Goal: Task Accomplishment & Management: Manage account settings

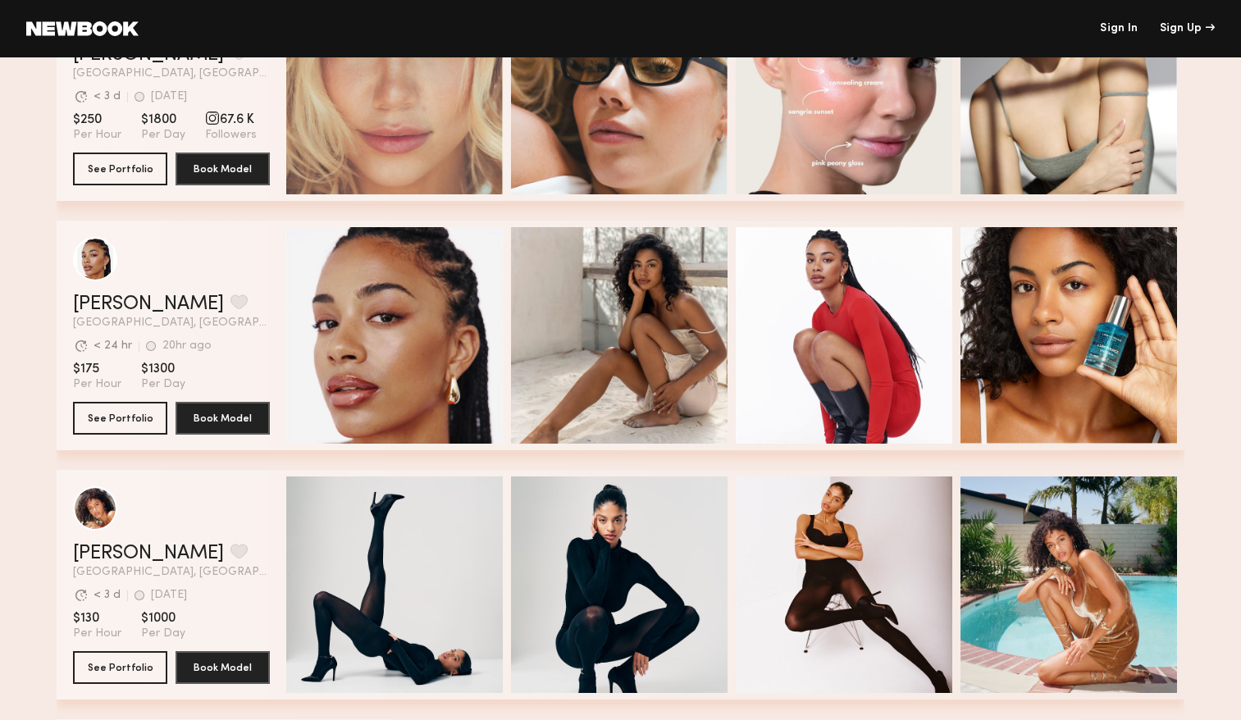
scroll to position [133, 0]
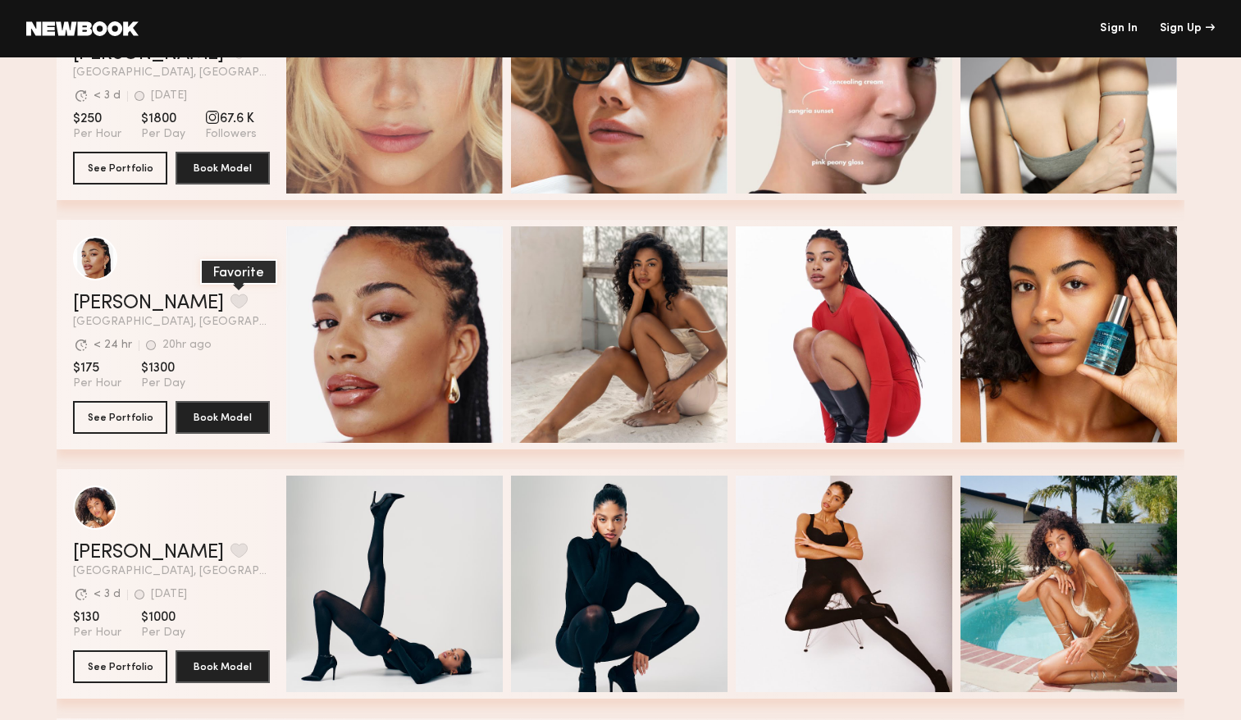
click at [230, 305] on button "grid" at bounding box center [238, 301] width 17 height 15
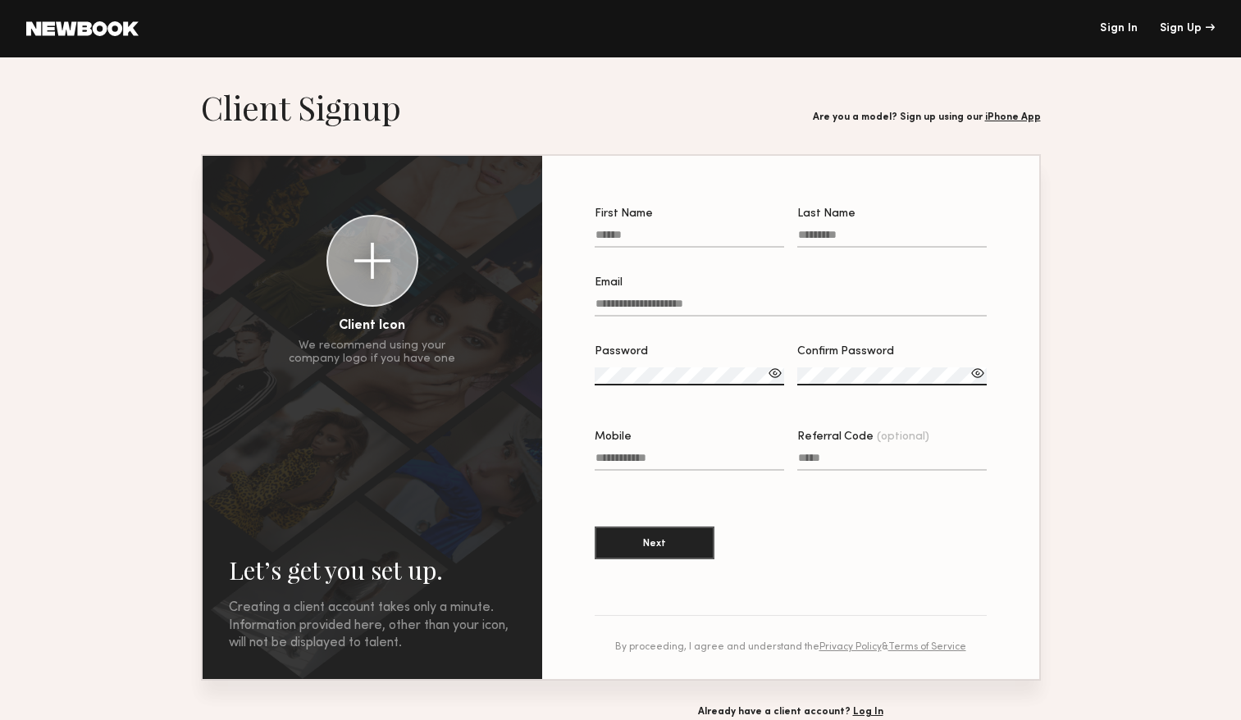
scroll to position [57, 0]
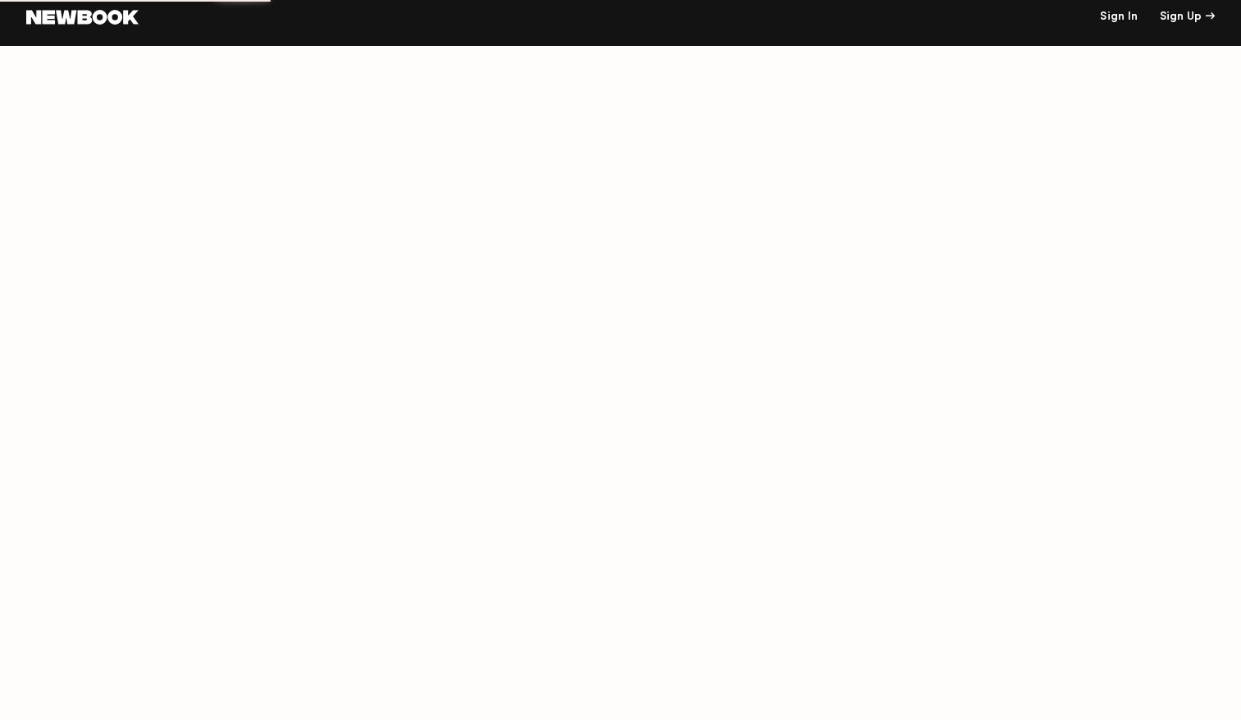
click at [1133, 13] on link "Sign In" at bounding box center [1118, 16] width 38 height 11
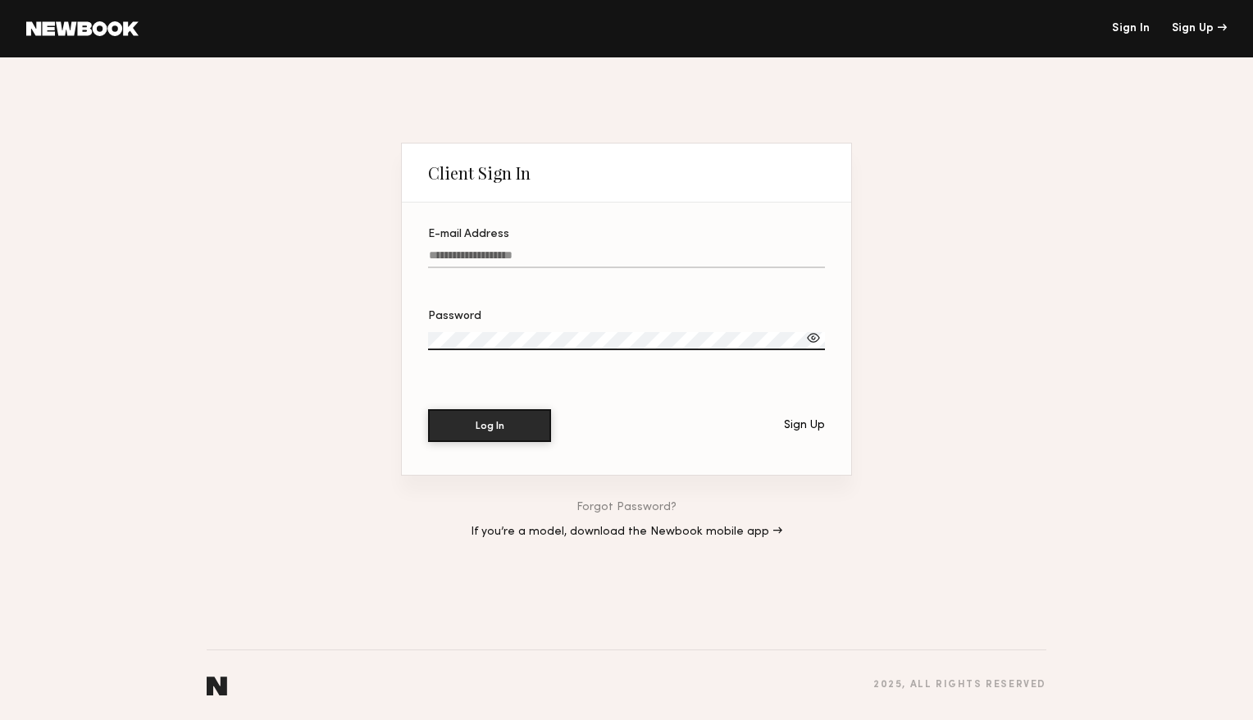
click at [718, 266] on input "E-mail Address" at bounding box center [626, 258] width 397 height 19
type input "**********"
click at [428, 409] on button "Log In" at bounding box center [489, 425] width 123 height 33
click at [825, 344] on section "**********" at bounding box center [626, 339] width 449 height 272
click at [817, 339] on div at bounding box center [813, 338] width 16 height 16
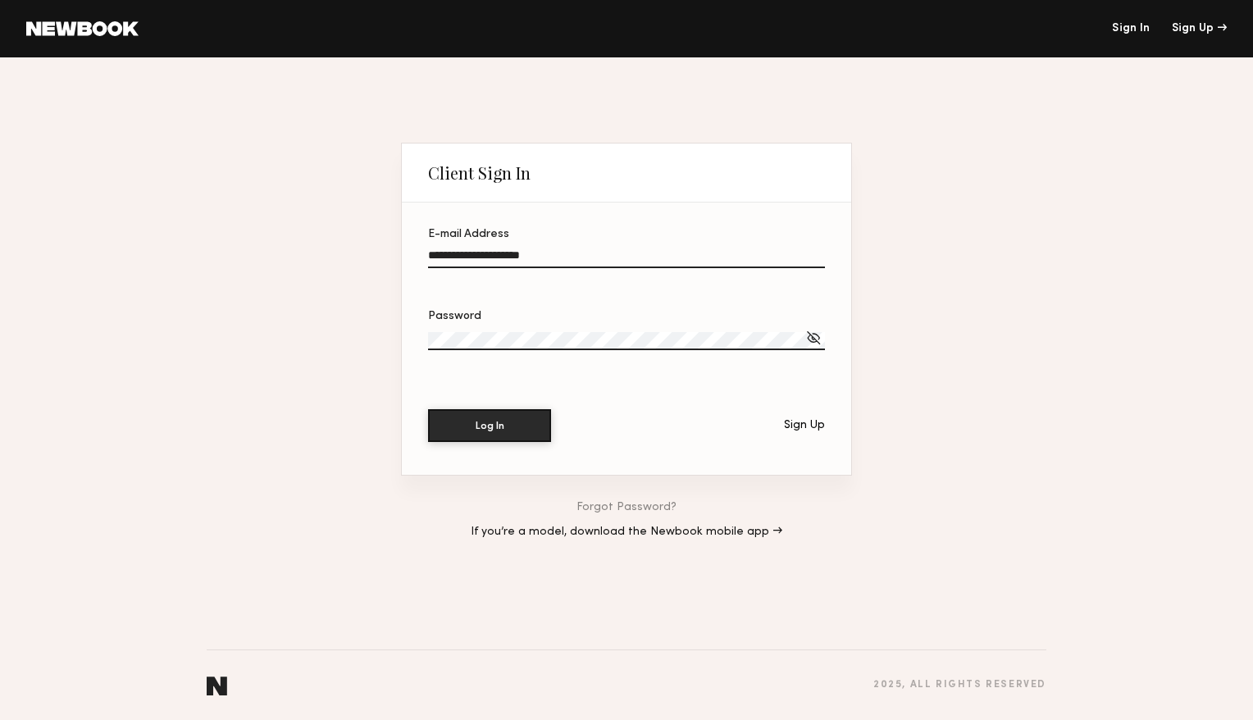
click at [817, 339] on div at bounding box center [813, 338] width 16 height 16
click at [428, 409] on button "Log In" at bounding box center [489, 425] width 123 height 33
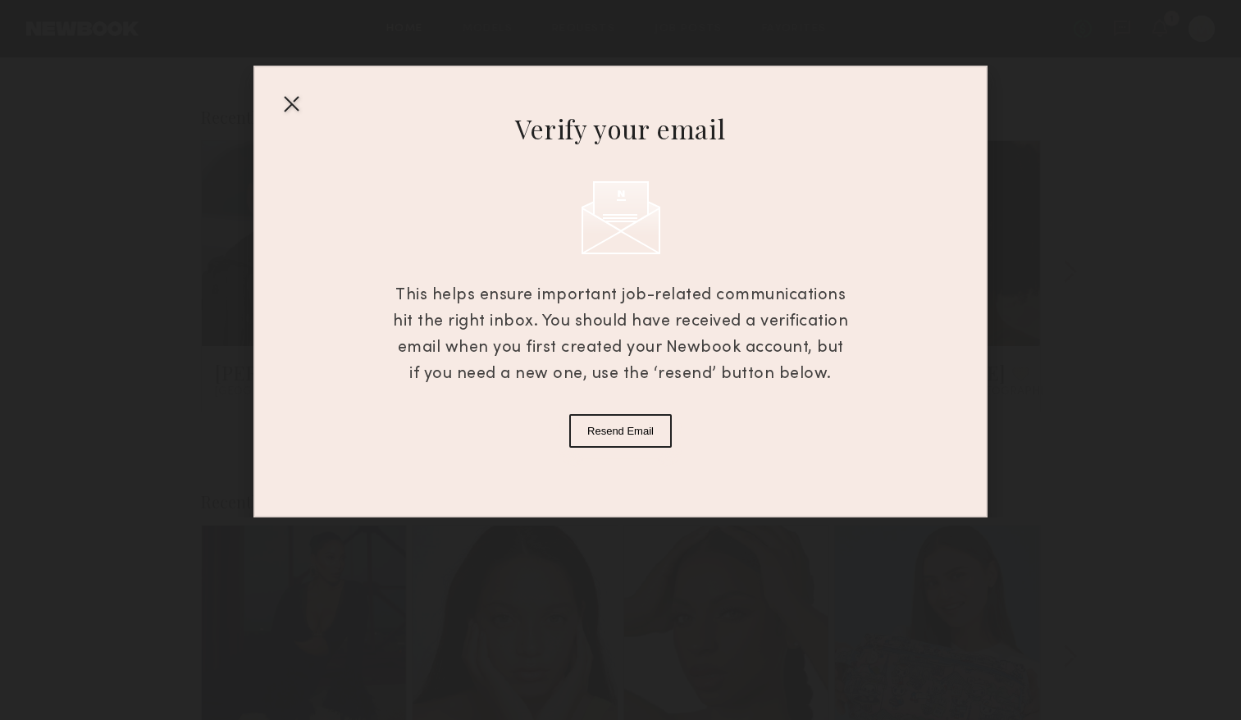
scroll to position [111, 0]
click at [287, 100] on div at bounding box center [291, 103] width 26 height 26
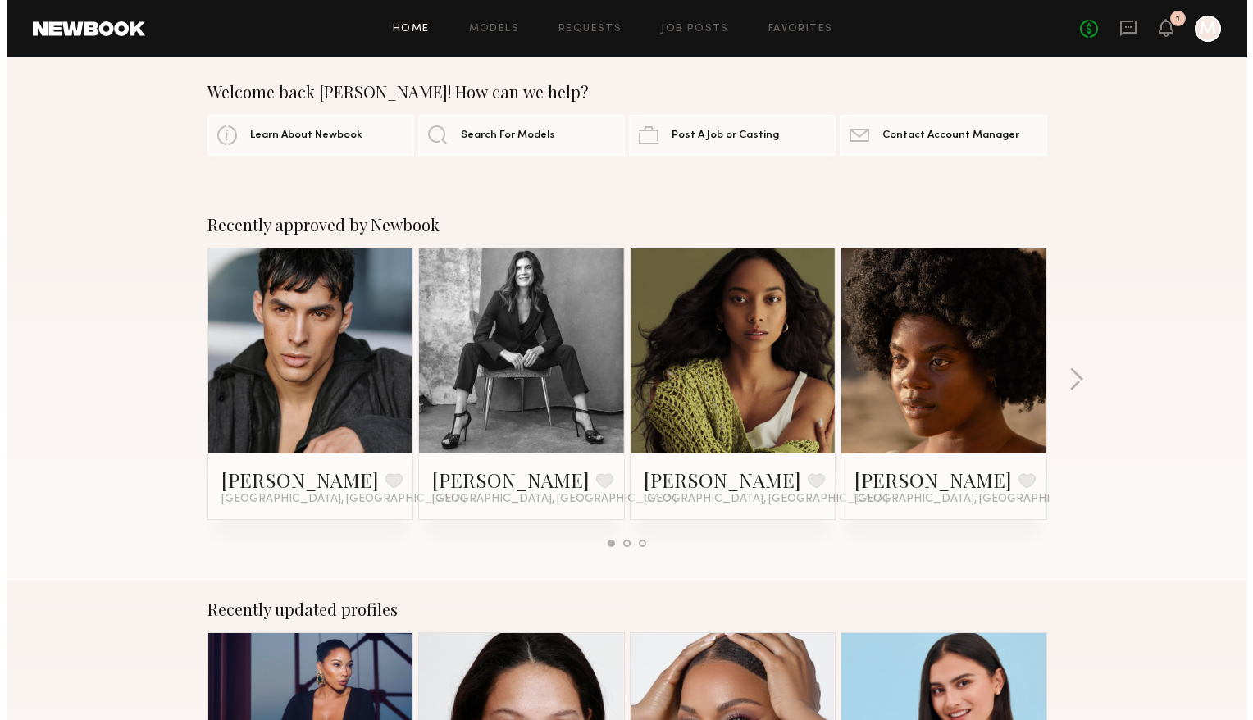
scroll to position [0, 0]
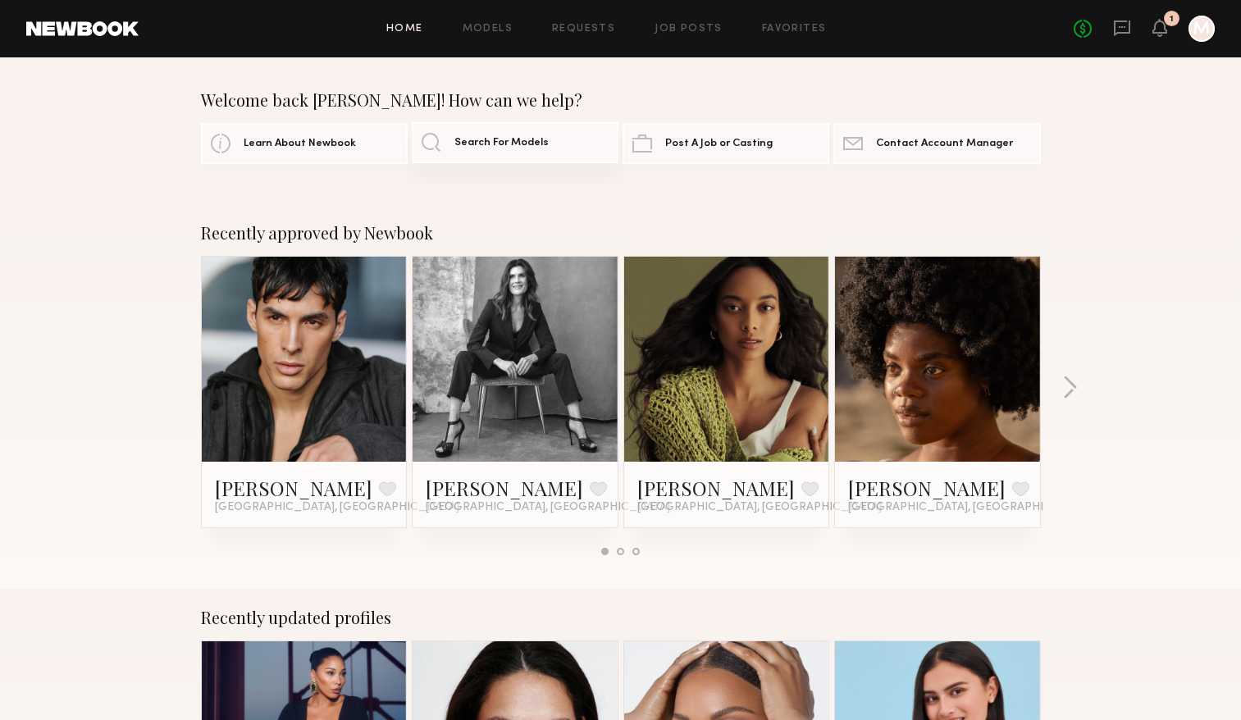
click at [512, 136] on link "Search For Models" at bounding box center [515, 142] width 207 height 41
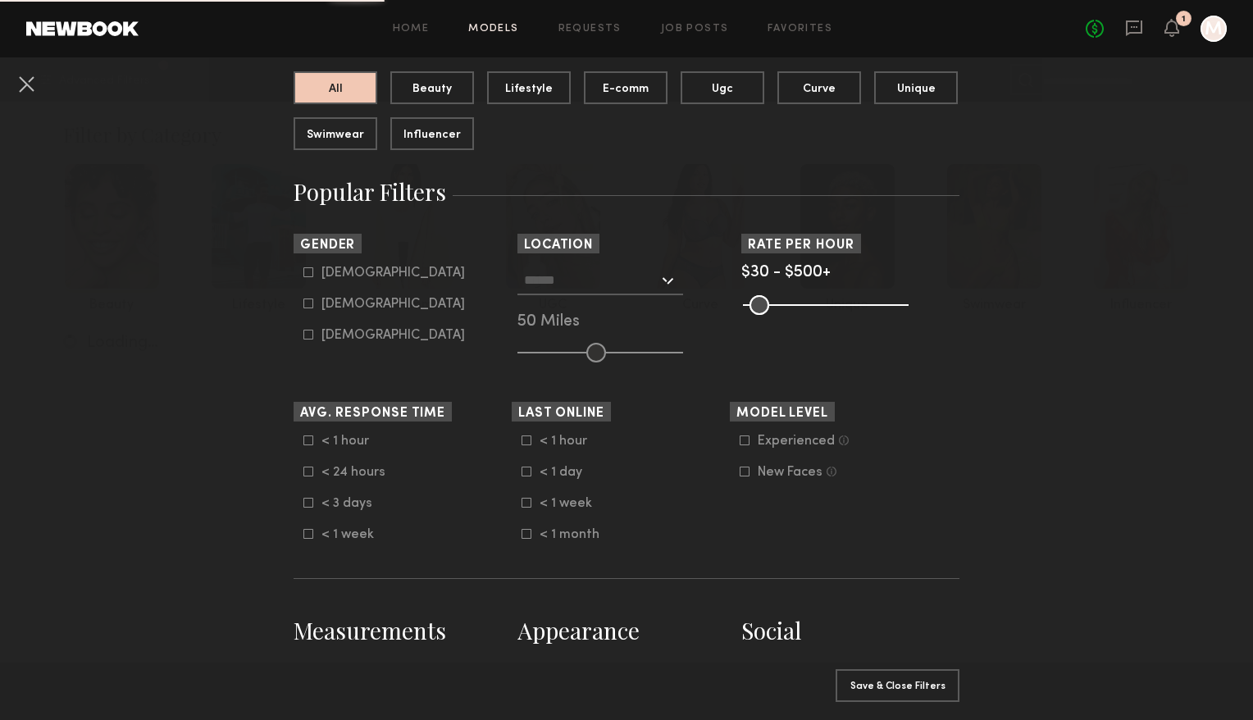
scroll to position [177, 0]
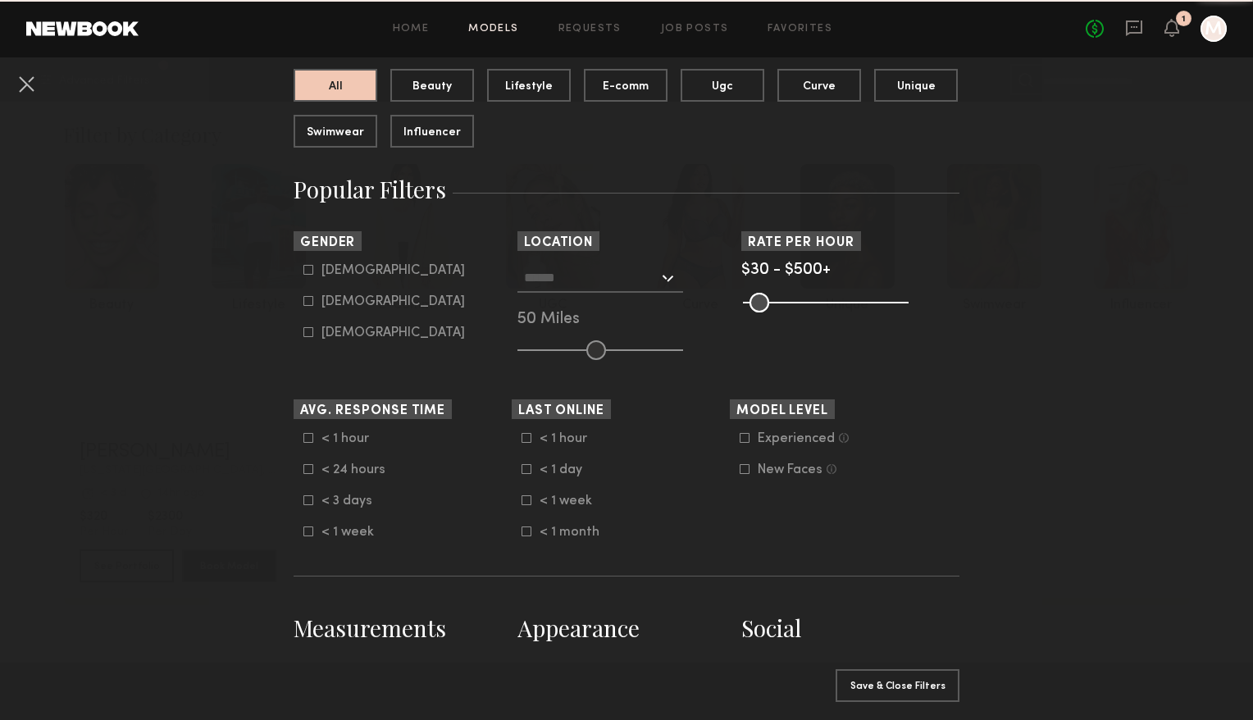
click at [332, 271] on div "Male" at bounding box center [392, 271] width 143 height 10
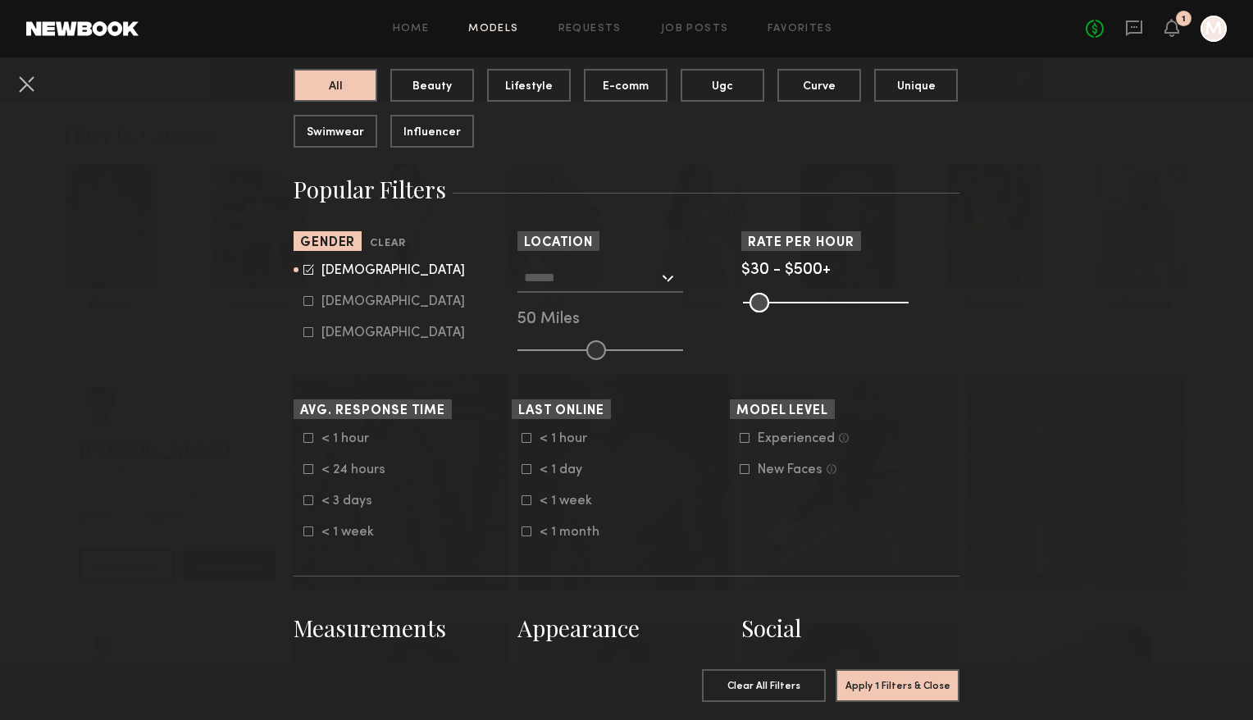
click at [331, 292] on form "Male Female Non-binary" at bounding box center [407, 301] width 208 height 77
click at [305, 303] on icon at bounding box center [308, 301] width 10 height 10
type input "*"
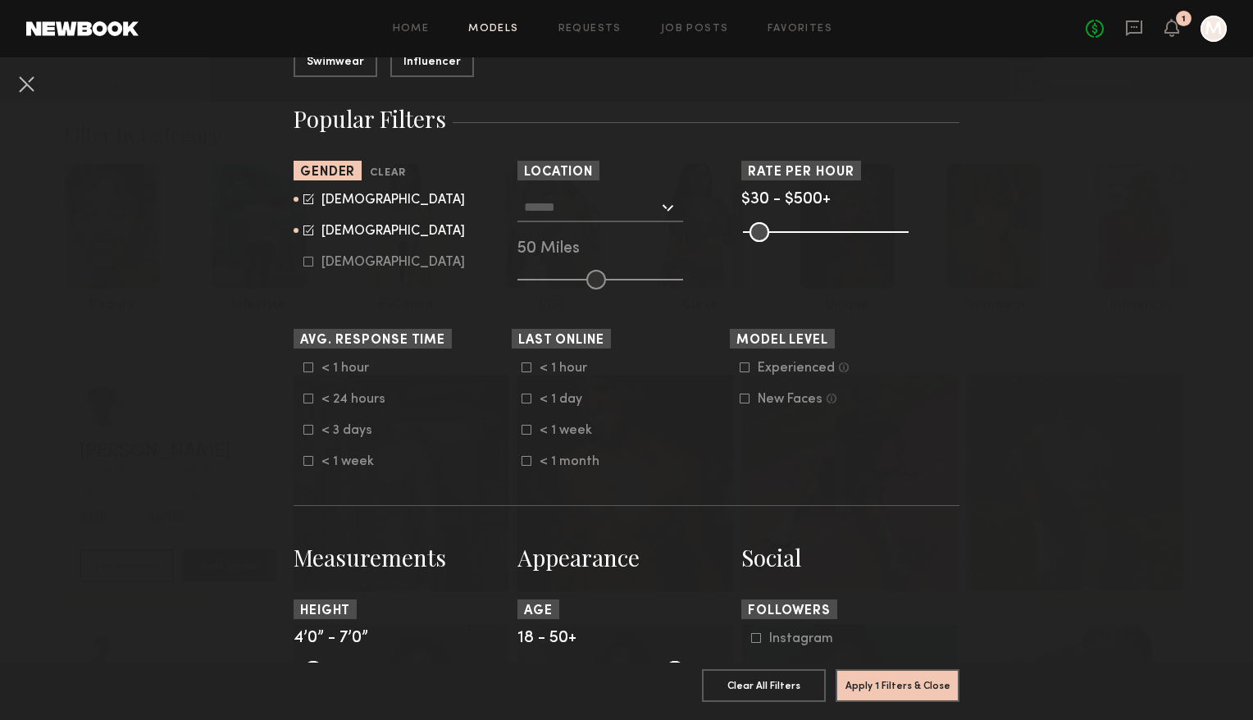
scroll to position [248, 0]
click at [661, 204] on div at bounding box center [600, 207] width 166 height 30
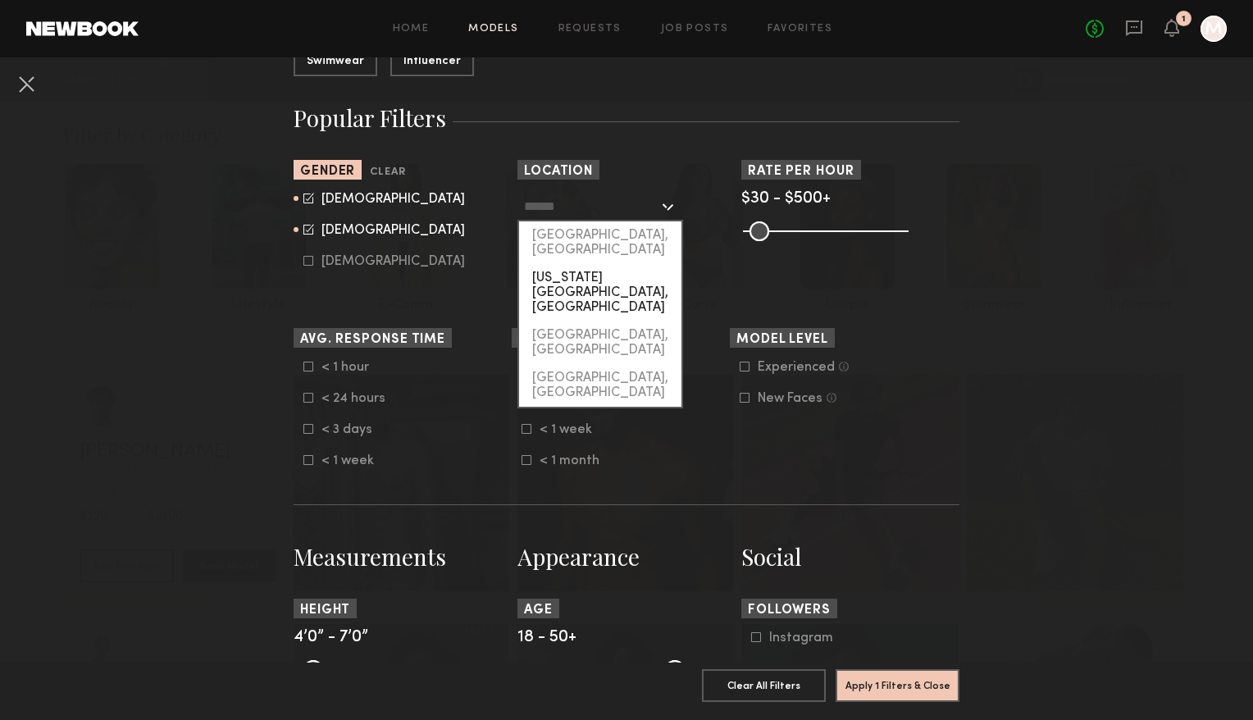
click at [641, 264] on div "New York City, NY" at bounding box center [600, 292] width 162 height 57
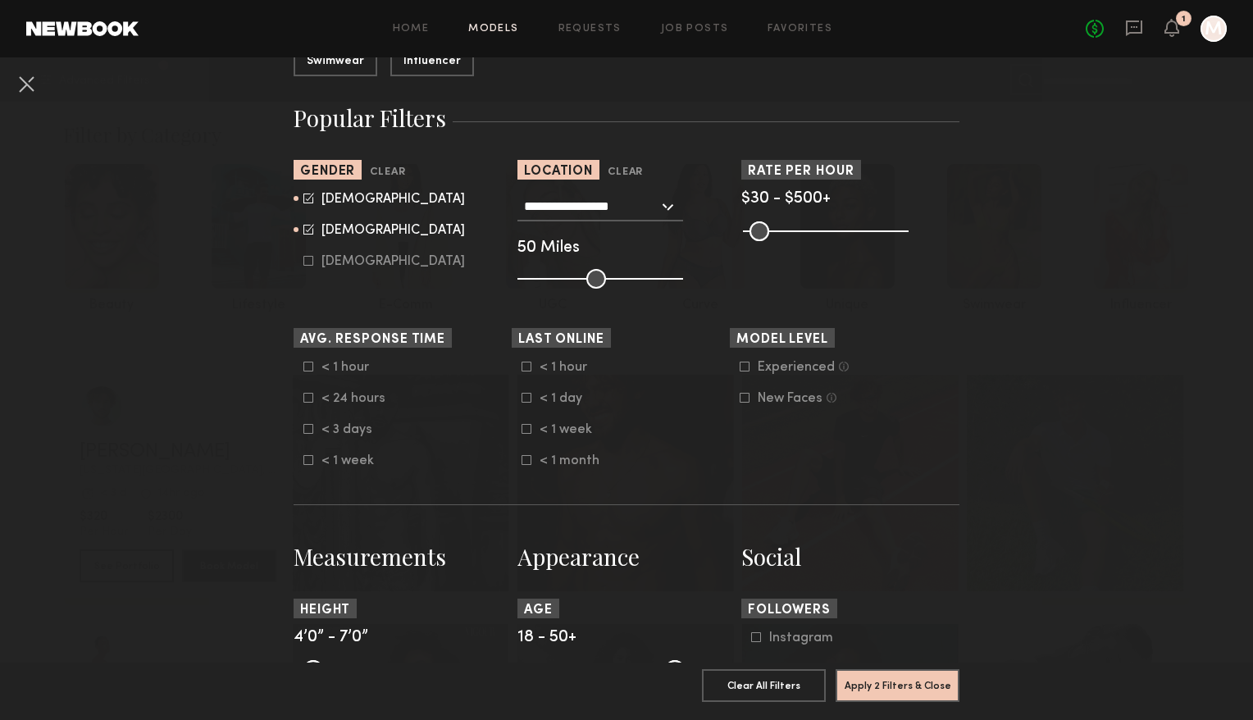
click at [666, 204] on div "**********" at bounding box center [600, 207] width 166 height 30
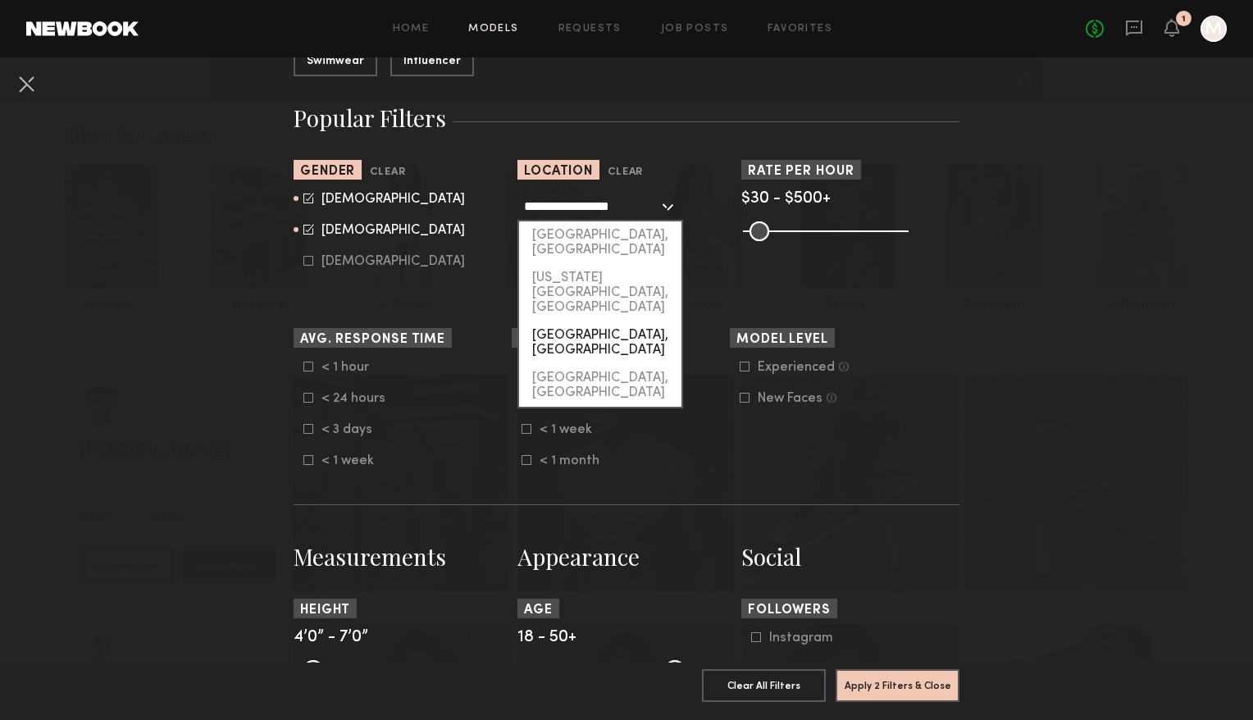
click at [617, 321] on div "Brooklyn, NY" at bounding box center [600, 342] width 162 height 43
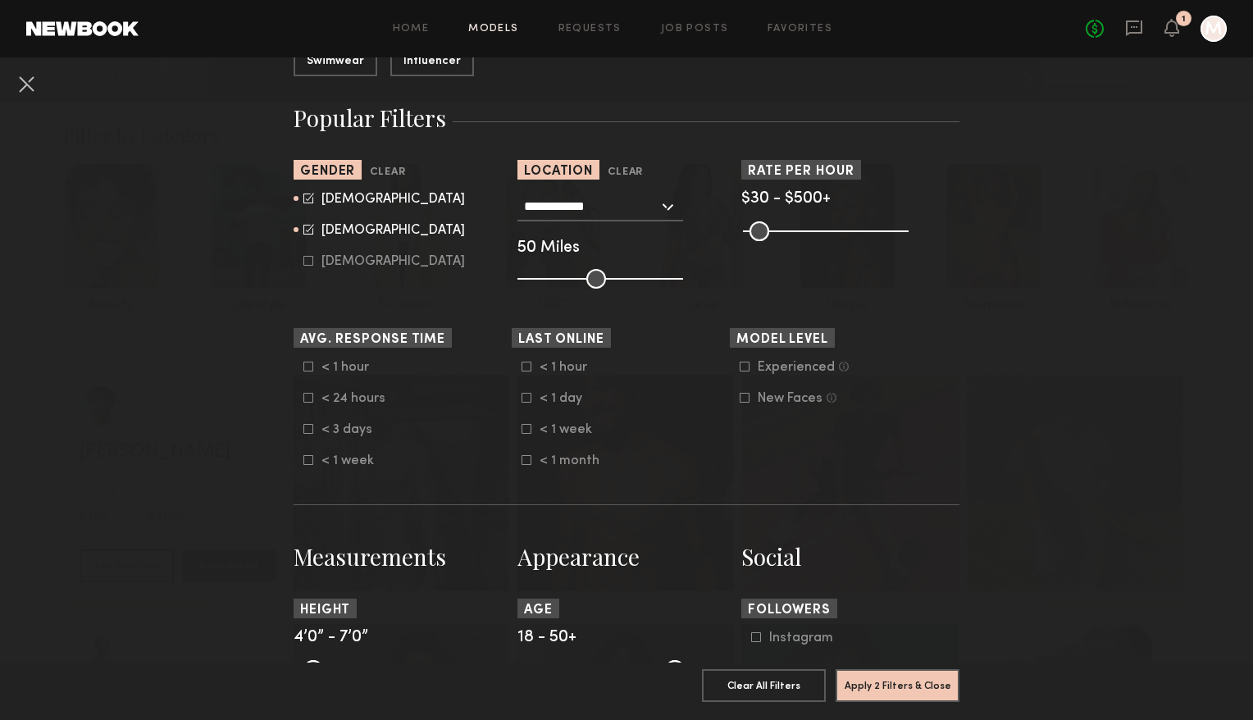
click at [658, 217] on div "**********" at bounding box center [600, 207] width 166 height 30
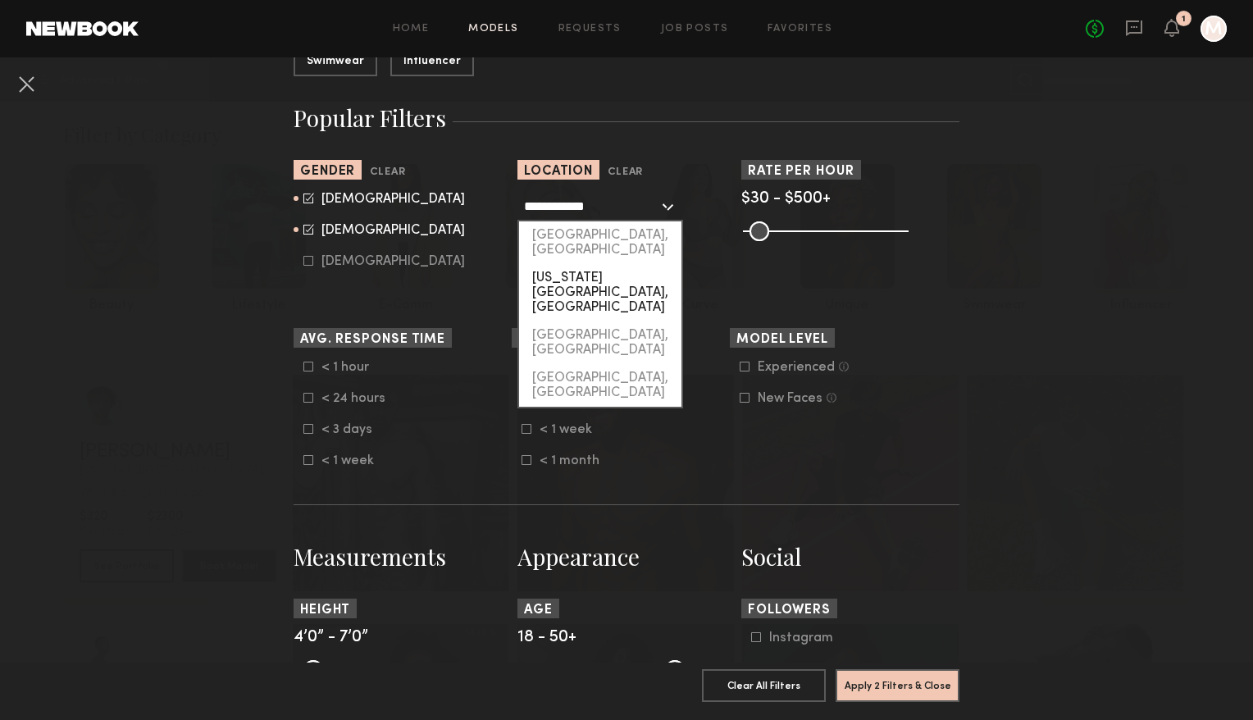
click at [638, 264] on div "New York City, NY" at bounding box center [600, 292] width 162 height 57
type input "**********"
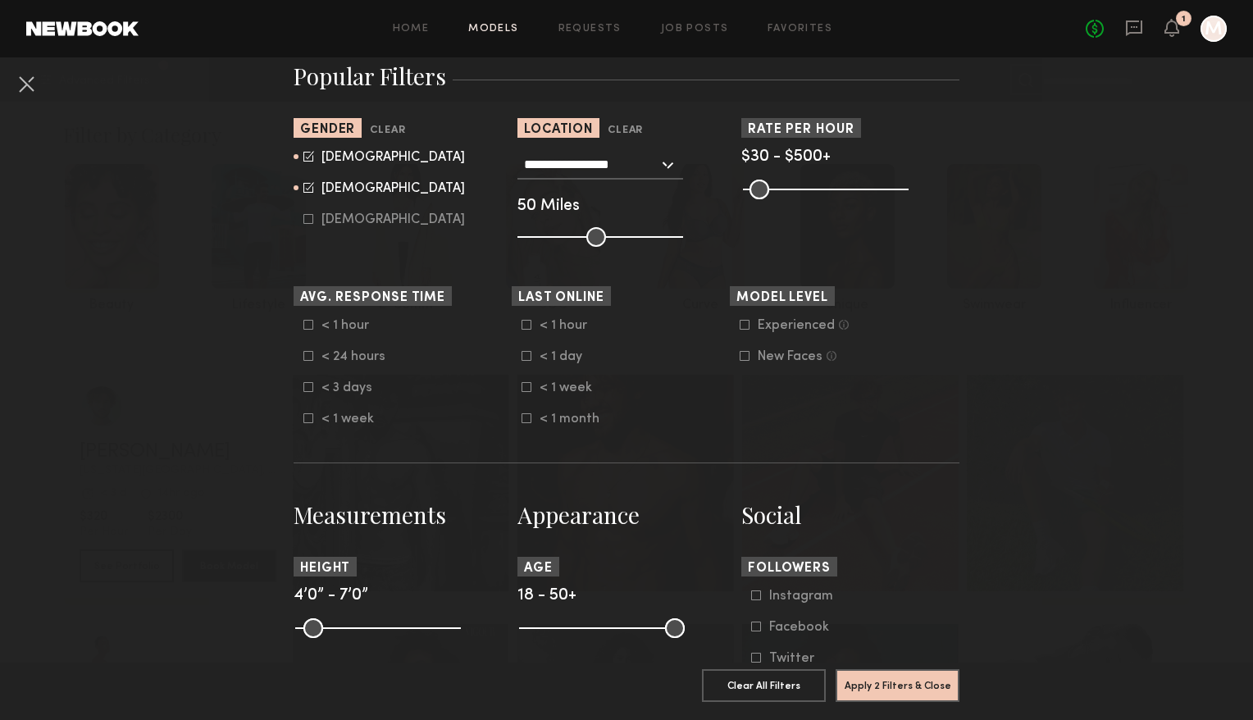
scroll to position [292, 0]
drag, startPoint x: 594, startPoint y: 238, endPoint x: 539, endPoint y: 236, distance: 55.0
type input "**"
click at [539, 236] on input "range" at bounding box center [600, 235] width 166 height 20
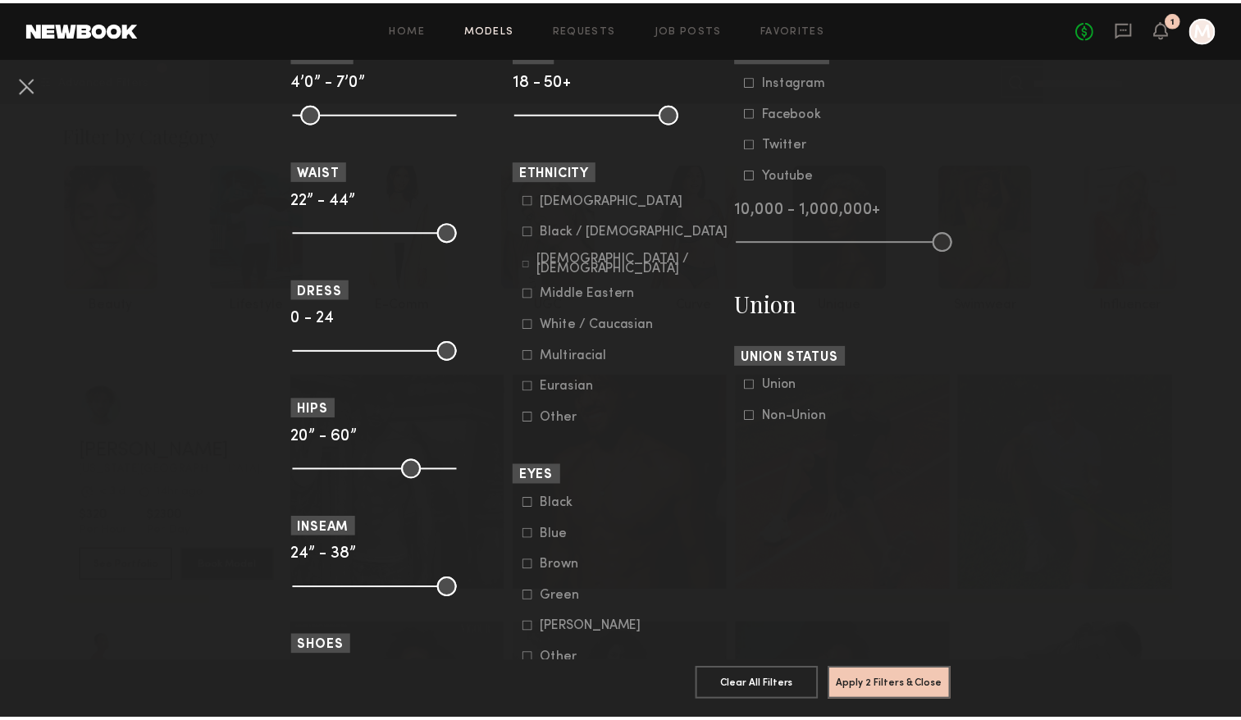
scroll to position [818, 0]
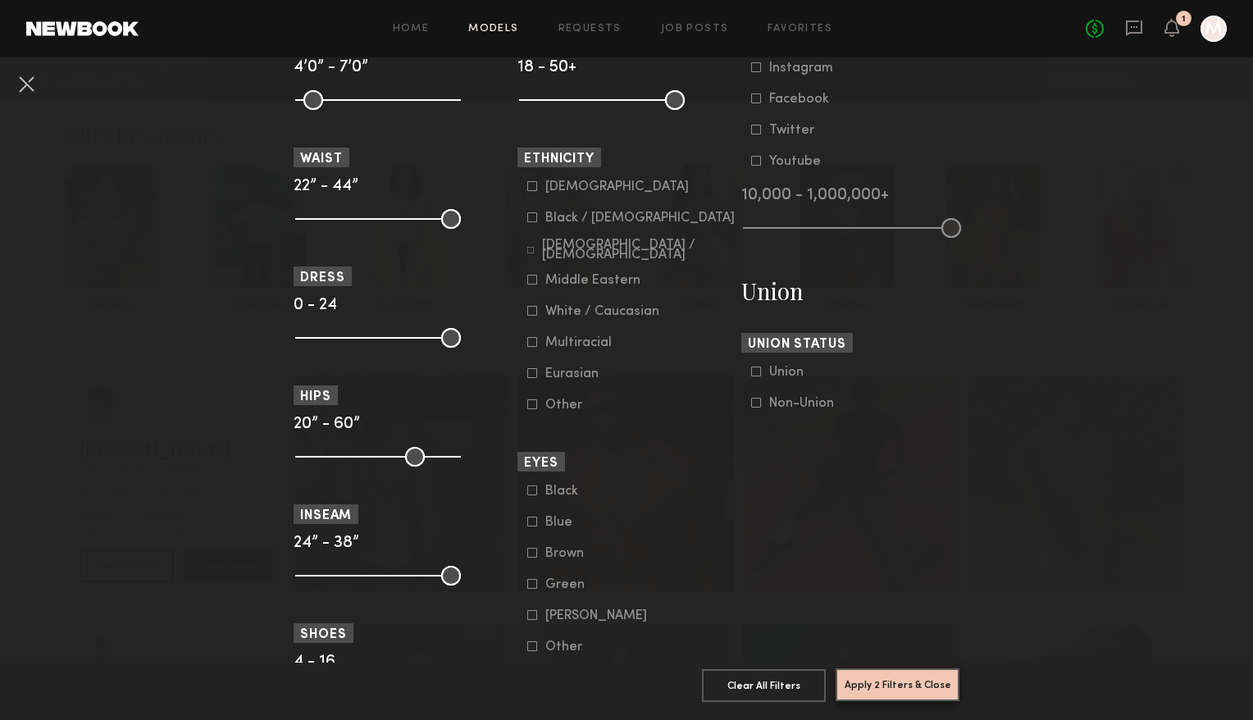
click at [876, 675] on button "Apply 2 Filters & Close" at bounding box center [897, 684] width 124 height 33
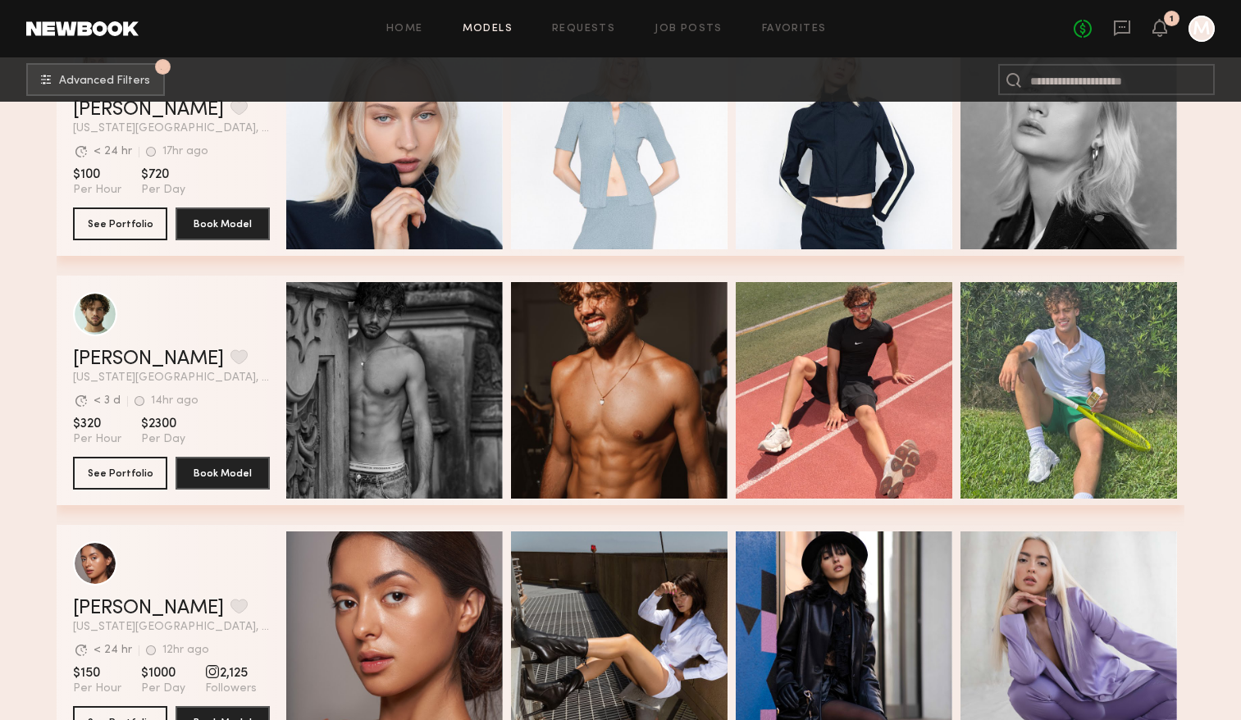
scroll to position [609, 0]
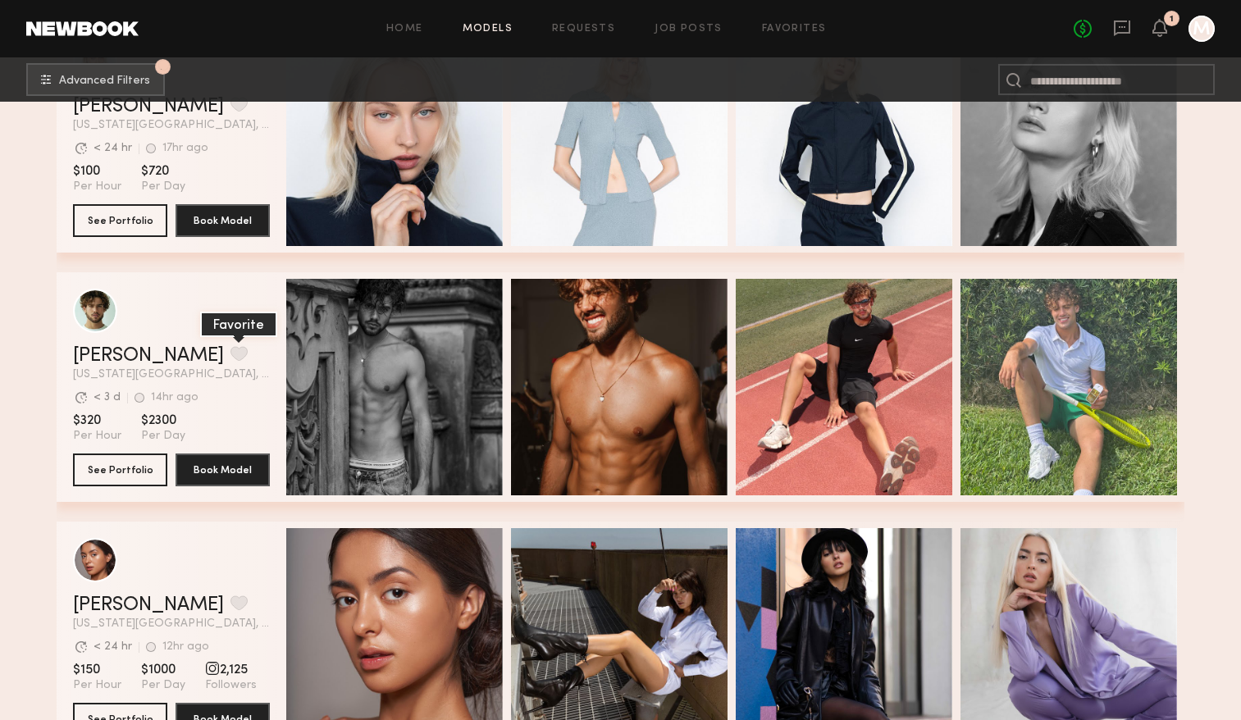
click at [230, 357] on button "grid" at bounding box center [238, 353] width 17 height 15
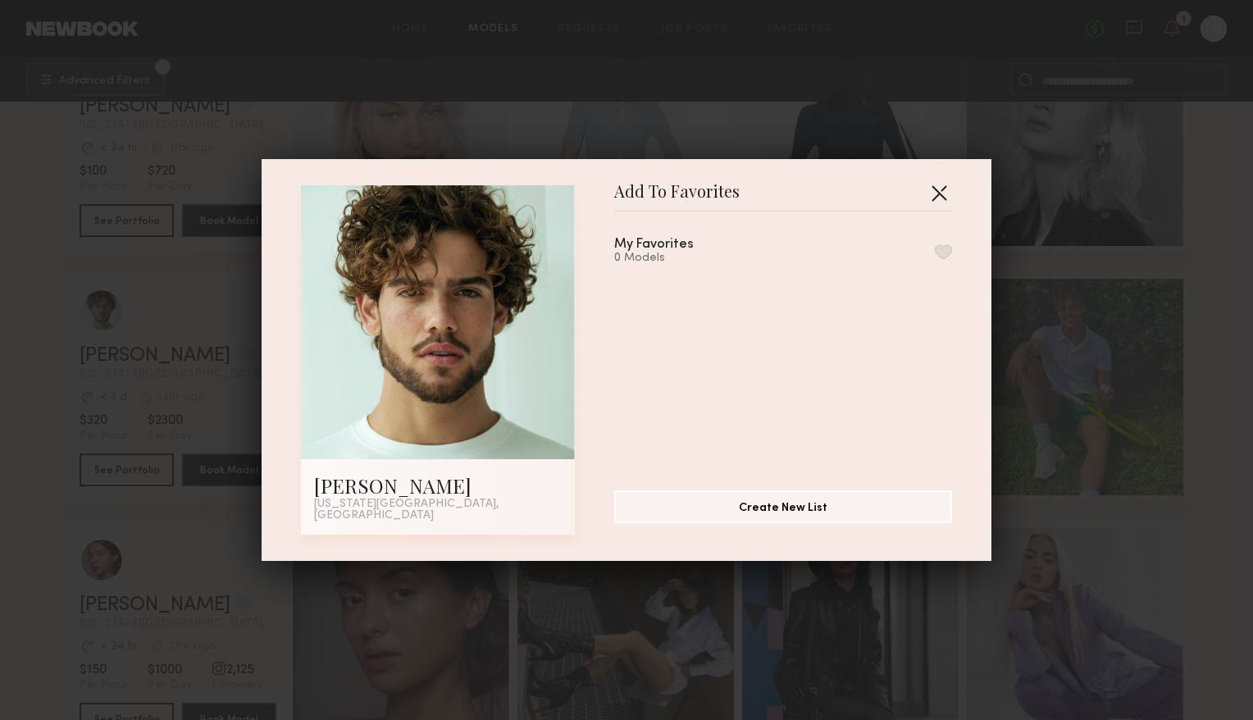
click at [943, 203] on button "button" at bounding box center [939, 193] width 26 height 26
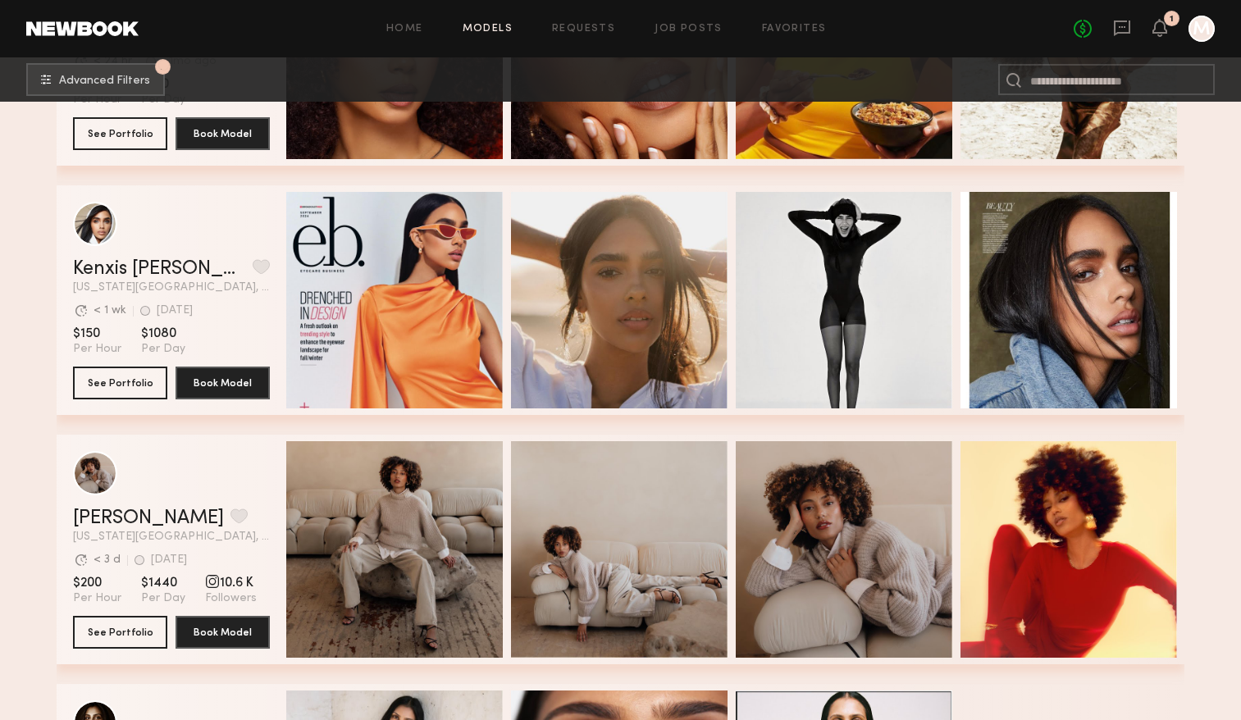
scroll to position [6491, 0]
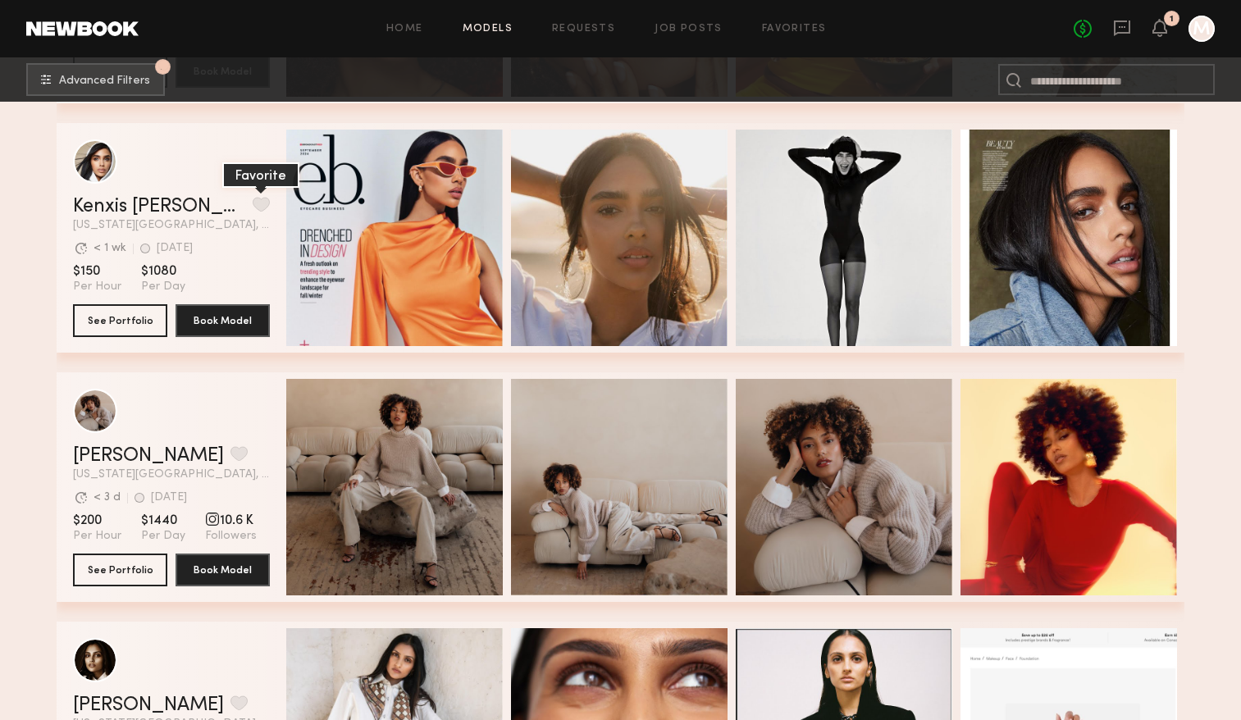
click at [253, 204] on button "grid" at bounding box center [261, 204] width 17 height 15
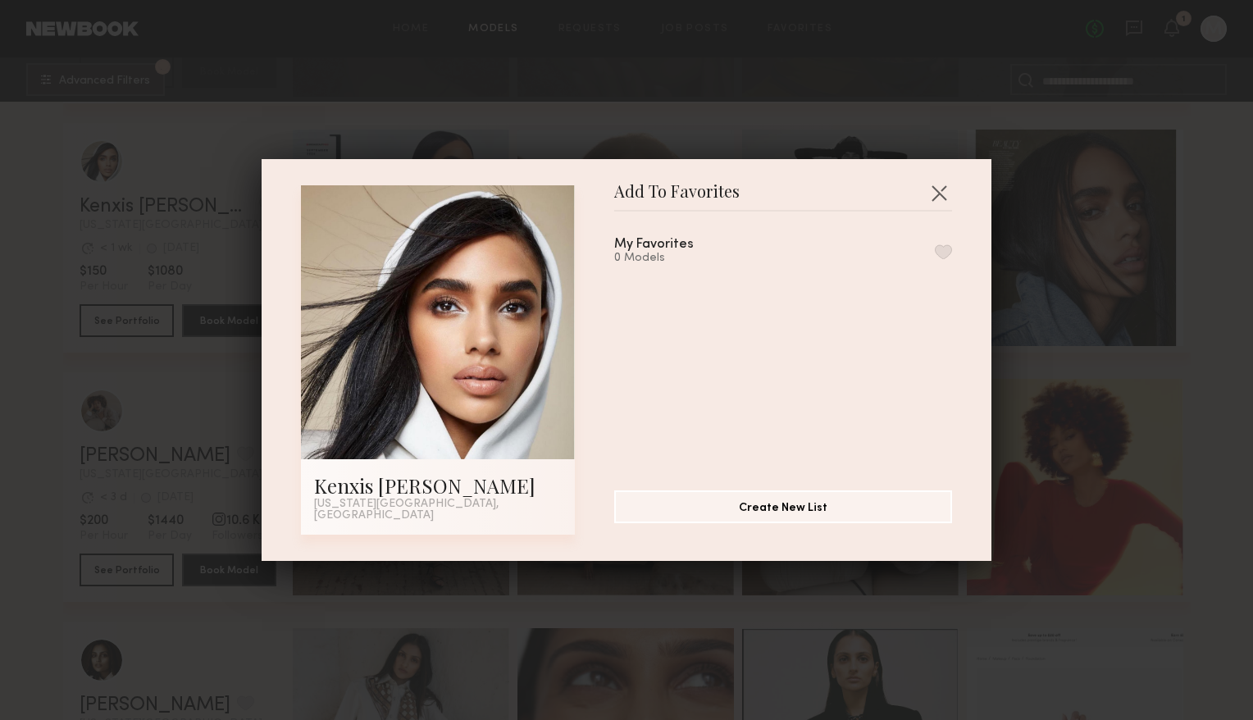
click at [796, 492] on section "My Favorites 0 Models Create New List" at bounding box center [783, 373] width 338 height 323
click at [789, 517] on button "Create New List" at bounding box center [783, 505] width 338 height 33
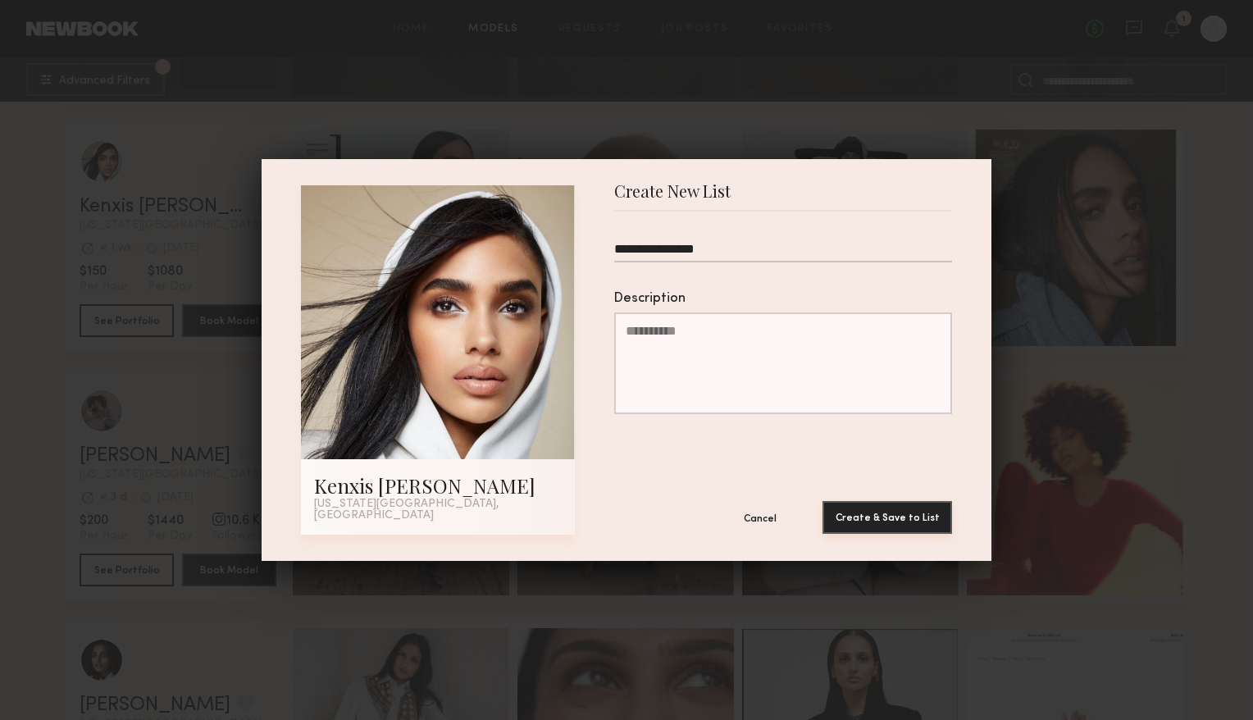
type input "**********"
click at [892, 508] on button "Create & Save to List" at bounding box center [887, 517] width 130 height 33
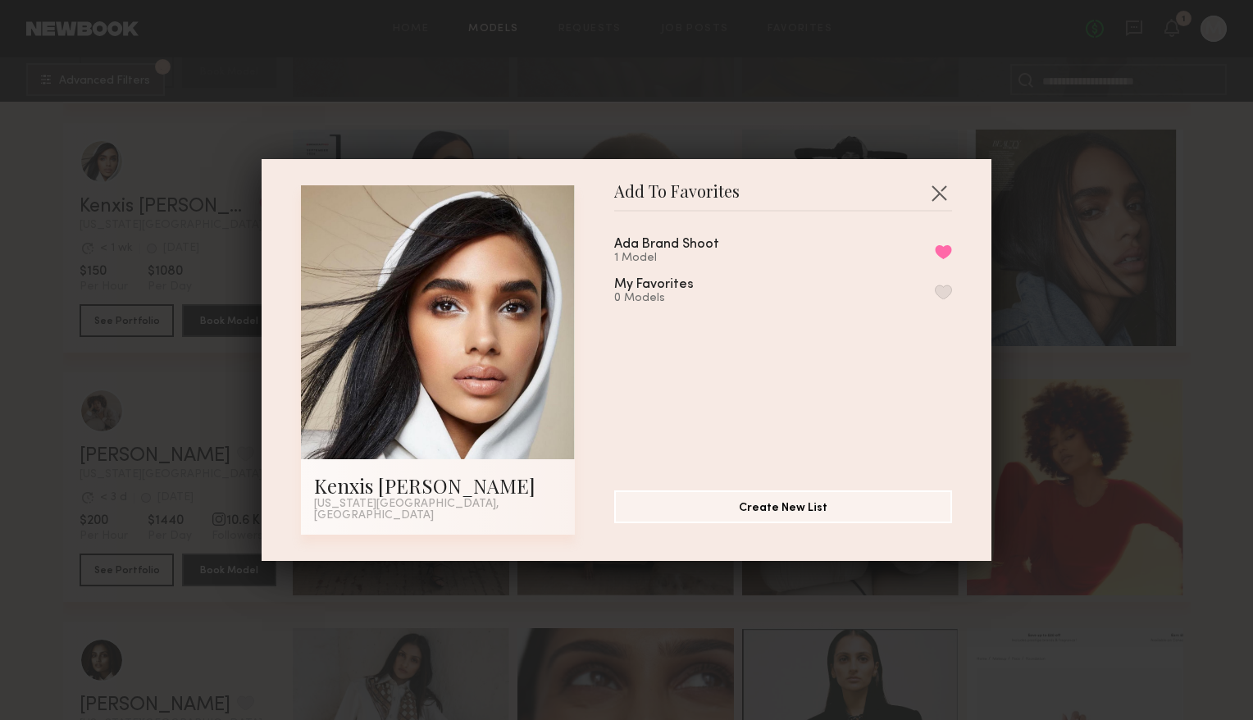
click at [1090, 245] on div "Add To Favorites Kenxis J. New York City, NY Add To Favorites Ada Brand Shoot 1…" at bounding box center [626, 360] width 1253 height 720
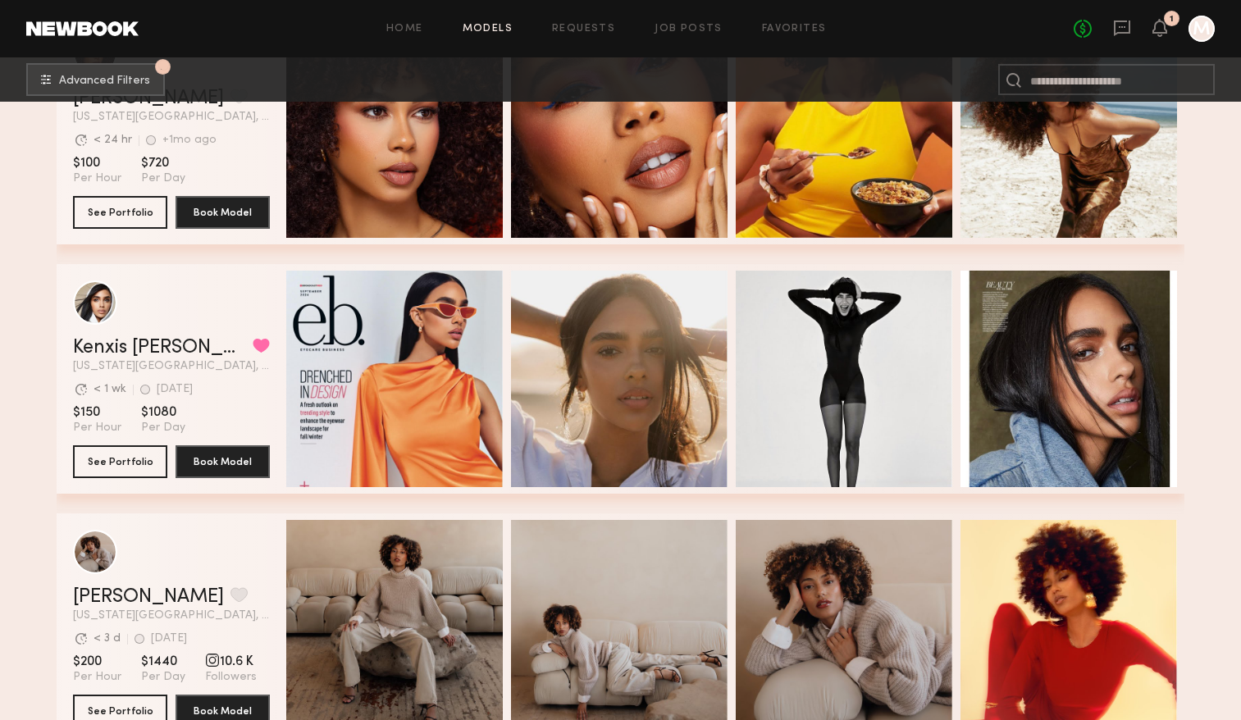
scroll to position [6353, 0]
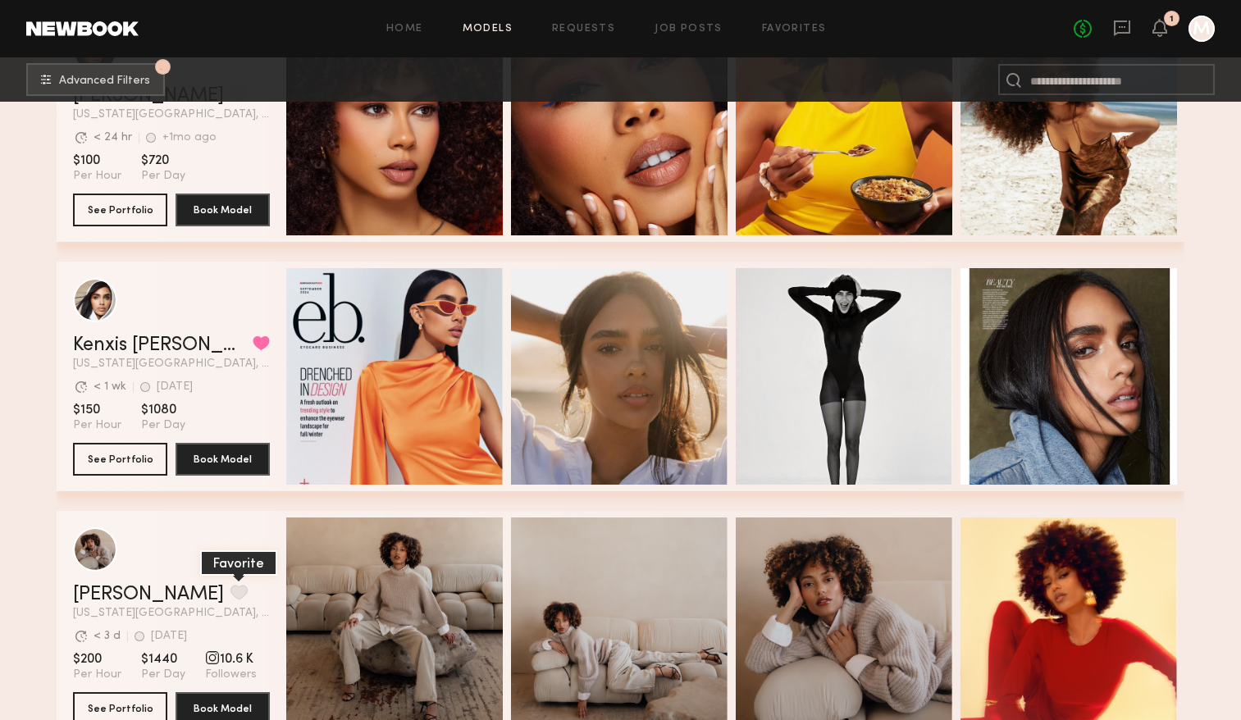
click at [230, 594] on button "grid" at bounding box center [238, 592] width 17 height 15
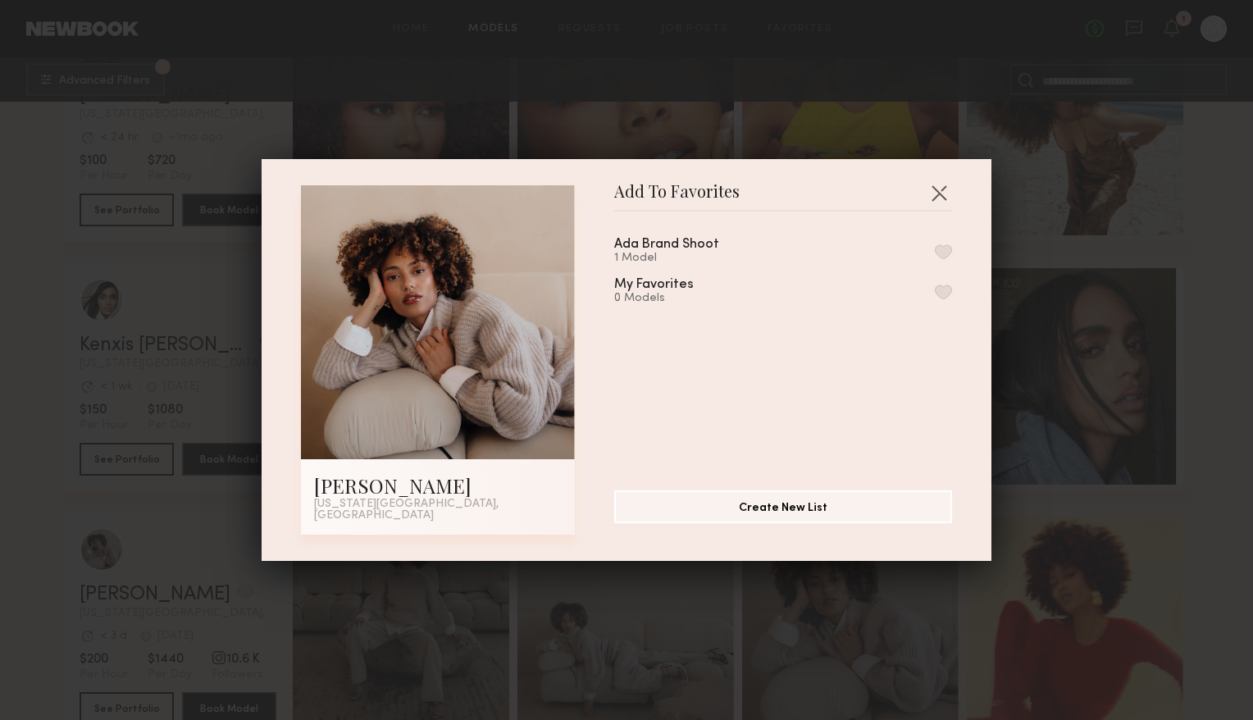
click at [706, 244] on div "Ada Brand Shoot" at bounding box center [666, 245] width 105 height 14
click at [935, 257] on button "button" at bounding box center [943, 251] width 17 height 15
click at [934, 193] on button "button" at bounding box center [939, 193] width 26 height 26
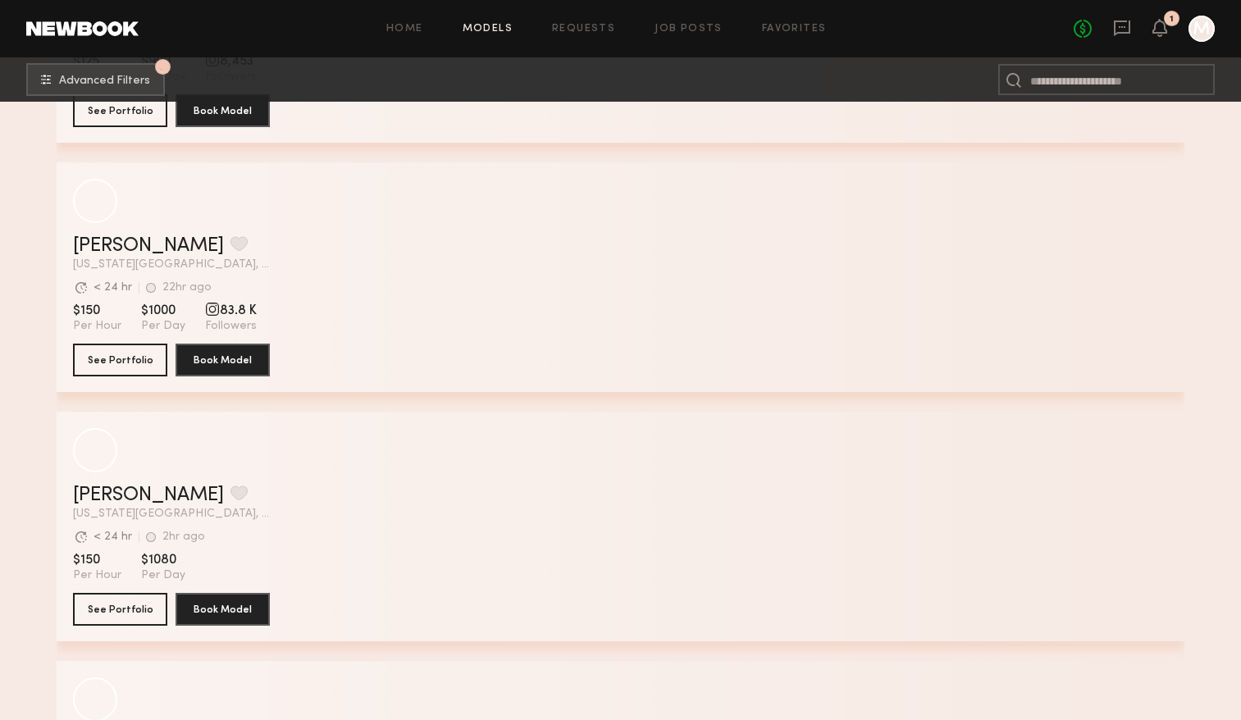
scroll to position [12677, 0]
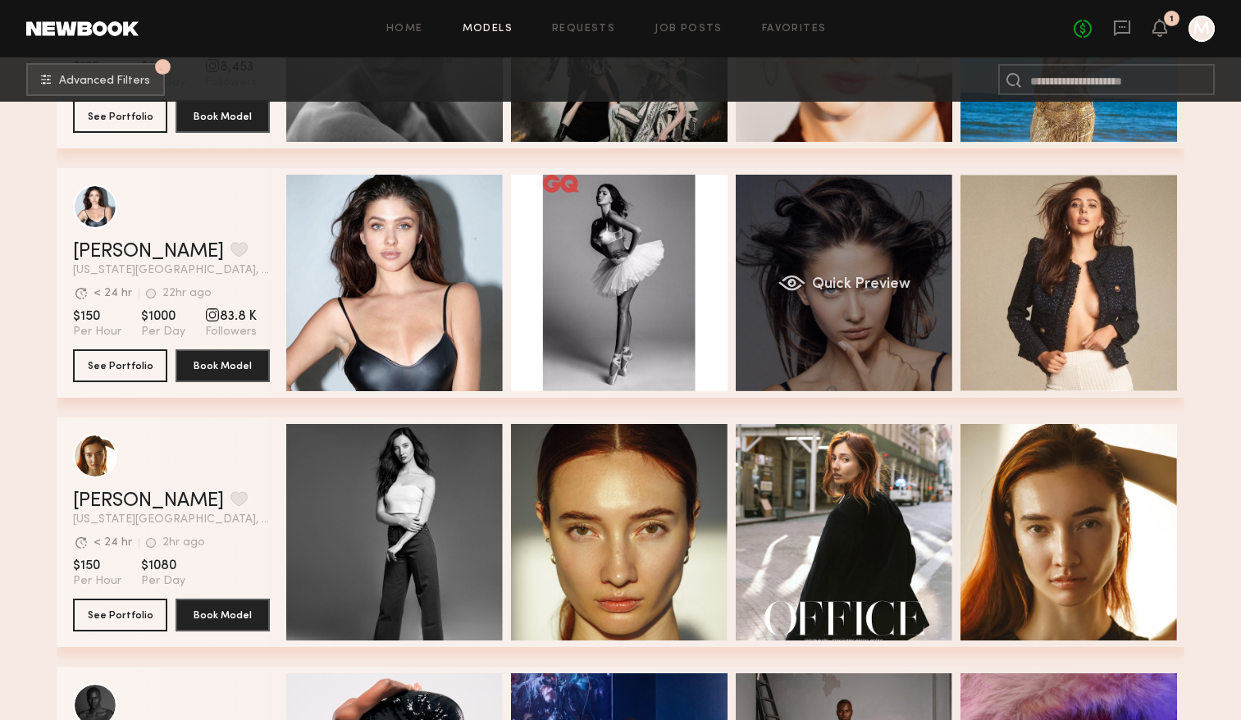
click at [848, 247] on div "Quick Preview" at bounding box center [843, 283] width 216 height 216
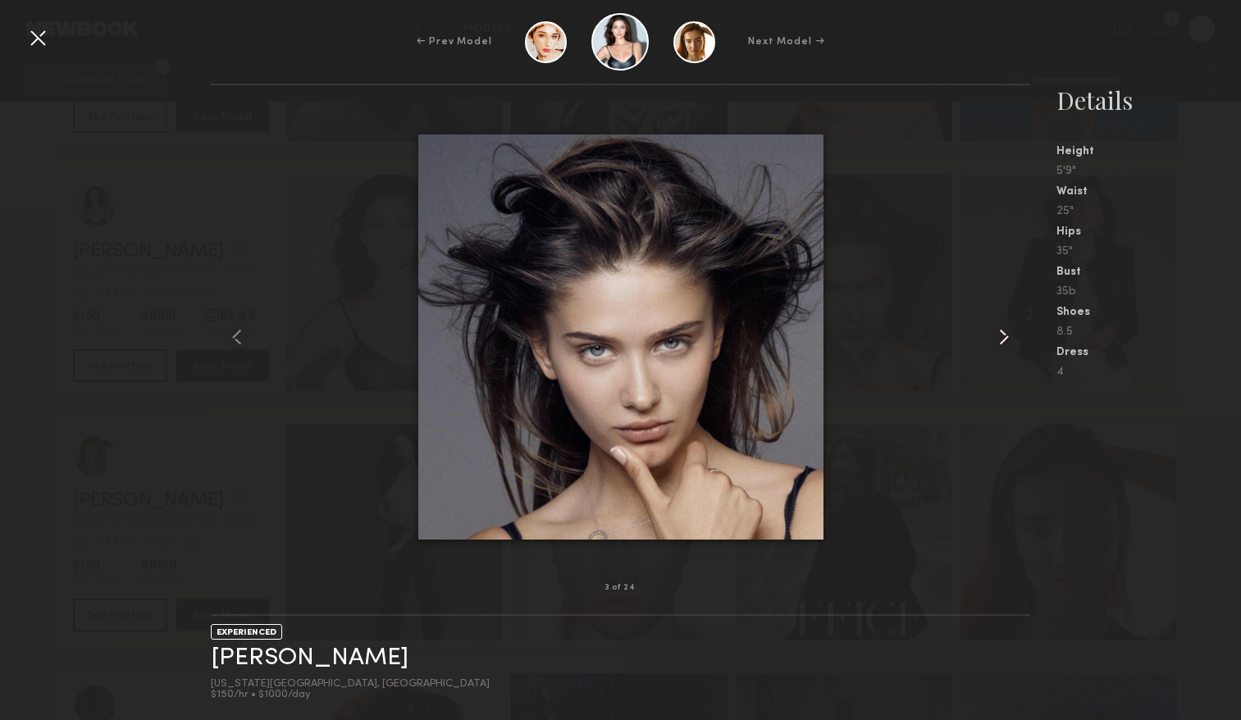
click at [999, 335] on common-icon at bounding box center [1003, 337] width 26 height 26
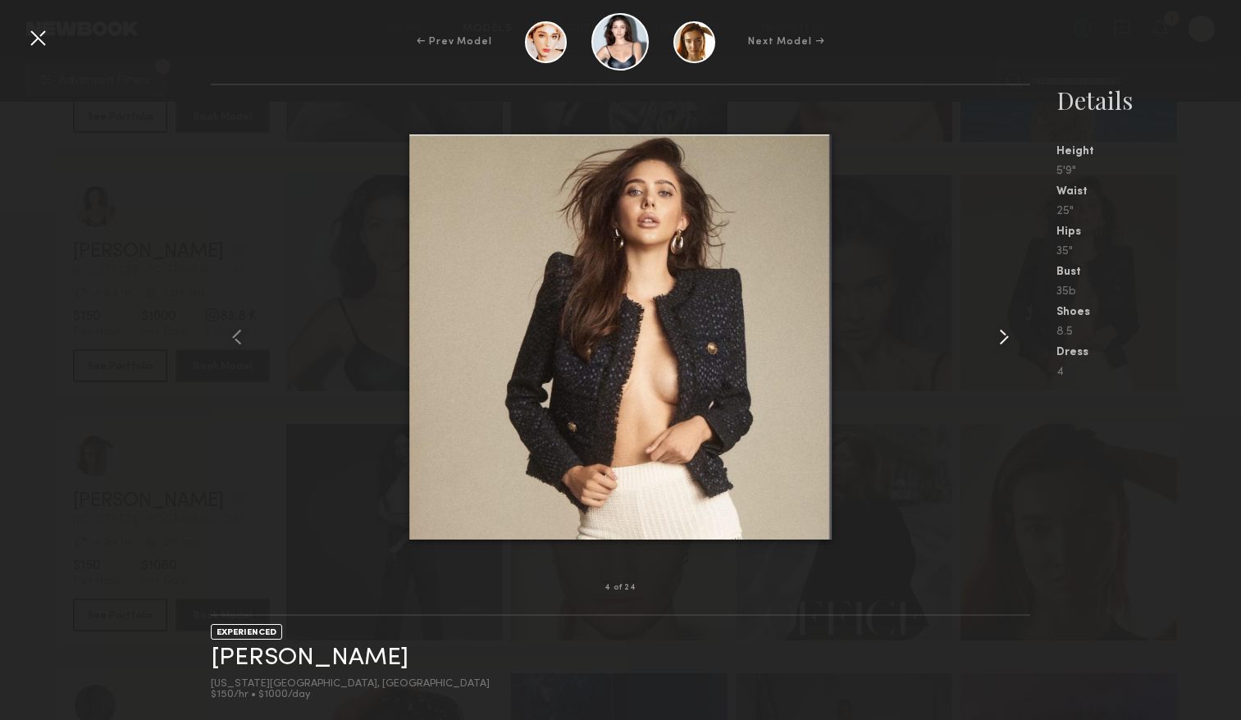
click at [999, 335] on common-icon at bounding box center [1003, 337] width 26 height 26
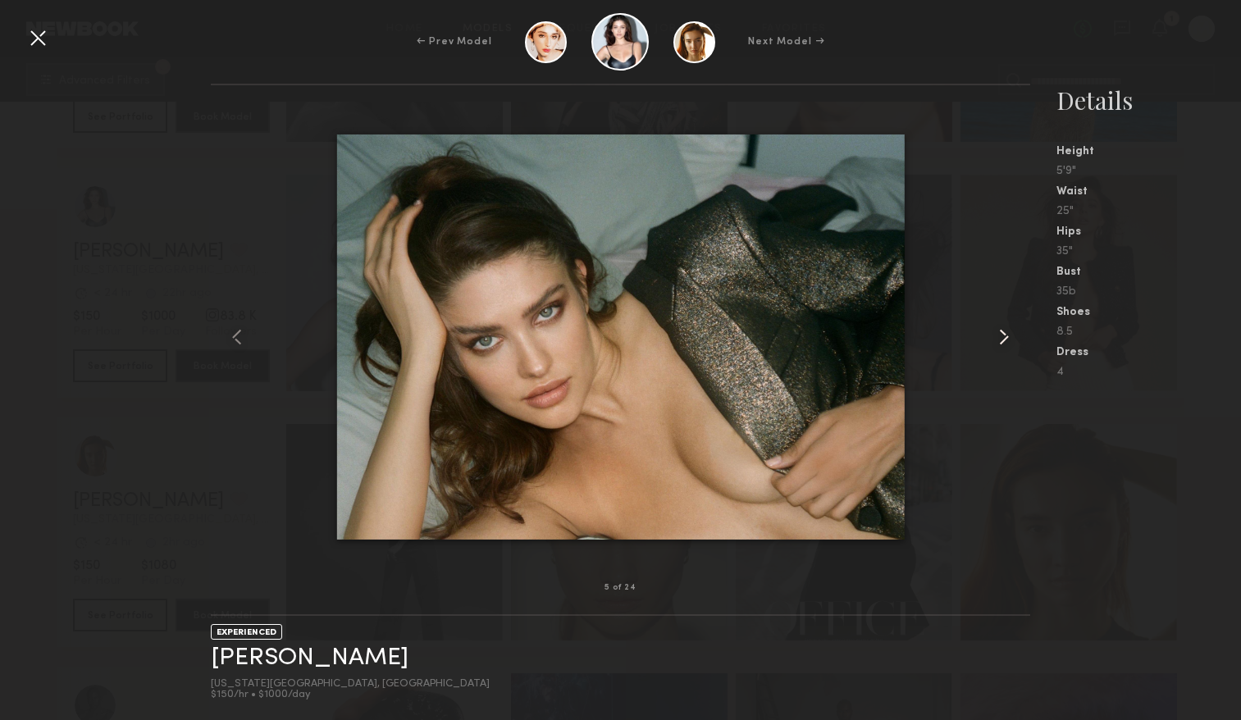
click at [999, 335] on common-icon at bounding box center [1003, 337] width 26 height 26
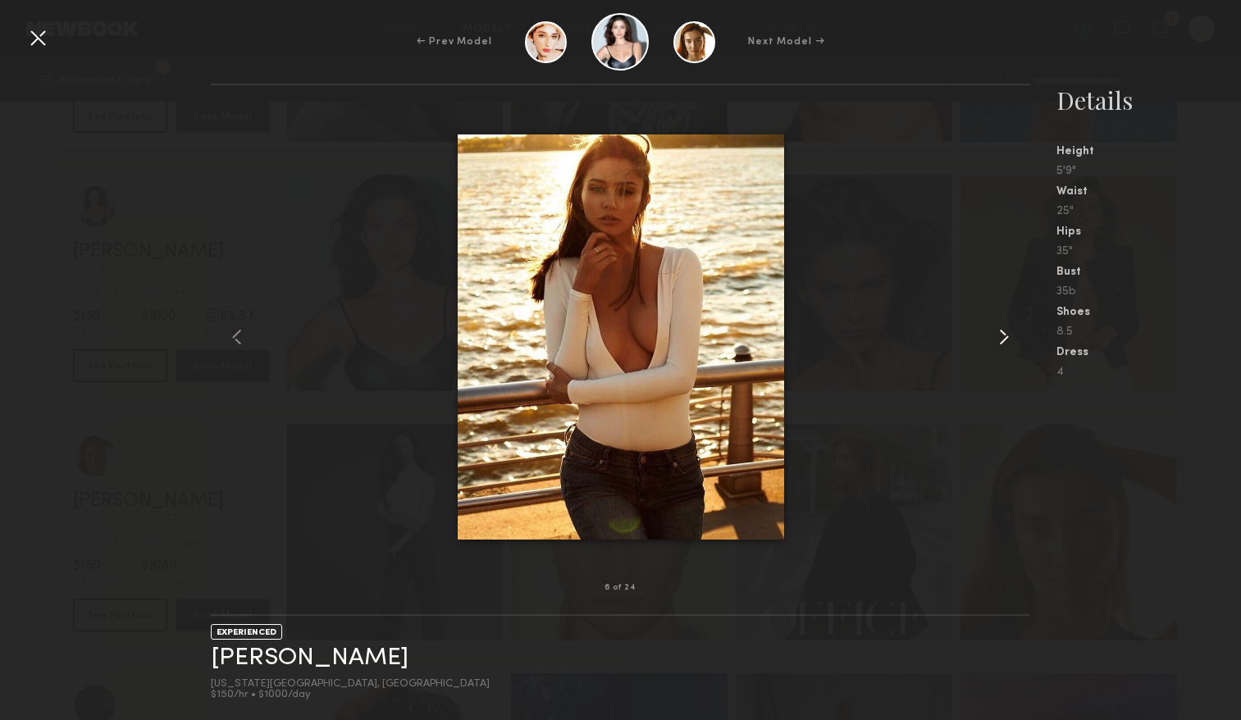
click at [999, 335] on common-icon at bounding box center [1003, 337] width 26 height 26
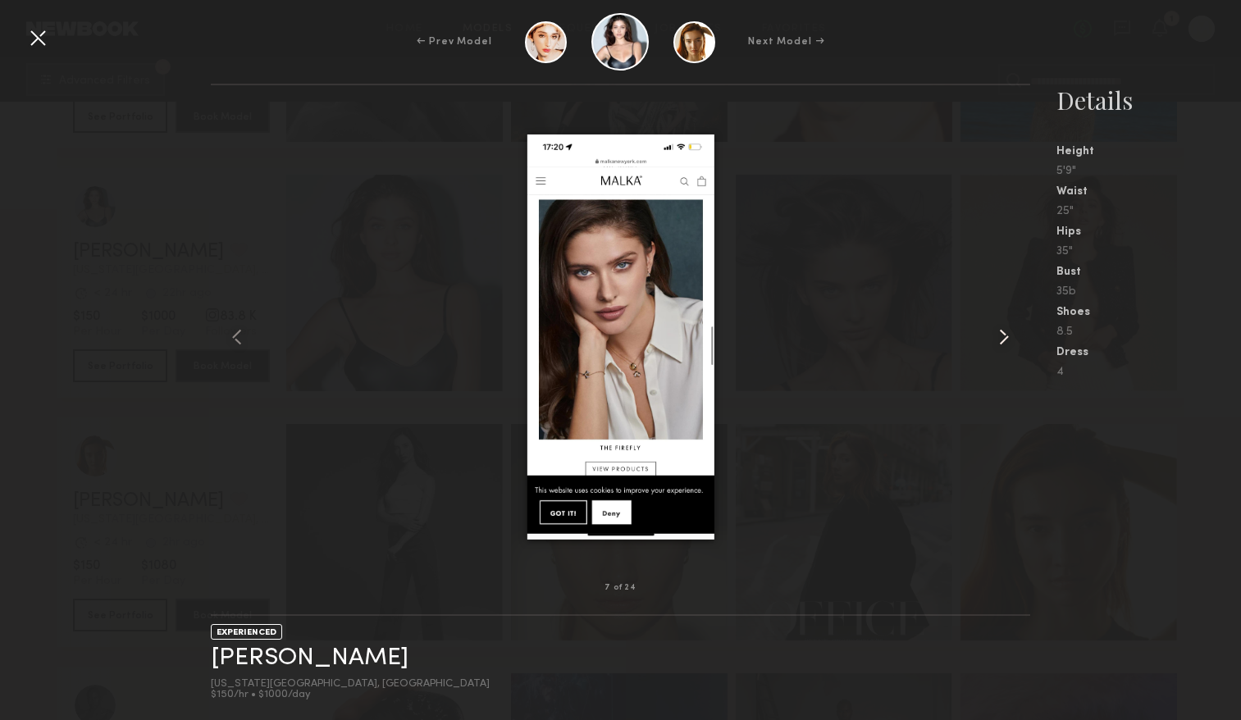
click at [999, 335] on common-icon at bounding box center [1003, 337] width 26 height 26
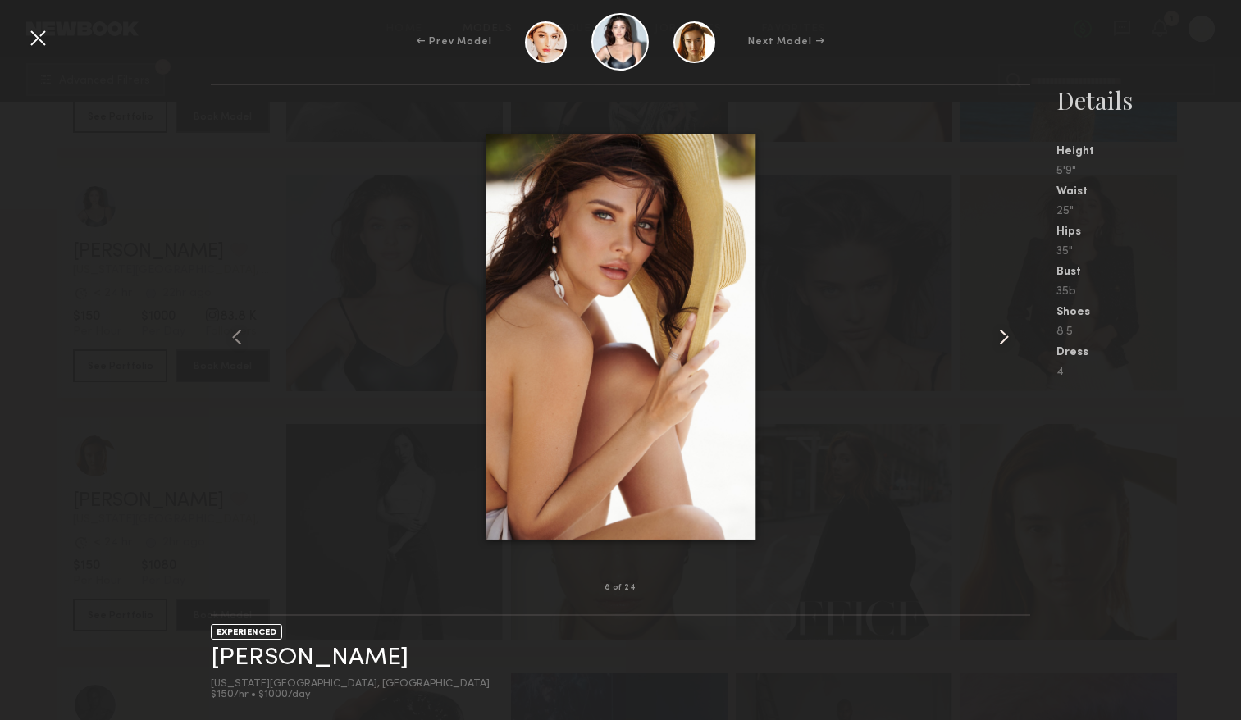
click at [999, 335] on common-icon at bounding box center [1003, 337] width 26 height 26
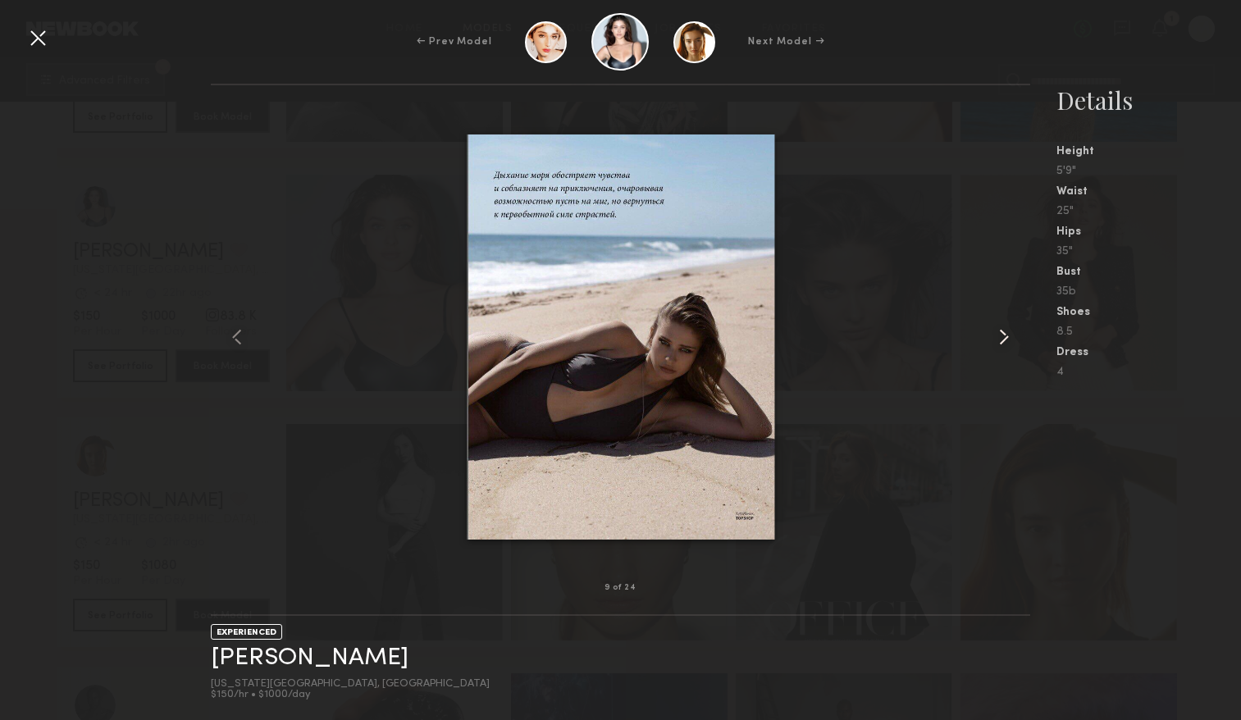
click at [999, 335] on common-icon at bounding box center [1003, 337] width 26 height 26
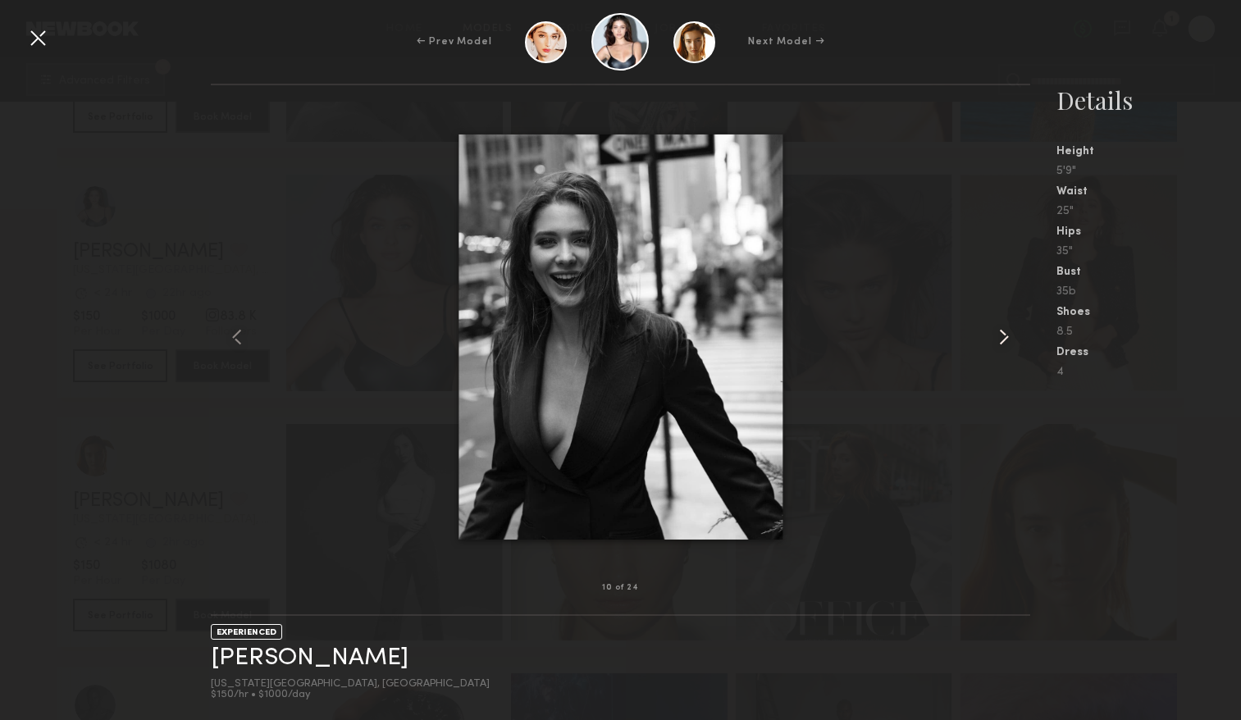
click at [999, 335] on common-icon at bounding box center [1003, 337] width 26 height 26
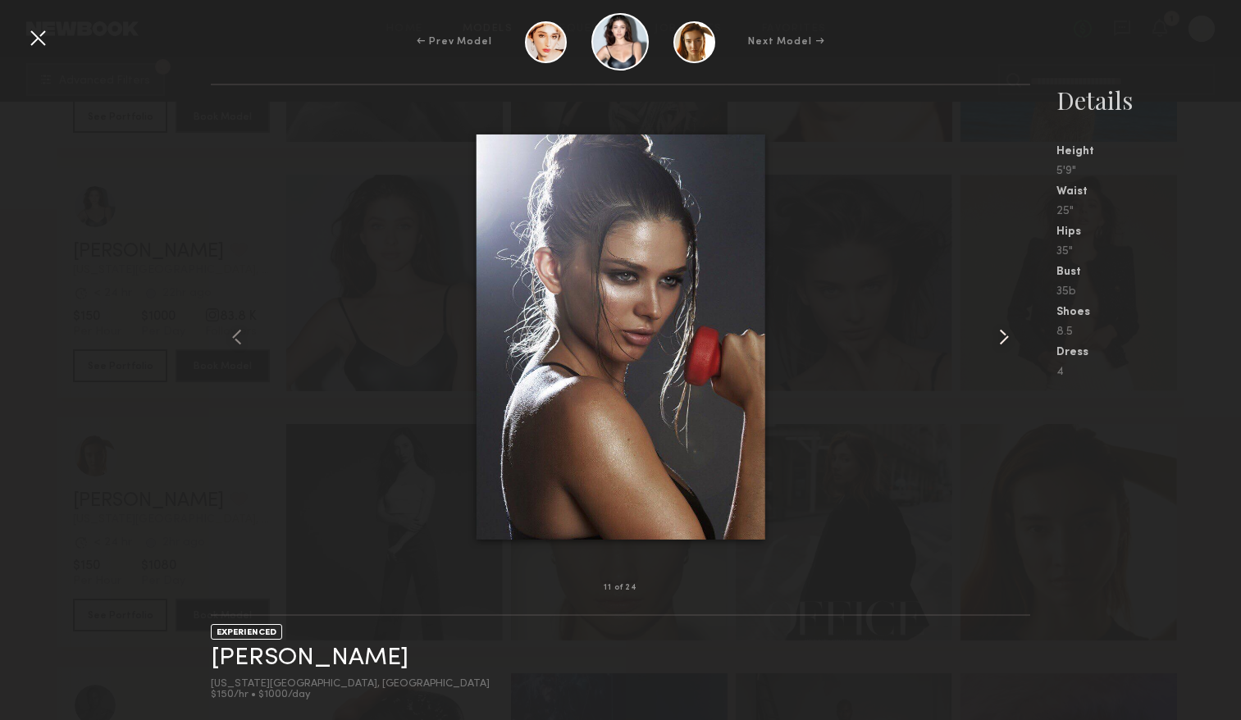
click at [999, 335] on common-icon at bounding box center [1003, 337] width 26 height 26
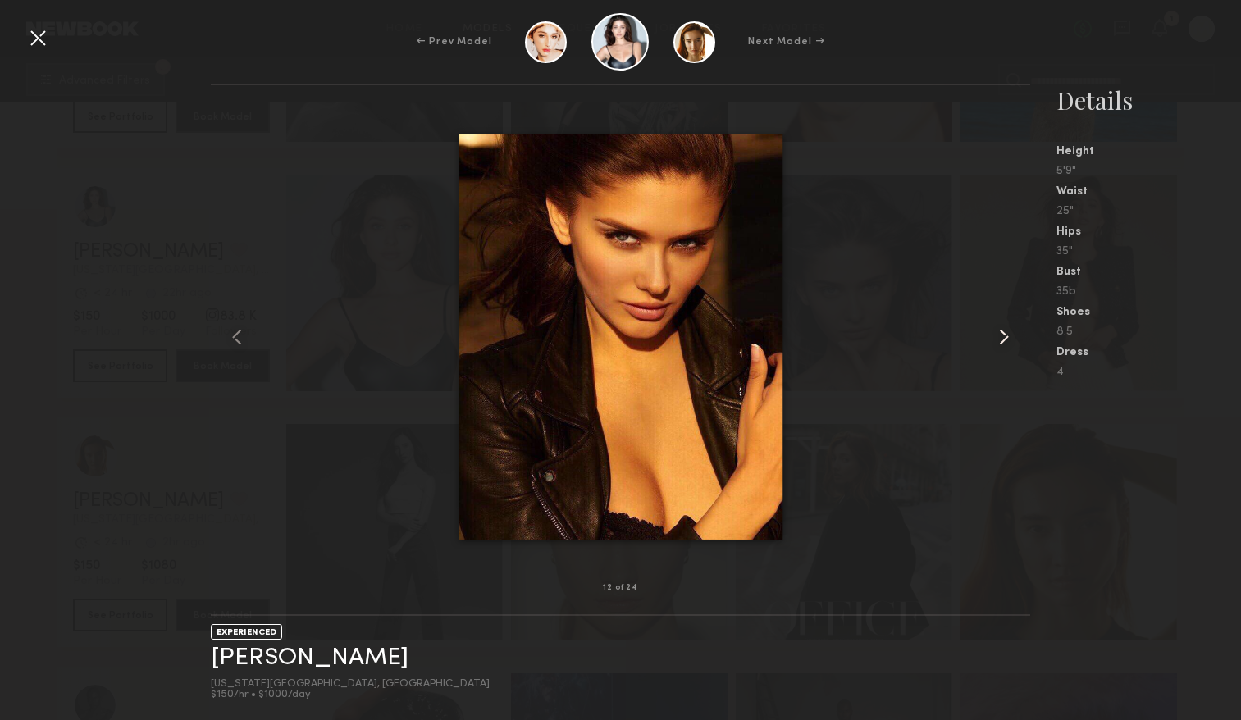
click at [999, 335] on common-icon at bounding box center [1003, 337] width 26 height 26
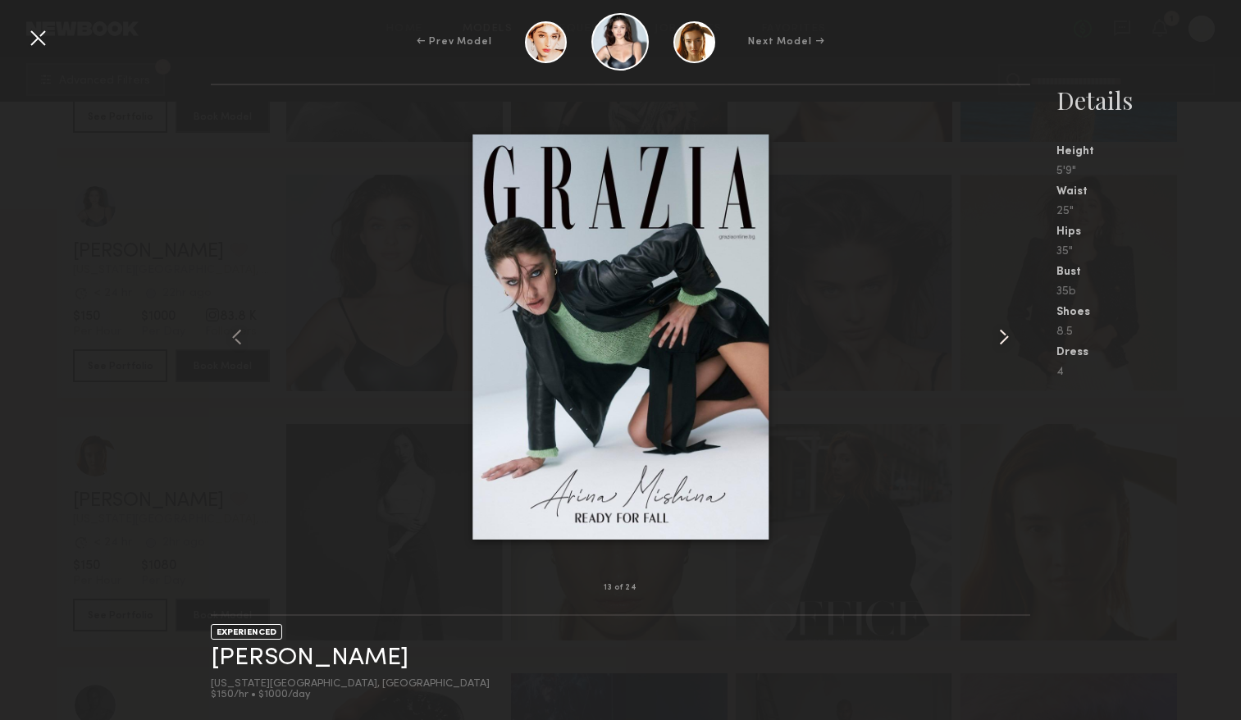
click at [999, 335] on common-icon at bounding box center [1003, 337] width 26 height 26
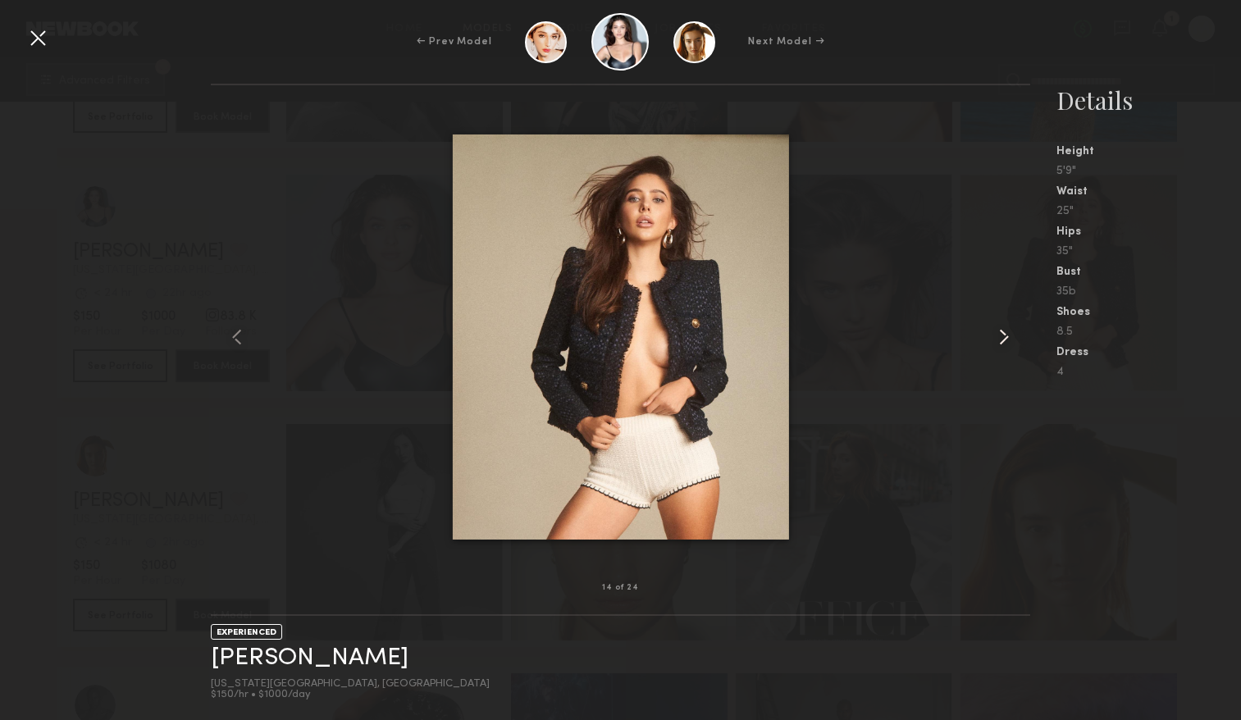
click at [999, 335] on common-icon at bounding box center [1003, 337] width 26 height 26
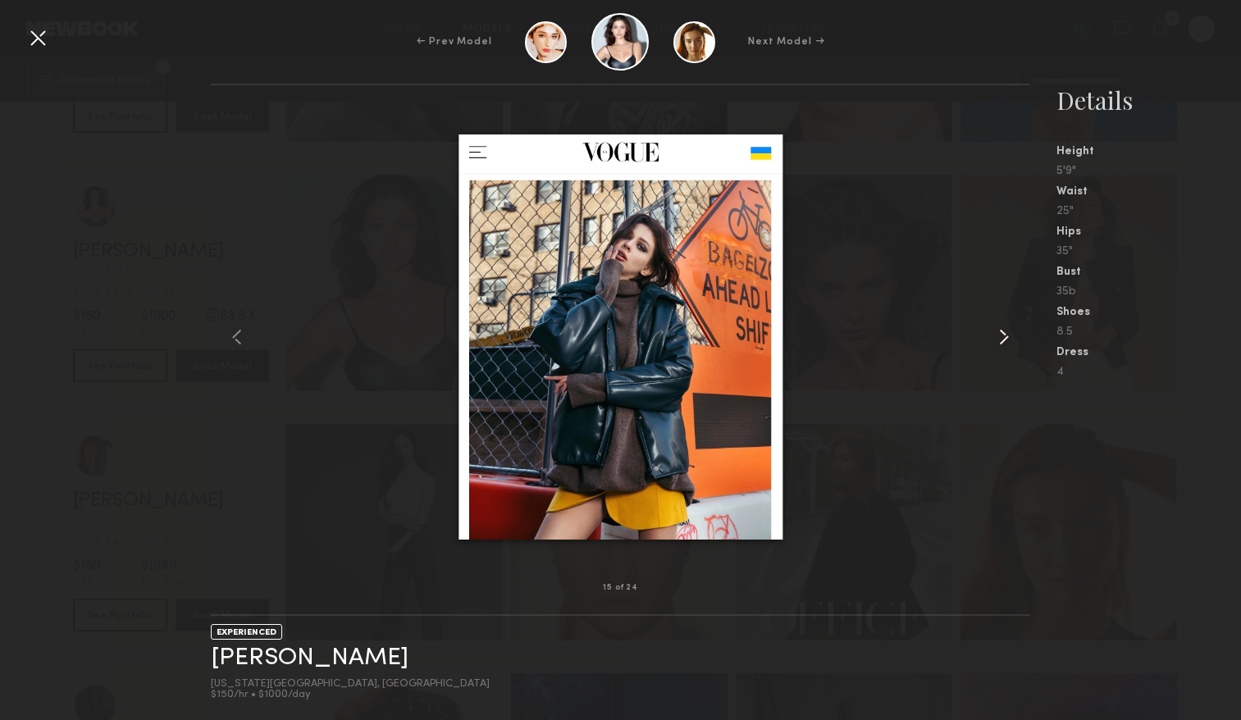
click at [999, 335] on common-icon at bounding box center [1003, 337] width 26 height 26
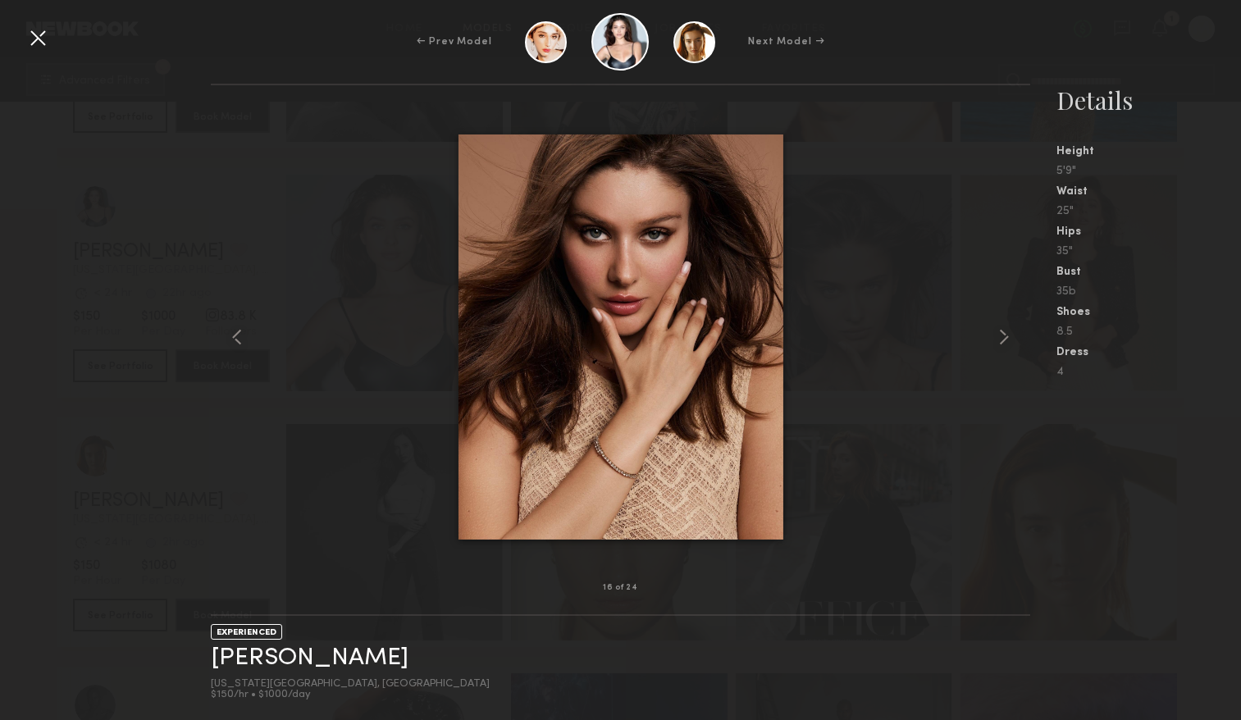
click at [40, 37] on div at bounding box center [38, 38] width 26 height 26
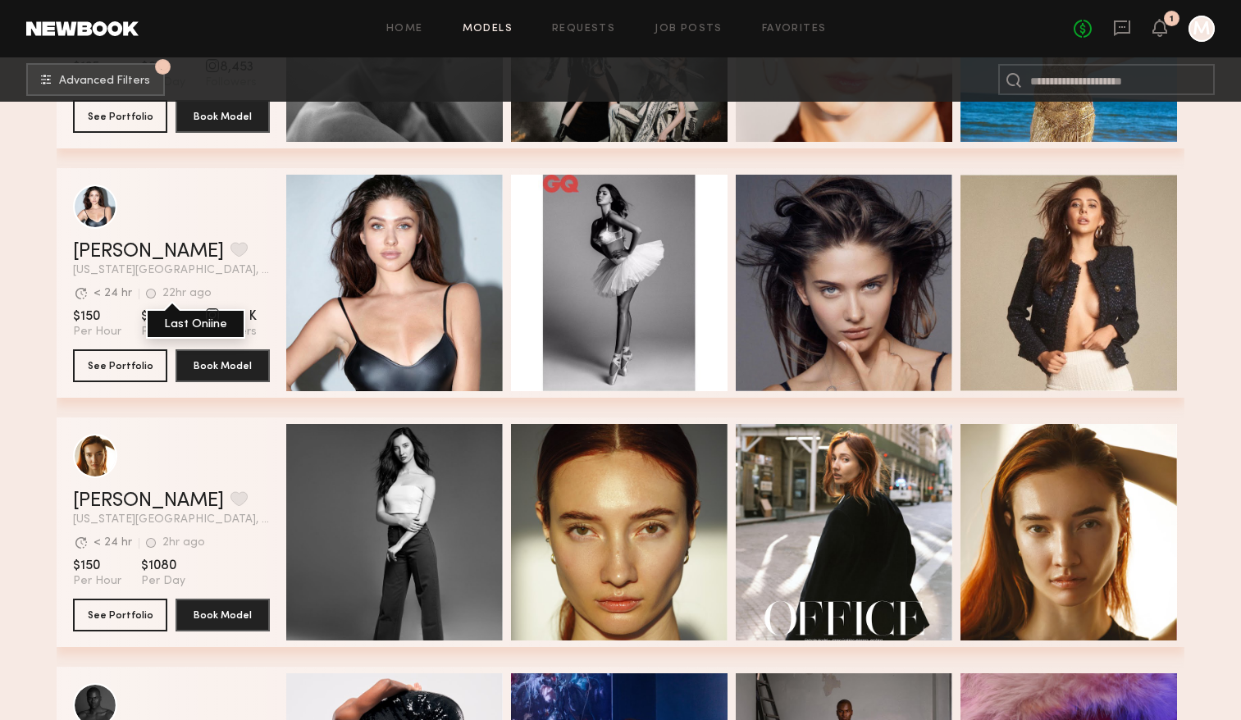
scroll to position [12710, 0]
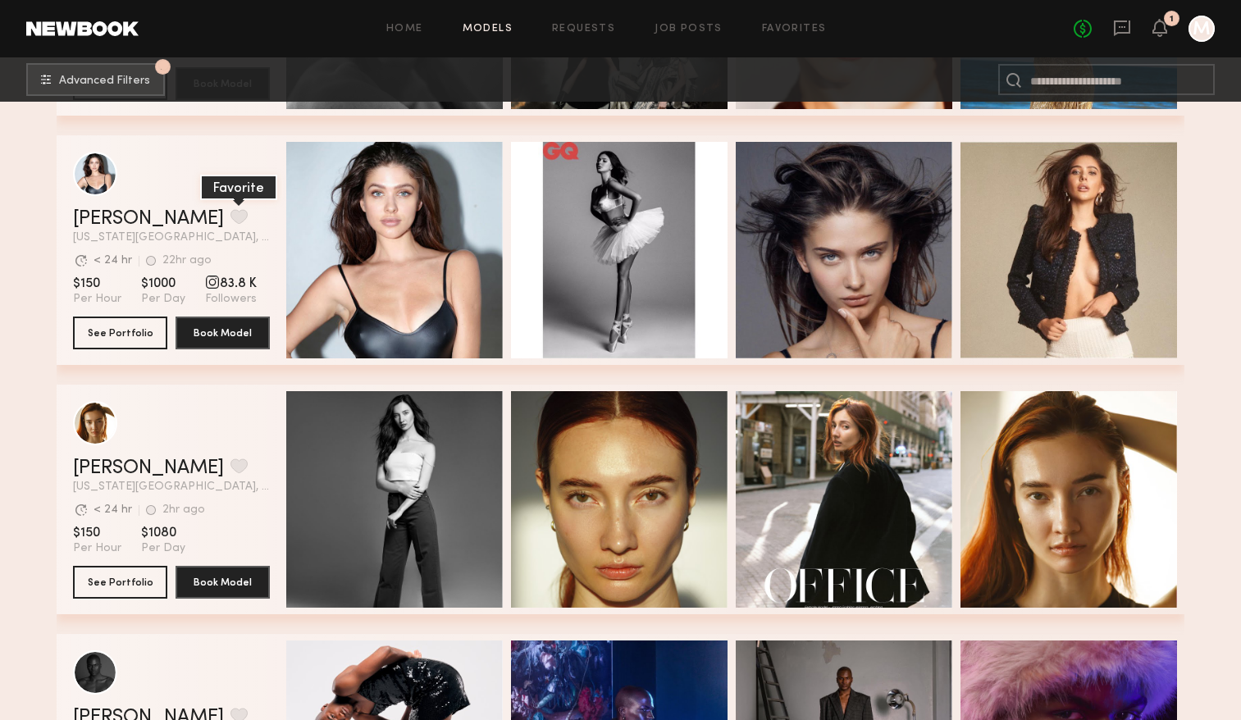
click at [230, 224] on button "grid" at bounding box center [238, 216] width 17 height 15
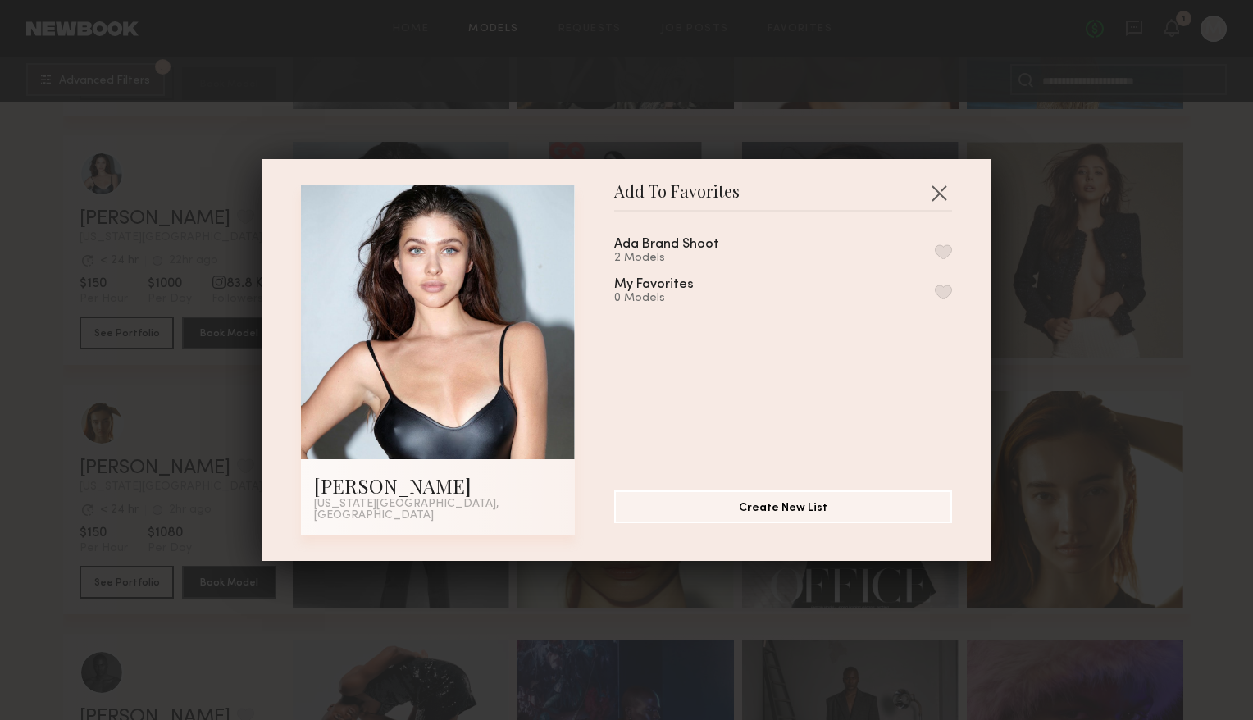
click at [937, 257] on div "Ada Brand Shoot 2 Models My Favorites 0 Models" at bounding box center [791, 344] width 354 height 239
click at [935, 257] on button "button" at bounding box center [943, 251] width 17 height 15
click at [930, 192] on button "button" at bounding box center [939, 193] width 26 height 26
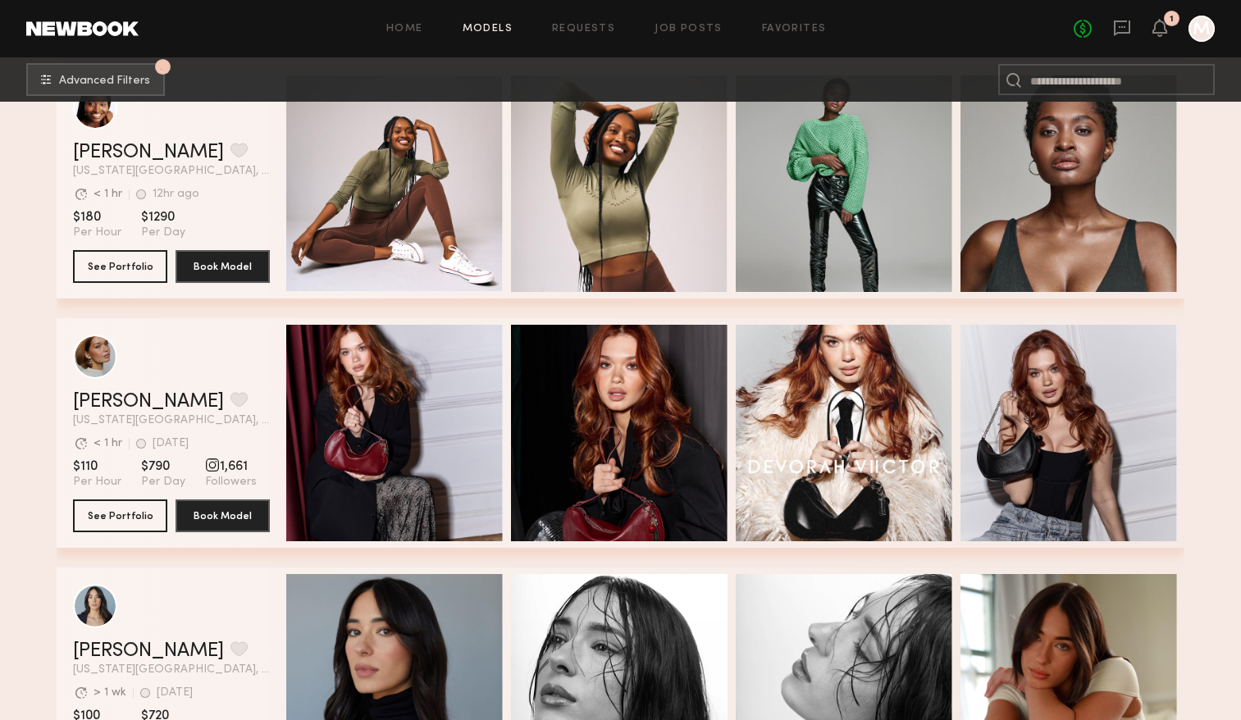
scroll to position [13528, 0]
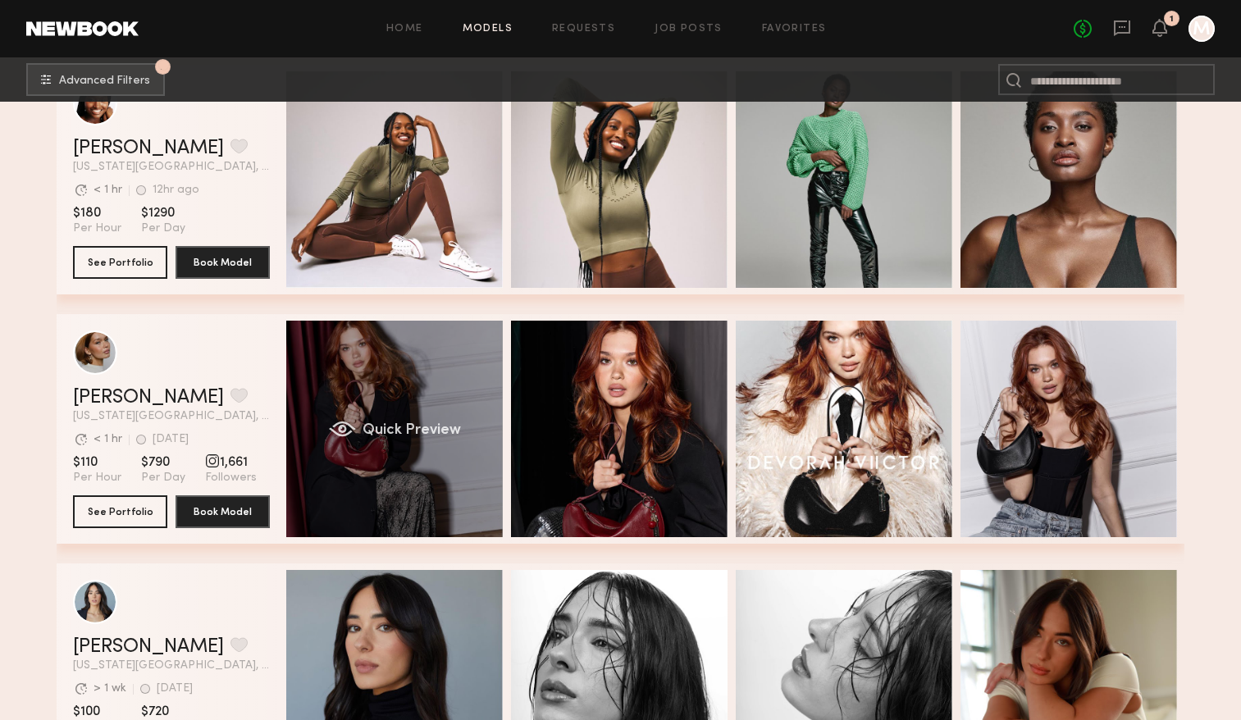
click at [296, 405] on div "Quick Preview" at bounding box center [394, 429] width 216 height 216
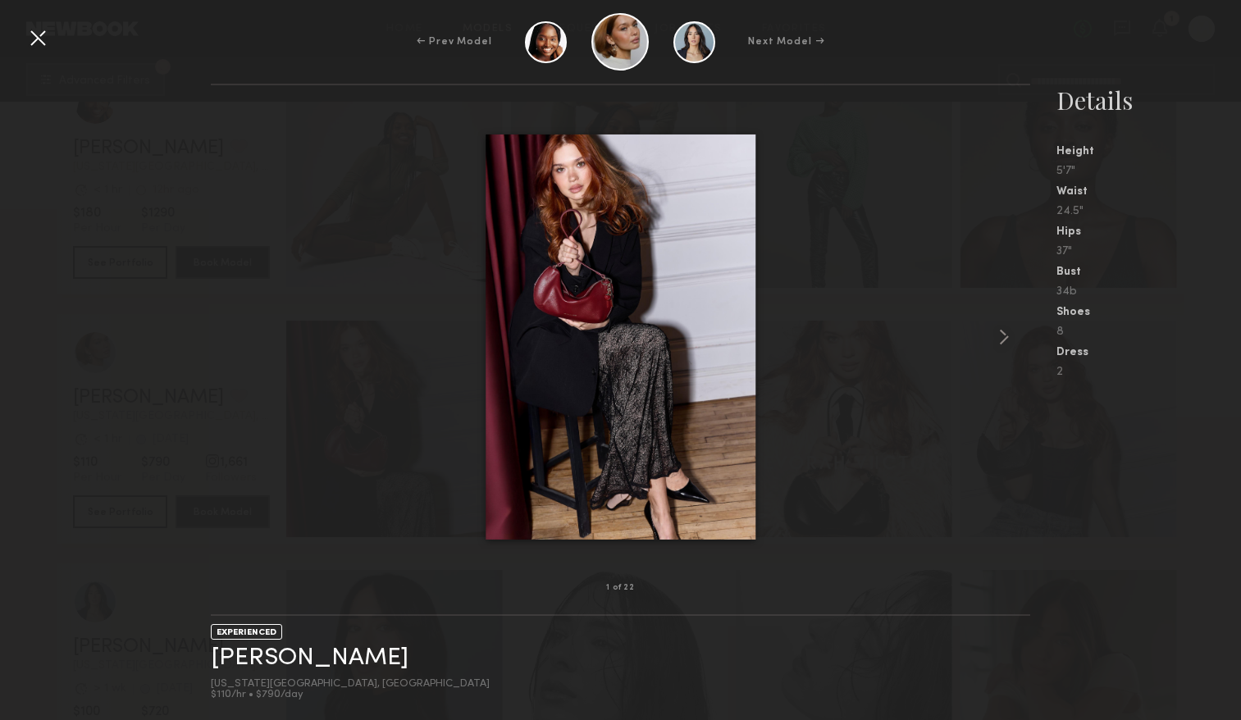
click at [844, 315] on div at bounding box center [620, 337] width 819 height 450
click at [988, 344] on div at bounding box center [620, 337] width 819 height 450
click at [996, 345] on common-icon at bounding box center [1003, 337] width 26 height 26
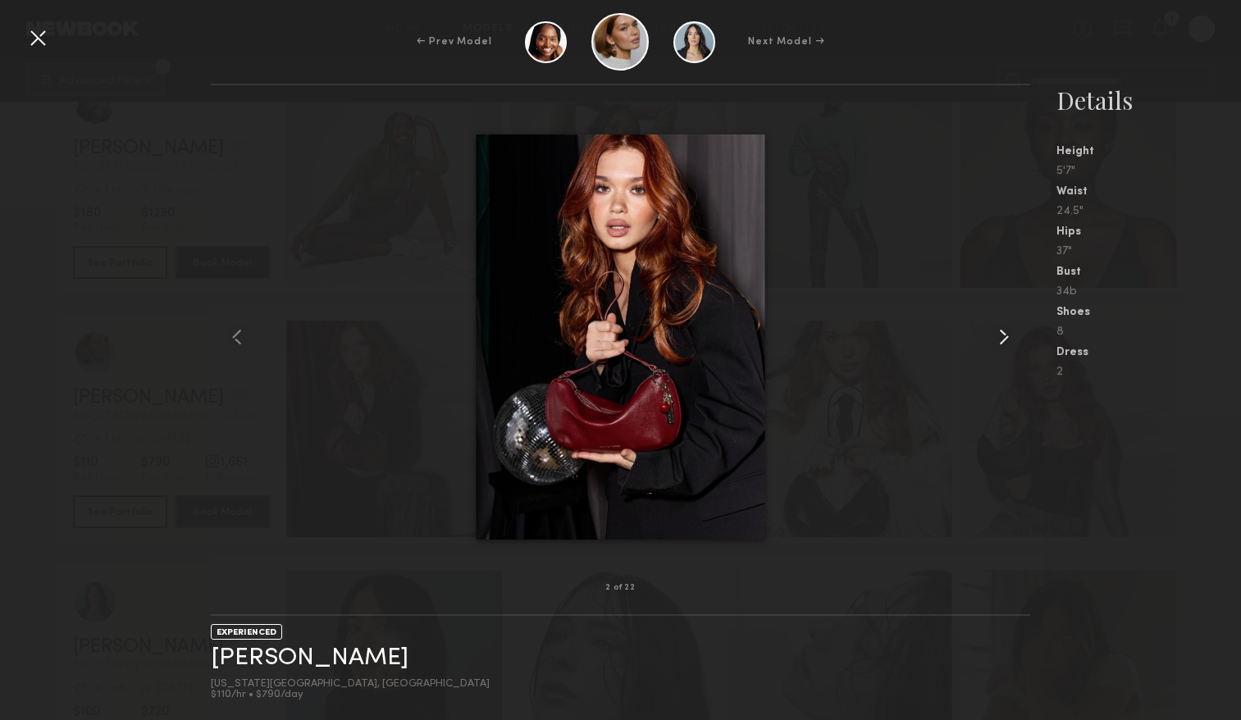
click at [996, 345] on common-icon at bounding box center [1003, 337] width 26 height 26
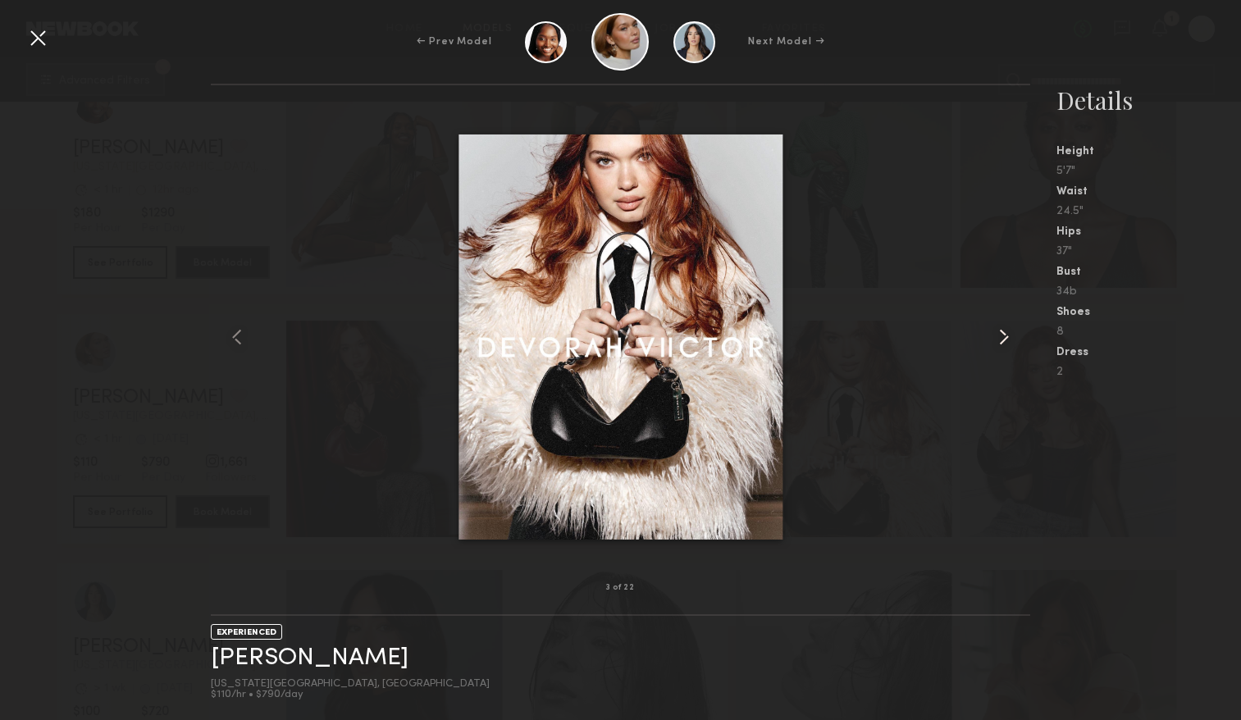
click at [996, 345] on common-icon at bounding box center [1003, 337] width 26 height 26
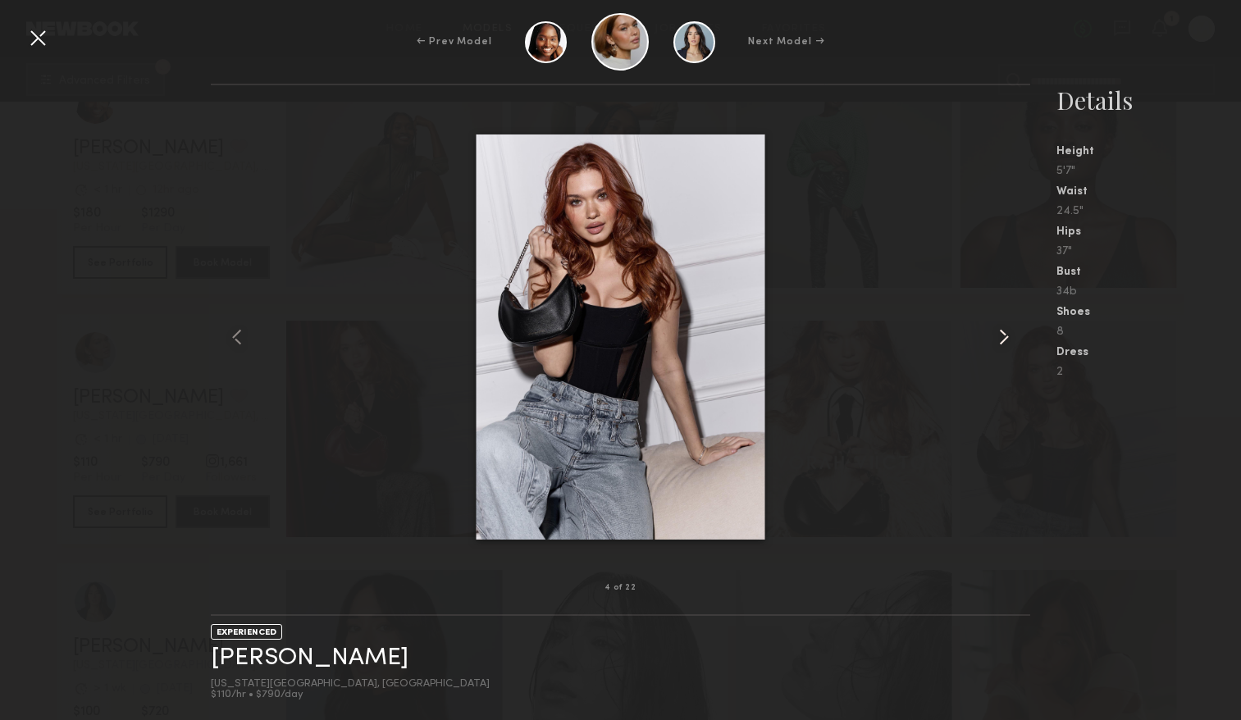
click at [996, 345] on common-icon at bounding box center [1003, 337] width 26 height 26
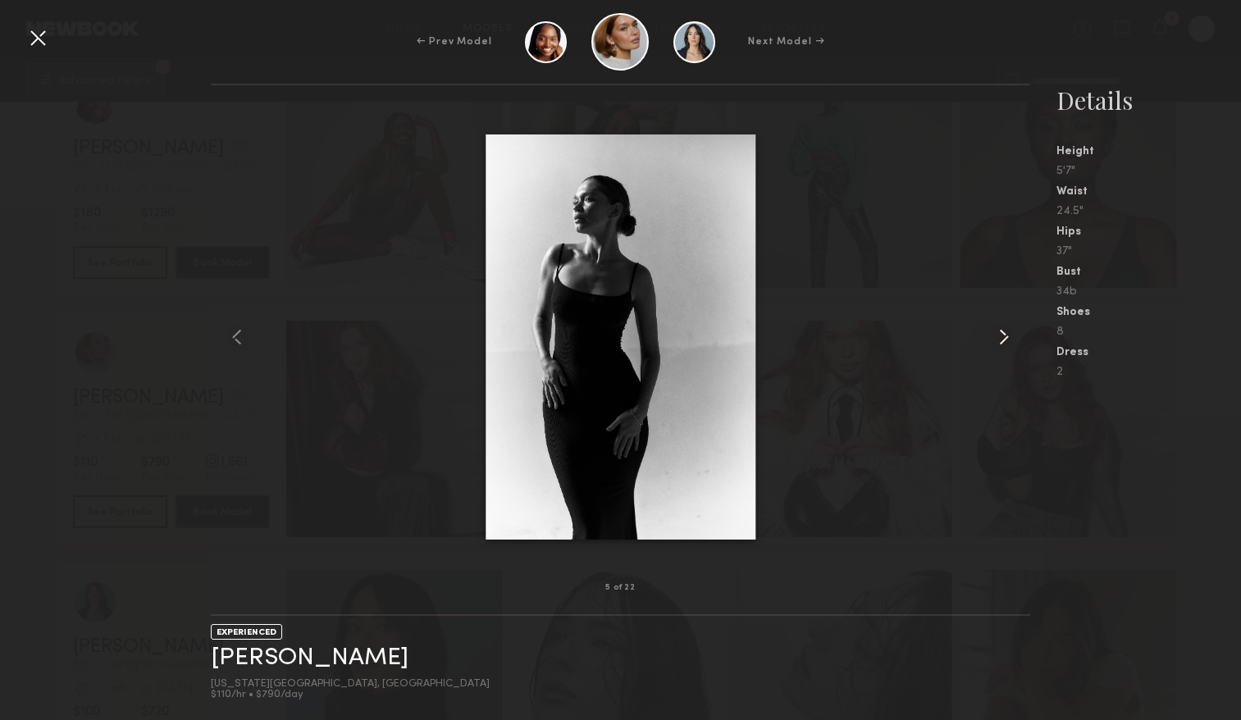
click at [996, 345] on common-icon at bounding box center [1003, 337] width 26 height 26
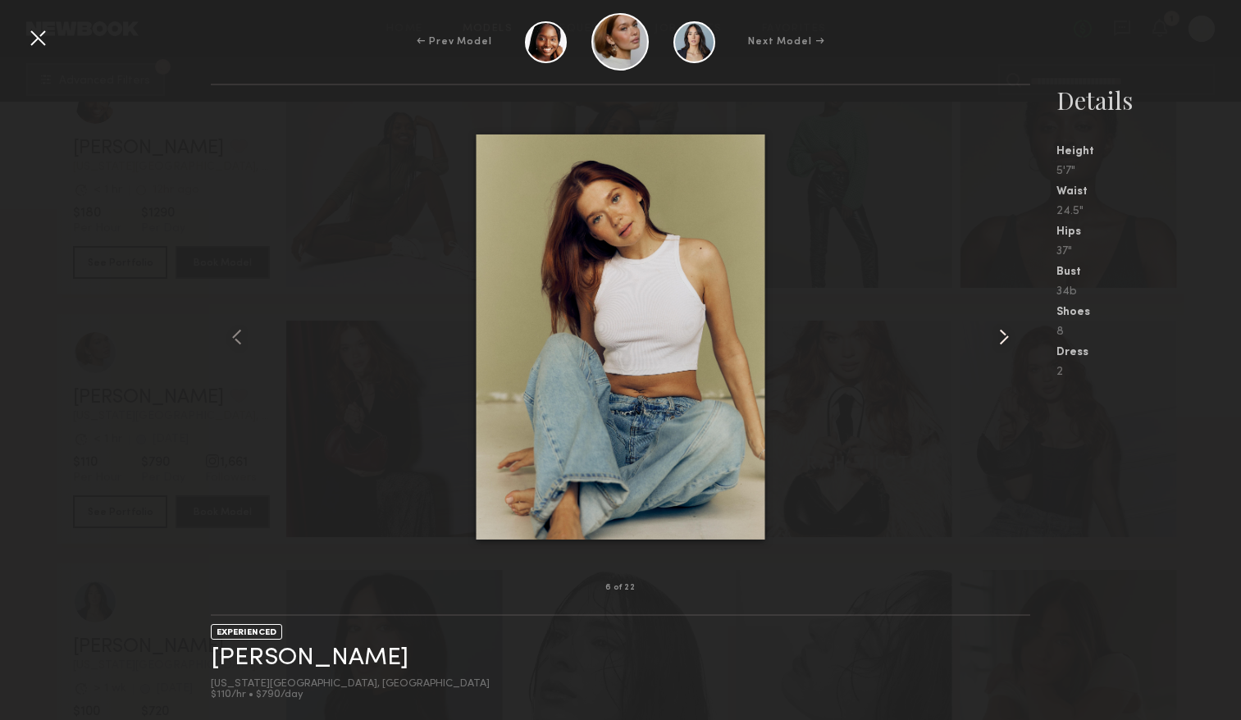
click at [996, 345] on common-icon at bounding box center [1003, 337] width 26 height 26
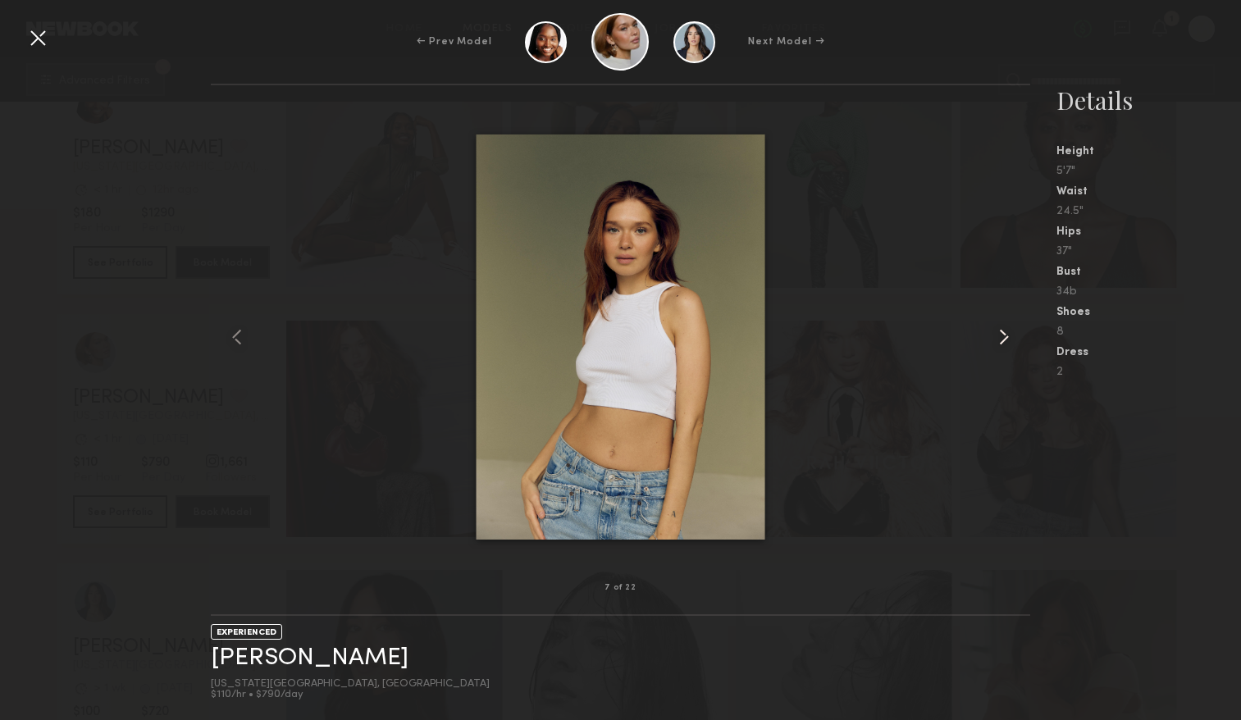
click at [996, 345] on common-icon at bounding box center [1003, 337] width 26 height 26
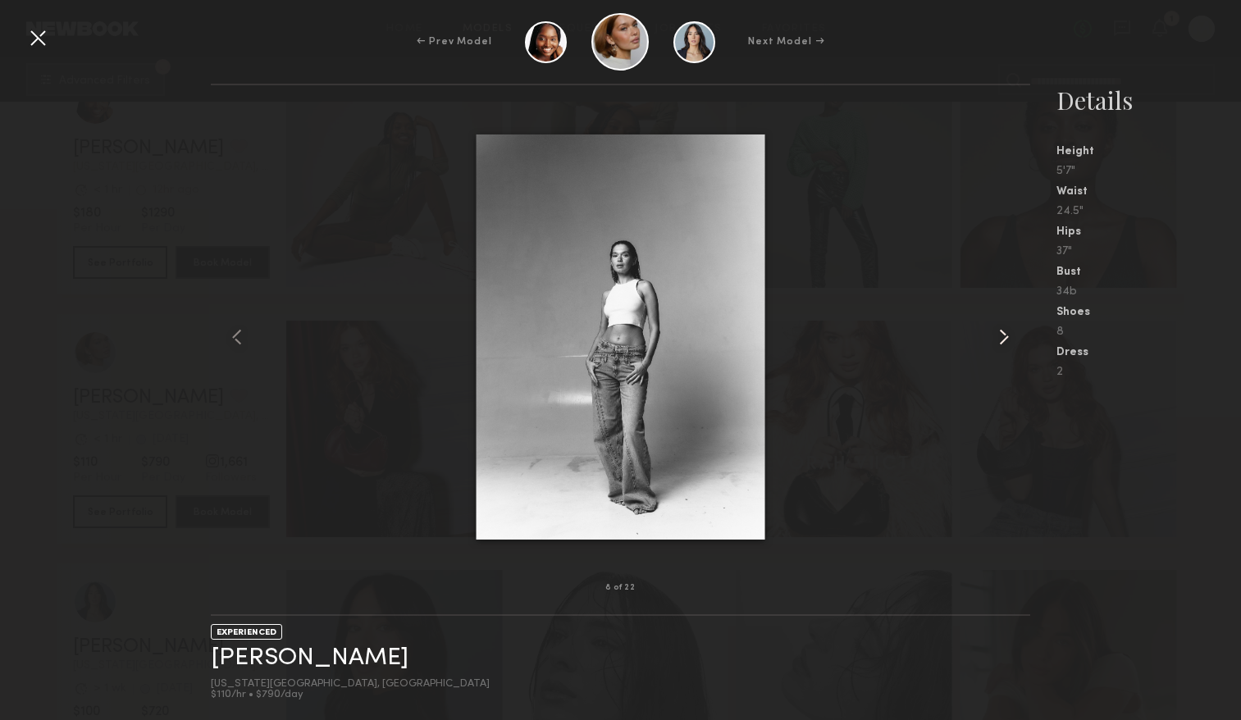
click at [996, 345] on common-icon at bounding box center [1003, 337] width 26 height 26
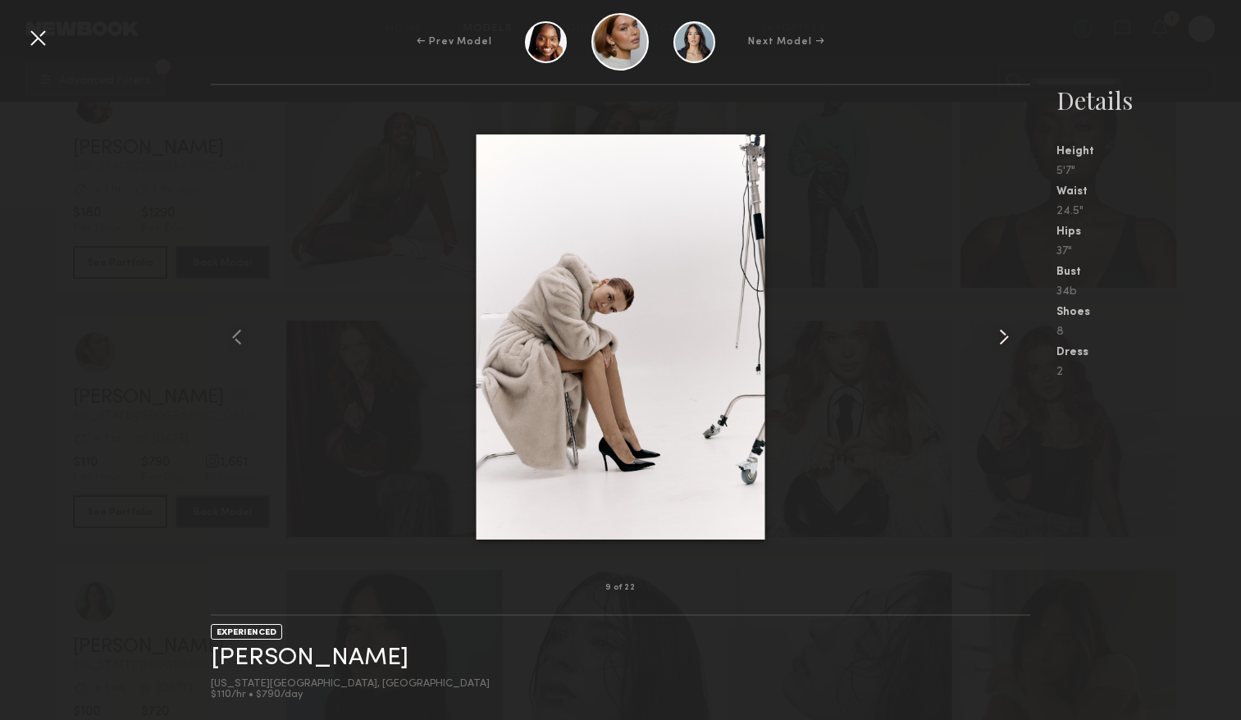
click at [996, 345] on common-icon at bounding box center [1003, 337] width 26 height 26
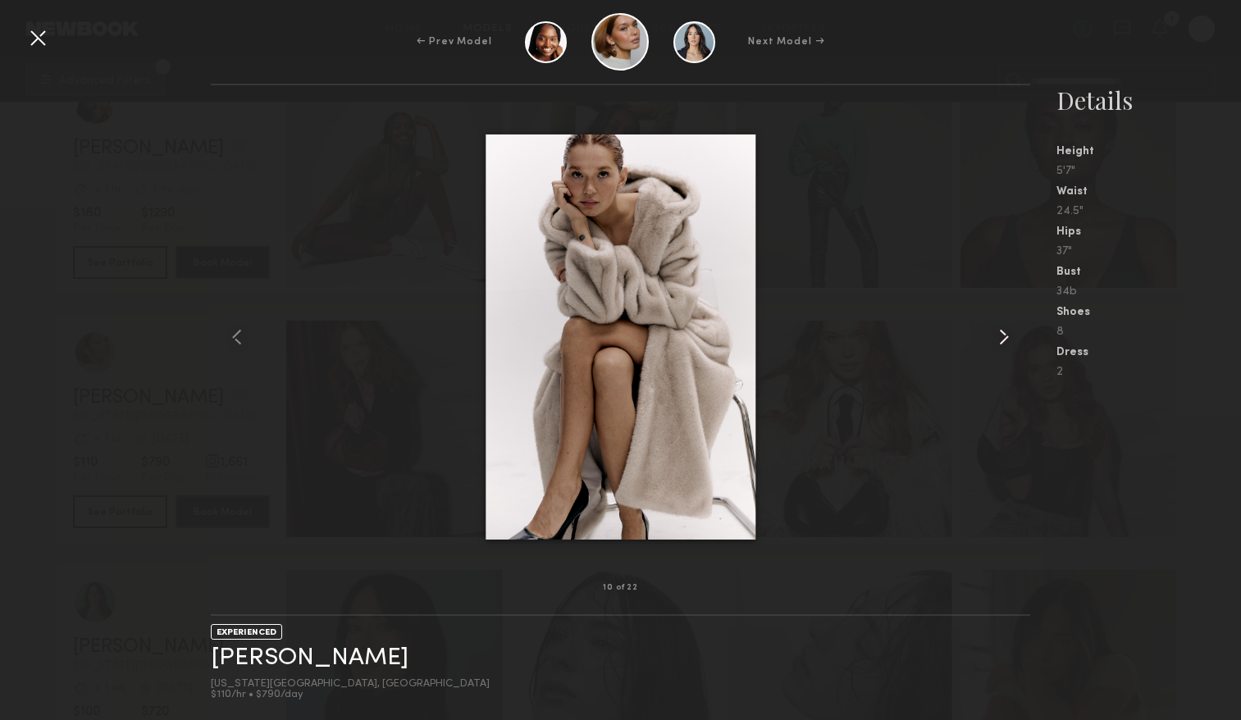
click at [996, 345] on common-icon at bounding box center [1003, 337] width 26 height 26
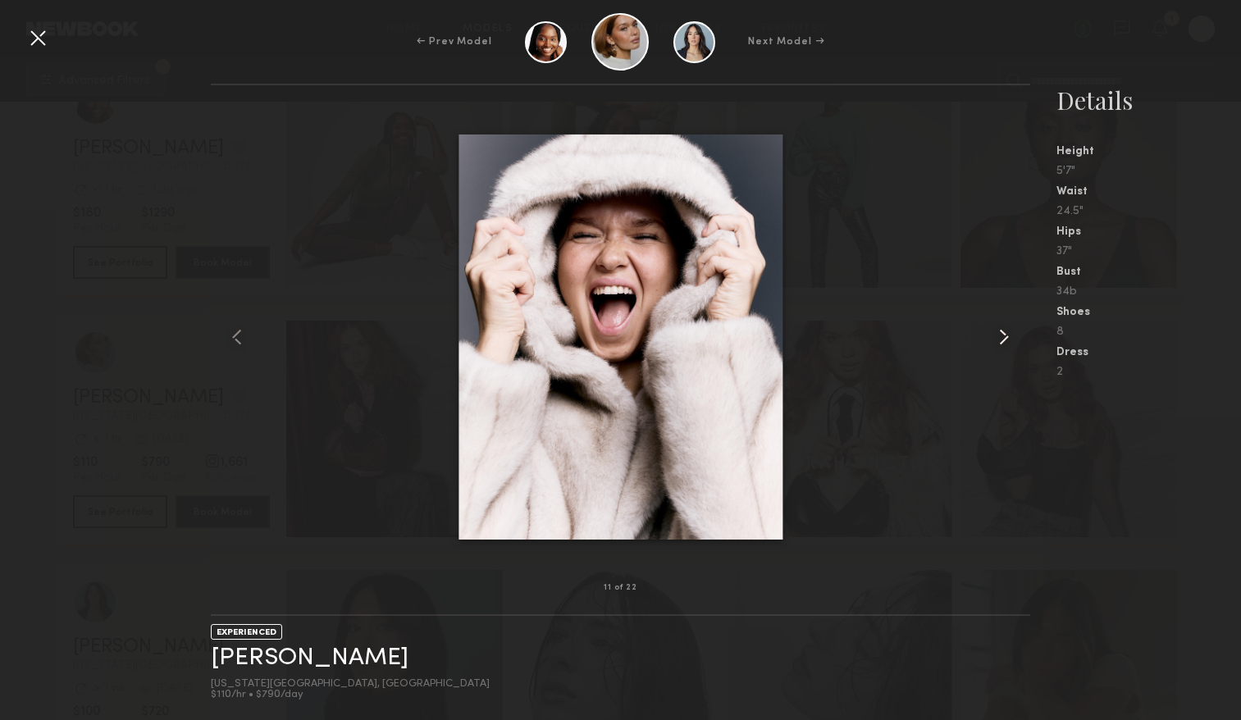
click at [996, 345] on common-icon at bounding box center [1003, 337] width 26 height 26
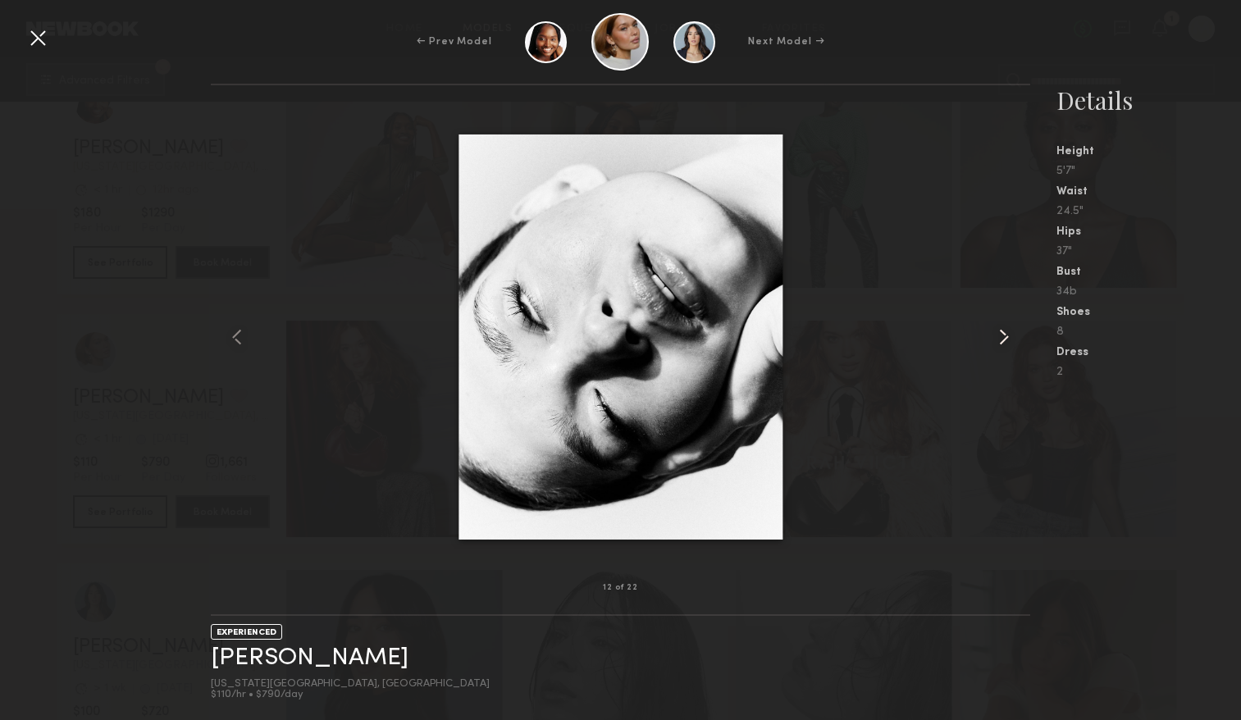
click at [996, 345] on common-icon at bounding box center [1003, 337] width 26 height 26
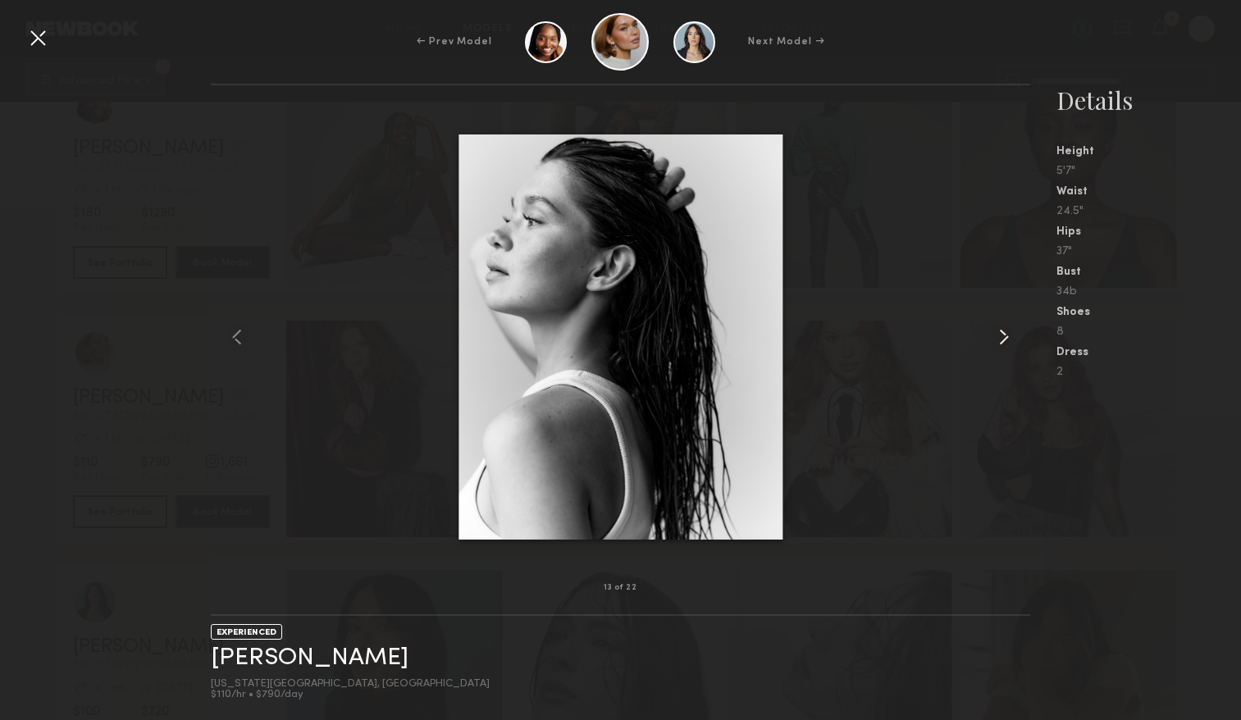
click at [996, 345] on common-icon at bounding box center [1003, 337] width 26 height 26
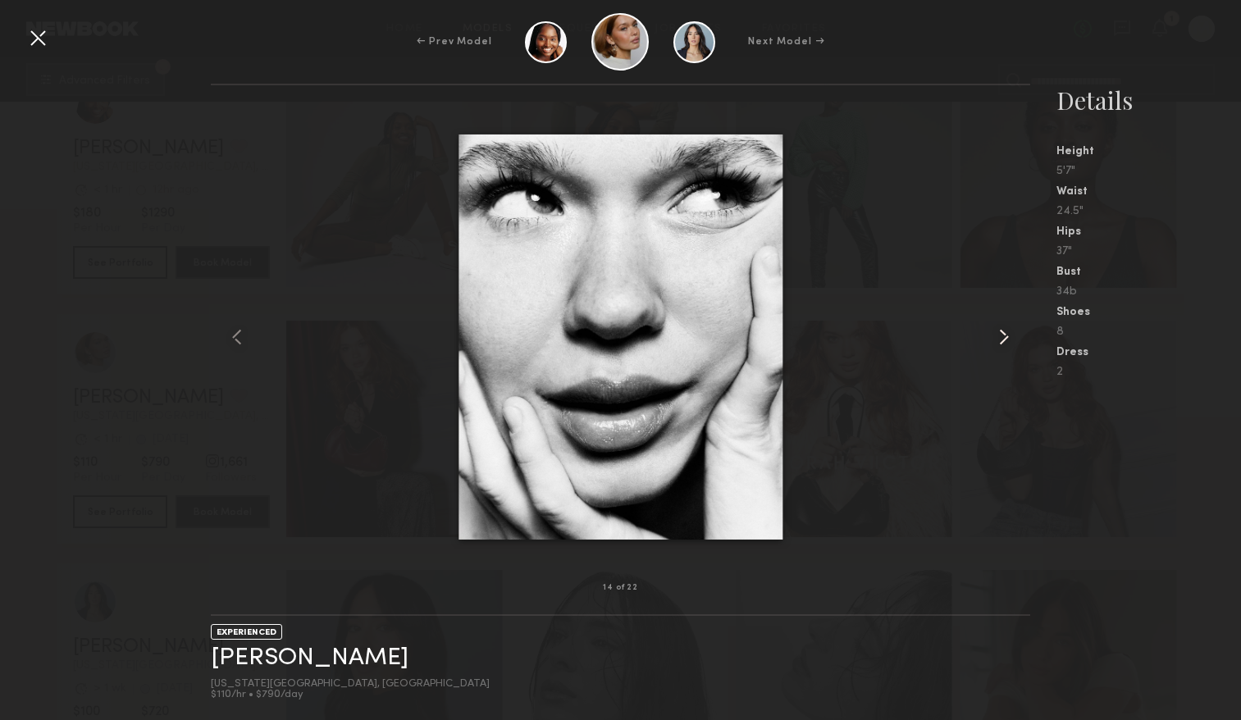
click at [996, 345] on common-icon at bounding box center [1003, 337] width 26 height 26
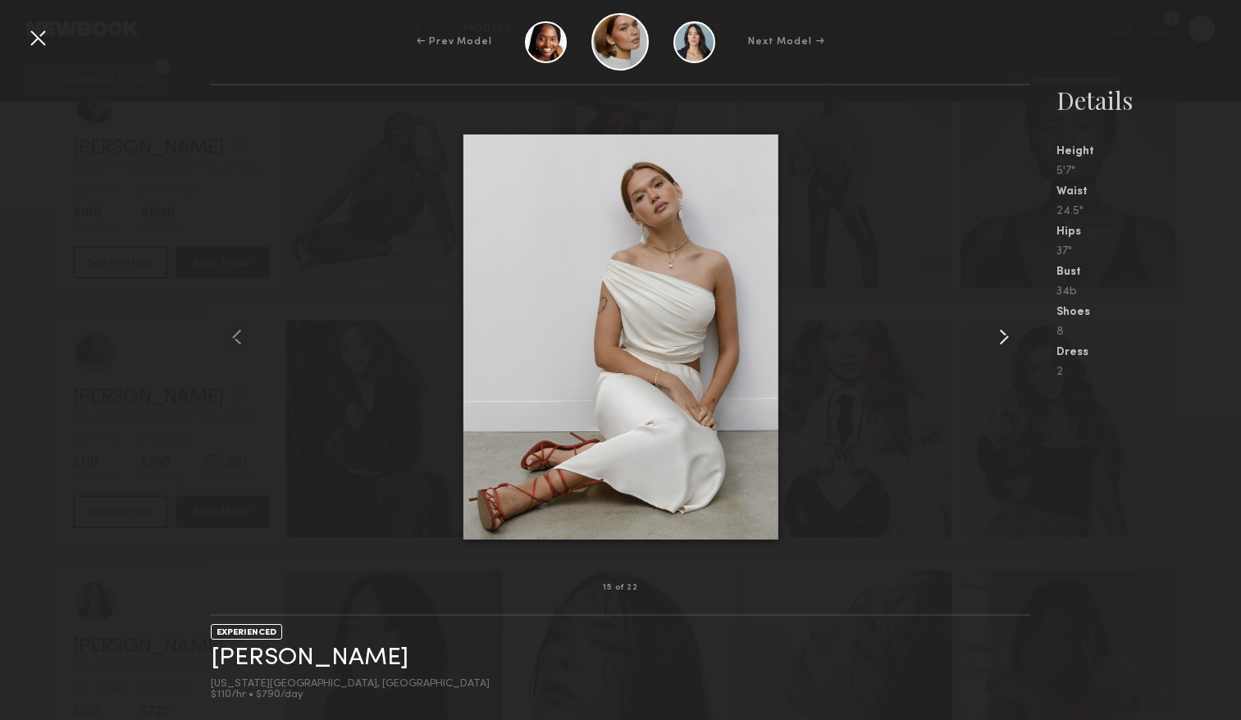
click at [996, 345] on common-icon at bounding box center [1003, 337] width 26 height 26
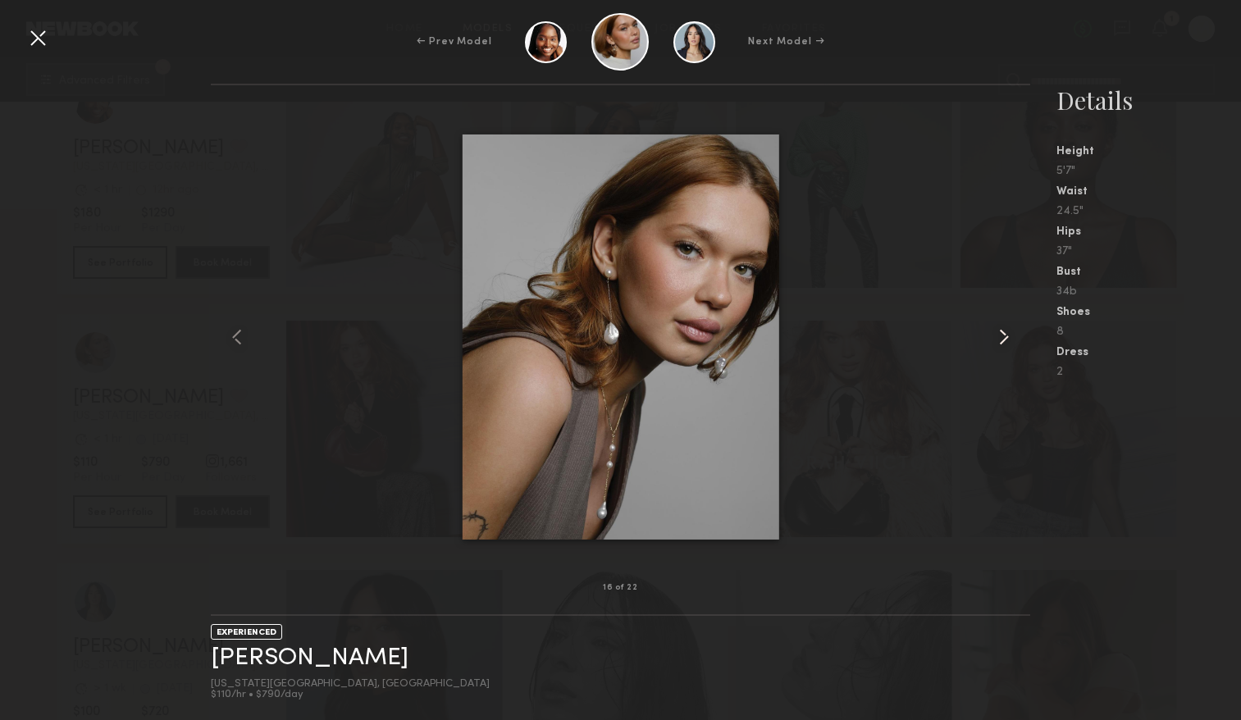
click at [996, 345] on common-icon at bounding box center [1003, 337] width 26 height 26
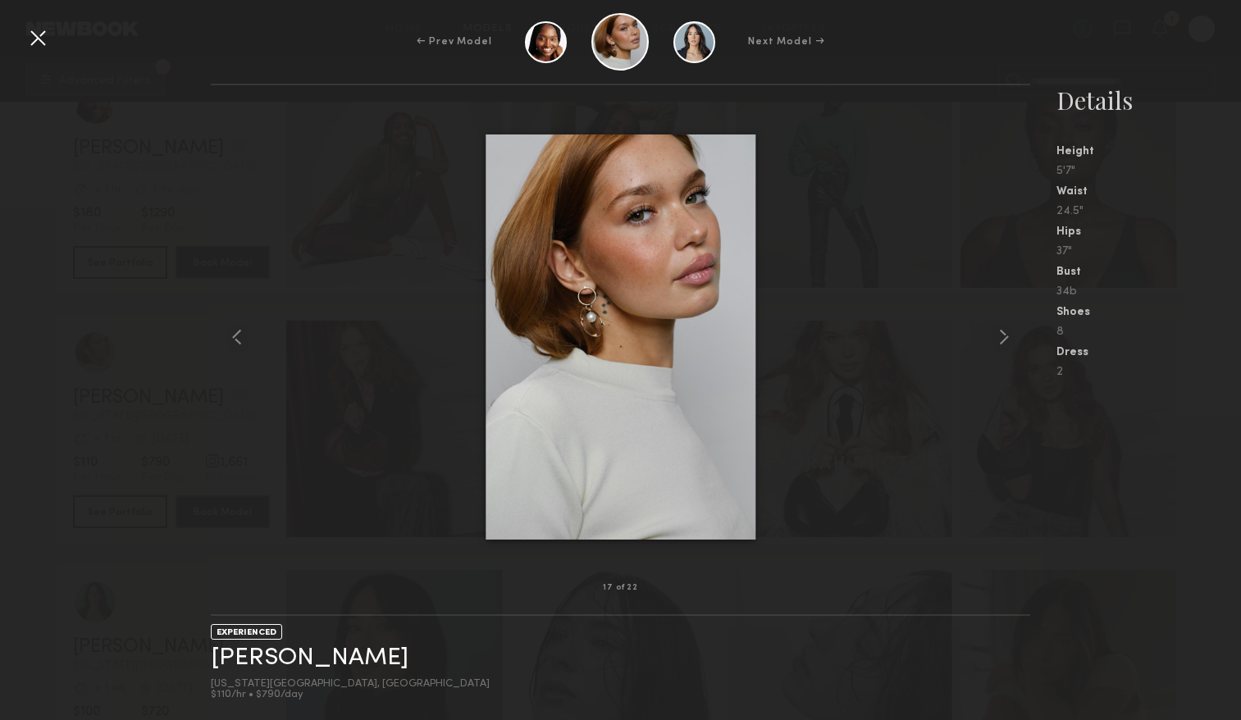
click at [48, 42] on div at bounding box center [38, 38] width 26 height 26
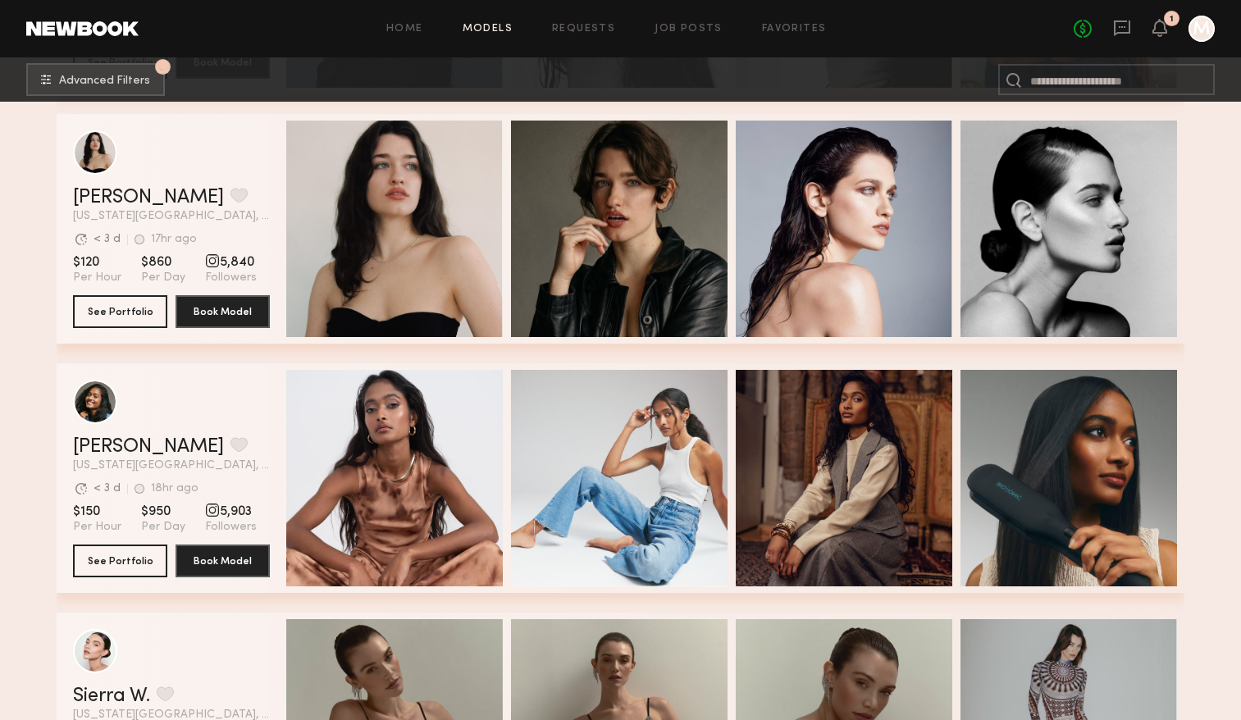
scroll to position [14246, 0]
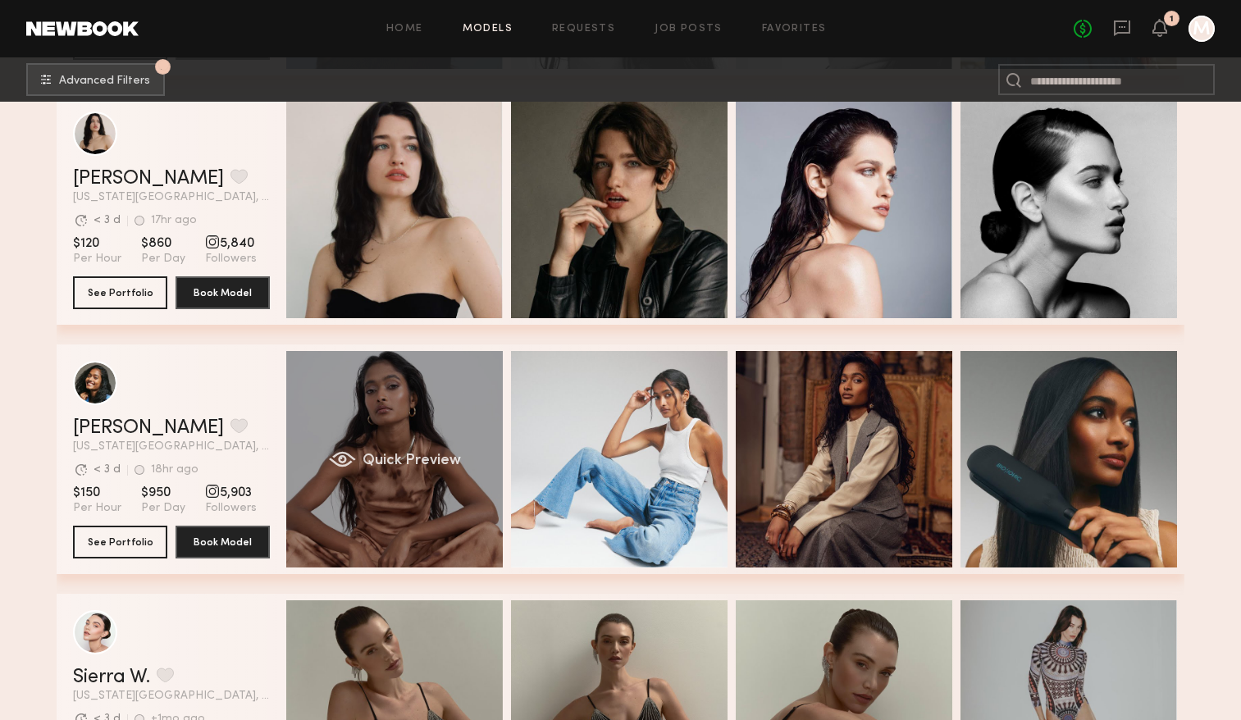
click at [355, 491] on div "Quick Preview" at bounding box center [394, 459] width 216 height 216
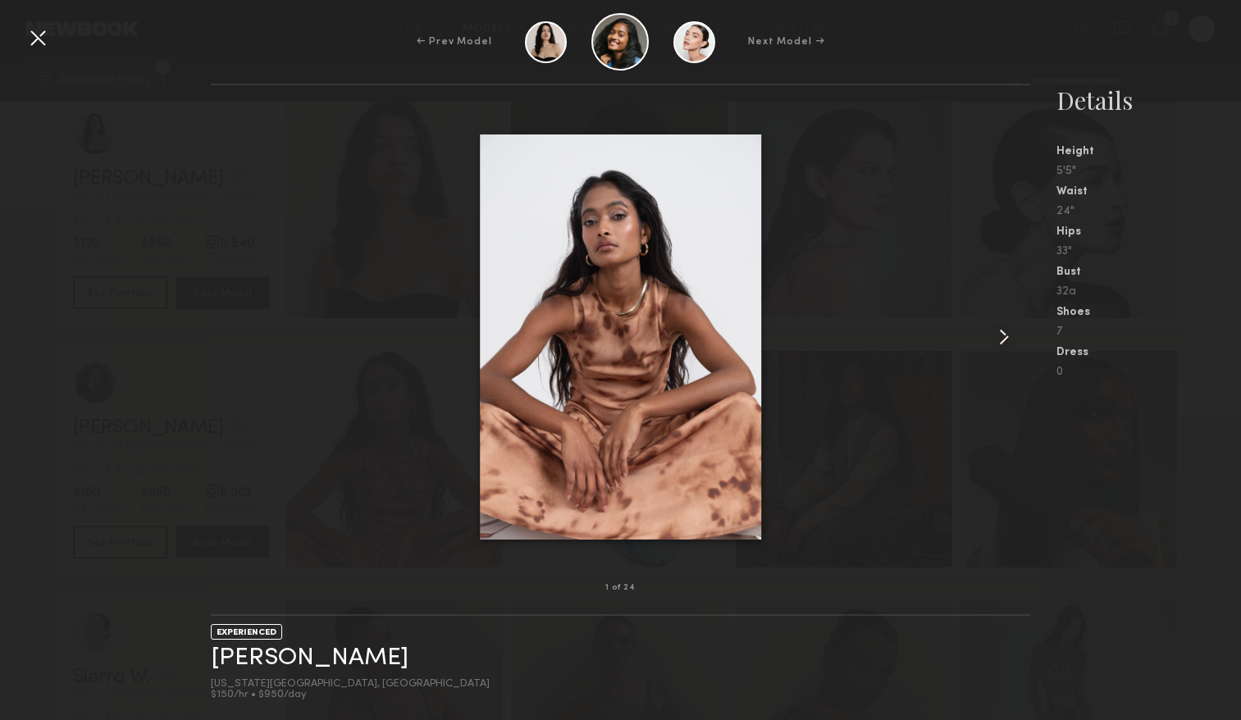
click at [1001, 332] on common-icon at bounding box center [1003, 337] width 26 height 26
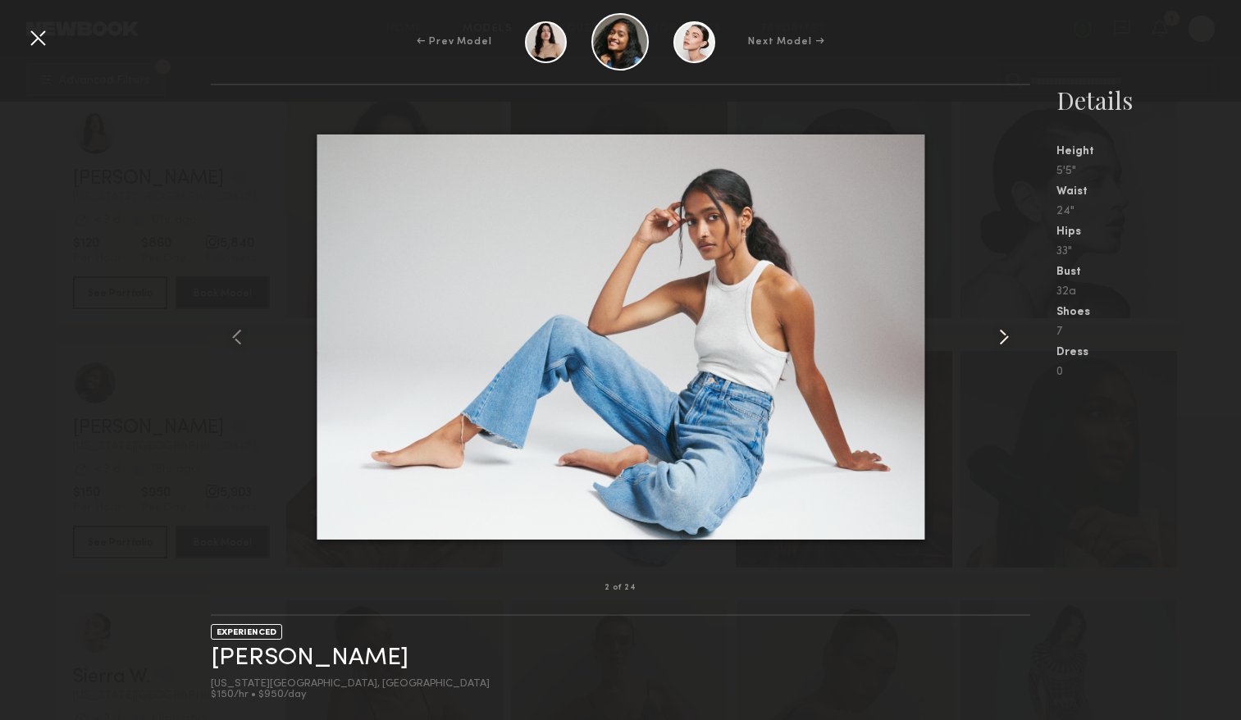
click at [1001, 332] on common-icon at bounding box center [1003, 337] width 26 height 26
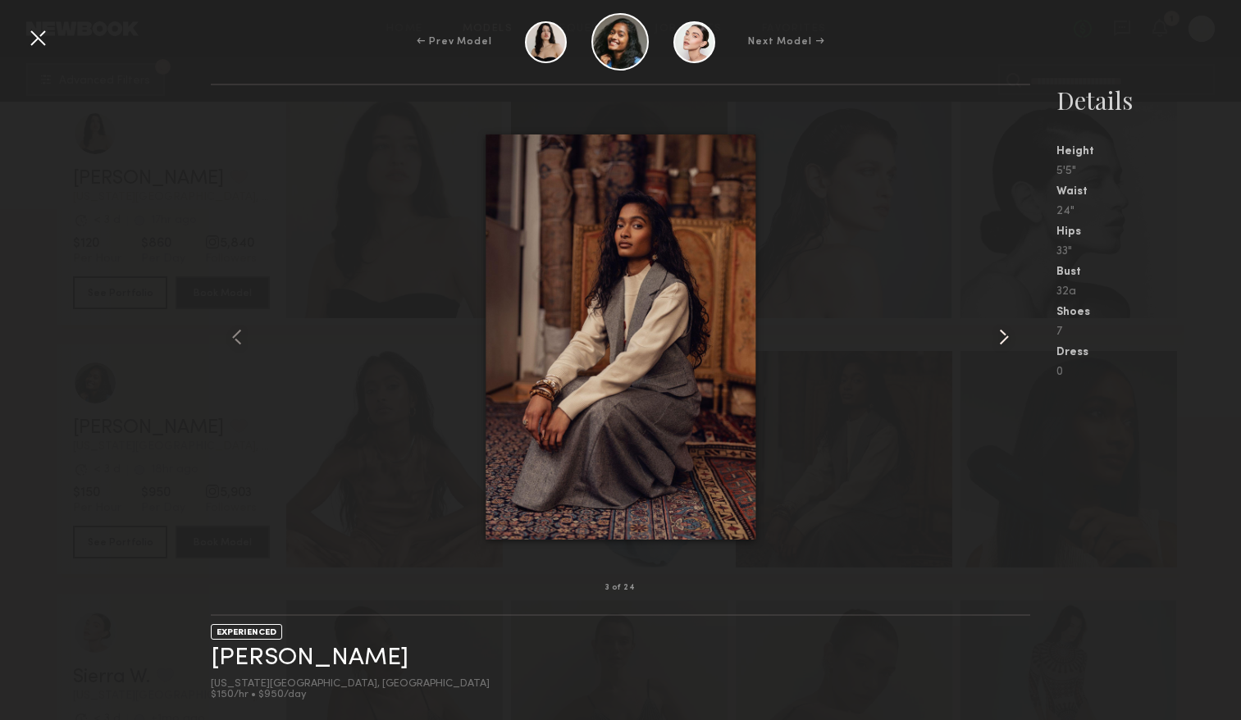
click at [1001, 332] on common-icon at bounding box center [1003, 337] width 26 height 26
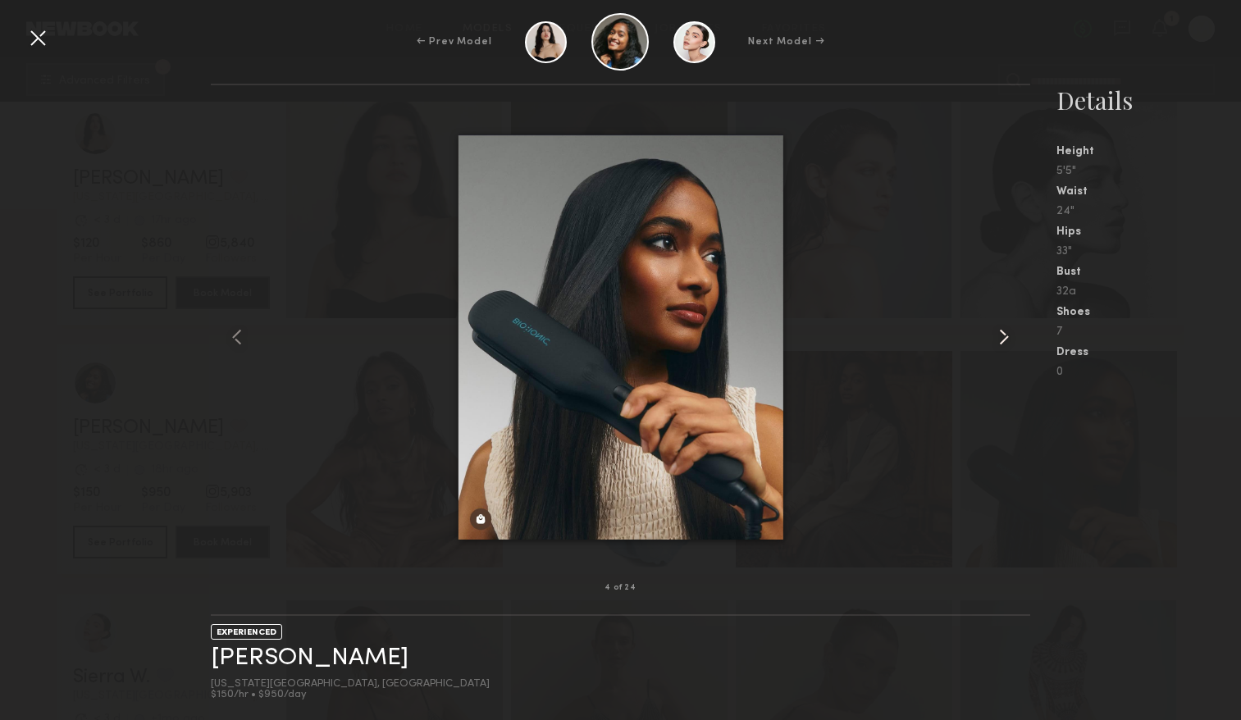
click at [1001, 332] on common-icon at bounding box center [1003, 337] width 26 height 26
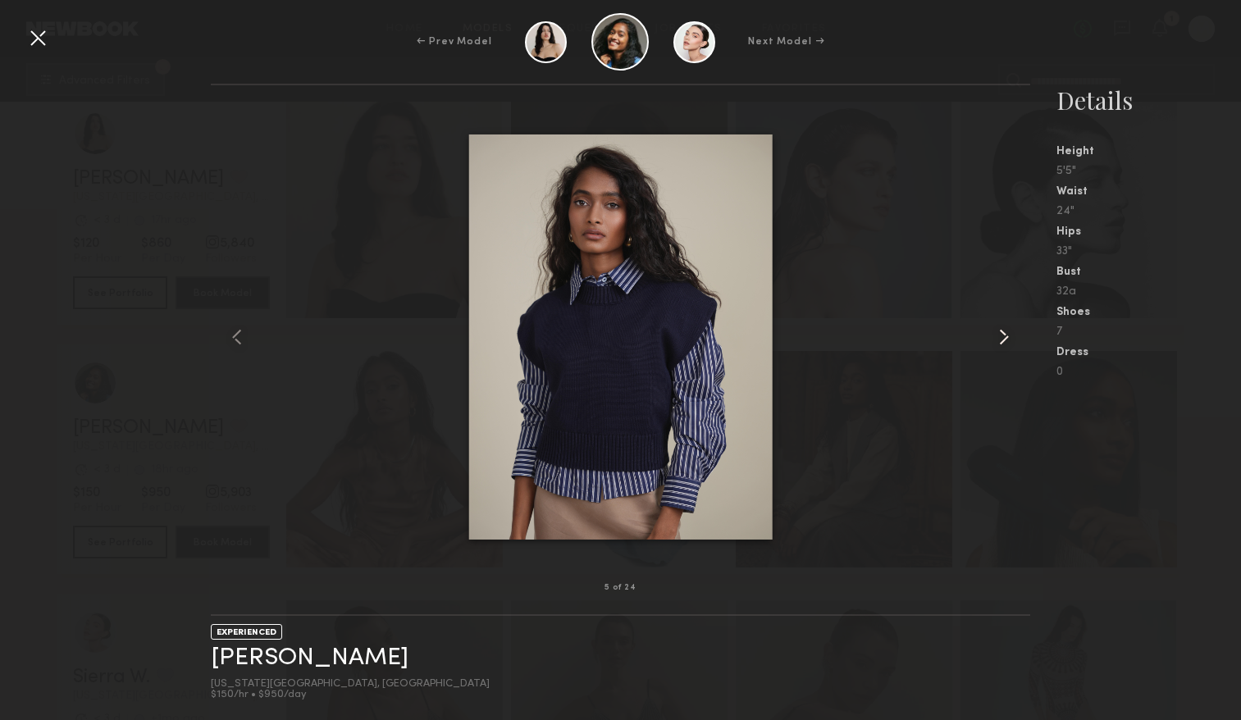
click at [1001, 332] on common-icon at bounding box center [1003, 337] width 26 height 26
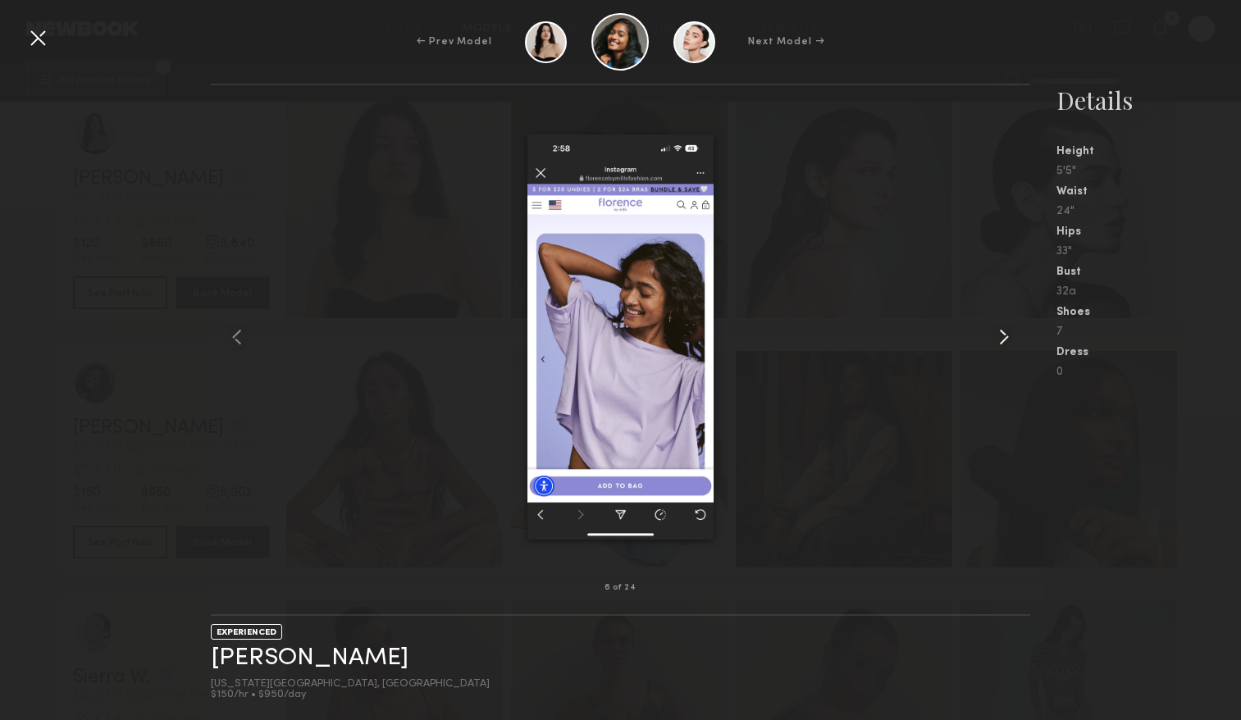
click at [1001, 332] on common-icon at bounding box center [1003, 337] width 26 height 26
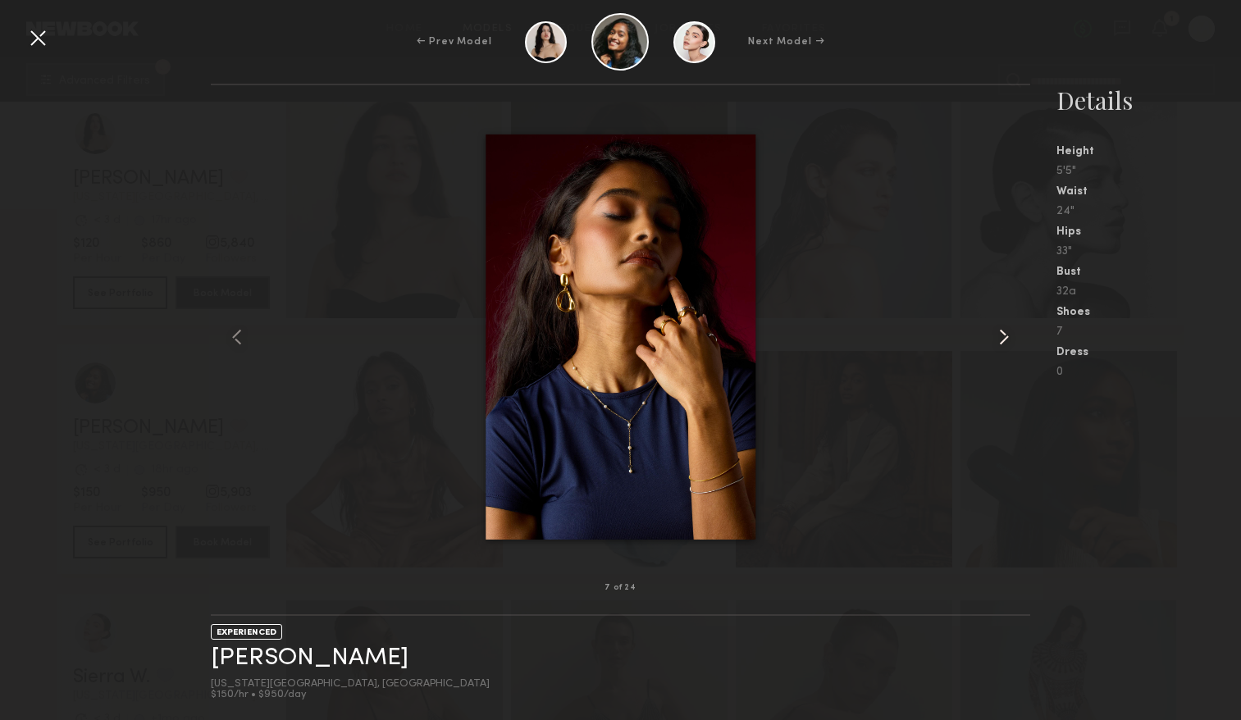
click at [1001, 332] on common-icon at bounding box center [1003, 337] width 26 height 26
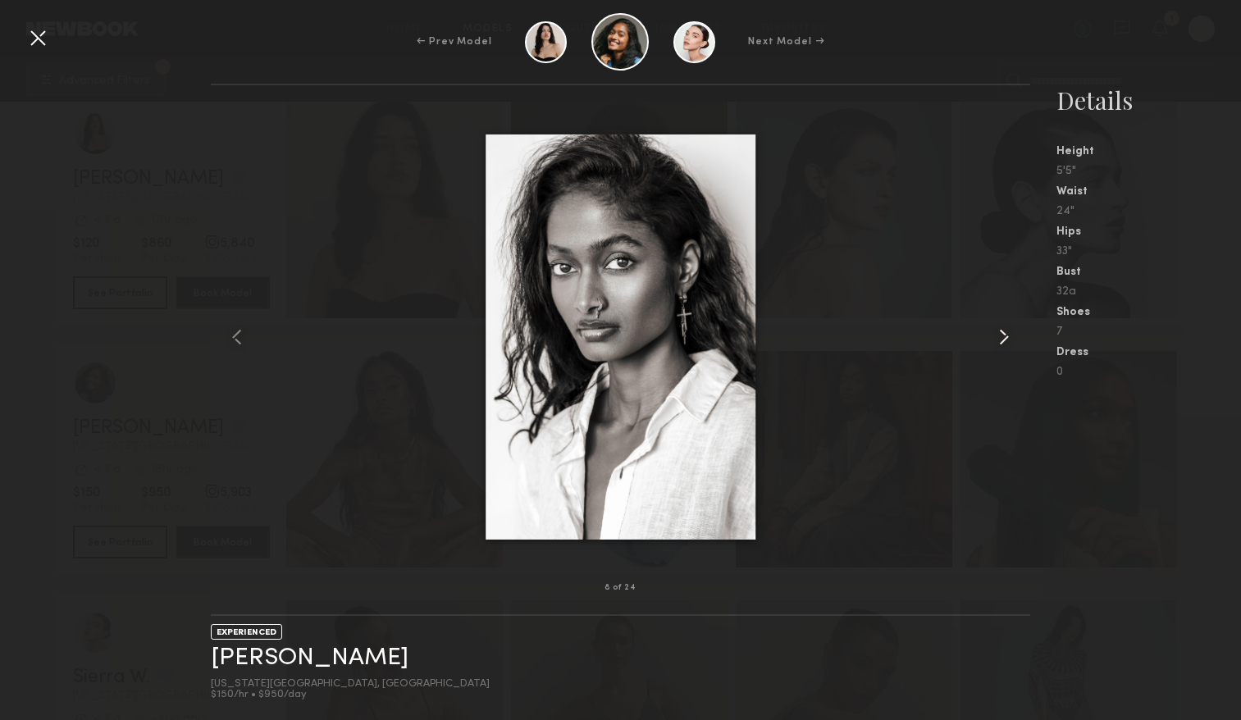
click at [1001, 332] on common-icon at bounding box center [1003, 337] width 26 height 26
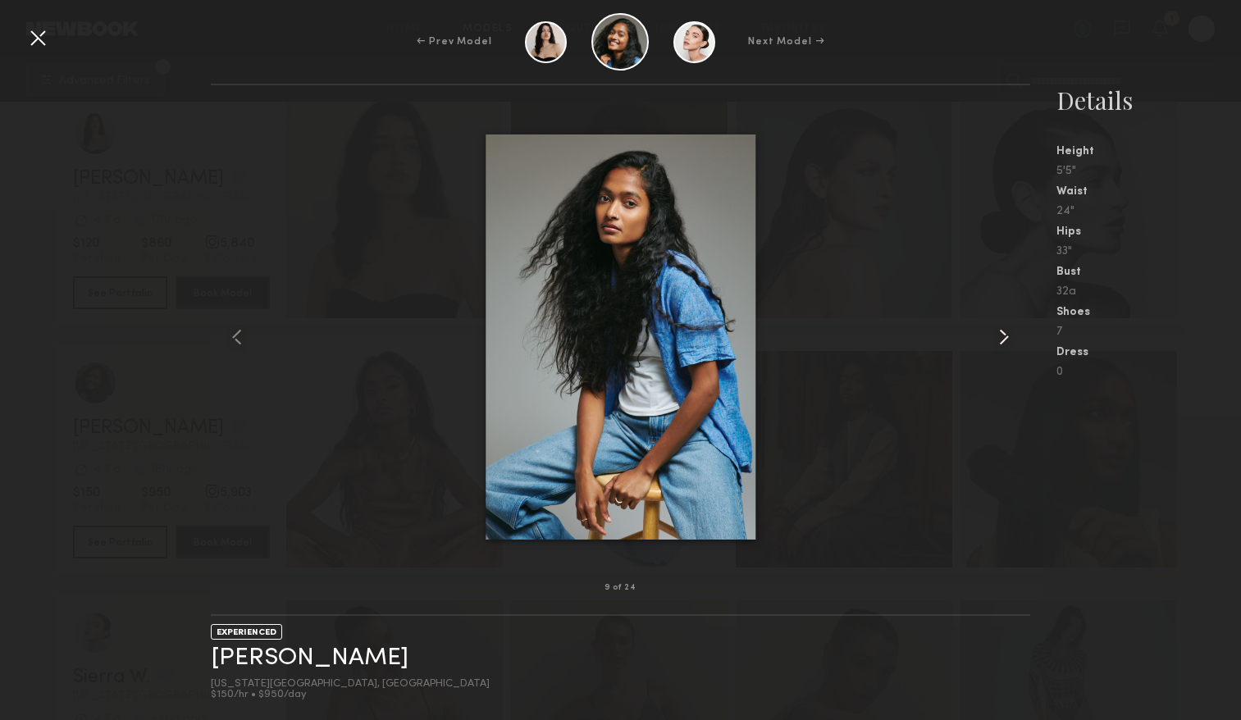
click at [1001, 332] on common-icon at bounding box center [1003, 337] width 26 height 26
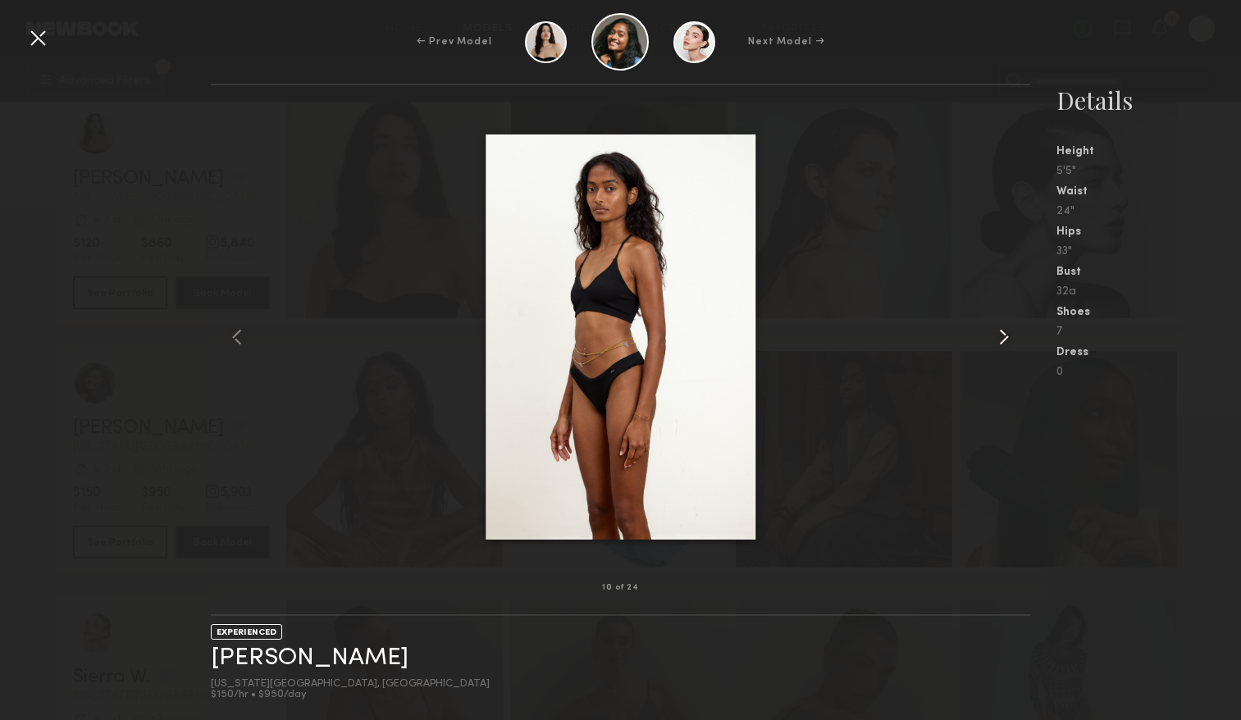
click at [1001, 332] on common-icon at bounding box center [1003, 337] width 26 height 26
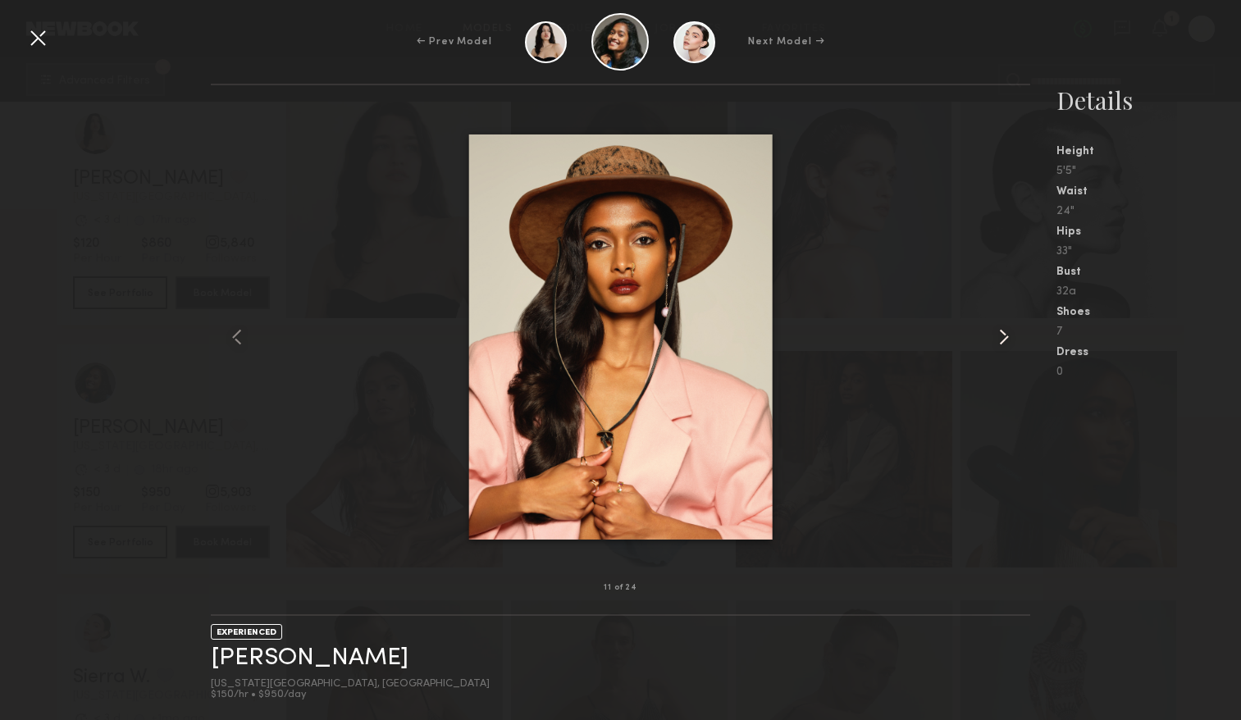
click at [1001, 332] on common-icon at bounding box center [1003, 337] width 26 height 26
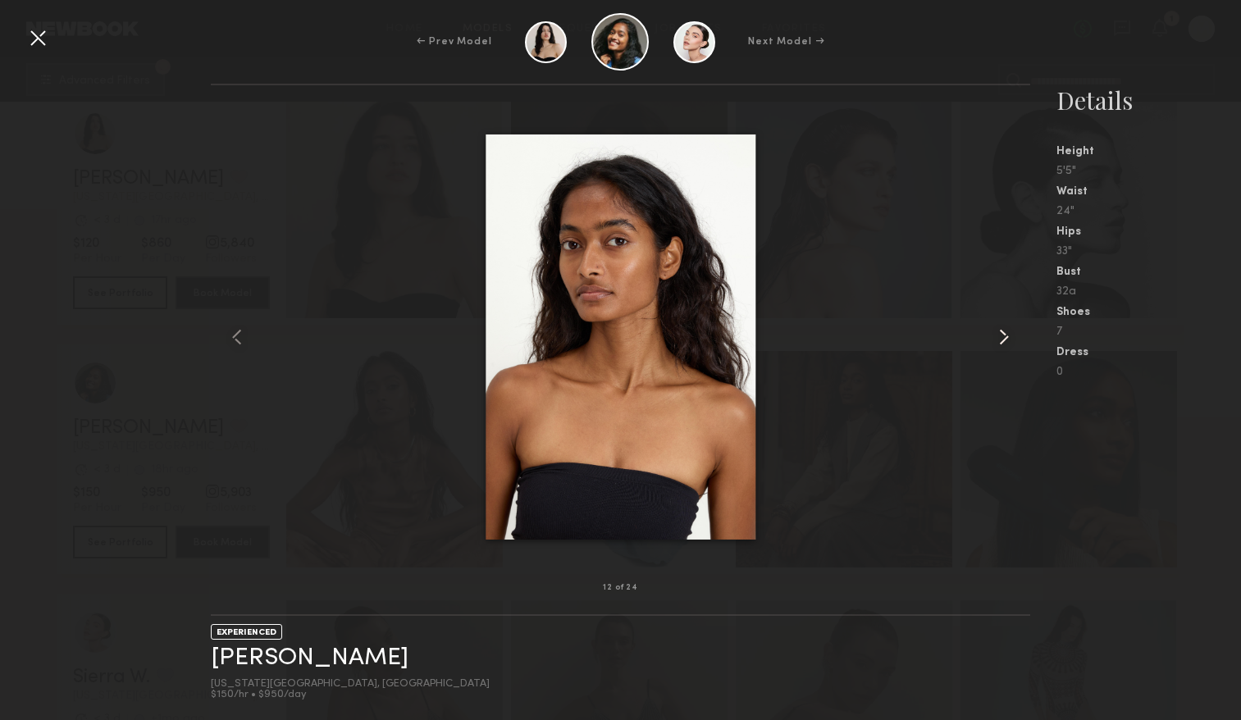
click at [1001, 332] on common-icon at bounding box center [1003, 337] width 26 height 26
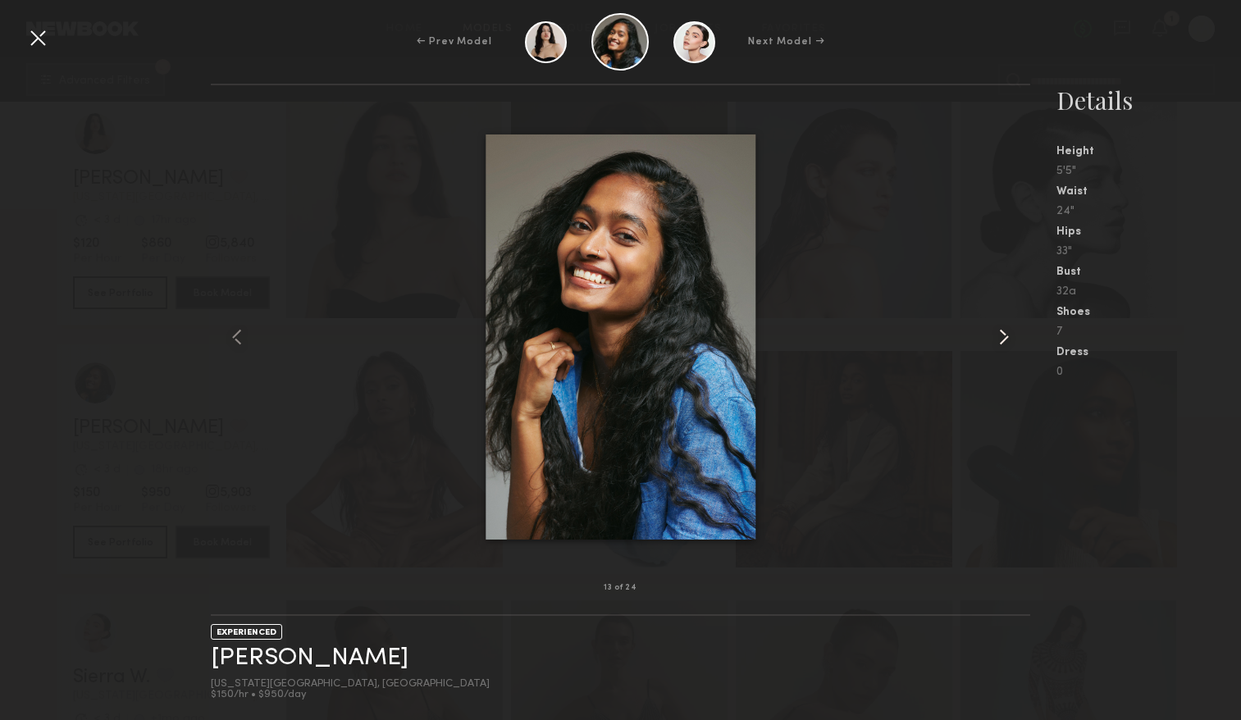
click at [1001, 332] on common-icon at bounding box center [1003, 337] width 26 height 26
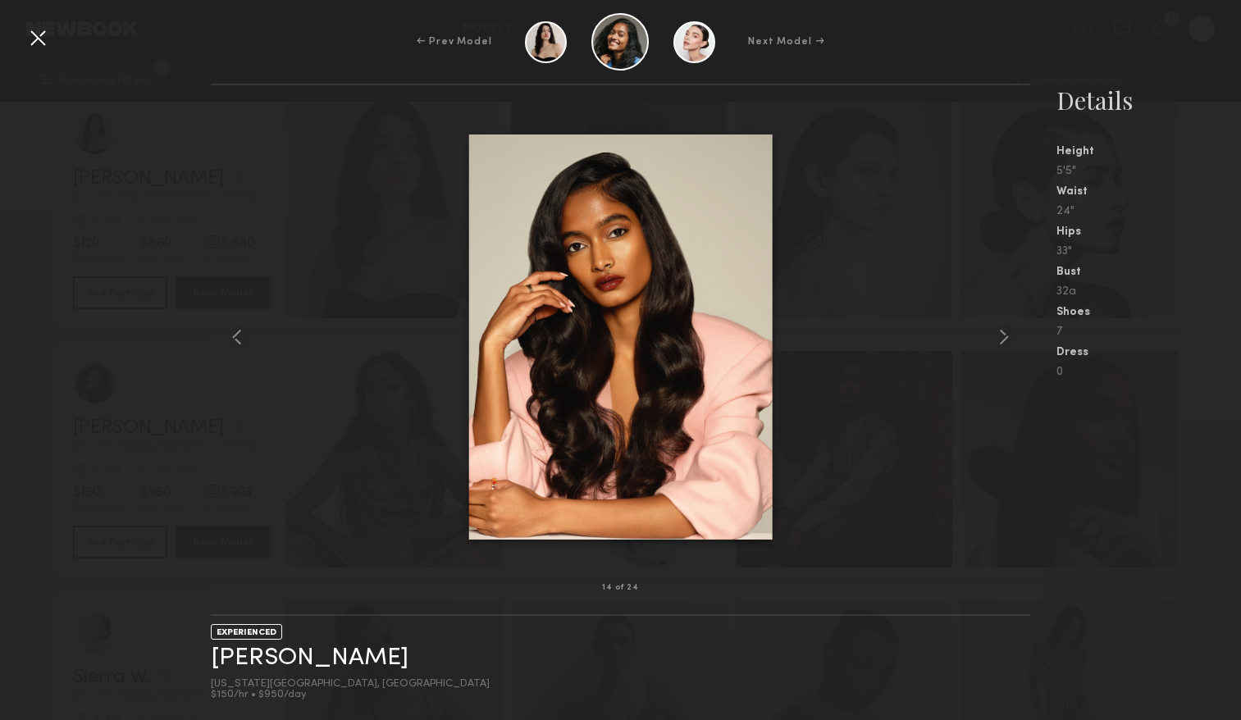
click at [43, 41] on div at bounding box center [38, 38] width 26 height 26
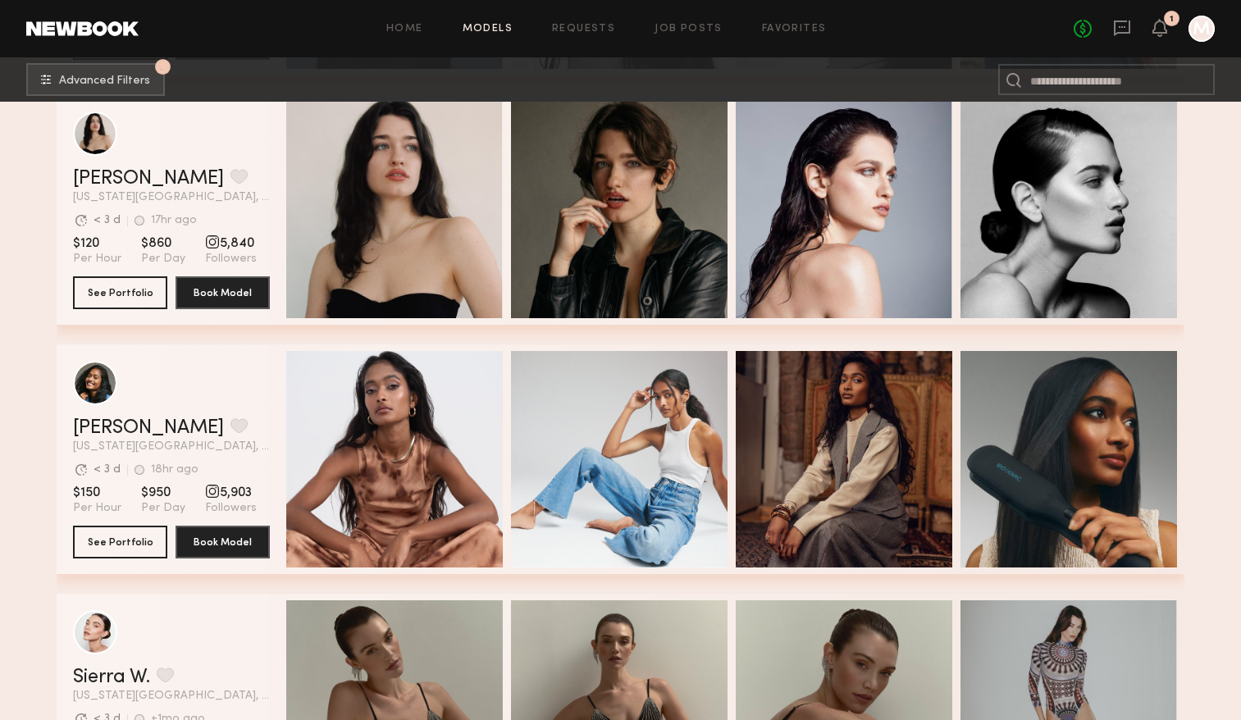
scroll to position [14371, 0]
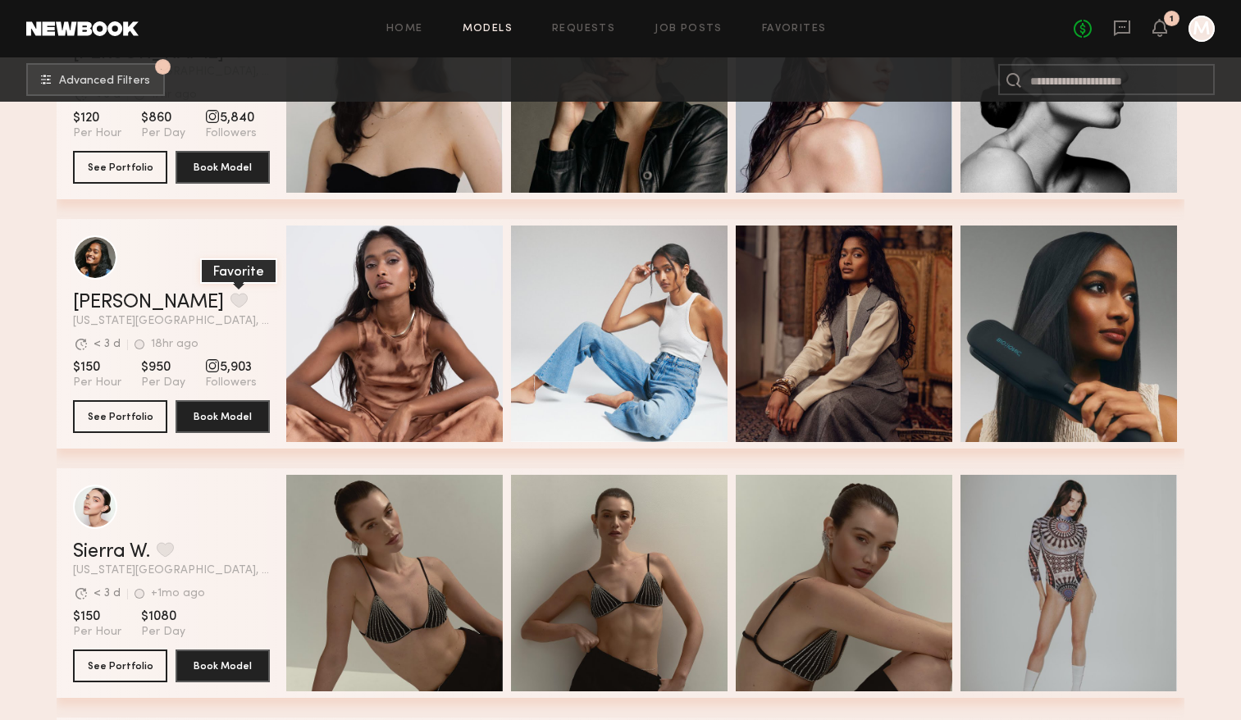
click at [230, 303] on button "grid" at bounding box center [238, 300] width 17 height 15
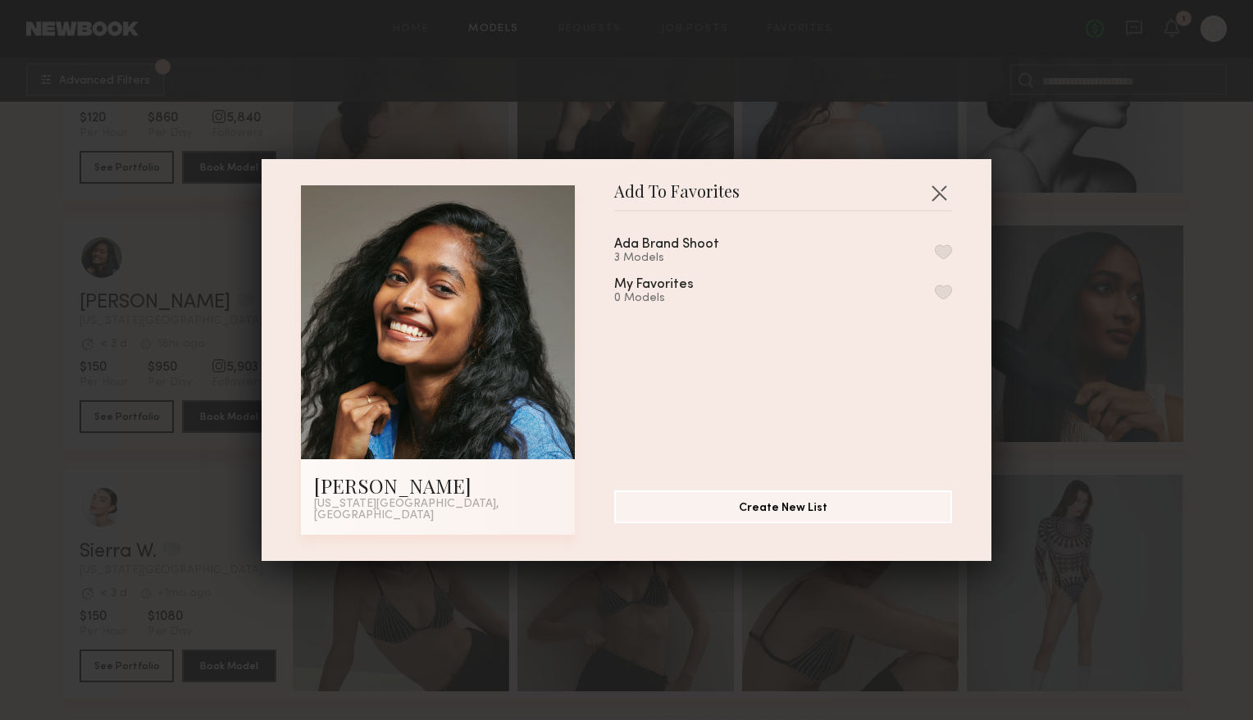
click at [935, 257] on button "button" at bounding box center [943, 251] width 17 height 15
click at [1095, 223] on div "Add To Favorites Dshani B. New York City, NY Add To Favorites Ada Brand Shoot 4…" at bounding box center [626, 360] width 1253 height 720
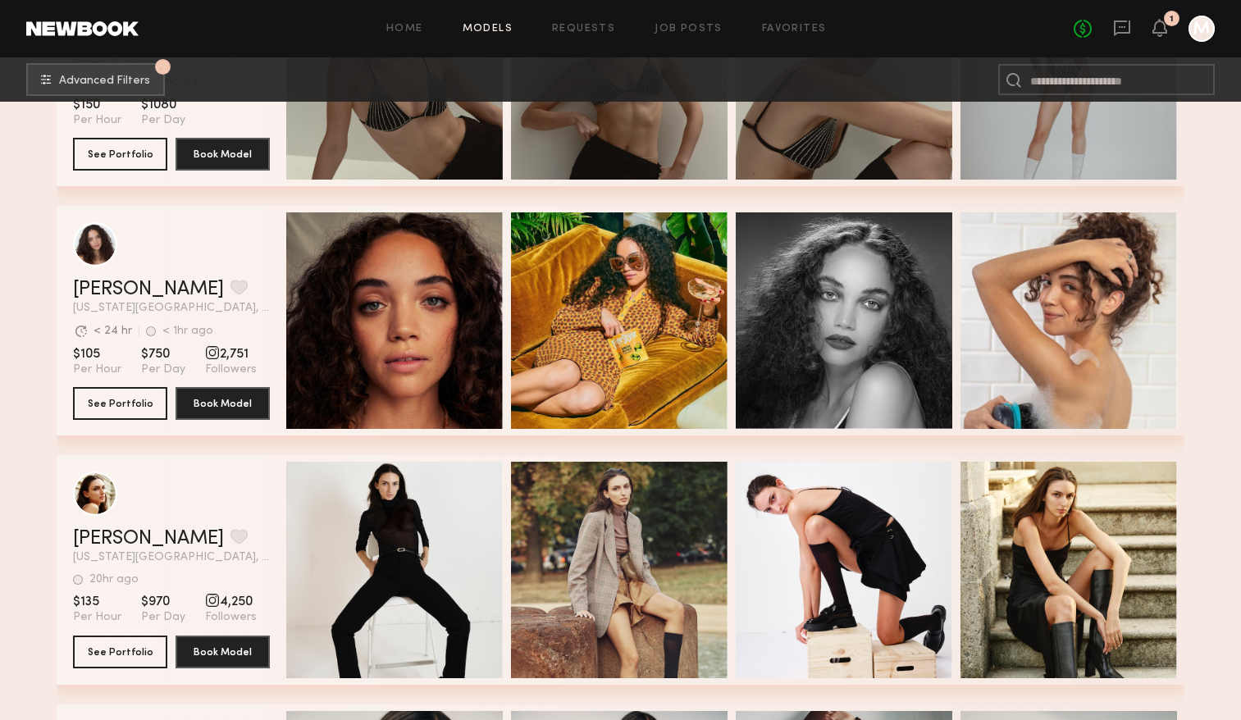
scroll to position [14885, 0]
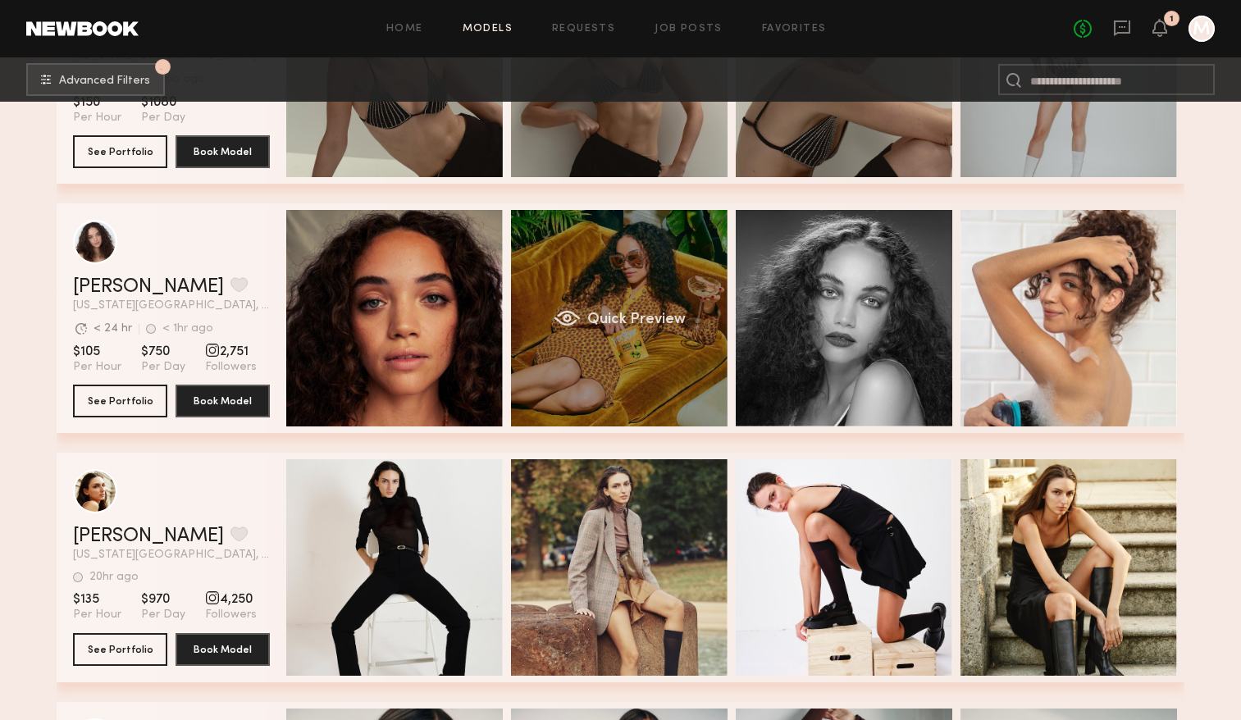
click at [706, 306] on div "Quick Preview" at bounding box center [619, 318] width 216 height 216
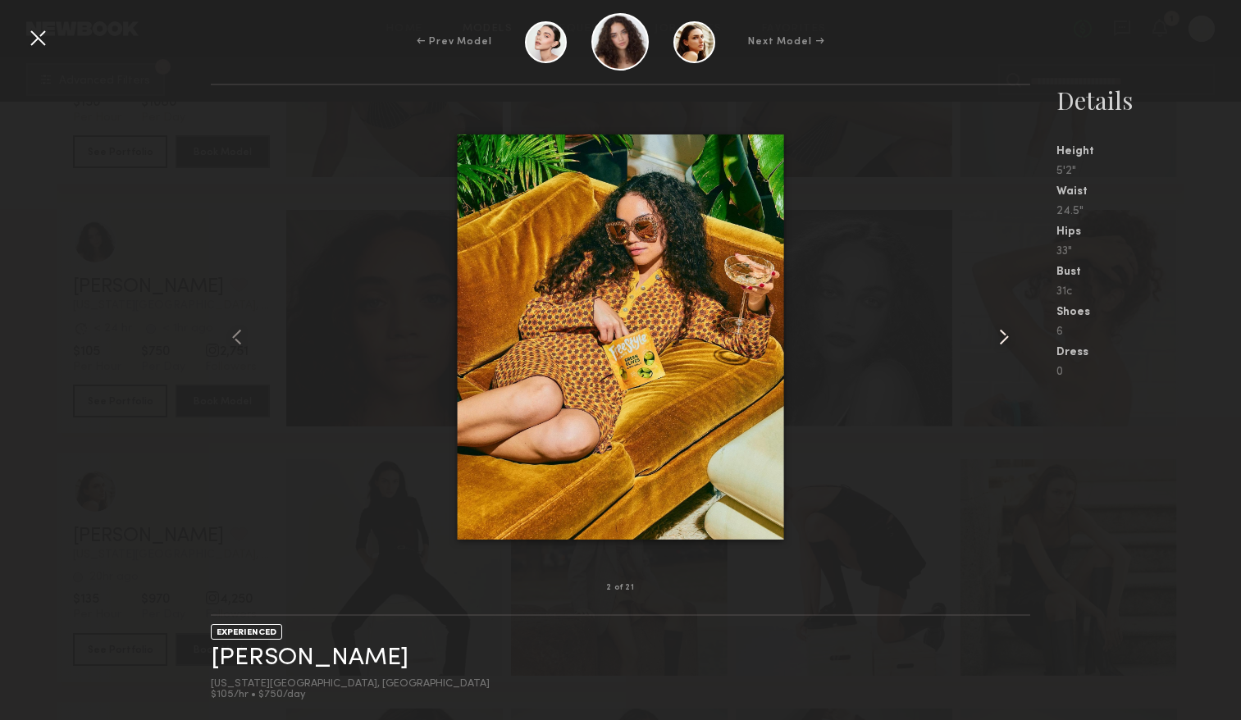
click at [998, 344] on common-icon at bounding box center [1003, 337] width 26 height 26
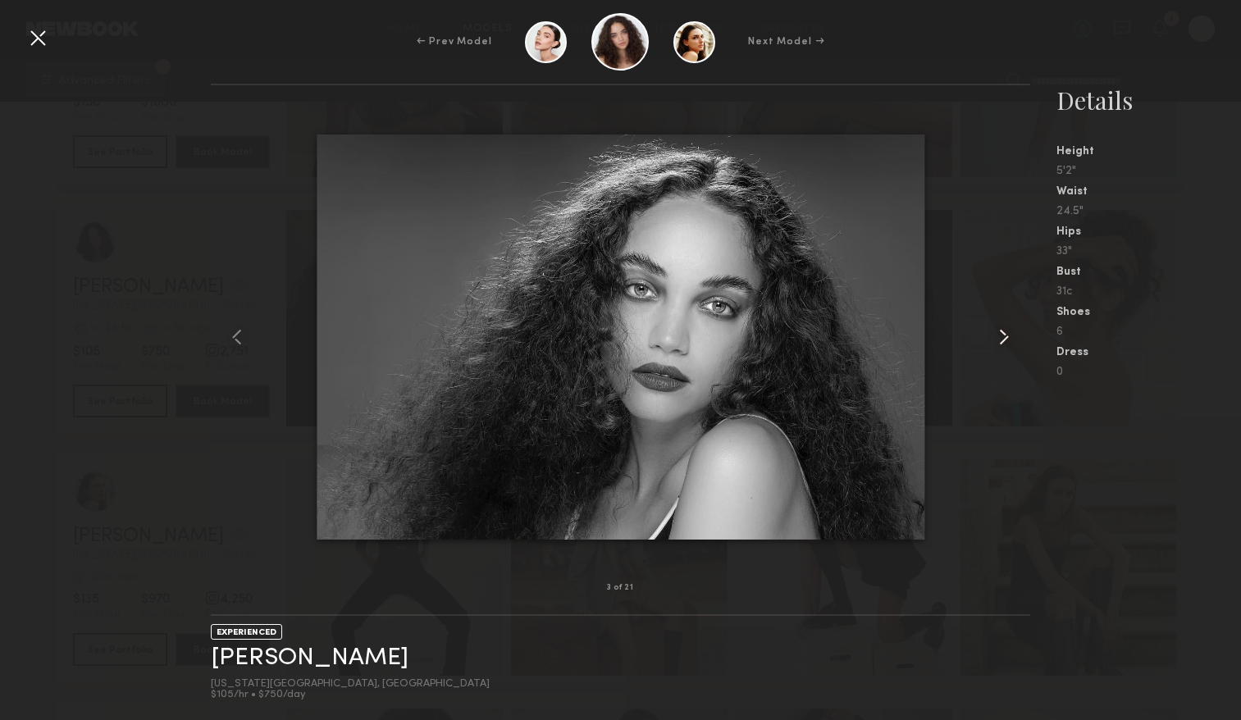
click at [998, 344] on common-icon at bounding box center [1003, 337] width 26 height 26
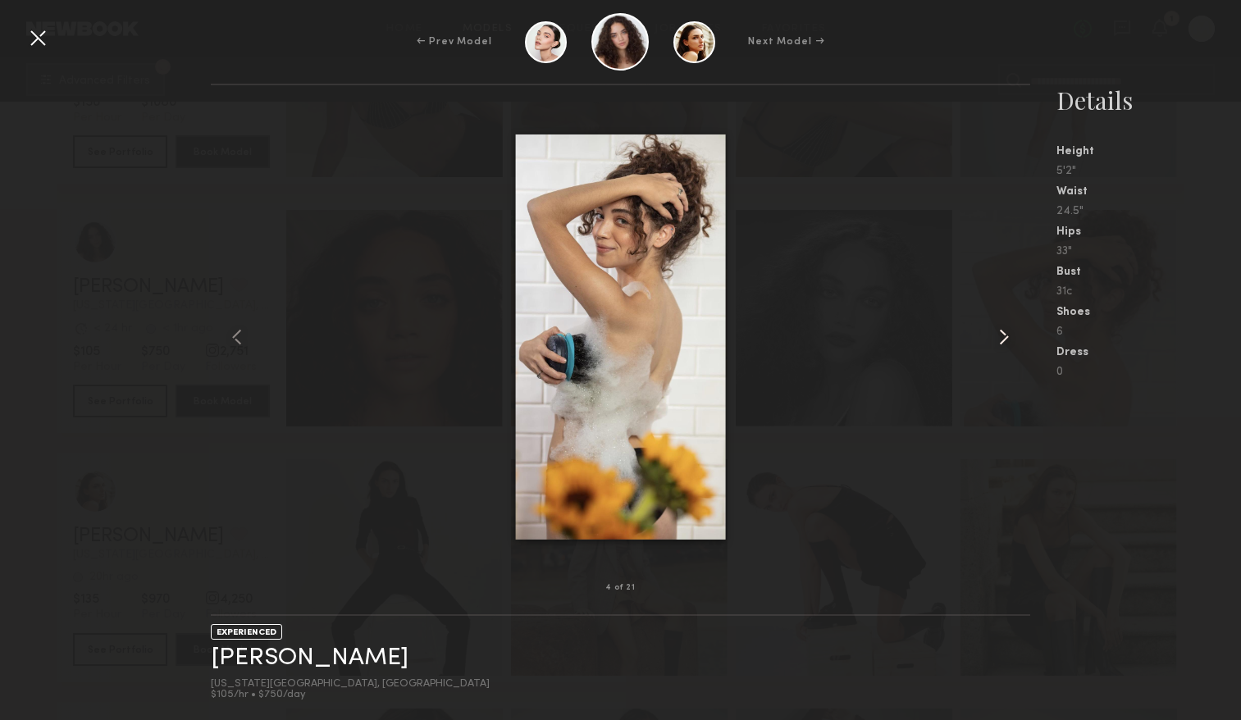
click at [998, 344] on common-icon at bounding box center [1003, 337] width 26 height 26
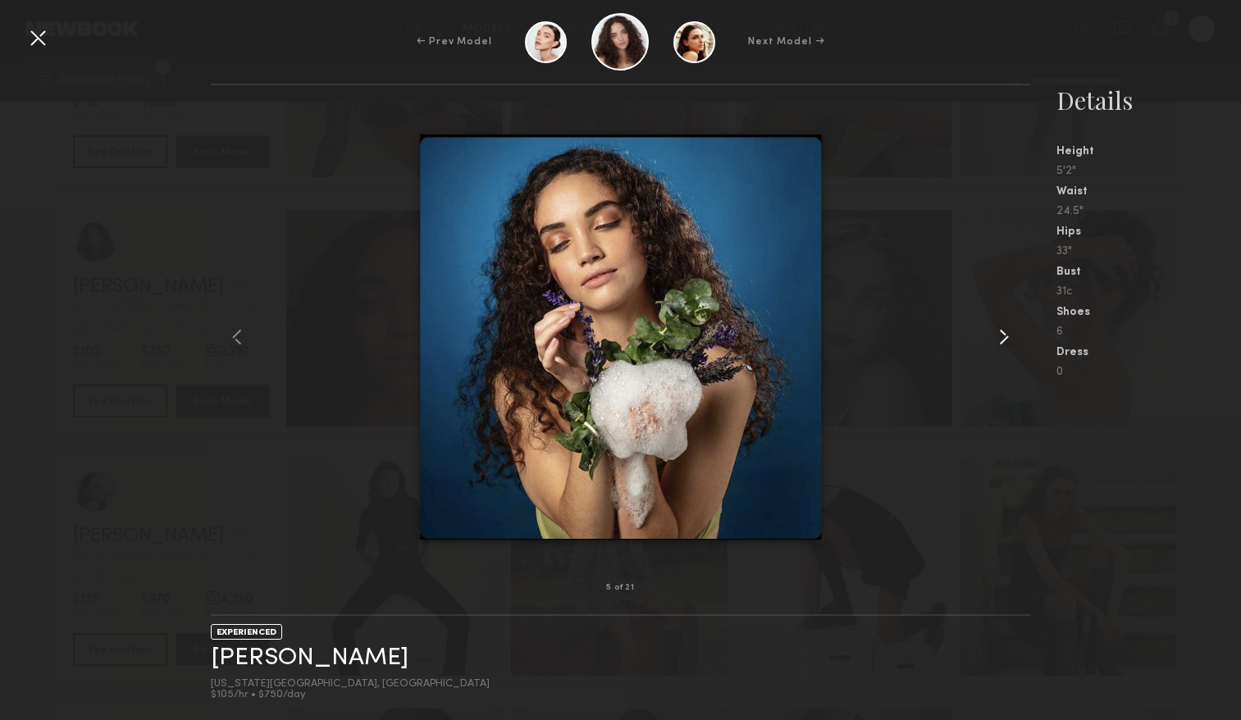
click at [998, 344] on common-icon at bounding box center [1003, 337] width 26 height 26
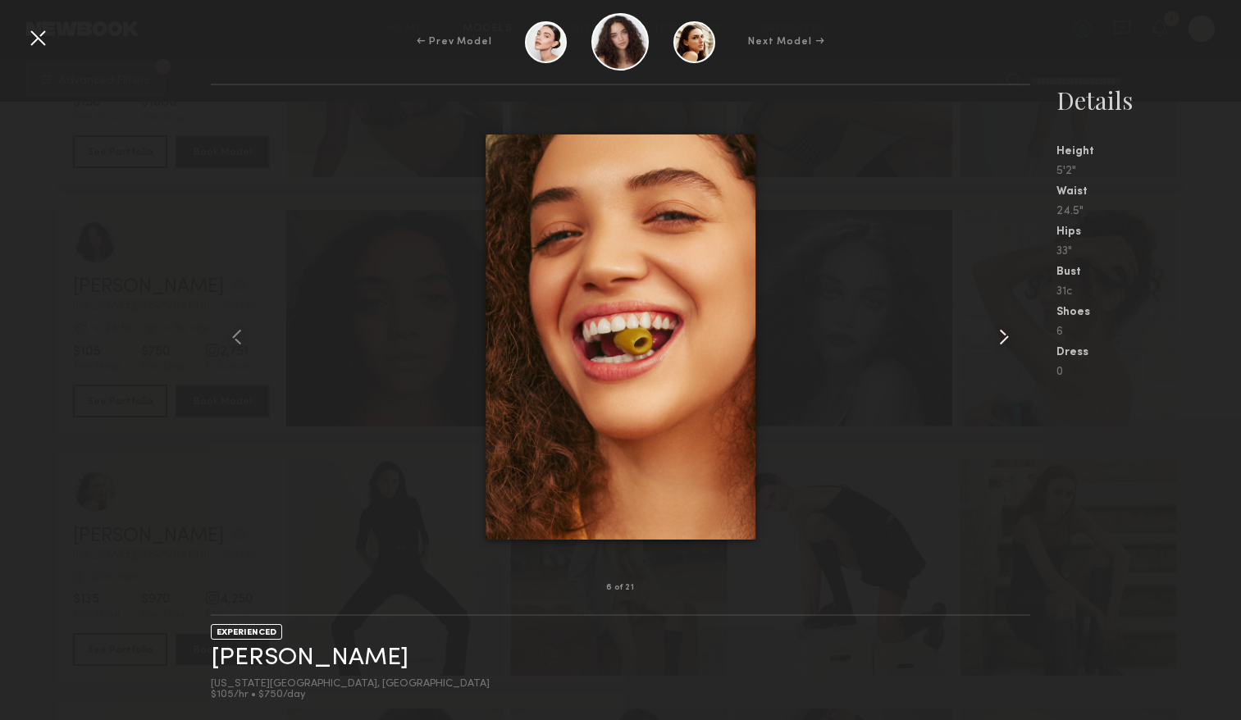
click at [998, 344] on common-icon at bounding box center [1003, 337] width 26 height 26
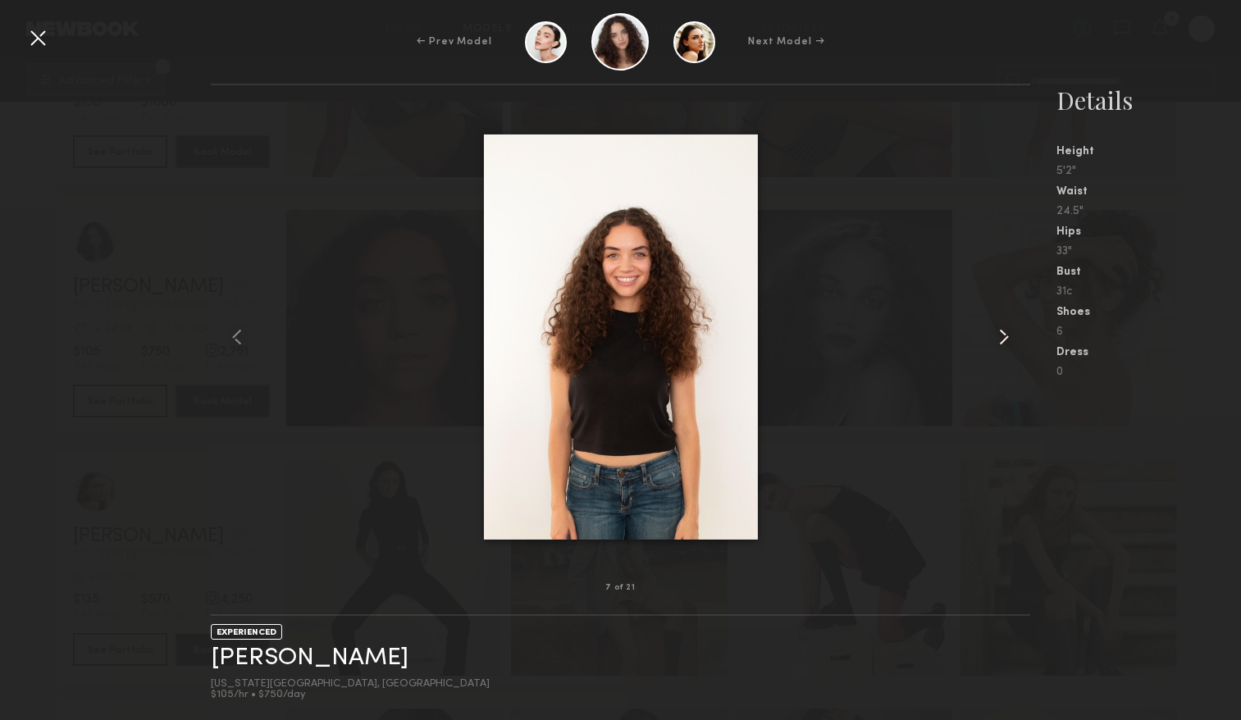
click at [998, 344] on common-icon at bounding box center [1003, 337] width 26 height 26
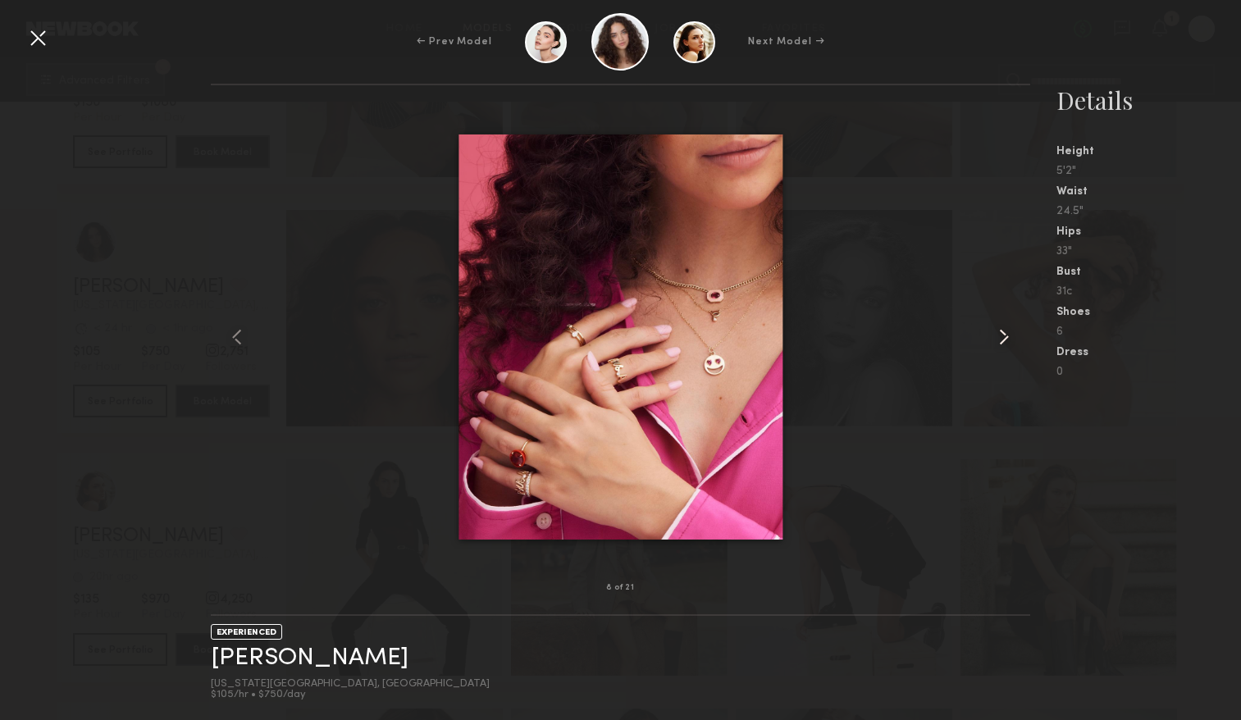
click at [998, 344] on common-icon at bounding box center [1003, 337] width 26 height 26
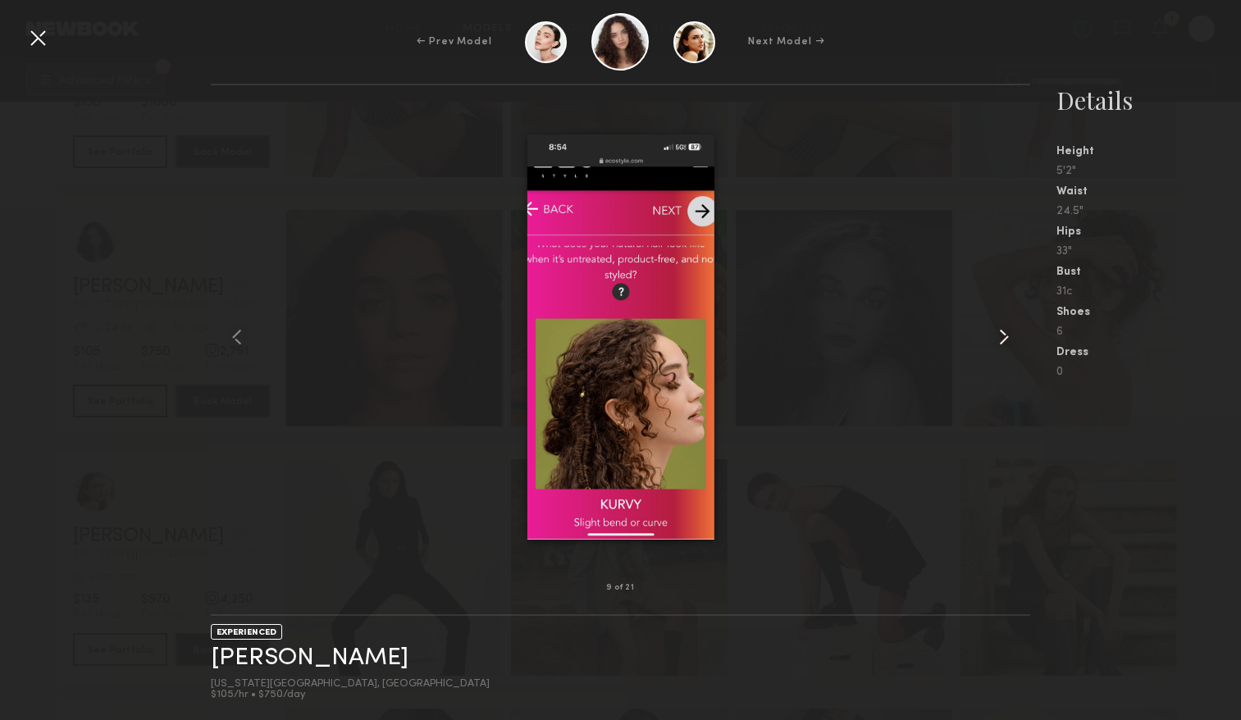
click at [998, 344] on common-icon at bounding box center [1003, 337] width 26 height 26
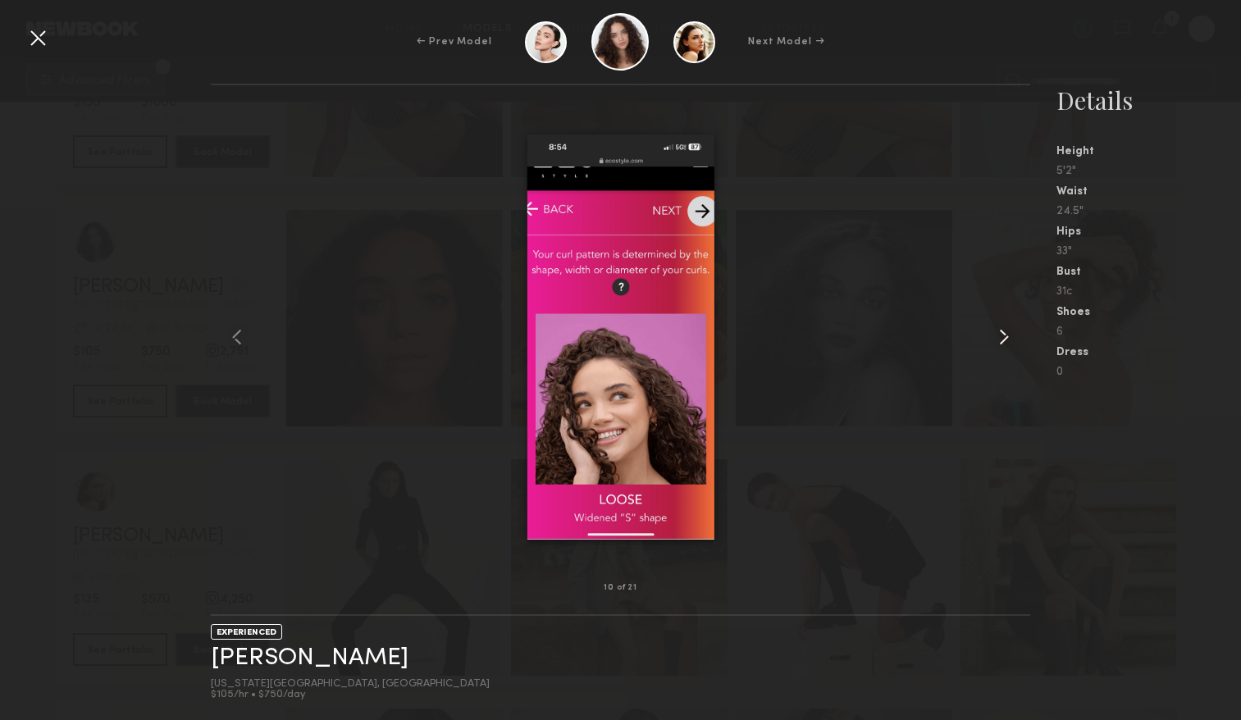
click at [998, 344] on common-icon at bounding box center [1003, 337] width 26 height 26
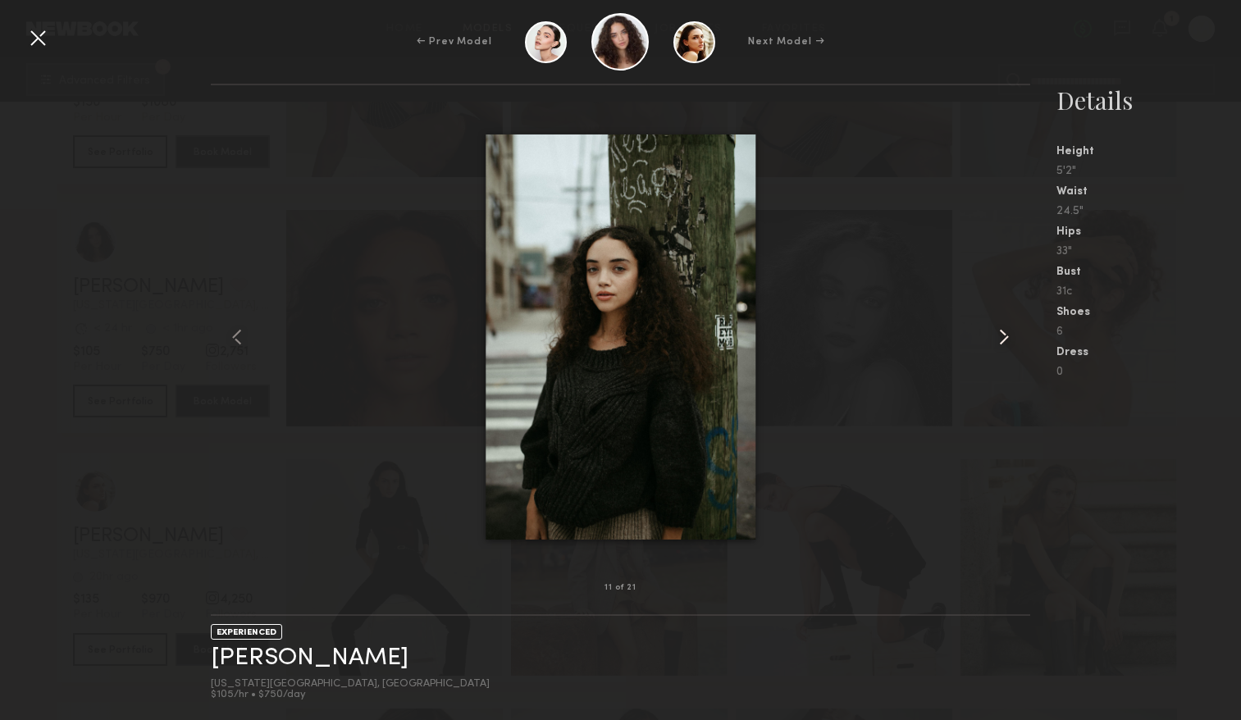
click at [998, 344] on common-icon at bounding box center [1003, 337] width 26 height 26
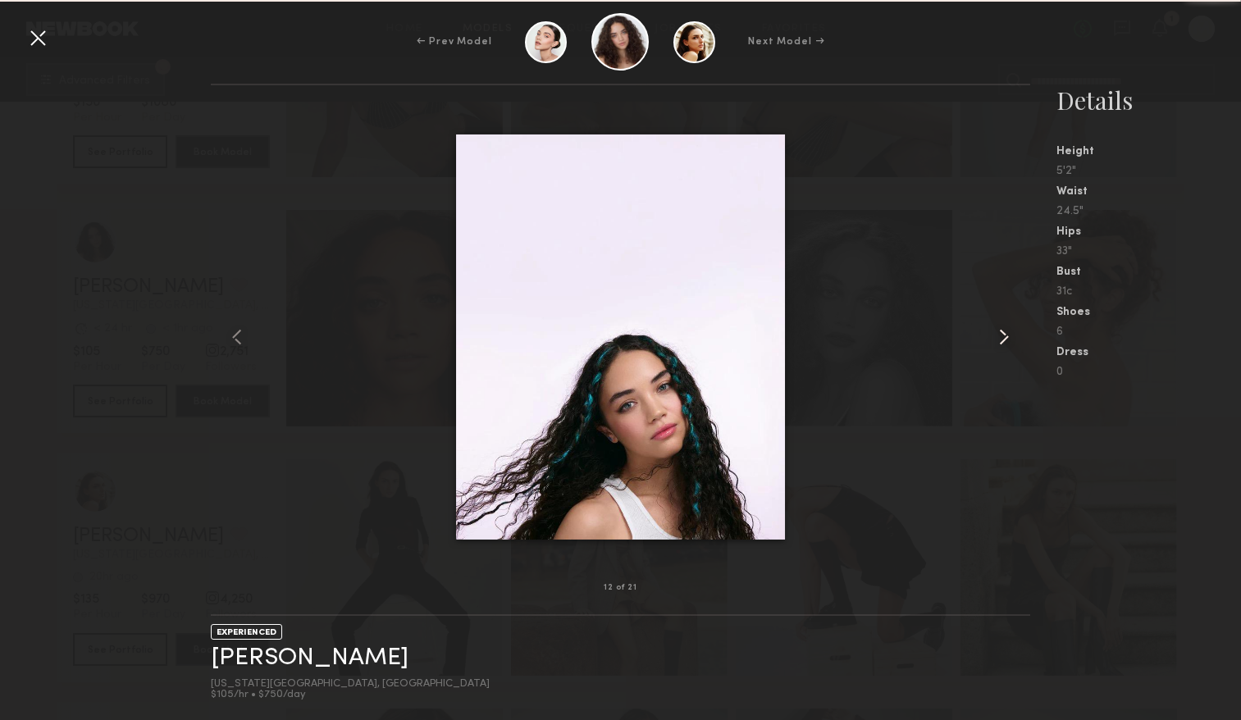
click at [998, 344] on common-icon at bounding box center [1003, 337] width 26 height 26
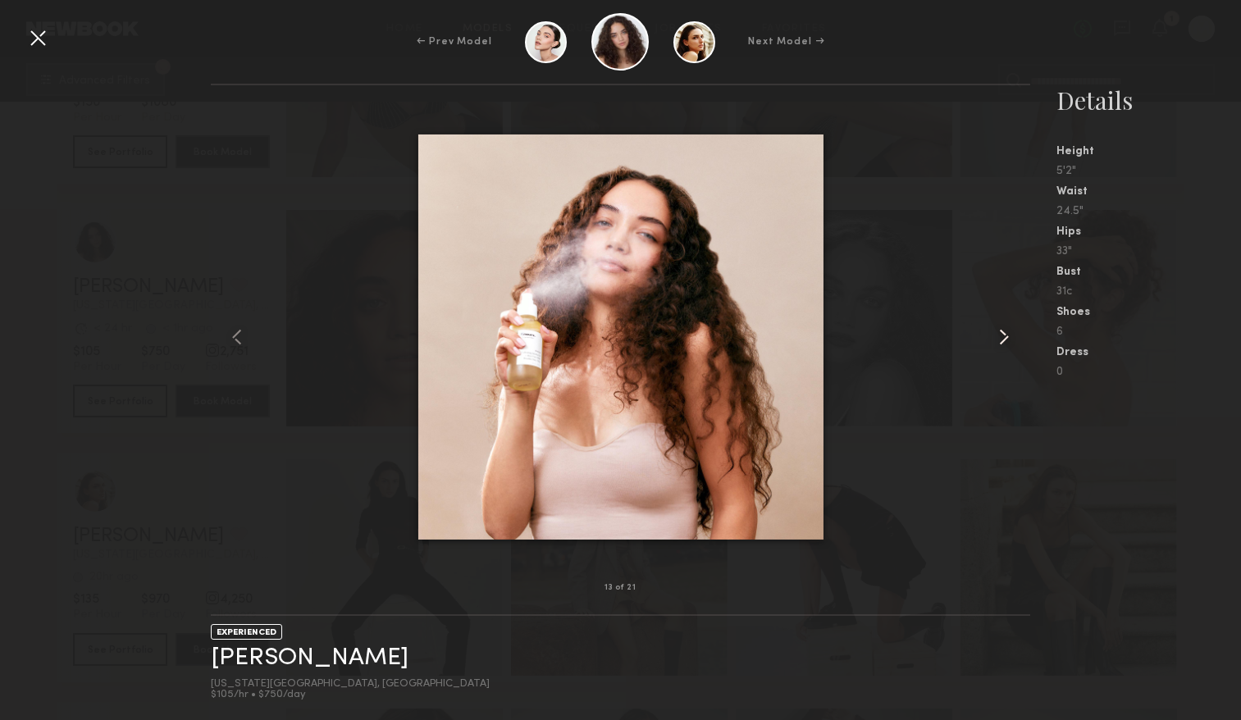
click at [998, 344] on common-icon at bounding box center [1003, 337] width 26 height 26
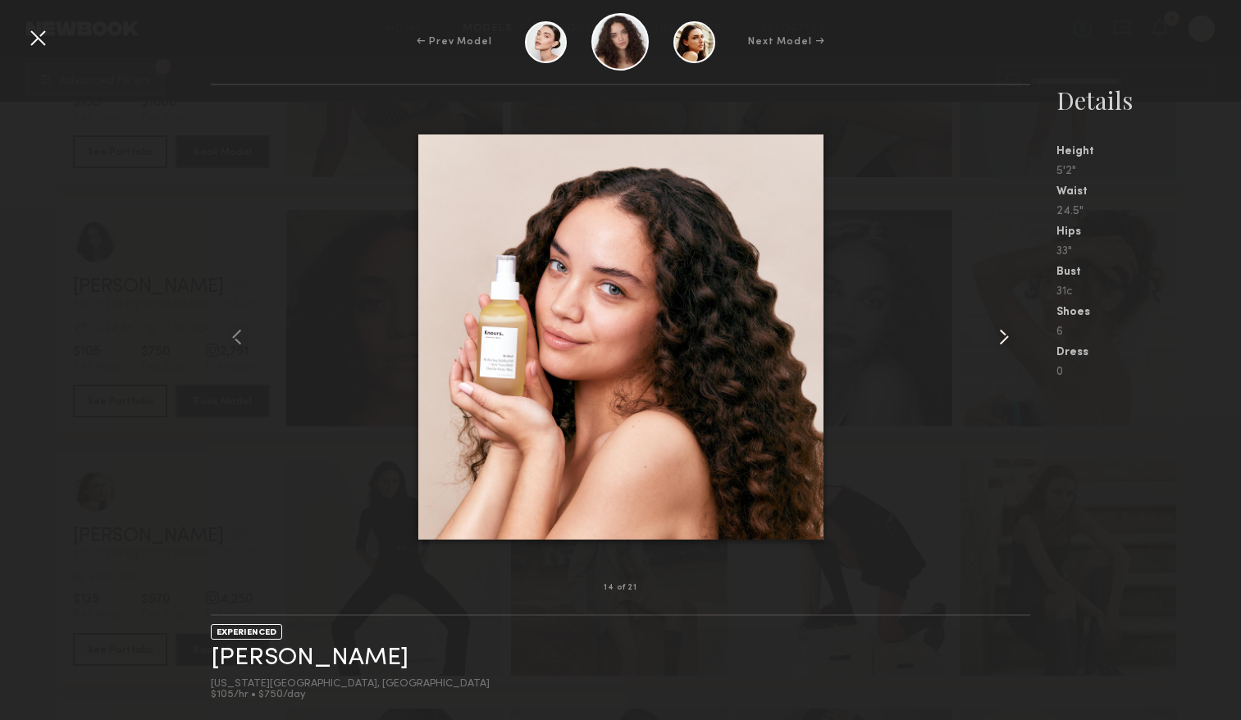
click at [998, 344] on common-icon at bounding box center [1003, 337] width 26 height 26
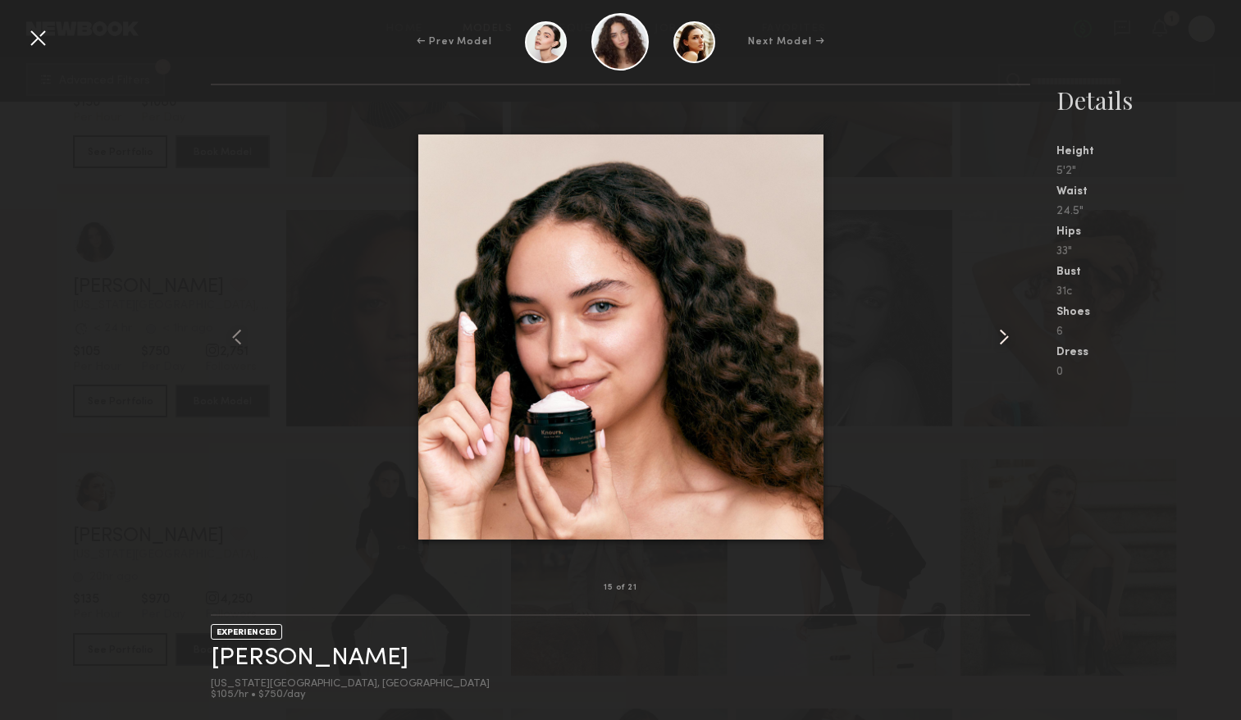
click at [998, 344] on common-icon at bounding box center [1003, 337] width 26 height 26
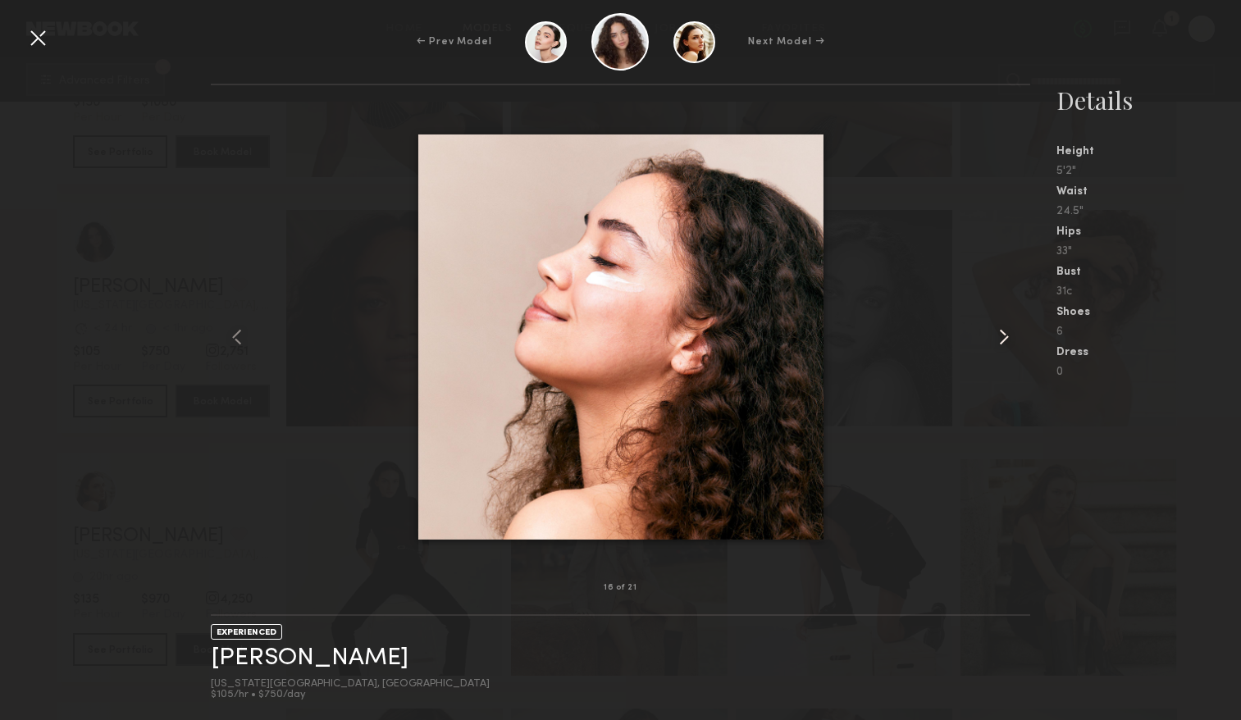
click at [998, 344] on common-icon at bounding box center [1003, 337] width 26 height 26
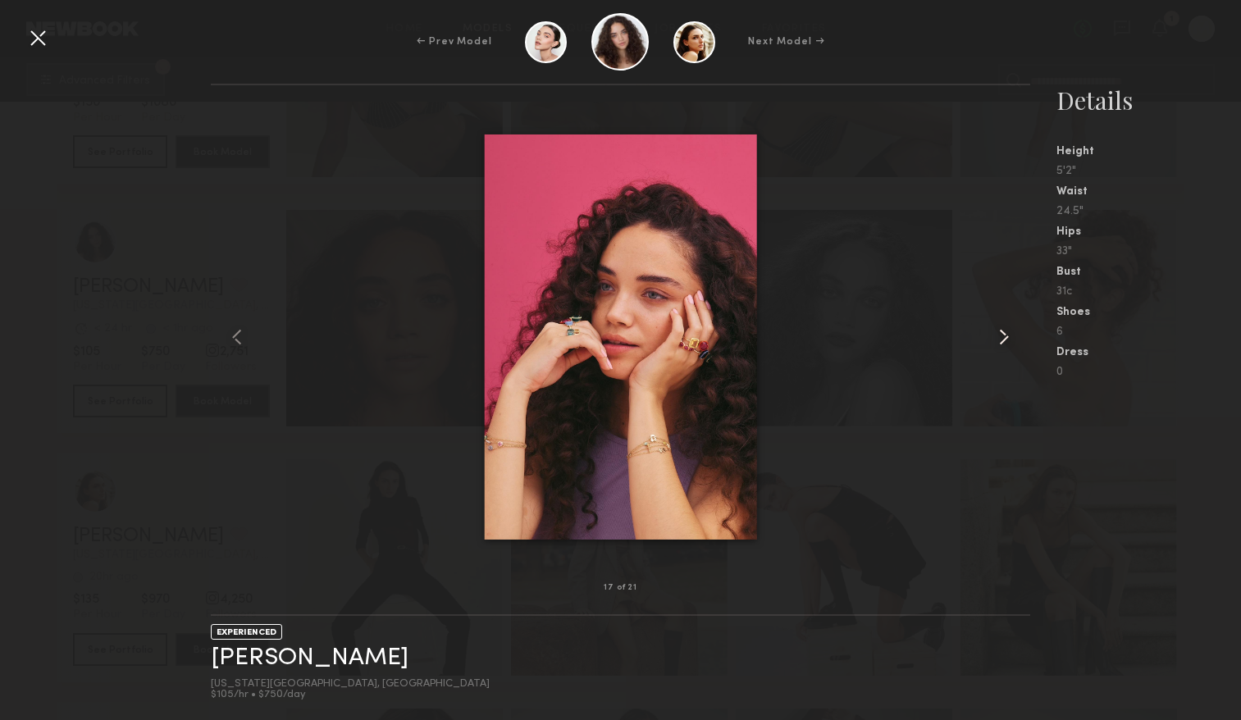
click at [998, 344] on common-icon at bounding box center [1003, 337] width 26 height 26
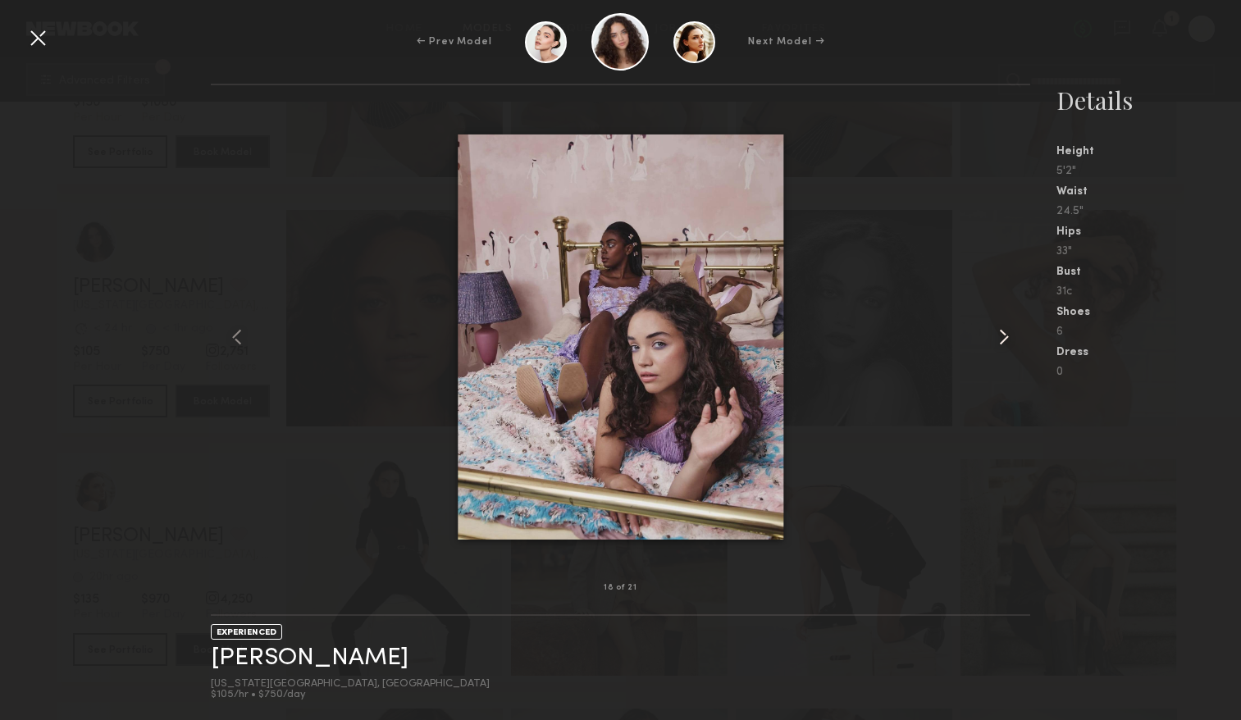
click at [998, 344] on common-icon at bounding box center [1003, 337] width 26 height 26
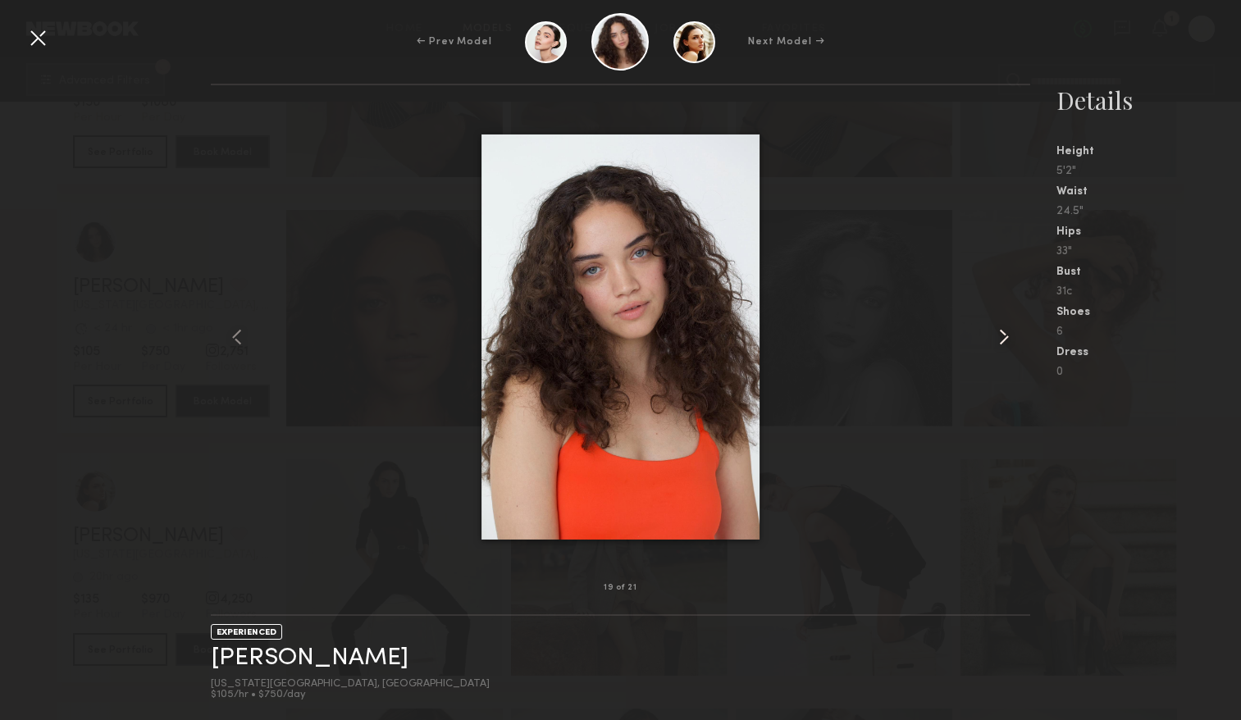
click at [998, 344] on common-icon at bounding box center [1003, 337] width 26 height 26
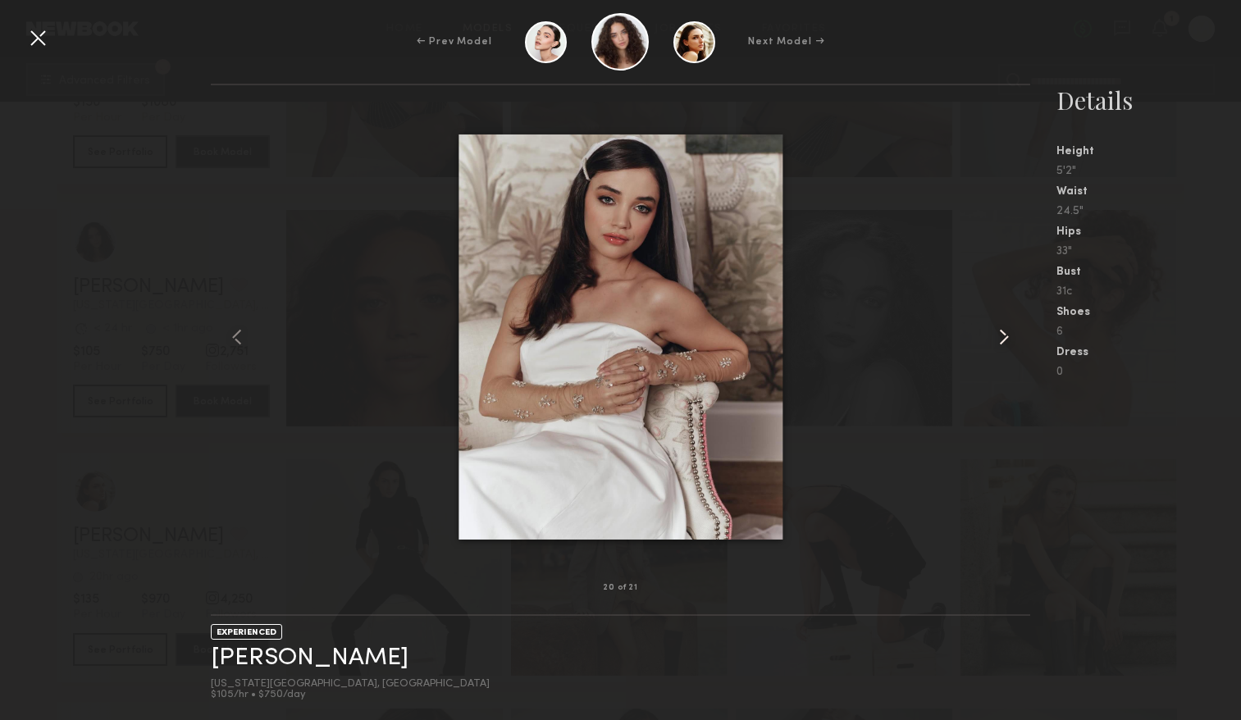
click at [998, 344] on common-icon at bounding box center [1003, 337] width 26 height 26
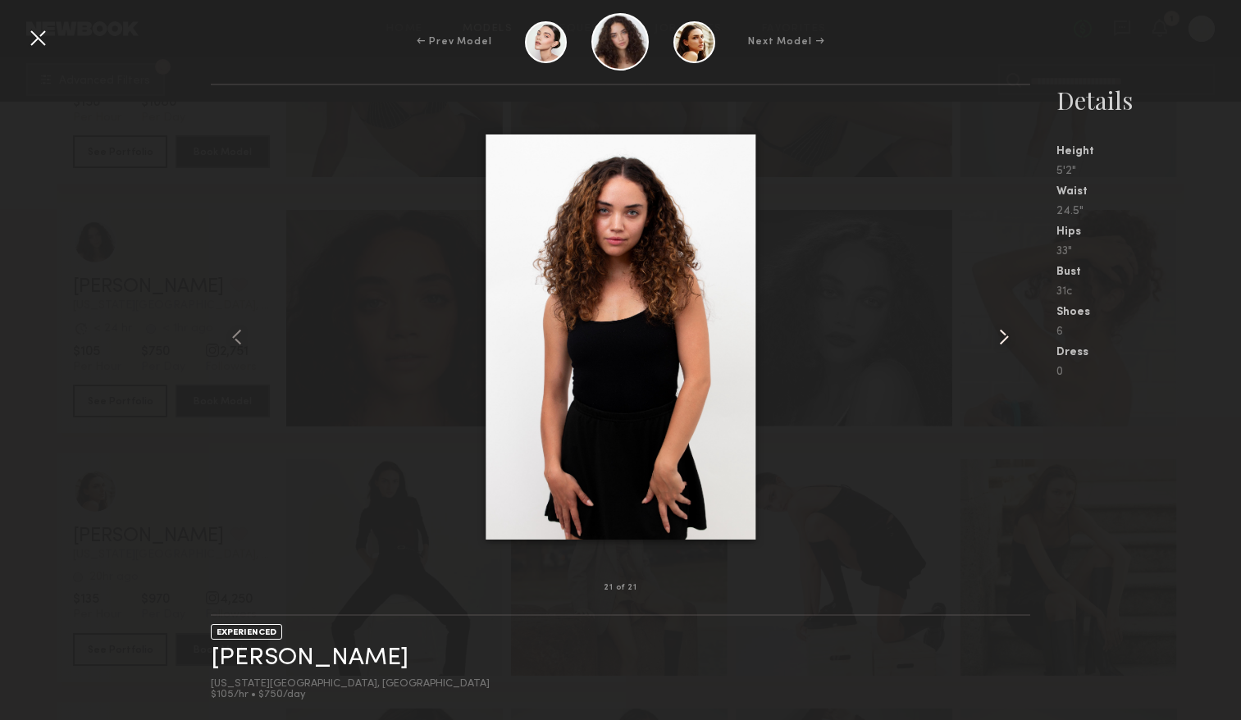
click at [998, 344] on common-icon at bounding box center [1003, 337] width 26 height 26
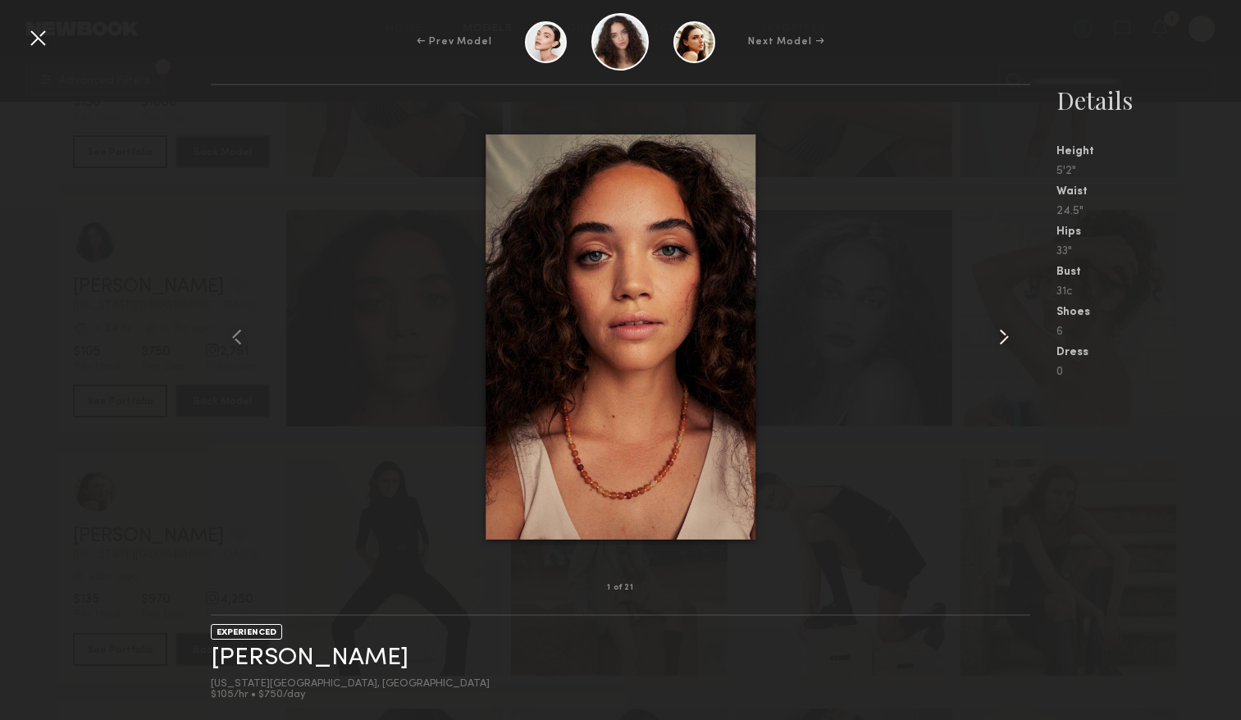
click at [998, 344] on common-icon at bounding box center [1003, 337] width 26 height 26
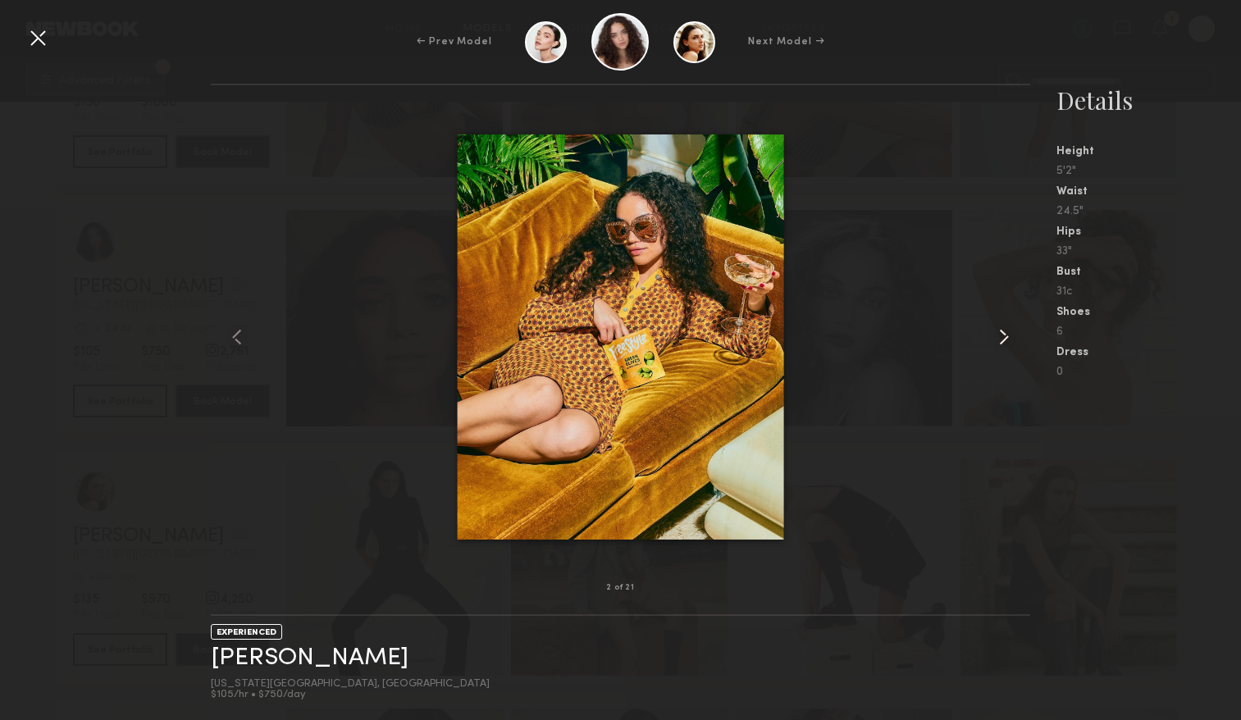
click at [998, 344] on common-icon at bounding box center [1003, 337] width 26 height 26
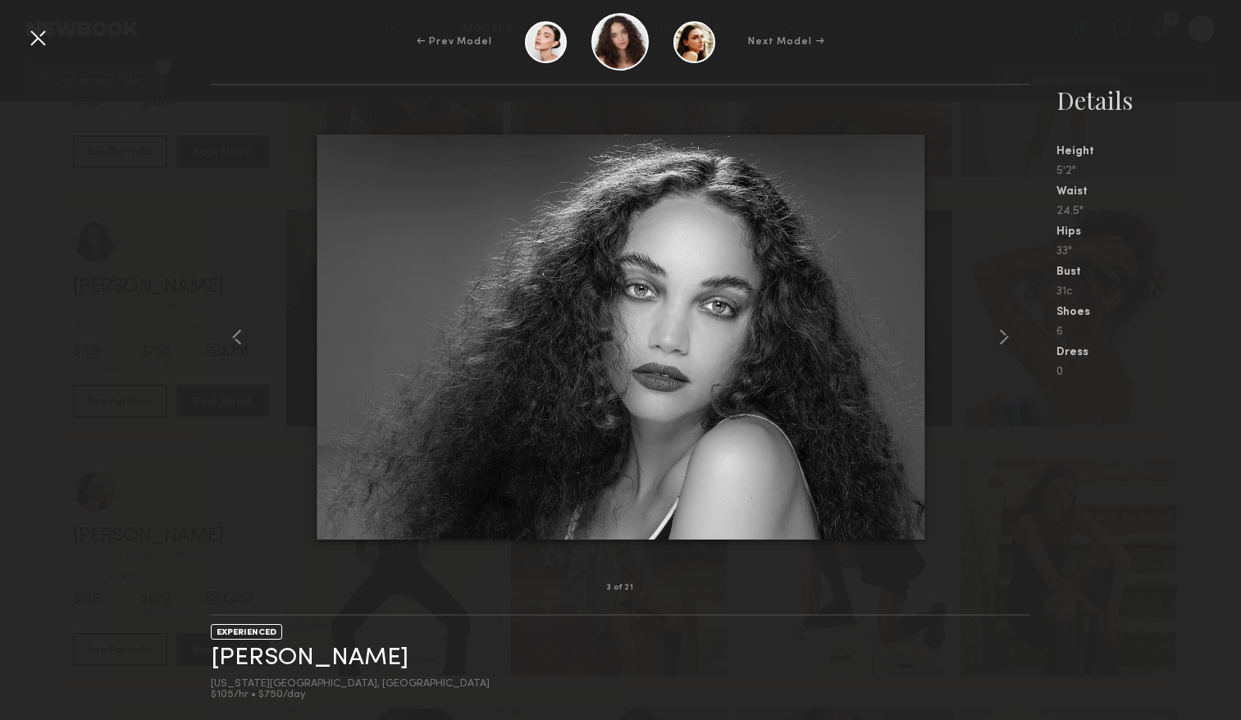
click at [36, 52] on div "← Prev Model Next Model →" at bounding box center [620, 41] width 1241 height 57
click at [59, 41] on div "← Prev Model Next Model →" at bounding box center [620, 41] width 1241 height 57
click at [36, 41] on div at bounding box center [38, 38] width 26 height 26
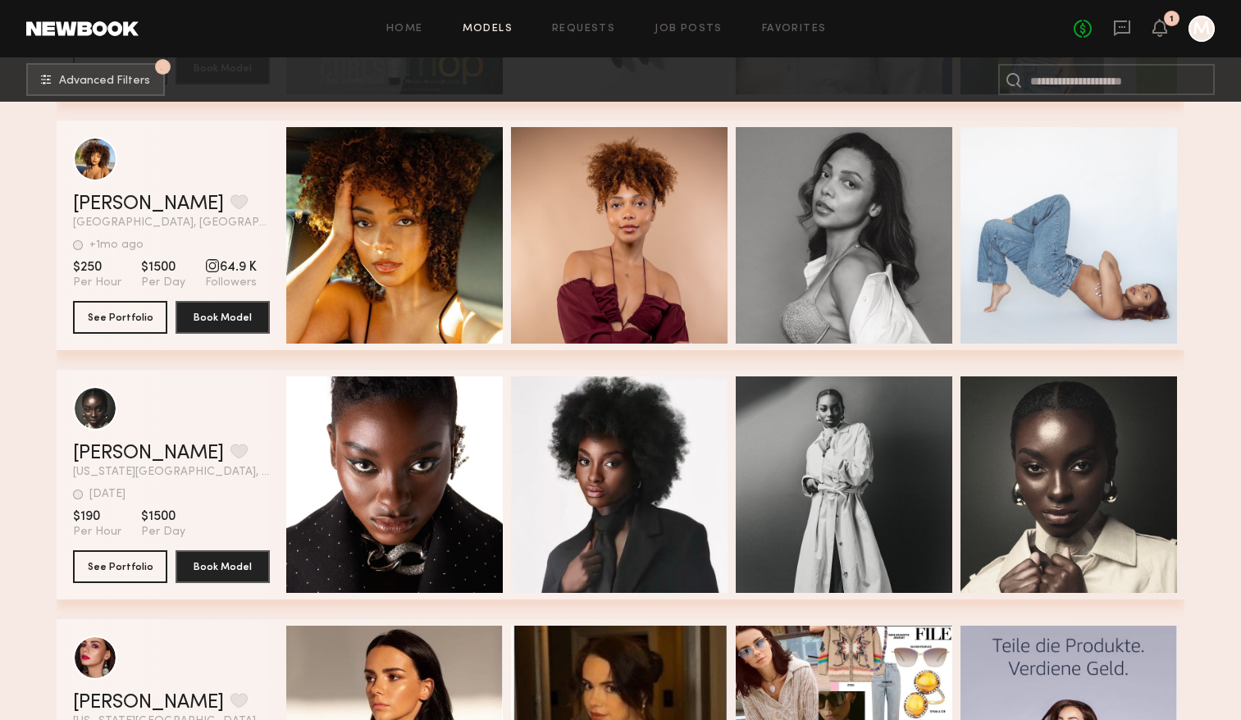
scroll to position [16516, 0]
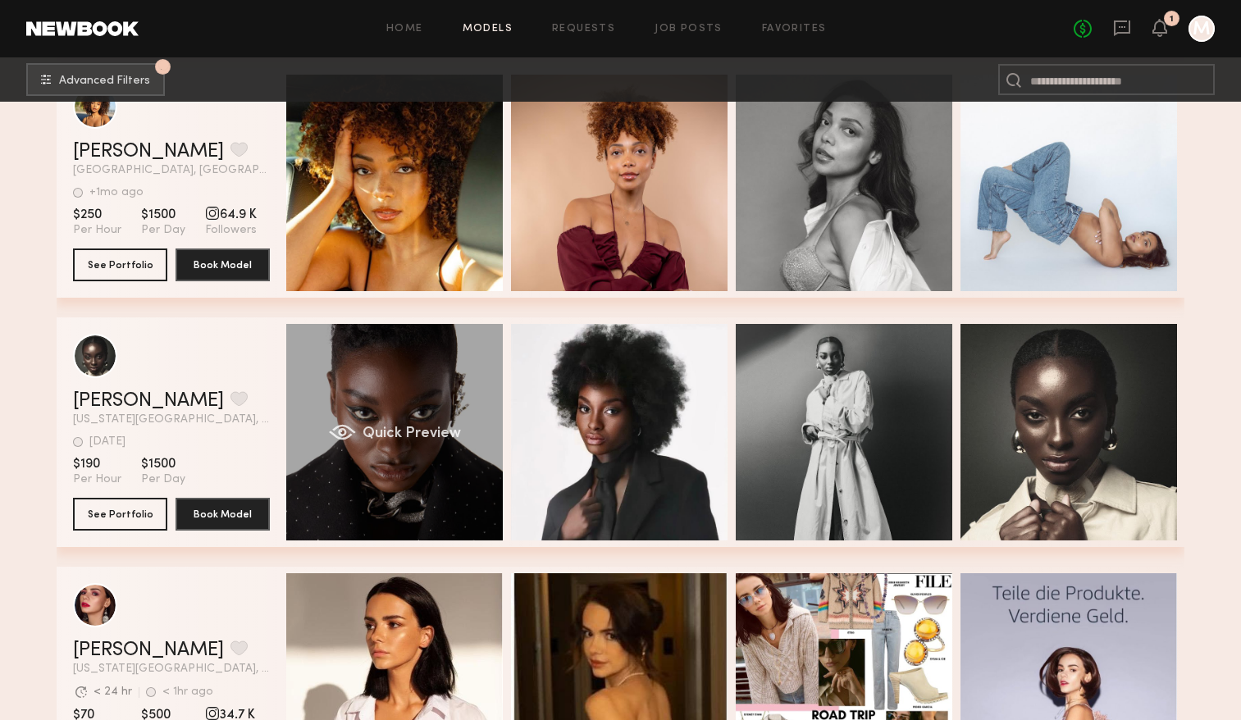
click at [442, 452] on div "Quick Preview" at bounding box center [394, 432] width 216 height 216
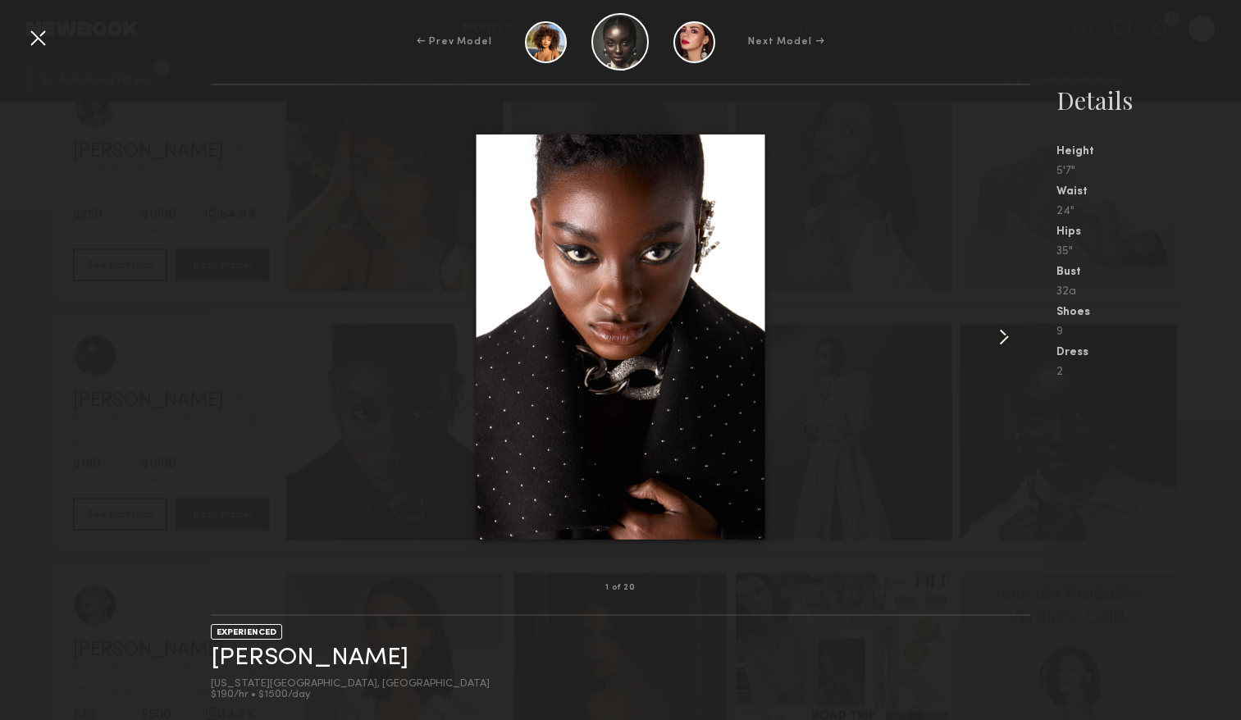
click at [990, 348] on common-icon at bounding box center [1003, 337] width 26 height 26
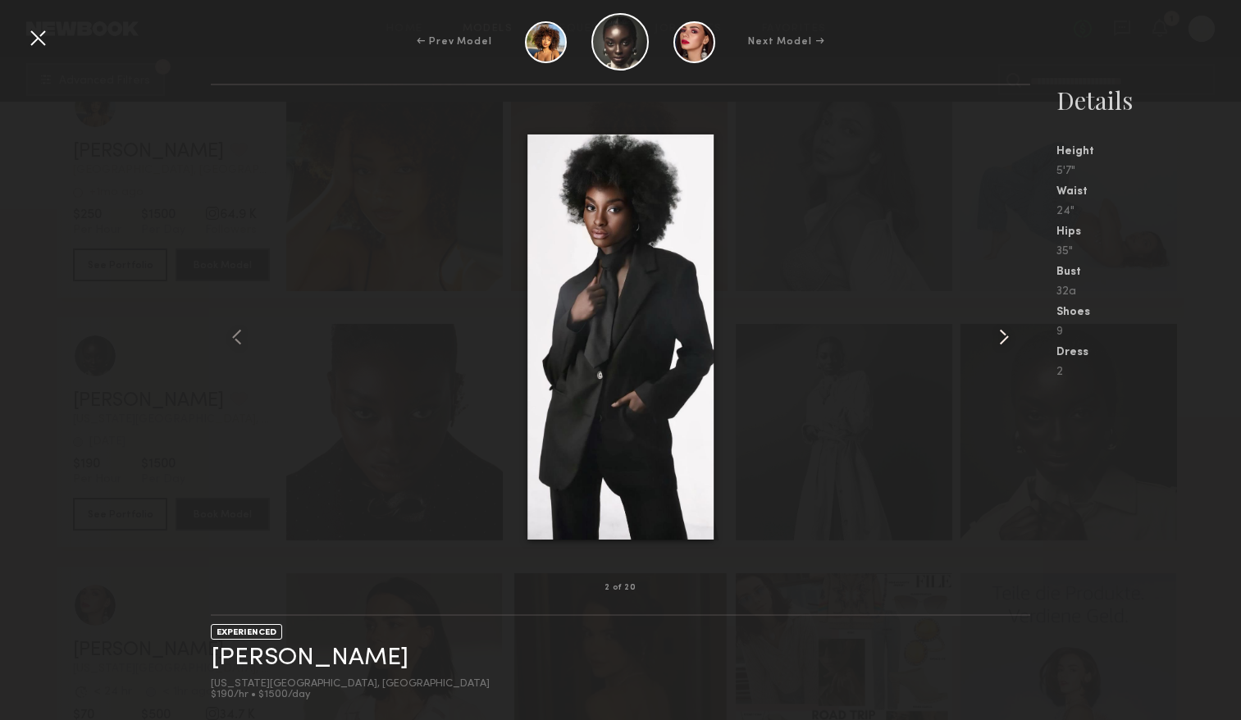
click at [1002, 344] on common-icon at bounding box center [1003, 337] width 26 height 26
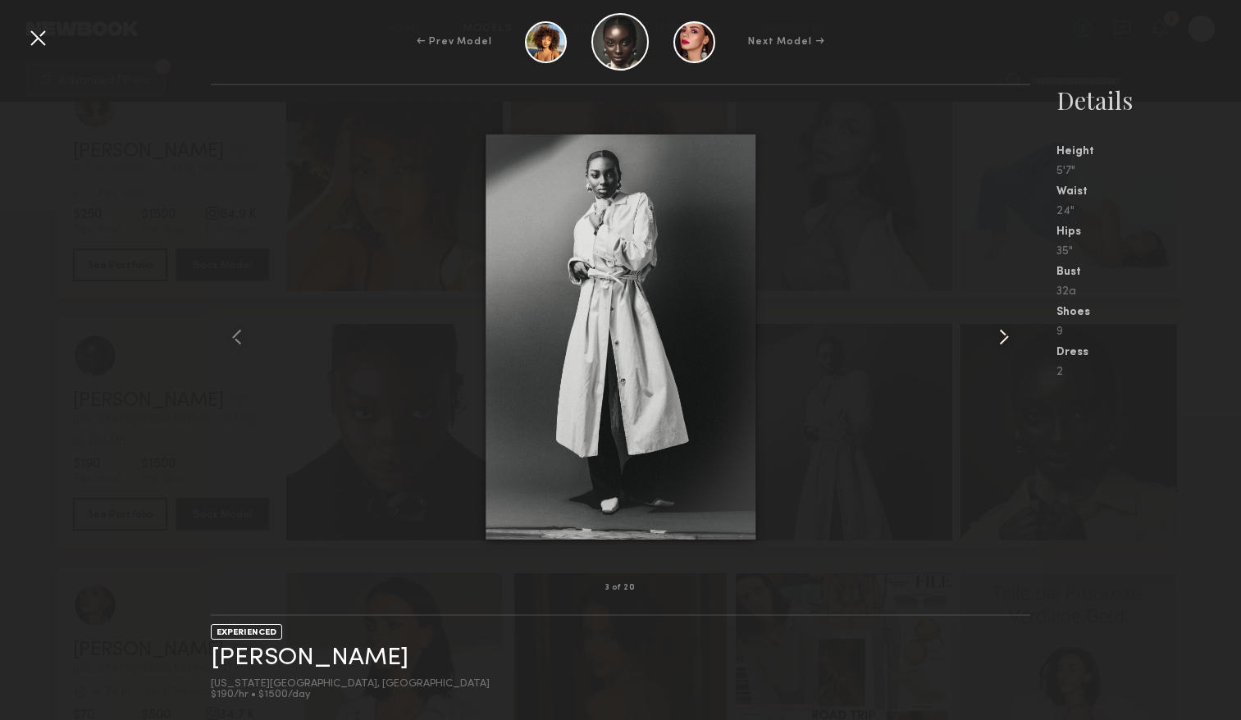
click at [1002, 344] on common-icon at bounding box center [1003, 337] width 26 height 26
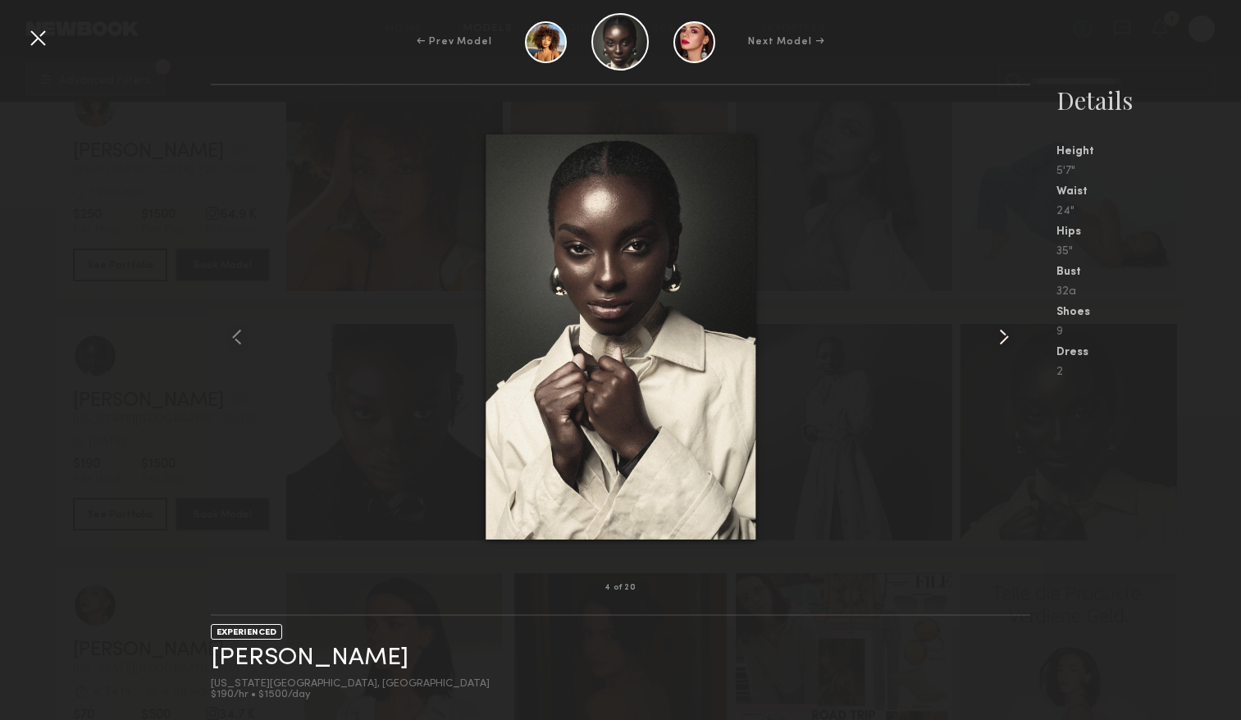
click at [1002, 344] on common-icon at bounding box center [1003, 337] width 26 height 26
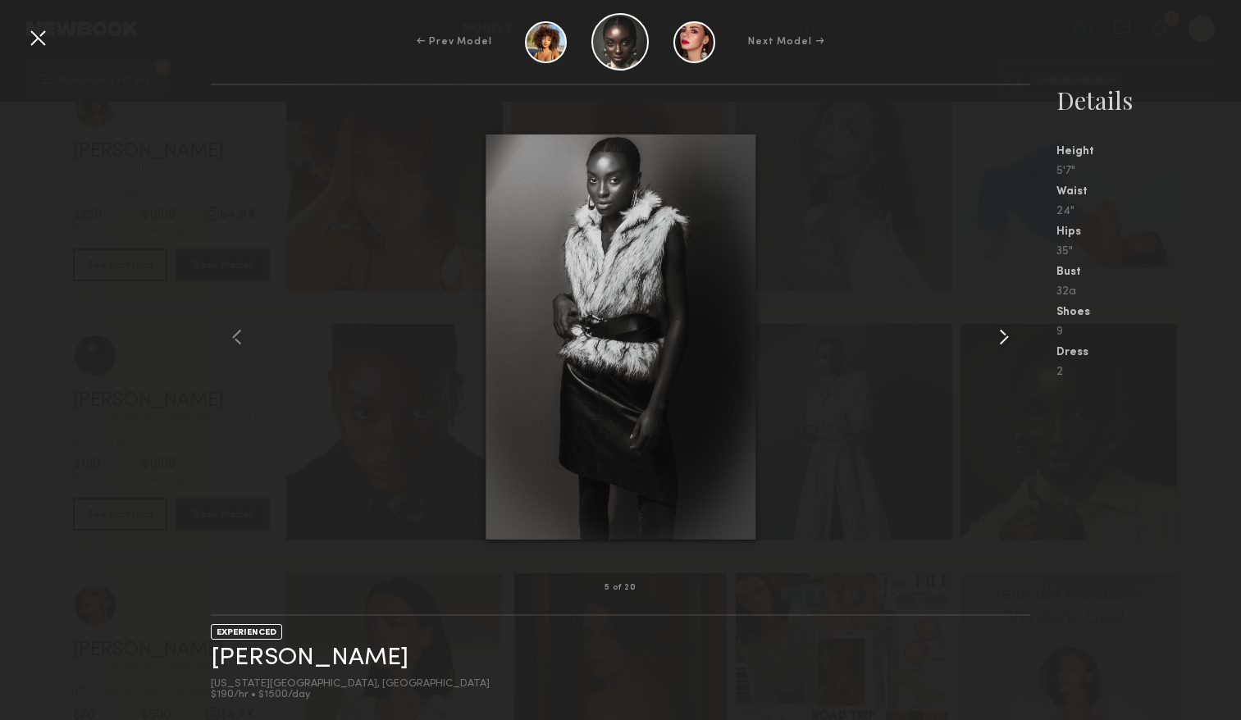
click at [1002, 344] on common-icon at bounding box center [1003, 337] width 26 height 26
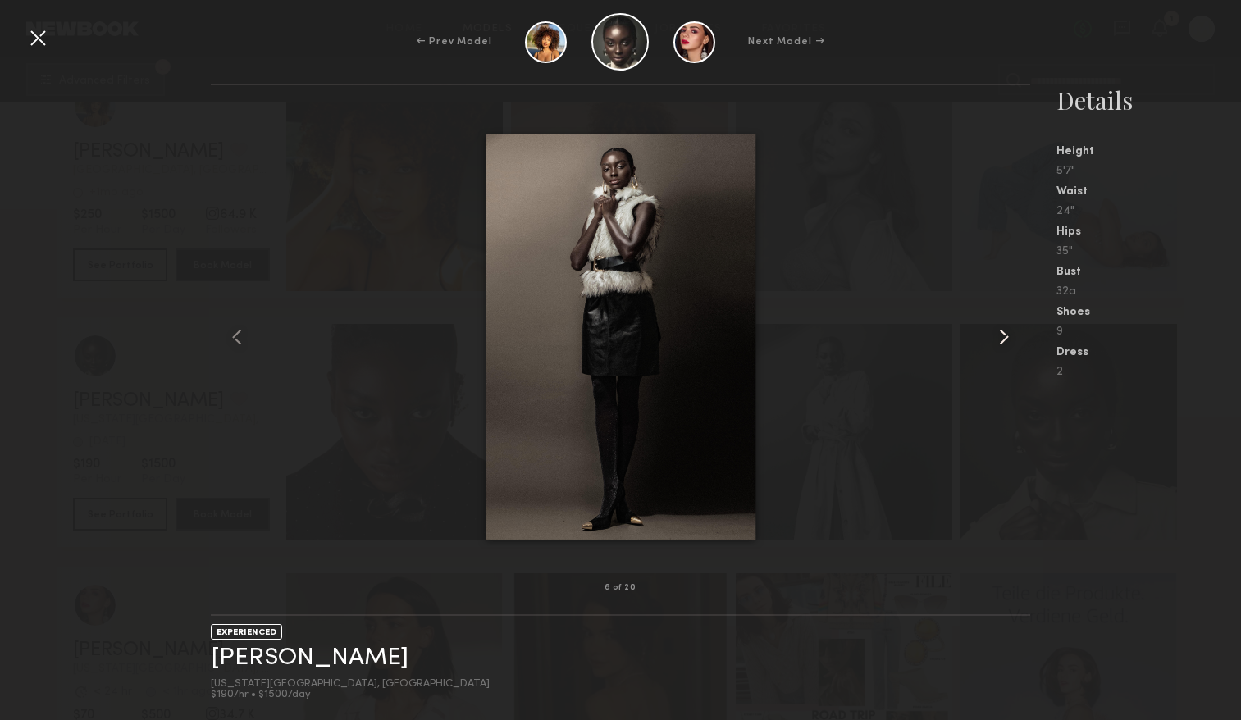
click at [1002, 344] on common-icon at bounding box center [1003, 337] width 26 height 26
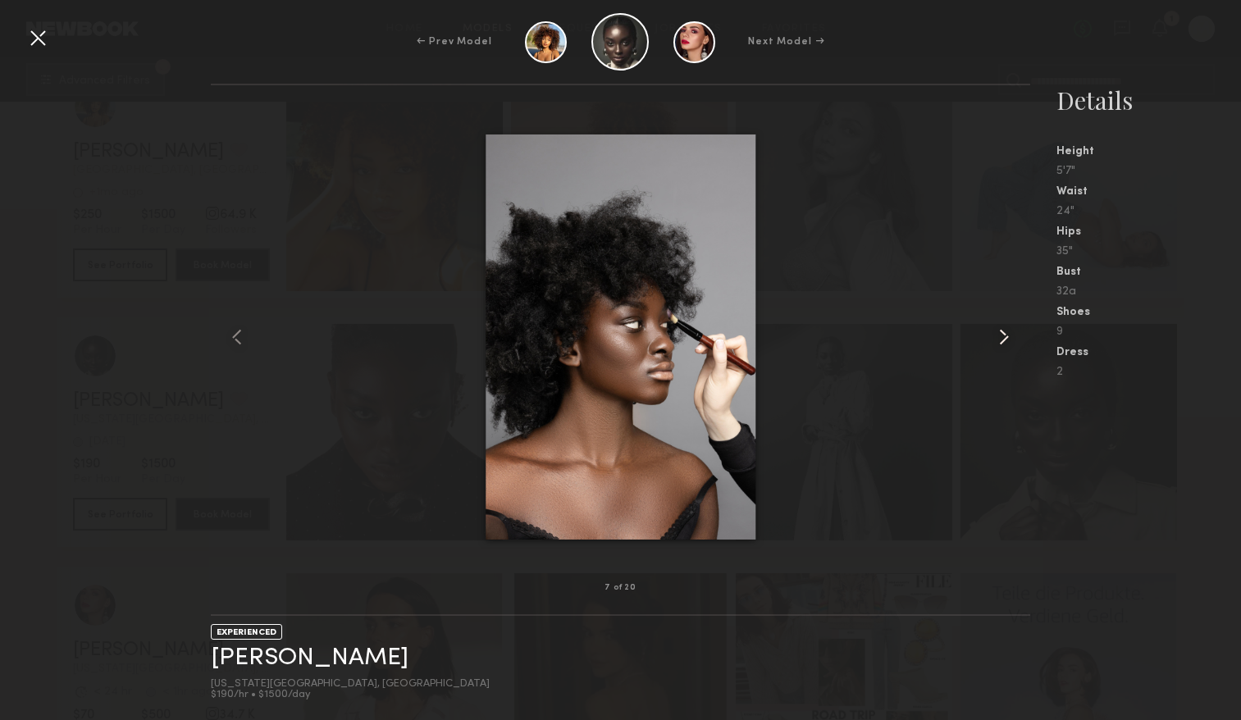
click at [1002, 344] on common-icon at bounding box center [1003, 337] width 26 height 26
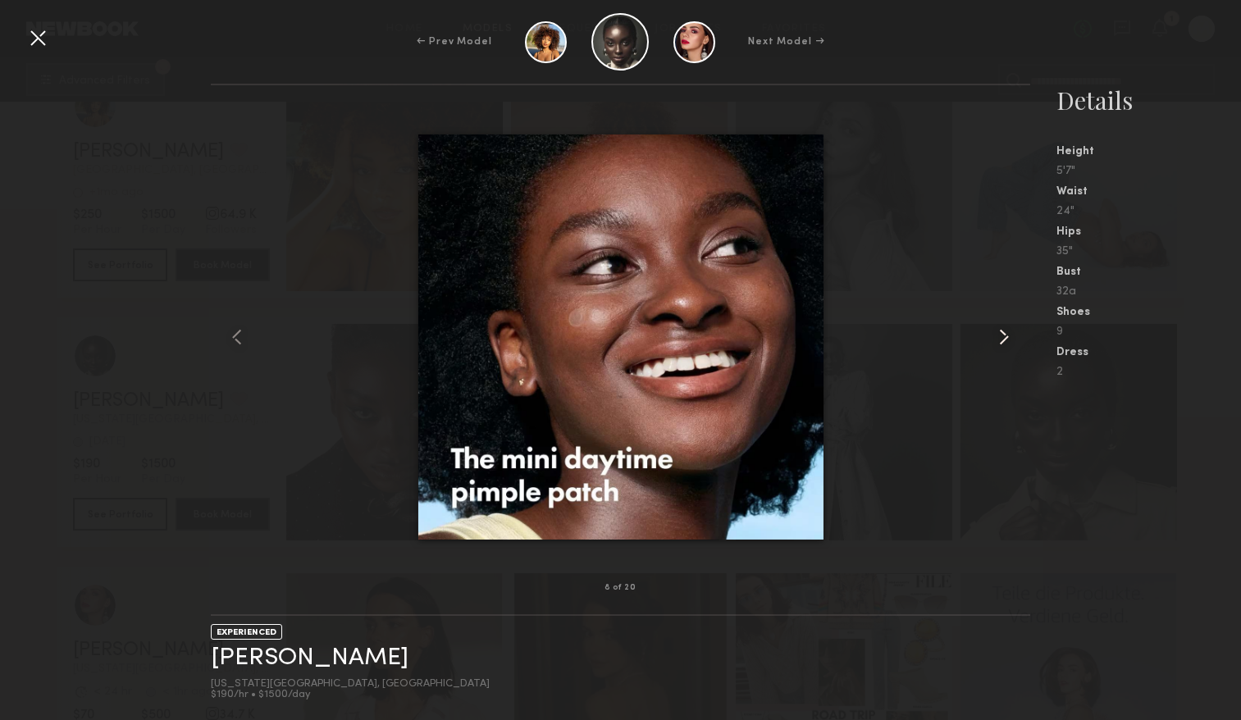
click at [1002, 344] on common-icon at bounding box center [1003, 337] width 26 height 26
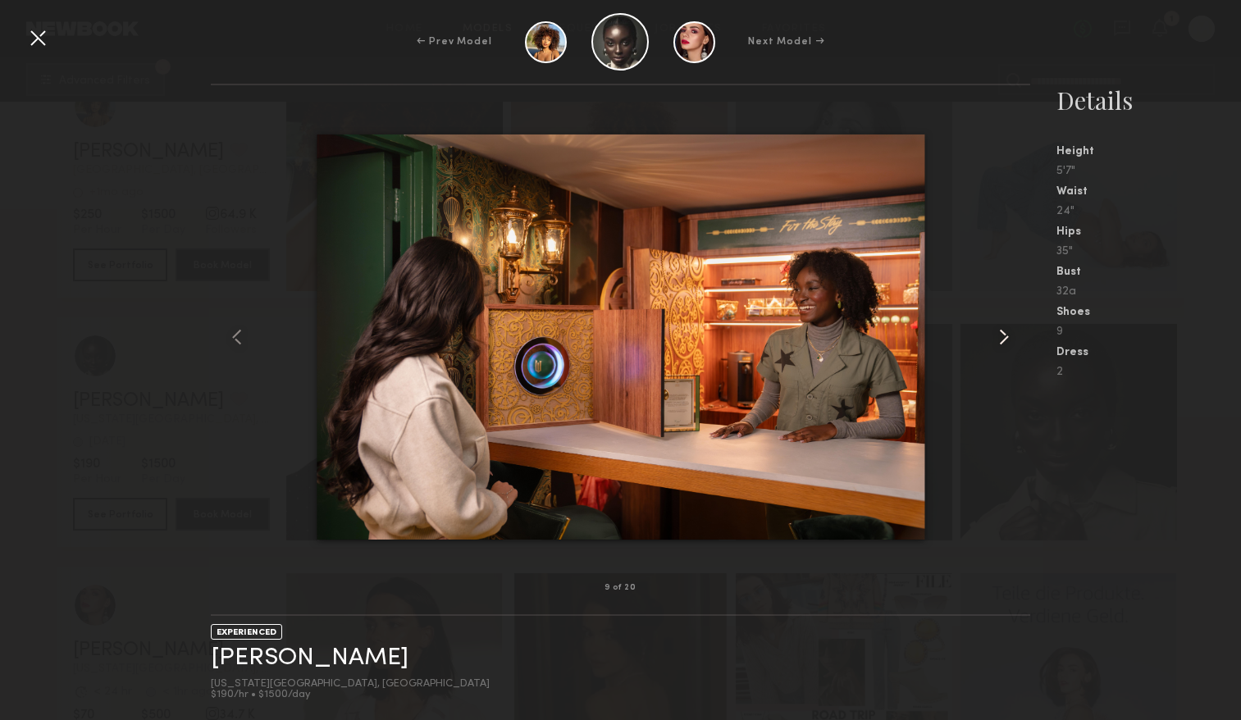
click at [1002, 344] on common-icon at bounding box center [1003, 337] width 26 height 26
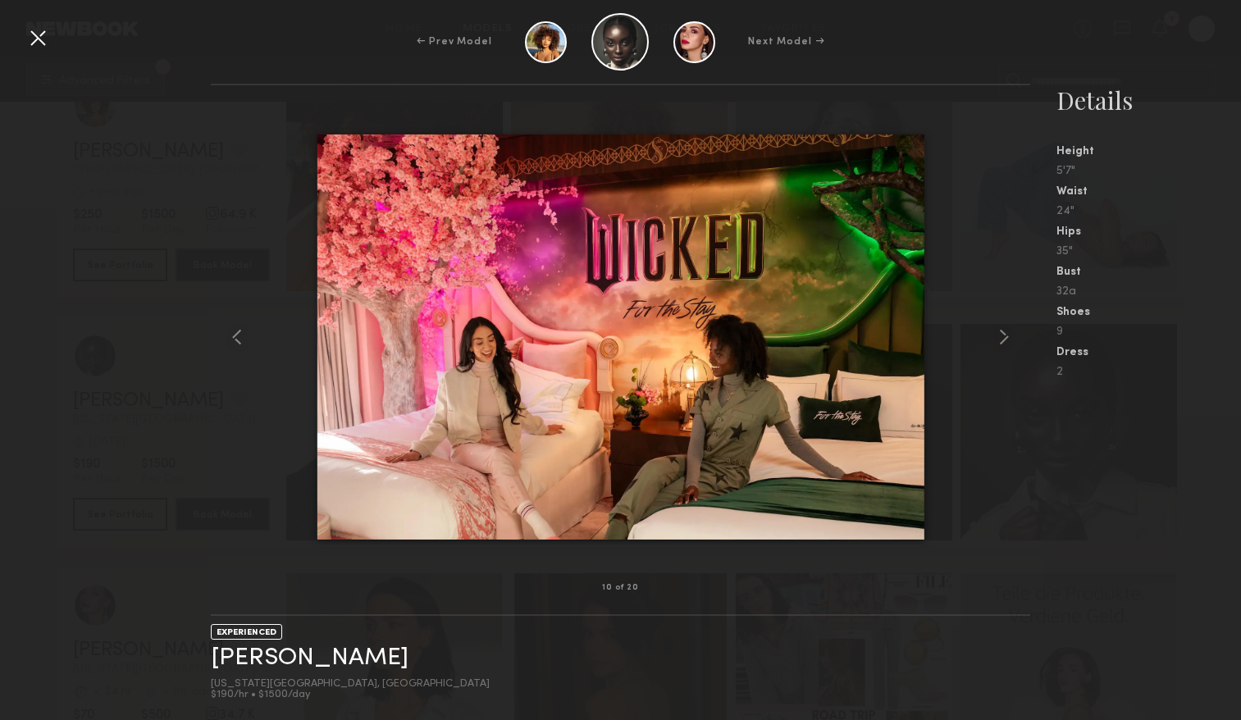
click at [1039, 589] on nb-gallery-model-stats "Details Height 5'7" Waist 24" Hips 35" Bust 32a Shoes 9 Dress 2" at bounding box center [1135, 402] width 211 height 636
click at [47, 38] on div at bounding box center [38, 38] width 26 height 26
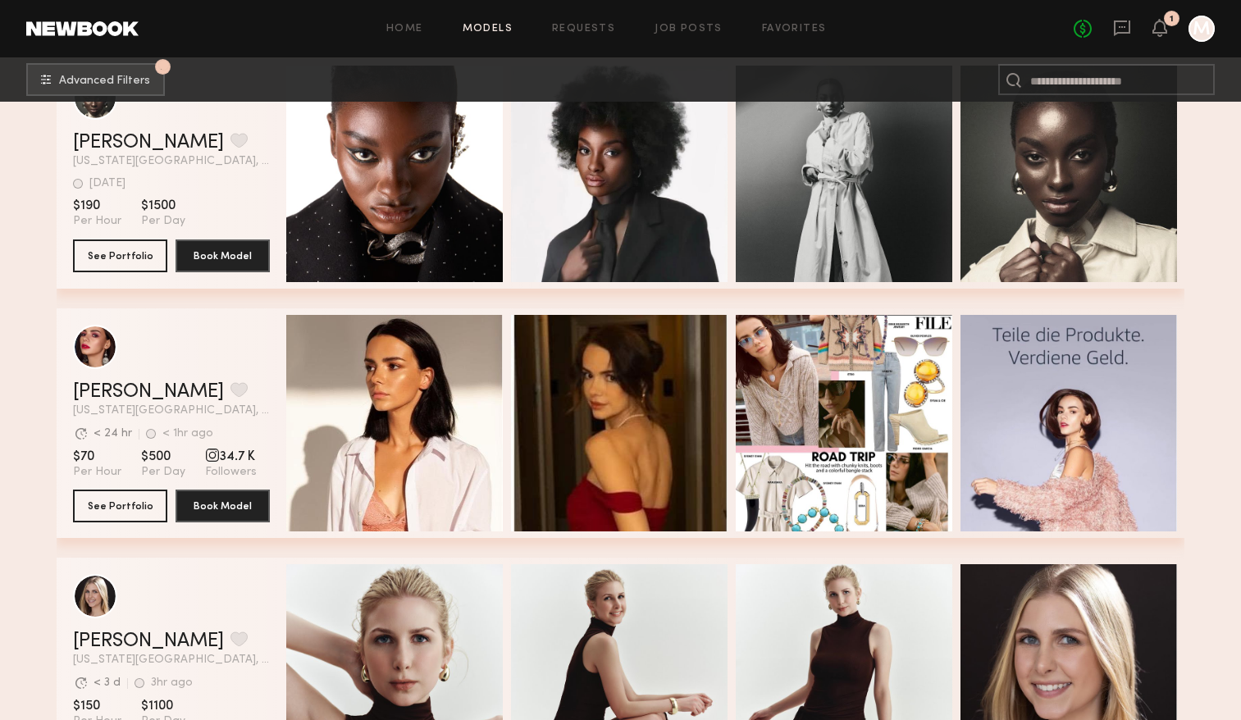
scroll to position [17075, 0]
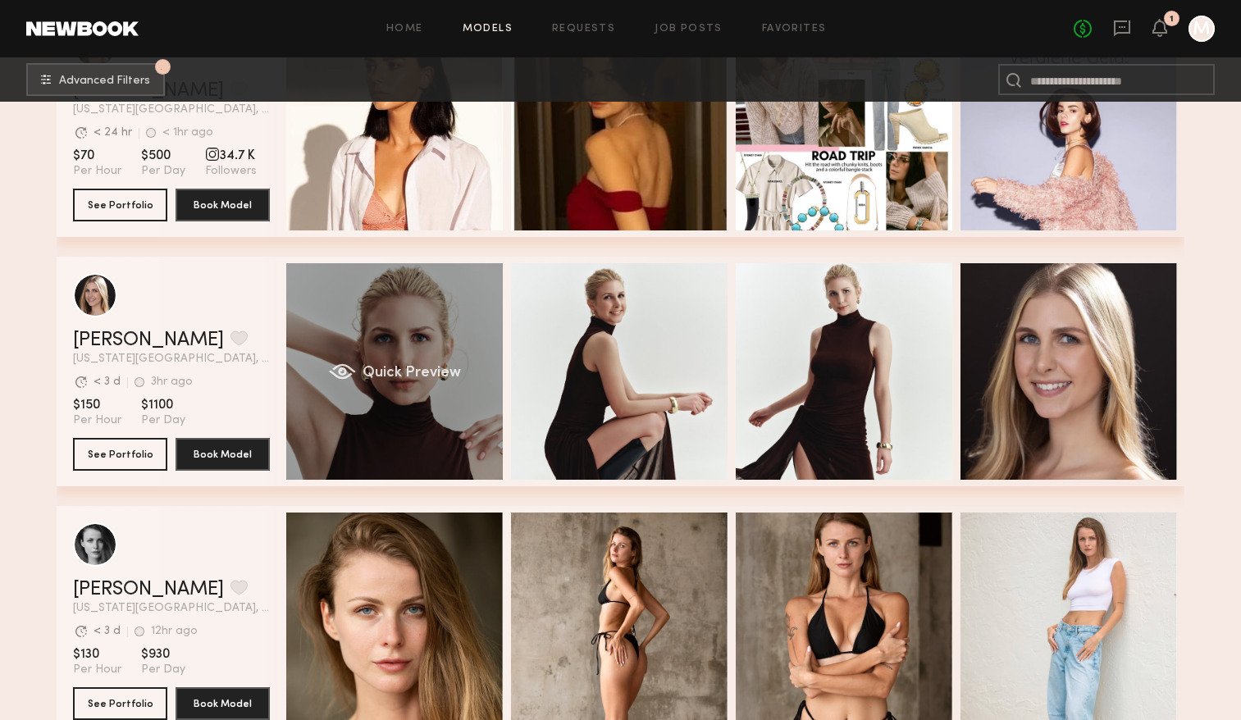
click at [412, 459] on div "Quick Preview" at bounding box center [394, 371] width 216 height 216
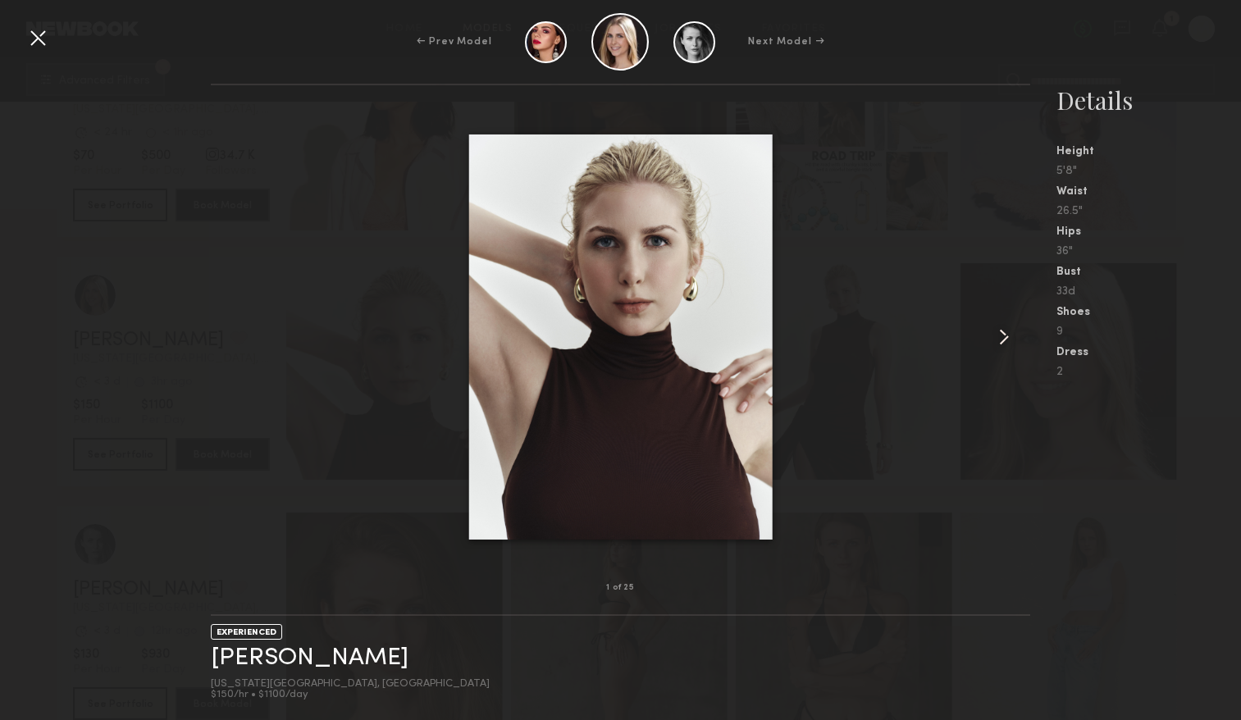
click at [999, 327] on common-icon at bounding box center [1003, 337] width 26 height 26
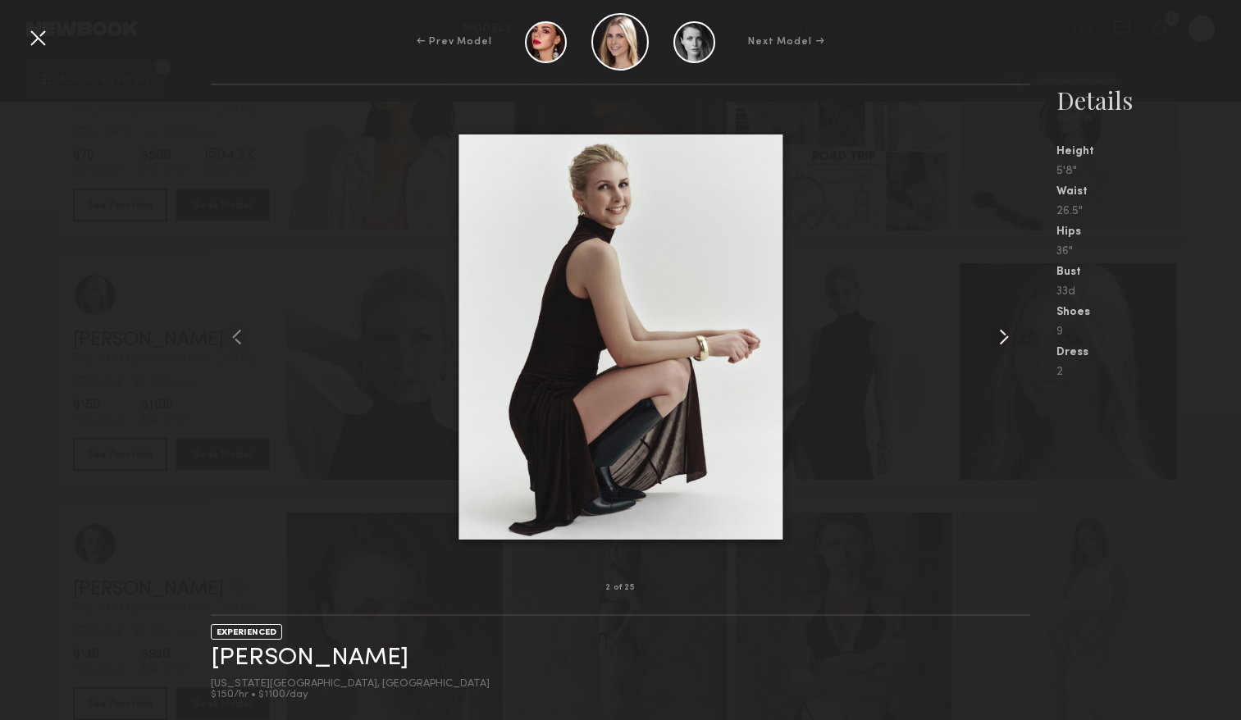
click at [999, 327] on common-icon at bounding box center [1003, 337] width 26 height 26
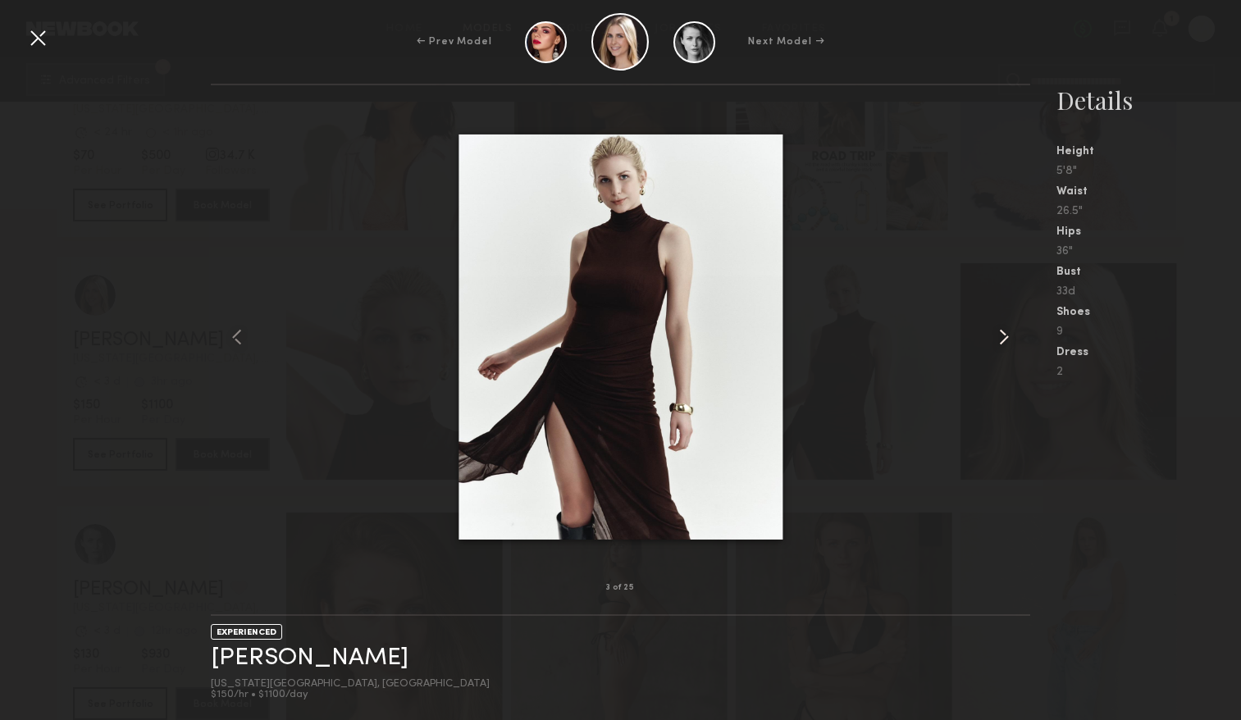
click at [1003, 337] on common-icon at bounding box center [1003, 337] width 26 height 26
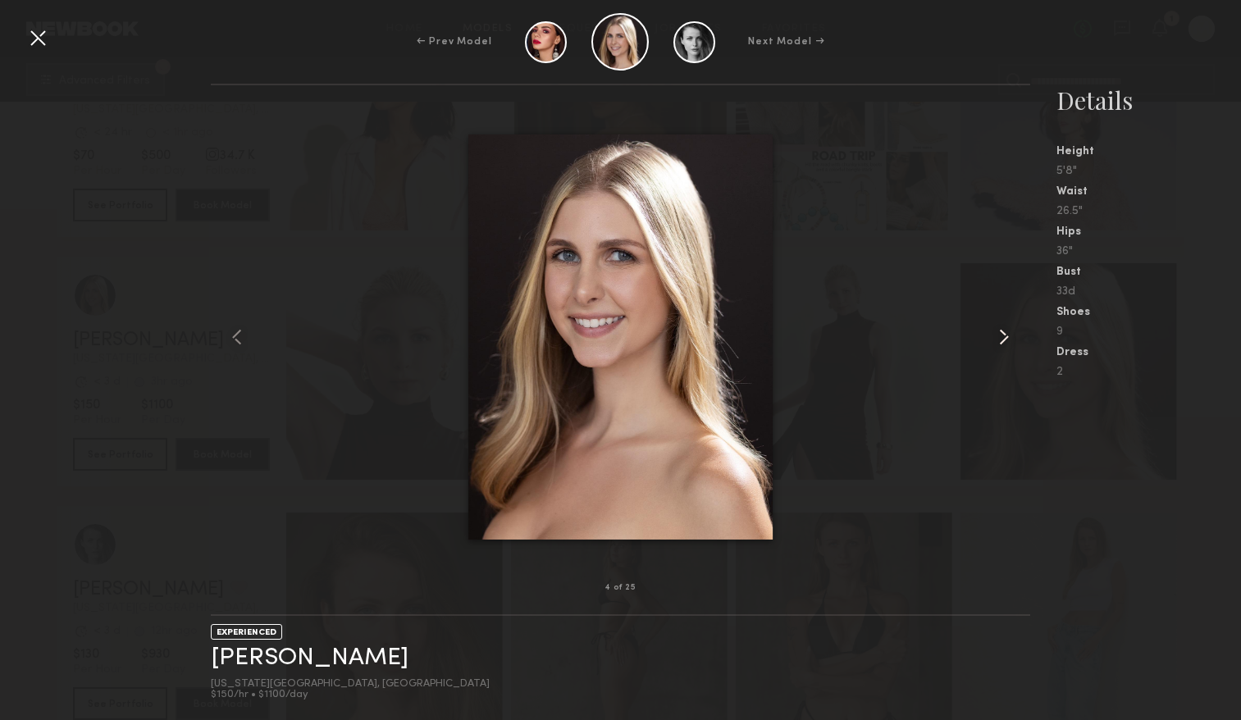
click at [1004, 337] on common-icon at bounding box center [1003, 337] width 26 height 26
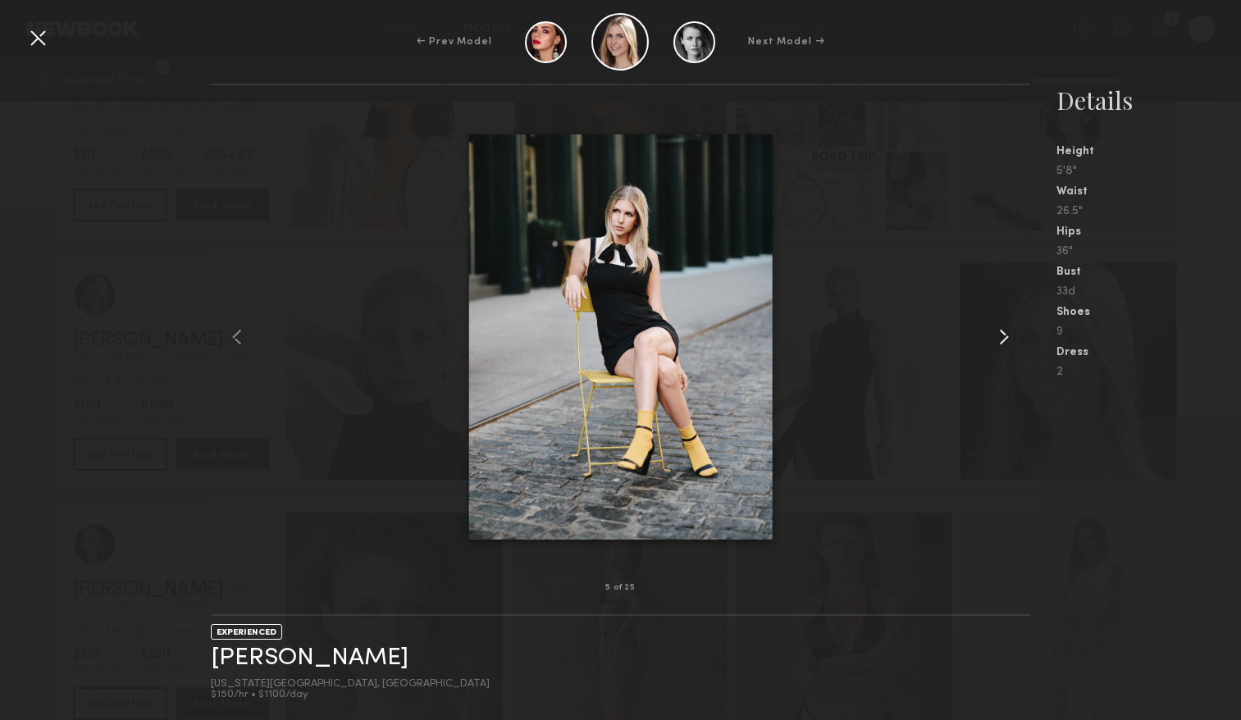
click at [1004, 337] on common-icon at bounding box center [1003, 337] width 26 height 26
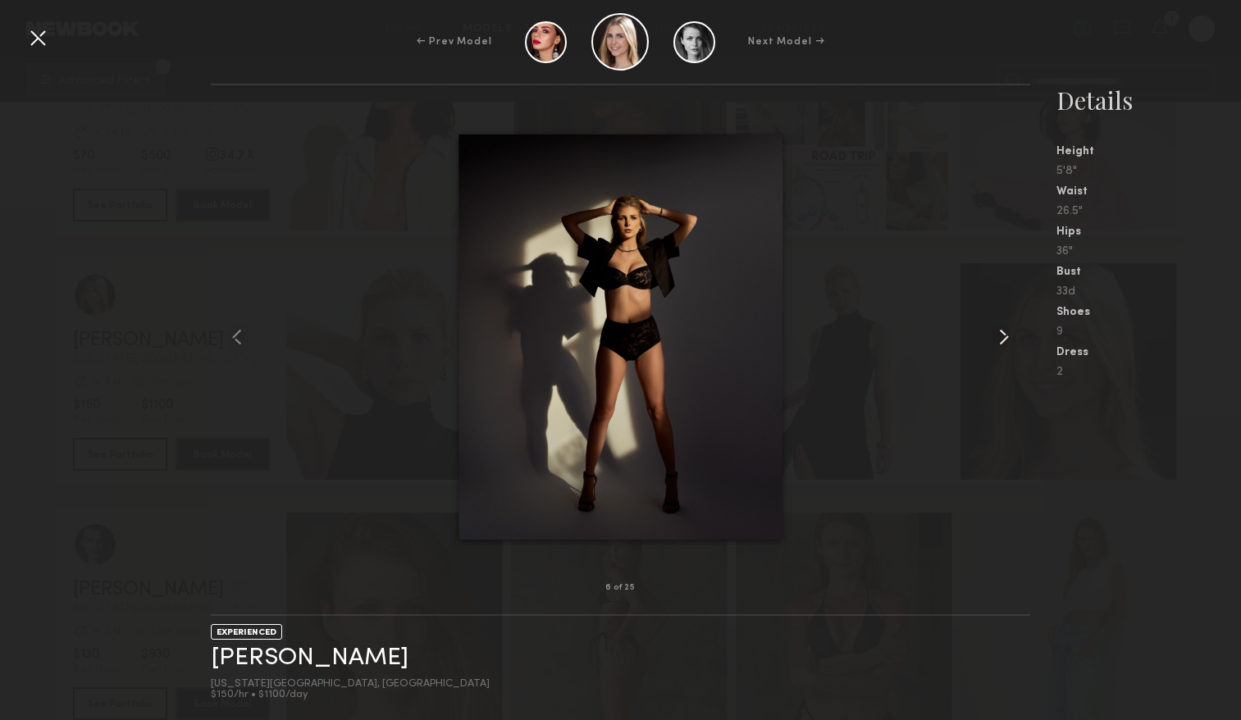
click at [1004, 337] on common-icon at bounding box center [1003, 337] width 26 height 26
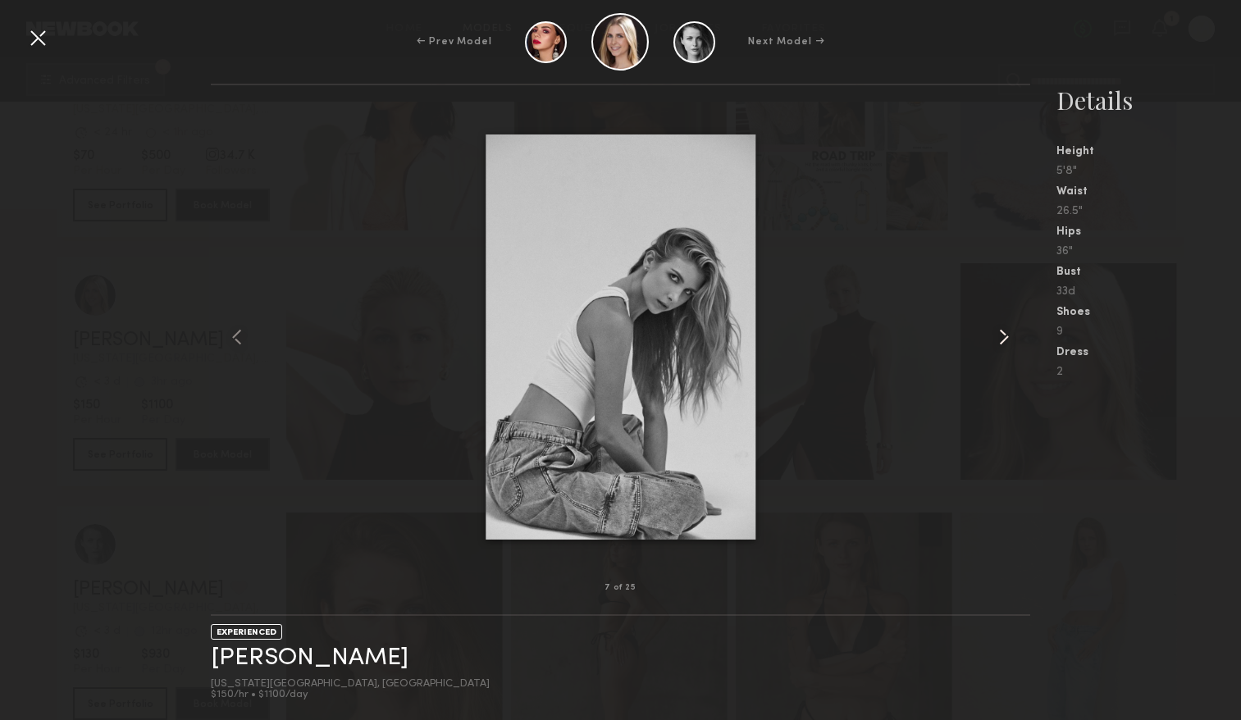
click at [1004, 337] on common-icon at bounding box center [1003, 337] width 26 height 26
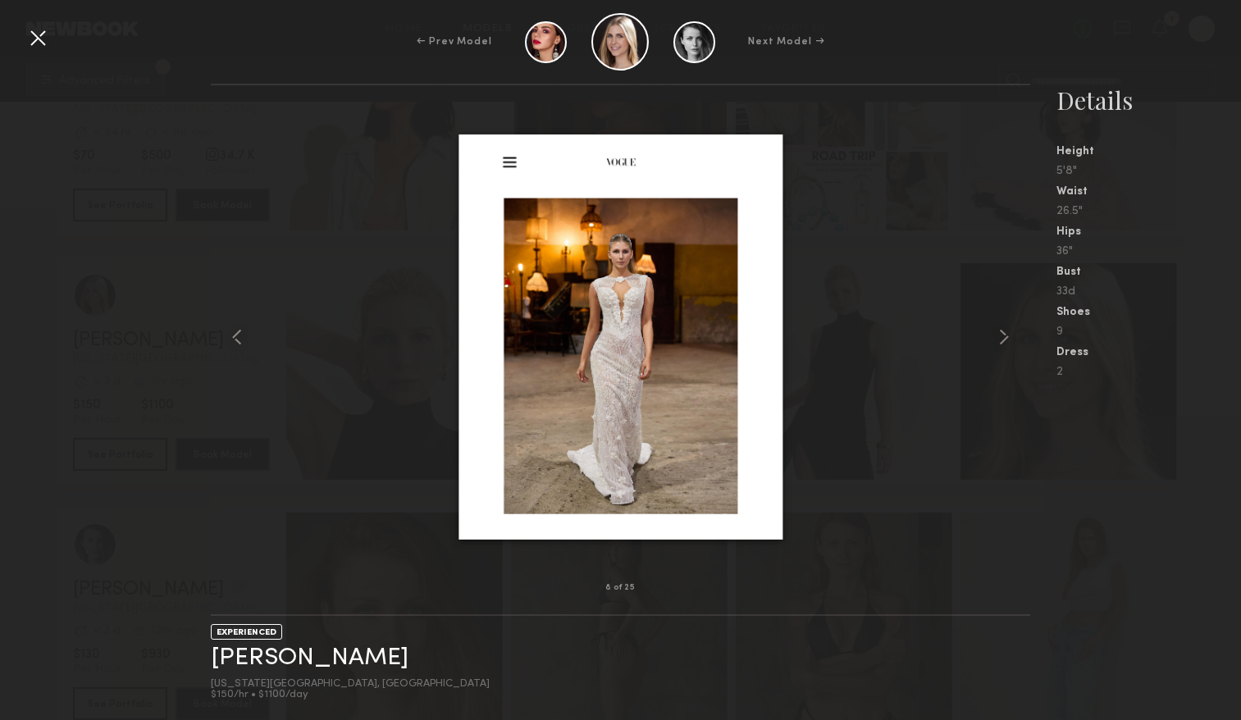
click at [43, 43] on div at bounding box center [38, 38] width 26 height 26
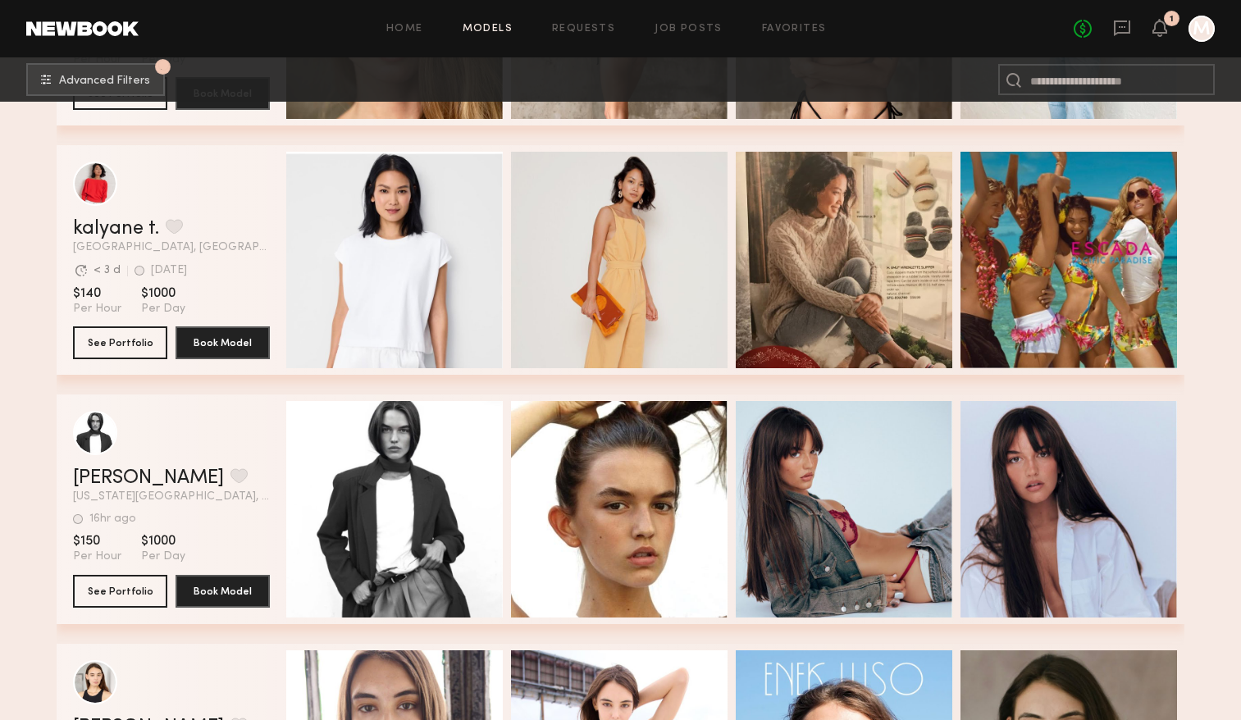
scroll to position [17691, 0]
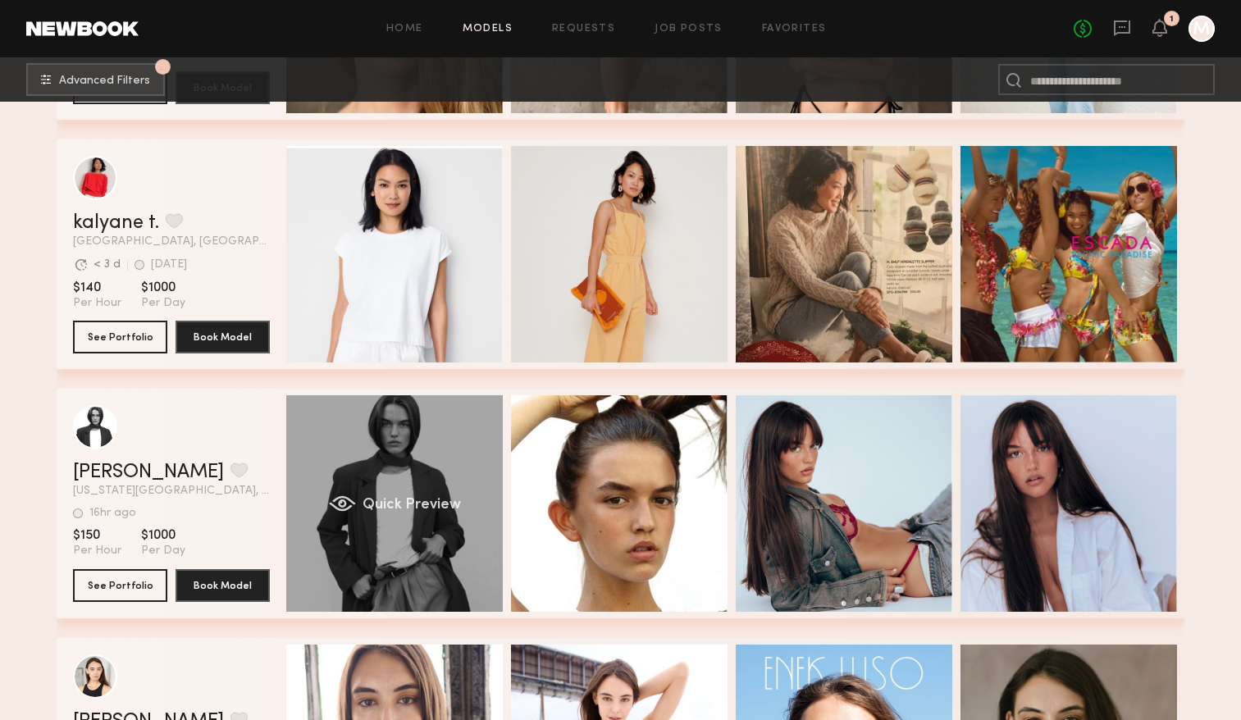
click at [388, 486] on div "Quick Preview" at bounding box center [394, 503] width 216 height 216
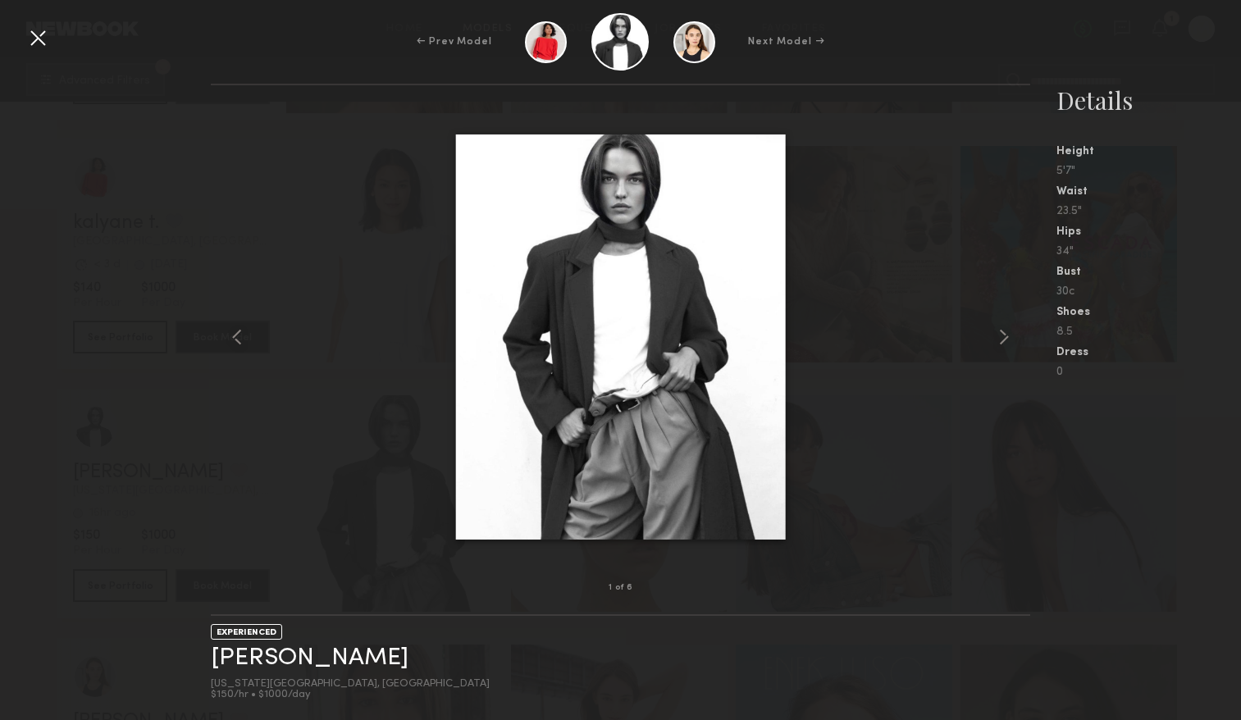
click at [980, 335] on div at bounding box center [620, 337] width 819 height 450
click at [1004, 326] on common-icon at bounding box center [1003, 337] width 26 height 26
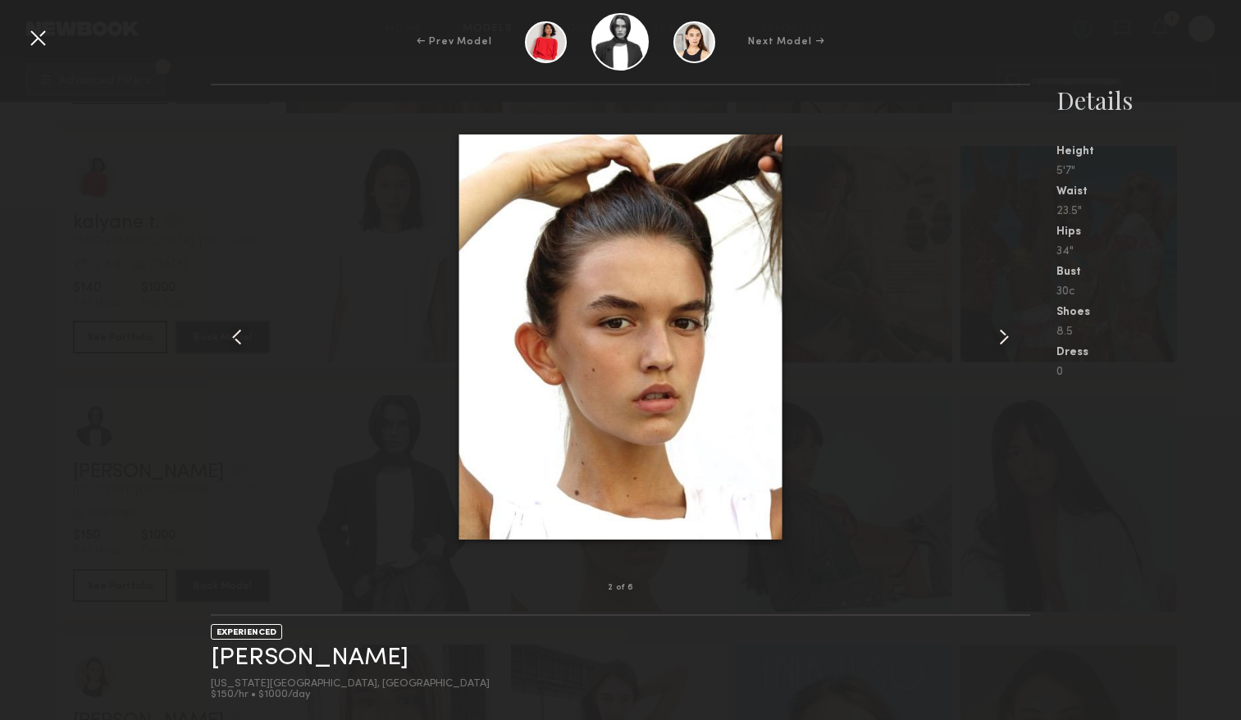
click at [1002, 338] on common-icon at bounding box center [1003, 337] width 26 height 26
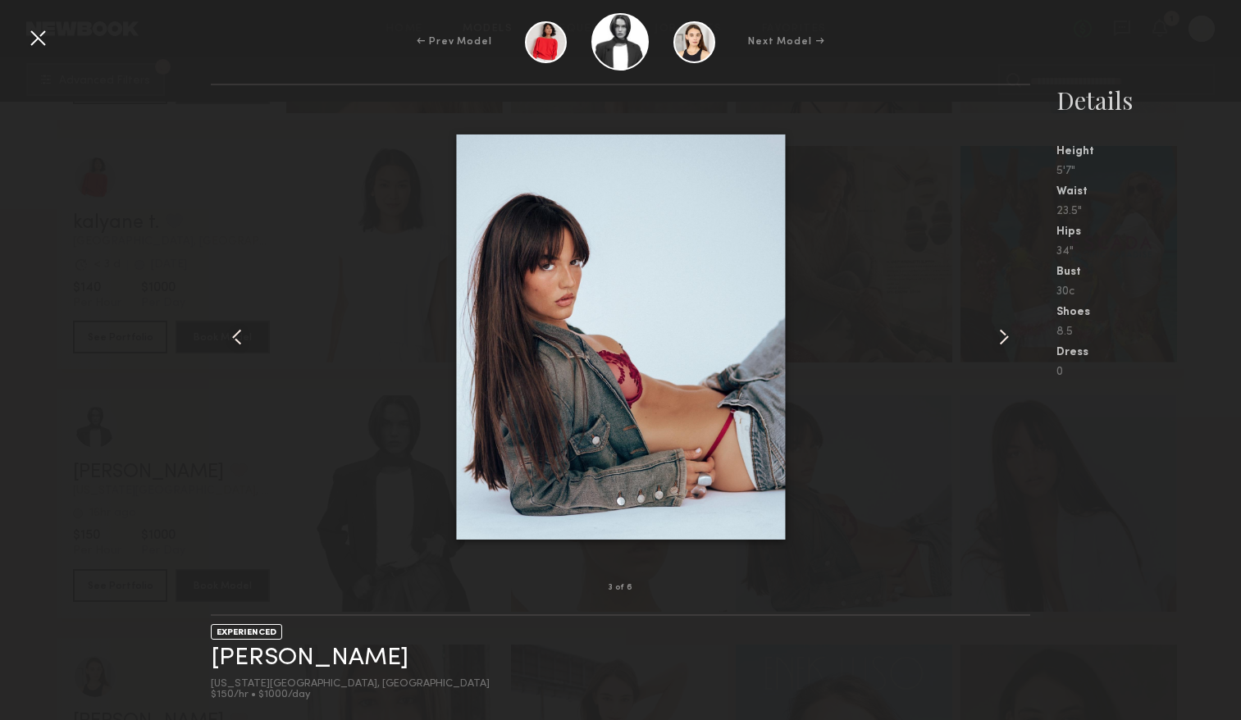
click at [1002, 338] on common-icon at bounding box center [1003, 337] width 26 height 26
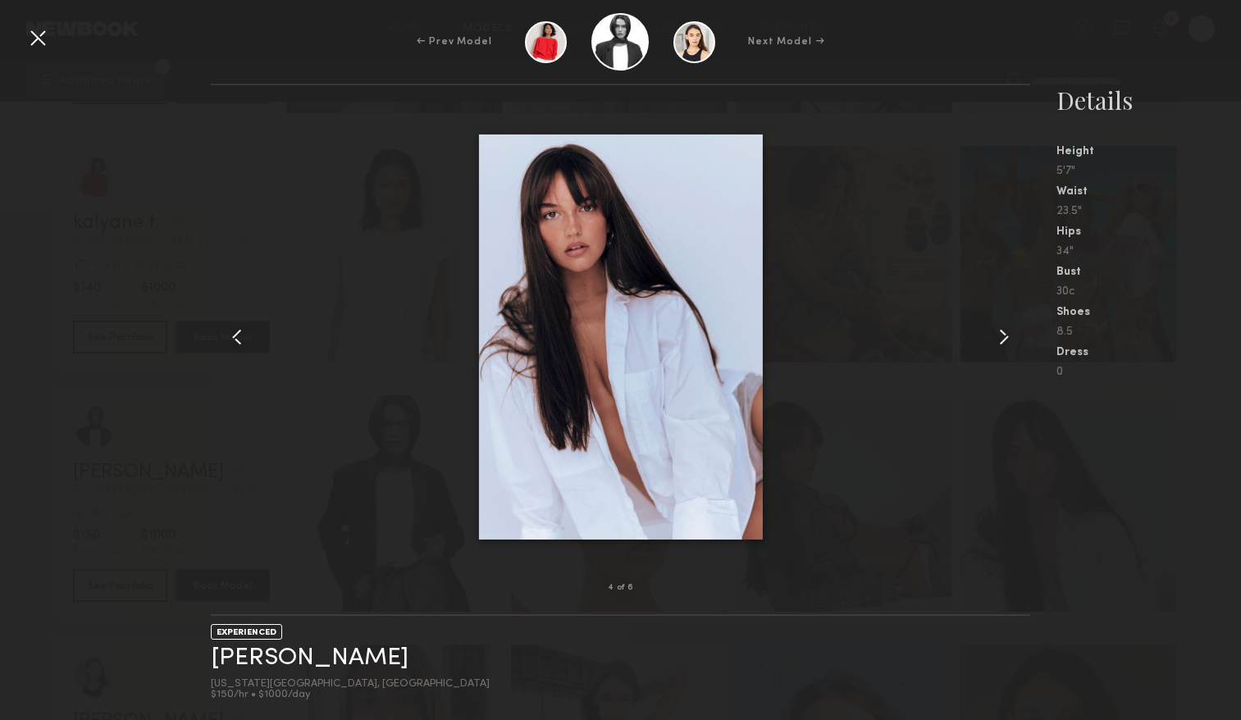
click at [1002, 338] on common-icon at bounding box center [1003, 337] width 26 height 26
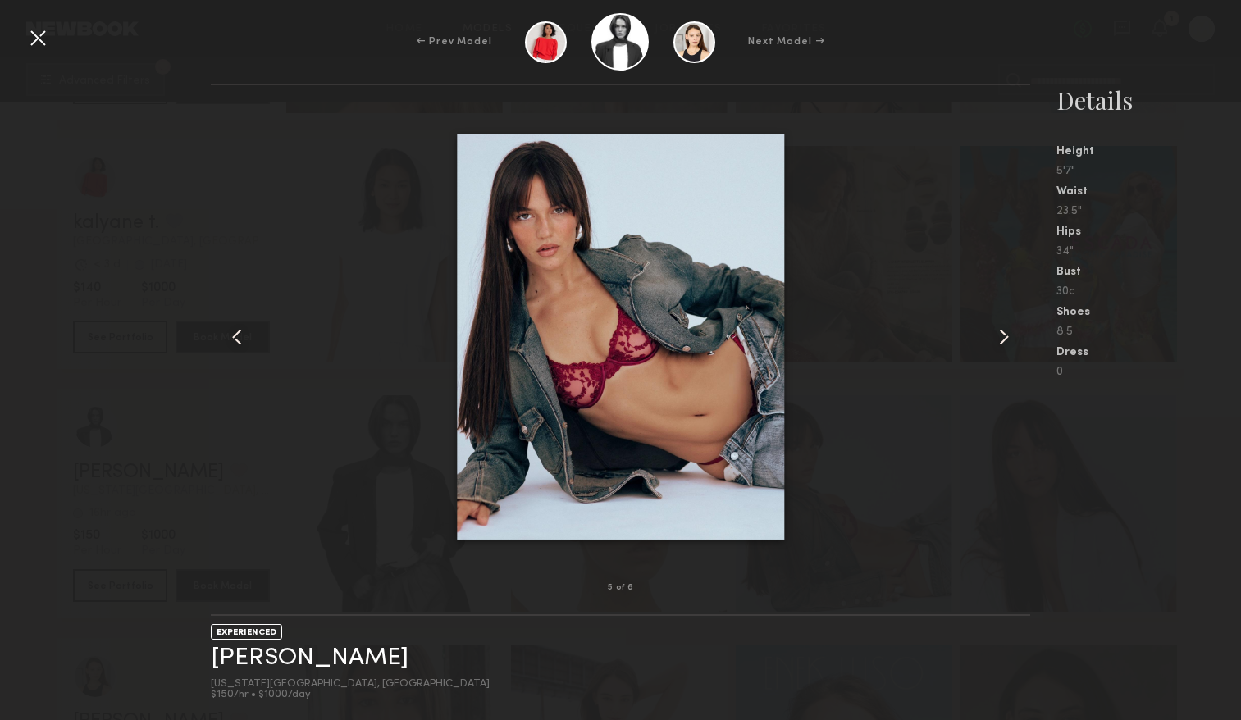
click at [1002, 339] on common-icon at bounding box center [1003, 337] width 26 height 26
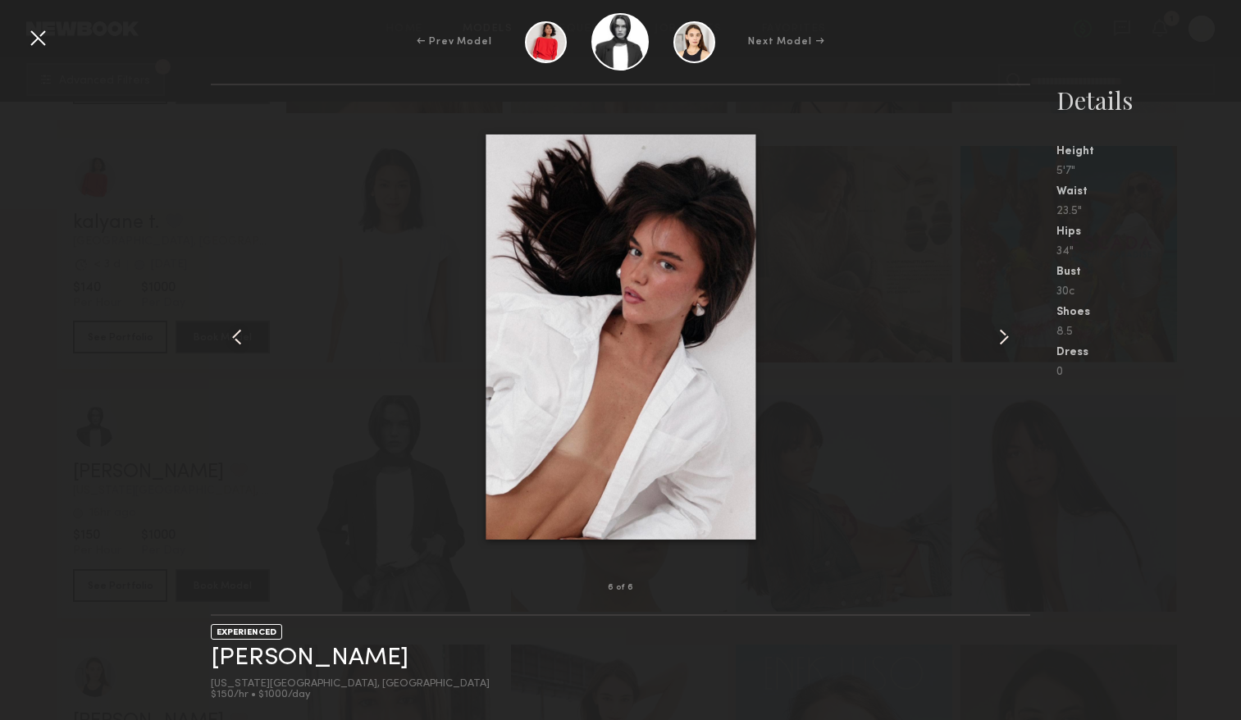
click at [1003, 341] on common-icon at bounding box center [1003, 337] width 26 height 26
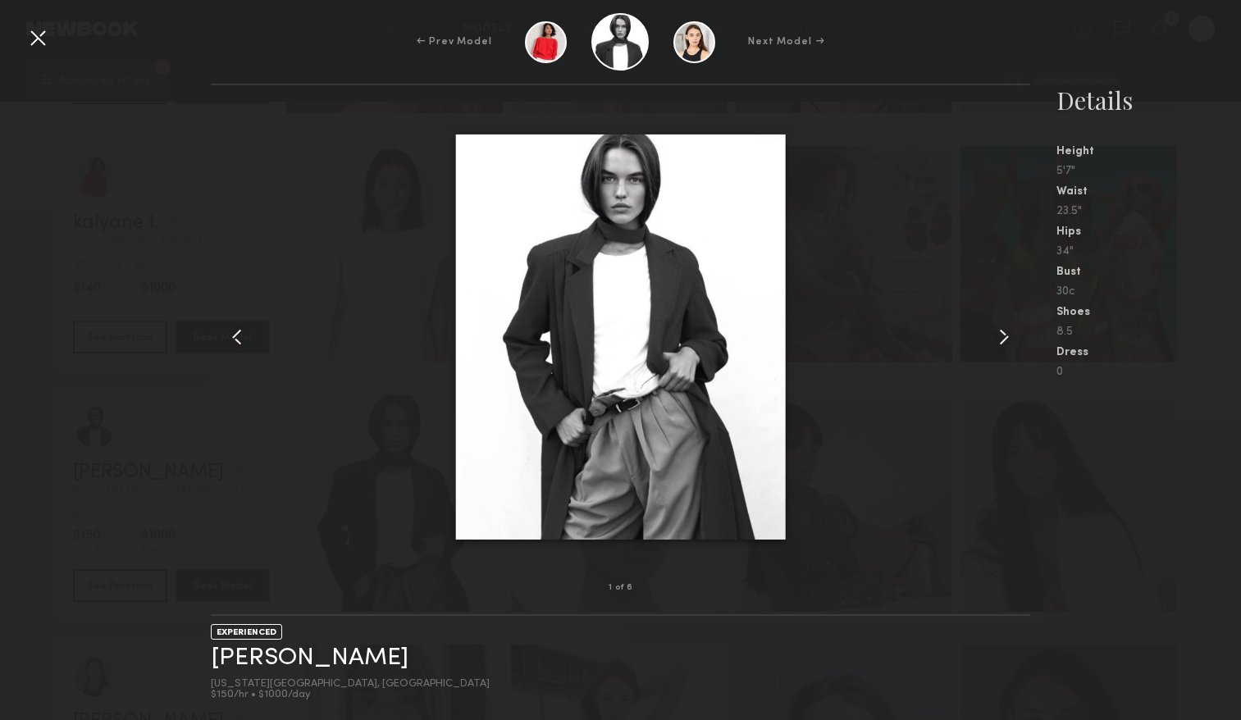
click at [1003, 343] on common-icon at bounding box center [1003, 337] width 26 height 26
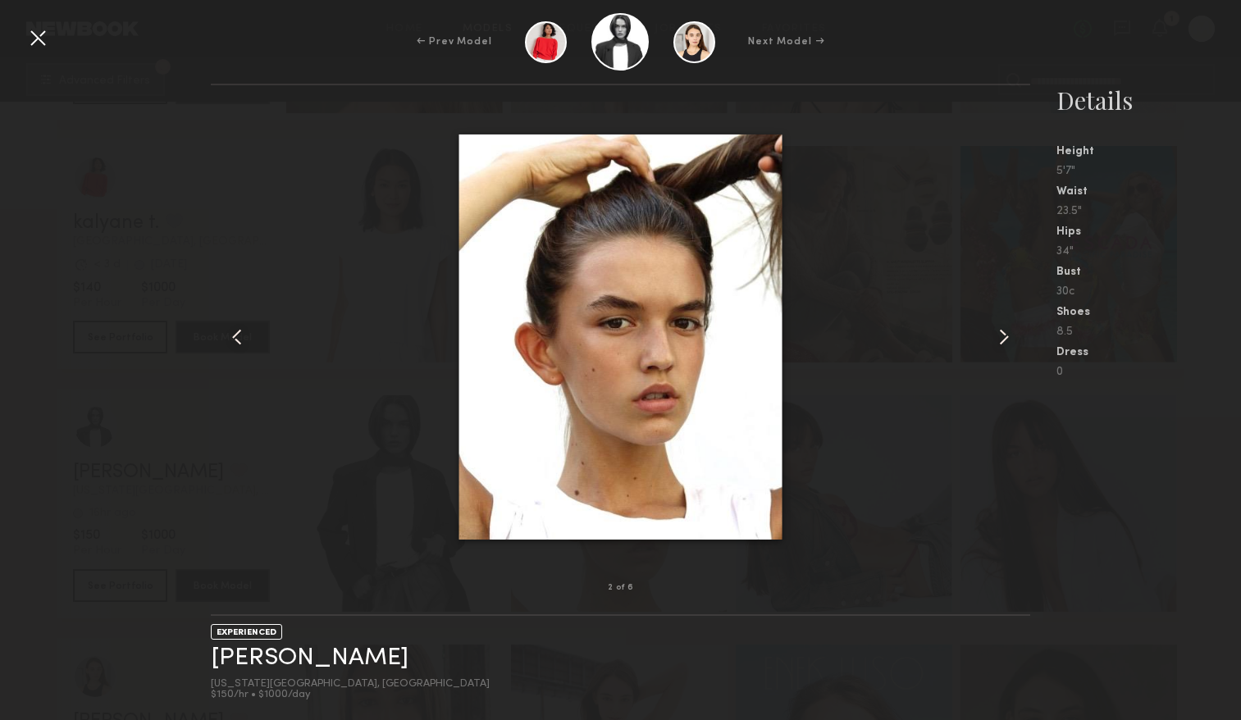
click at [1003, 344] on common-icon at bounding box center [1003, 337] width 26 height 26
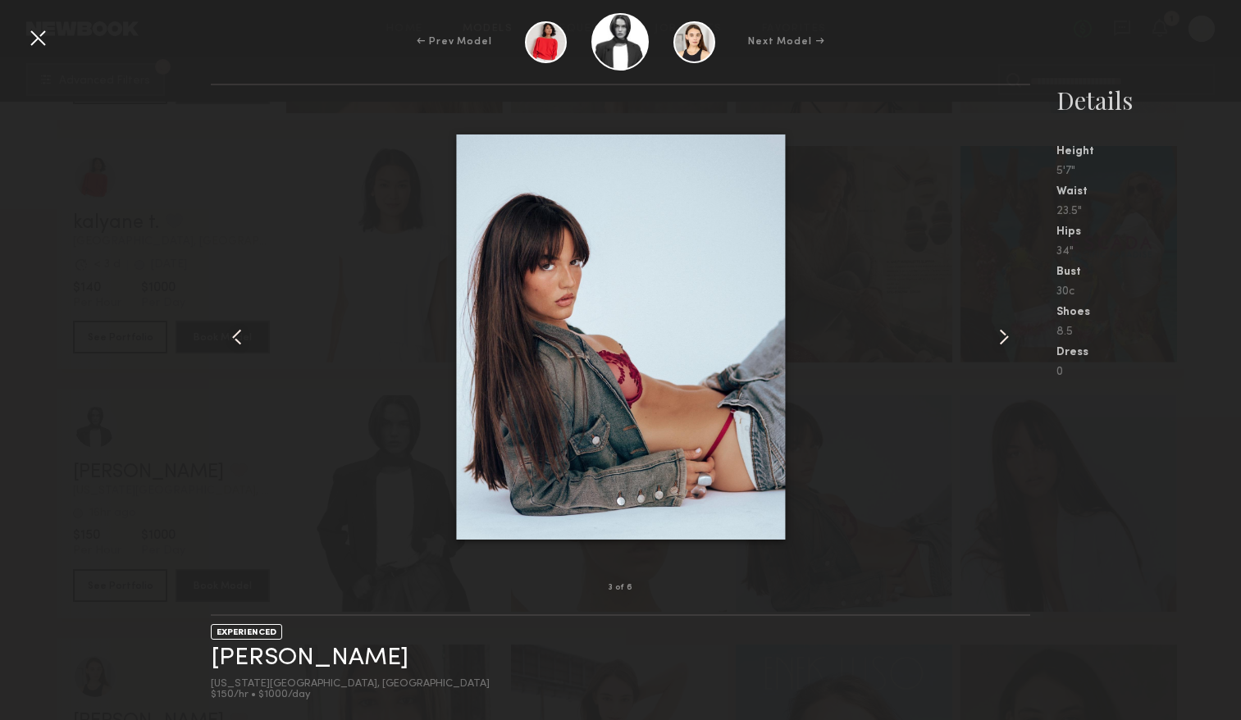
click at [1003, 344] on common-icon at bounding box center [1003, 337] width 26 height 26
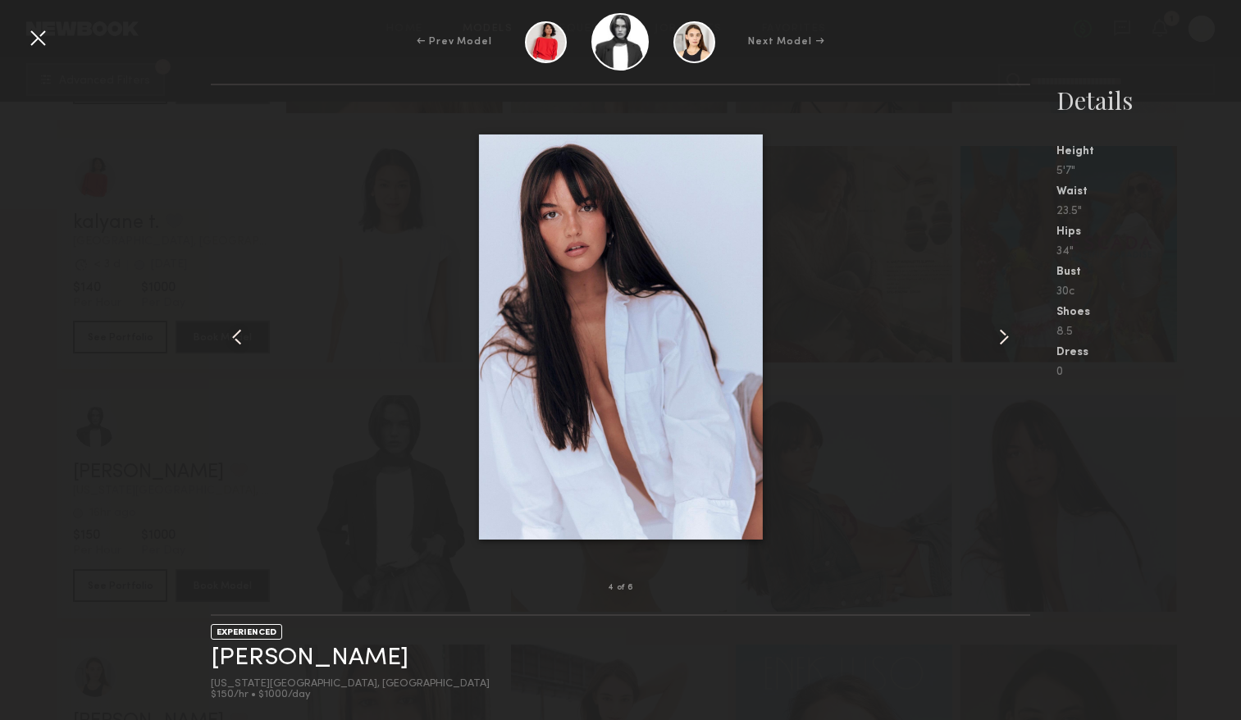
click at [1003, 344] on common-icon at bounding box center [1003, 337] width 26 height 26
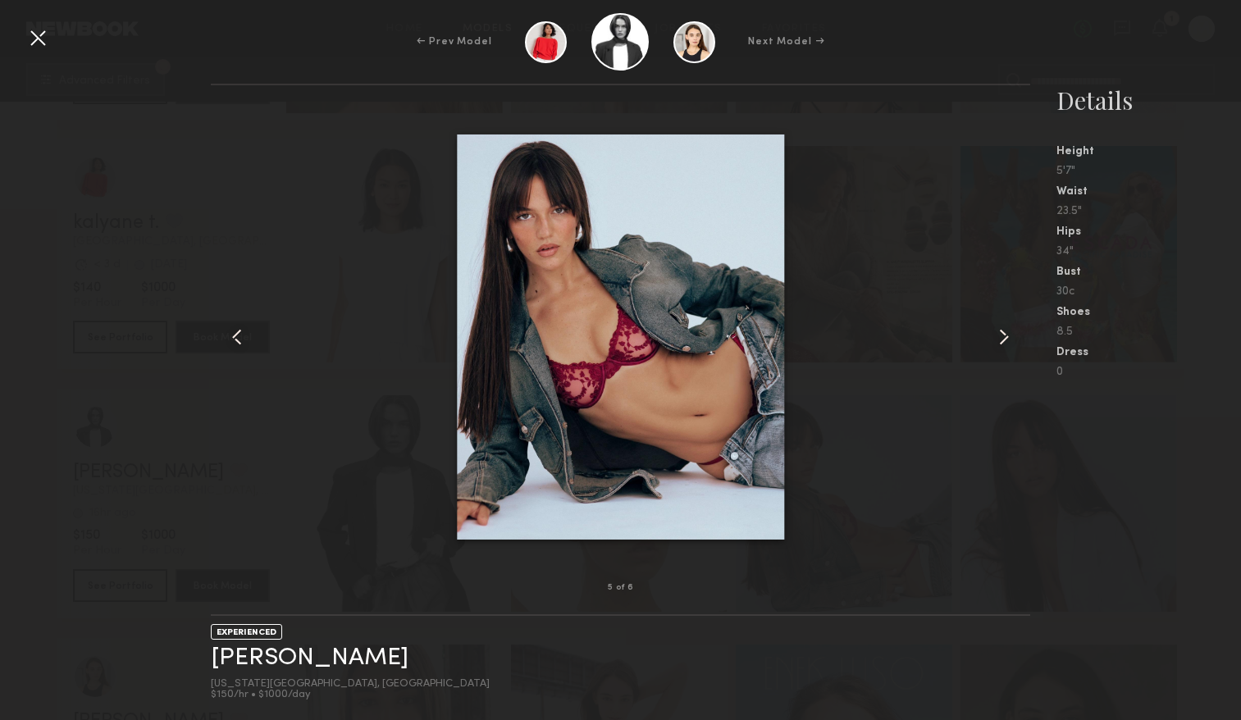
click at [1003, 344] on common-icon at bounding box center [1003, 337] width 26 height 26
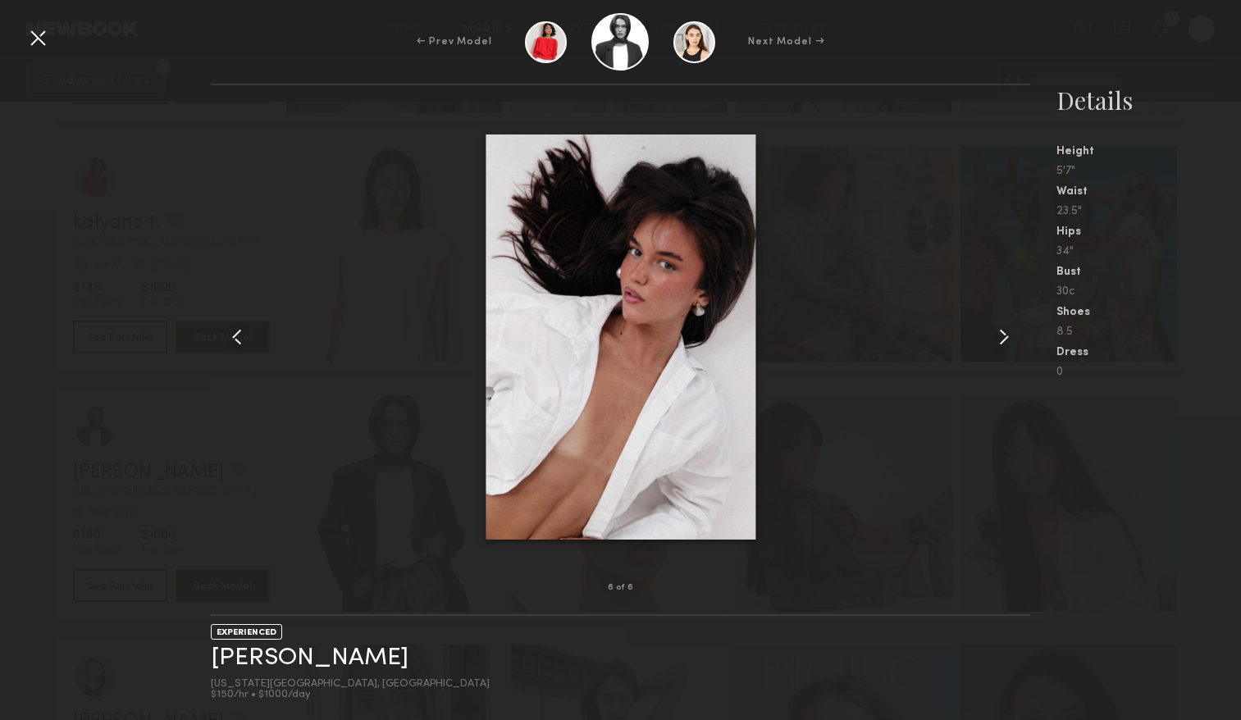
click at [1003, 344] on common-icon at bounding box center [1003, 337] width 26 height 26
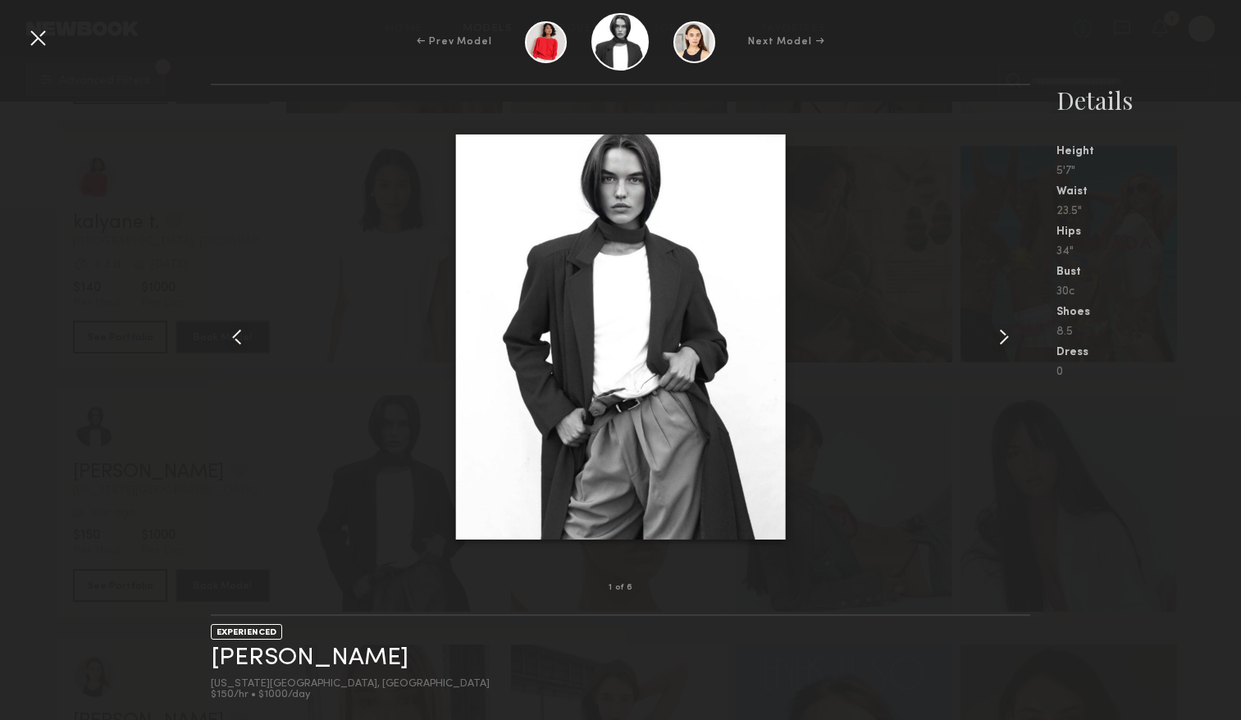
click at [1003, 344] on common-icon at bounding box center [1003, 337] width 26 height 26
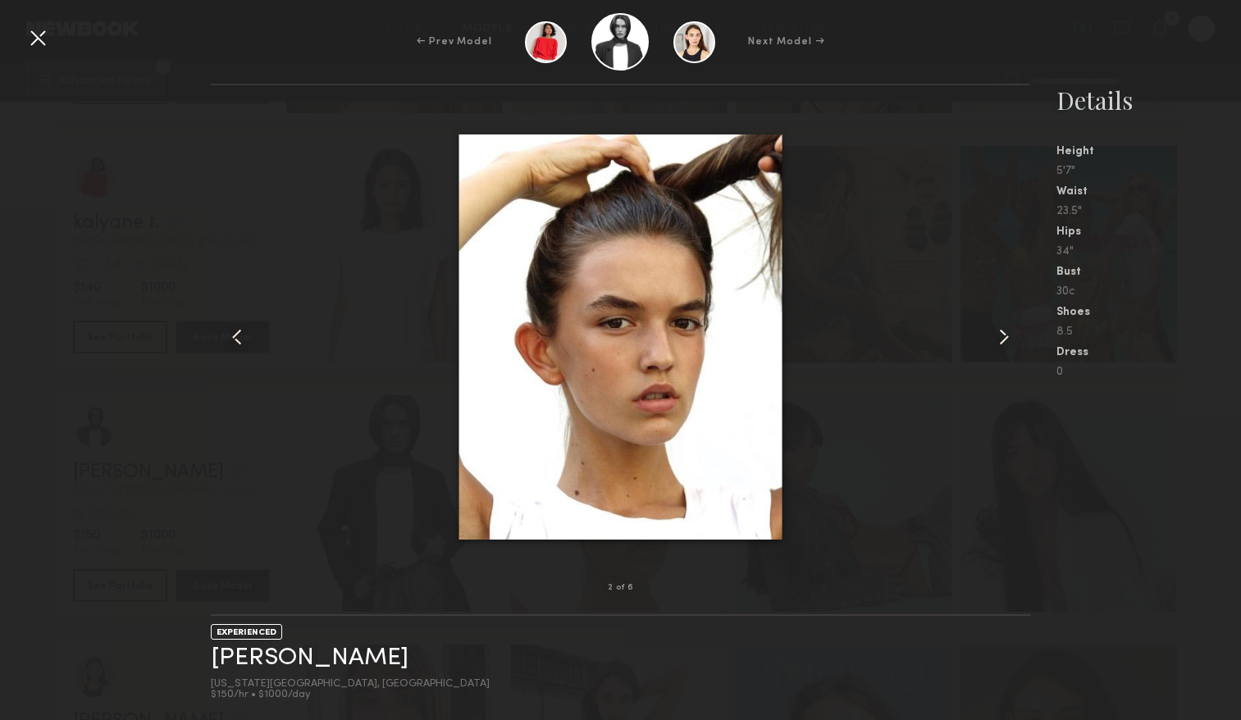
click at [42, 49] on div at bounding box center [38, 38] width 26 height 26
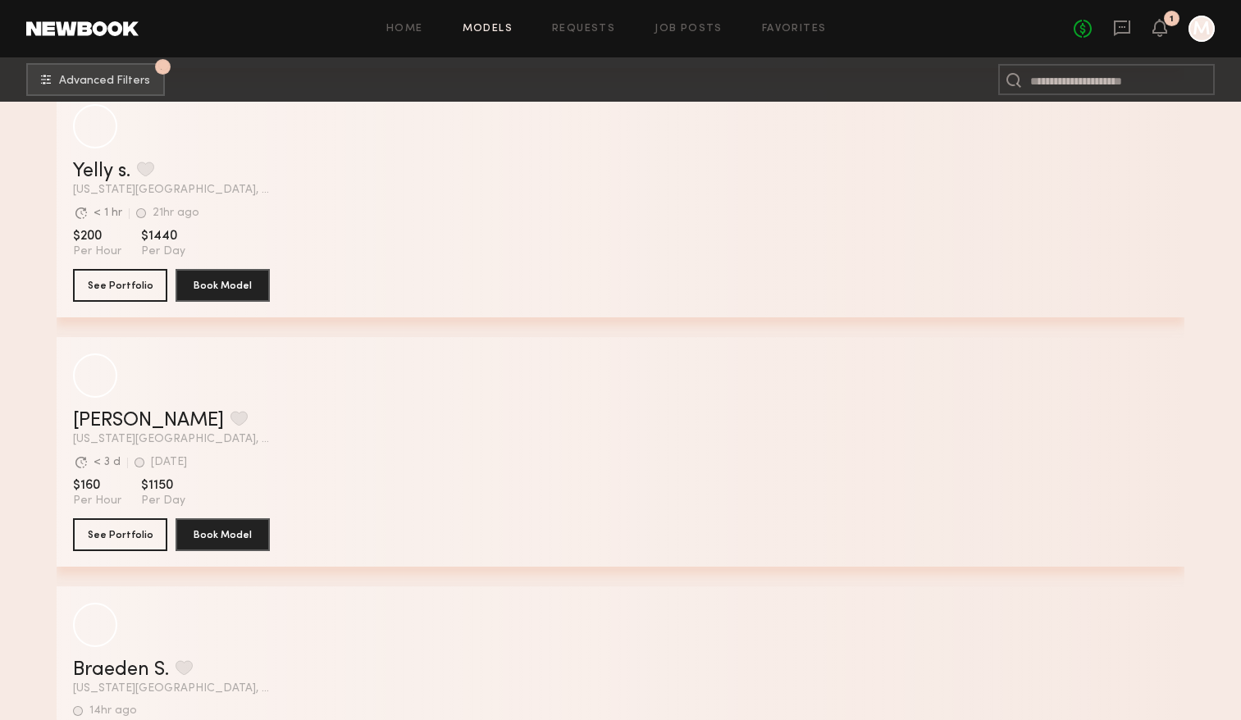
scroll to position [21994, 0]
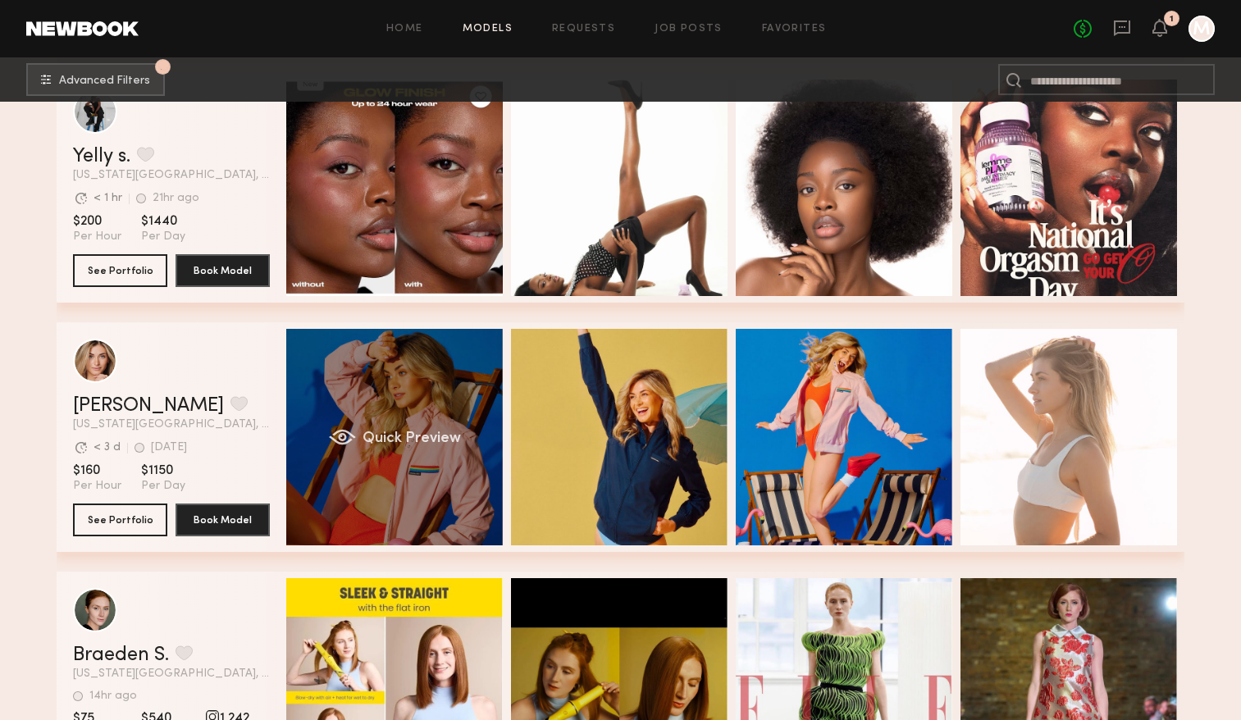
click at [375, 436] on span "Quick Preview" at bounding box center [411, 438] width 98 height 15
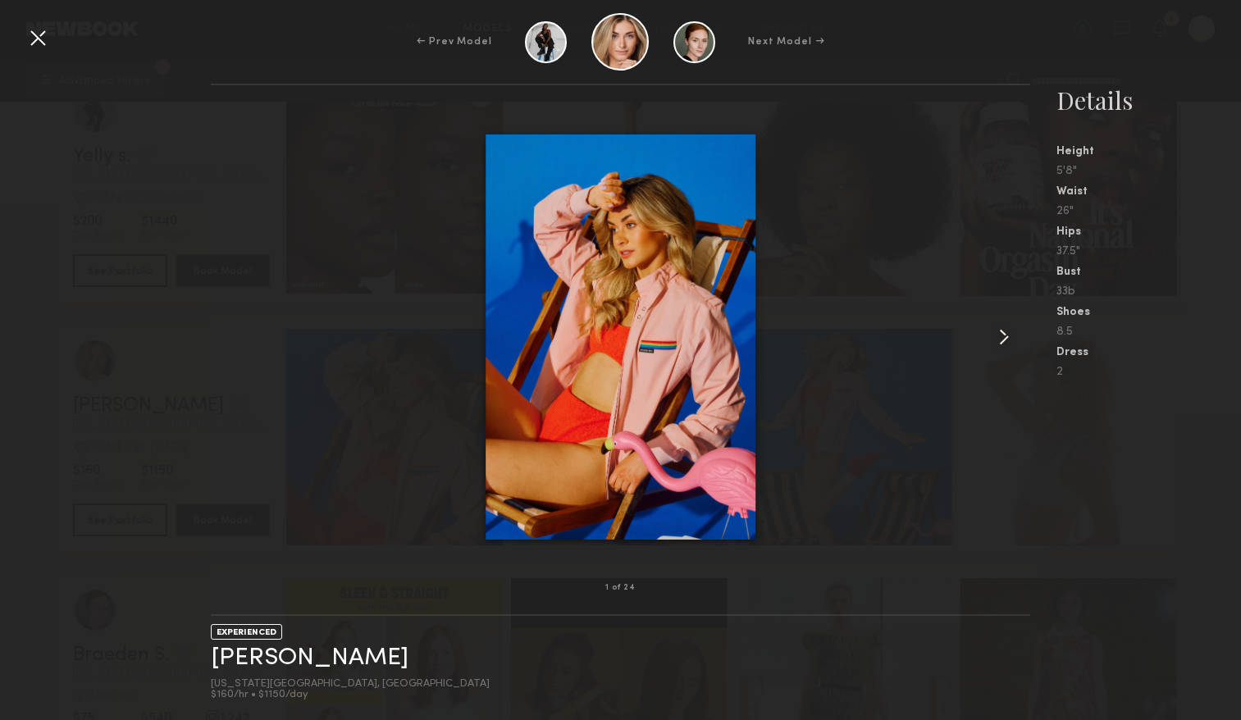
click at [1006, 334] on common-icon at bounding box center [1003, 337] width 26 height 26
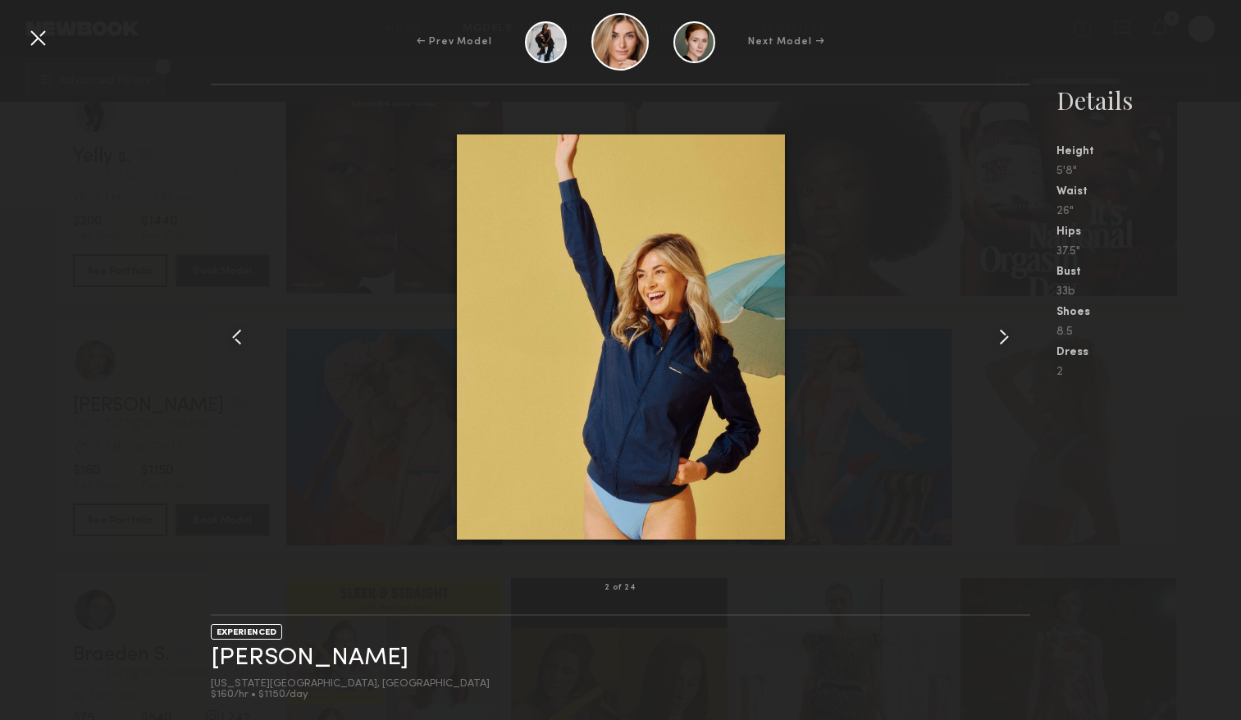
click at [1006, 334] on common-icon at bounding box center [1003, 337] width 26 height 26
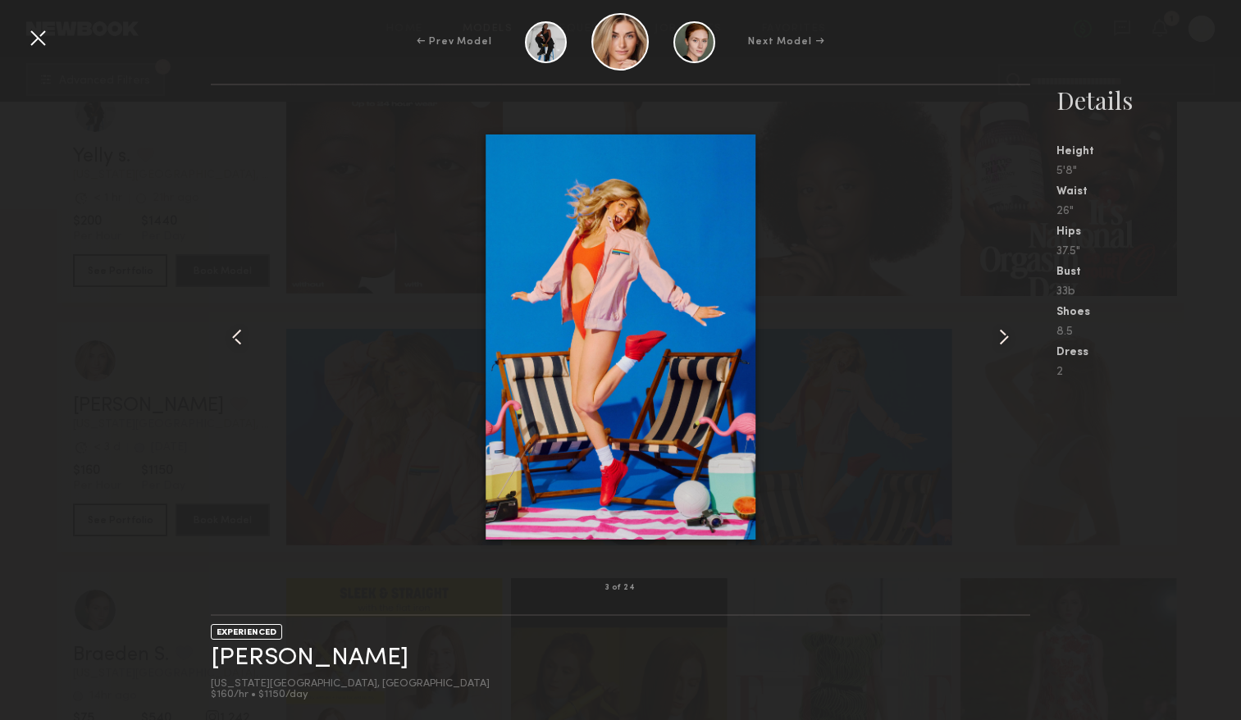
click at [1006, 334] on common-icon at bounding box center [1003, 337] width 26 height 26
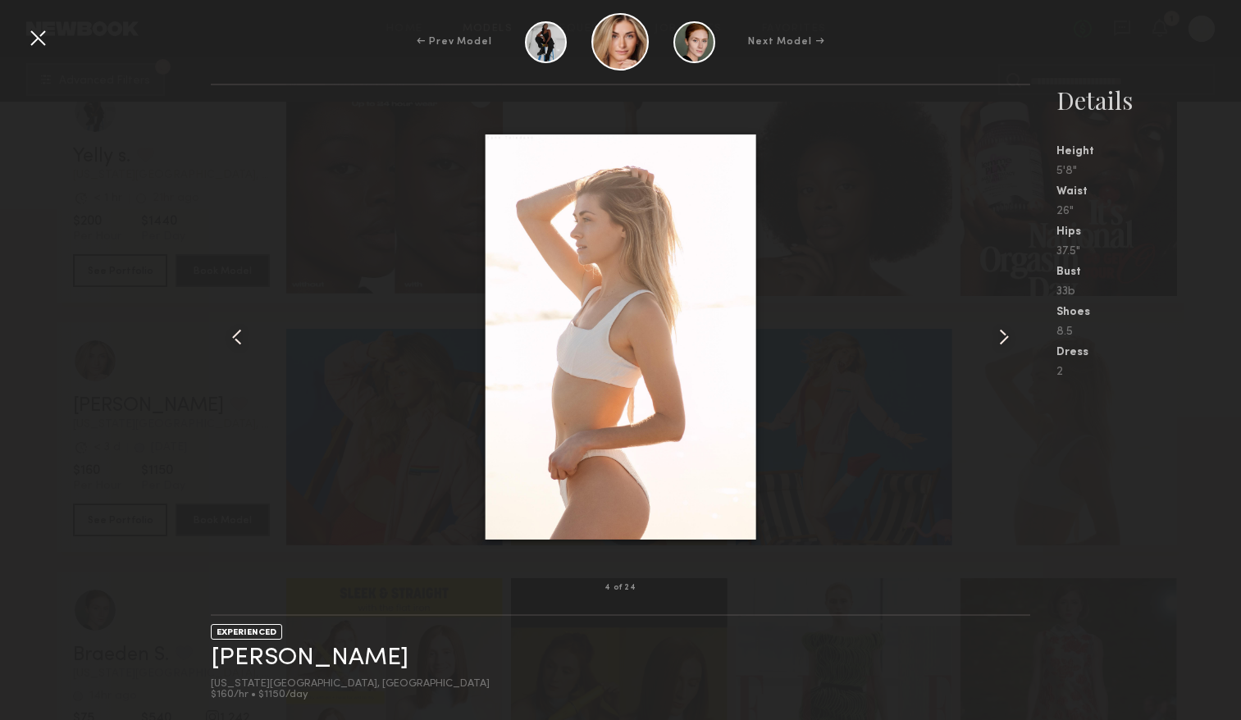
click at [1006, 334] on common-icon at bounding box center [1003, 337] width 26 height 26
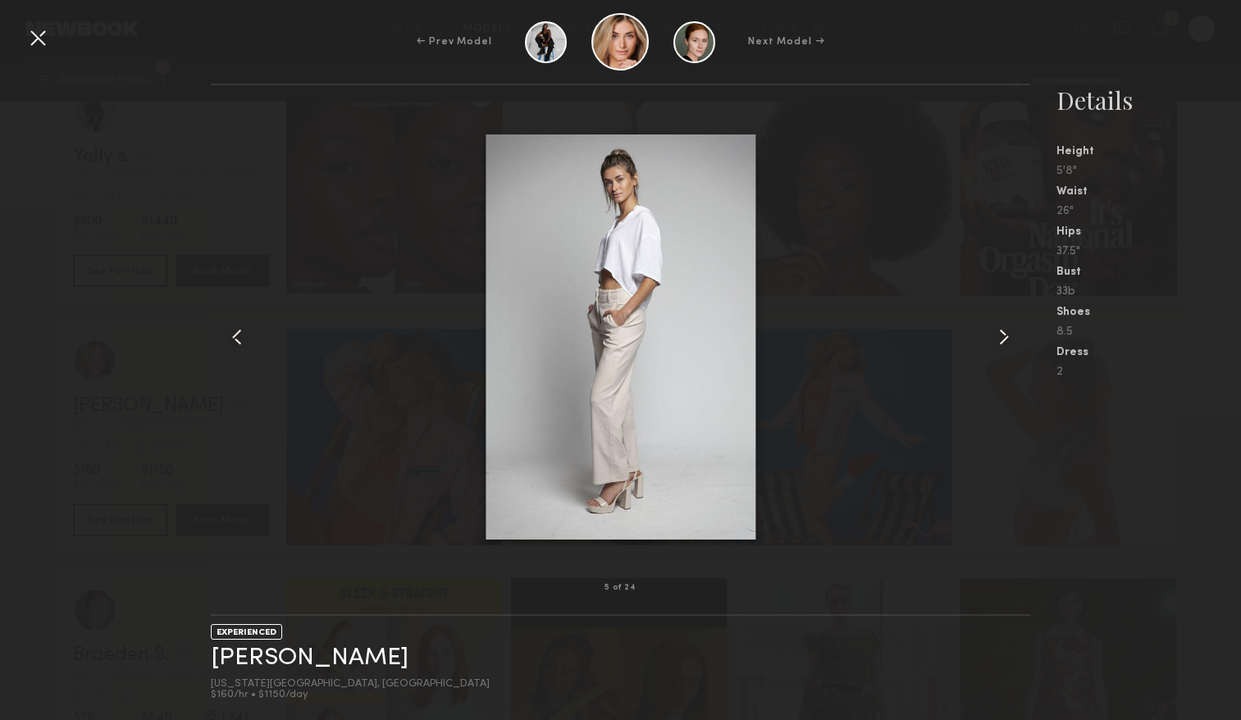
click at [1006, 334] on common-icon at bounding box center [1003, 337] width 26 height 26
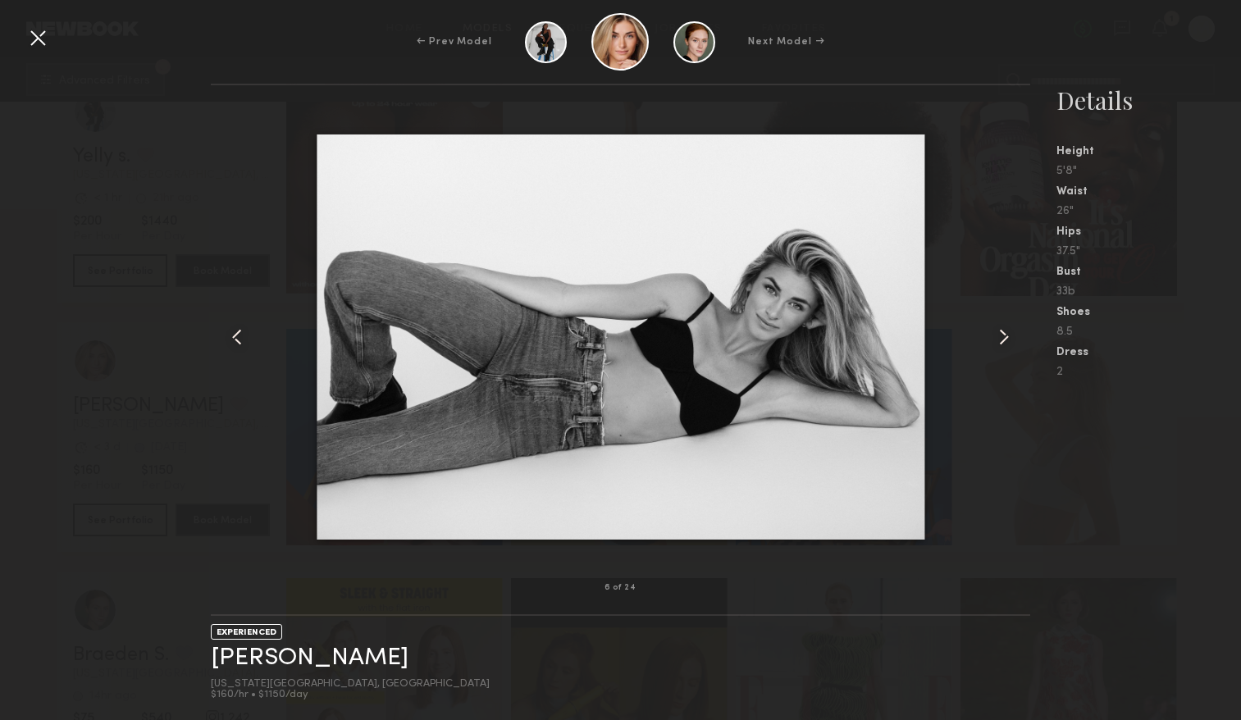
click at [1006, 334] on common-icon at bounding box center [1003, 337] width 26 height 26
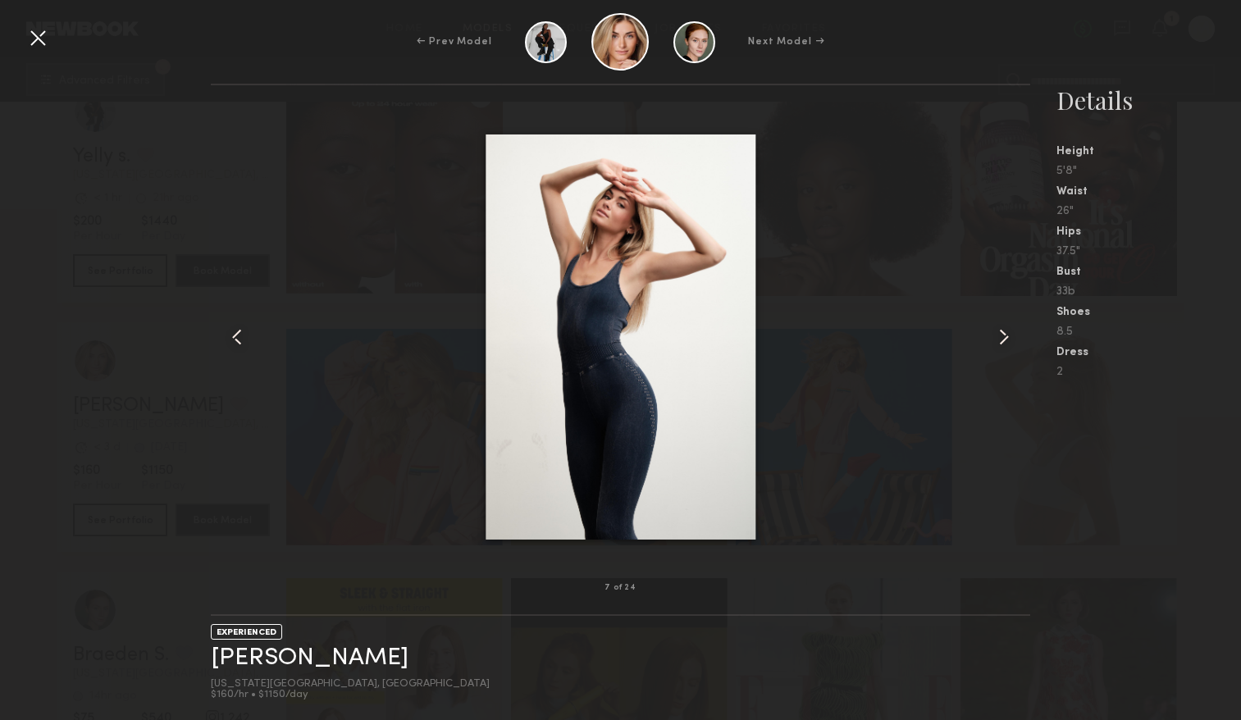
click at [1006, 334] on common-icon at bounding box center [1003, 337] width 26 height 26
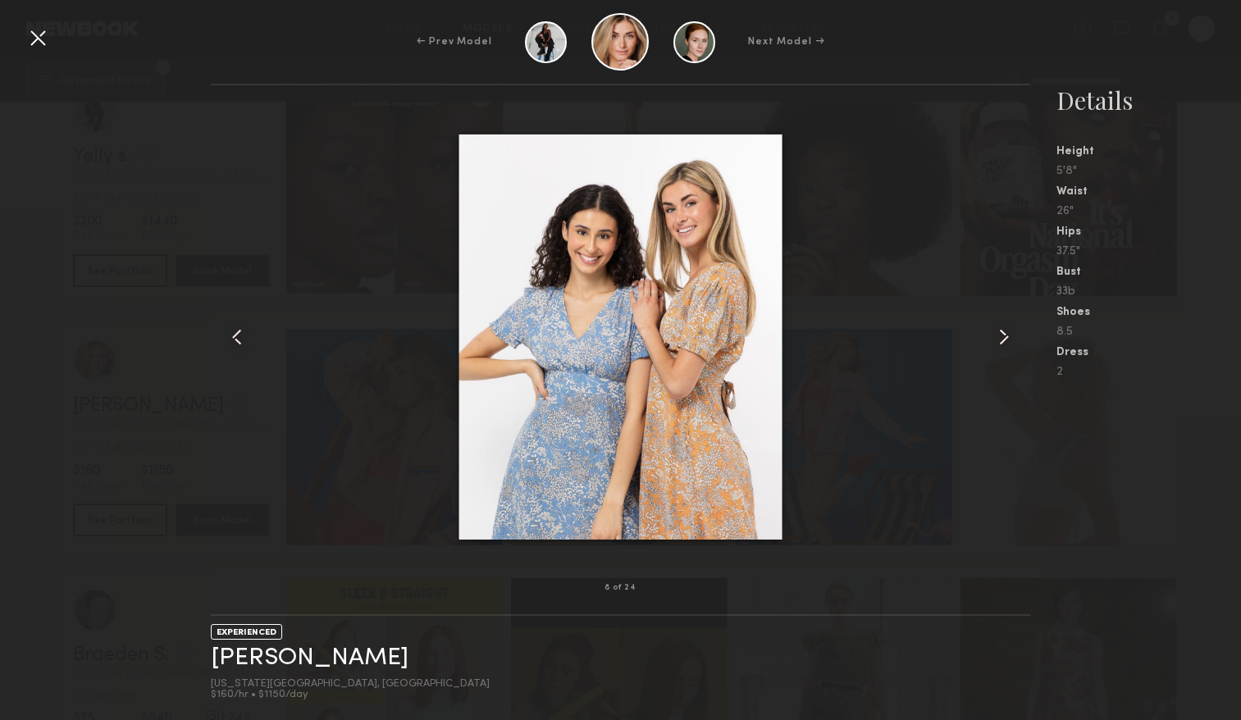
click at [1006, 334] on common-icon at bounding box center [1003, 337] width 26 height 26
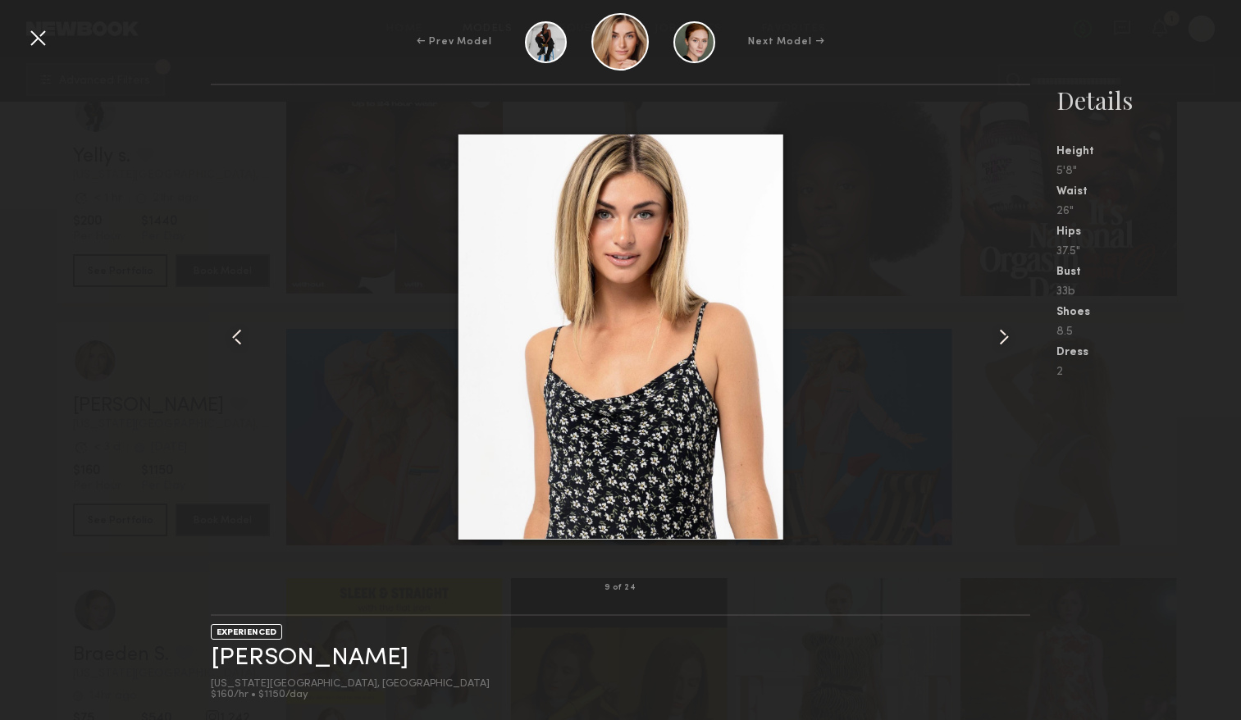
click at [1006, 334] on common-icon at bounding box center [1003, 337] width 26 height 26
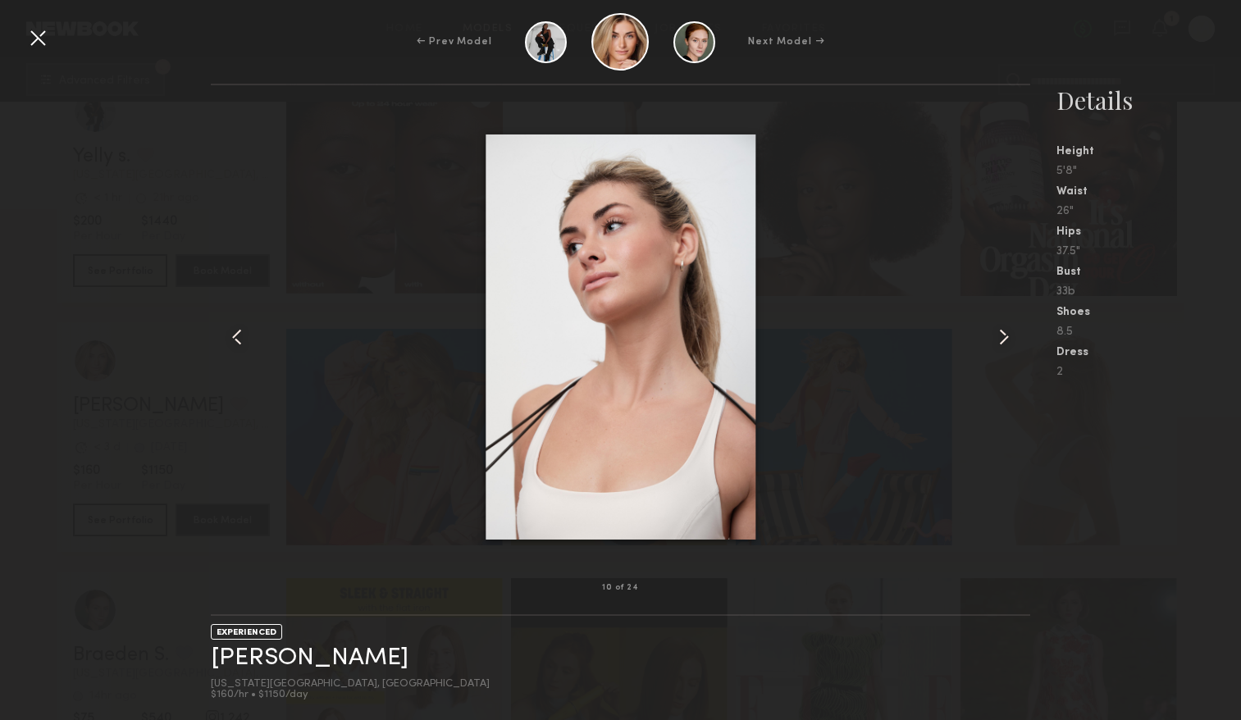
click at [1006, 334] on common-icon at bounding box center [1003, 337] width 26 height 26
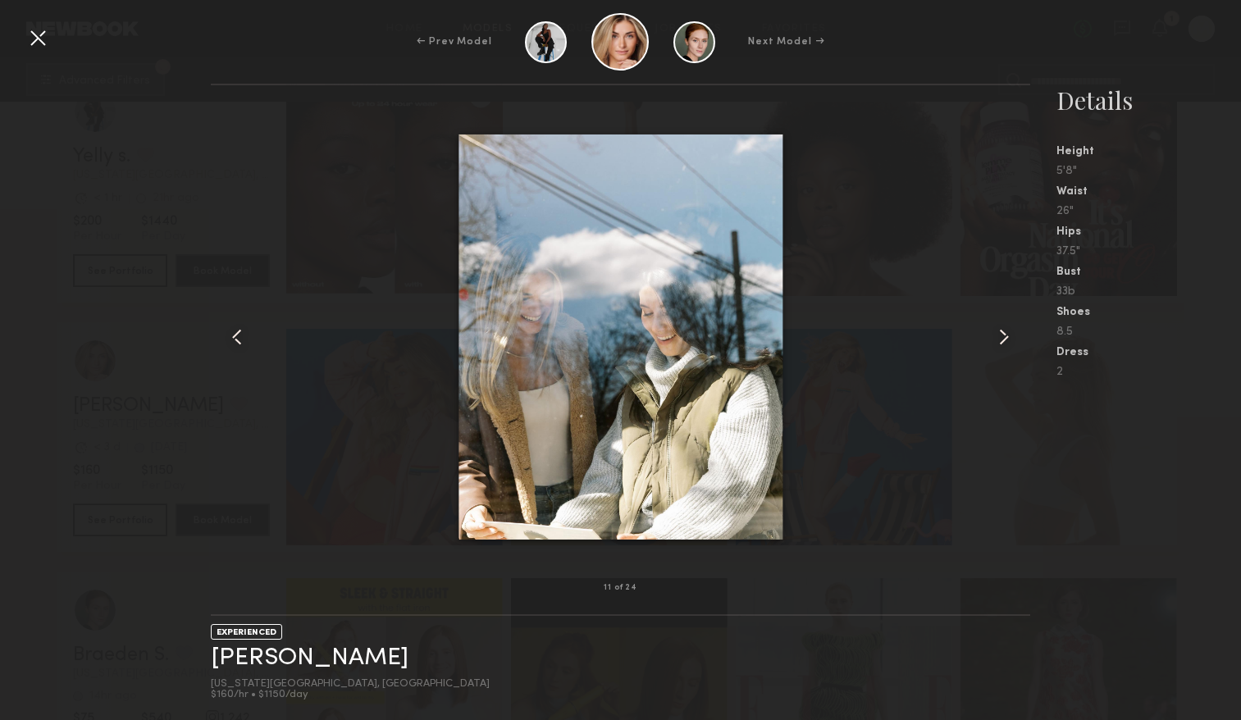
click at [1006, 334] on common-icon at bounding box center [1003, 337] width 26 height 26
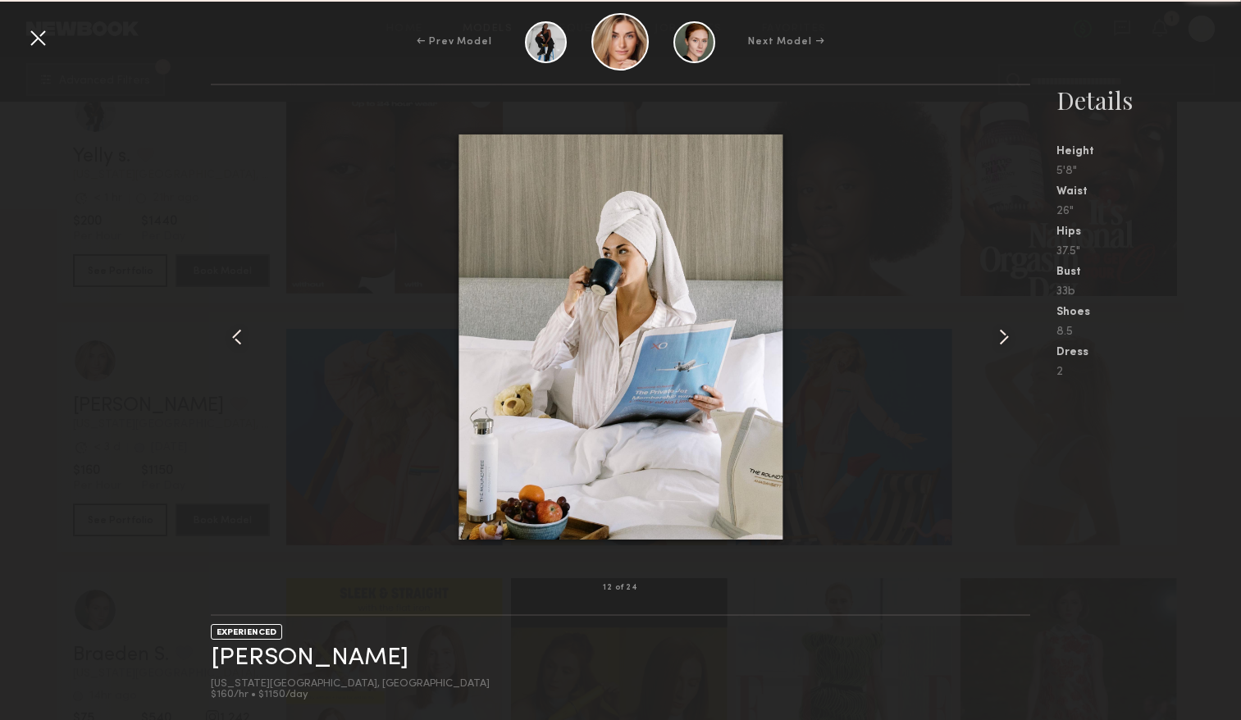
click at [1006, 334] on common-icon at bounding box center [1003, 337] width 26 height 26
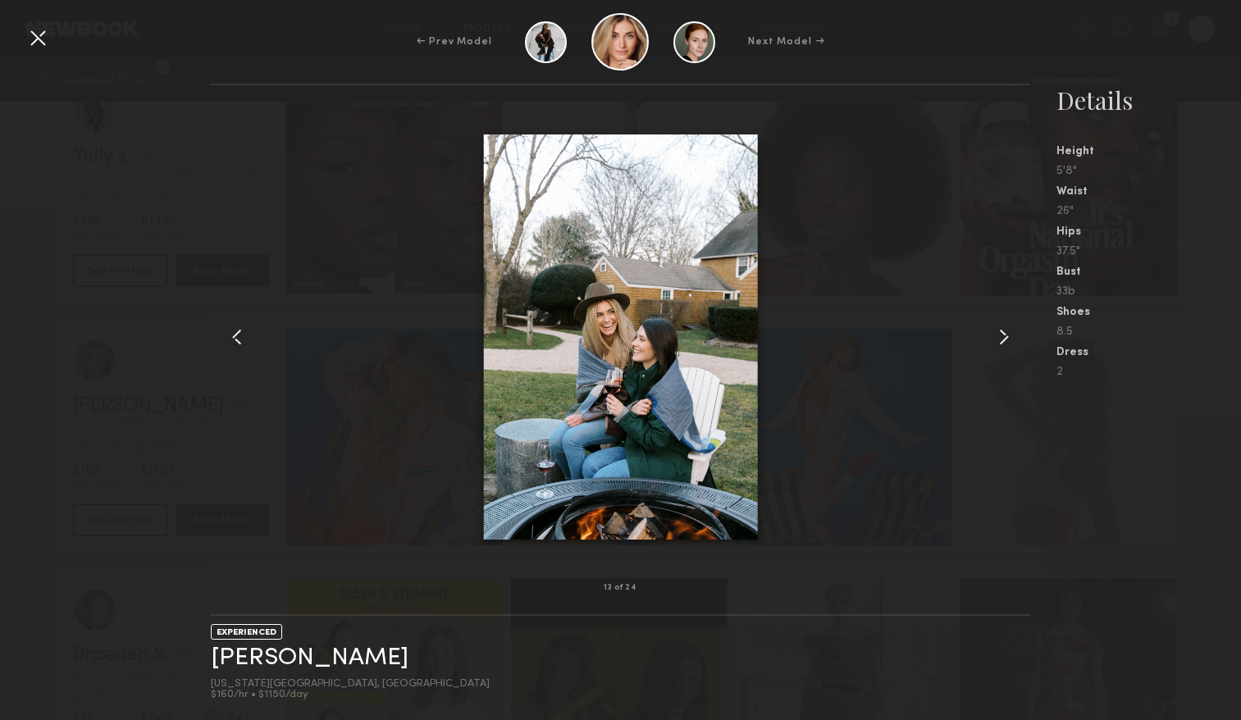
click at [1006, 334] on common-icon at bounding box center [1003, 337] width 26 height 26
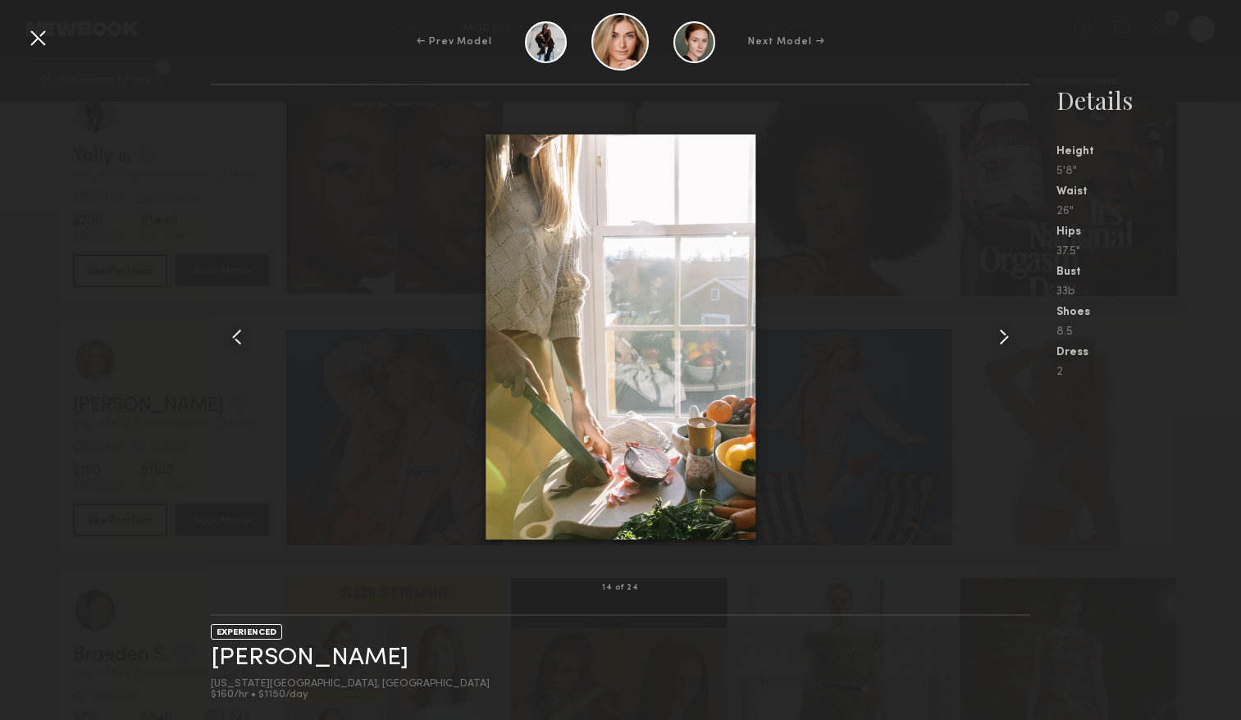
click at [1006, 335] on common-icon at bounding box center [1003, 337] width 26 height 26
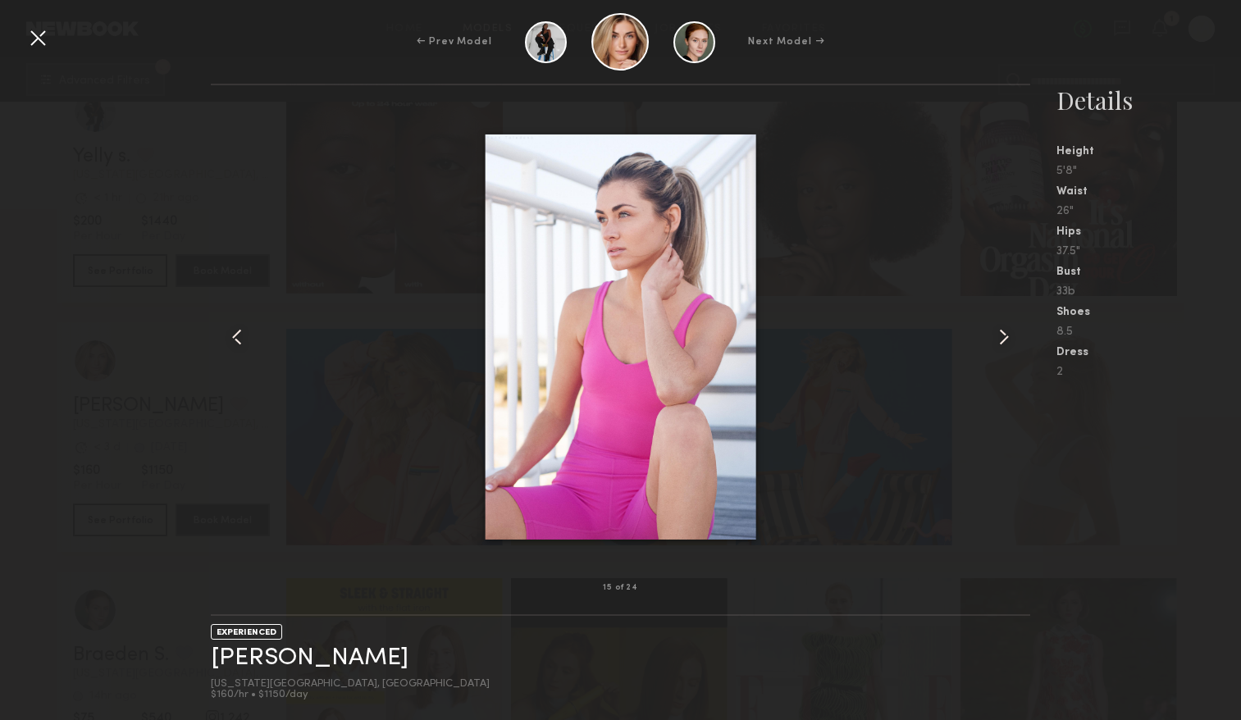
click at [1006, 335] on common-icon at bounding box center [1003, 337] width 26 height 26
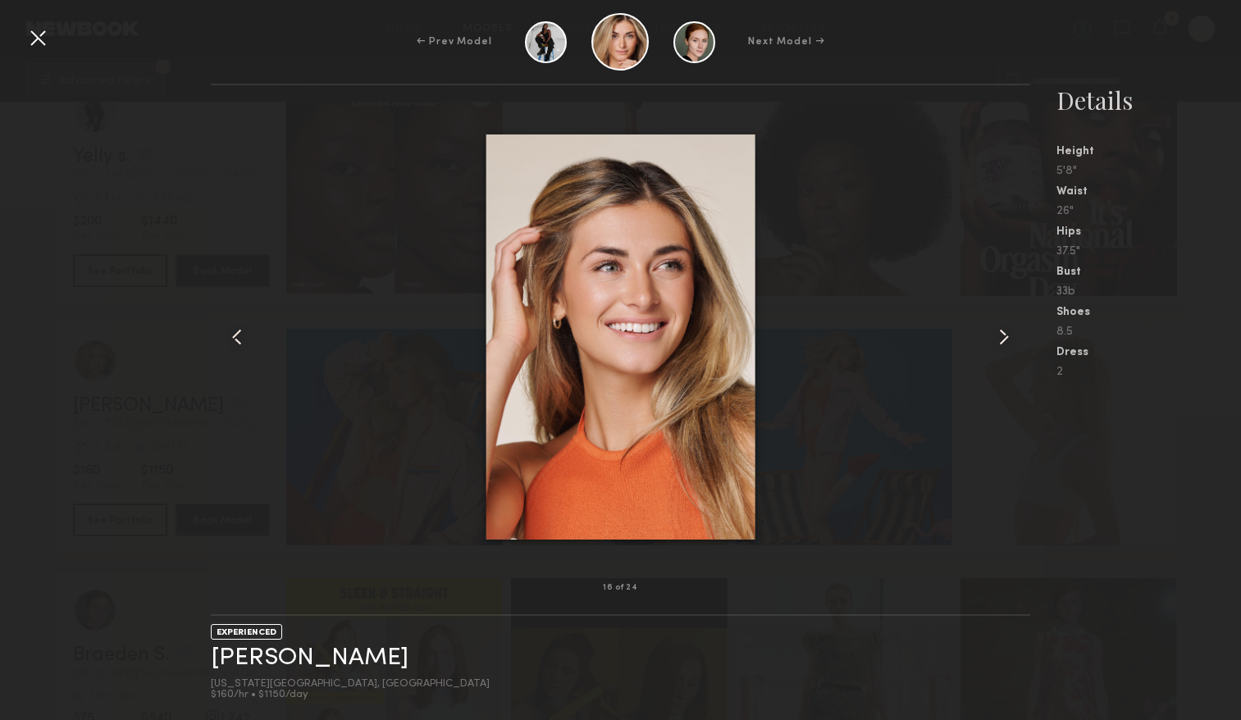
click at [20, 43] on div "← Prev Model Next Model →" at bounding box center [620, 41] width 1241 height 57
click at [35, 42] on div at bounding box center [38, 38] width 26 height 26
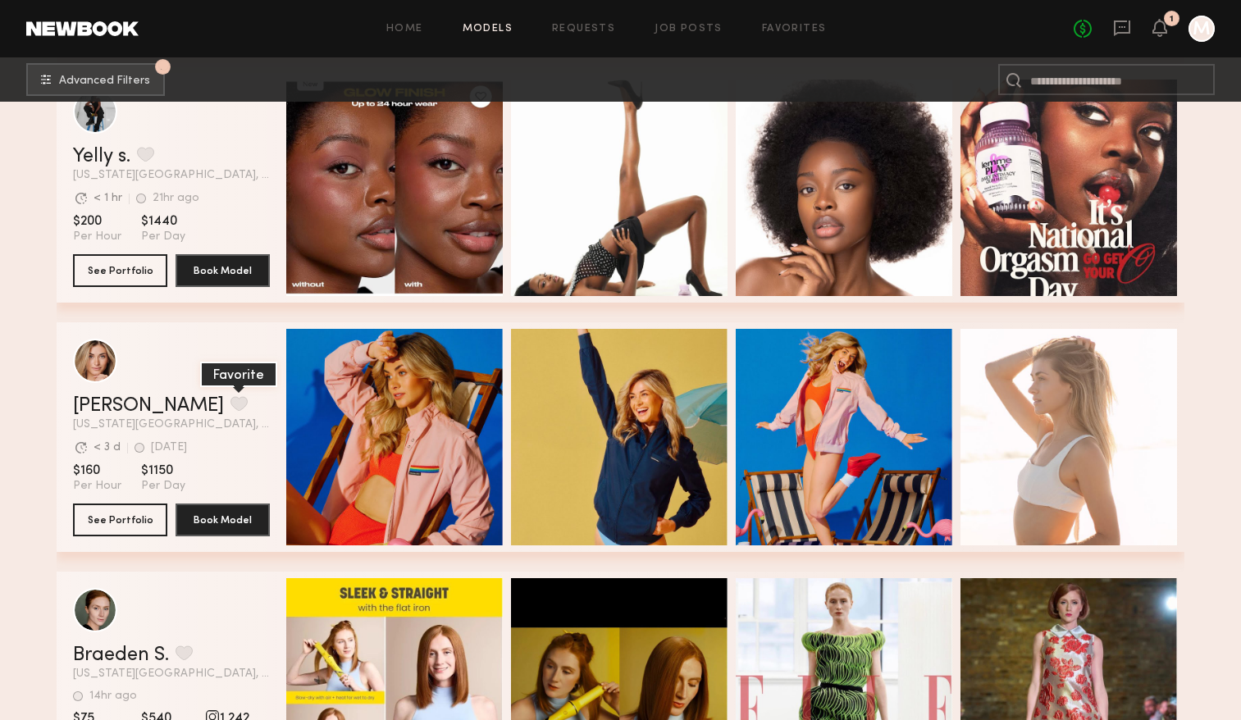
click at [230, 398] on button "grid" at bounding box center [238, 403] width 17 height 15
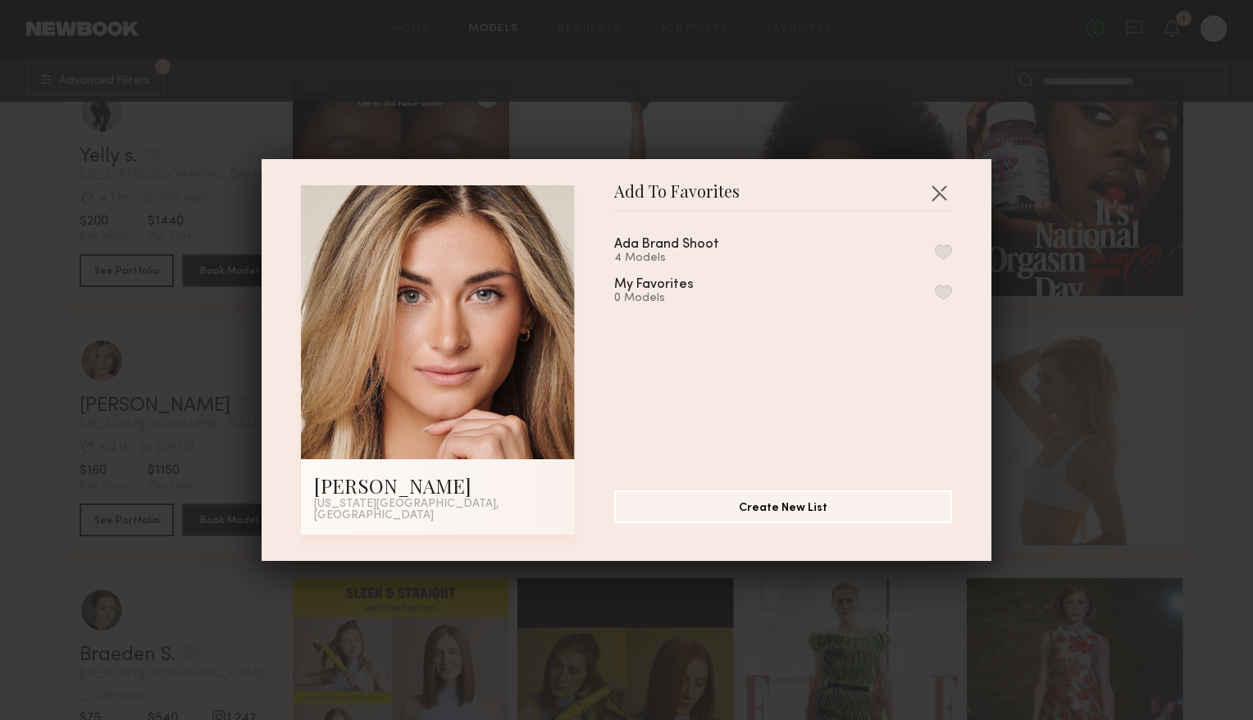
click at [935, 253] on button "button" at bounding box center [943, 251] width 17 height 15
click at [940, 192] on button "button" at bounding box center [939, 193] width 26 height 26
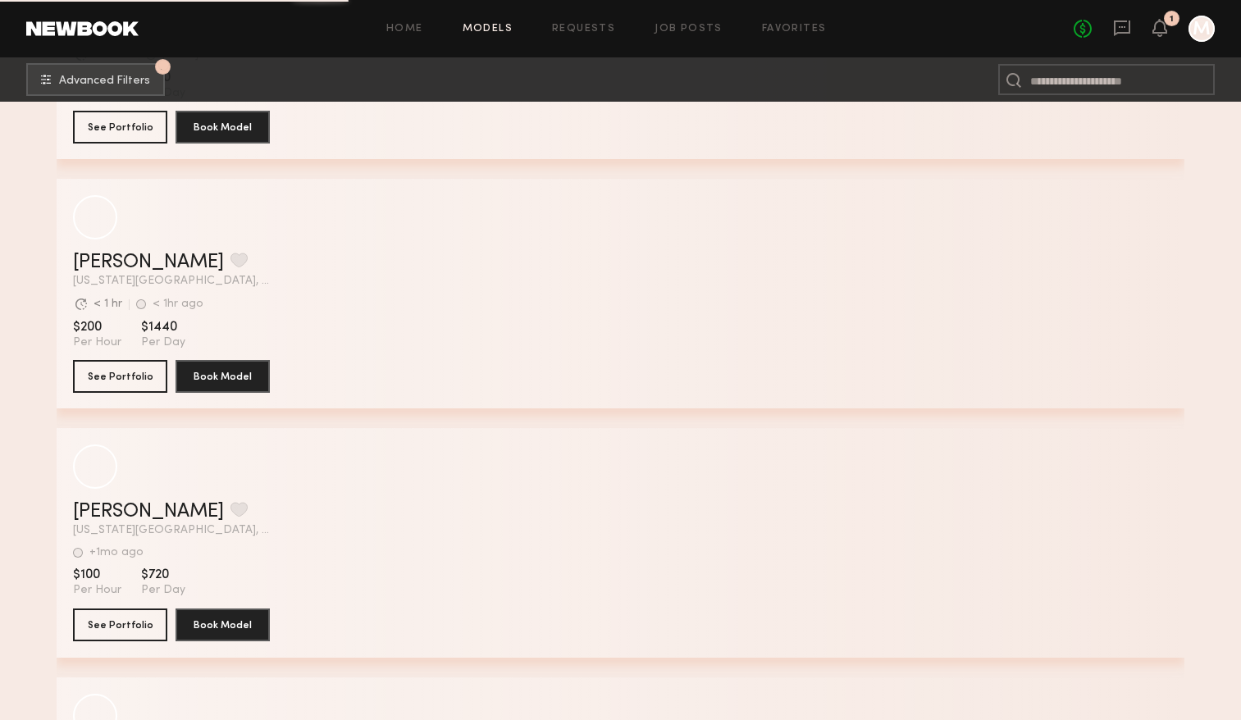
scroll to position [26138, 0]
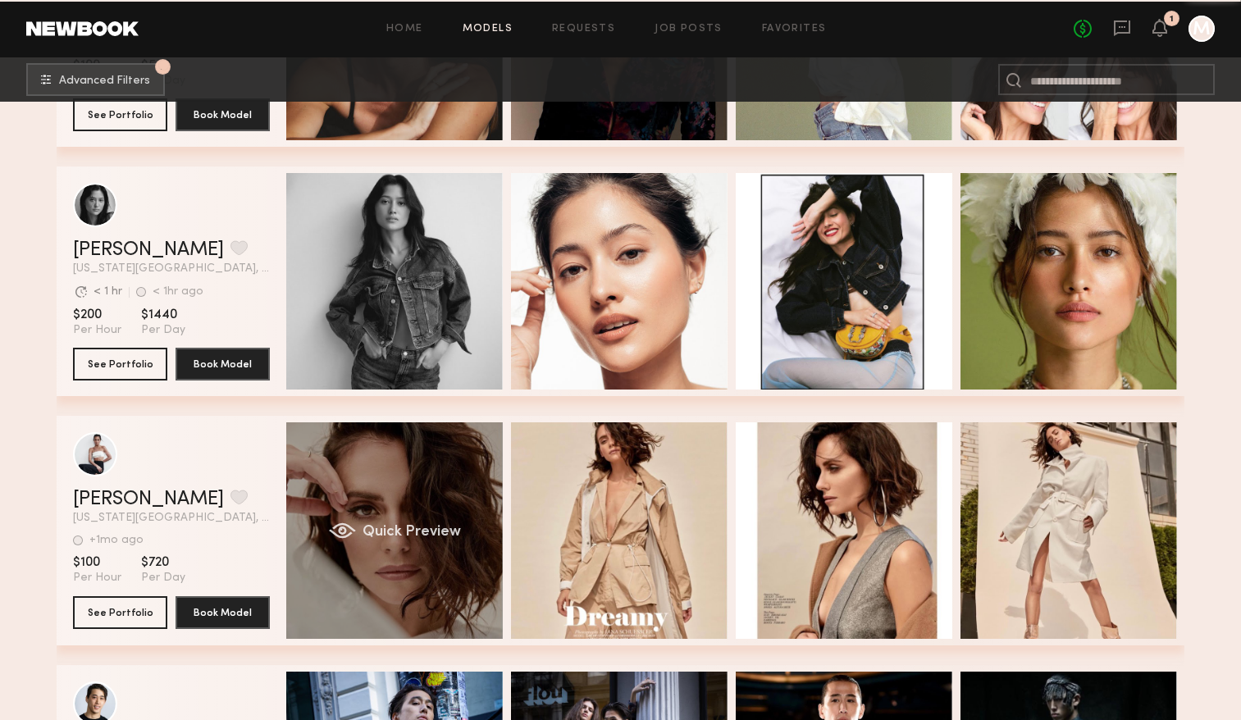
click at [403, 587] on div "Quick Preview" at bounding box center [394, 530] width 216 height 216
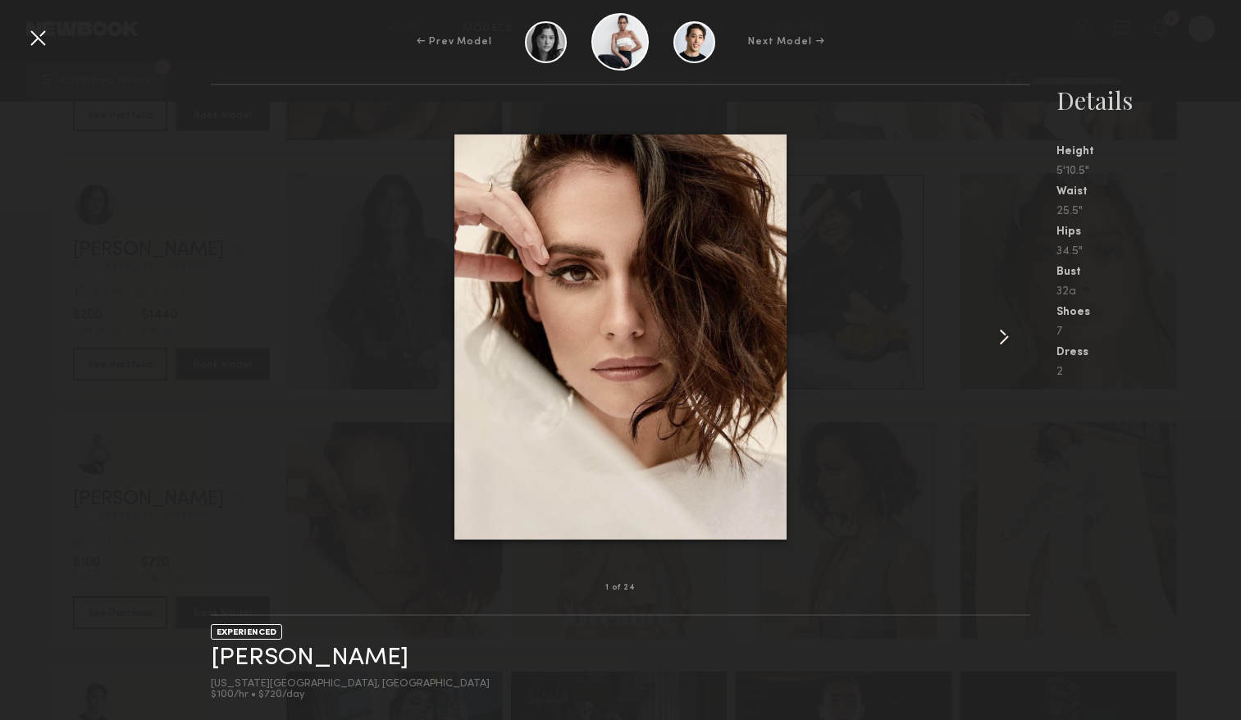
click at [997, 339] on common-icon at bounding box center [1003, 337] width 26 height 26
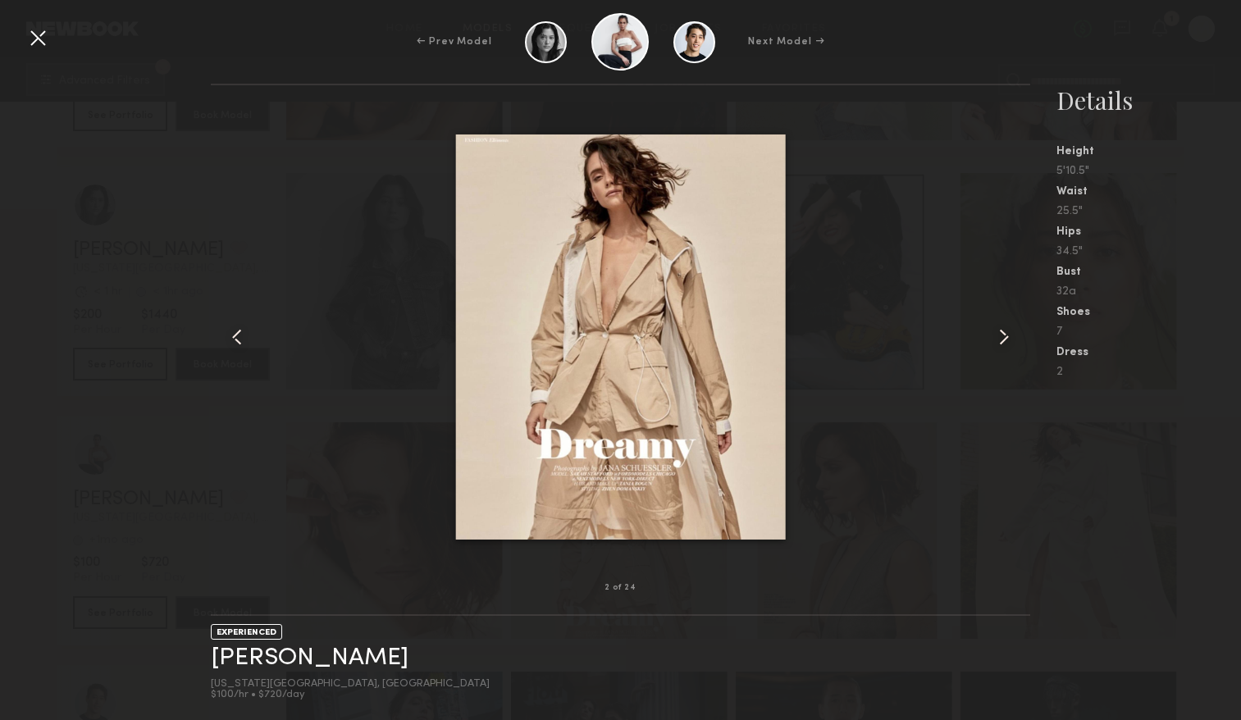
click at [997, 339] on common-icon at bounding box center [1003, 337] width 26 height 26
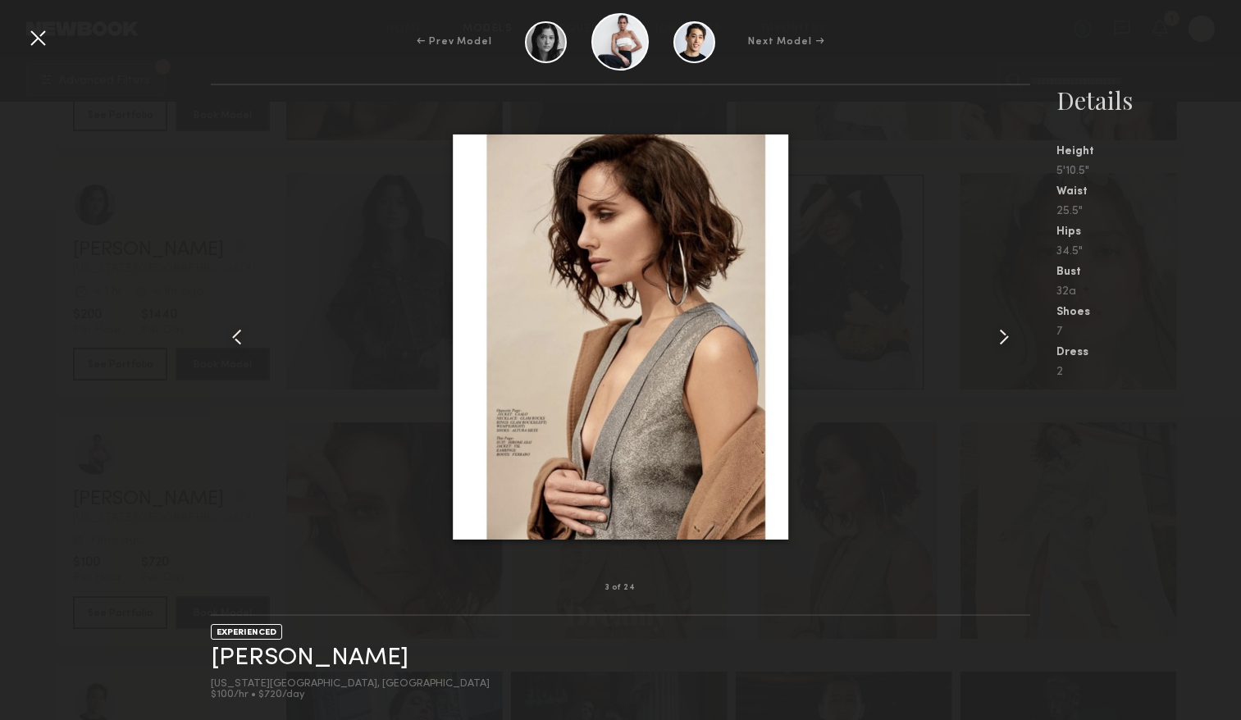
click at [997, 339] on common-icon at bounding box center [1003, 337] width 26 height 26
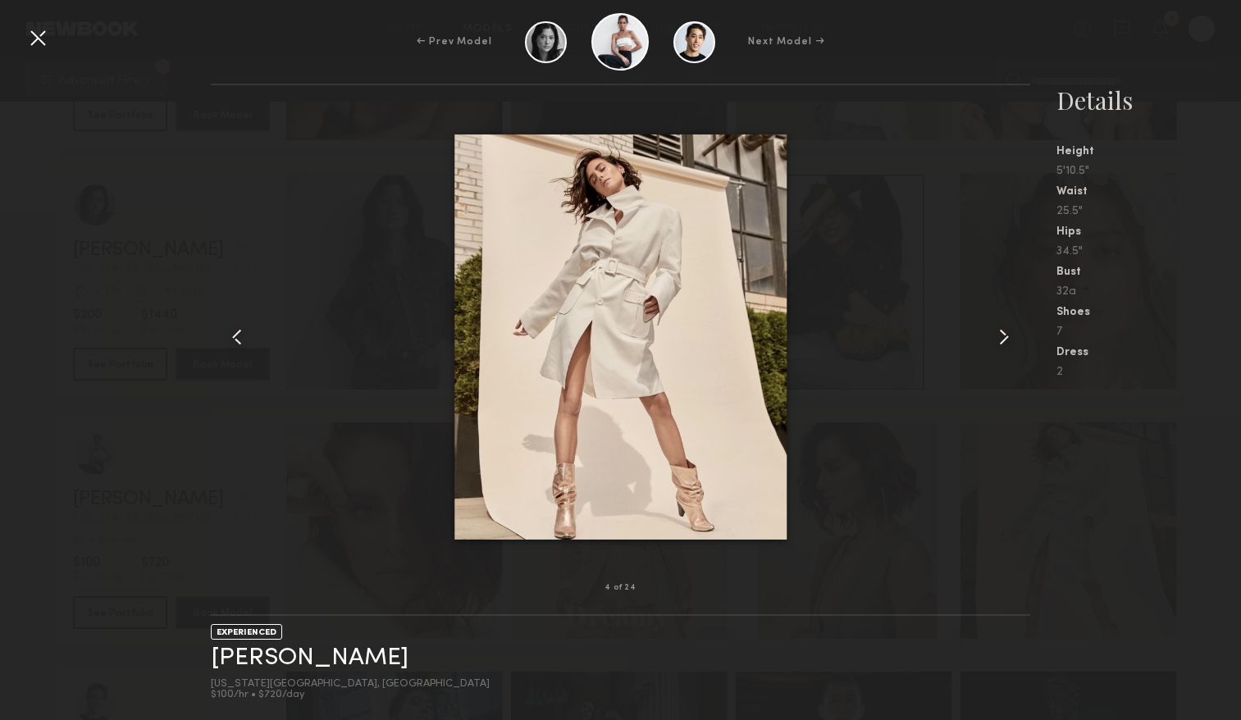
click at [997, 340] on common-icon at bounding box center [1003, 337] width 26 height 26
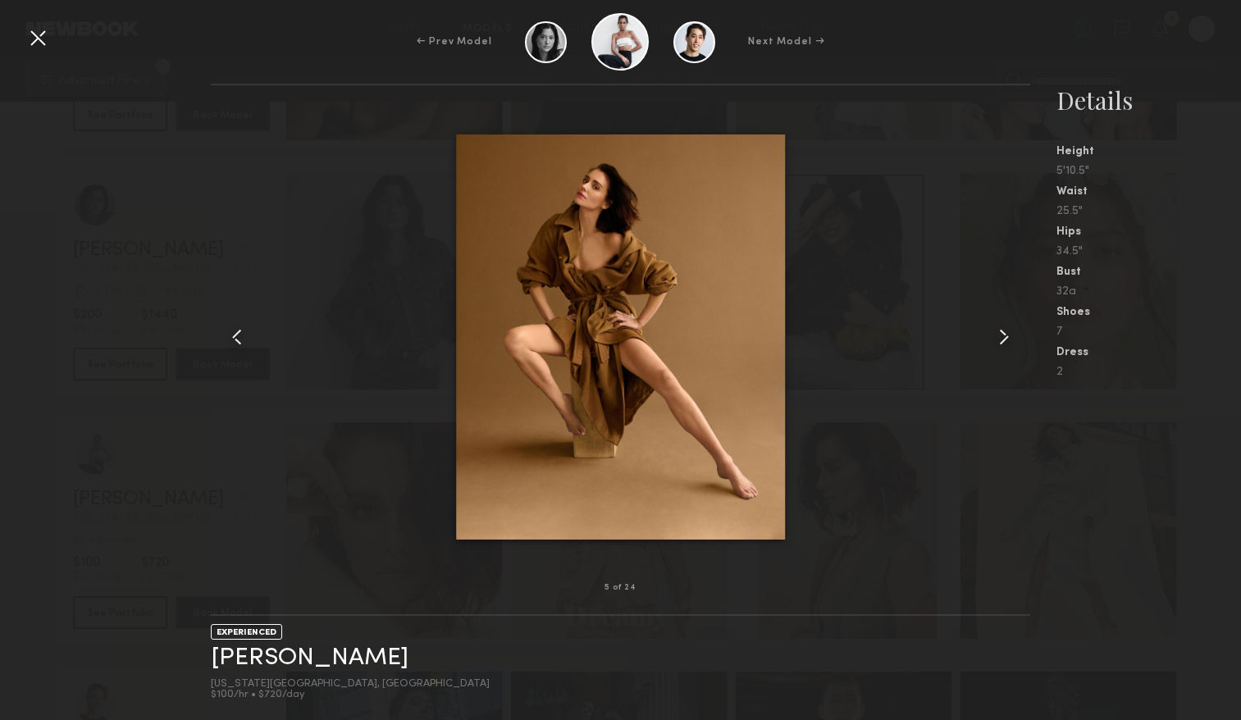
click at [997, 340] on common-icon at bounding box center [1003, 337] width 26 height 26
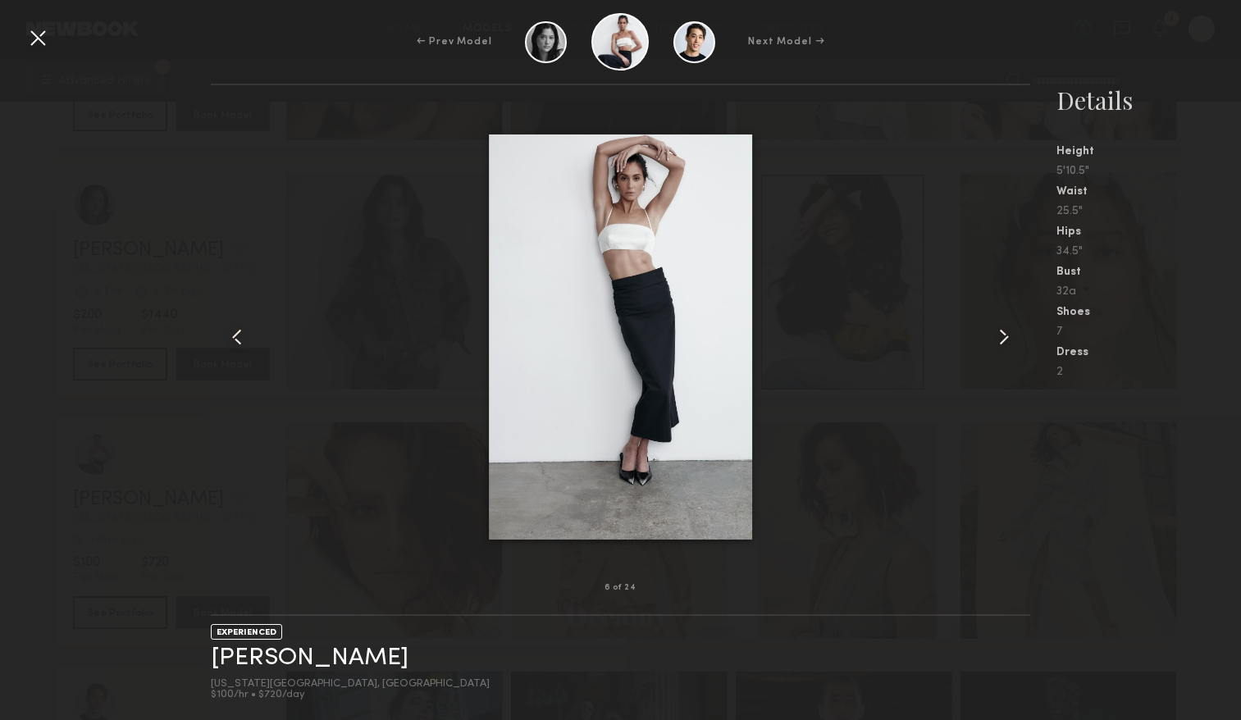
click at [997, 340] on common-icon at bounding box center [1003, 337] width 26 height 26
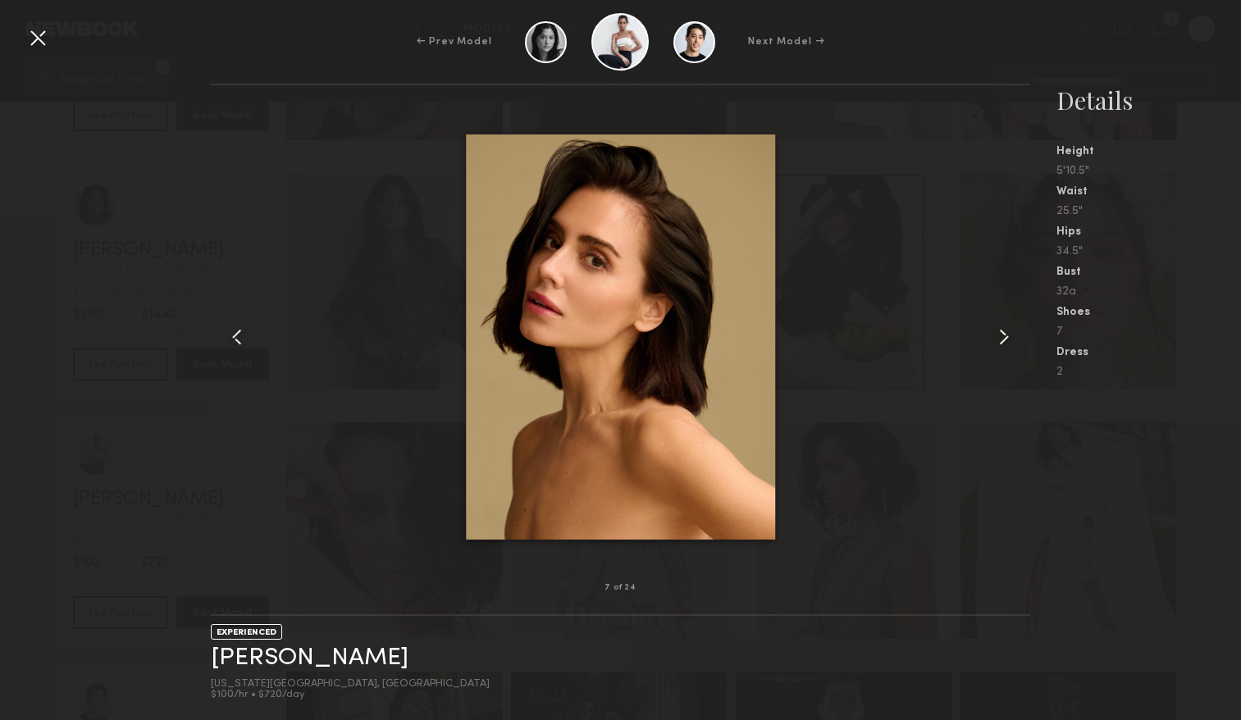
click at [997, 340] on common-icon at bounding box center [1003, 337] width 26 height 26
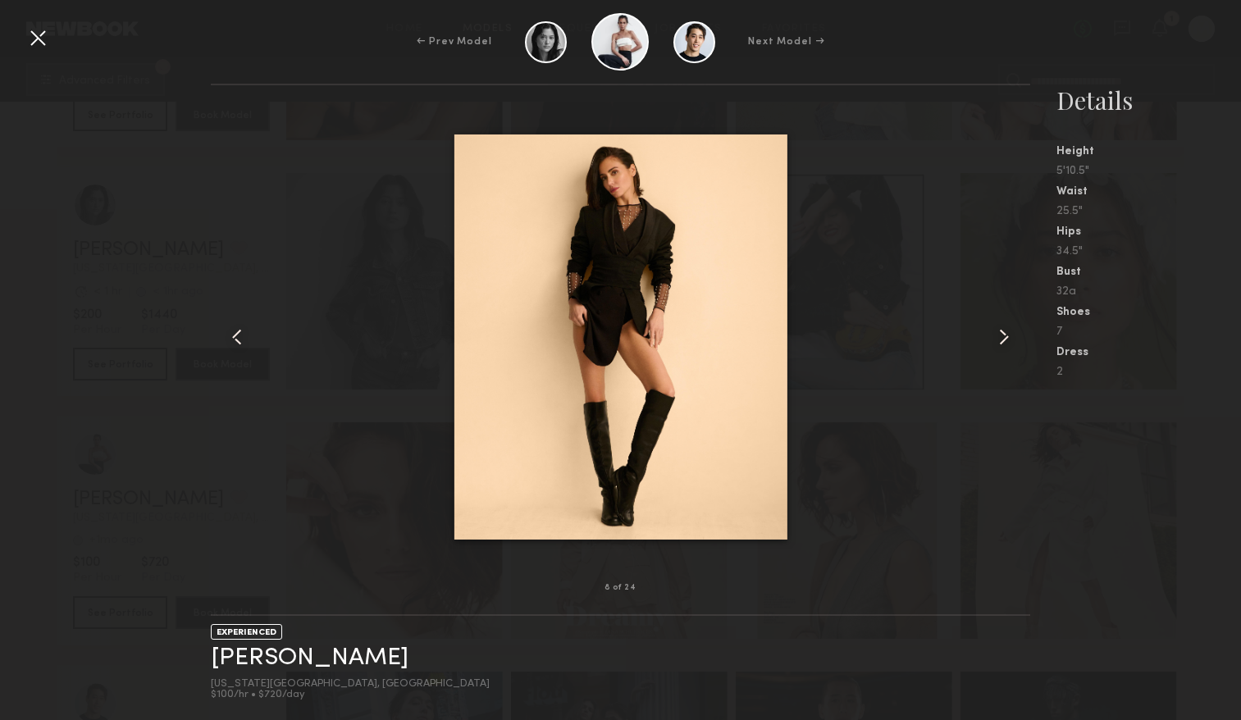
click at [997, 340] on common-icon at bounding box center [1003, 337] width 26 height 26
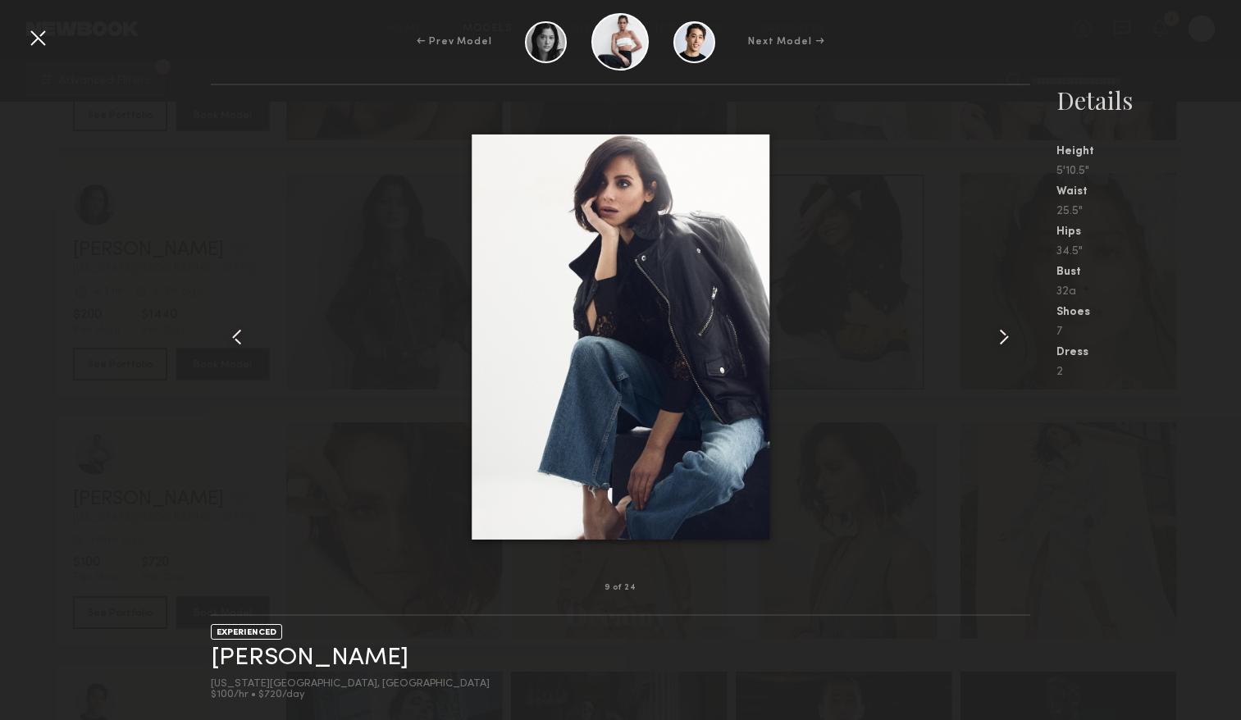
click at [997, 340] on common-icon at bounding box center [1003, 337] width 26 height 26
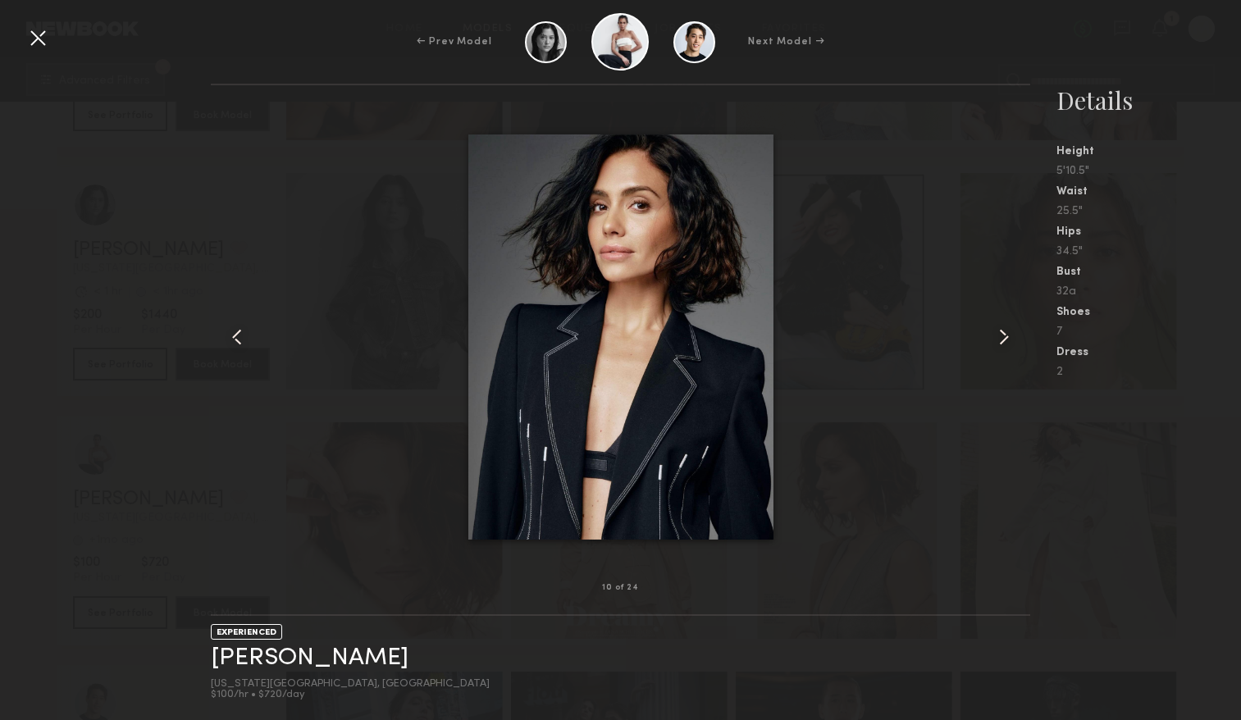
click at [997, 342] on common-icon at bounding box center [1003, 337] width 26 height 26
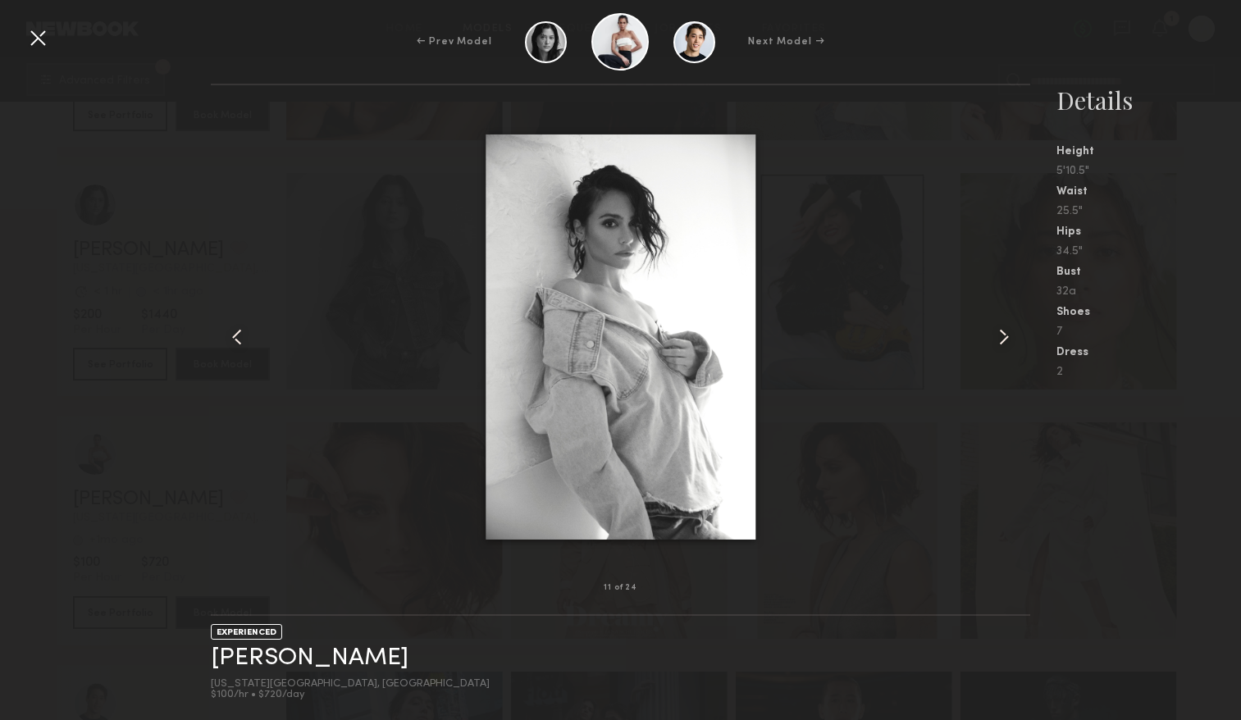
click at [997, 343] on common-icon at bounding box center [1003, 337] width 26 height 26
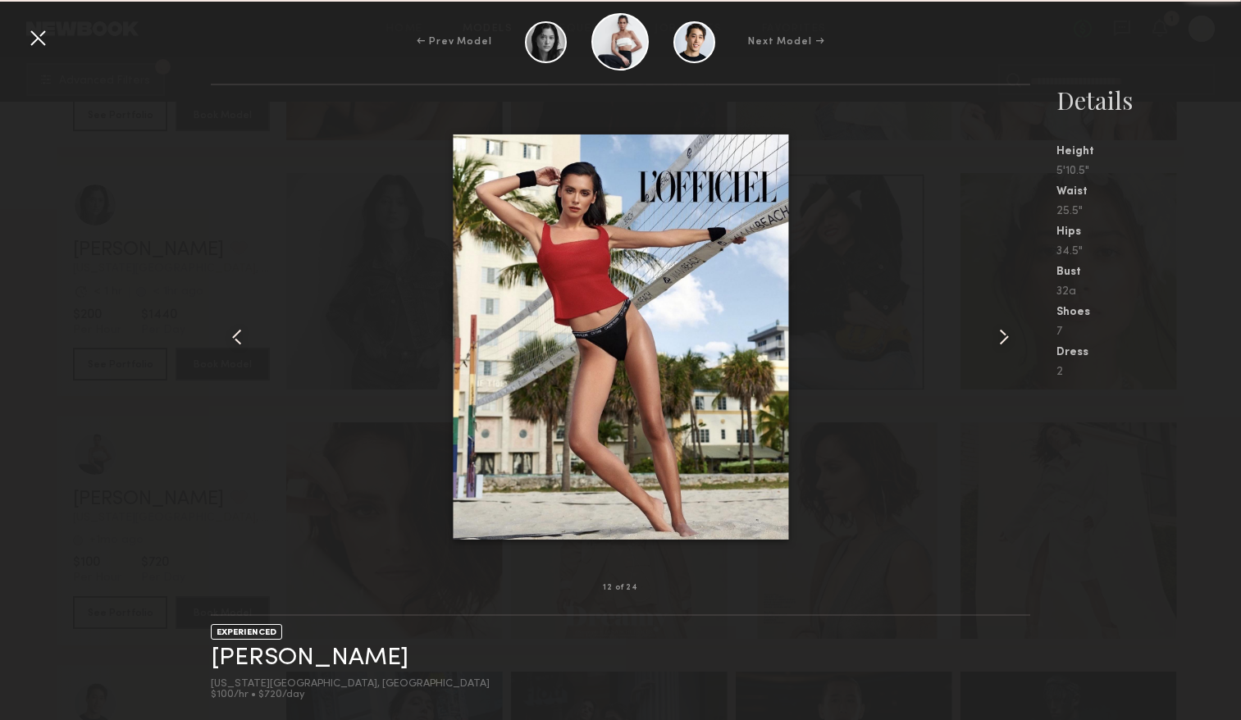
click at [998, 344] on common-icon at bounding box center [1003, 337] width 26 height 26
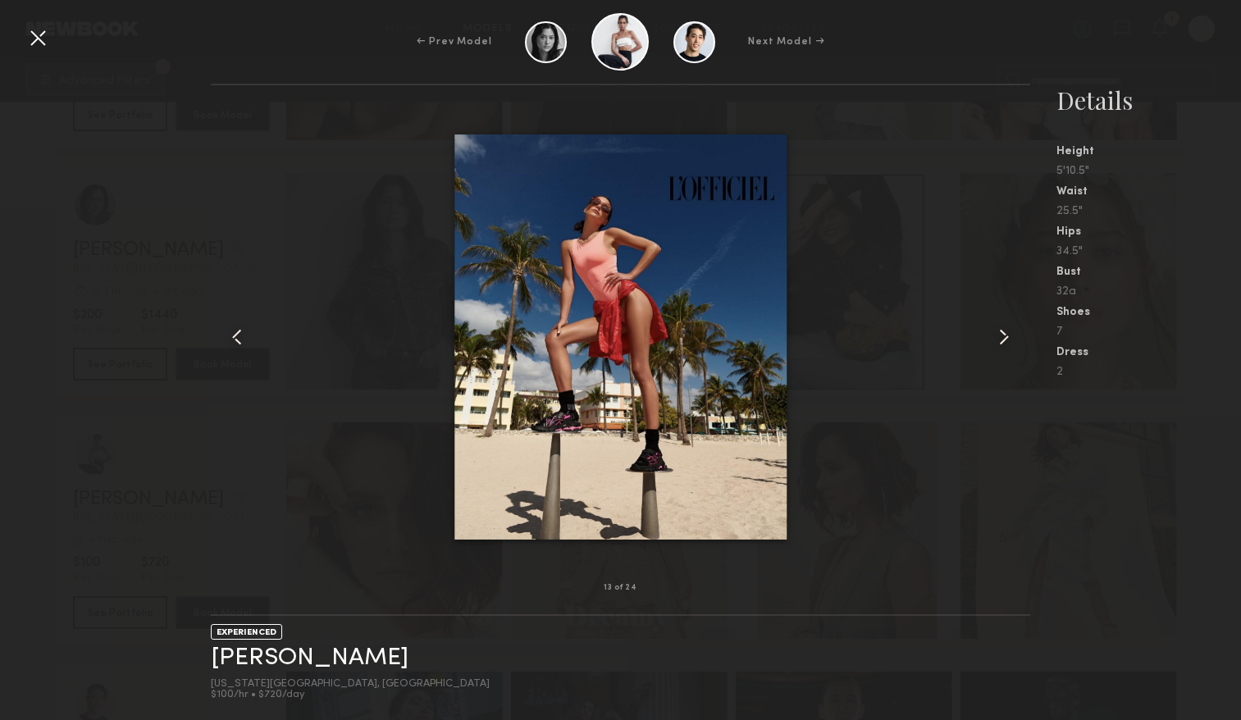
click at [998, 344] on common-icon at bounding box center [1003, 337] width 26 height 26
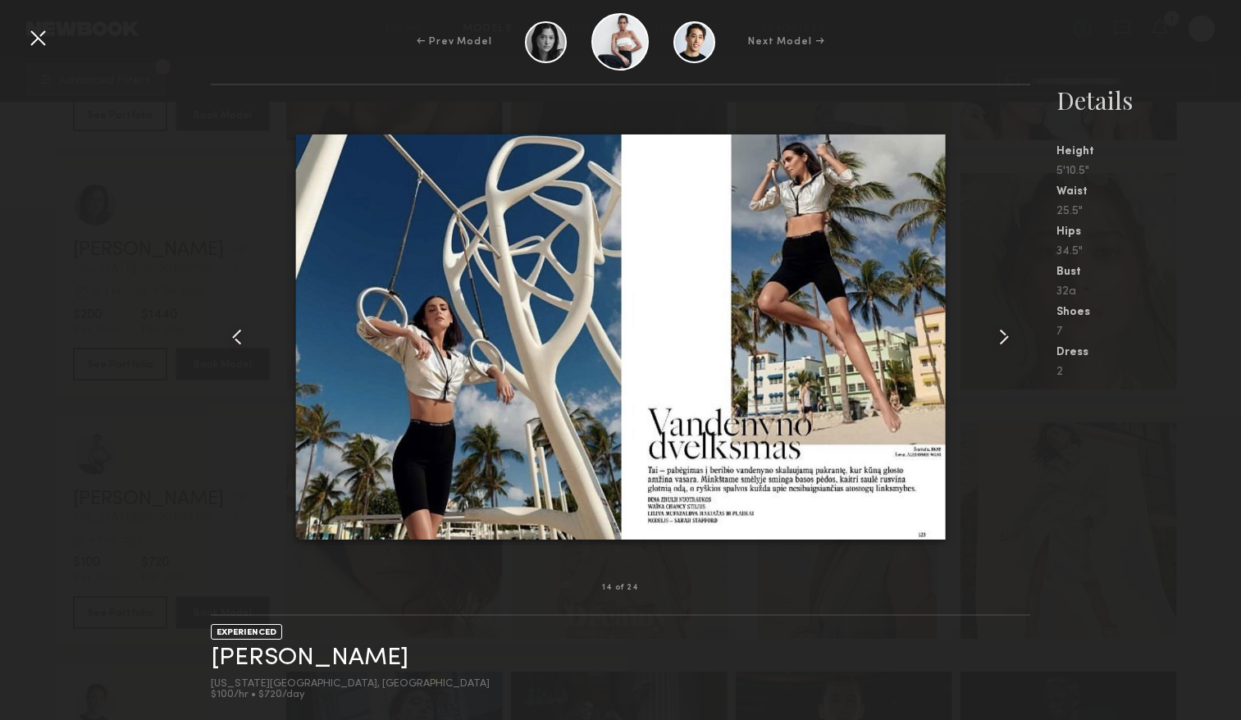
click at [998, 344] on common-icon at bounding box center [1003, 337] width 26 height 26
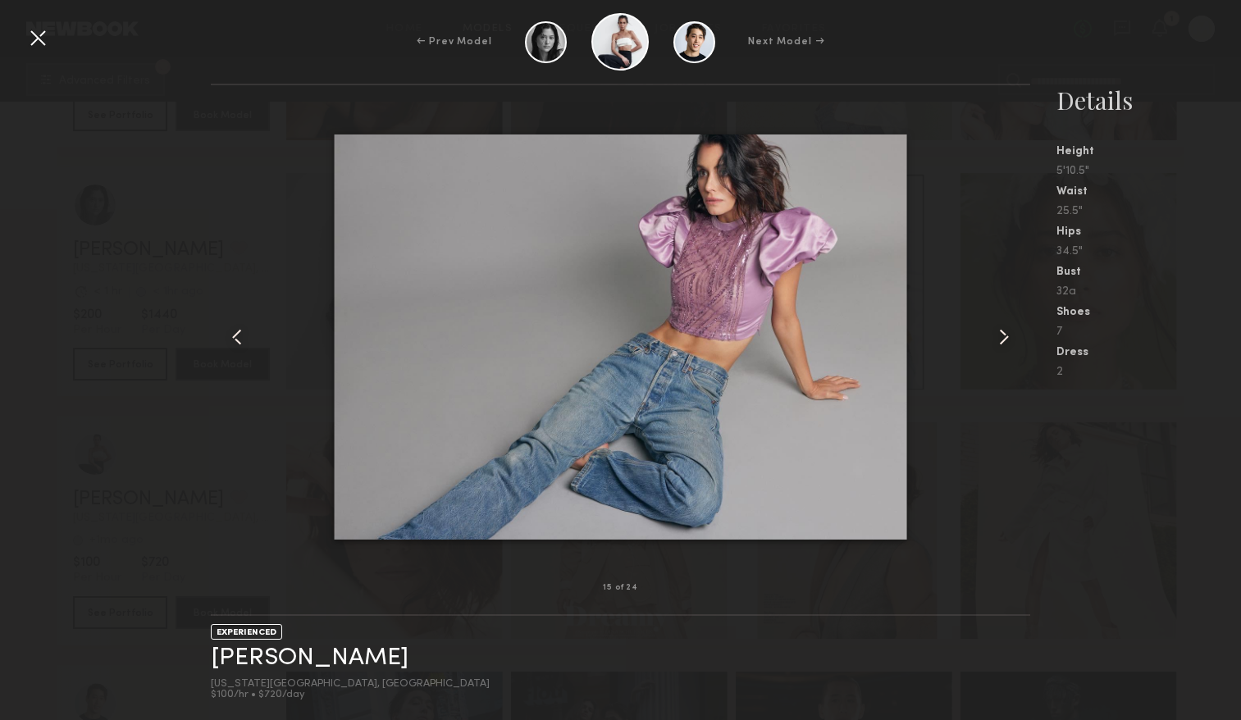
click at [998, 344] on common-icon at bounding box center [1003, 337] width 26 height 26
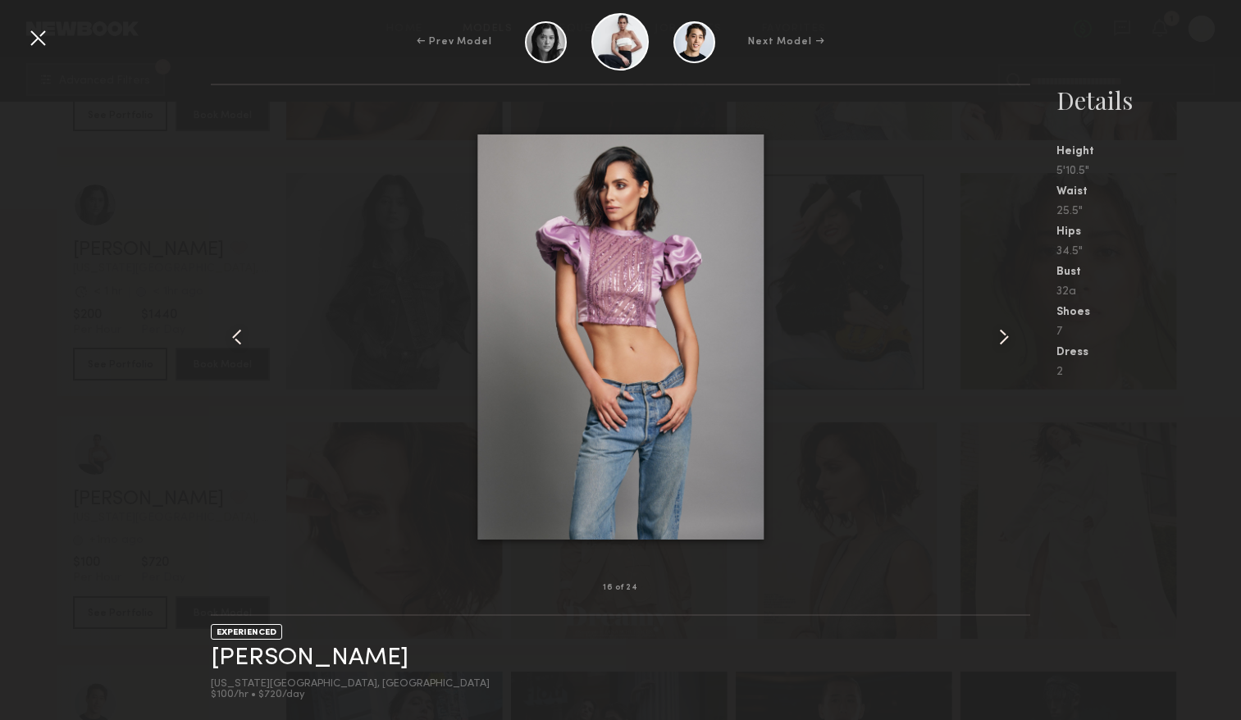
click at [998, 344] on common-icon at bounding box center [1003, 337] width 26 height 26
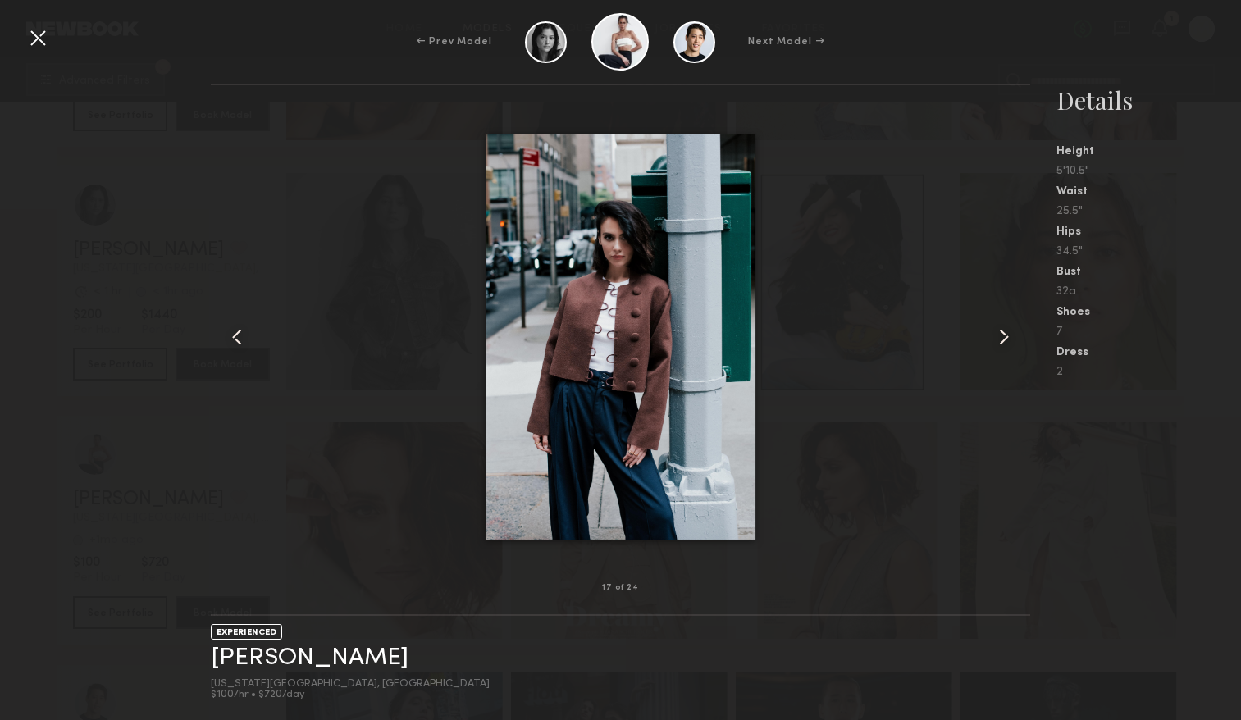
click at [998, 344] on common-icon at bounding box center [1003, 337] width 26 height 26
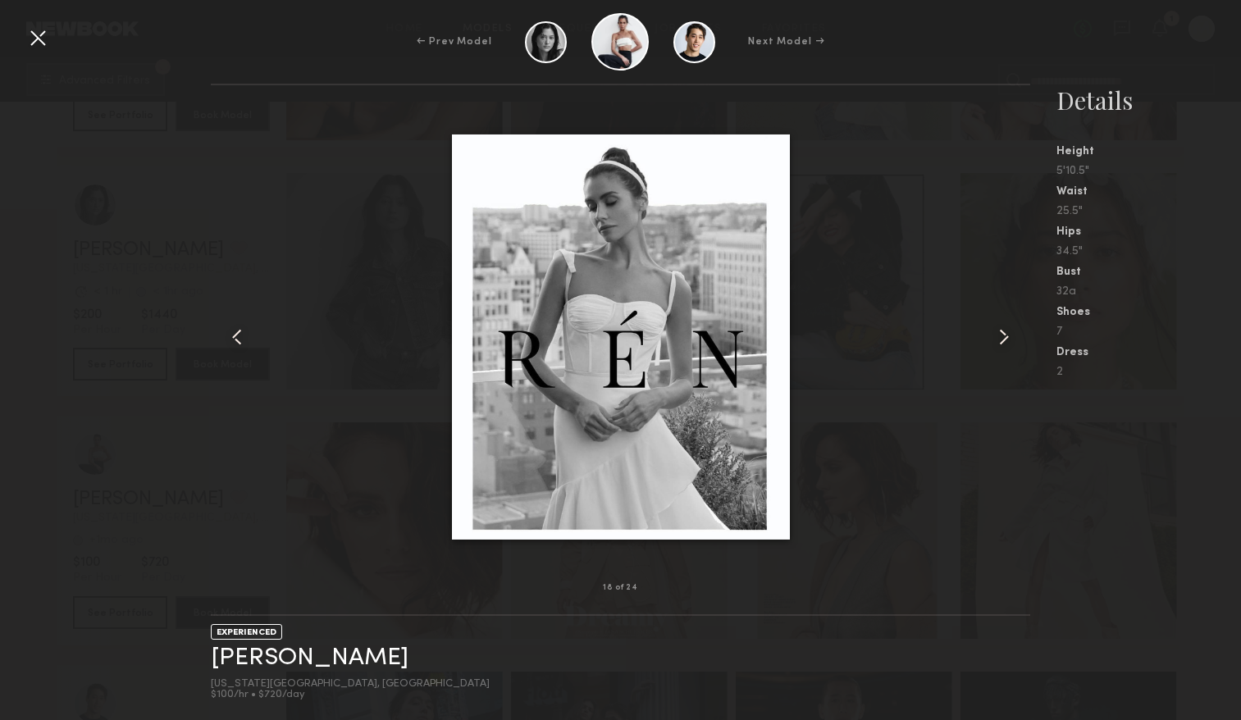
click at [998, 344] on common-icon at bounding box center [1003, 337] width 26 height 26
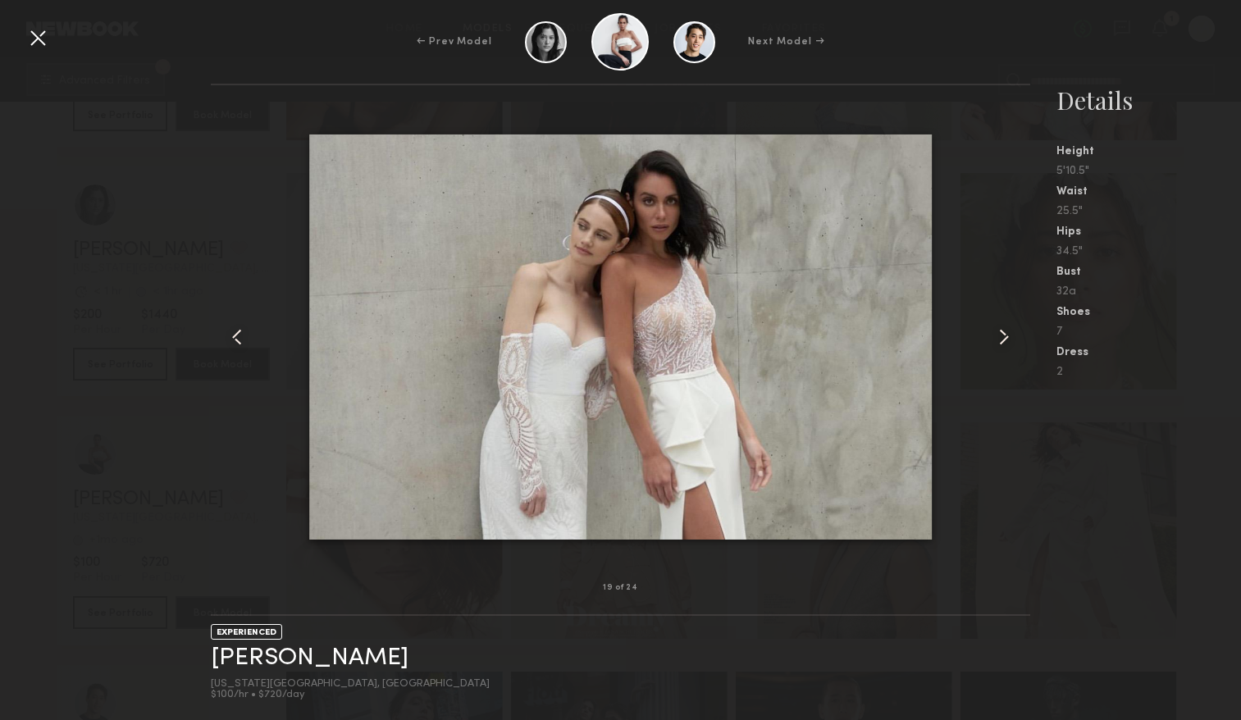
click at [998, 344] on common-icon at bounding box center [1003, 337] width 26 height 26
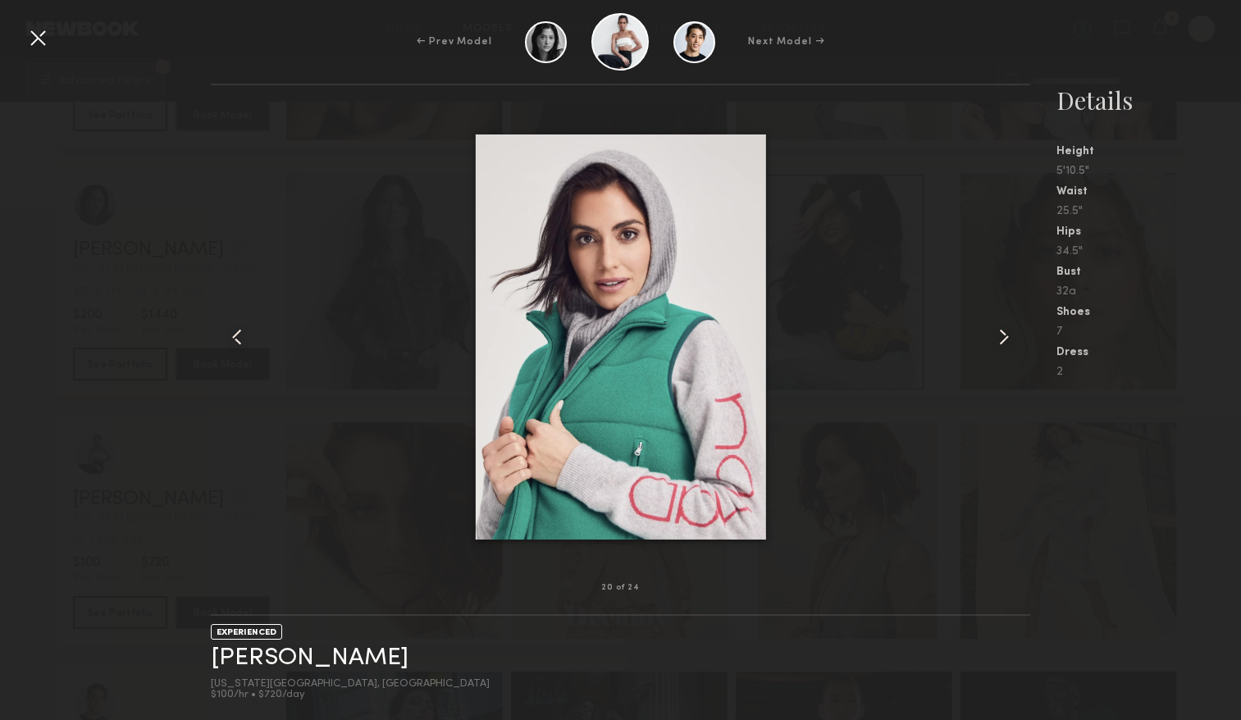
click at [998, 344] on common-icon at bounding box center [1003, 337] width 26 height 26
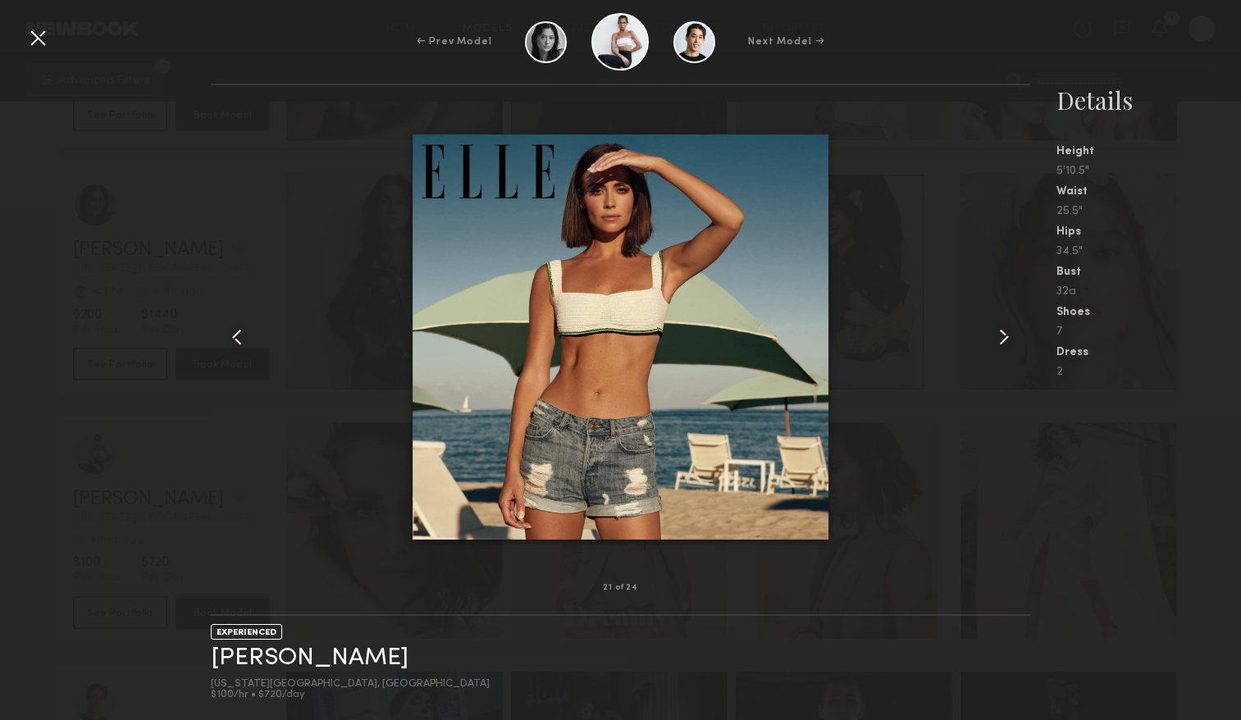
click at [998, 345] on common-icon at bounding box center [1003, 337] width 26 height 26
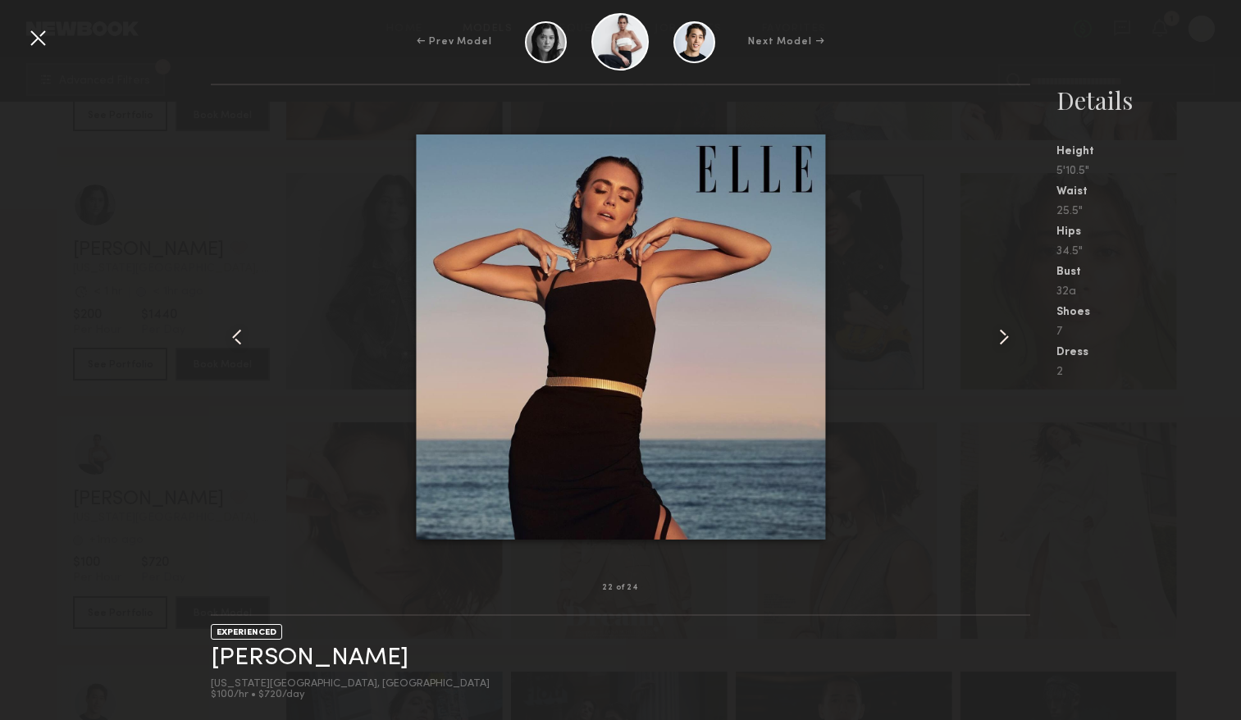
click at [998, 346] on common-icon at bounding box center [1003, 337] width 26 height 26
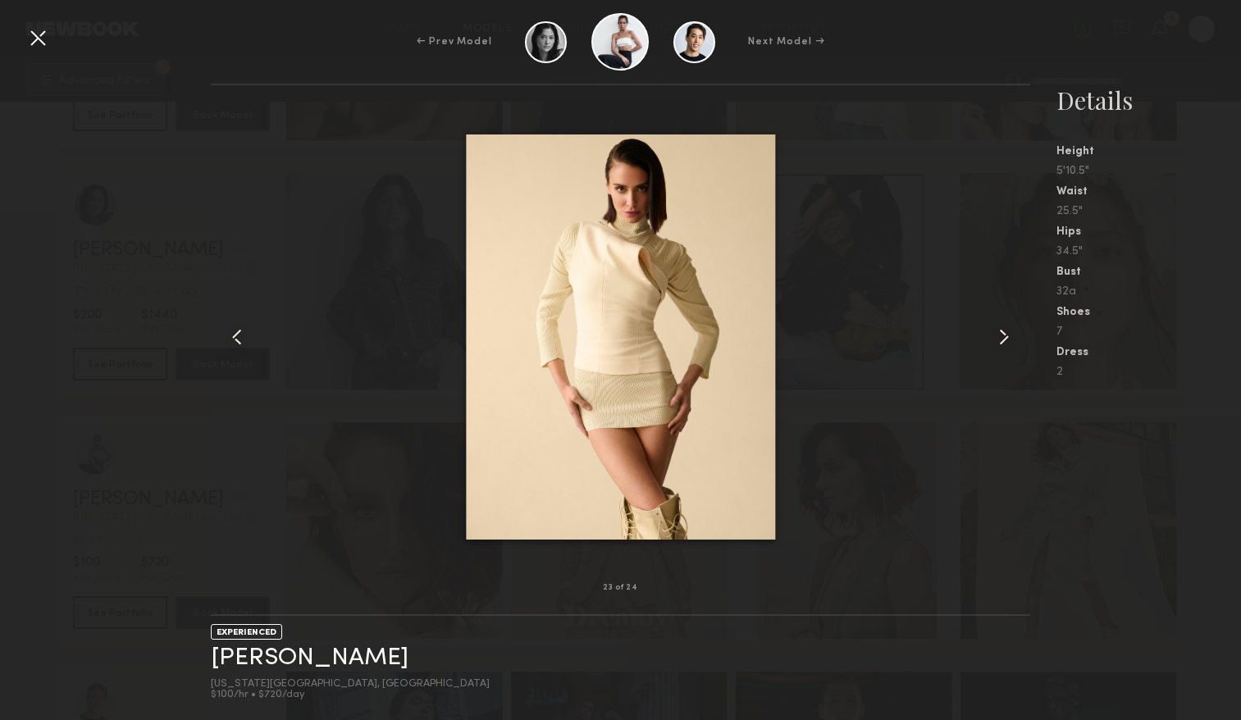
click at [998, 347] on common-icon at bounding box center [1003, 337] width 26 height 26
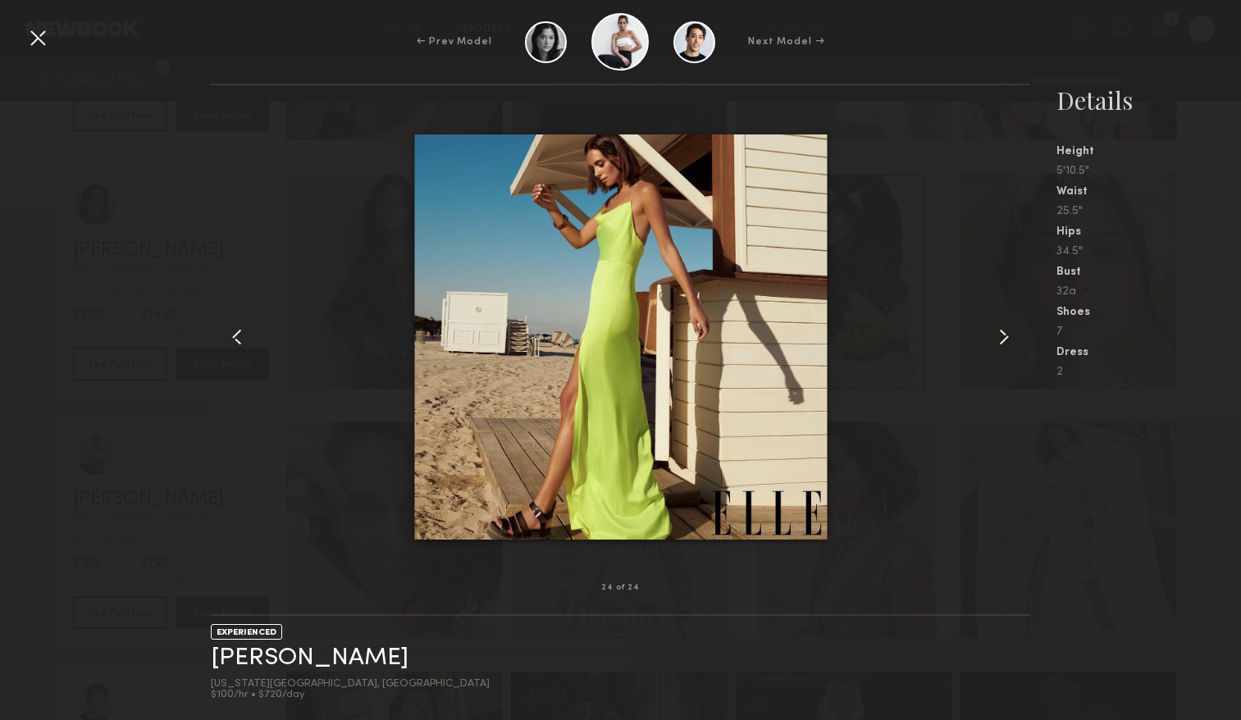
click at [998, 347] on common-icon at bounding box center [1003, 337] width 26 height 26
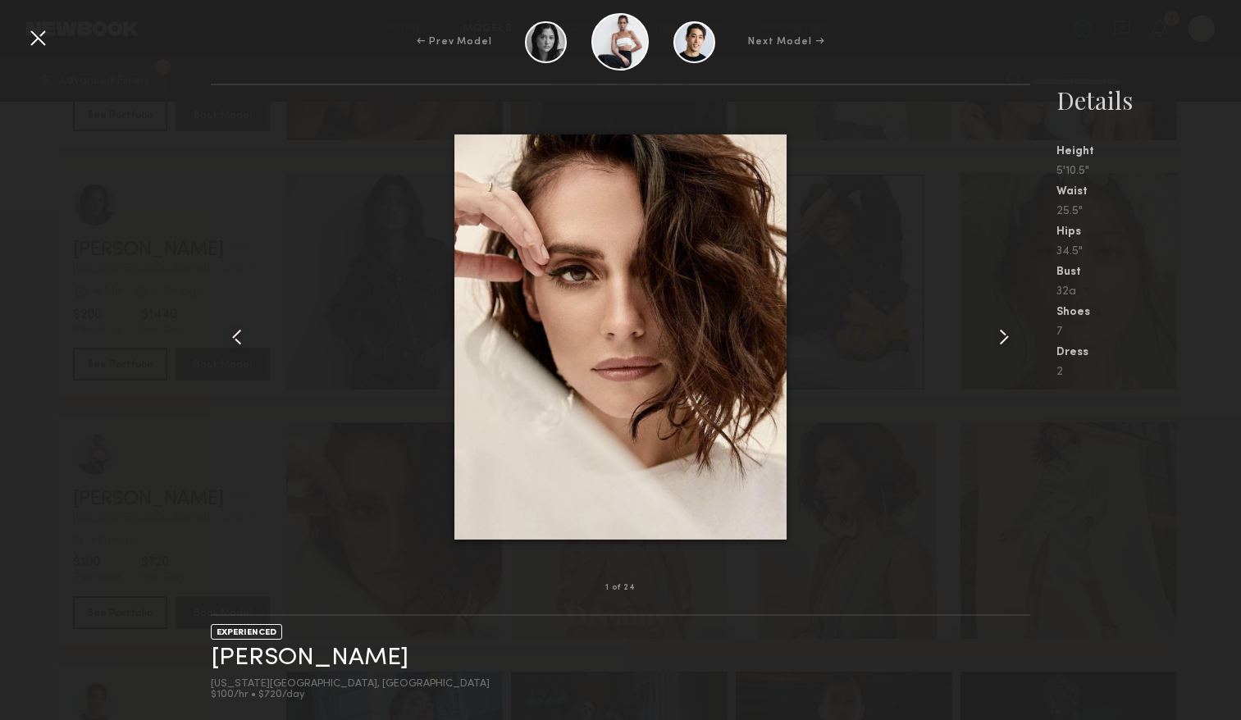
click at [998, 348] on common-icon at bounding box center [1003, 337] width 26 height 26
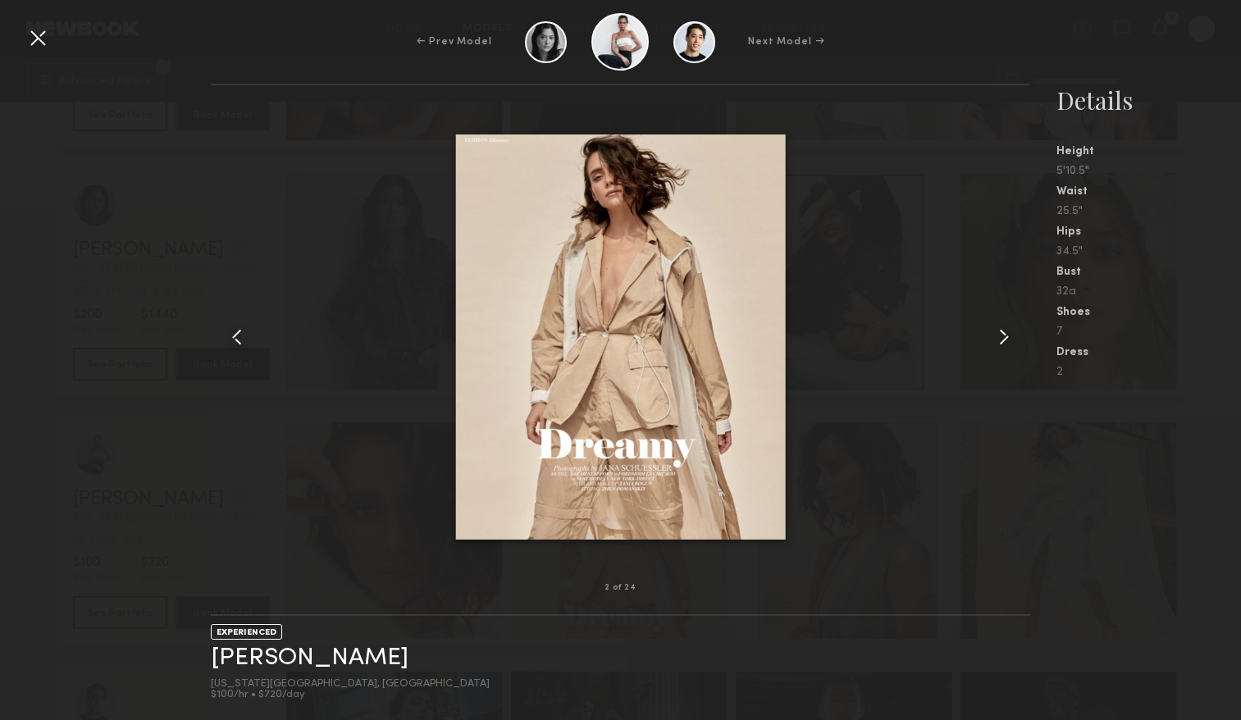
click at [998, 348] on common-icon at bounding box center [1003, 337] width 26 height 26
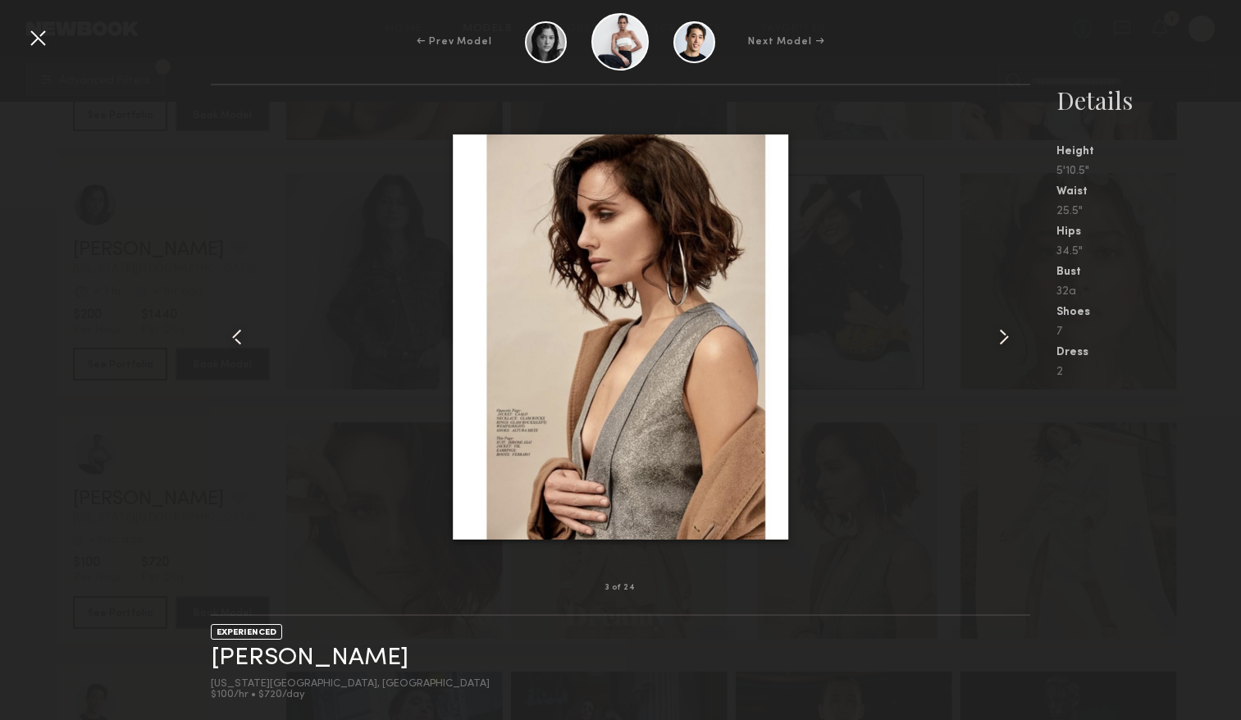
click at [998, 348] on common-icon at bounding box center [1003, 337] width 26 height 26
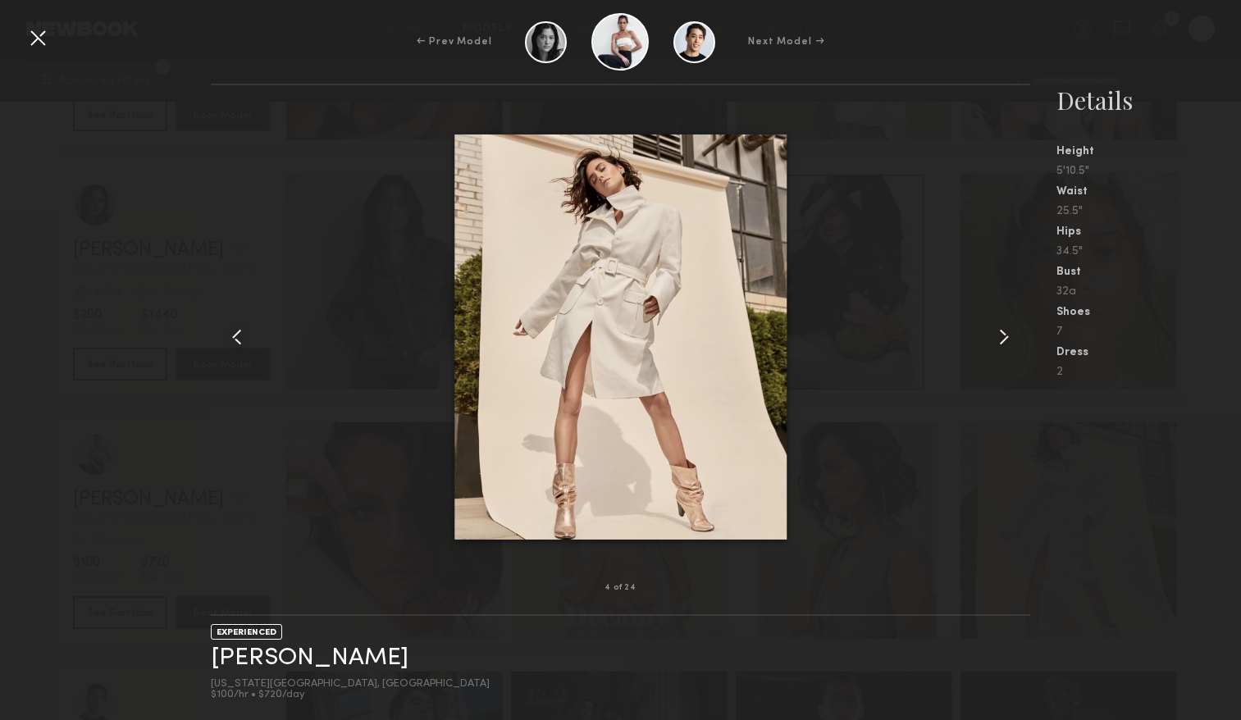
click at [40, 41] on div at bounding box center [38, 38] width 26 height 26
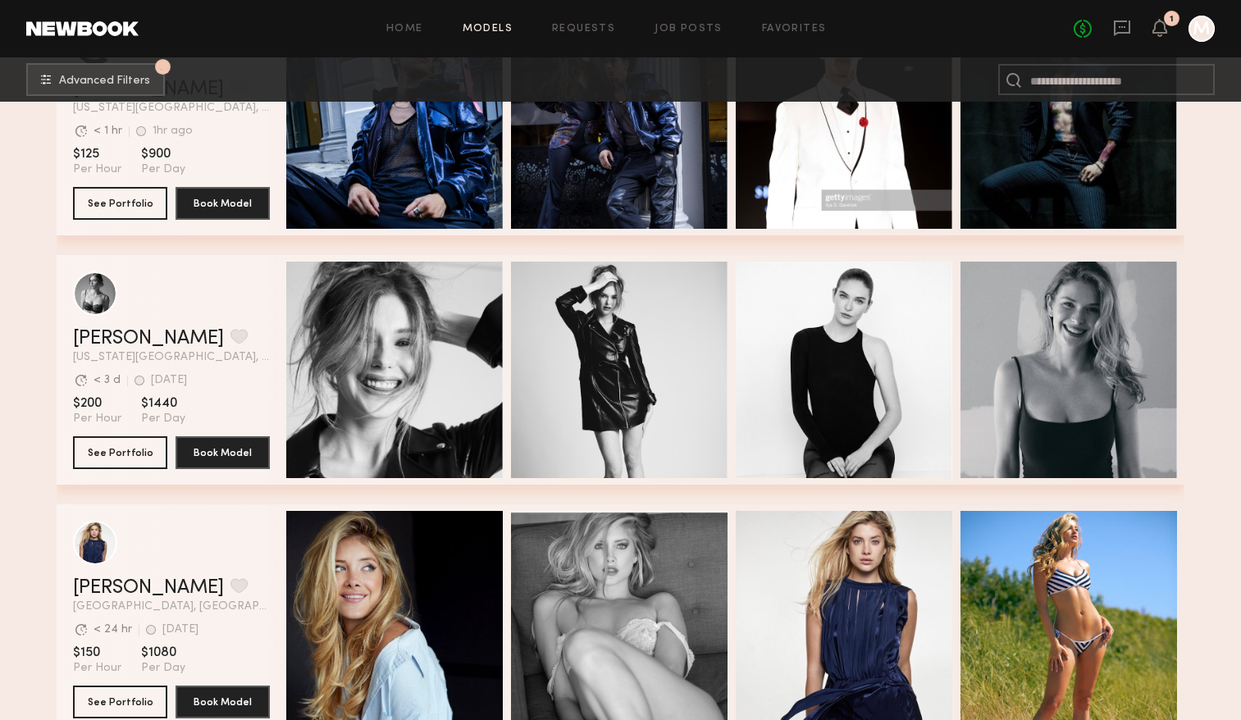
scroll to position [26811, 0]
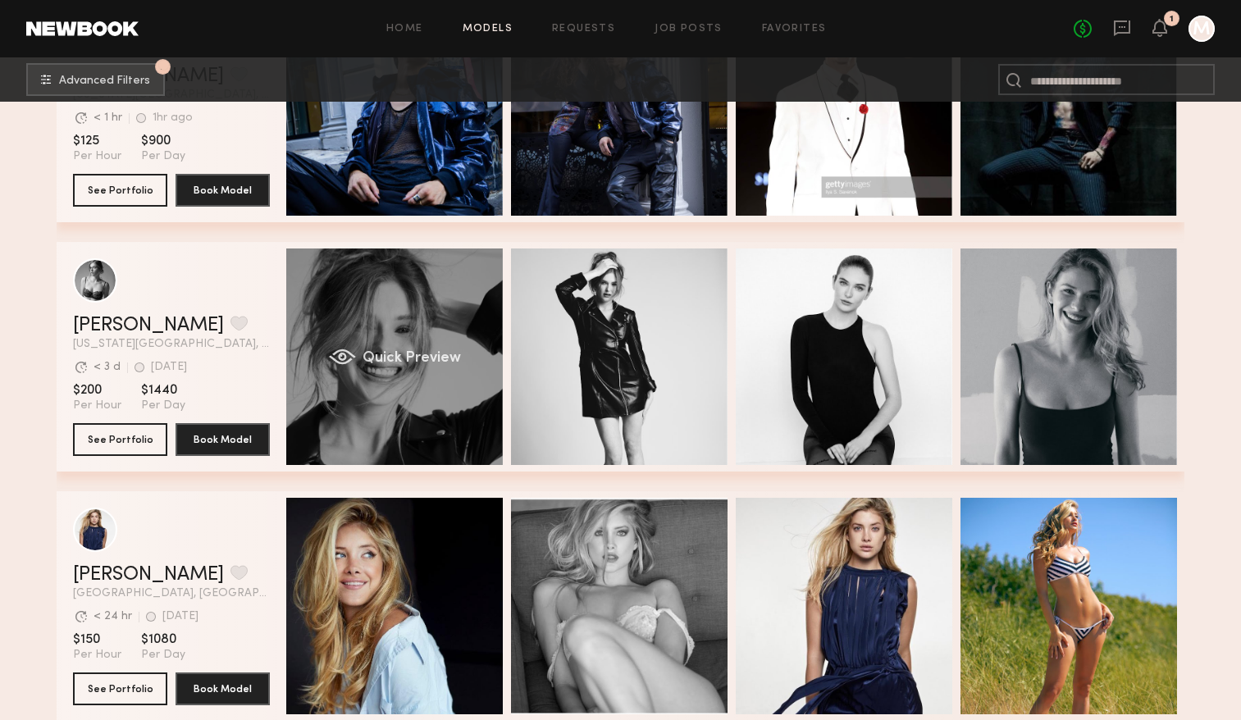
click at [386, 353] on span "Quick Preview" at bounding box center [411, 358] width 98 height 15
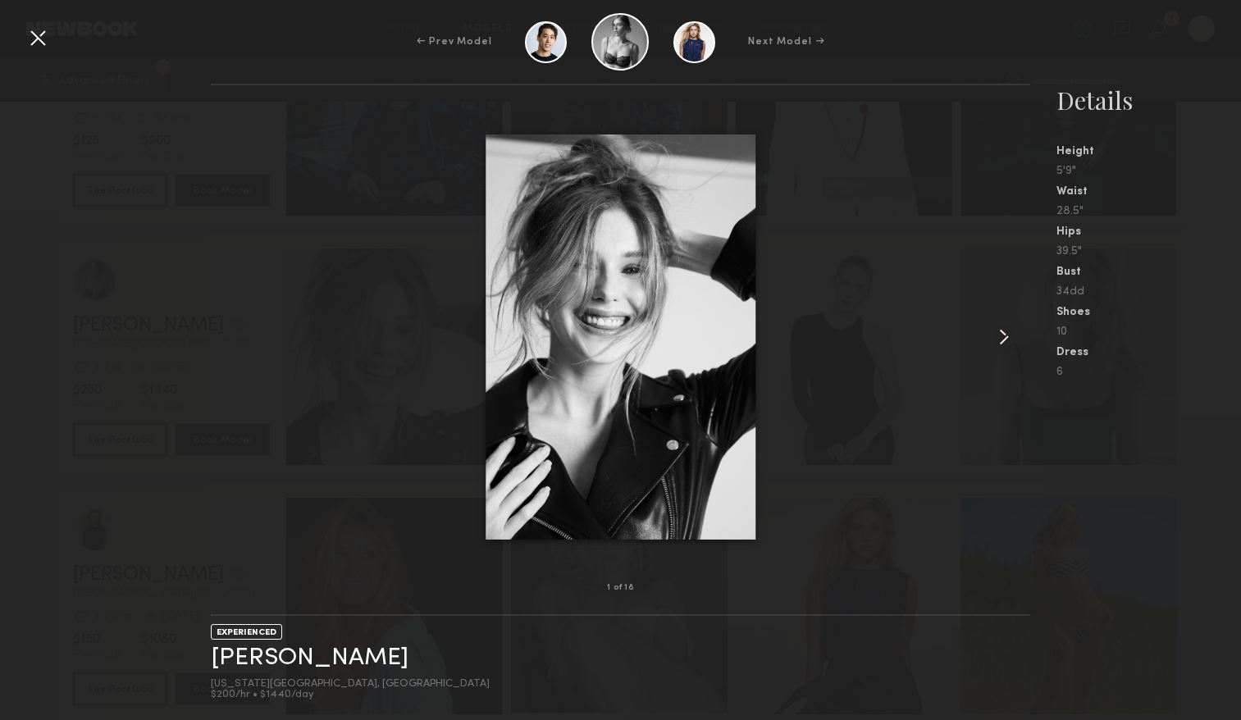
click at [999, 344] on common-icon at bounding box center [1003, 337] width 26 height 26
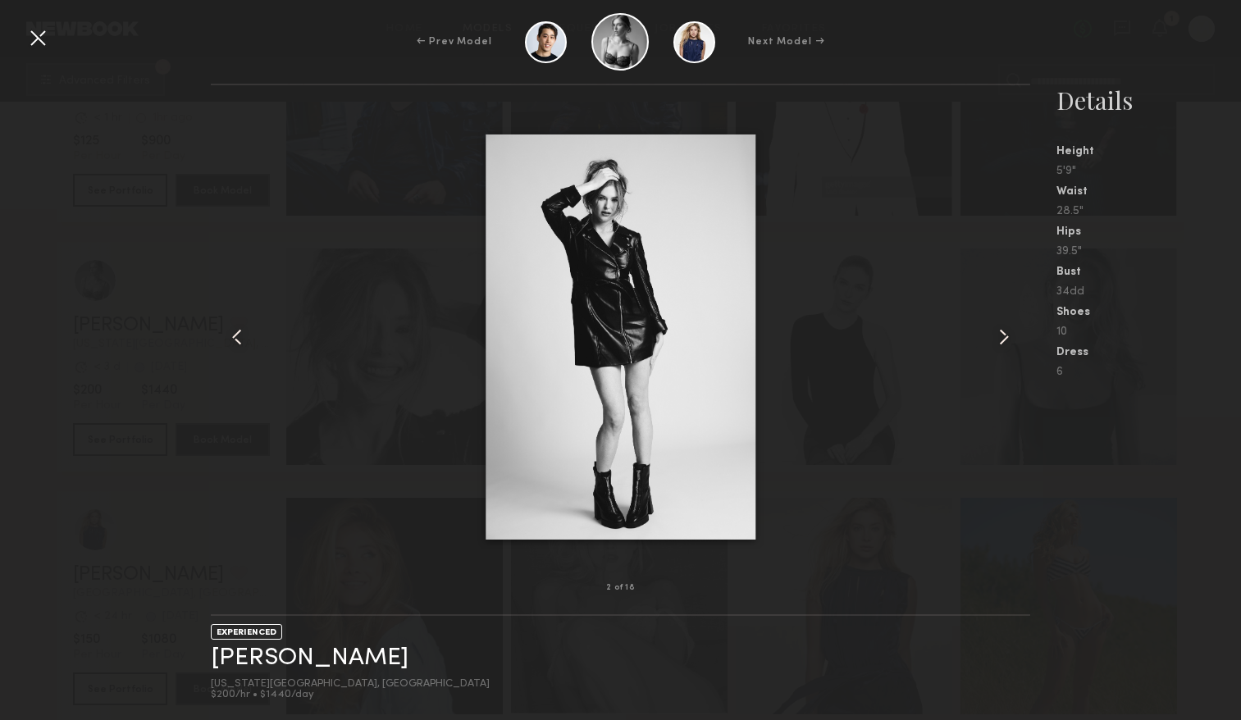
click at [999, 344] on common-icon at bounding box center [1003, 337] width 26 height 26
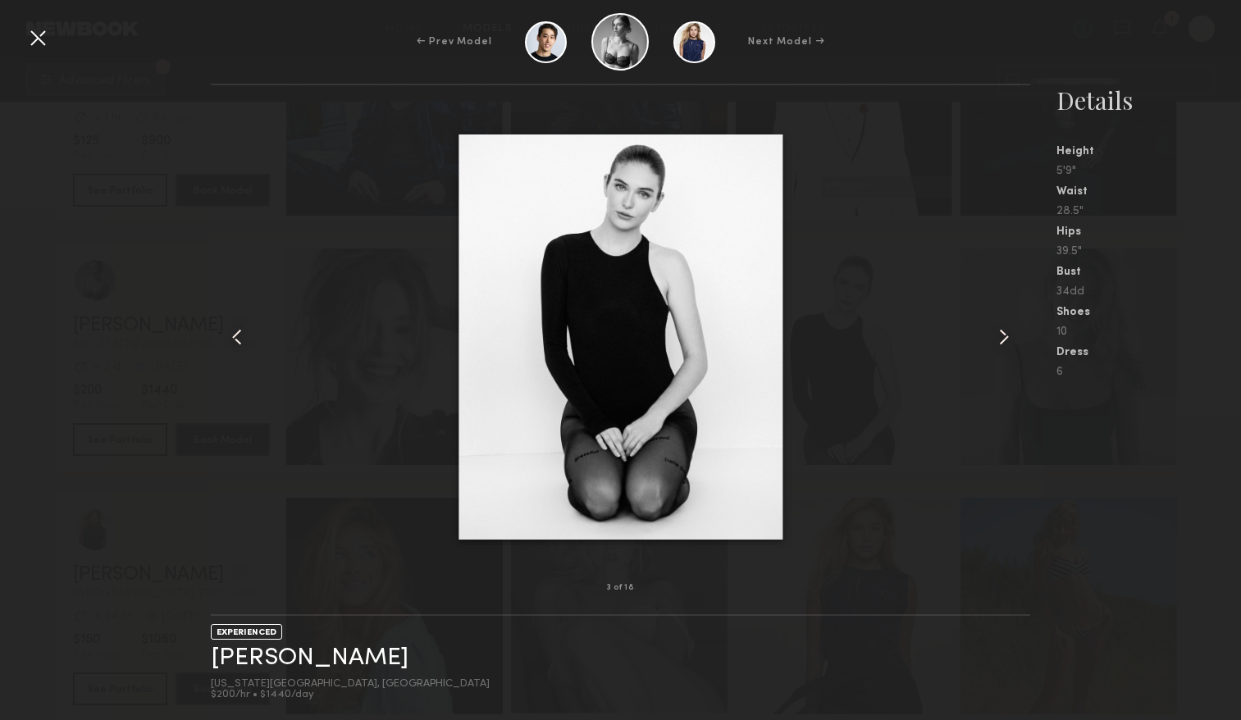
click at [999, 344] on common-icon at bounding box center [1003, 337] width 26 height 26
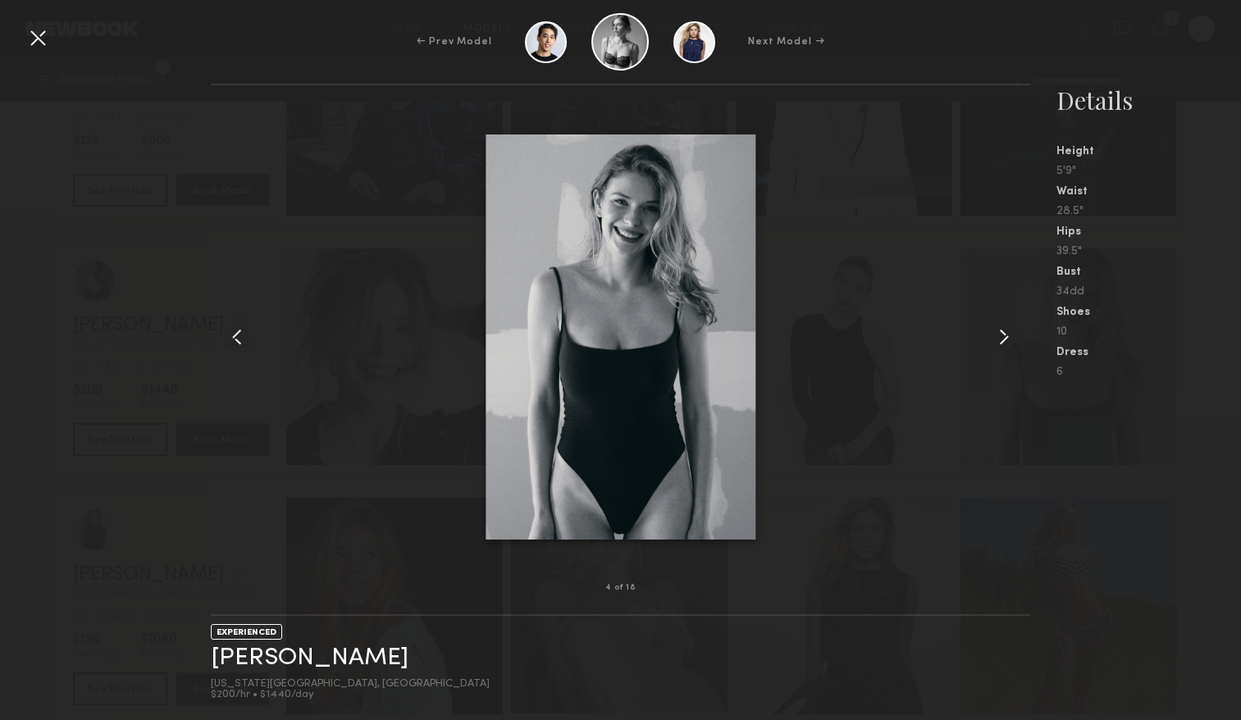
click at [999, 344] on common-icon at bounding box center [1003, 337] width 26 height 26
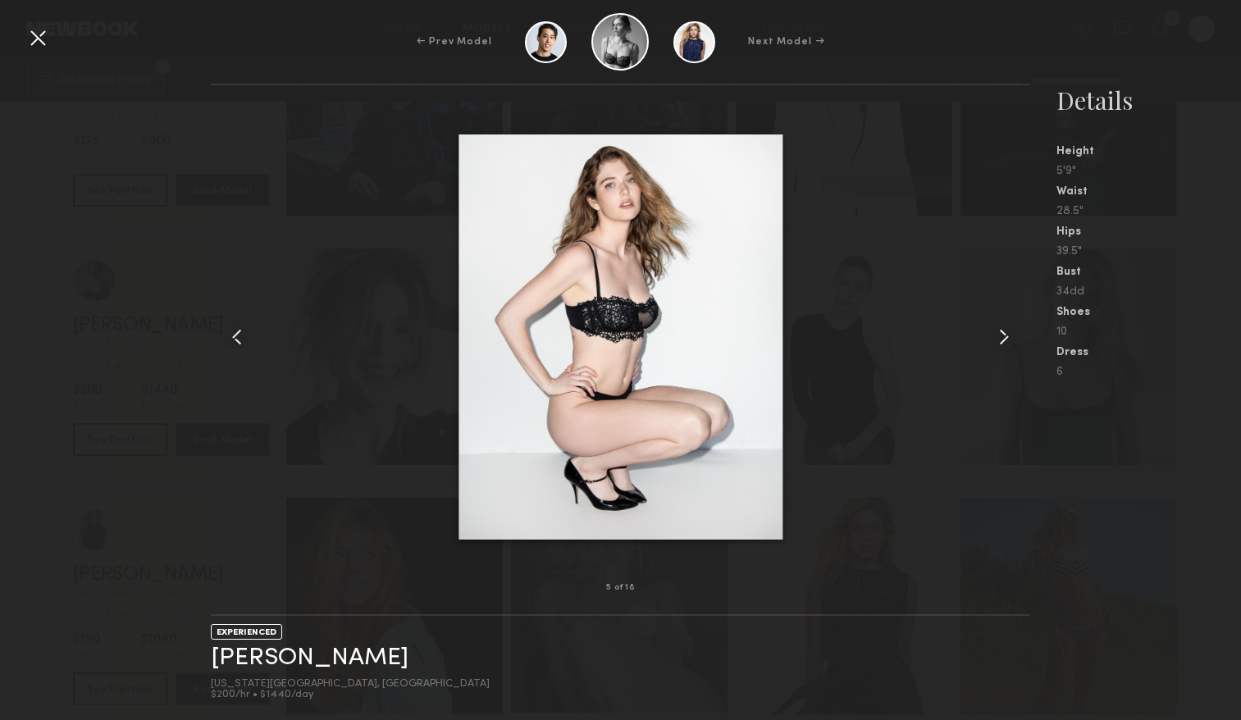
click at [999, 344] on common-icon at bounding box center [1003, 337] width 26 height 26
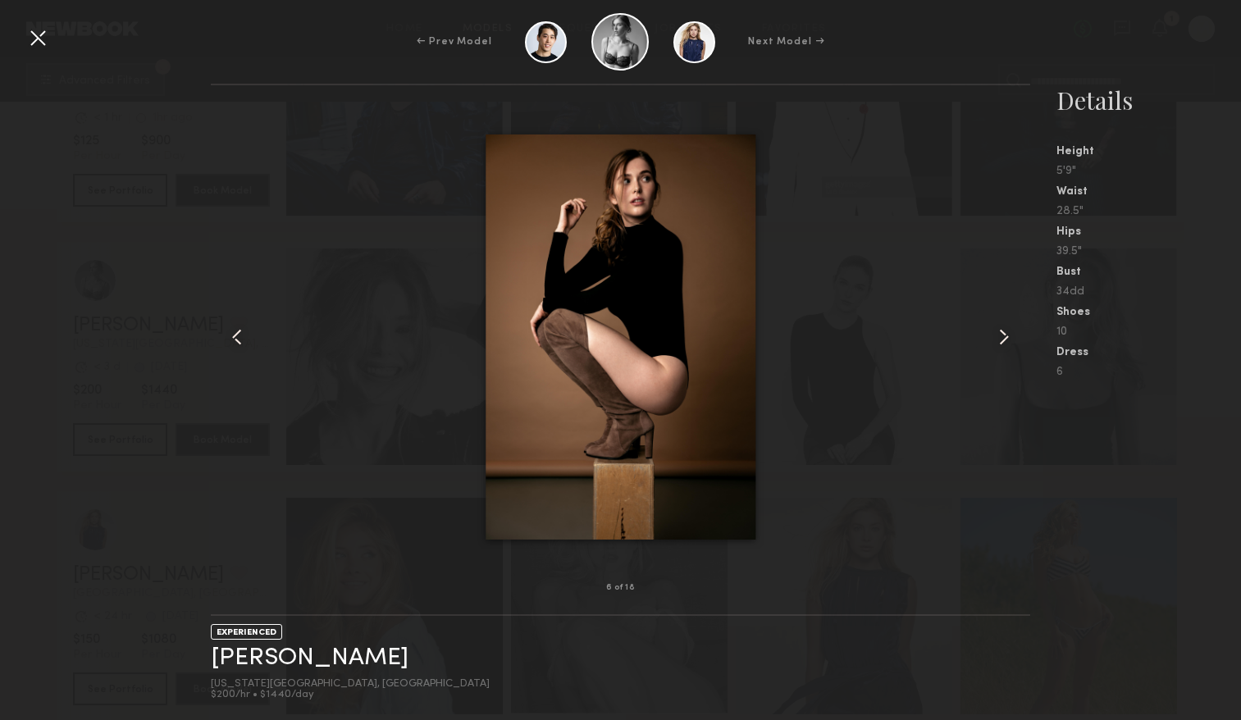
click at [999, 344] on common-icon at bounding box center [1003, 337] width 26 height 26
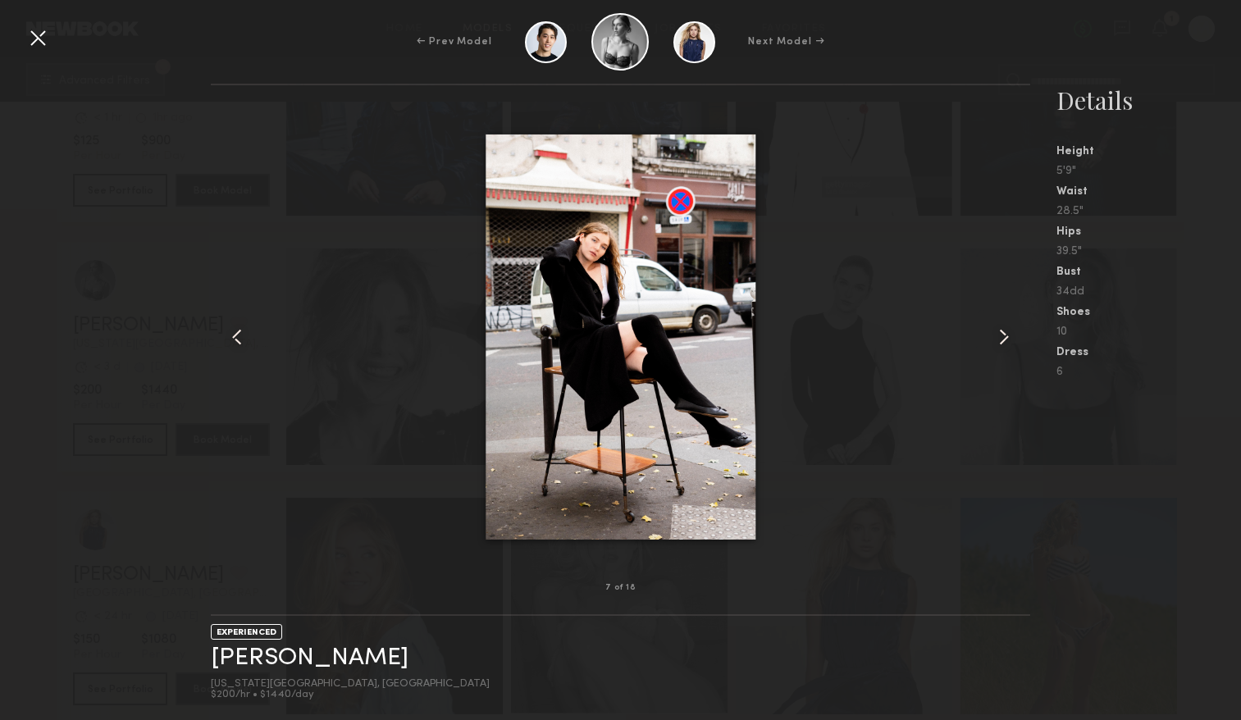
click at [999, 344] on common-icon at bounding box center [1003, 337] width 26 height 26
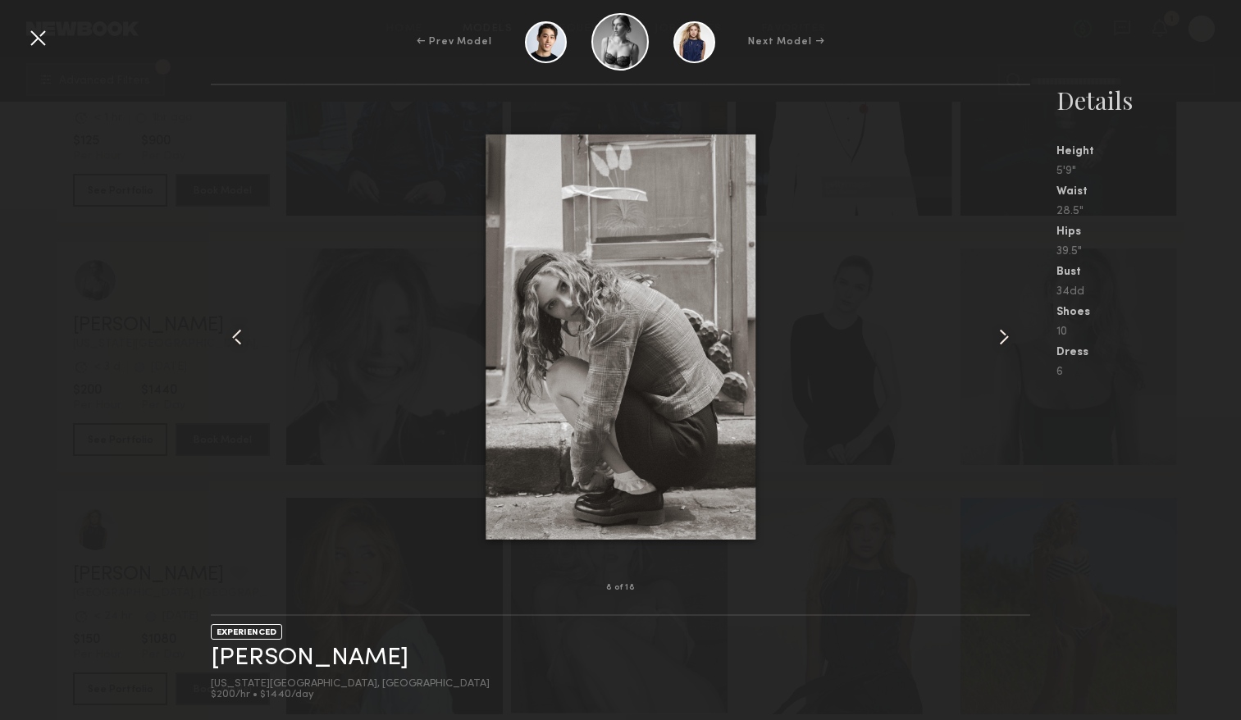
click at [999, 344] on common-icon at bounding box center [1003, 337] width 26 height 26
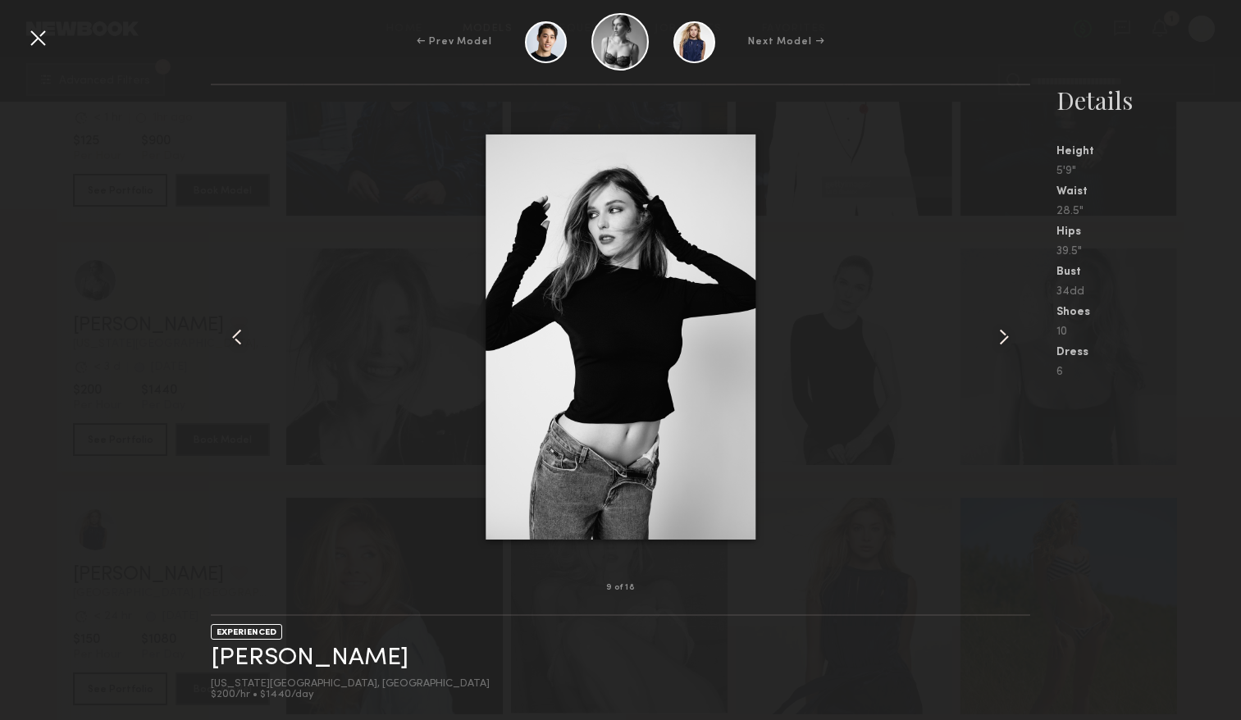
click at [999, 344] on common-icon at bounding box center [1003, 337] width 26 height 26
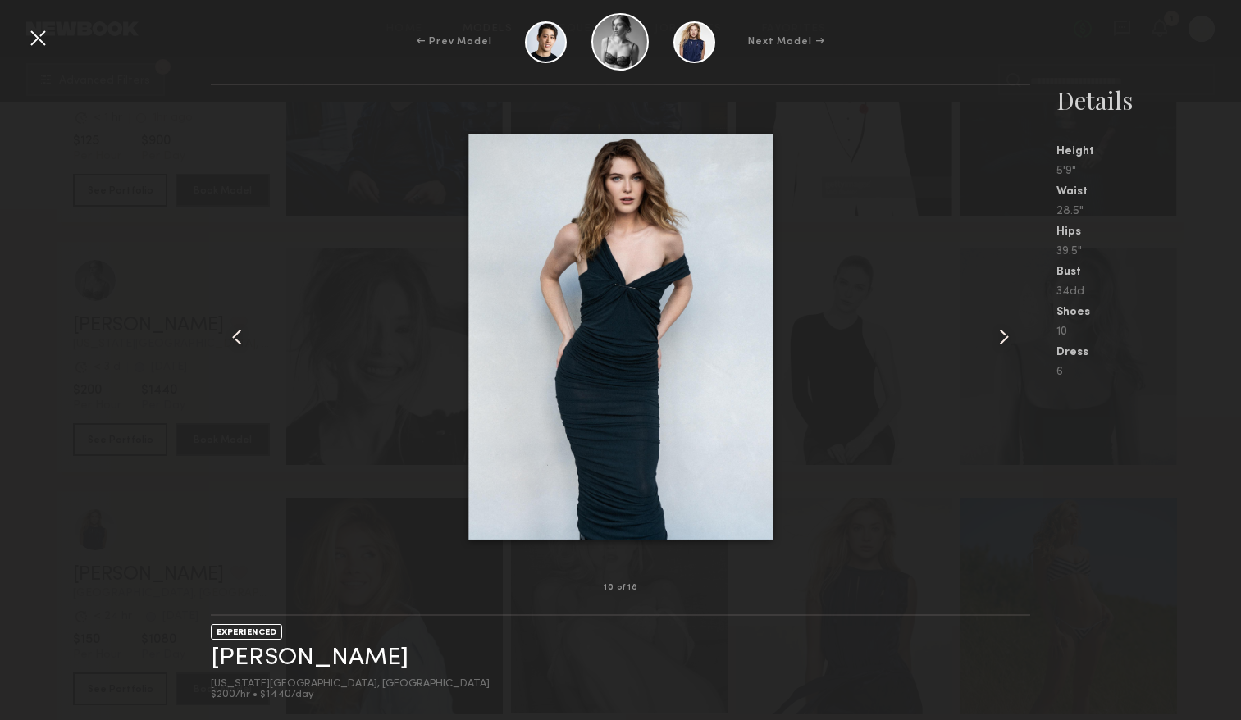
click at [999, 344] on common-icon at bounding box center [1003, 337] width 26 height 26
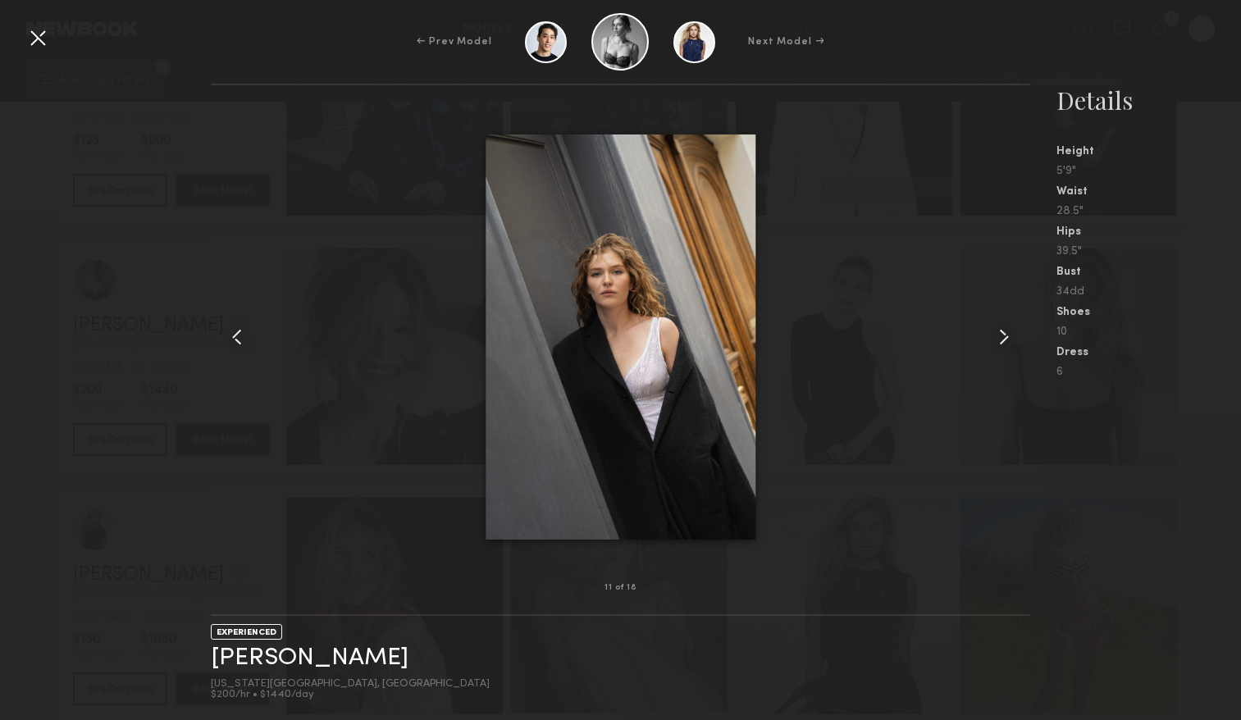
click at [999, 344] on common-icon at bounding box center [1003, 337] width 26 height 26
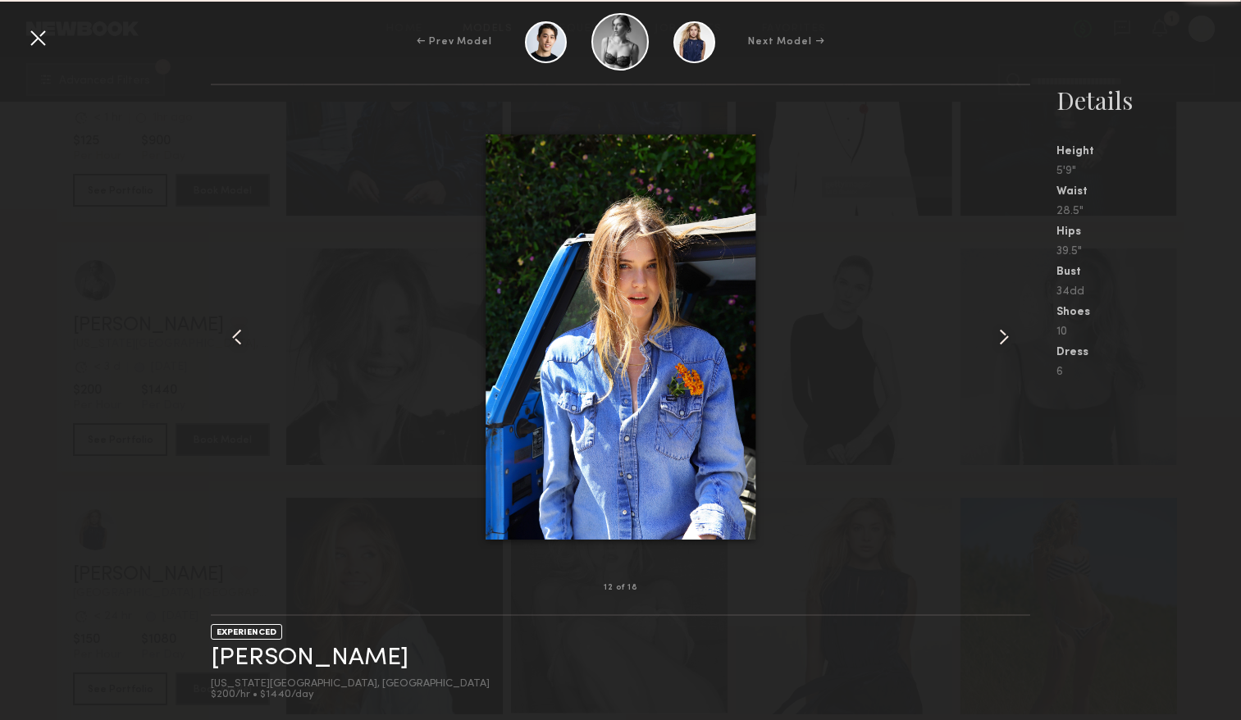
click at [999, 344] on common-icon at bounding box center [1003, 337] width 26 height 26
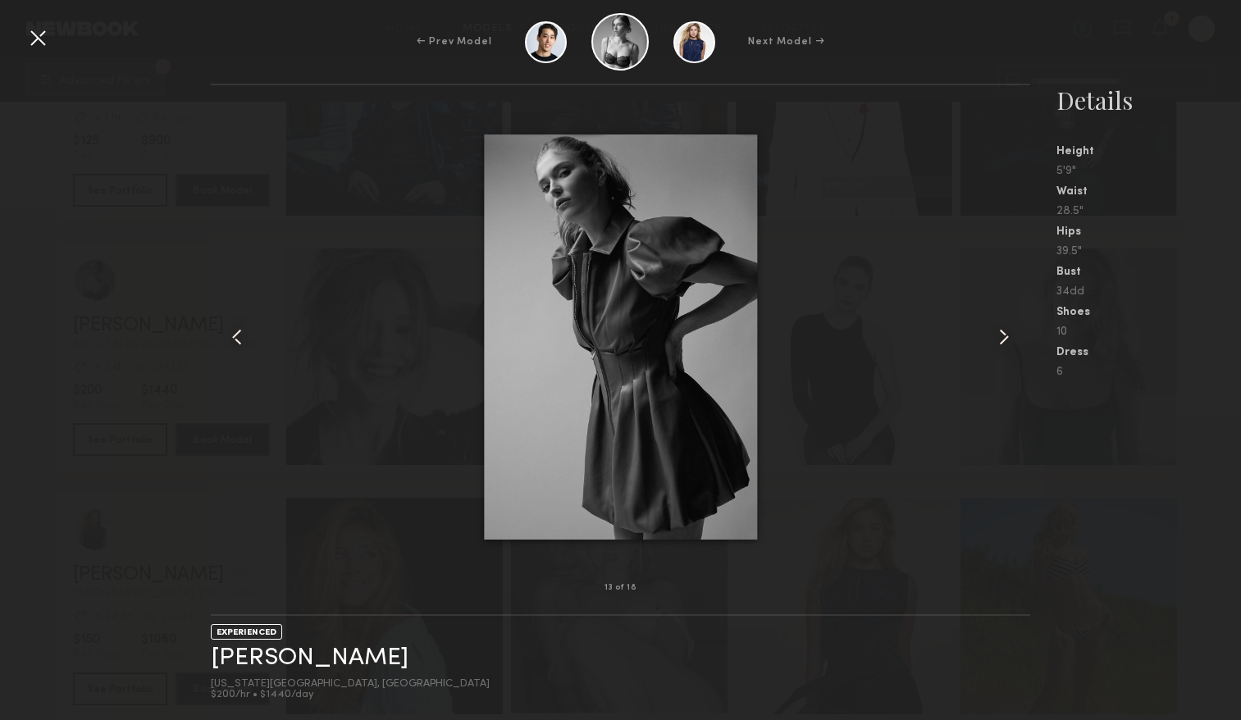
click at [999, 344] on common-icon at bounding box center [1003, 337] width 26 height 26
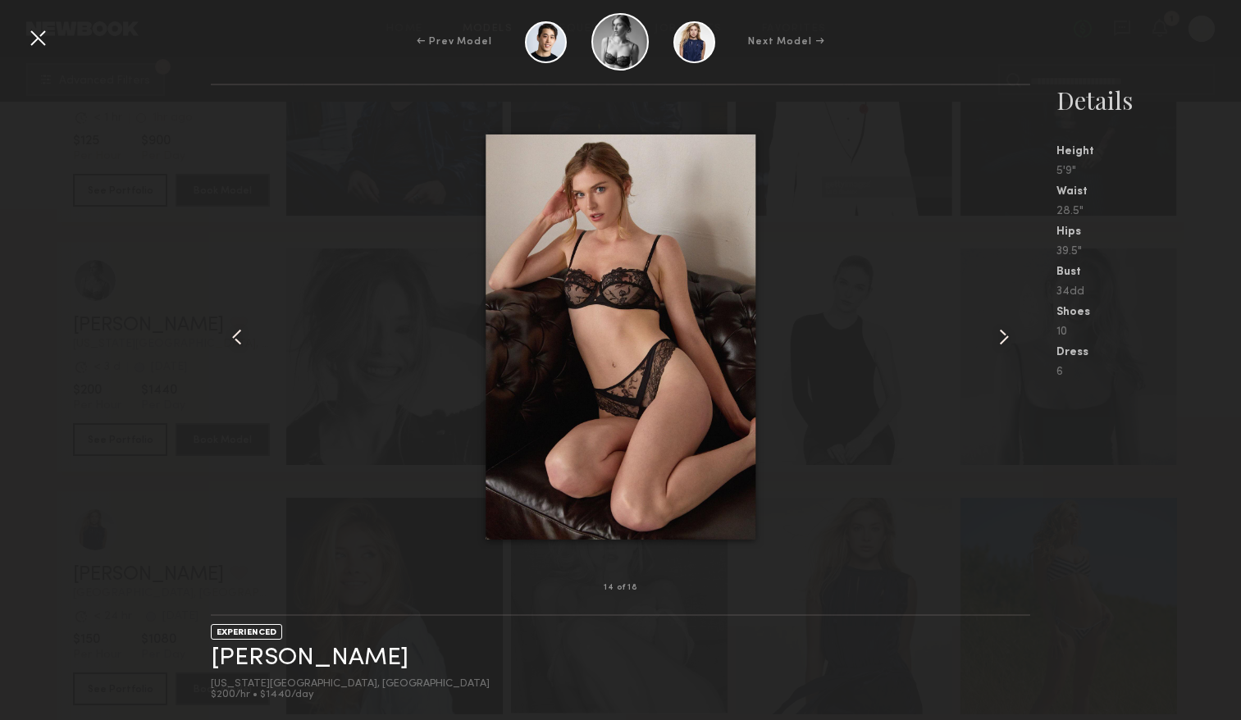
click at [999, 344] on common-icon at bounding box center [1003, 337] width 26 height 26
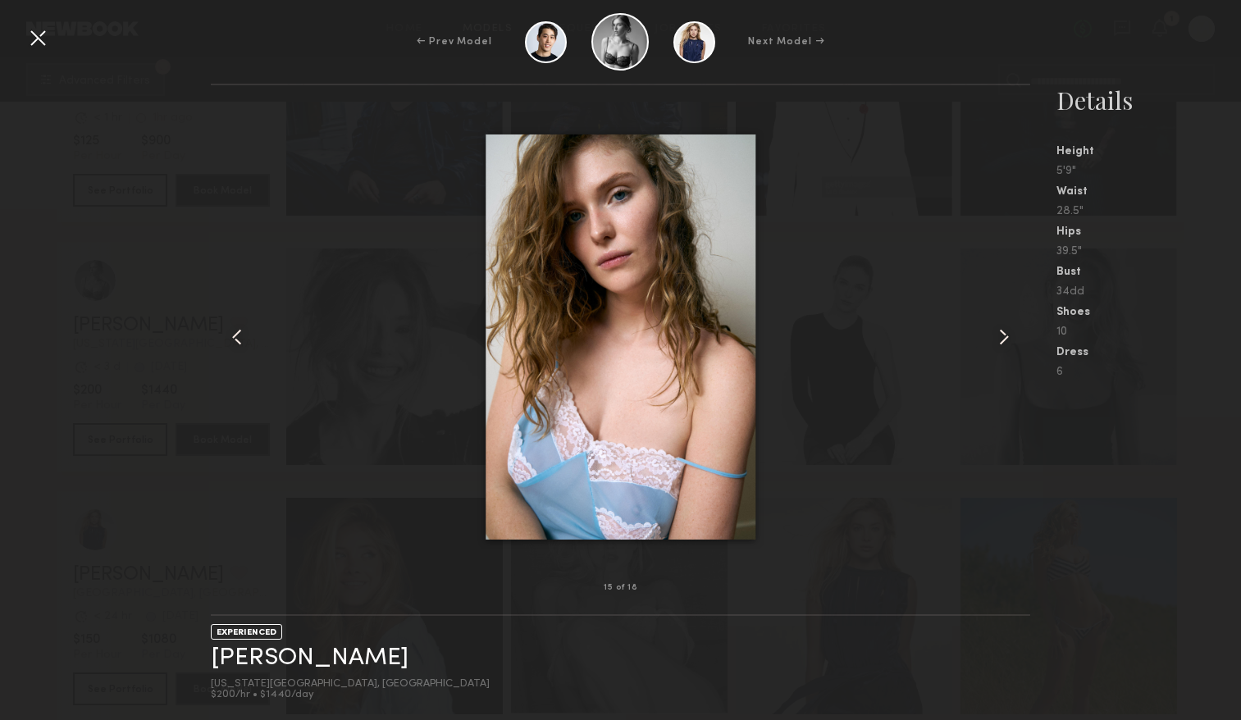
click at [982, 335] on div at bounding box center [620, 337] width 819 height 450
click at [988, 336] on div at bounding box center [620, 337] width 819 height 450
click at [998, 336] on common-icon at bounding box center [1003, 337] width 26 height 26
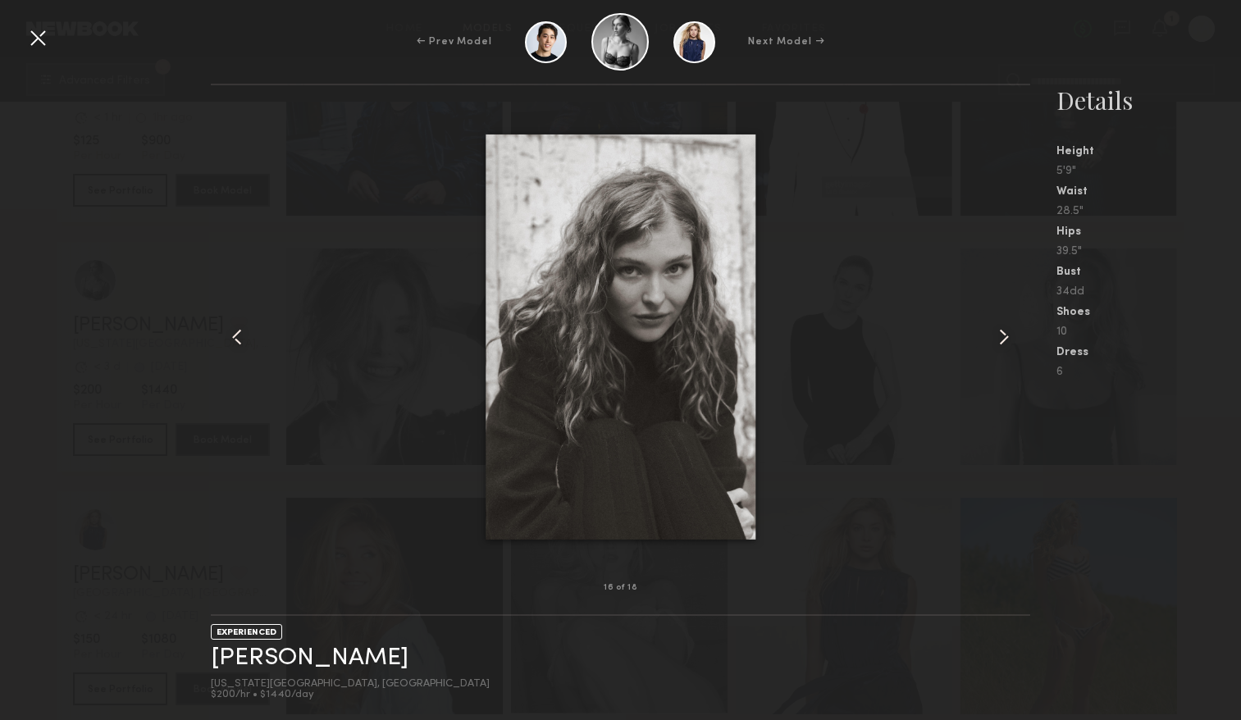
click at [998, 336] on common-icon at bounding box center [1003, 337] width 26 height 26
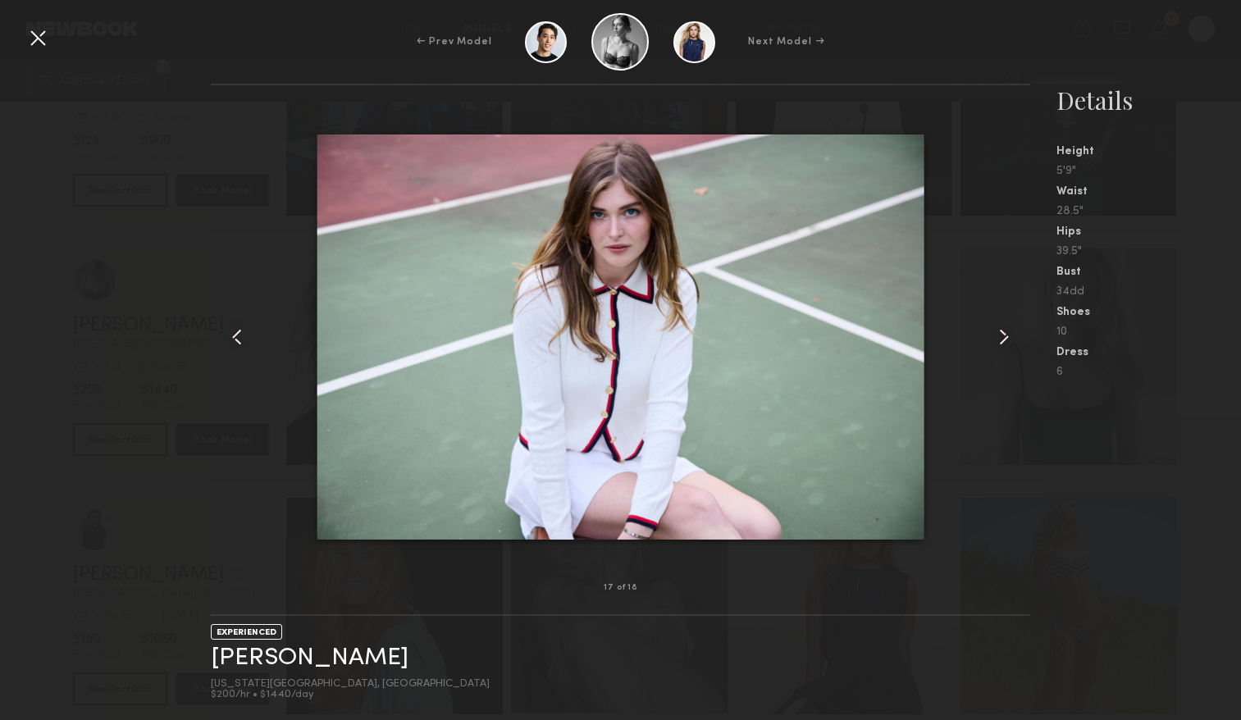
click at [998, 336] on common-icon at bounding box center [1003, 337] width 26 height 26
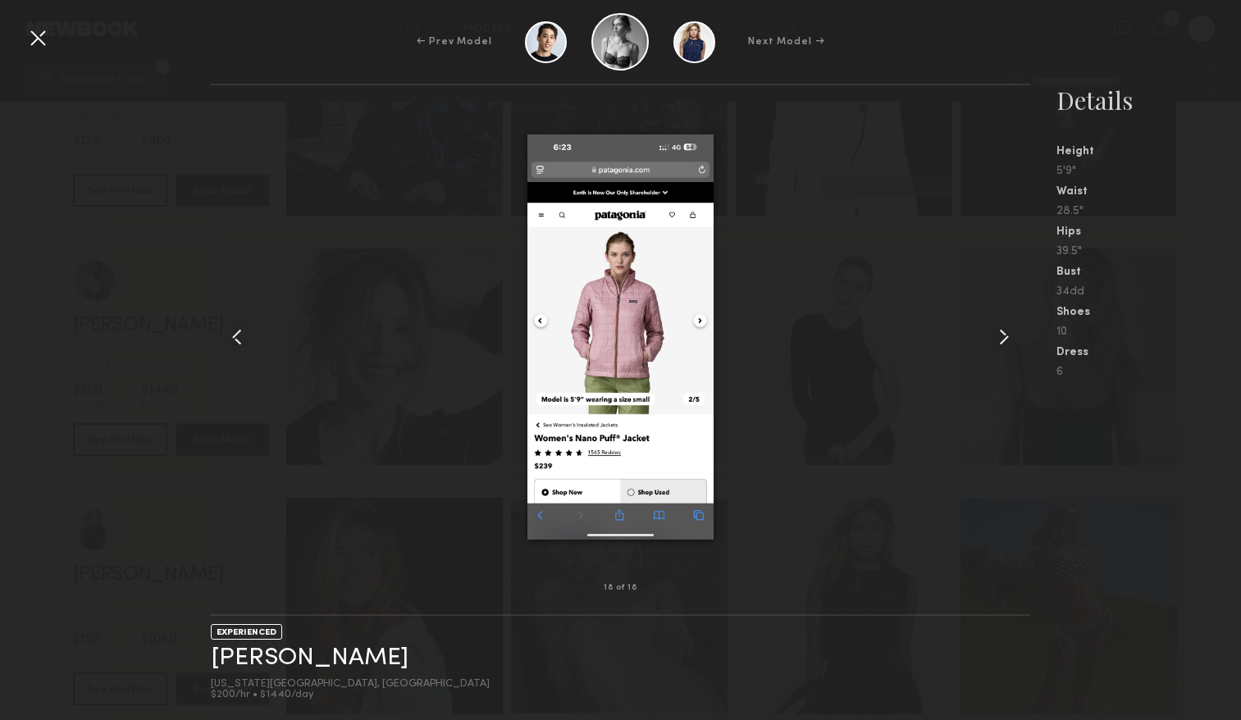
click at [998, 336] on common-icon at bounding box center [1003, 337] width 26 height 26
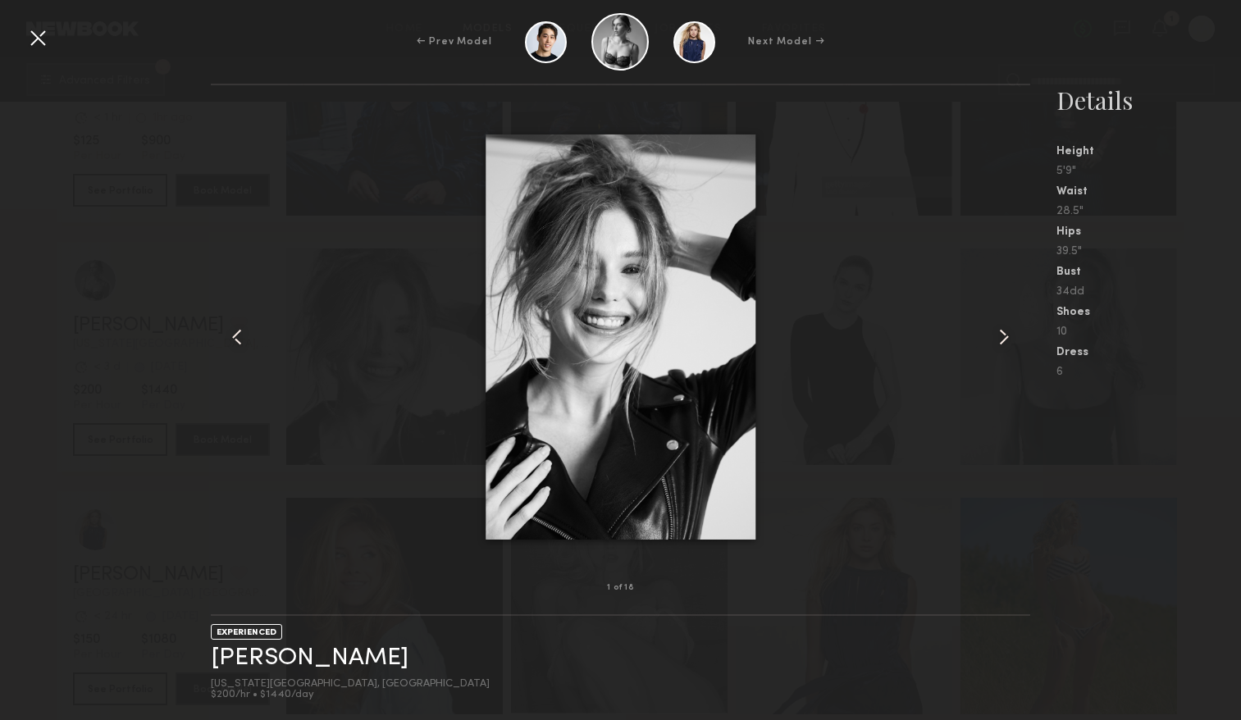
click at [998, 336] on common-icon at bounding box center [1003, 337] width 26 height 26
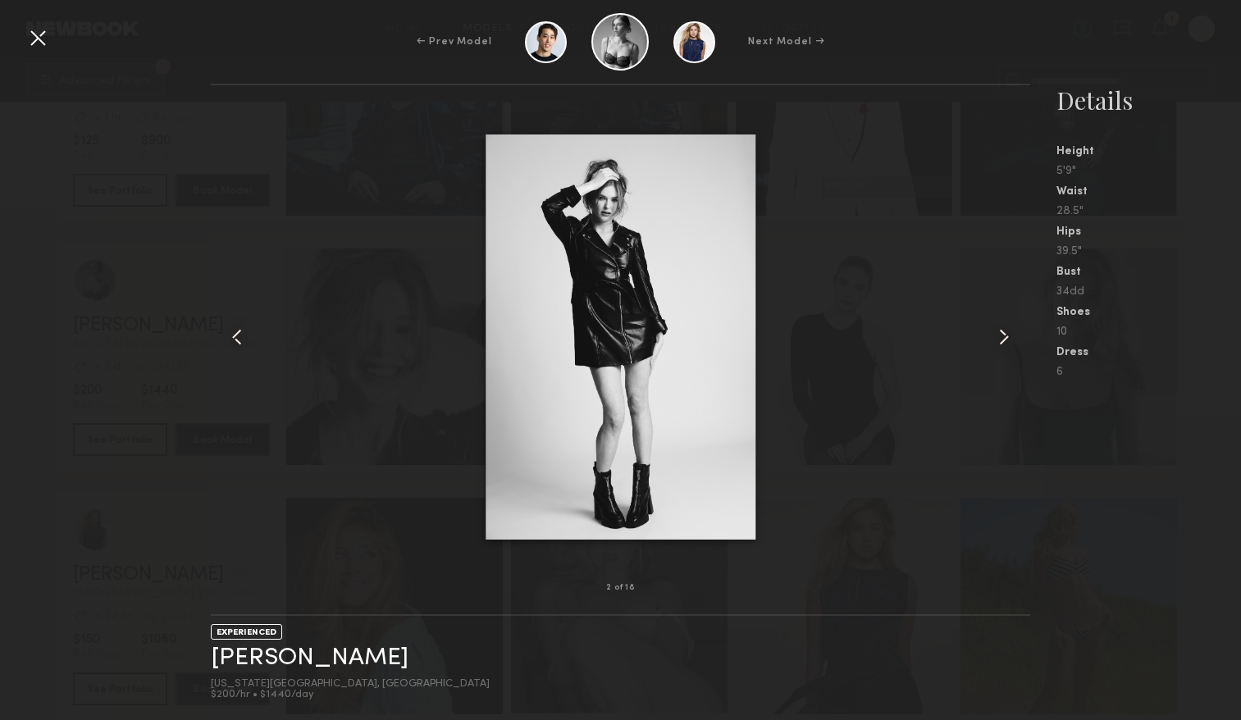
click at [26, 38] on div at bounding box center [38, 38] width 26 height 26
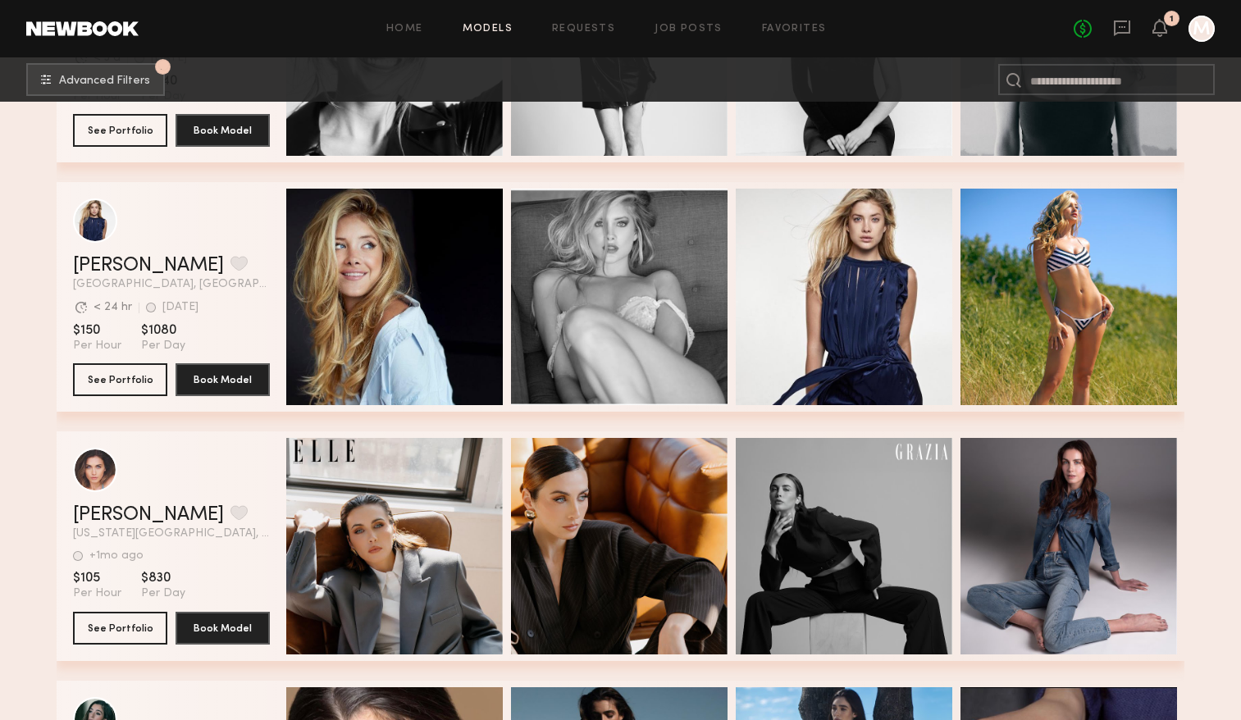
scroll to position [27123, 0]
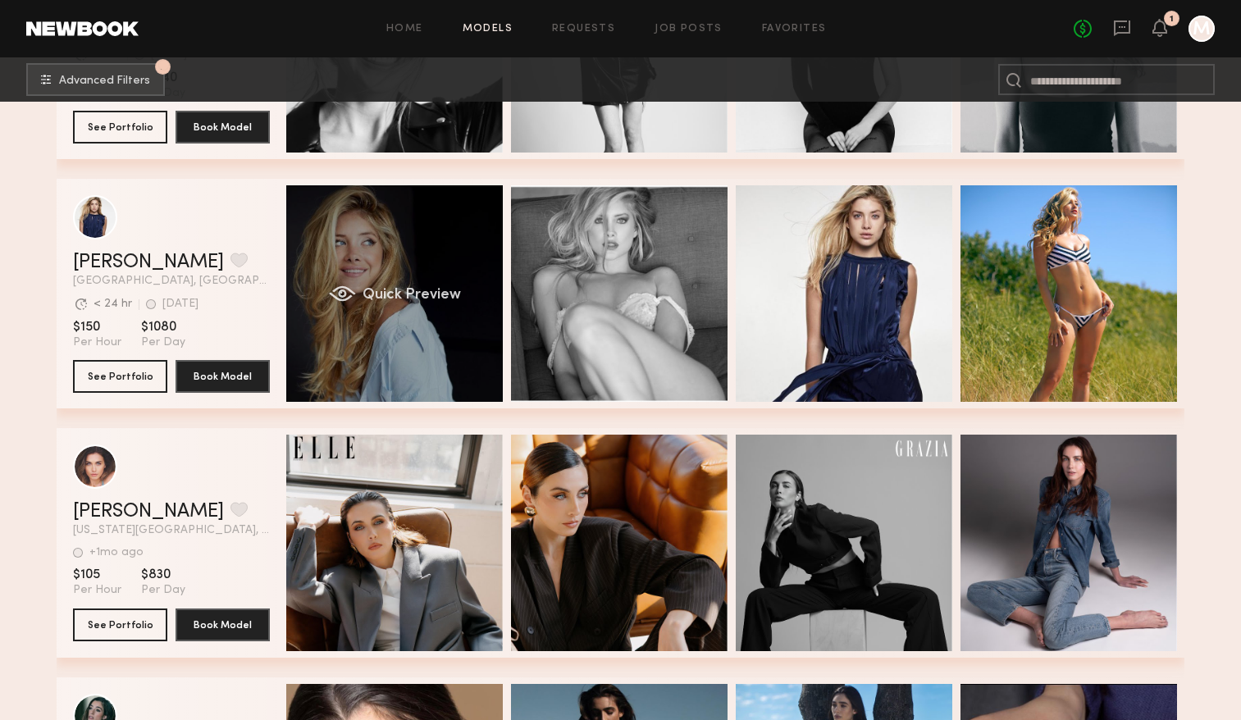
click at [423, 311] on div "Quick Preview" at bounding box center [394, 293] width 216 height 216
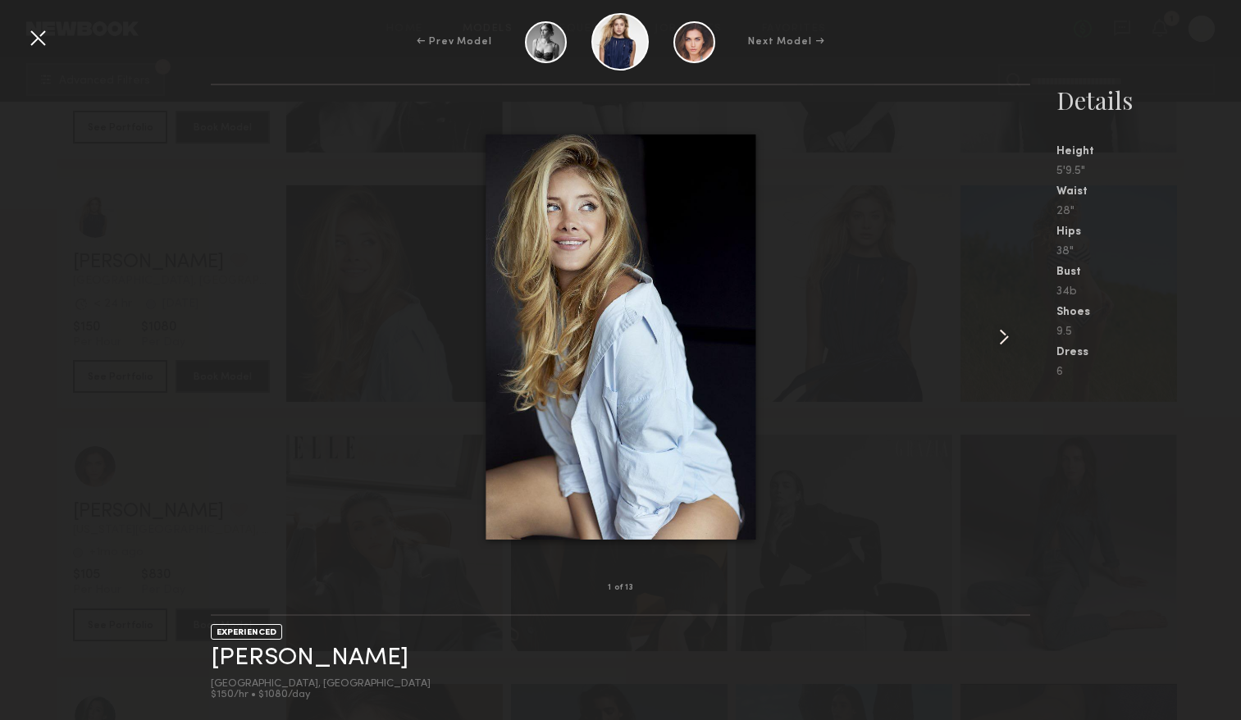
click at [992, 338] on common-icon at bounding box center [1003, 337] width 26 height 26
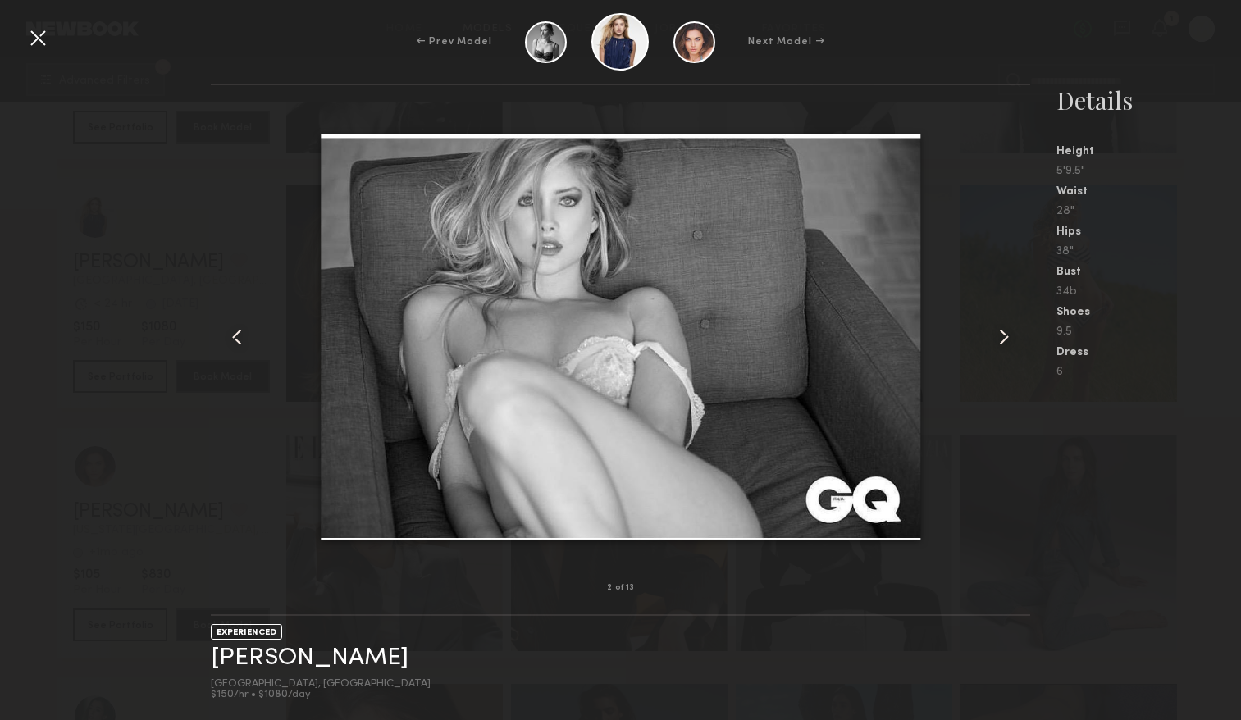
click at [992, 334] on common-icon at bounding box center [1003, 337] width 26 height 26
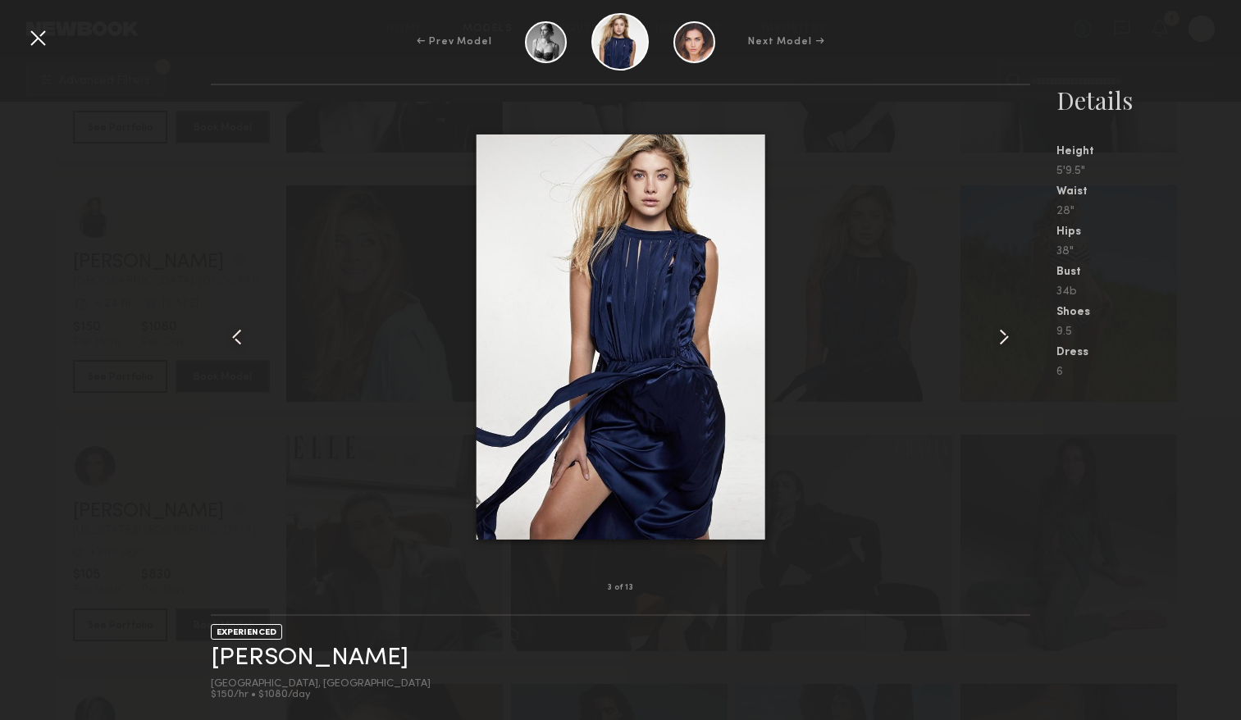
click at [992, 335] on common-icon at bounding box center [1003, 337] width 26 height 26
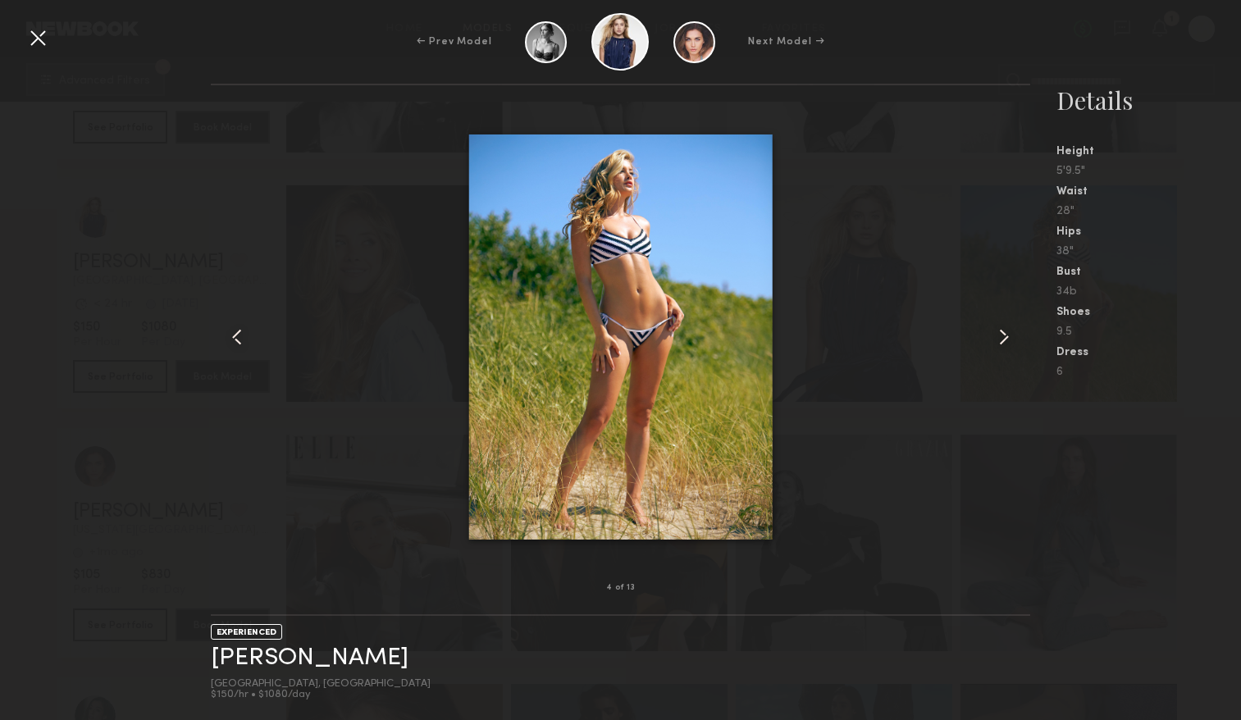
click at [992, 335] on common-icon at bounding box center [1003, 337] width 26 height 26
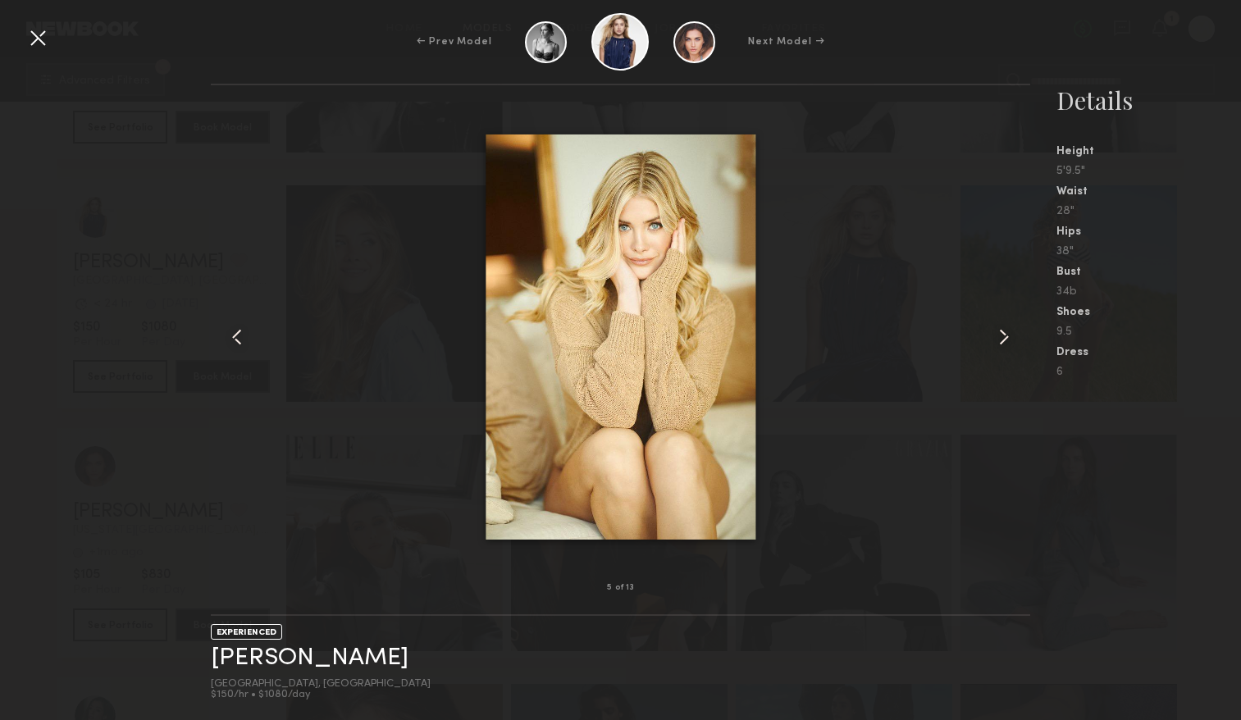
click at [992, 335] on common-icon at bounding box center [1003, 337] width 26 height 26
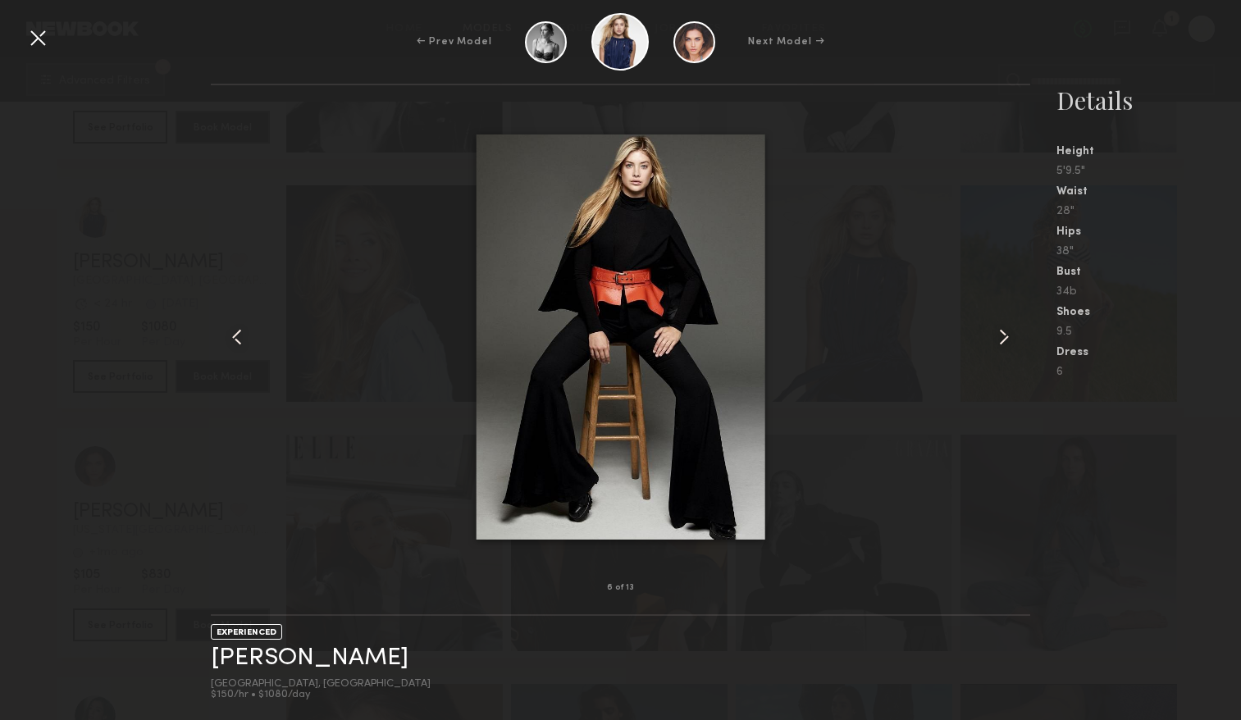
click at [992, 337] on common-icon at bounding box center [1003, 337] width 26 height 26
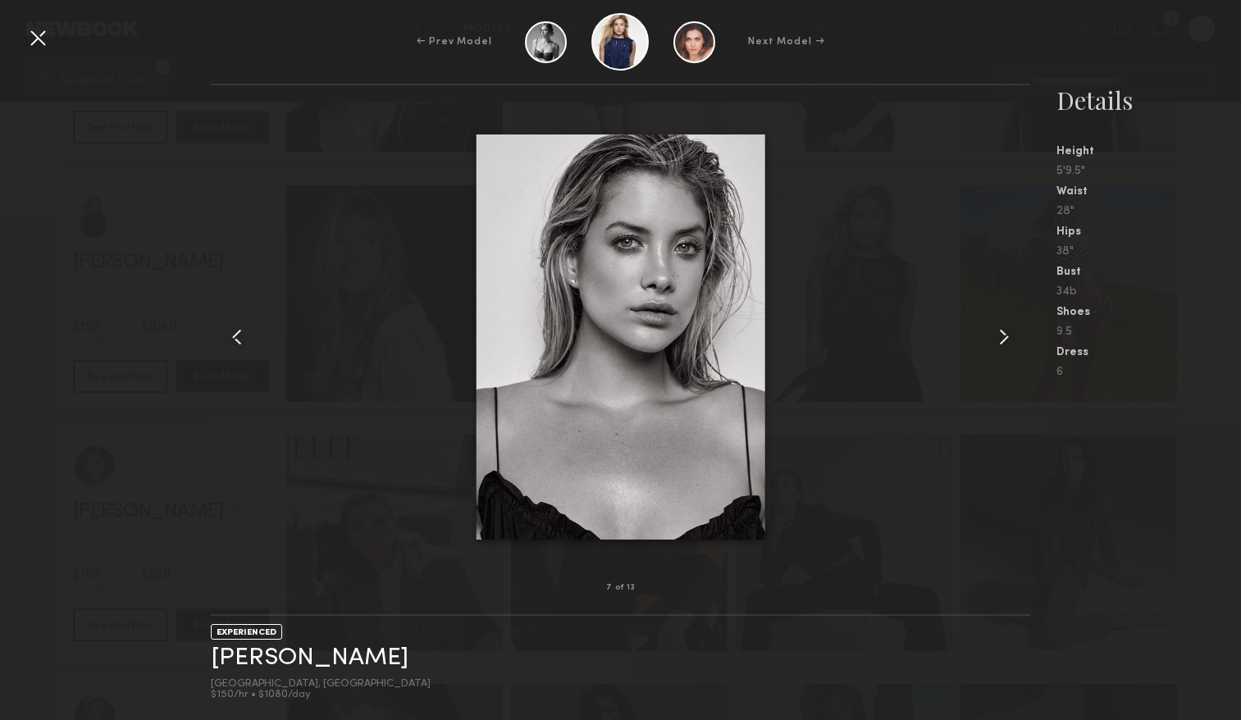
click at [992, 336] on common-icon at bounding box center [1003, 337] width 26 height 26
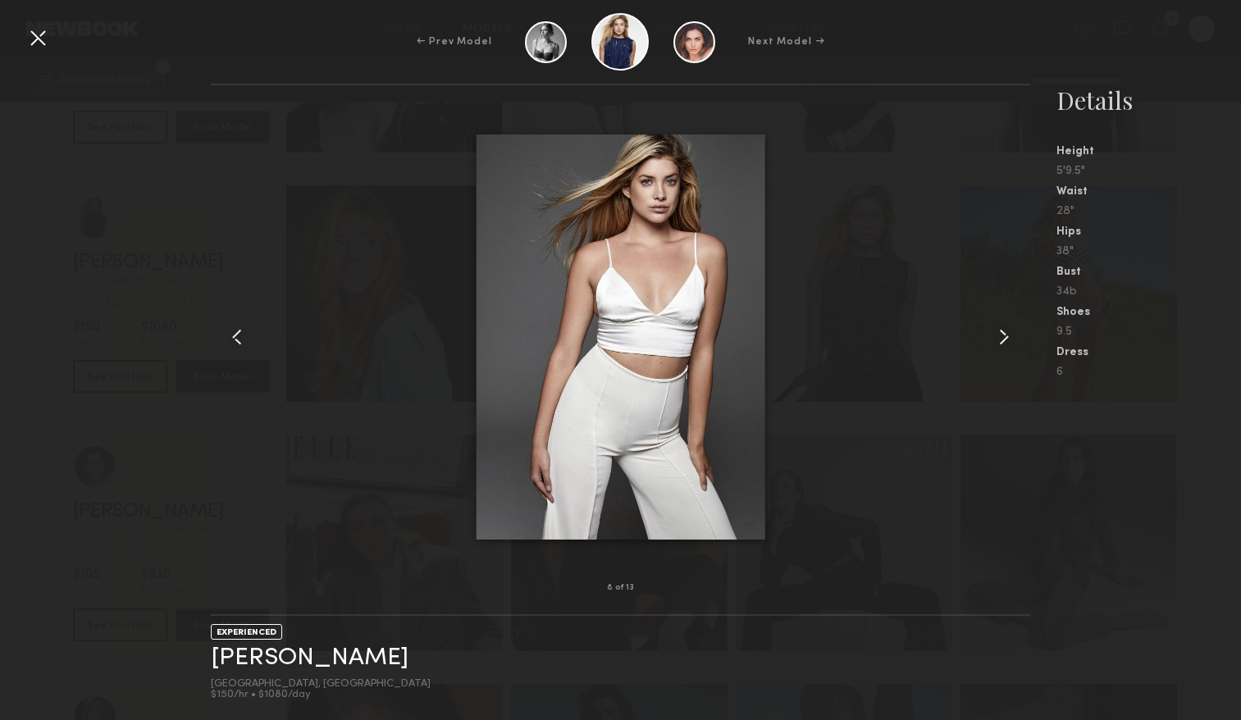
click at [992, 336] on common-icon at bounding box center [1003, 337] width 26 height 26
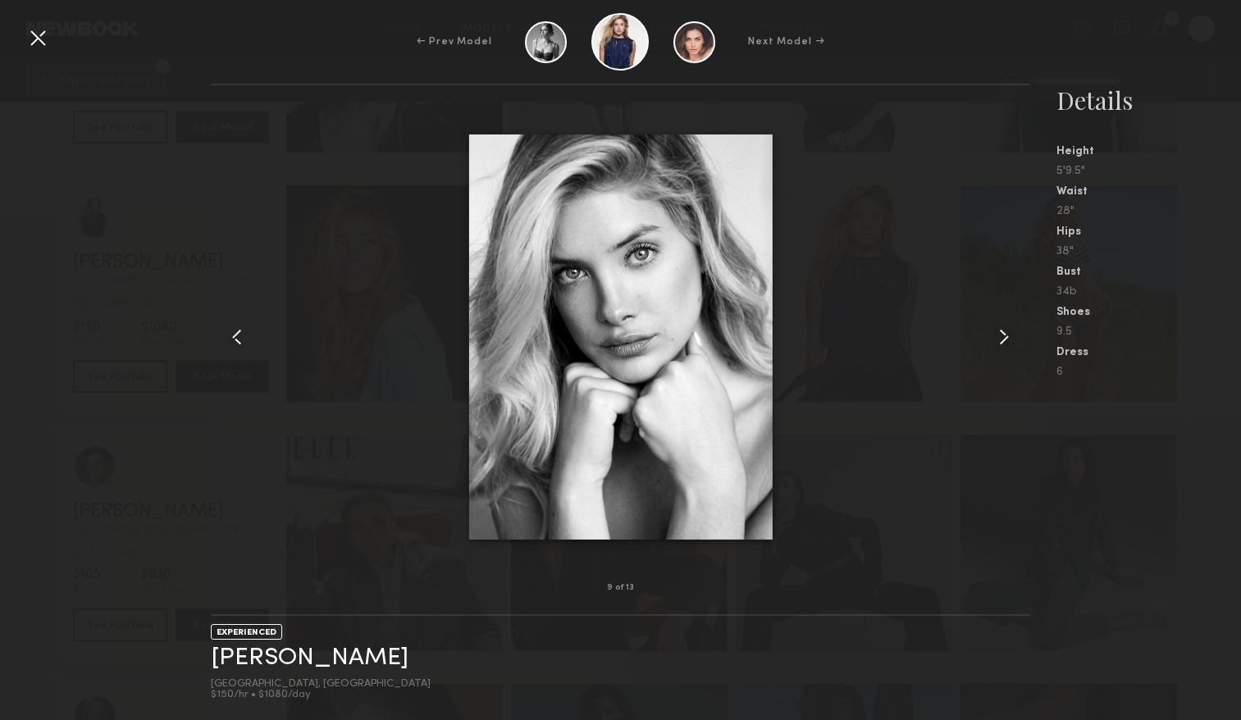
click at [992, 336] on common-icon at bounding box center [1003, 337] width 26 height 26
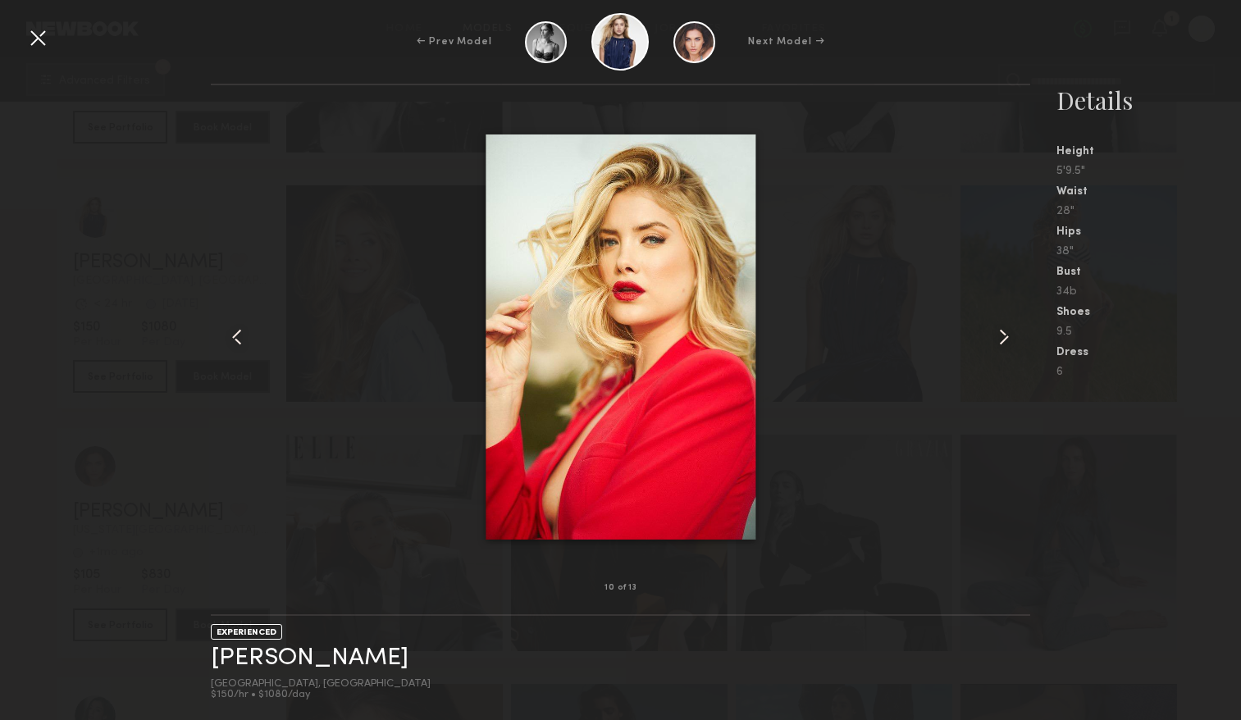
click at [992, 336] on common-icon at bounding box center [1003, 337] width 26 height 26
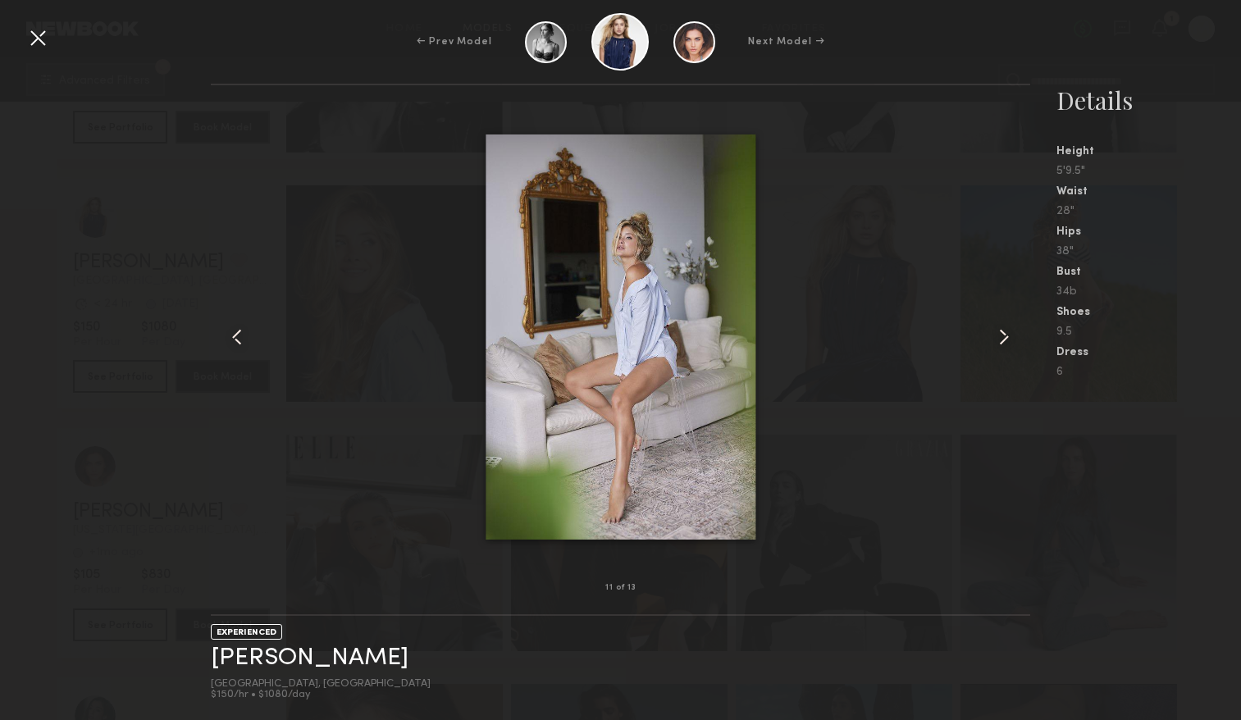
click at [992, 336] on common-icon at bounding box center [1003, 337] width 26 height 26
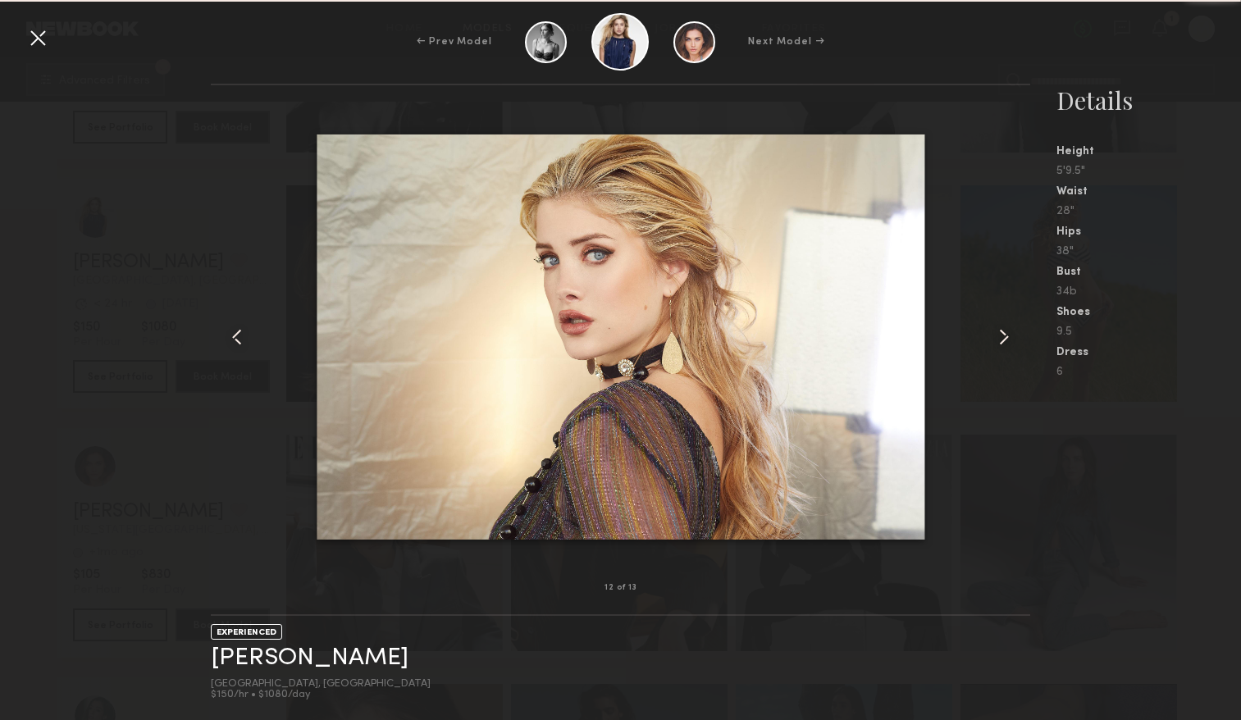
click at [992, 336] on common-icon at bounding box center [1003, 337] width 26 height 26
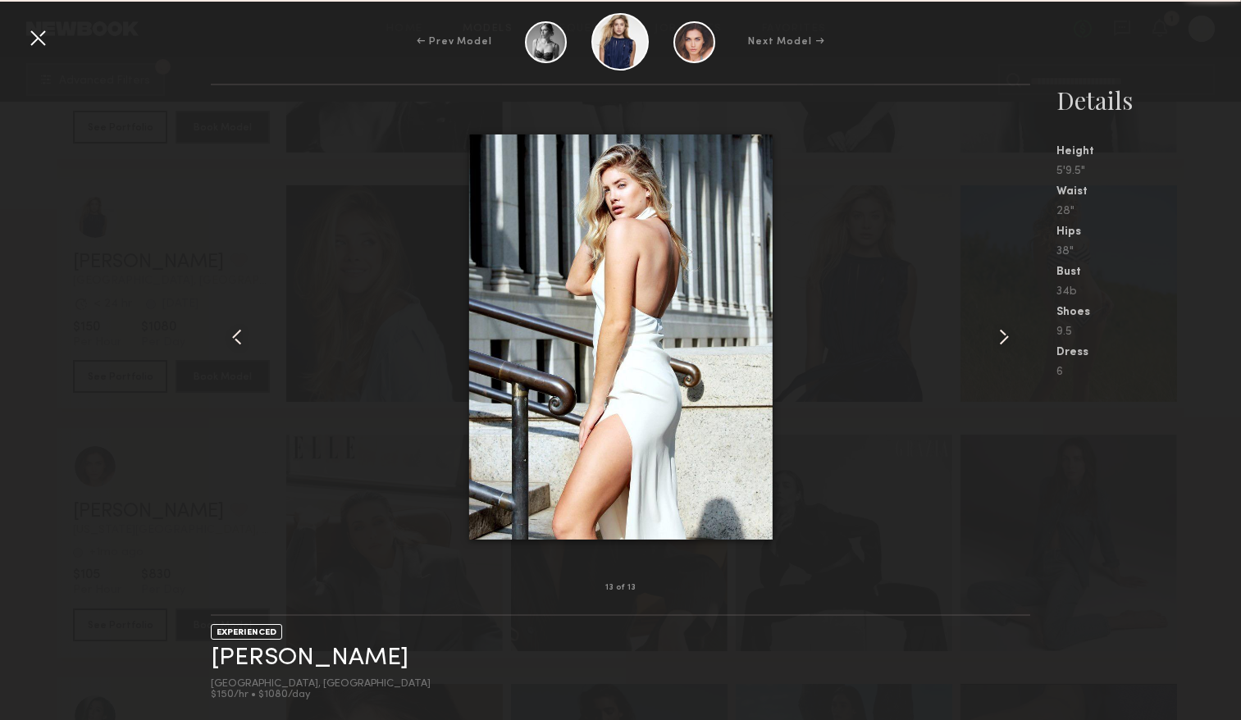
click at [992, 336] on common-icon at bounding box center [1003, 337] width 26 height 26
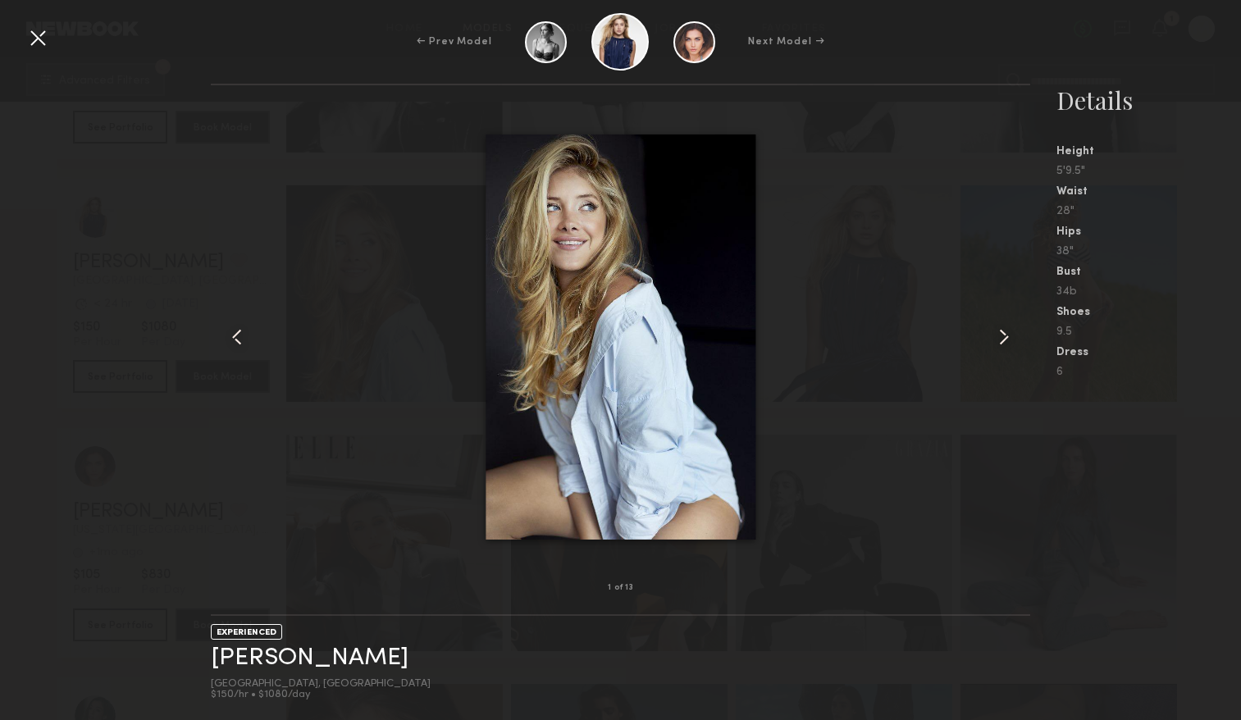
click at [992, 336] on common-icon at bounding box center [1003, 337] width 26 height 26
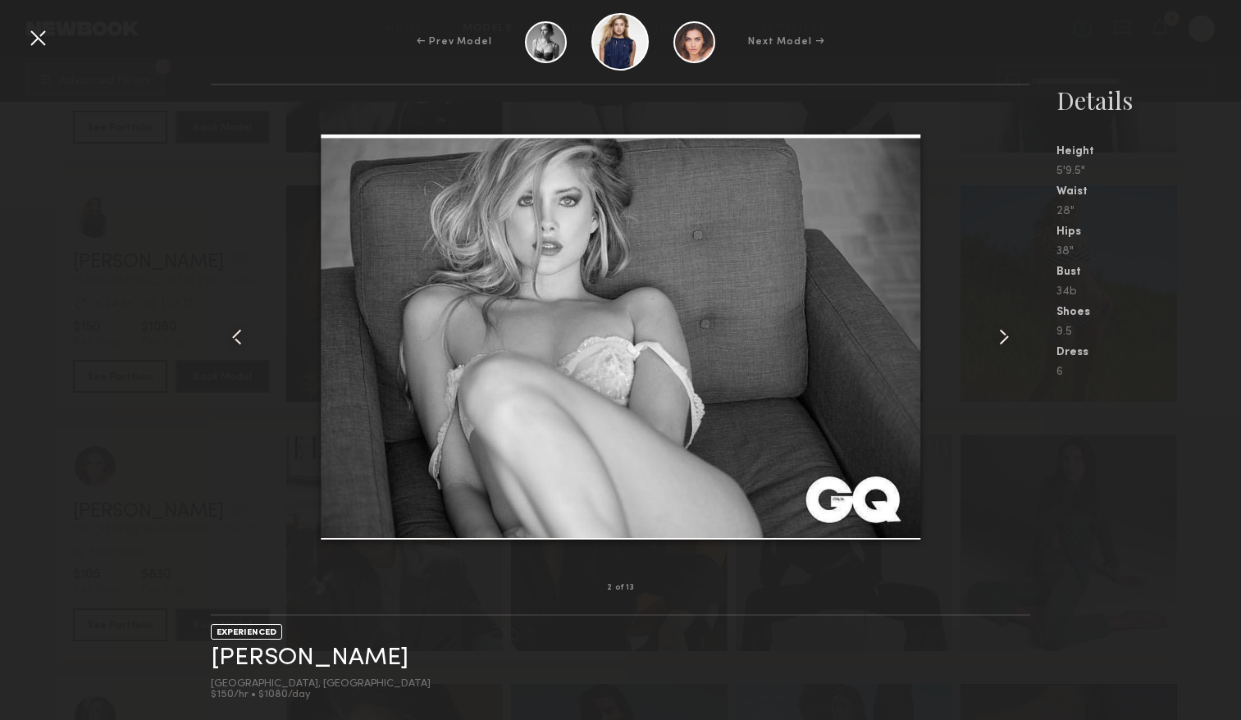
click at [34, 47] on div at bounding box center [38, 38] width 26 height 26
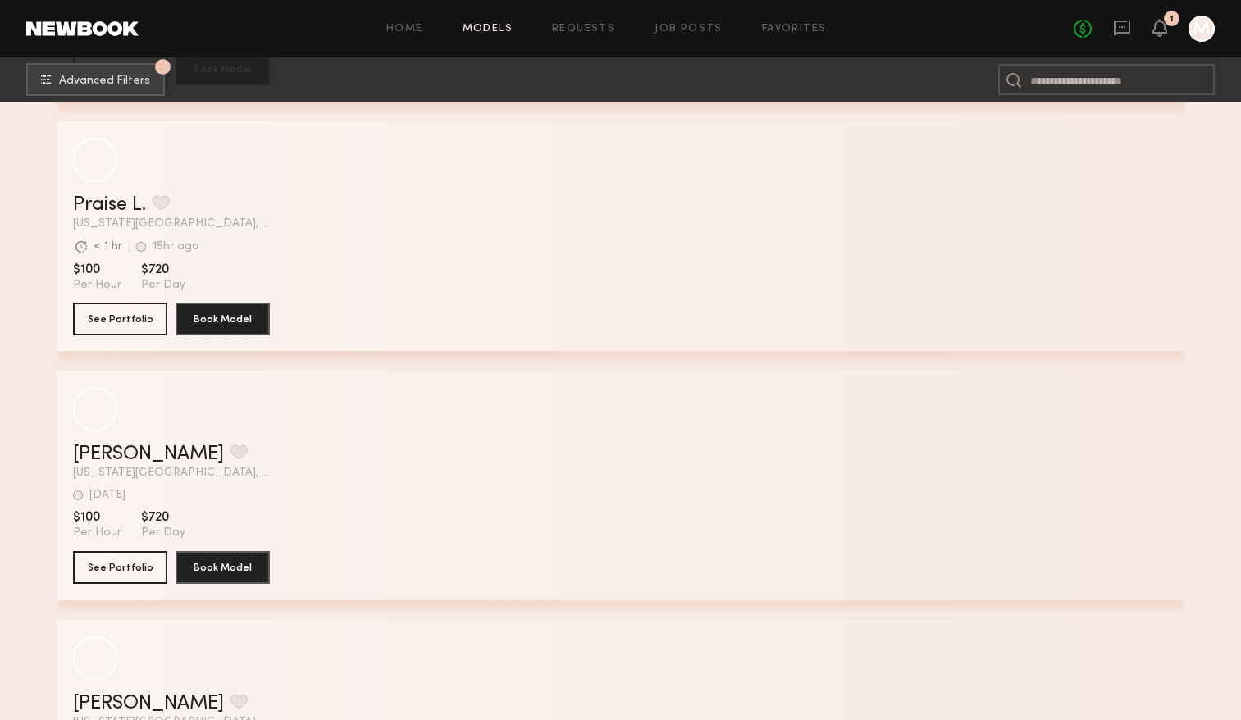
scroll to position [32634, 0]
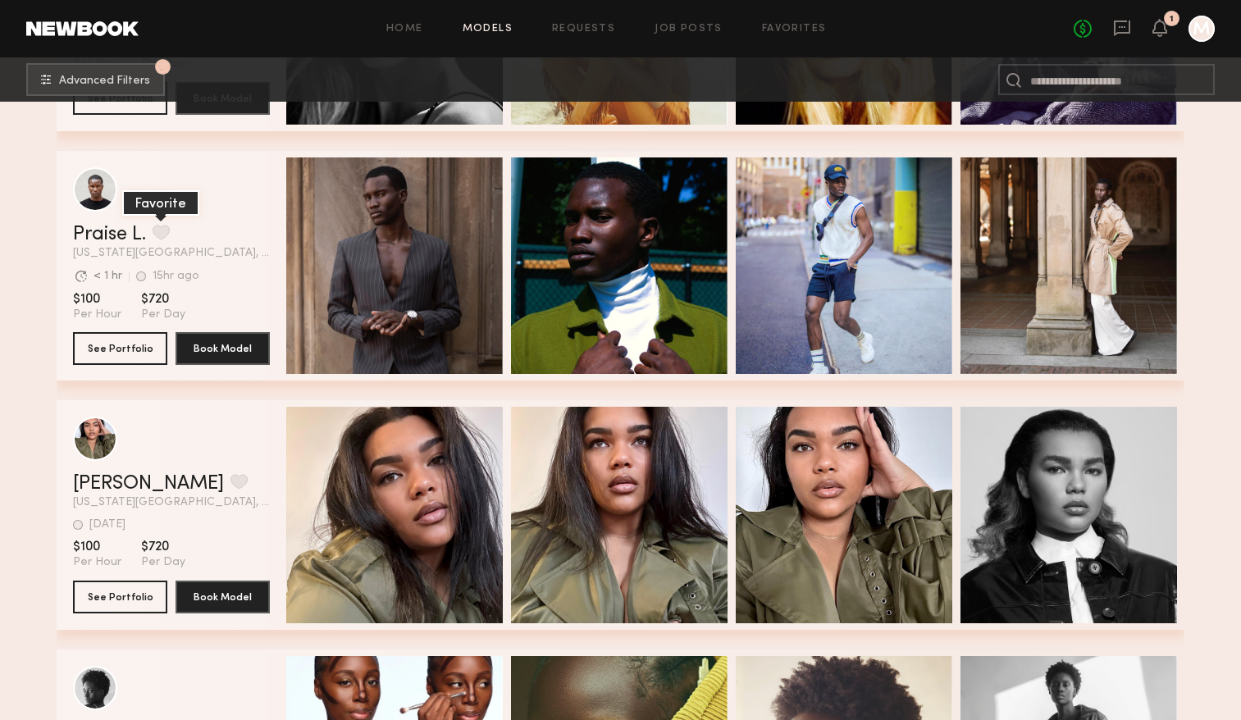
click at [160, 232] on button "grid" at bounding box center [161, 232] width 17 height 15
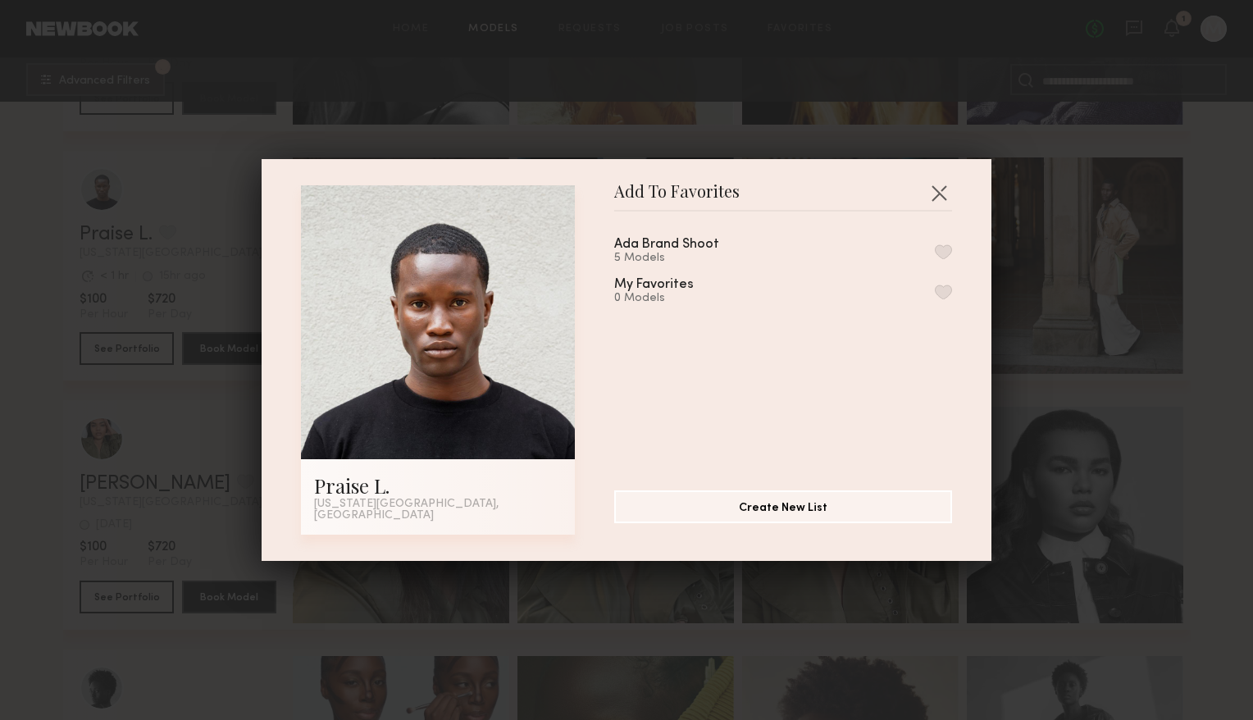
click at [748, 254] on div "Ada Brand Shoot 5 Models" at bounding box center [686, 251] width 144 height 27
click at [935, 258] on button "button" at bounding box center [943, 251] width 17 height 15
click at [943, 193] on button "button" at bounding box center [939, 193] width 26 height 26
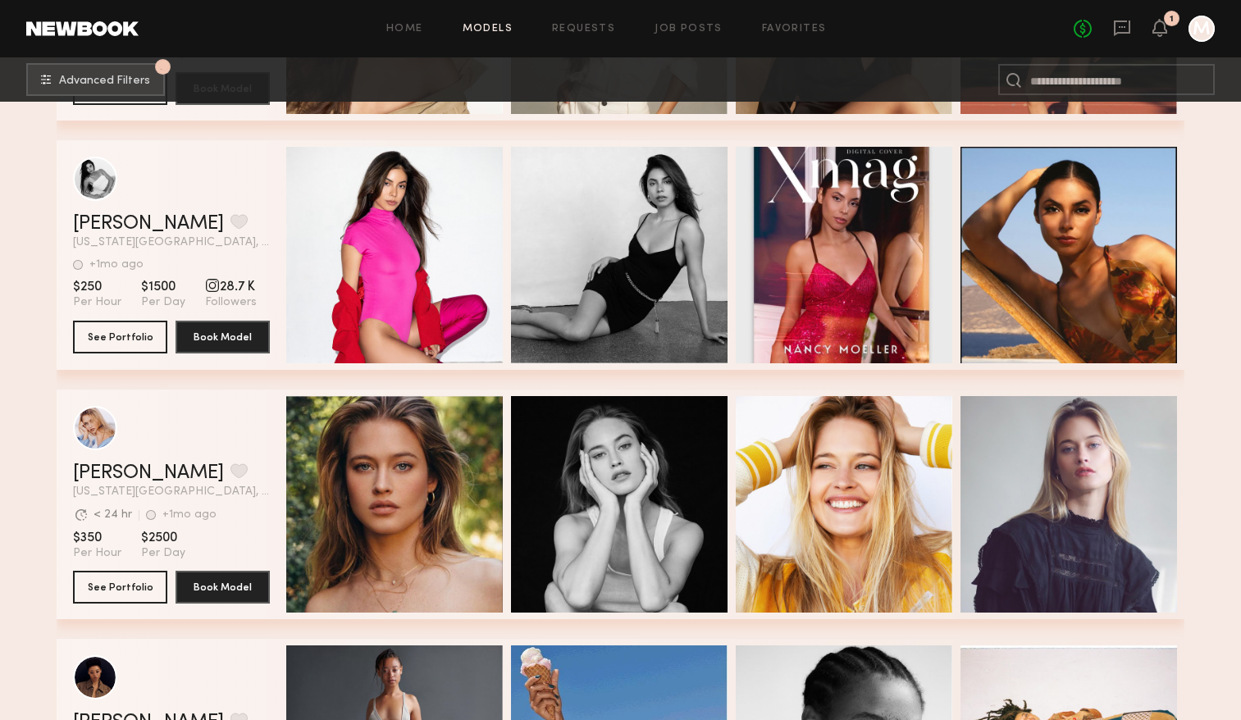
scroll to position [34203, 0]
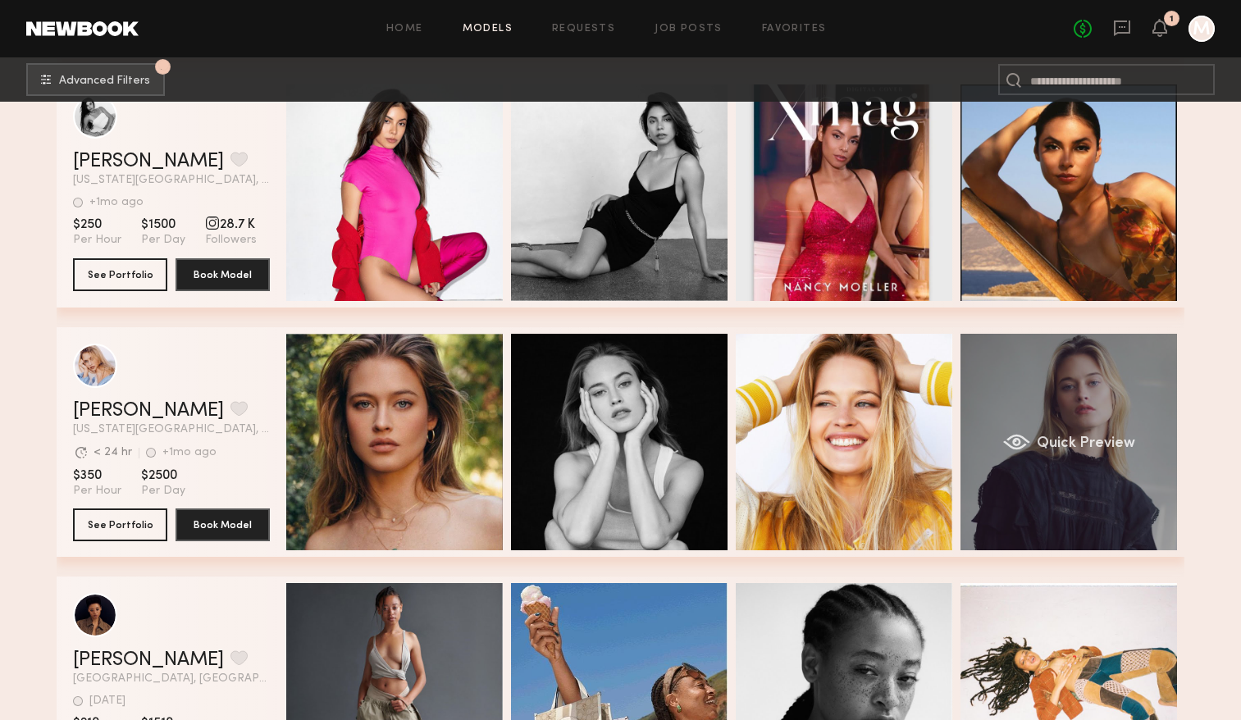
click at [1116, 445] on span "Quick Preview" at bounding box center [1085, 443] width 98 height 15
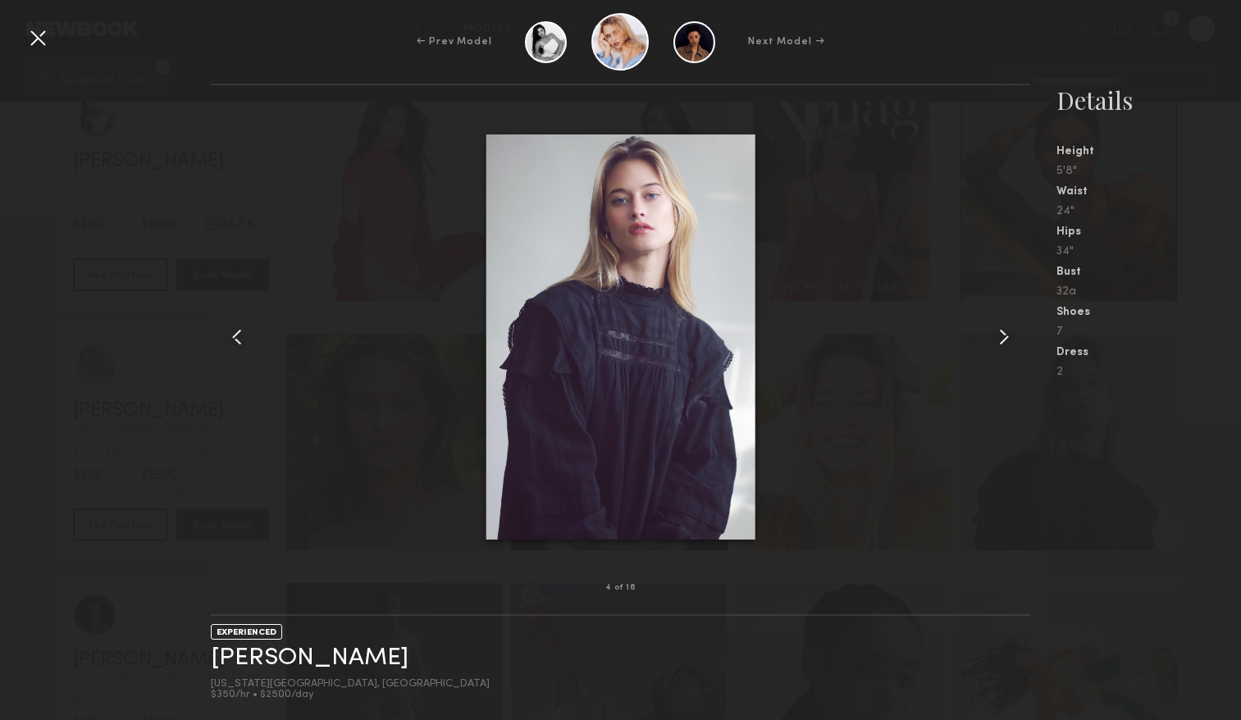
click at [1004, 338] on common-icon at bounding box center [1003, 337] width 26 height 26
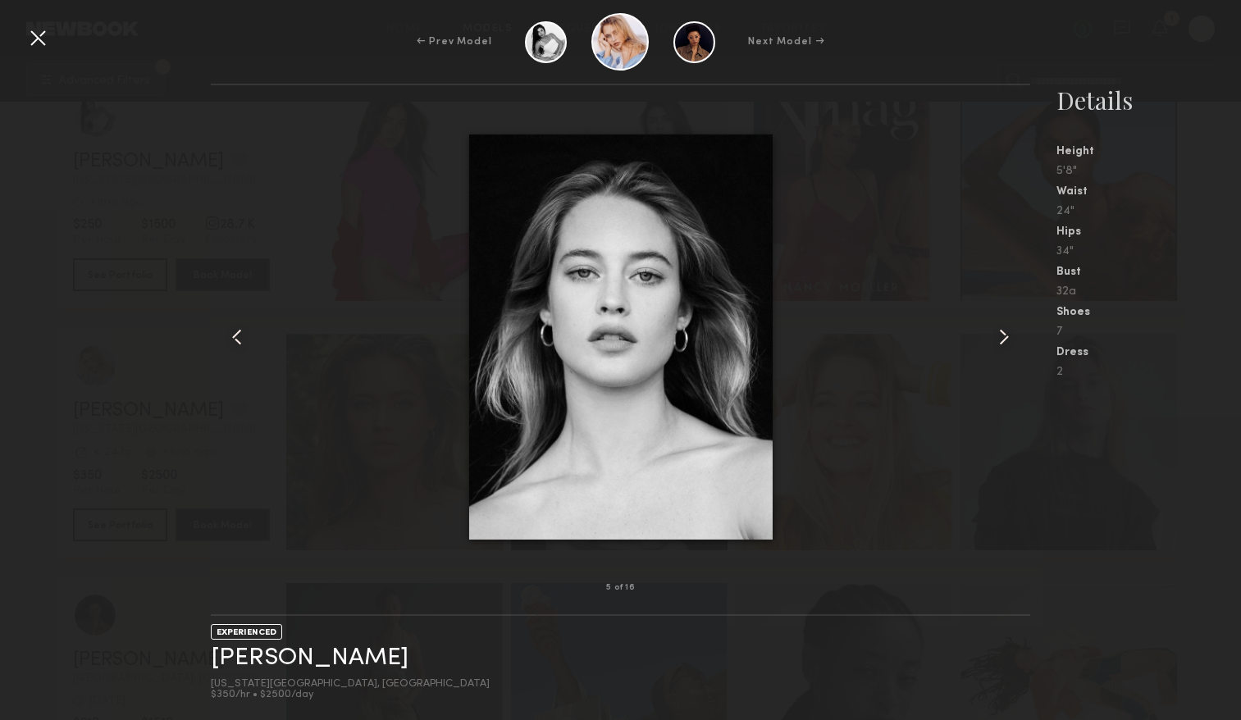
click at [1004, 338] on common-icon at bounding box center [1003, 337] width 26 height 26
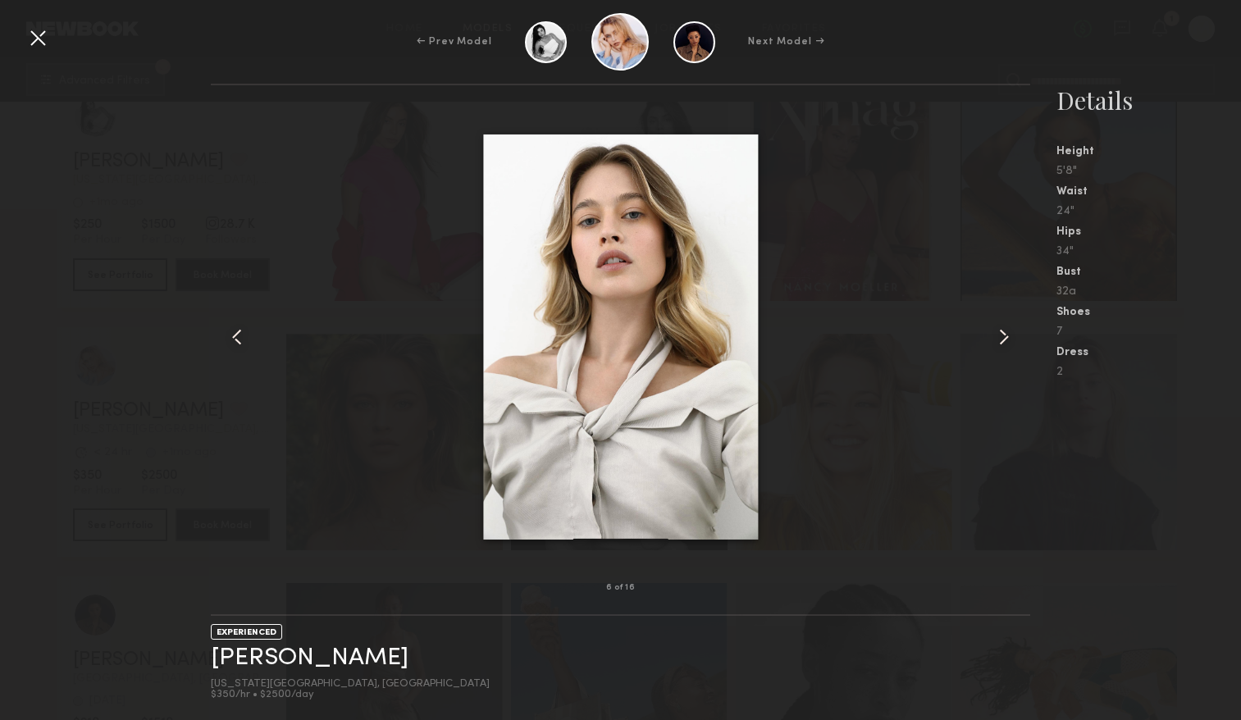
click at [1004, 338] on common-icon at bounding box center [1003, 337] width 26 height 26
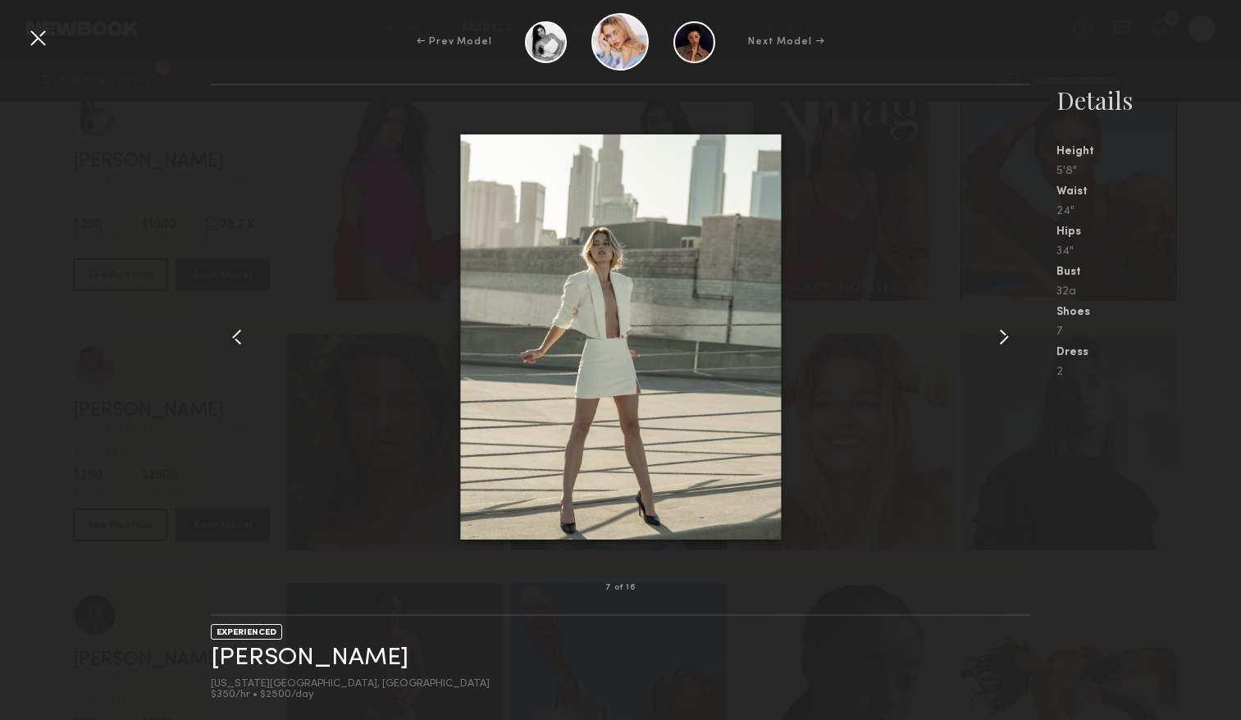
click at [1004, 338] on common-icon at bounding box center [1003, 337] width 26 height 26
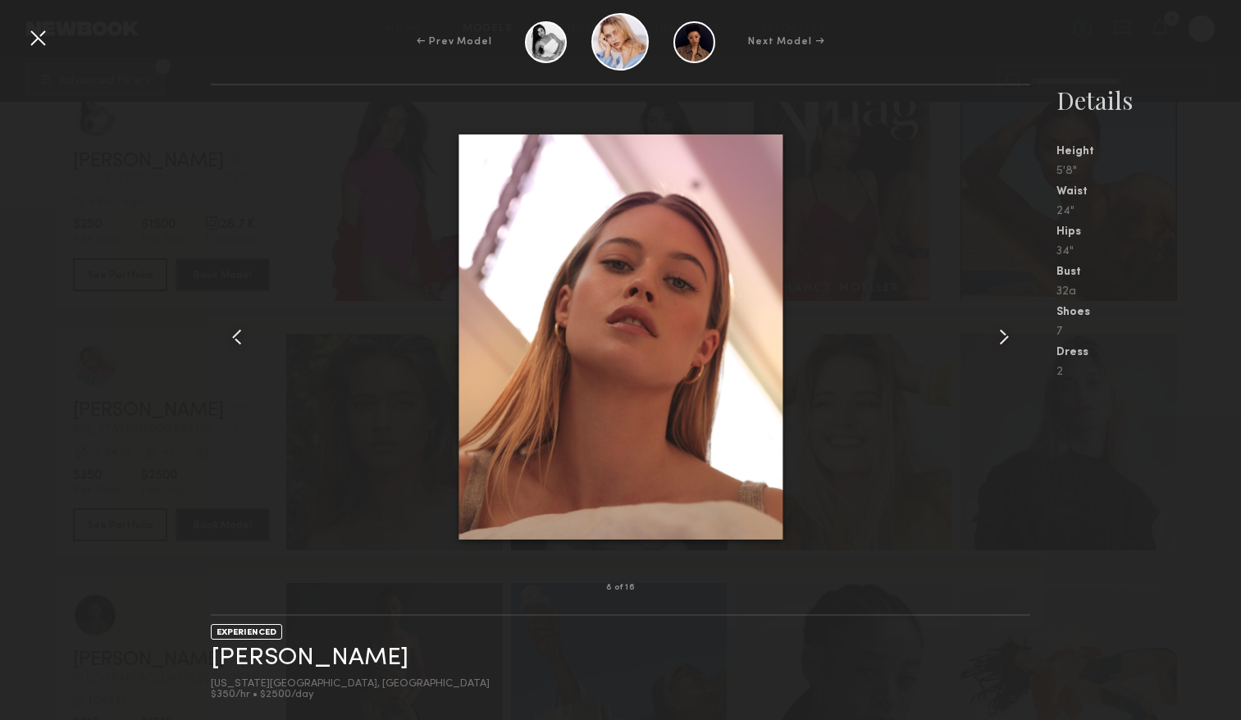
click at [1004, 338] on common-icon at bounding box center [1003, 337] width 26 height 26
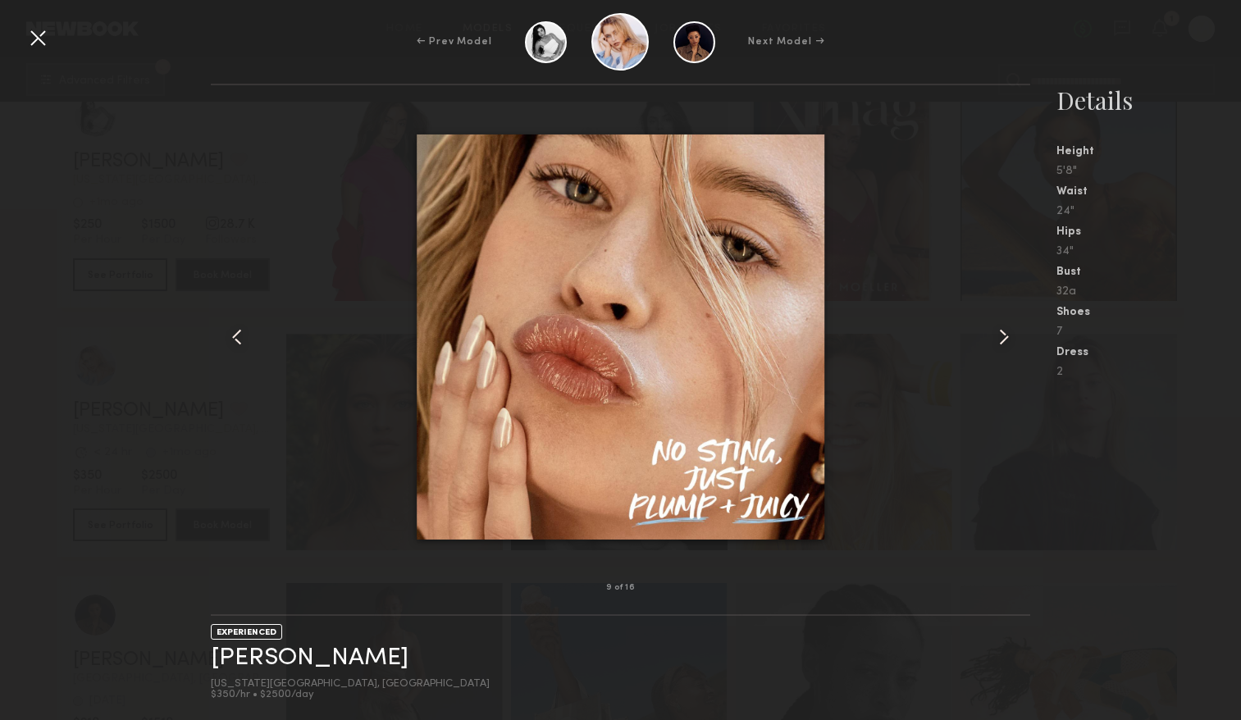
click at [1004, 338] on common-icon at bounding box center [1003, 337] width 26 height 26
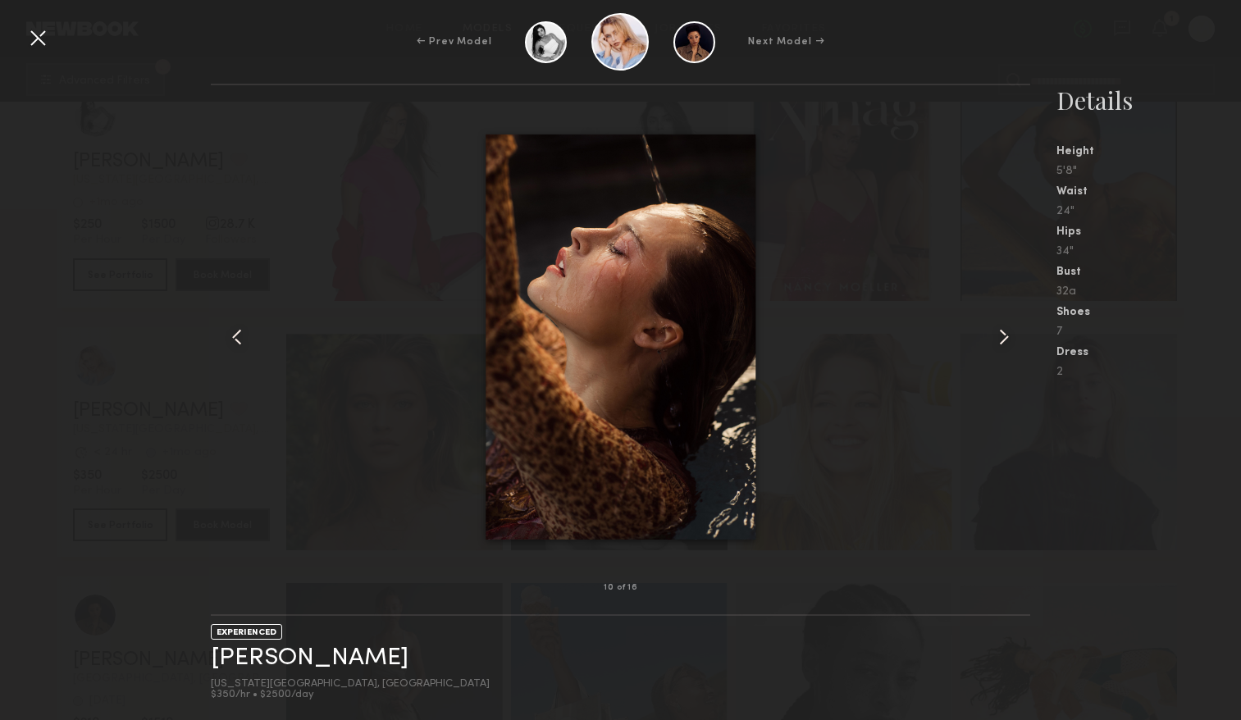
click at [1004, 338] on common-icon at bounding box center [1003, 337] width 26 height 26
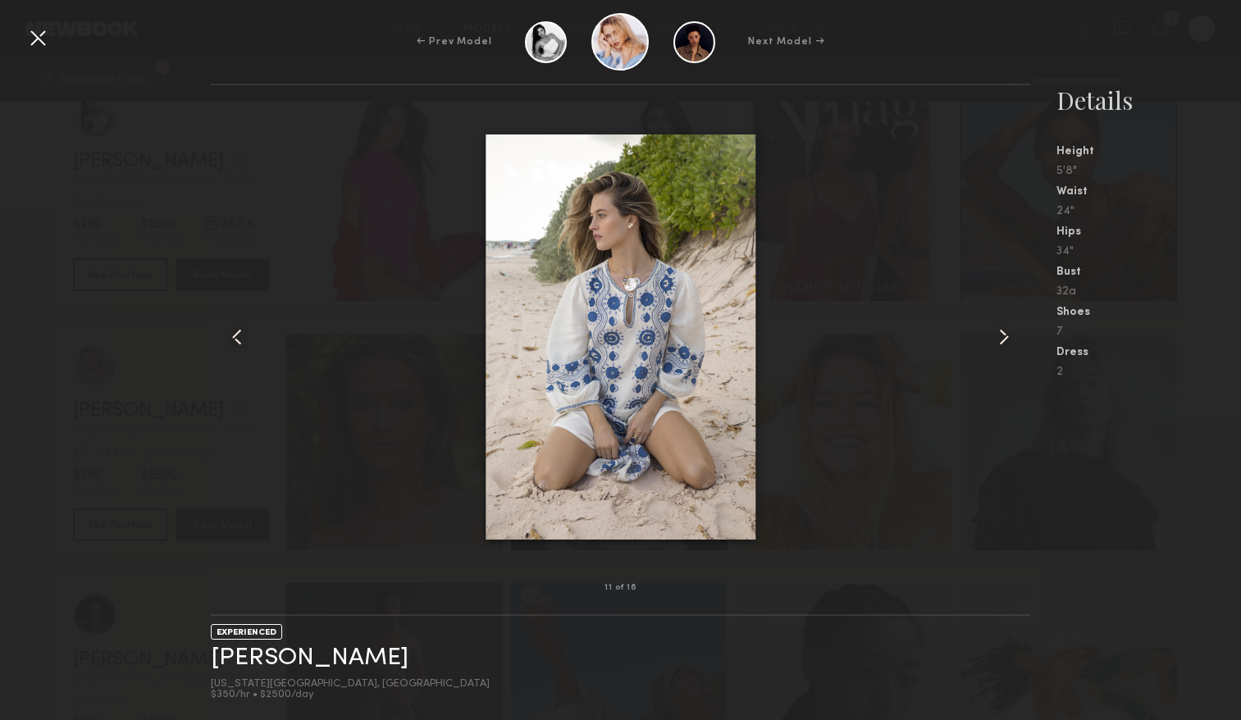
click at [1004, 338] on common-icon at bounding box center [1003, 337] width 26 height 26
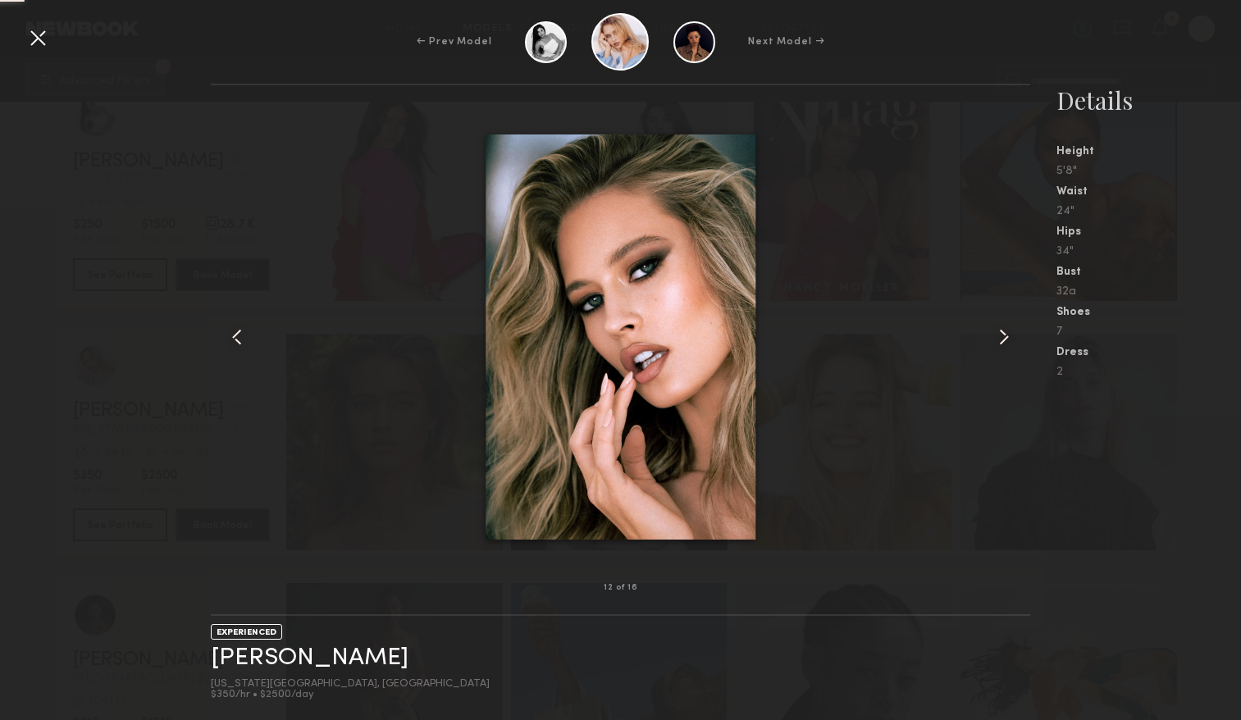
click at [1004, 338] on common-icon at bounding box center [1003, 337] width 26 height 26
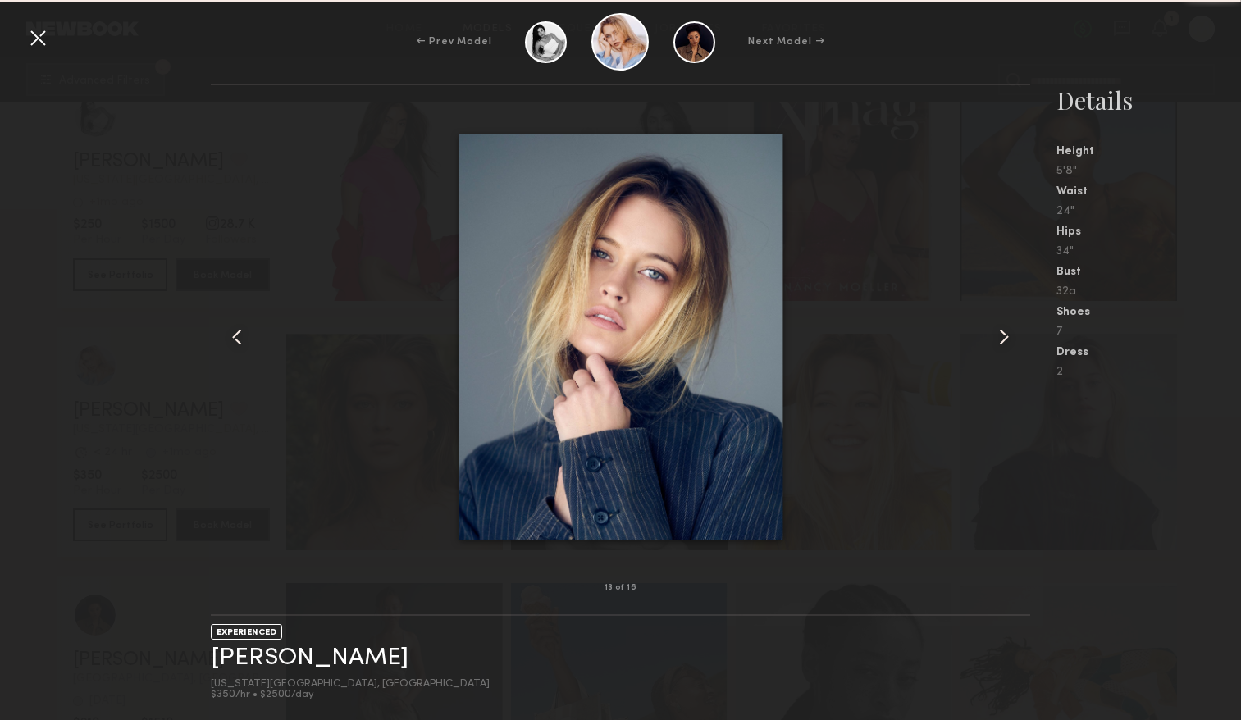
click at [1004, 338] on common-icon at bounding box center [1003, 337] width 26 height 26
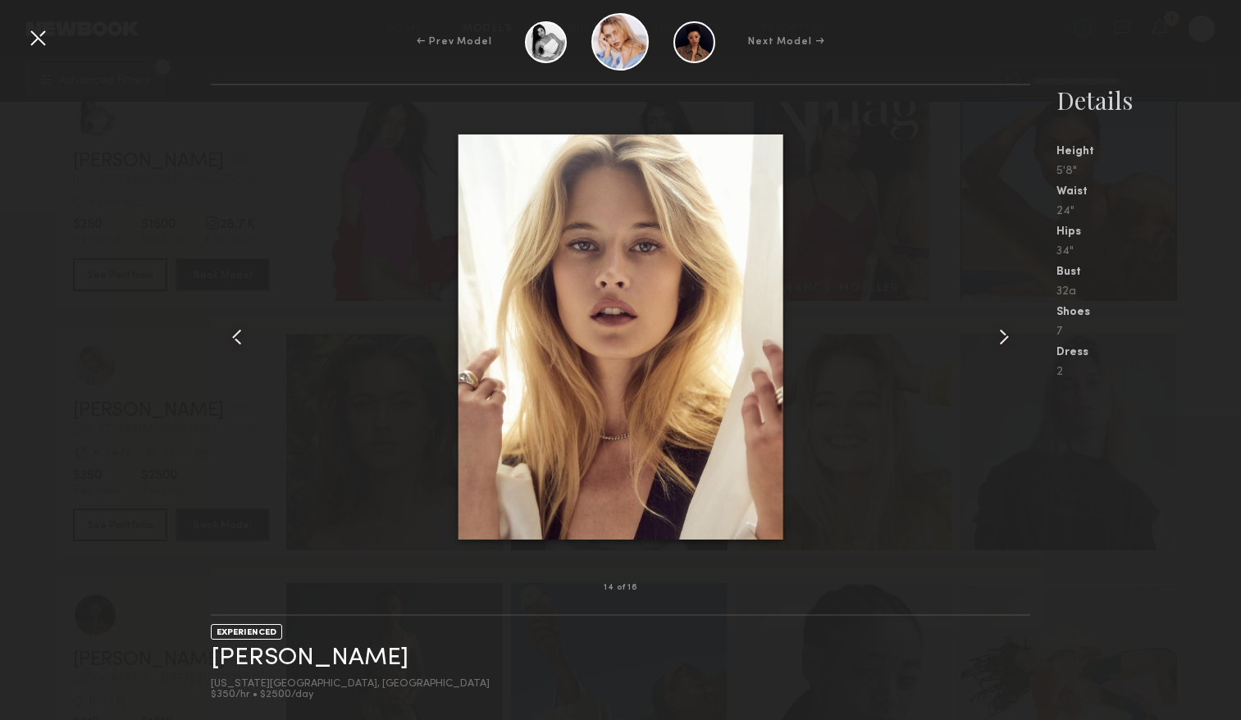
click at [1004, 338] on common-icon at bounding box center [1003, 337] width 26 height 26
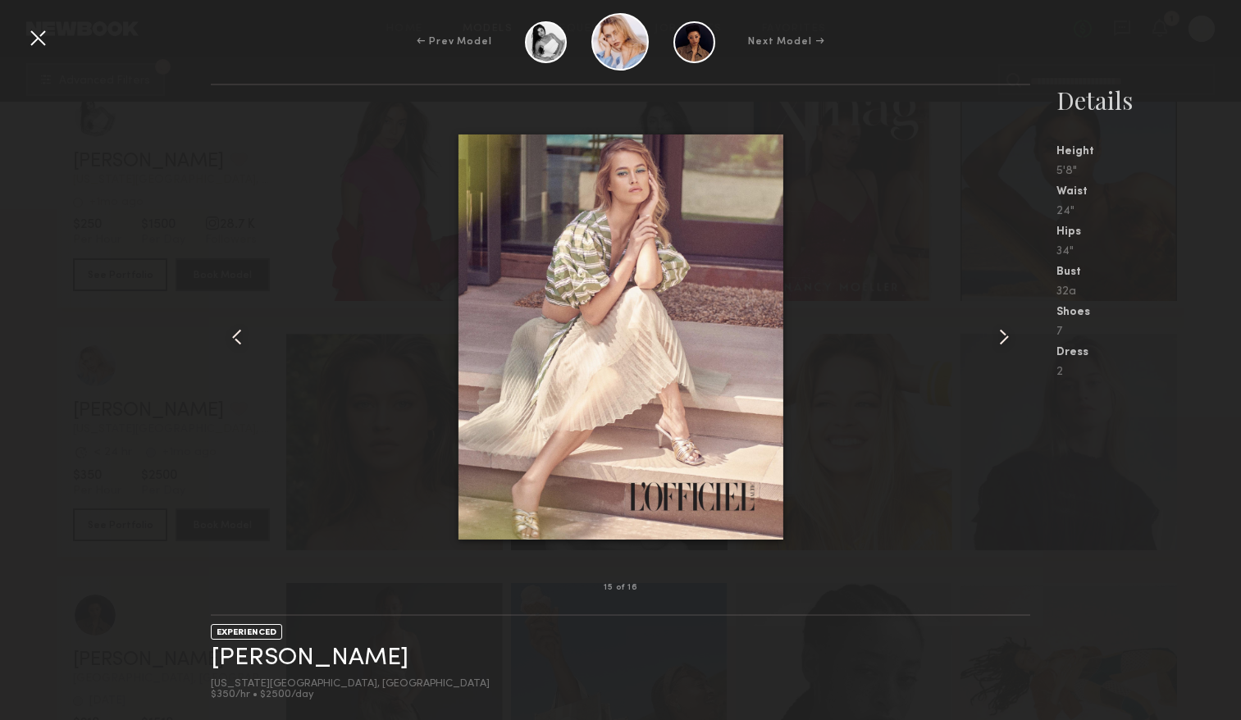
click at [1004, 338] on common-icon at bounding box center [1003, 337] width 26 height 26
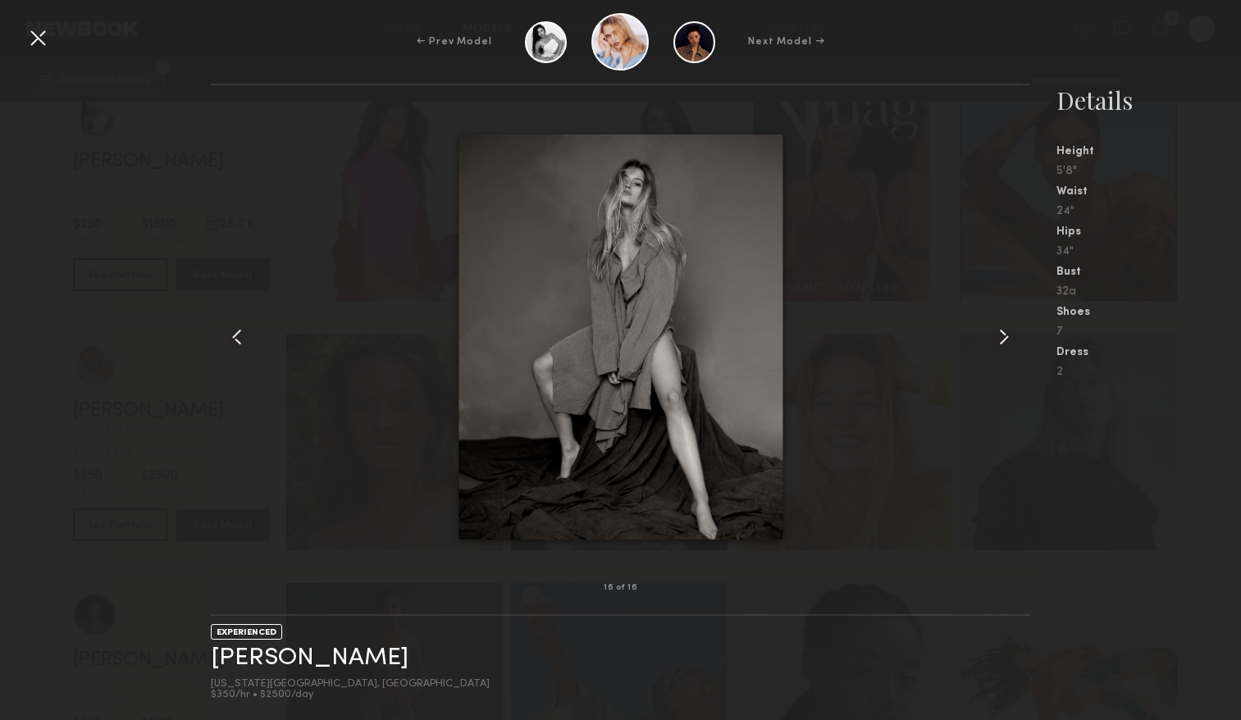
click at [1004, 338] on common-icon at bounding box center [1003, 337] width 26 height 26
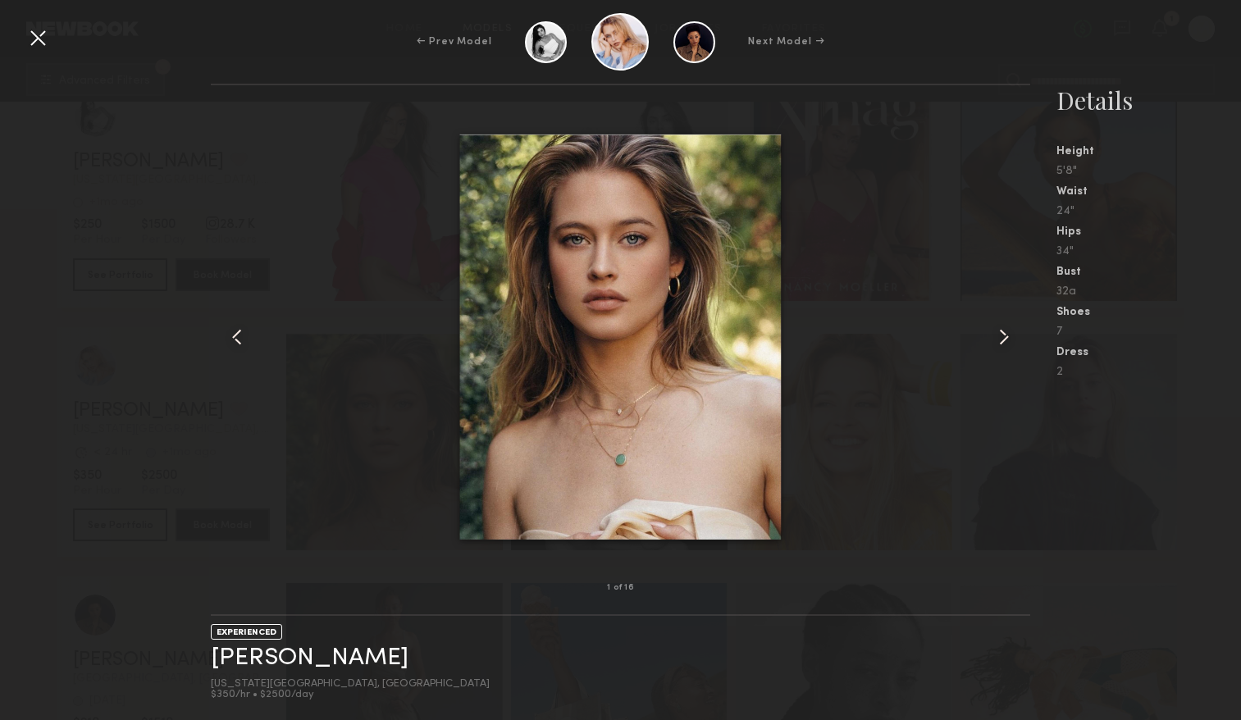
click at [1004, 338] on common-icon at bounding box center [1003, 337] width 26 height 26
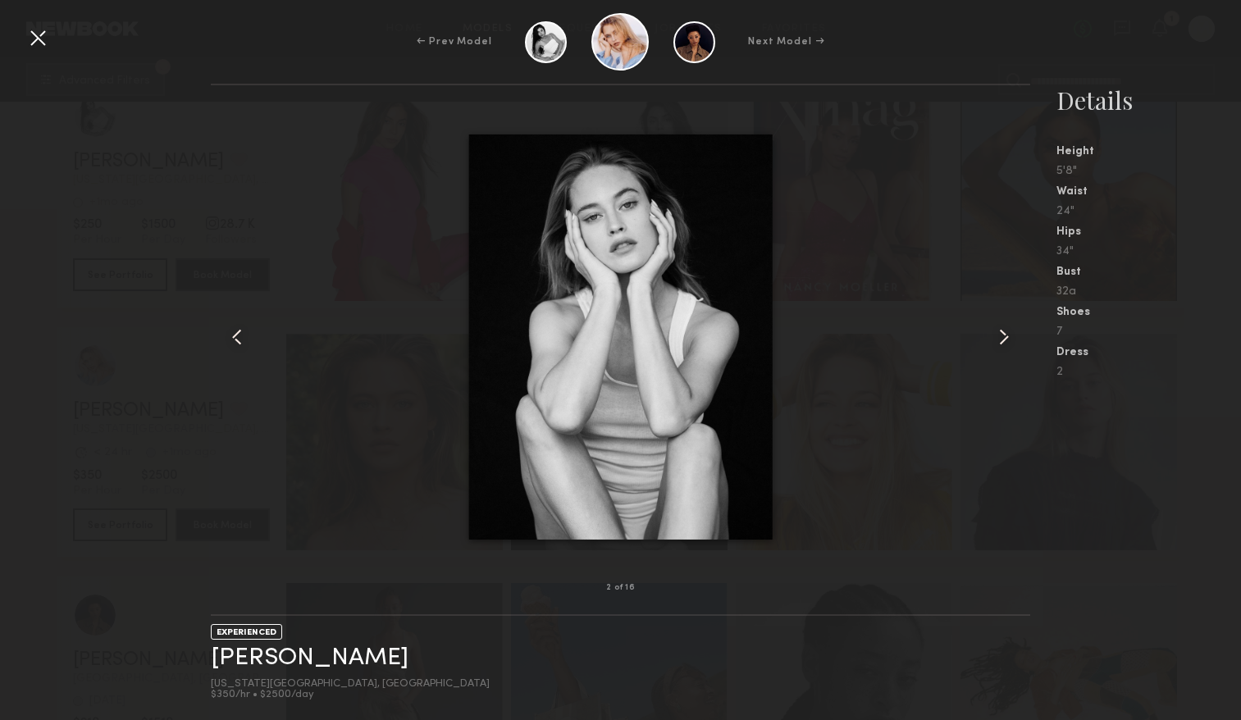
click at [1004, 338] on common-icon at bounding box center [1003, 337] width 26 height 26
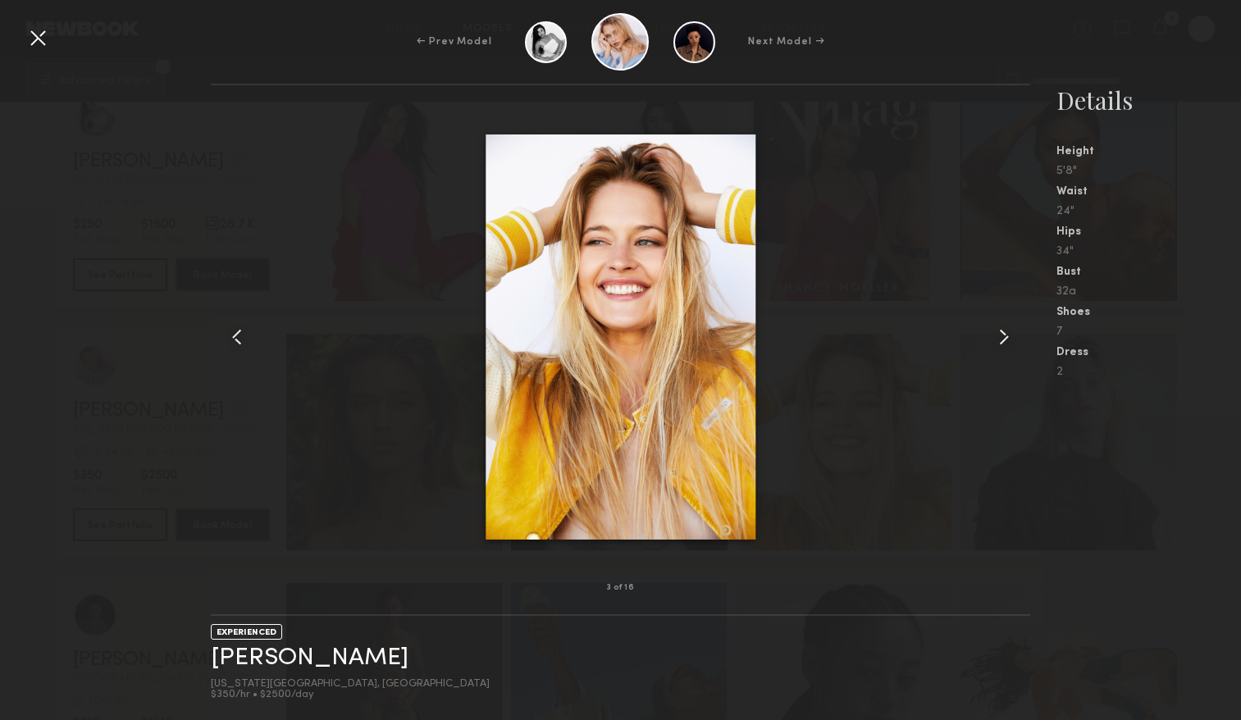
click at [1004, 338] on common-icon at bounding box center [1003, 337] width 26 height 26
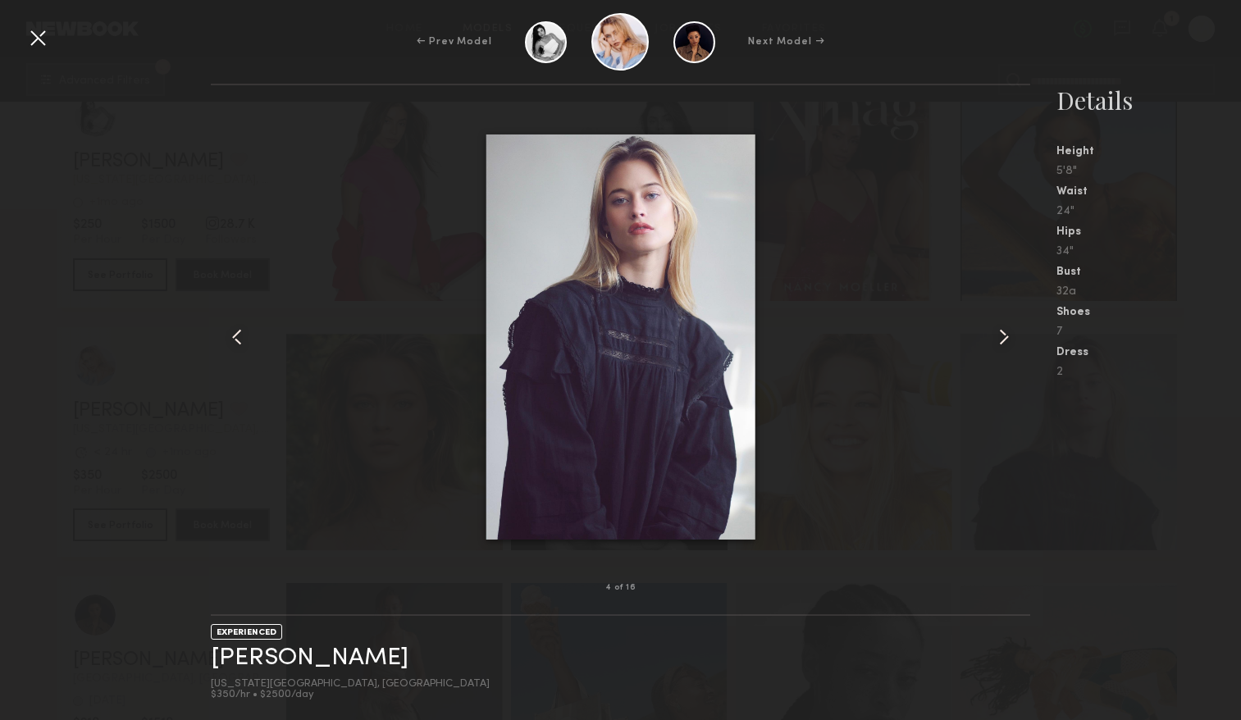
click at [1004, 338] on common-icon at bounding box center [1003, 337] width 26 height 26
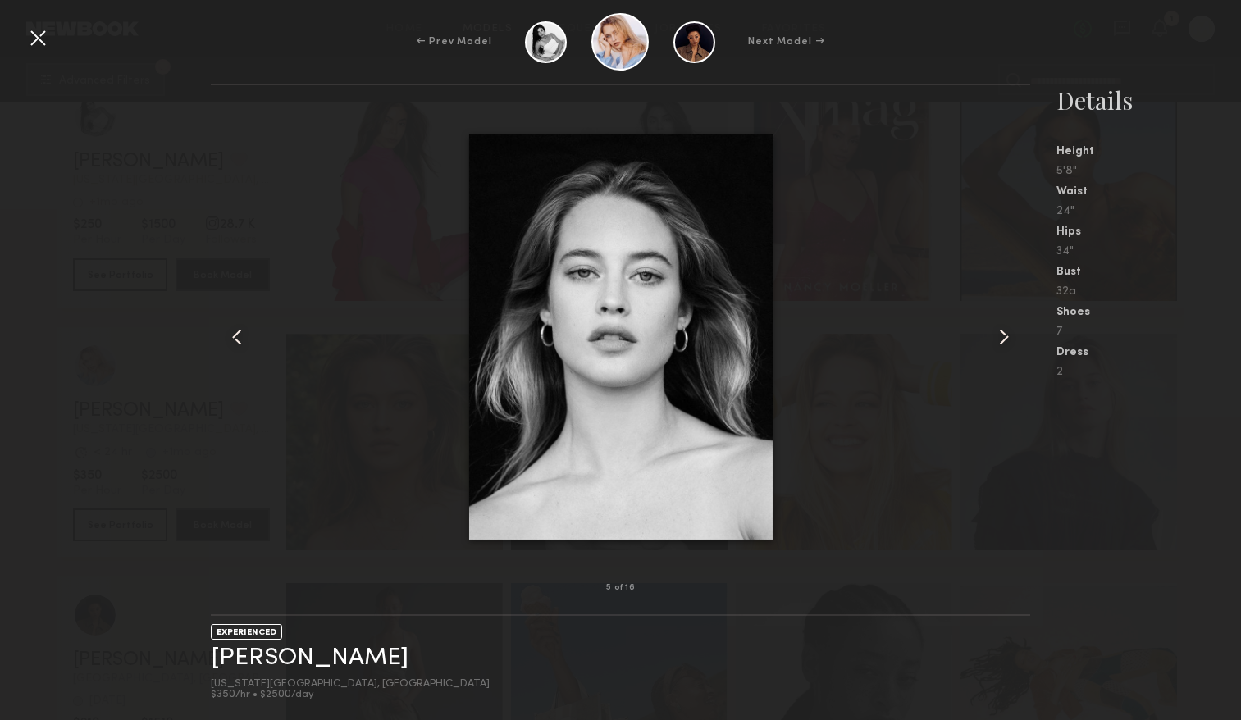
click at [52, 41] on div "← Prev Model Next Model →" at bounding box center [620, 41] width 1241 height 57
click at [41, 40] on div at bounding box center [38, 38] width 26 height 26
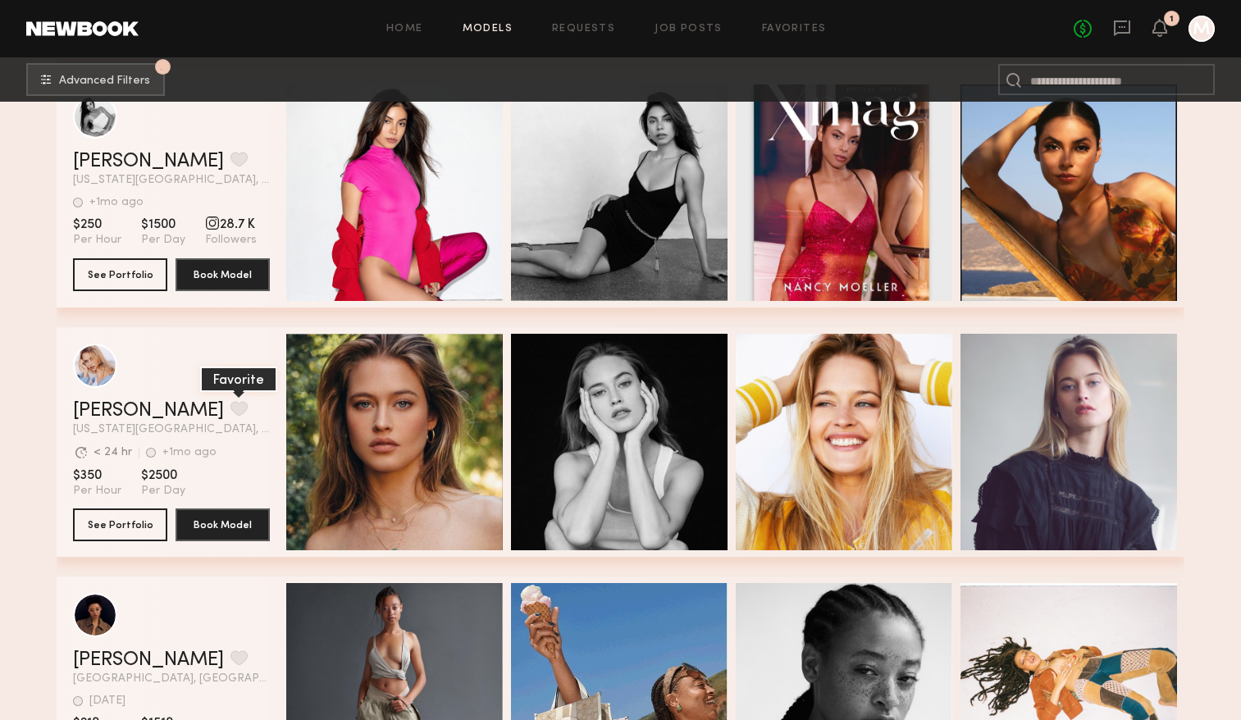
click at [230, 409] on button "grid" at bounding box center [238, 408] width 17 height 15
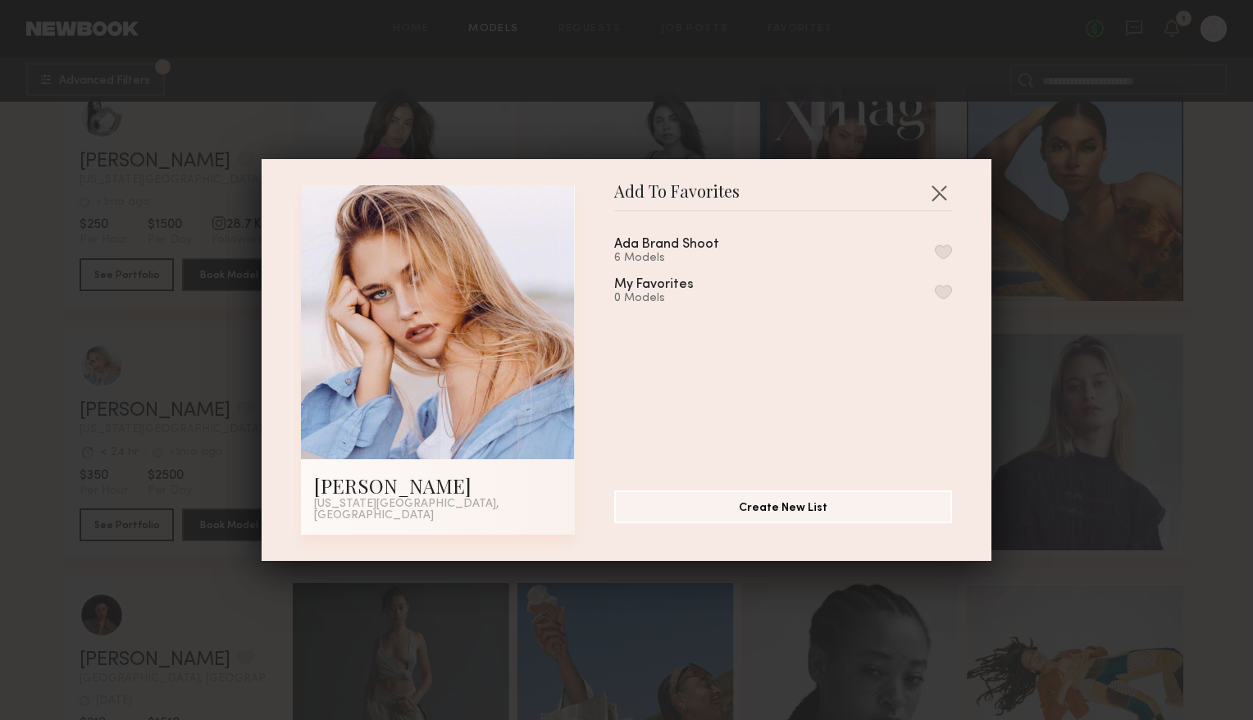
click at [935, 254] on button "button" at bounding box center [943, 251] width 17 height 15
click at [936, 196] on button "button" at bounding box center [939, 193] width 26 height 26
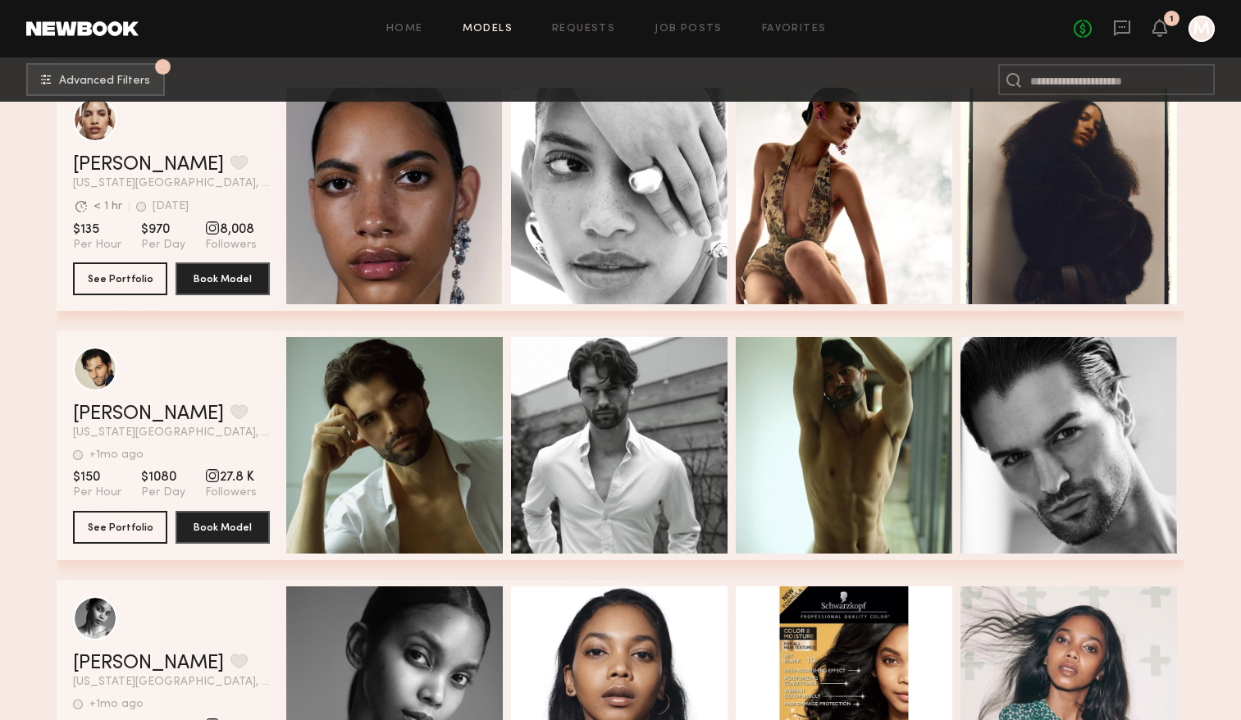
scroll to position [36693, 0]
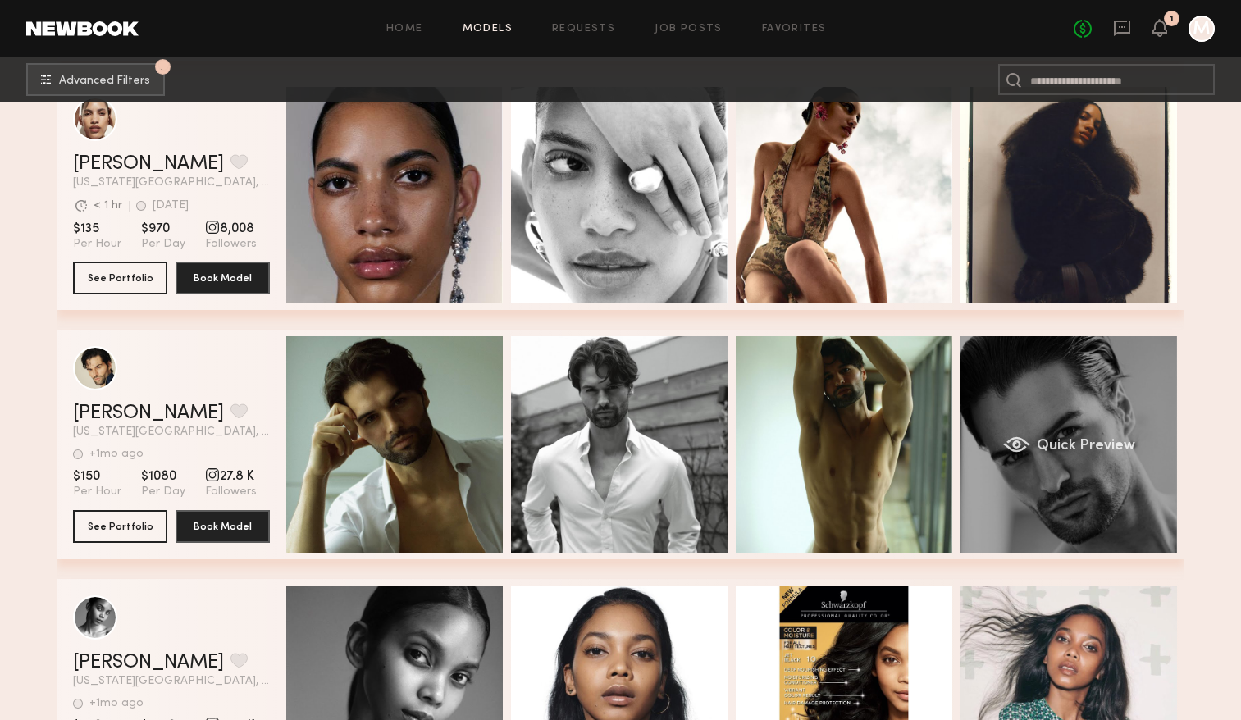
click at [1046, 441] on span "Quick Preview" at bounding box center [1085, 446] width 98 height 15
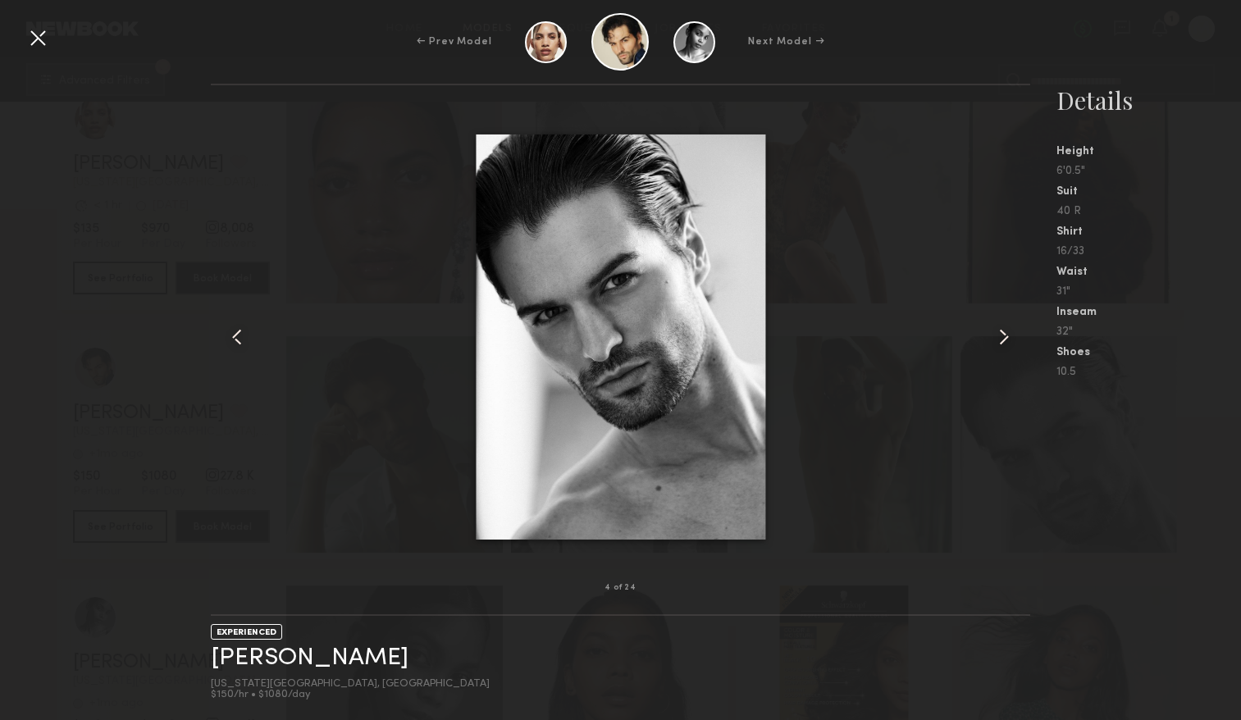
click at [1008, 346] on common-icon at bounding box center [1003, 337] width 26 height 26
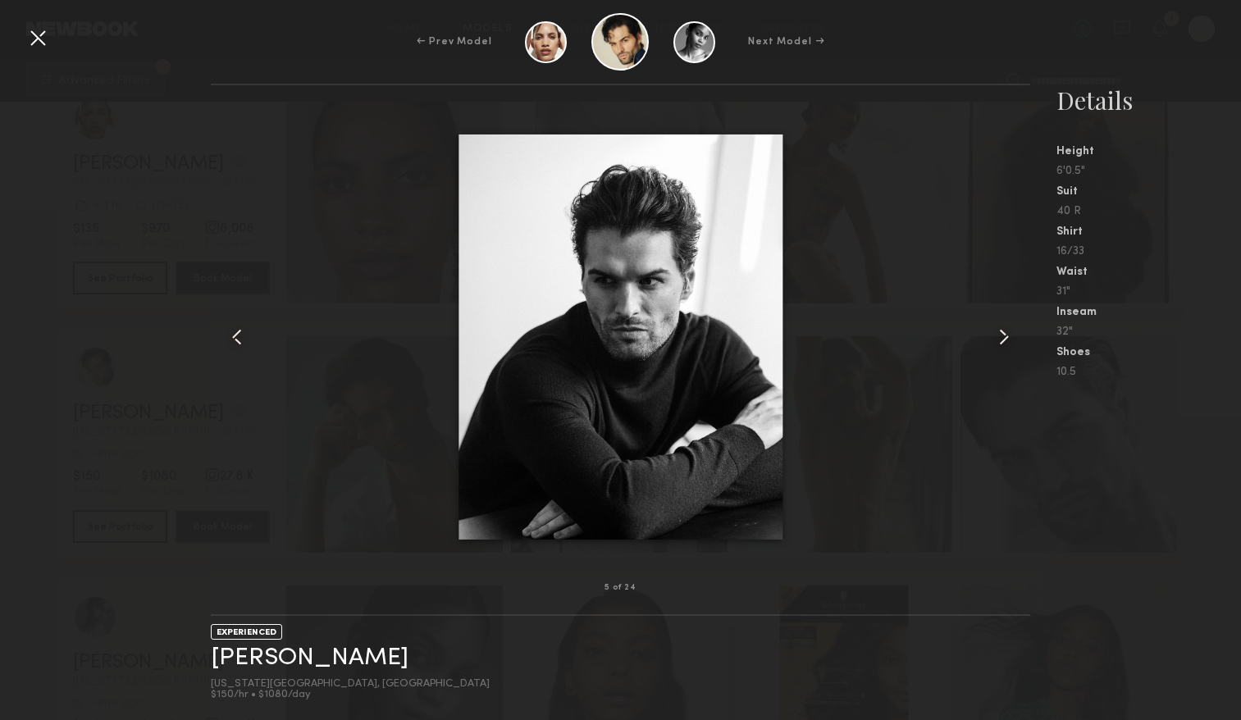
click at [1007, 345] on common-icon at bounding box center [1003, 337] width 26 height 26
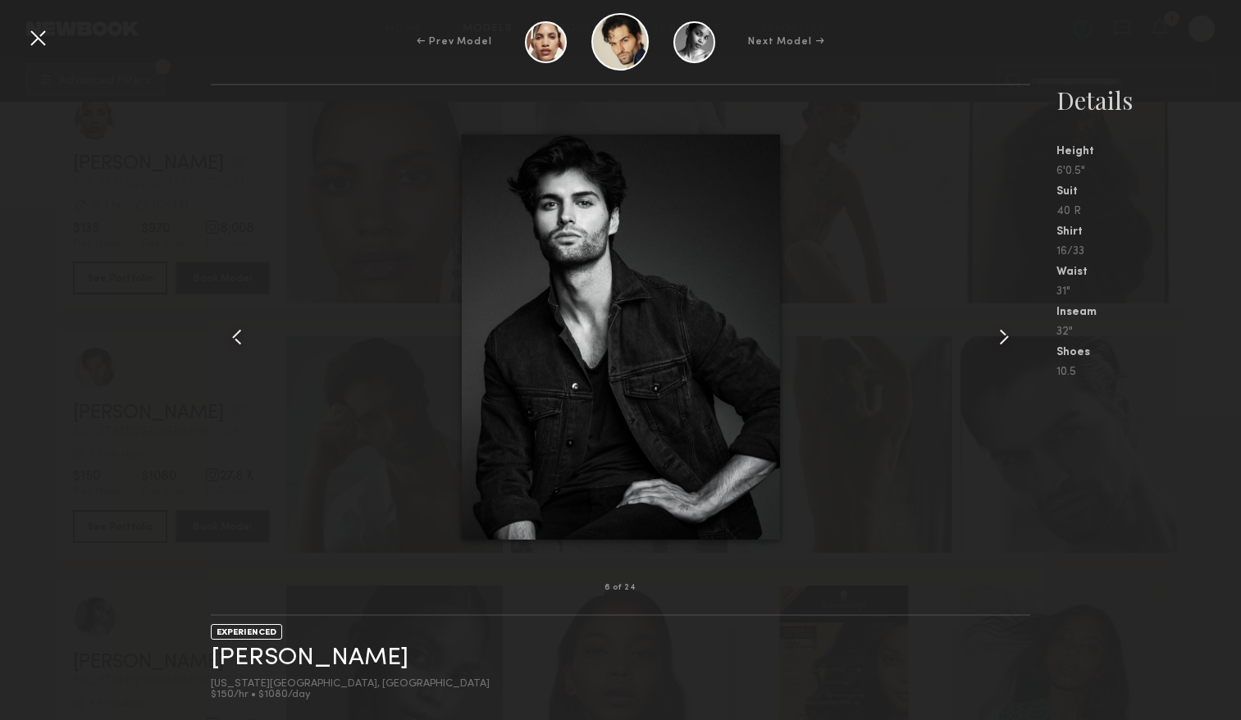
click at [1007, 345] on common-icon at bounding box center [1003, 337] width 26 height 26
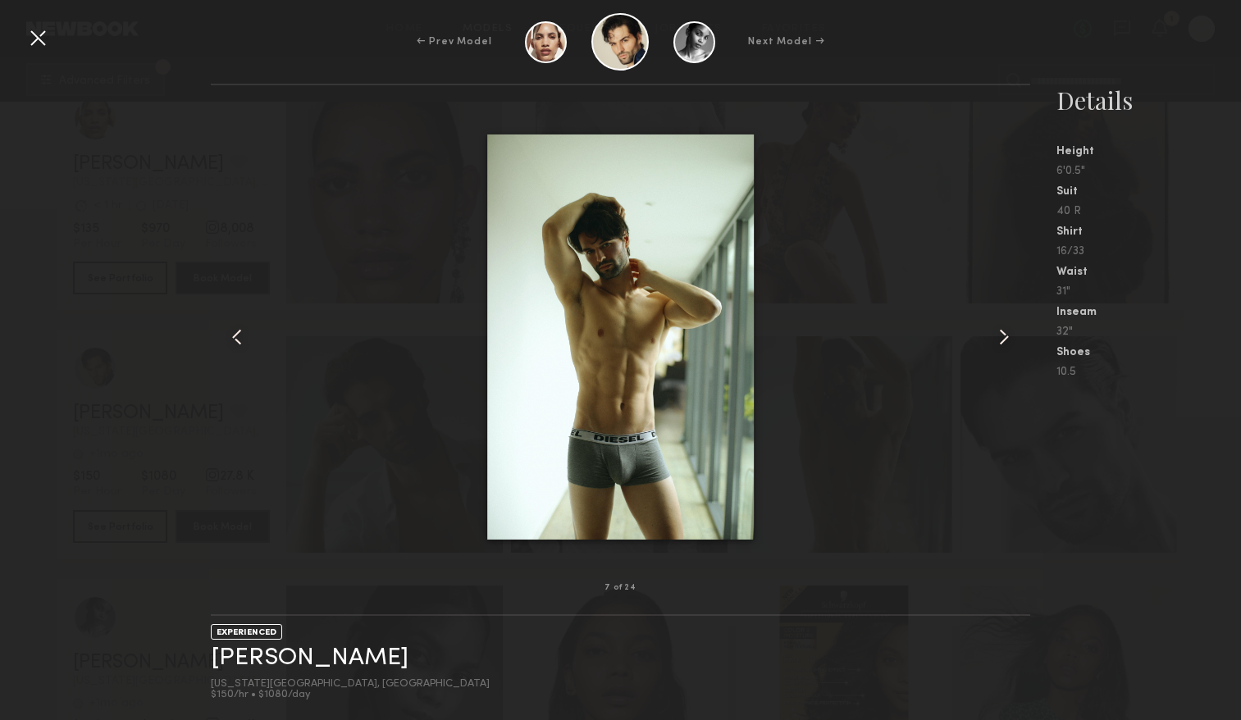
click at [1007, 345] on common-icon at bounding box center [1003, 337] width 26 height 26
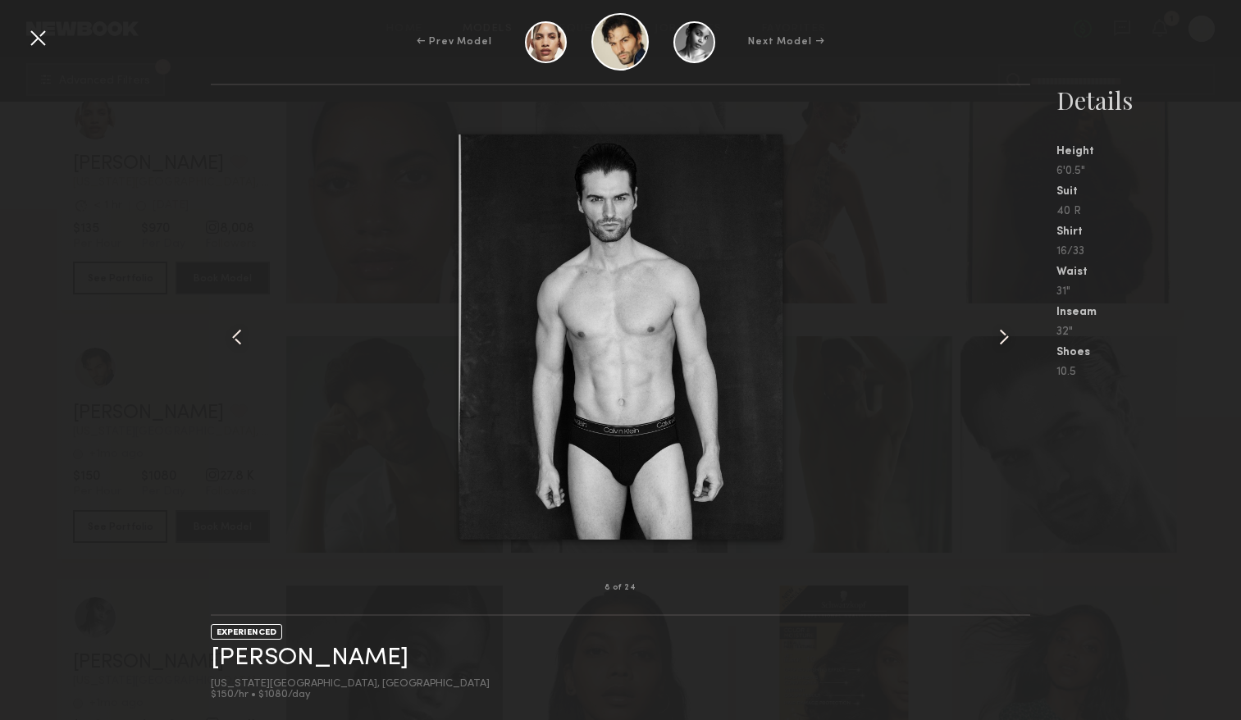
click at [1007, 345] on common-icon at bounding box center [1003, 337] width 26 height 26
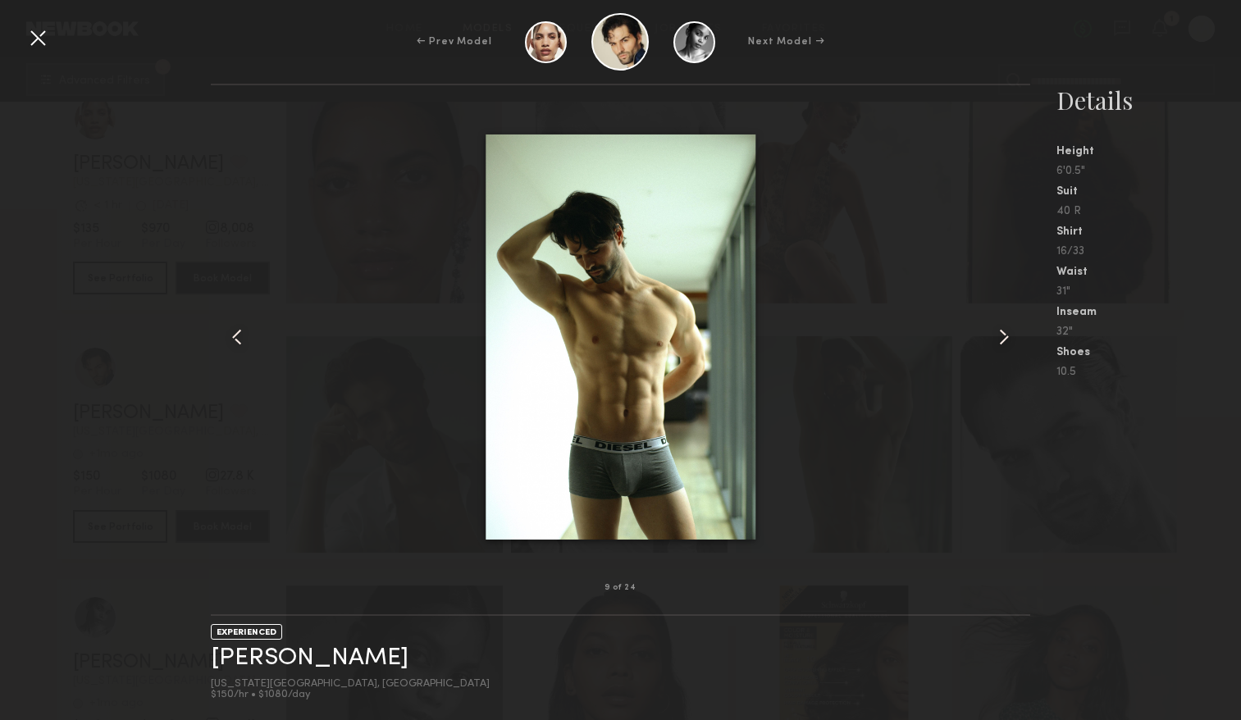
click at [1007, 345] on common-icon at bounding box center [1003, 337] width 26 height 26
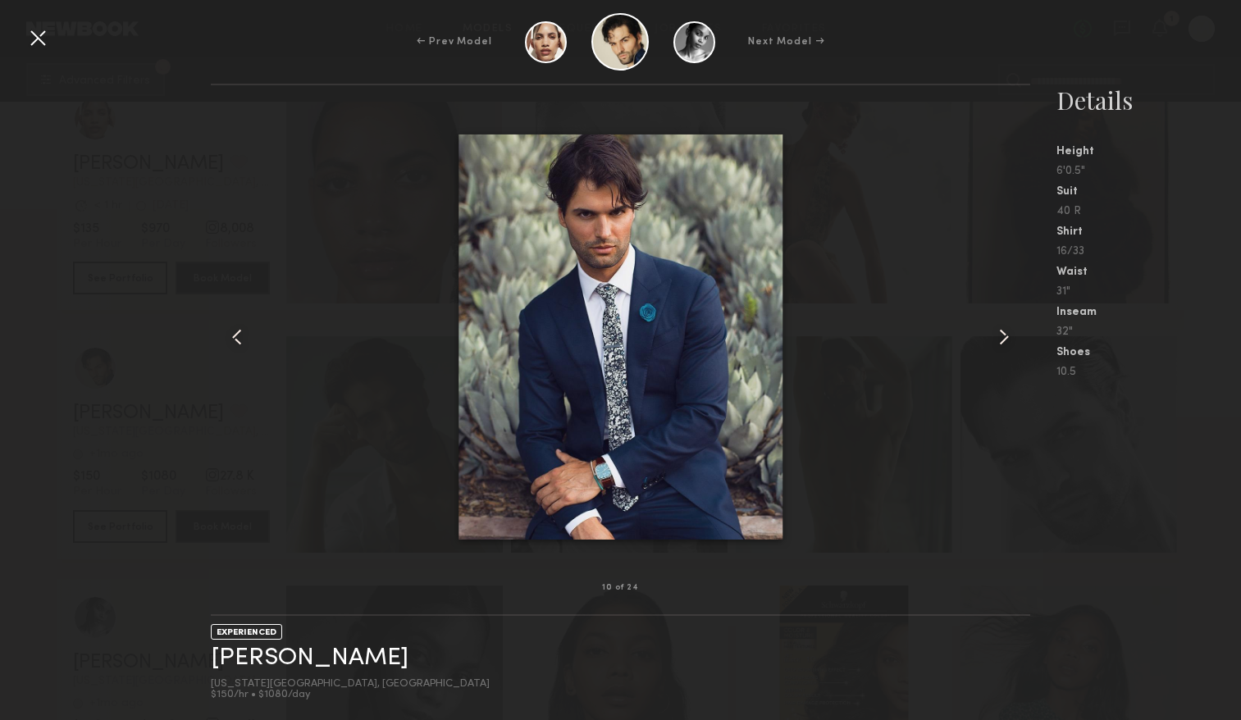
click at [1007, 345] on common-icon at bounding box center [1003, 337] width 26 height 26
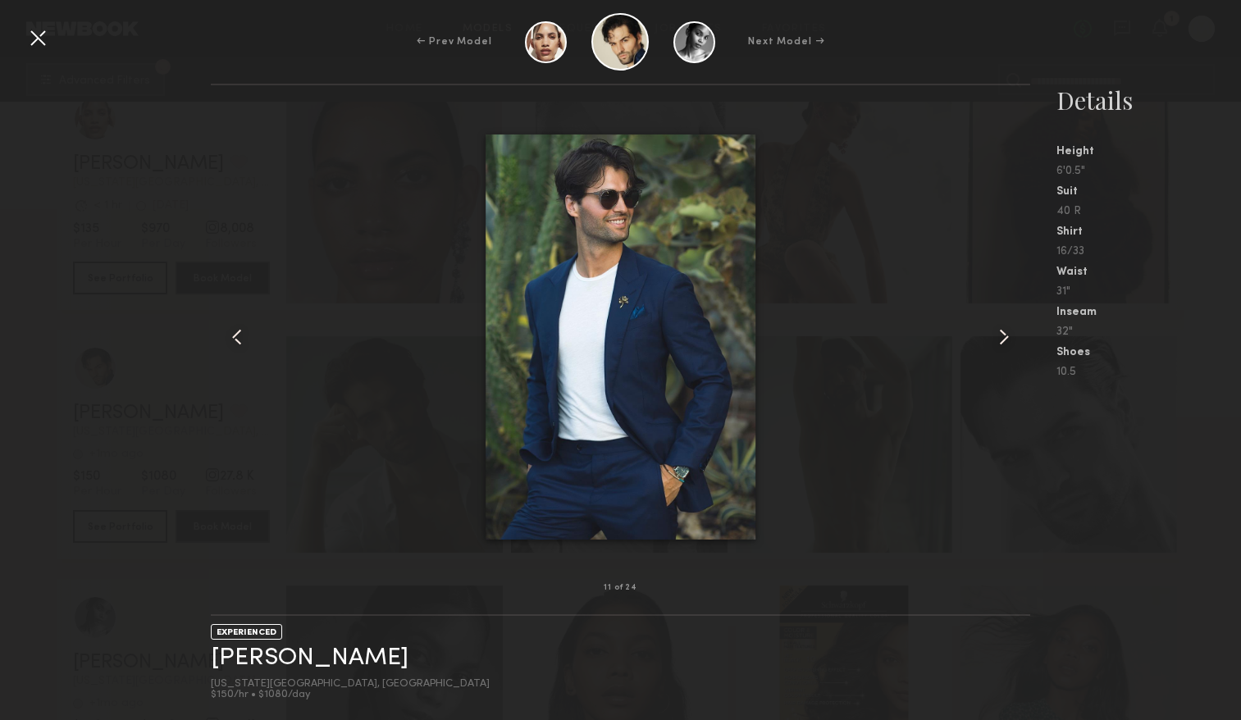
click at [1007, 345] on common-icon at bounding box center [1003, 337] width 26 height 26
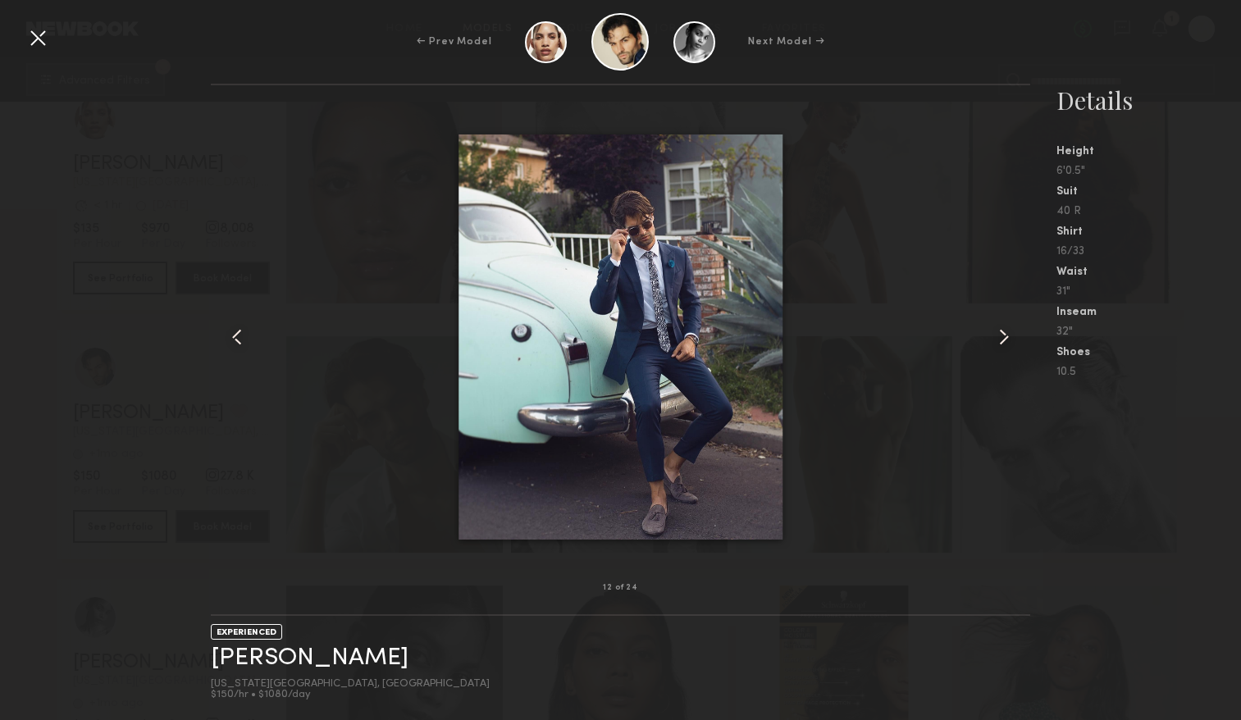
click at [52, 33] on div "← Prev Model Next Model →" at bounding box center [620, 41] width 1241 height 57
click at [34, 34] on div at bounding box center [38, 38] width 26 height 26
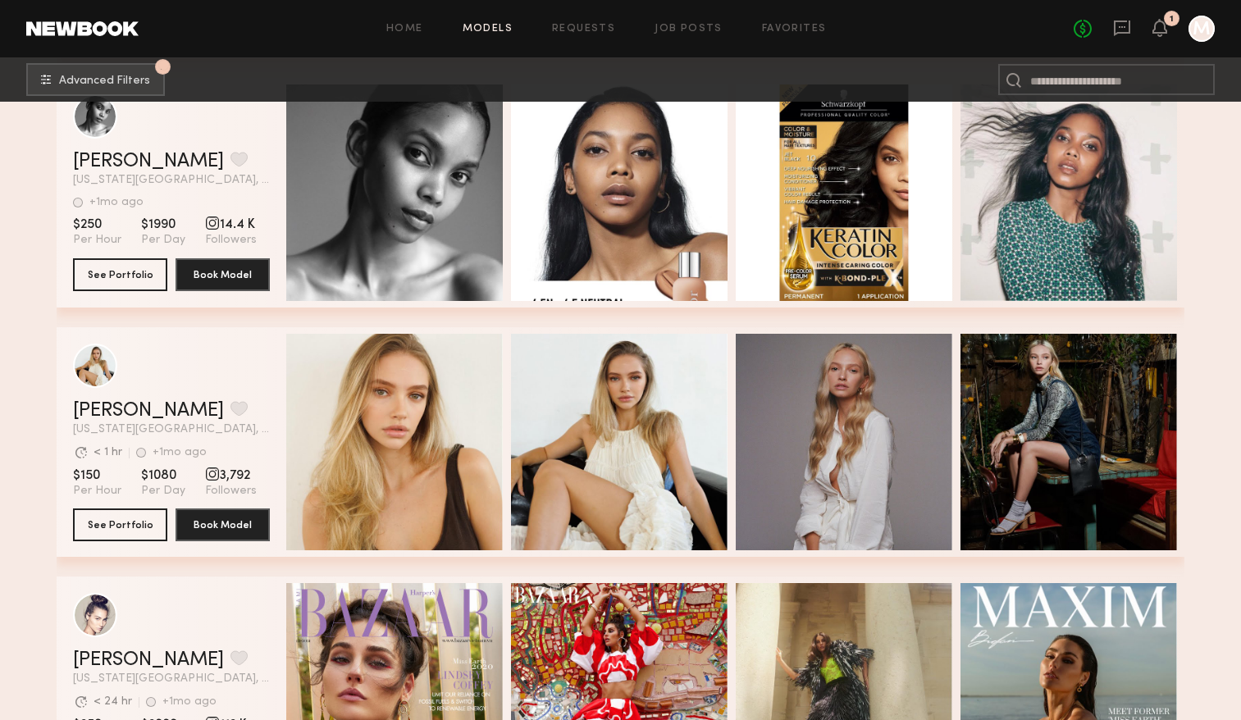
scroll to position [37198, 0]
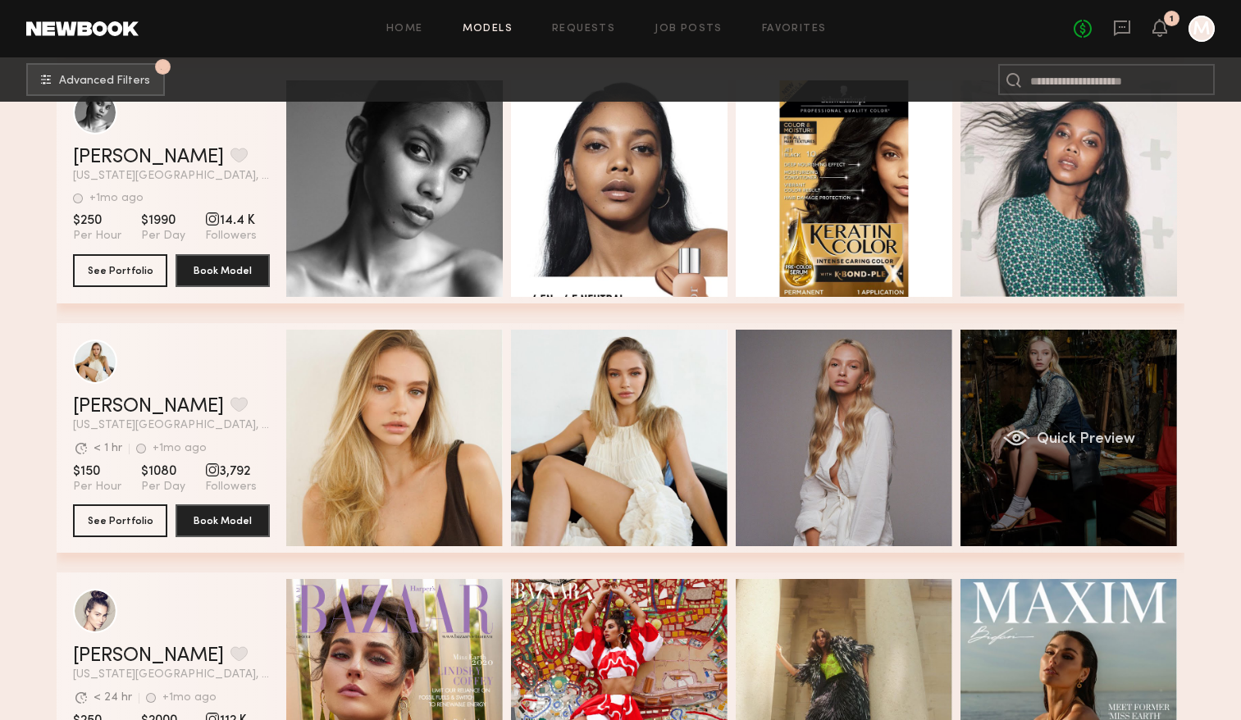
click at [1128, 447] on div "Quick Preview" at bounding box center [1068, 438] width 216 height 216
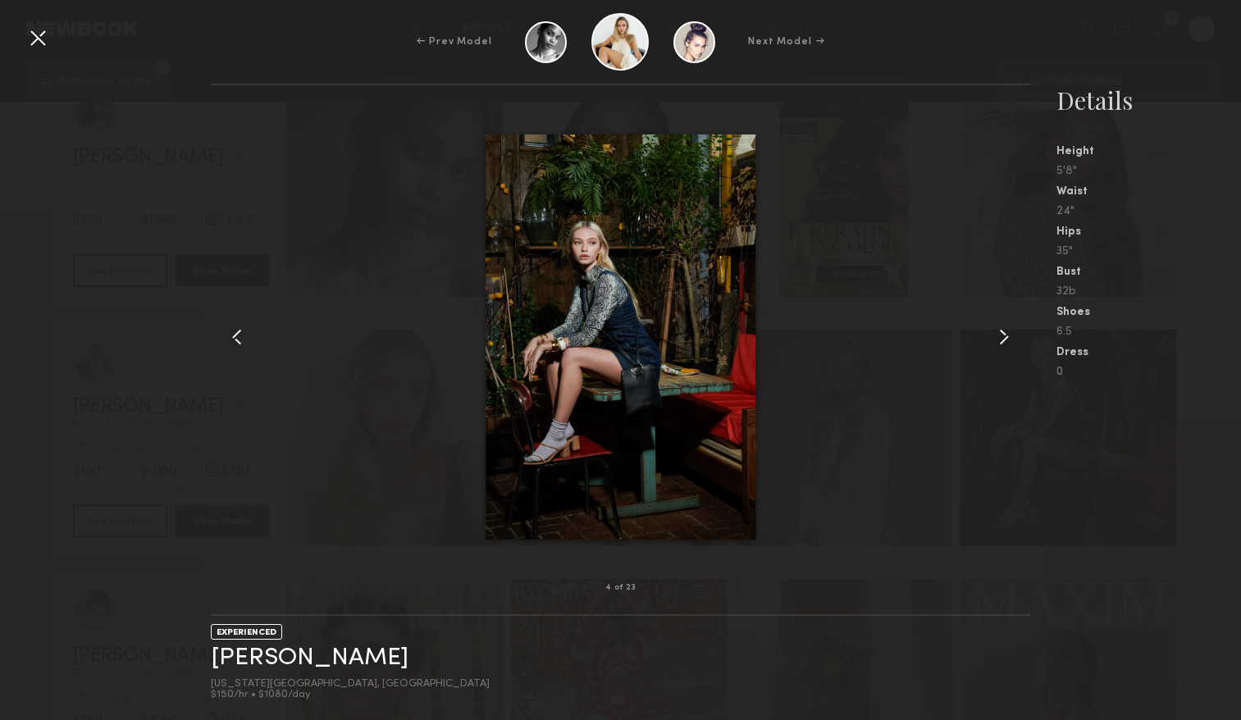
click at [999, 342] on common-icon at bounding box center [1003, 337] width 26 height 26
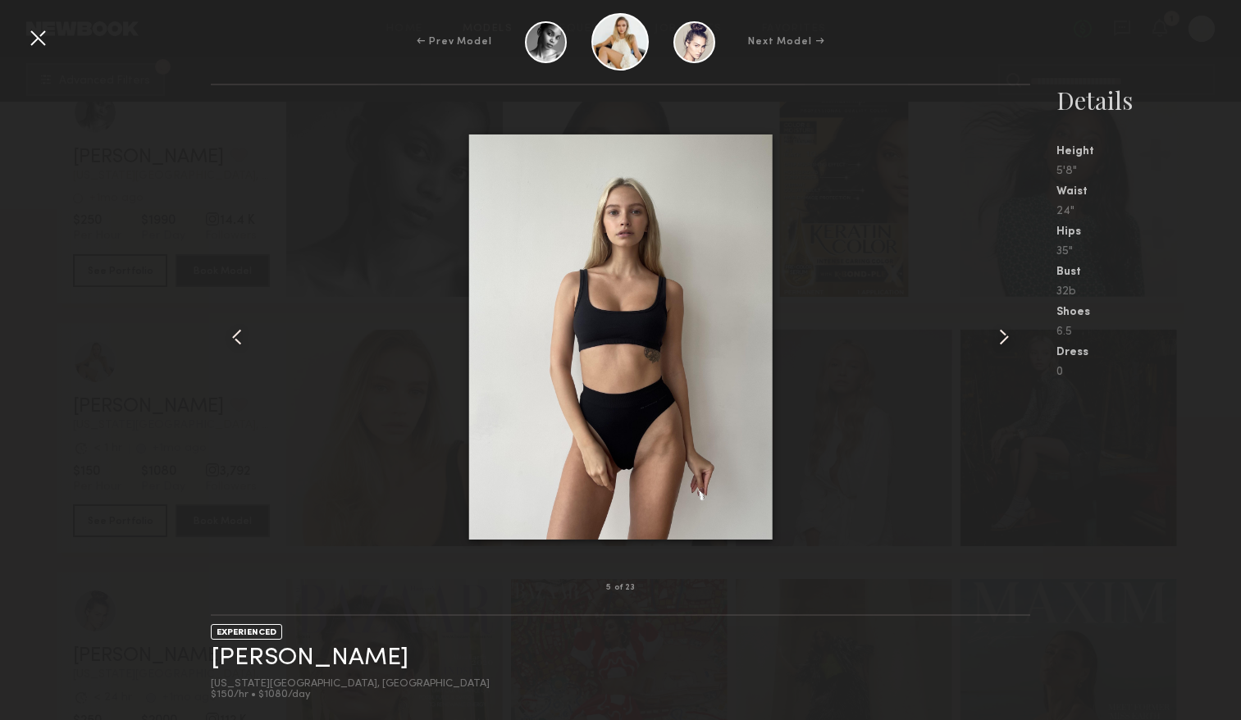
click at [999, 342] on common-icon at bounding box center [1003, 337] width 26 height 26
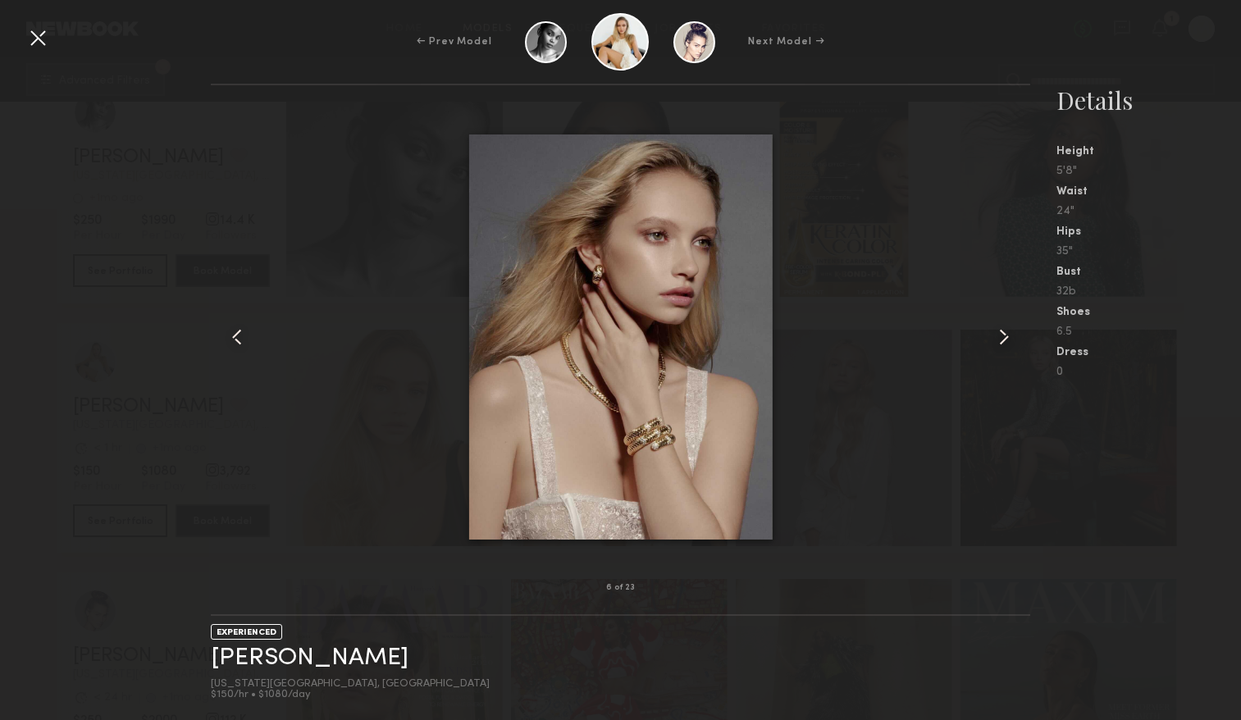
click at [999, 342] on common-icon at bounding box center [1003, 337] width 26 height 26
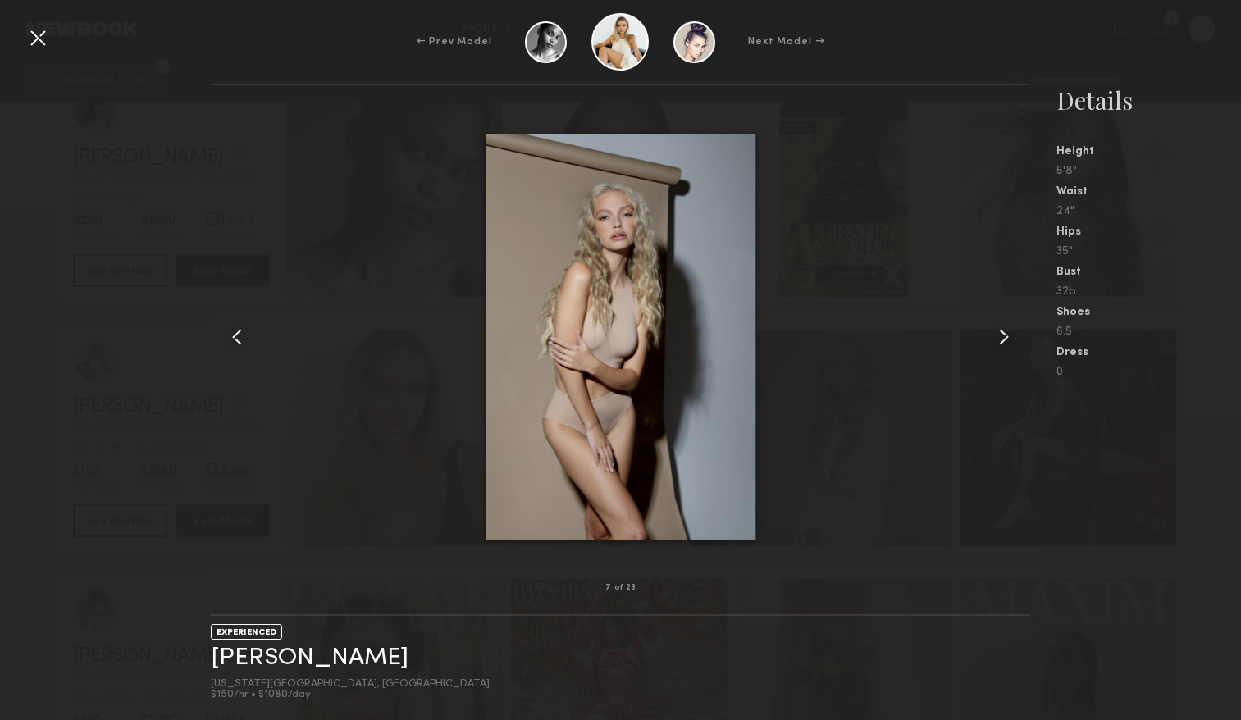
click at [999, 342] on common-icon at bounding box center [1003, 337] width 26 height 26
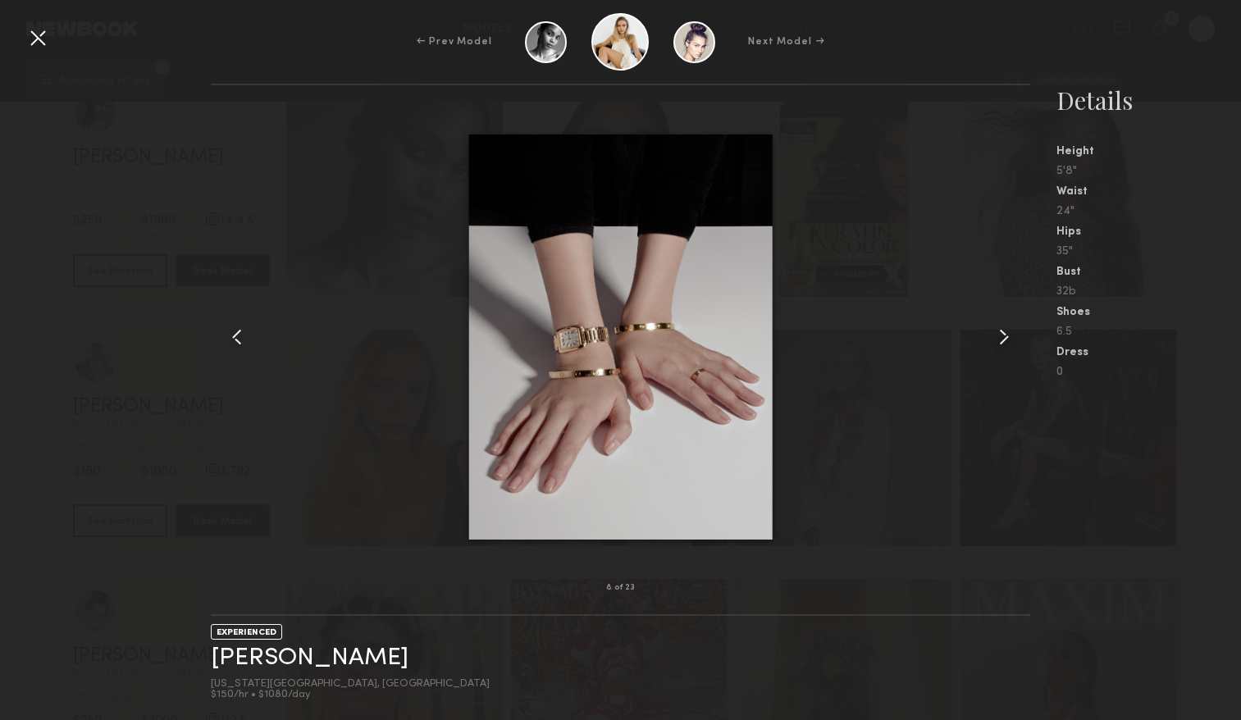
click at [999, 342] on common-icon at bounding box center [1003, 337] width 26 height 26
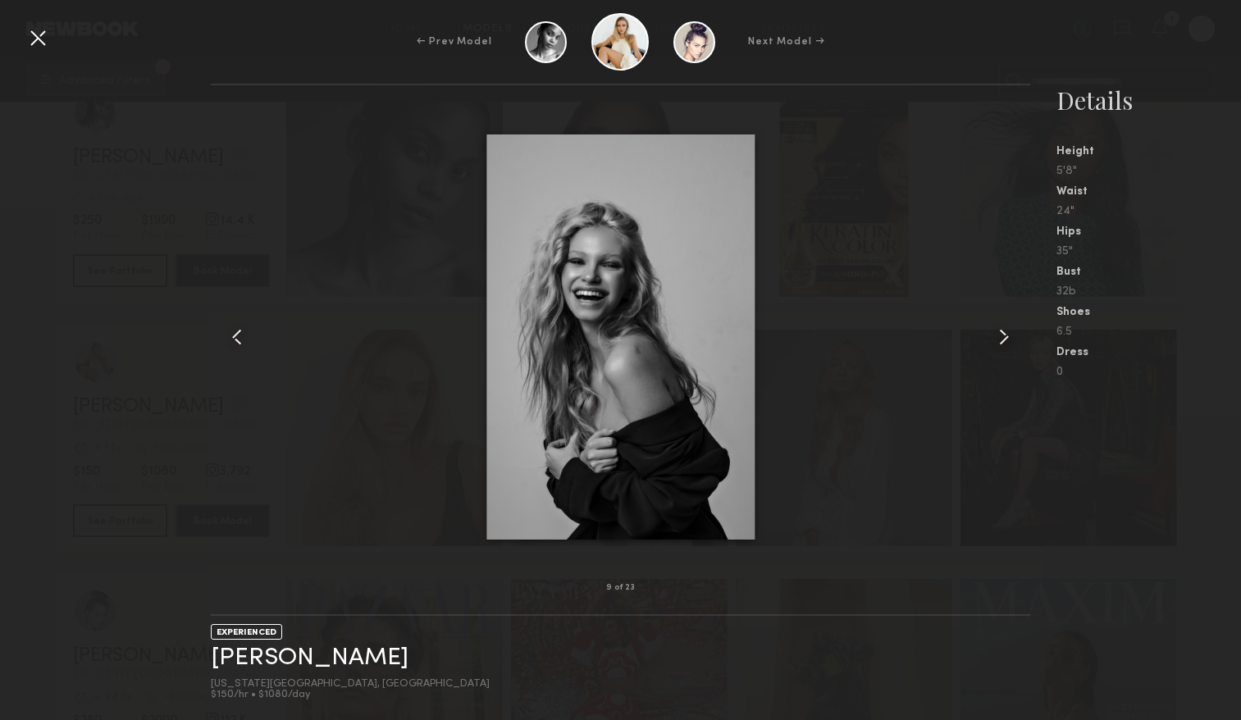
click at [999, 342] on common-icon at bounding box center [1003, 337] width 26 height 26
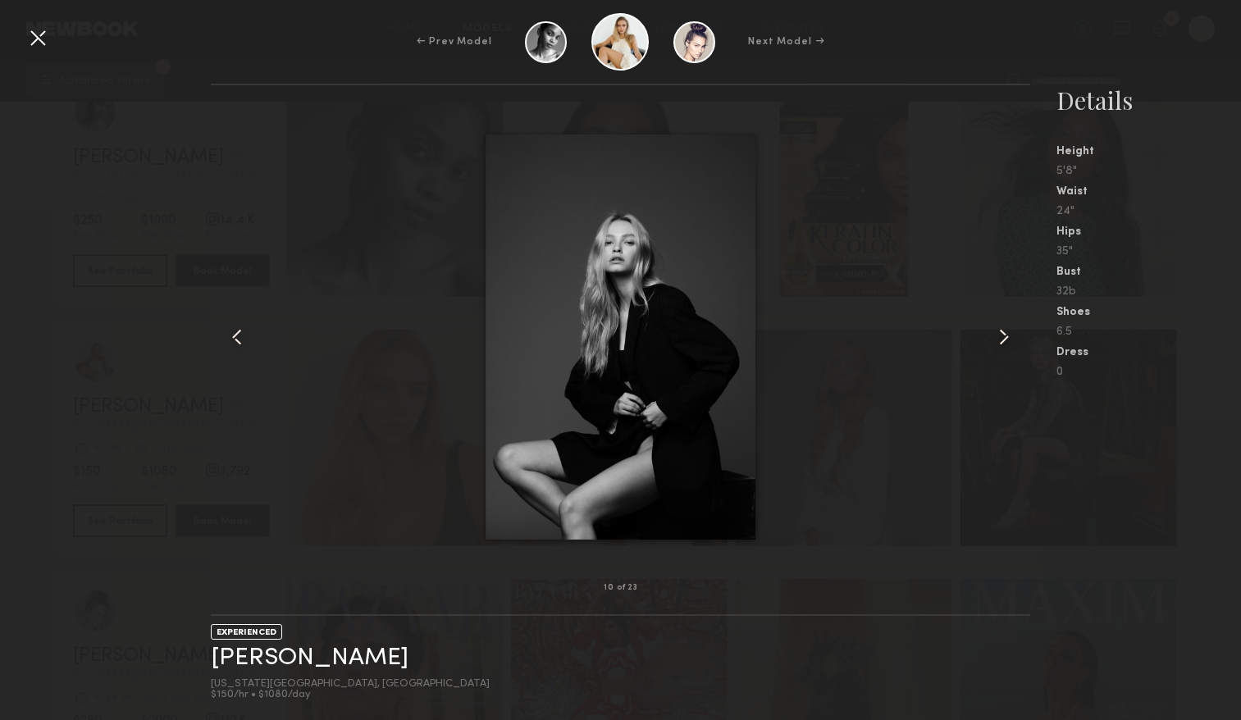
click at [999, 342] on common-icon at bounding box center [1003, 337] width 26 height 26
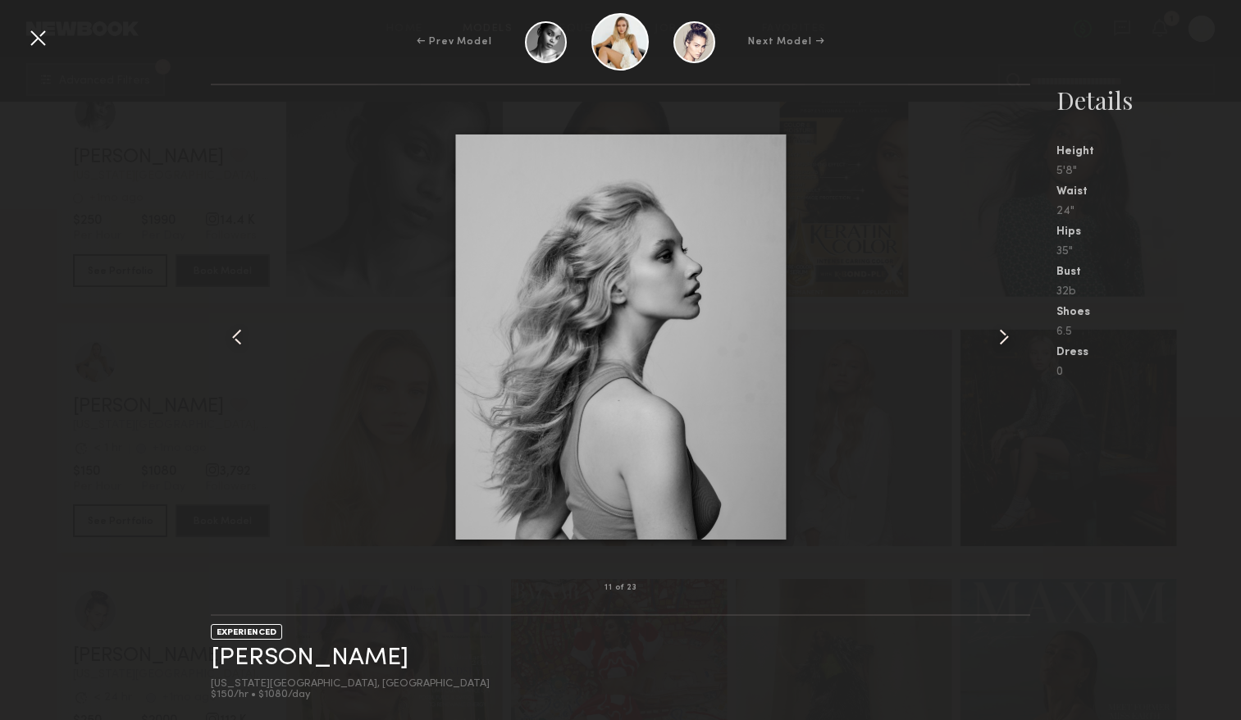
click at [999, 342] on common-icon at bounding box center [1003, 337] width 26 height 26
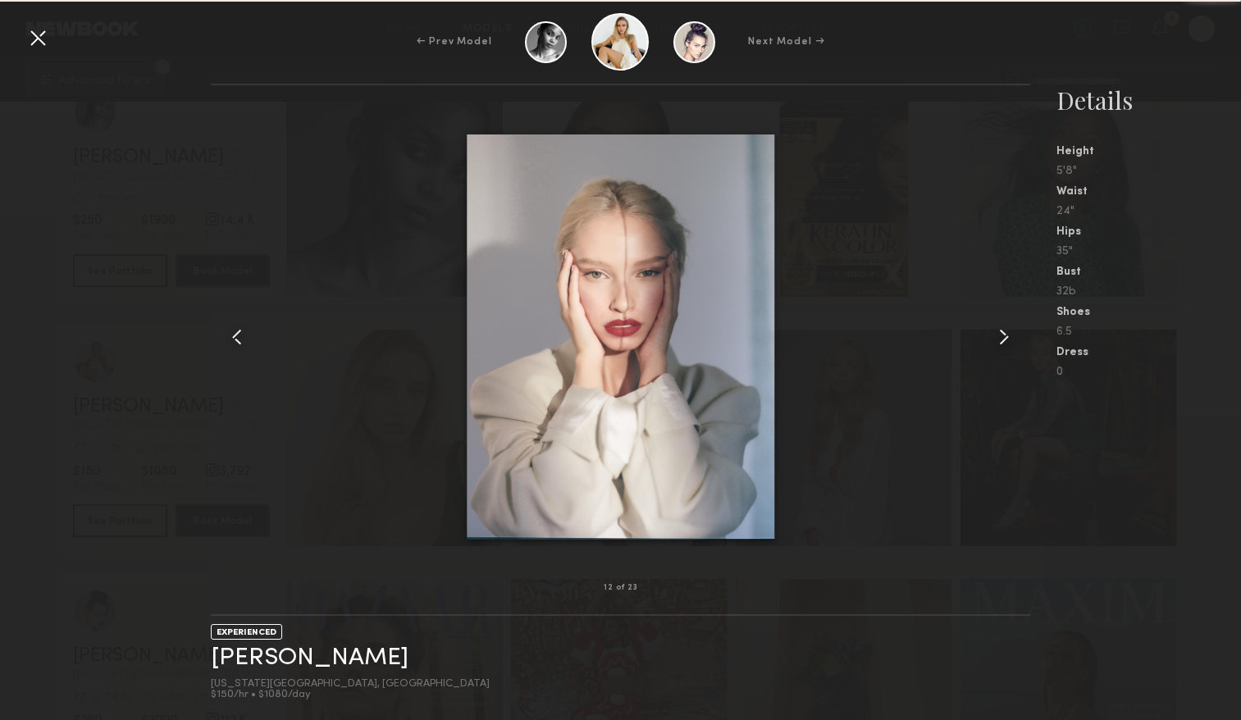
click at [999, 342] on common-icon at bounding box center [1003, 337] width 26 height 26
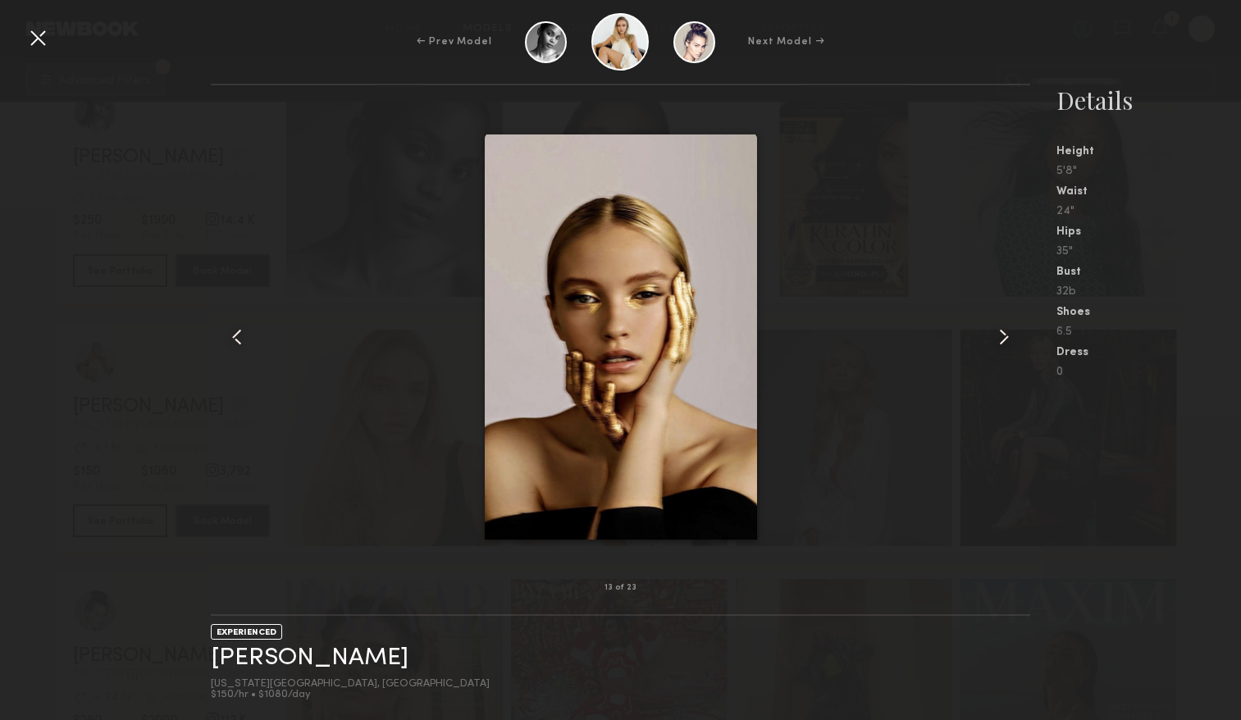
click at [999, 342] on common-icon at bounding box center [1003, 337] width 26 height 26
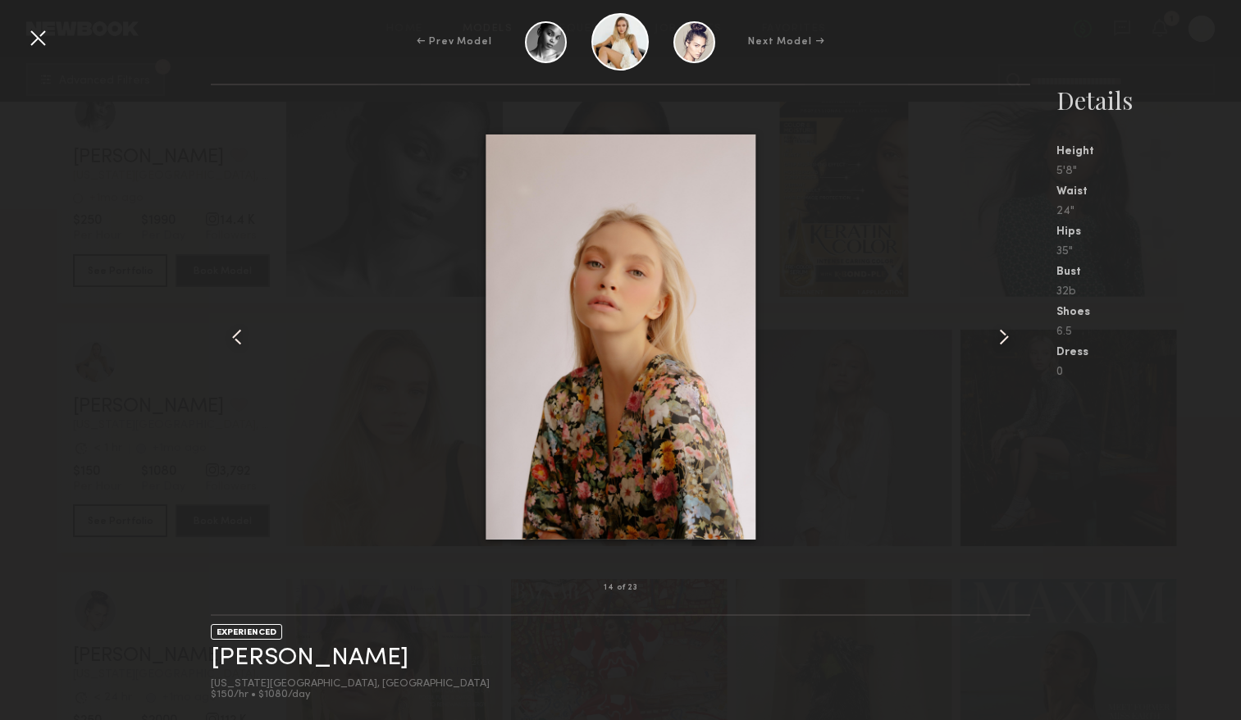
click at [999, 342] on common-icon at bounding box center [1003, 337] width 26 height 26
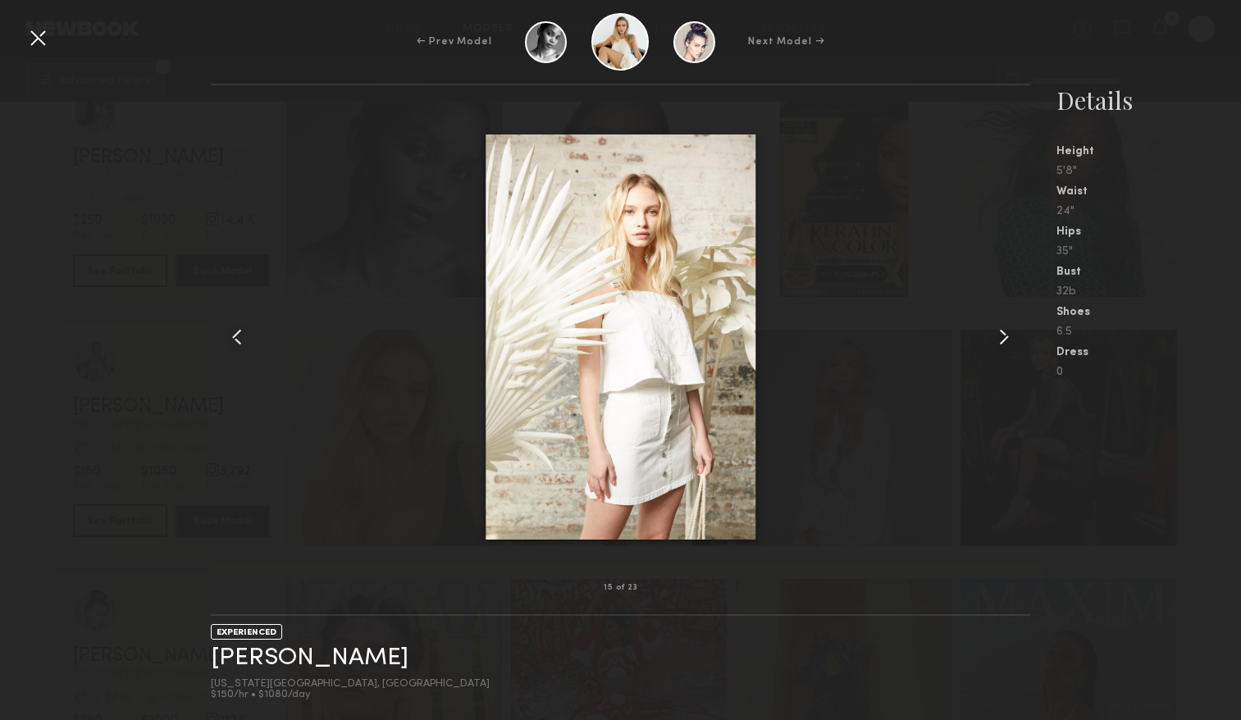
click at [999, 342] on common-icon at bounding box center [1003, 337] width 26 height 26
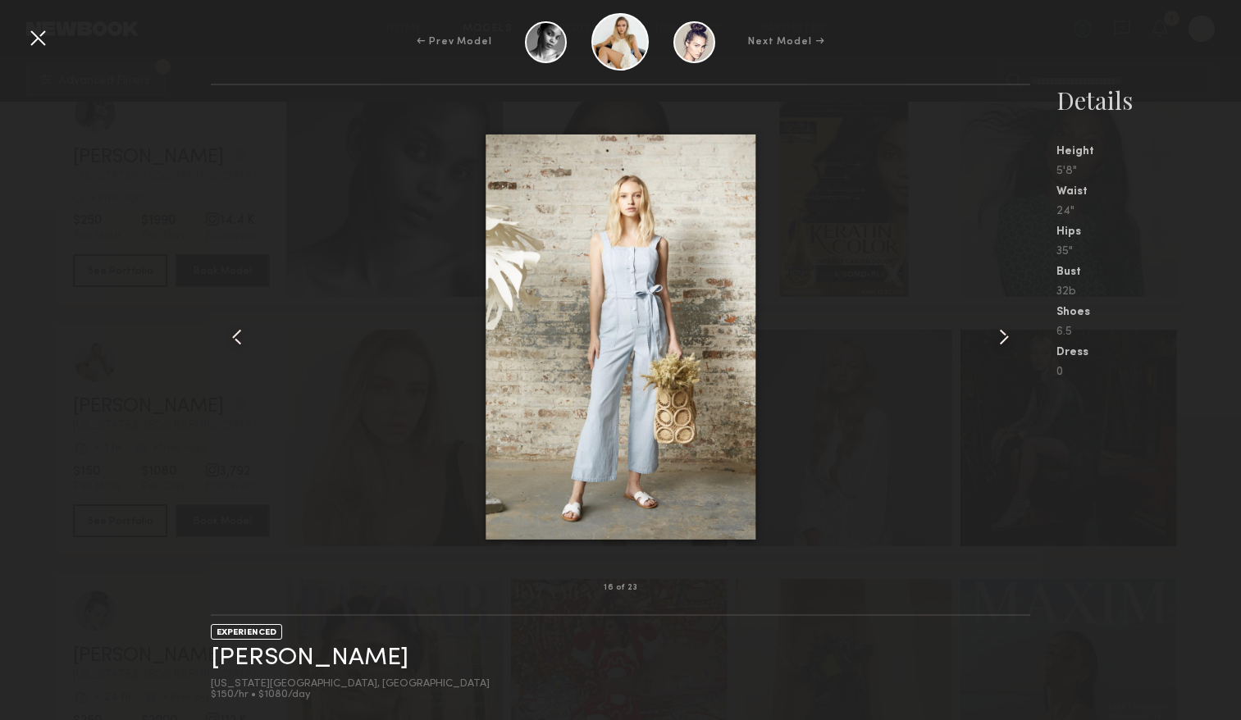
click at [36, 52] on div "← Prev Model Next Model →" at bounding box center [620, 41] width 1241 height 57
click at [34, 41] on div at bounding box center [38, 38] width 26 height 26
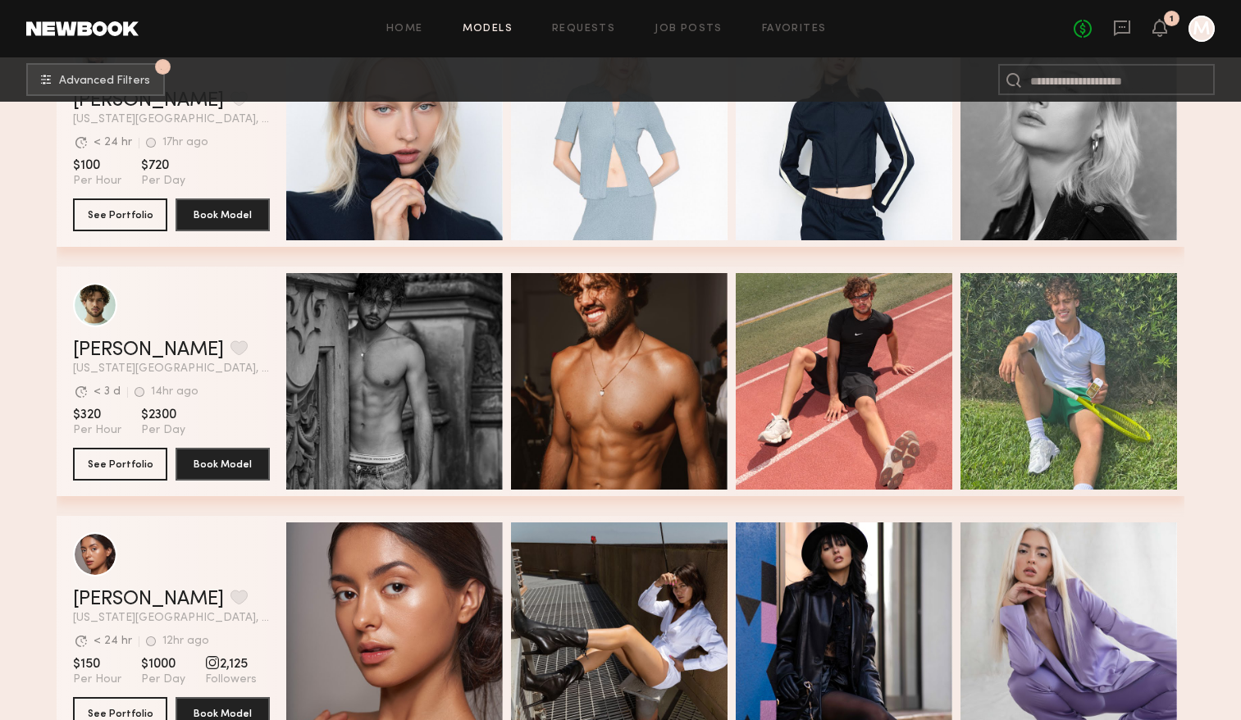
scroll to position [0, 0]
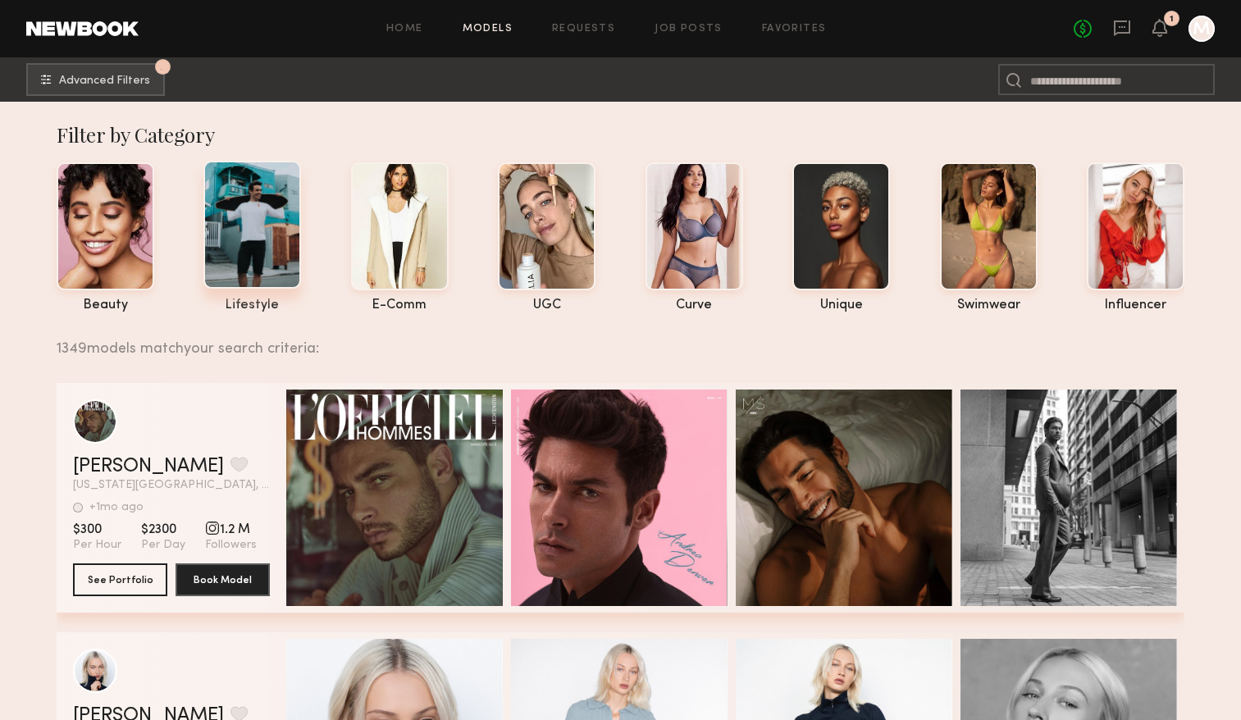
click at [250, 278] on div at bounding box center [252, 225] width 98 height 128
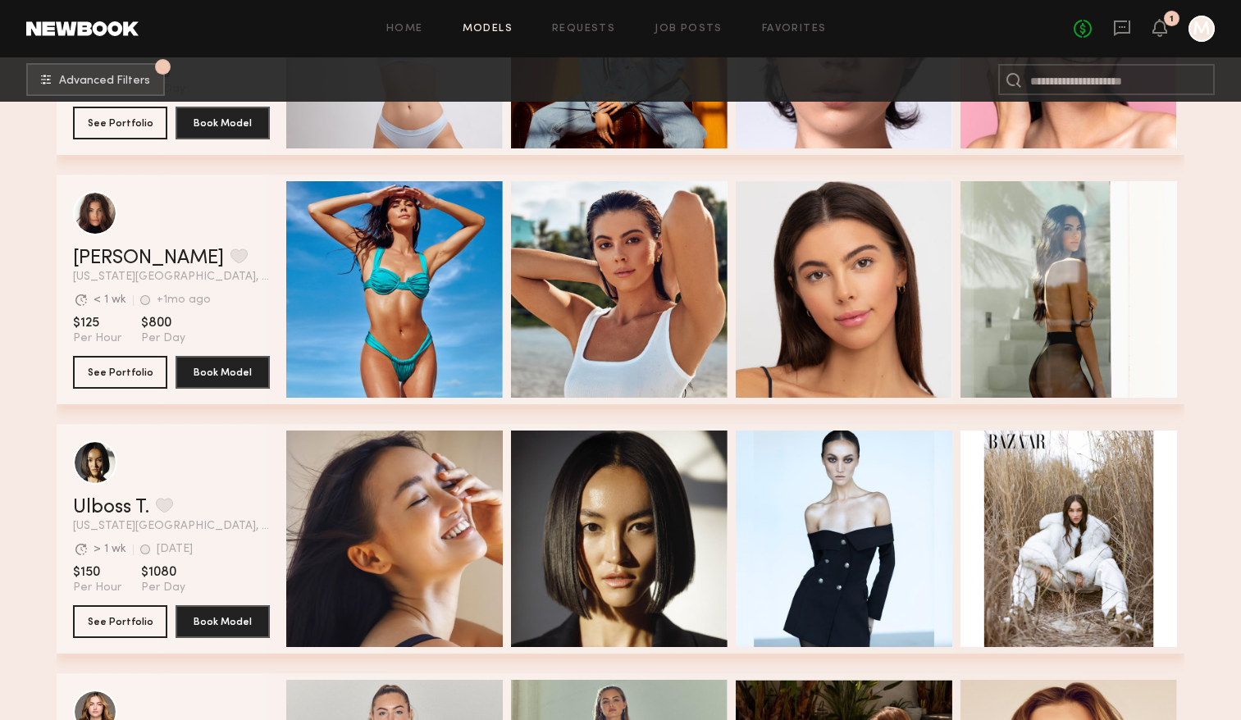
scroll to position [969, 0]
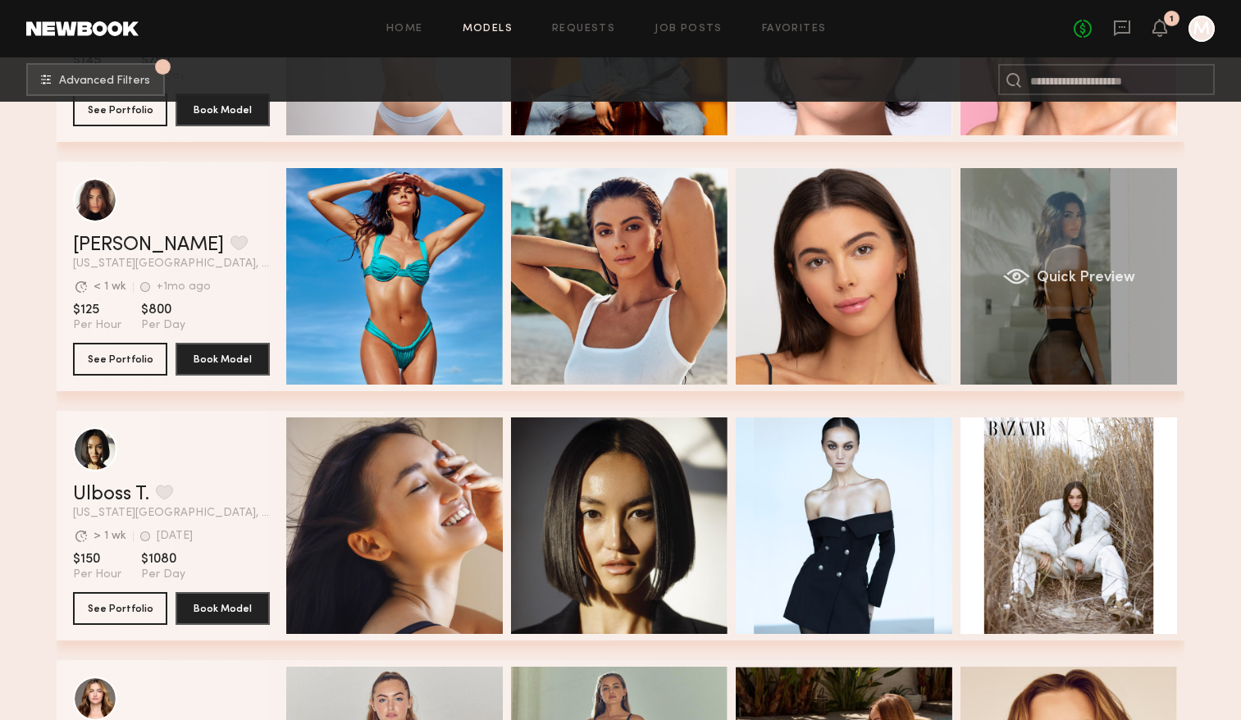
click at [1165, 265] on div "Quick Preview" at bounding box center [1068, 276] width 216 height 216
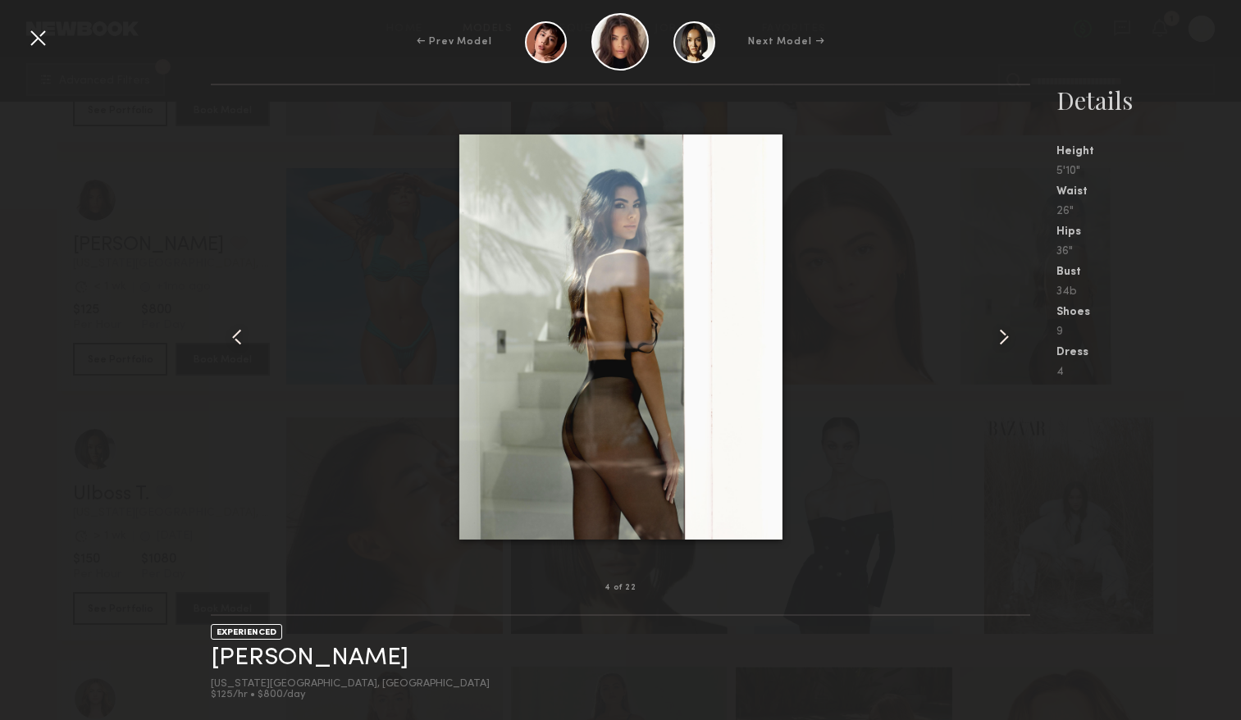
click at [1002, 338] on common-icon at bounding box center [1003, 337] width 26 height 26
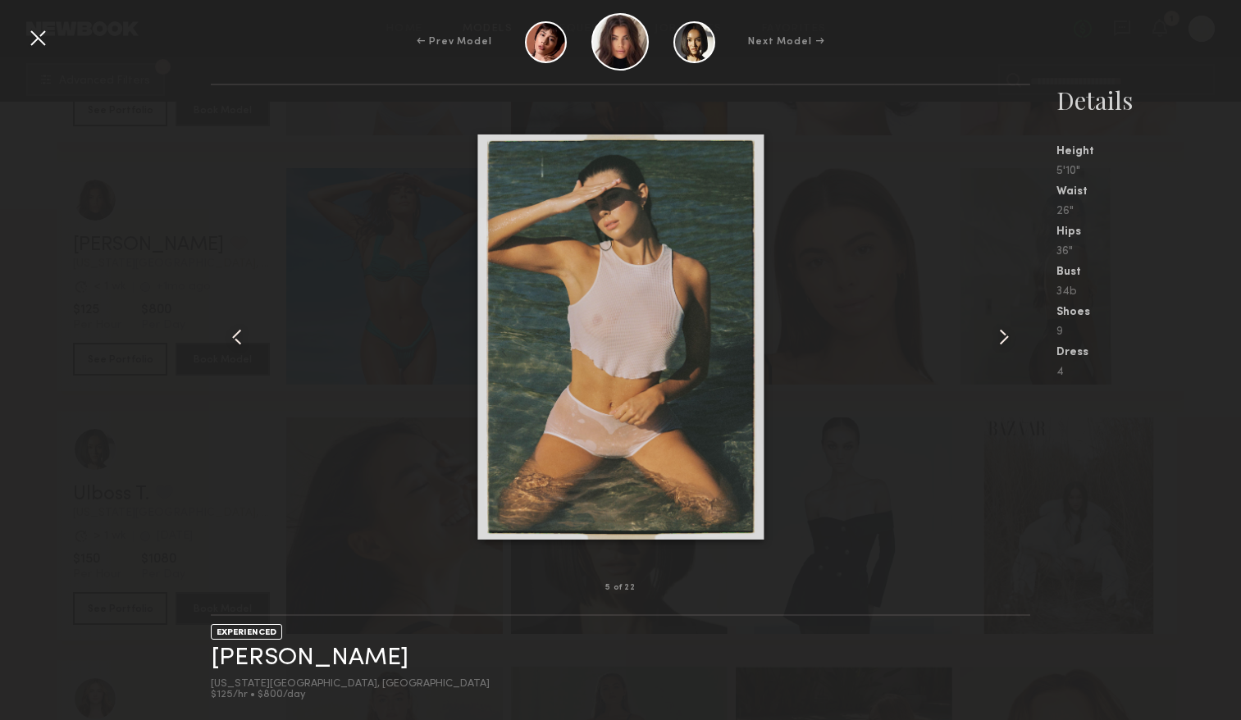
click at [1002, 338] on common-icon at bounding box center [1003, 337] width 26 height 26
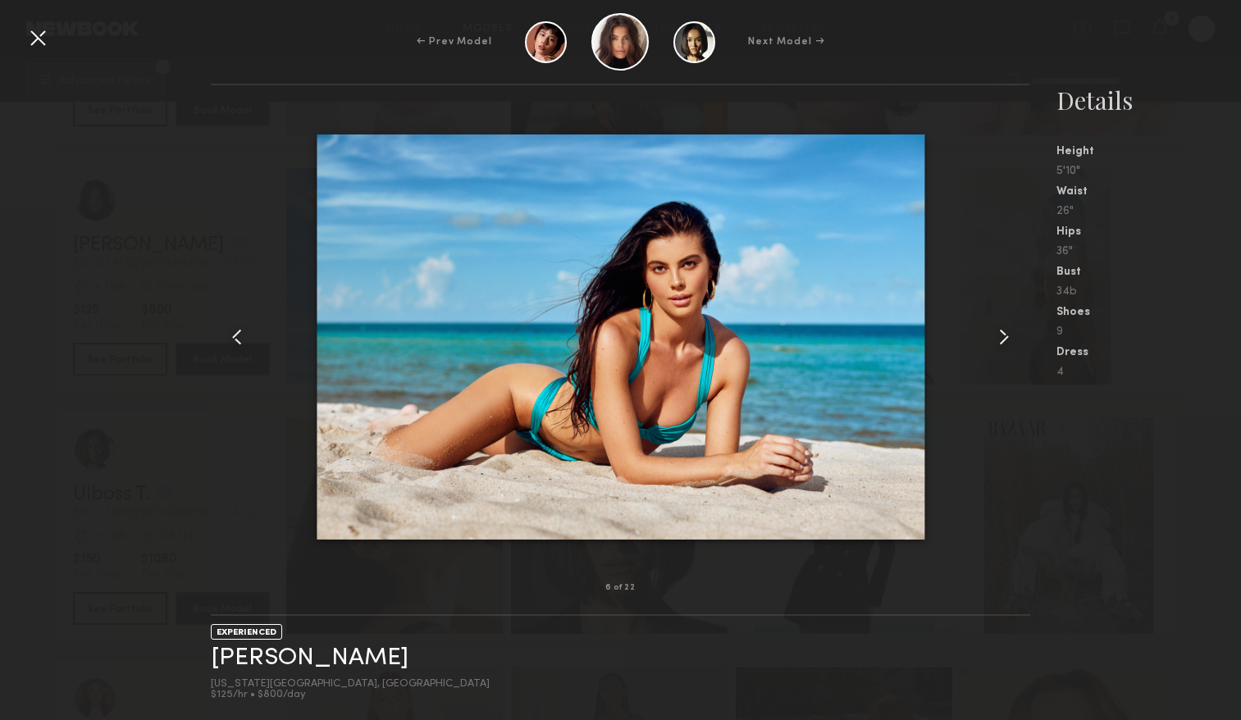
click at [1002, 338] on common-icon at bounding box center [1003, 337] width 26 height 26
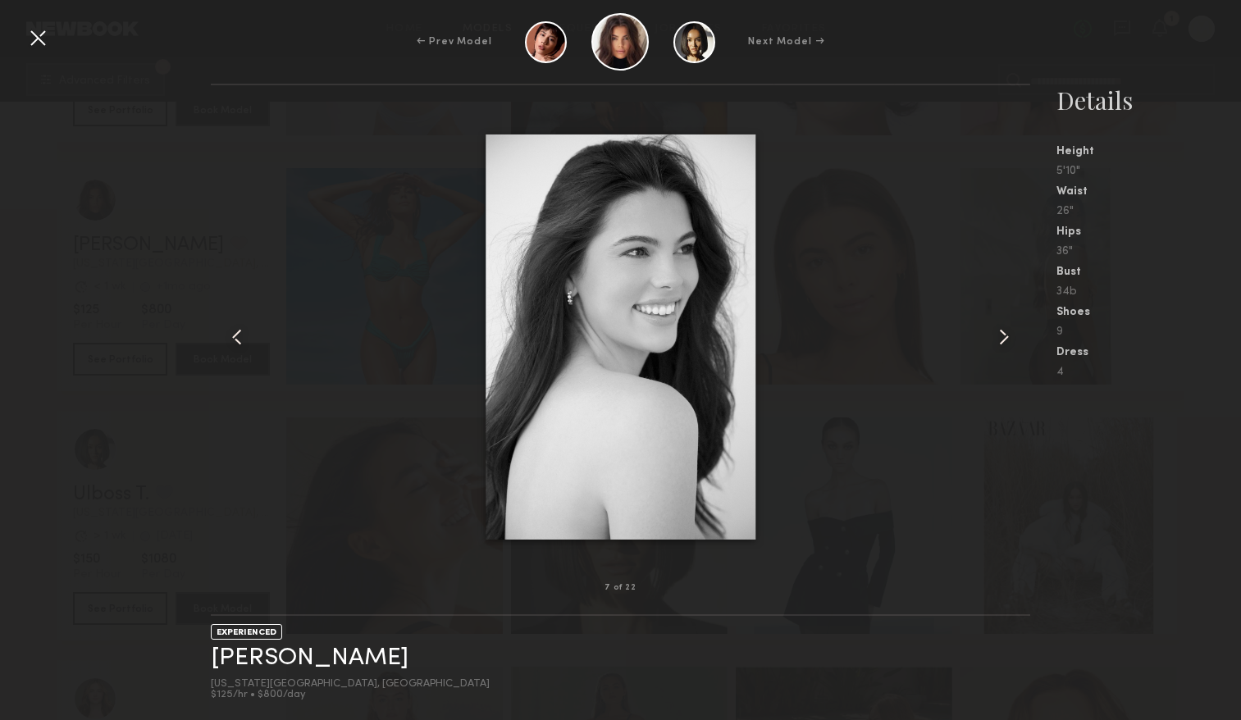
click at [1002, 338] on common-icon at bounding box center [1003, 337] width 26 height 26
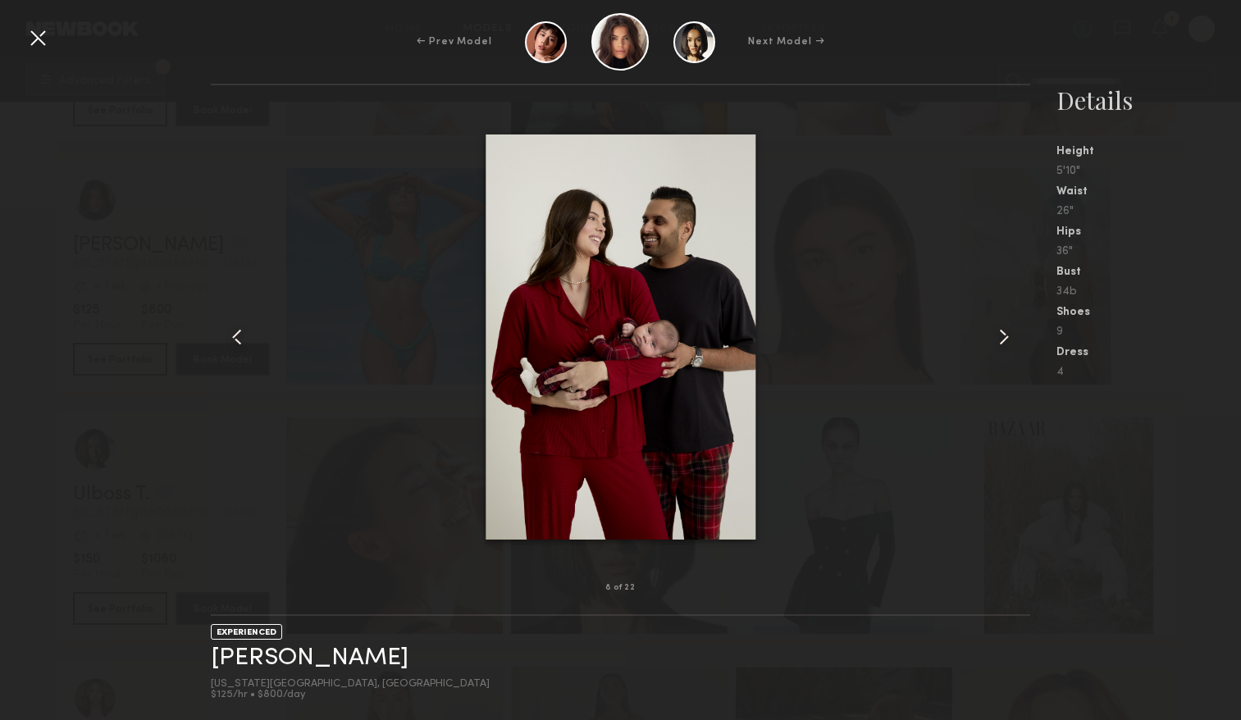
click at [1002, 338] on common-icon at bounding box center [1003, 337] width 26 height 26
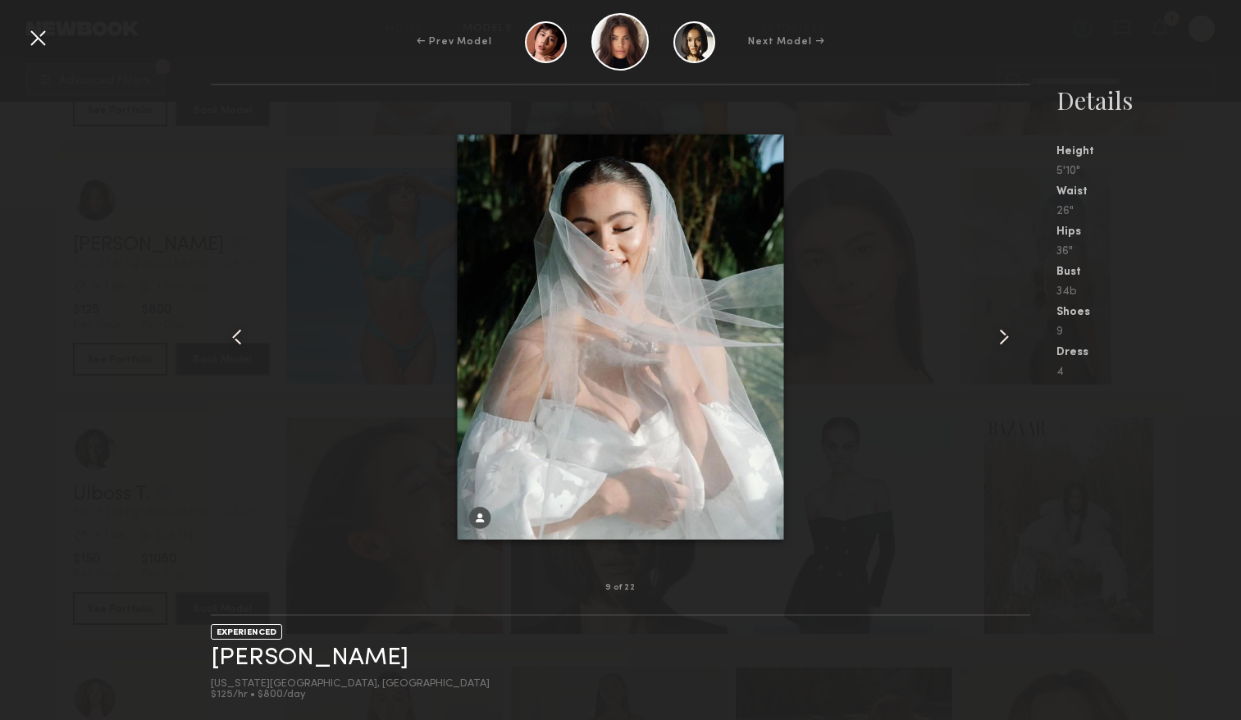
click at [1002, 338] on common-icon at bounding box center [1003, 337] width 26 height 26
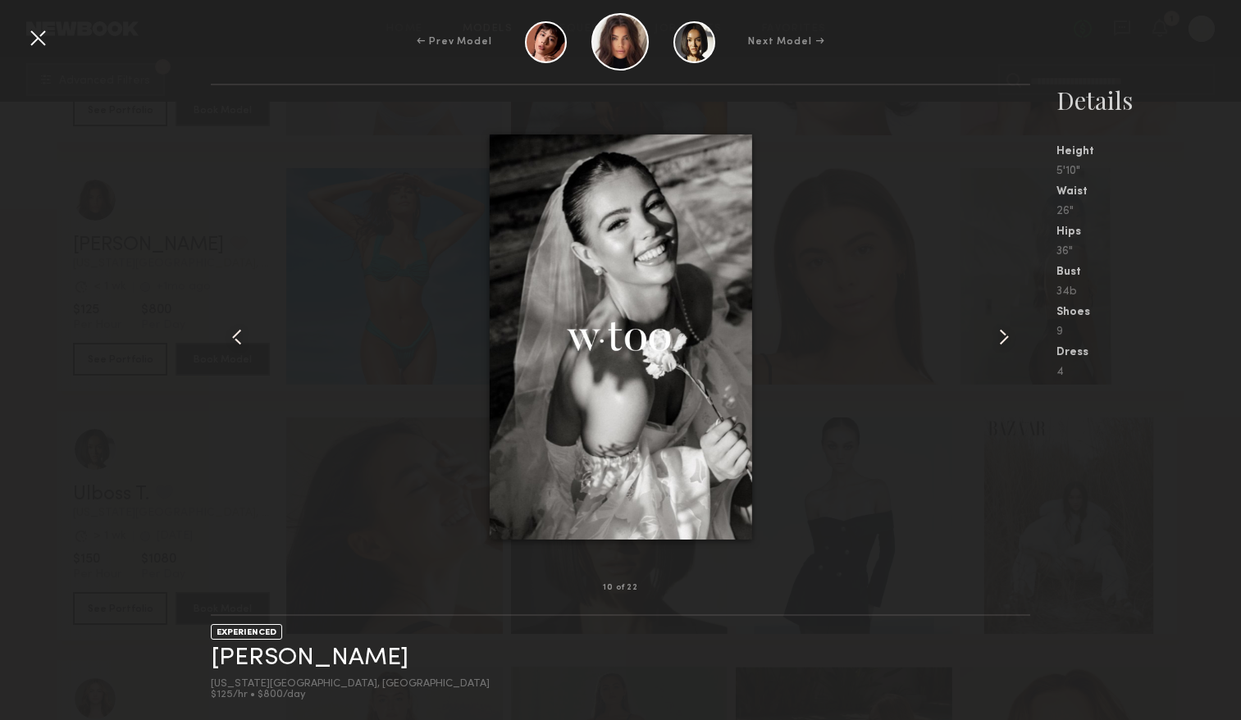
click at [1002, 338] on common-icon at bounding box center [1003, 337] width 26 height 26
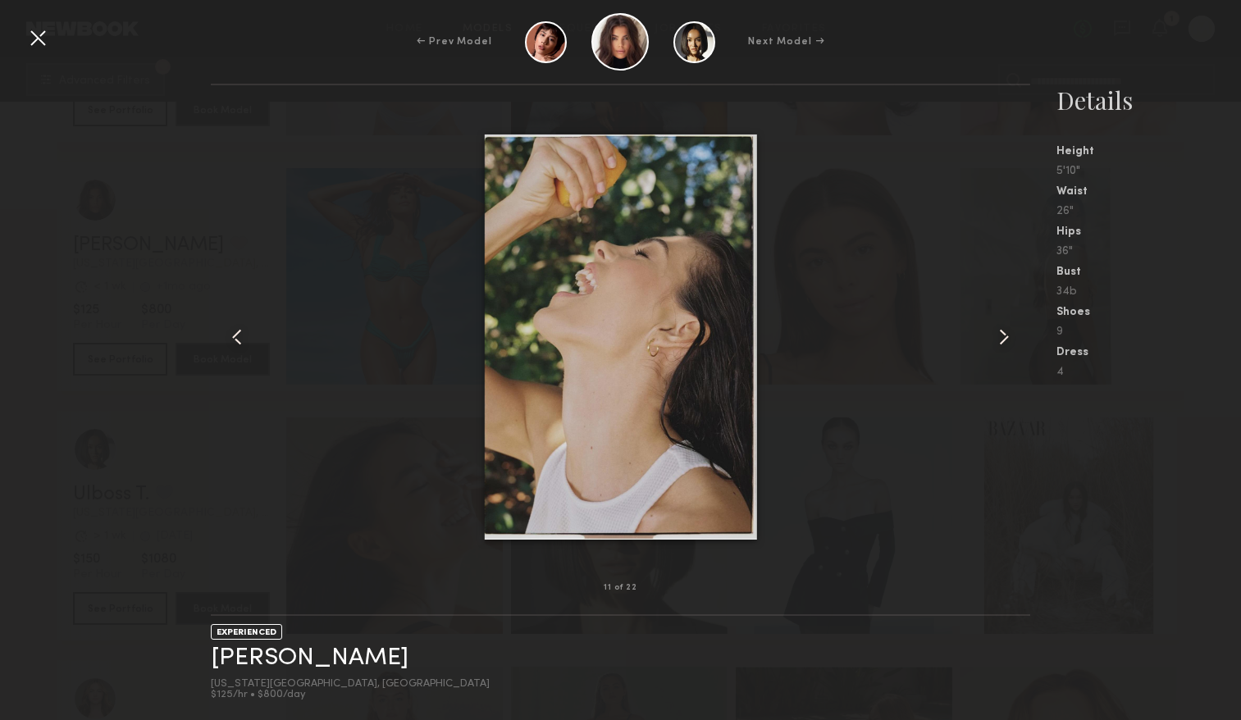
click at [1002, 338] on common-icon at bounding box center [1003, 337] width 26 height 26
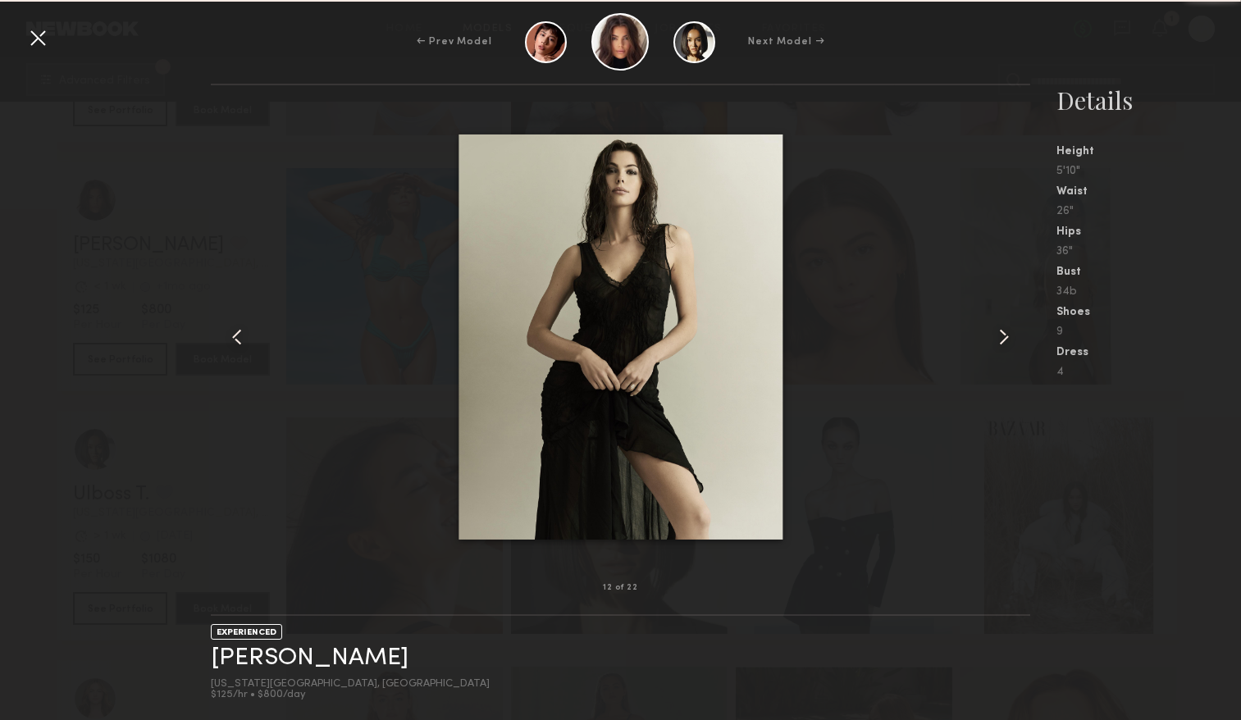
click at [1002, 338] on common-icon at bounding box center [1003, 337] width 26 height 26
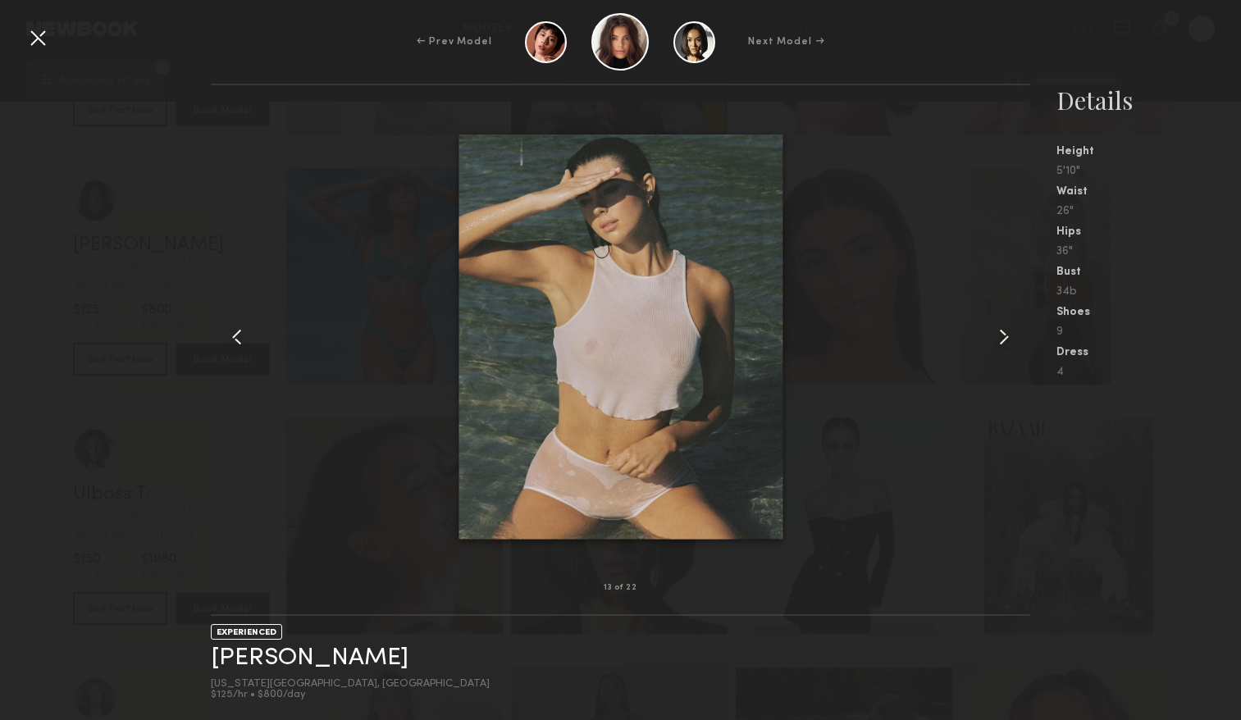
click at [1002, 338] on common-icon at bounding box center [1003, 337] width 26 height 26
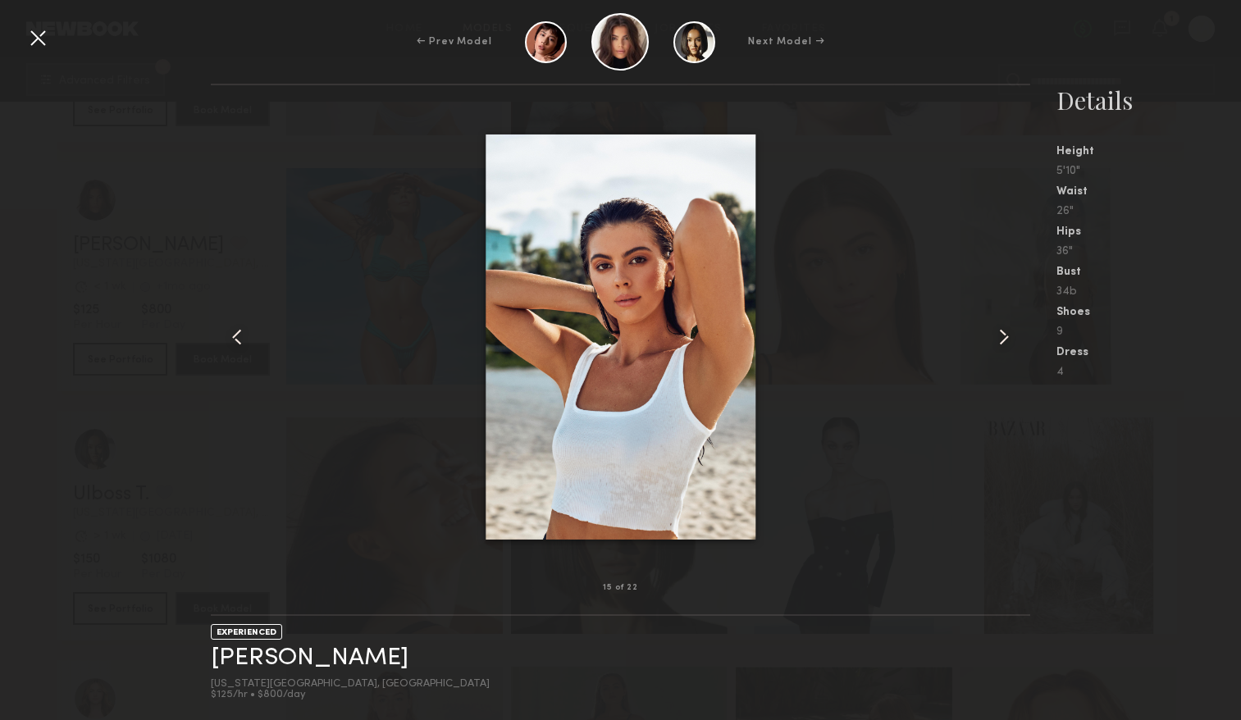
click at [34, 41] on div at bounding box center [38, 38] width 26 height 26
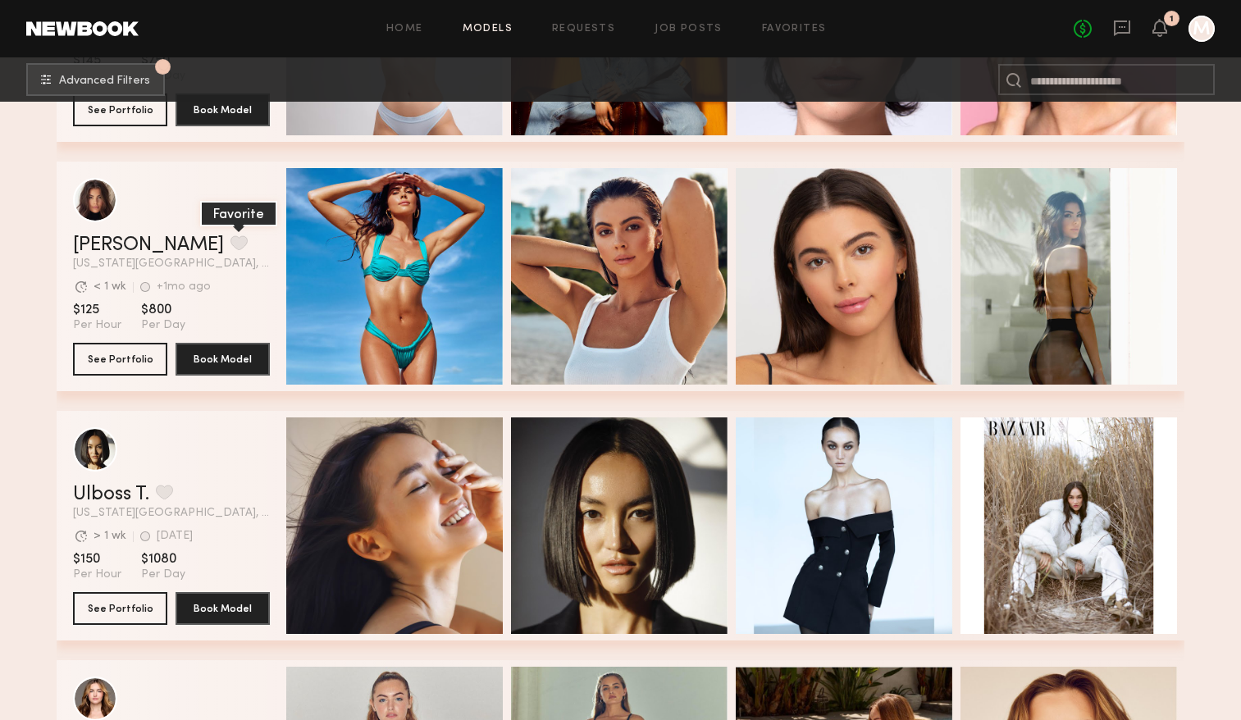
click at [230, 239] on button "grid" at bounding box center [238, 242] width 17 height 15
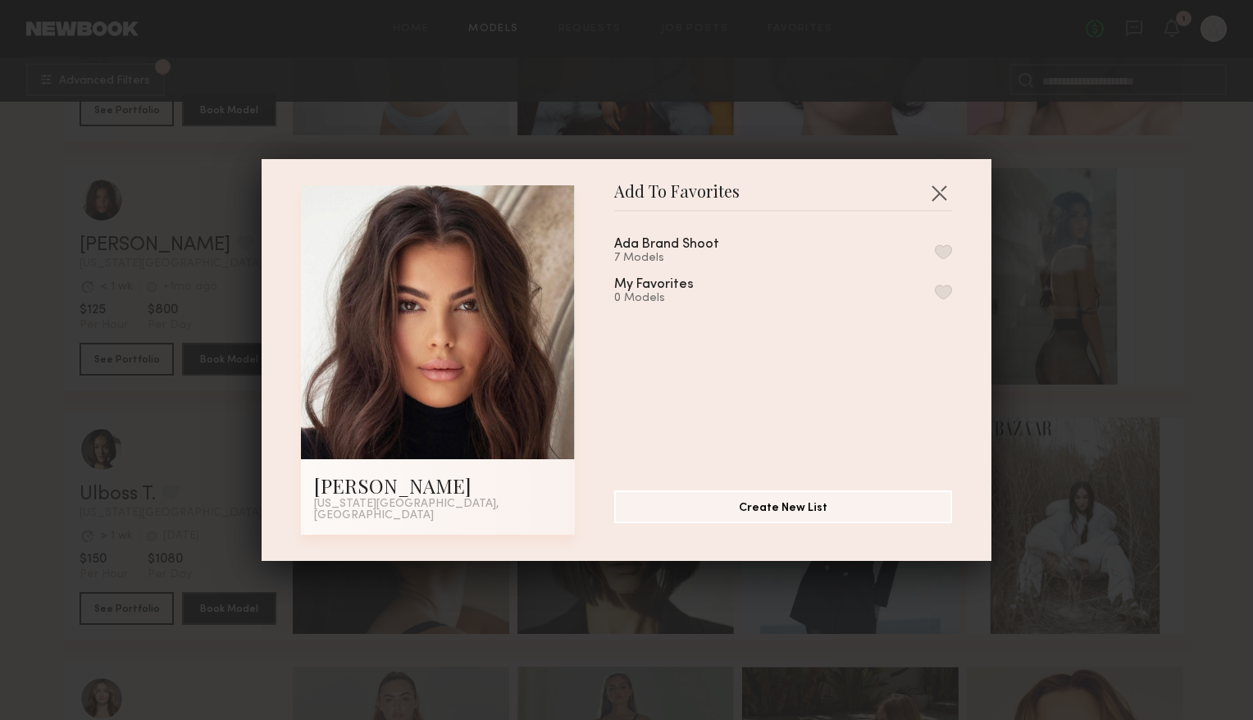
click at [949, 239] on div "Ada Brand Shoot 7 Models My Favorites 0 Models" at bounding box center [791, 344] width 354 height 239
click at [945, 239] on div "Ada Brand Shoot 7 Models My Favorites 0 Models" at bounding box center [791, 344] width 354 height 239
click at [935, 256] on button "button" at bounding box center [943, 251] width 17 height 15
click at [933, 189] on button "button" at bounding box center [939, 193] width 26 height 26
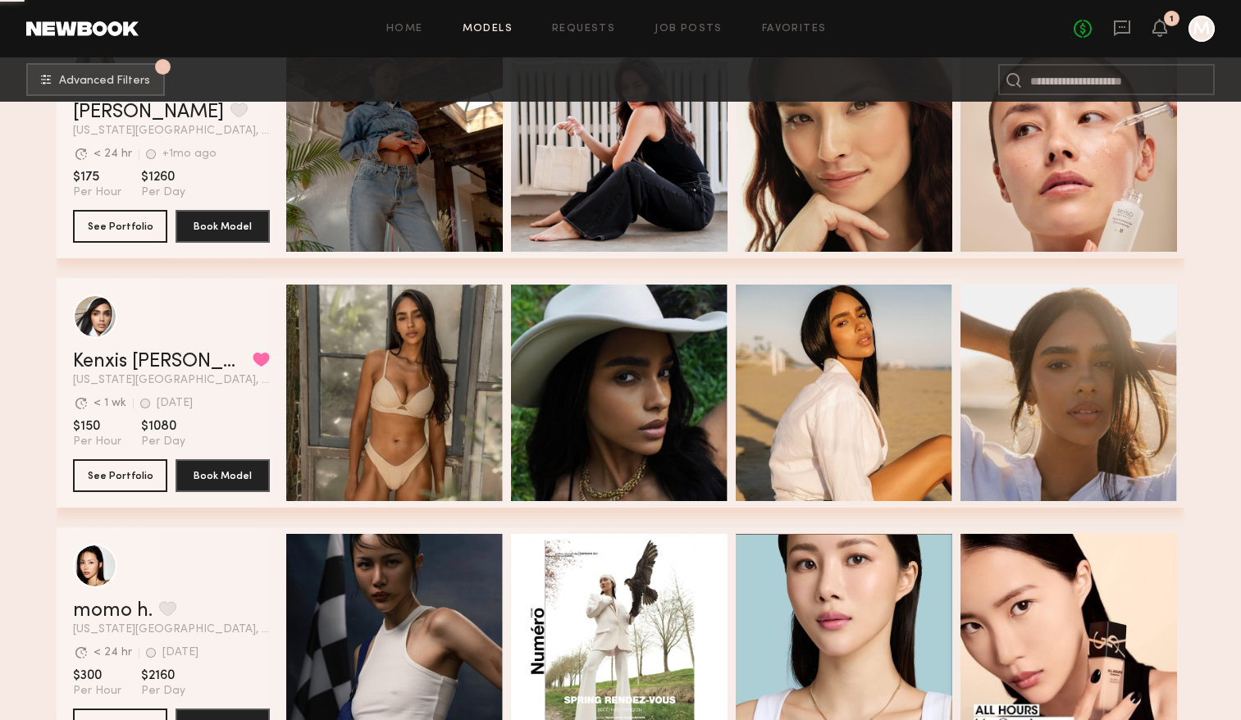
scroll to position [1863, 0]
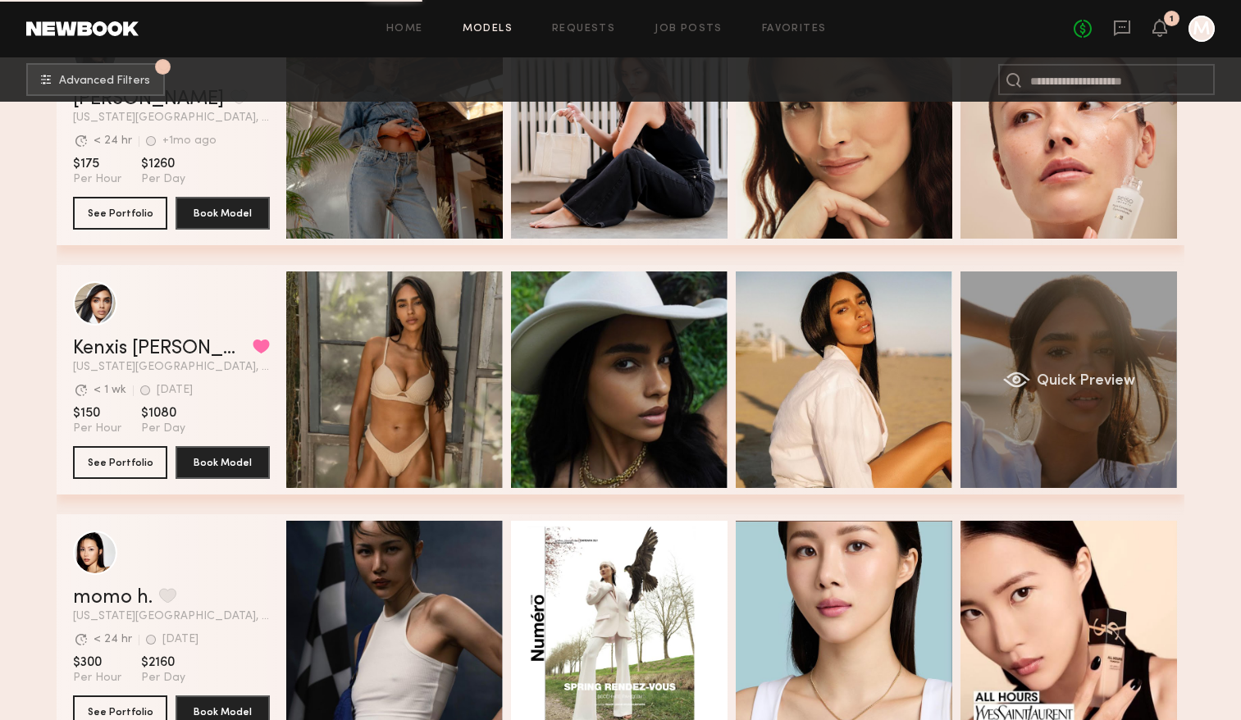
click at [1025, 419] on div "Quick Preview" at bounding box center [1068, 379] width 216 height 216
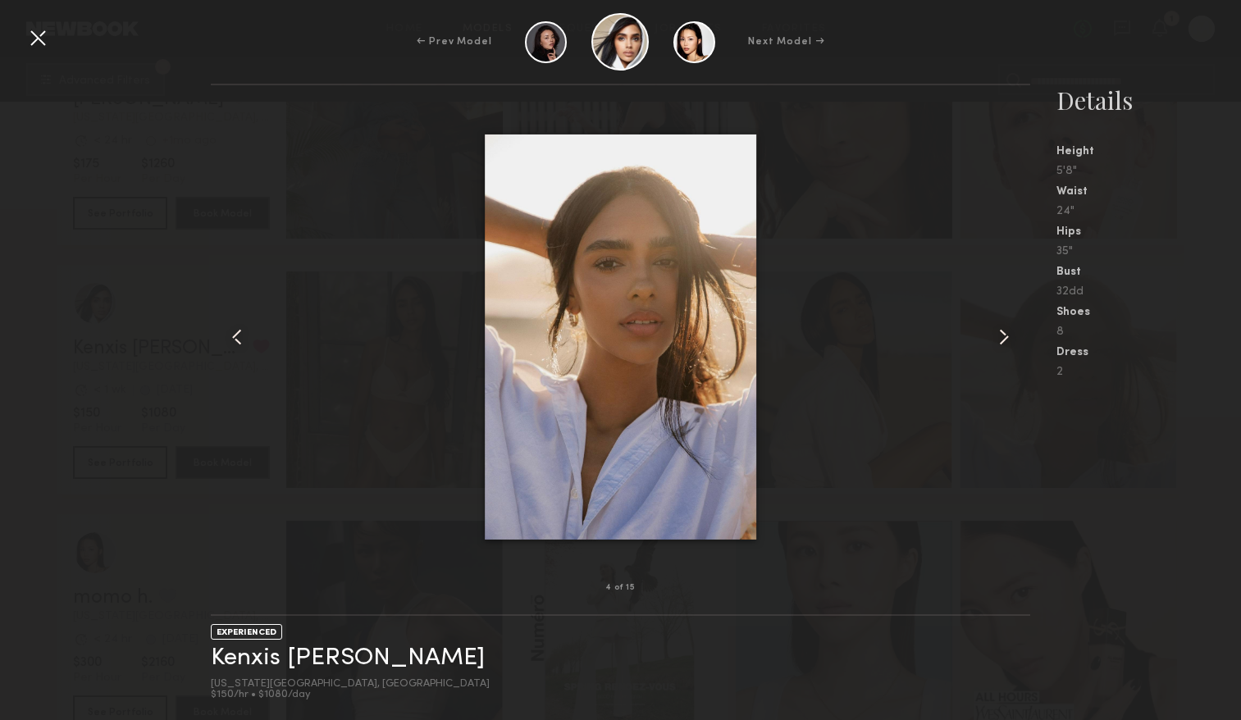
click at [1005, 335] on common-icon at bounding box center [1003, 337] width 26 height 26
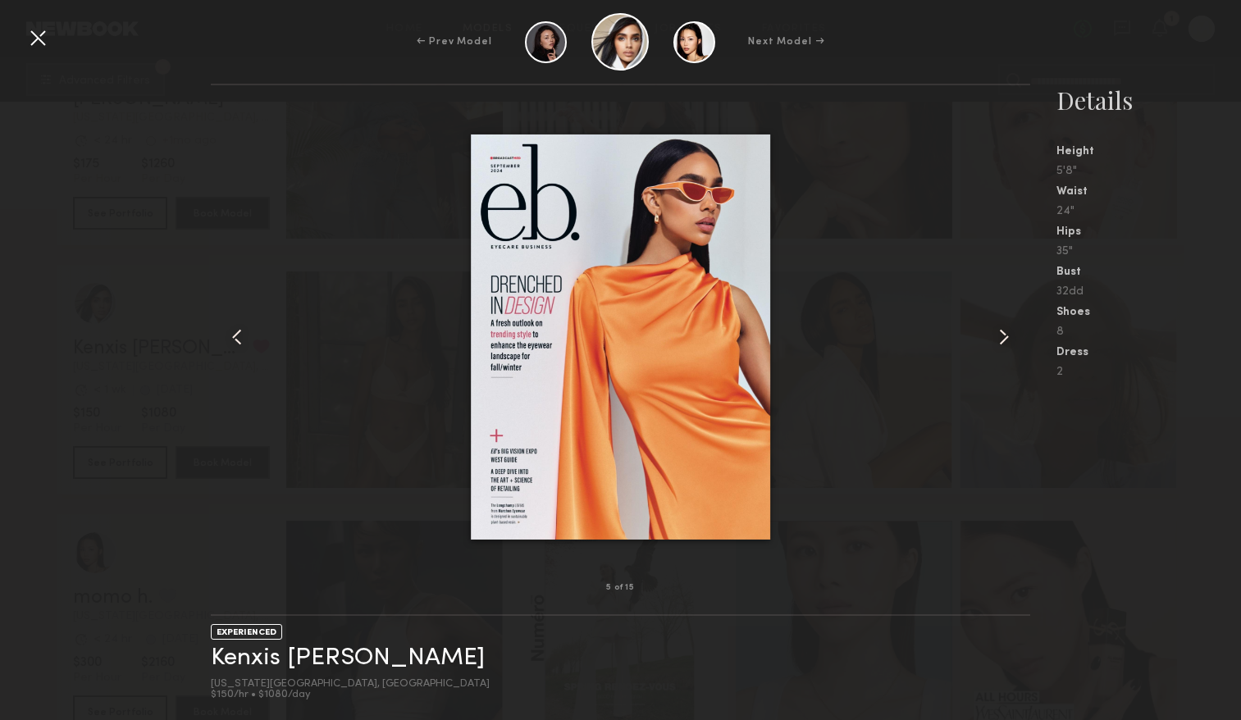
click at [1005, 335] on common-icon at bounding box center [1003, 337] width 26 height 26
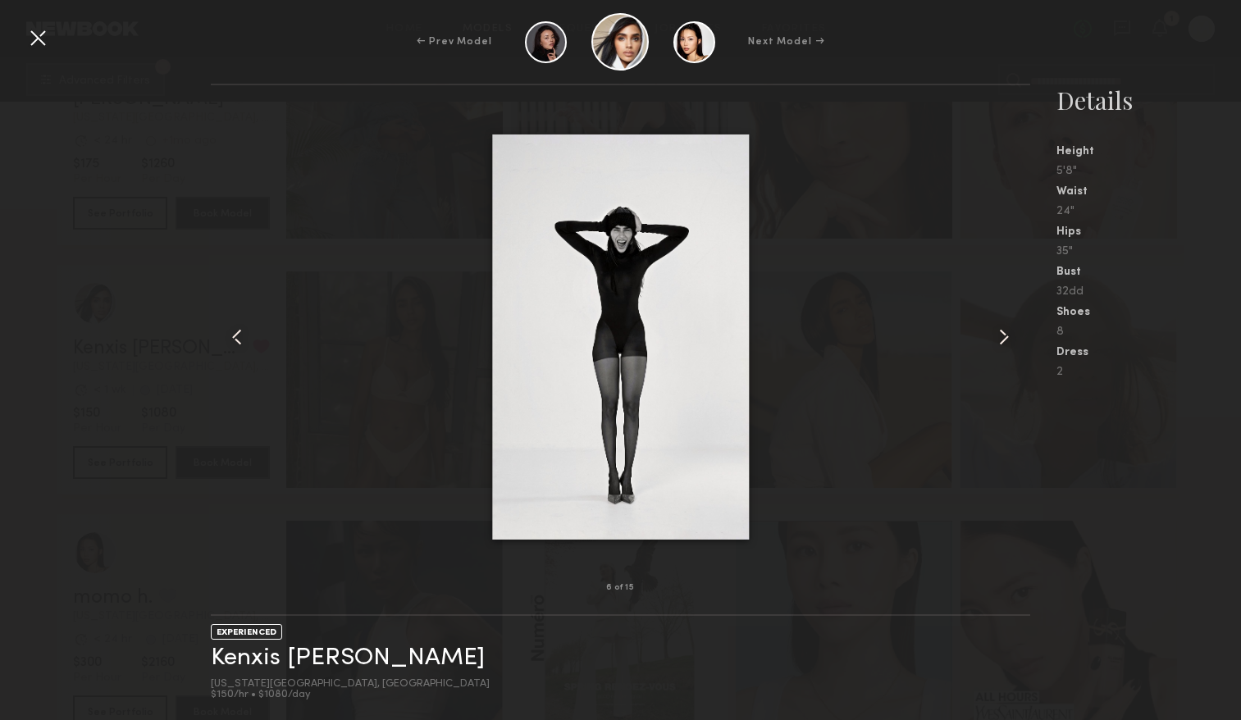
click at [1005, 335] on common-icon at bounding box center [1003, 337] width 26 height 26
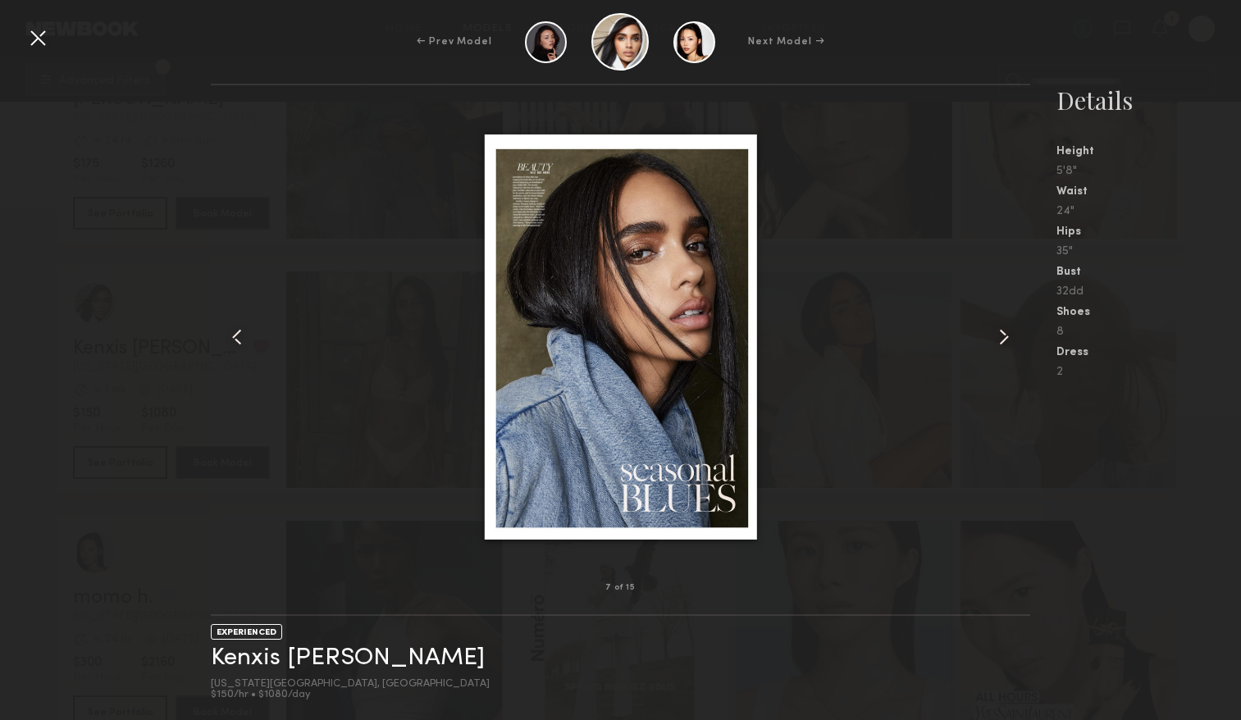
click at [1005, 335] on common-icon at bounding box center [1003, 337] width 26 height 26
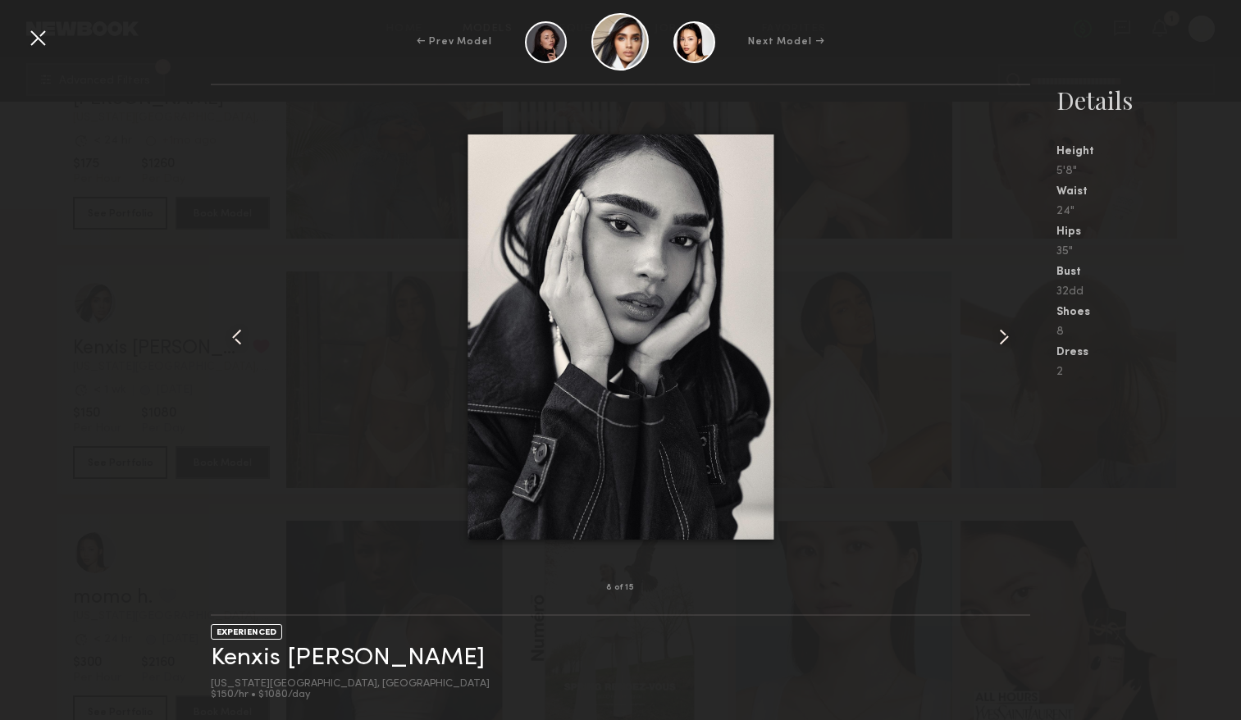
click at [1005, 335] on common-icon at bounding box center [1003, 337] width 26 height 26
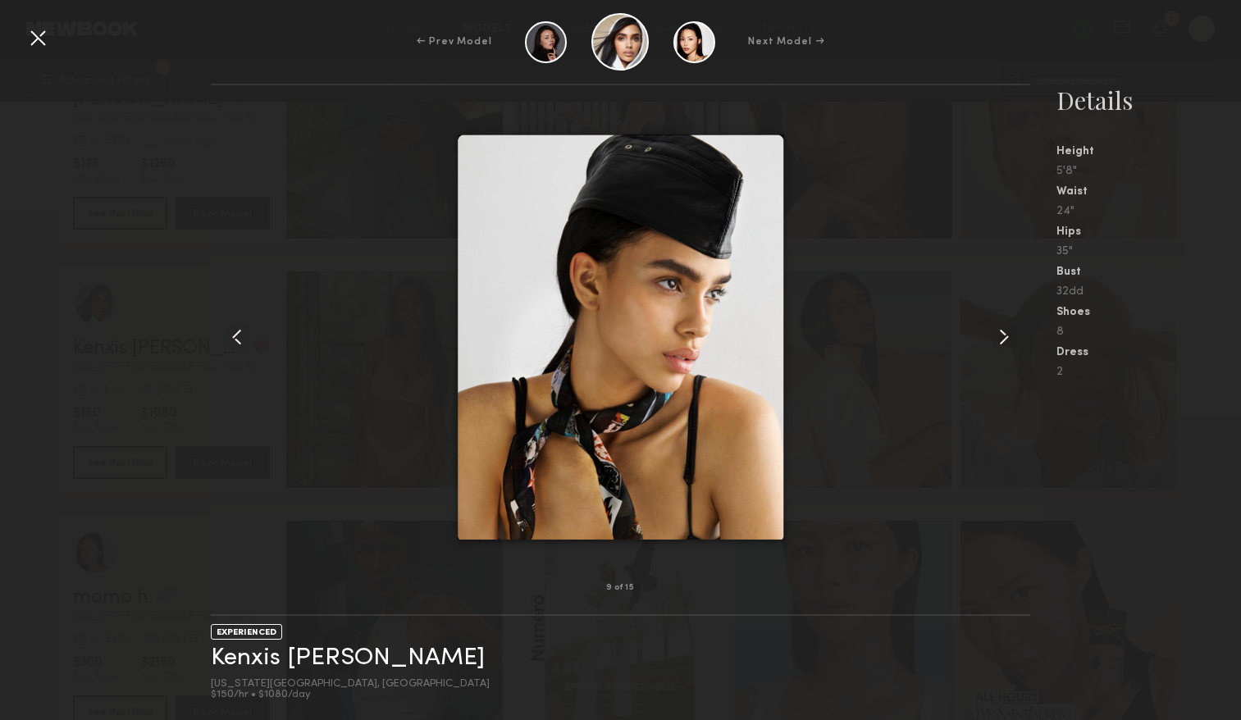
click at [1005, 335] on common-icon at bounding box center [1003, 337] width 26 height 26
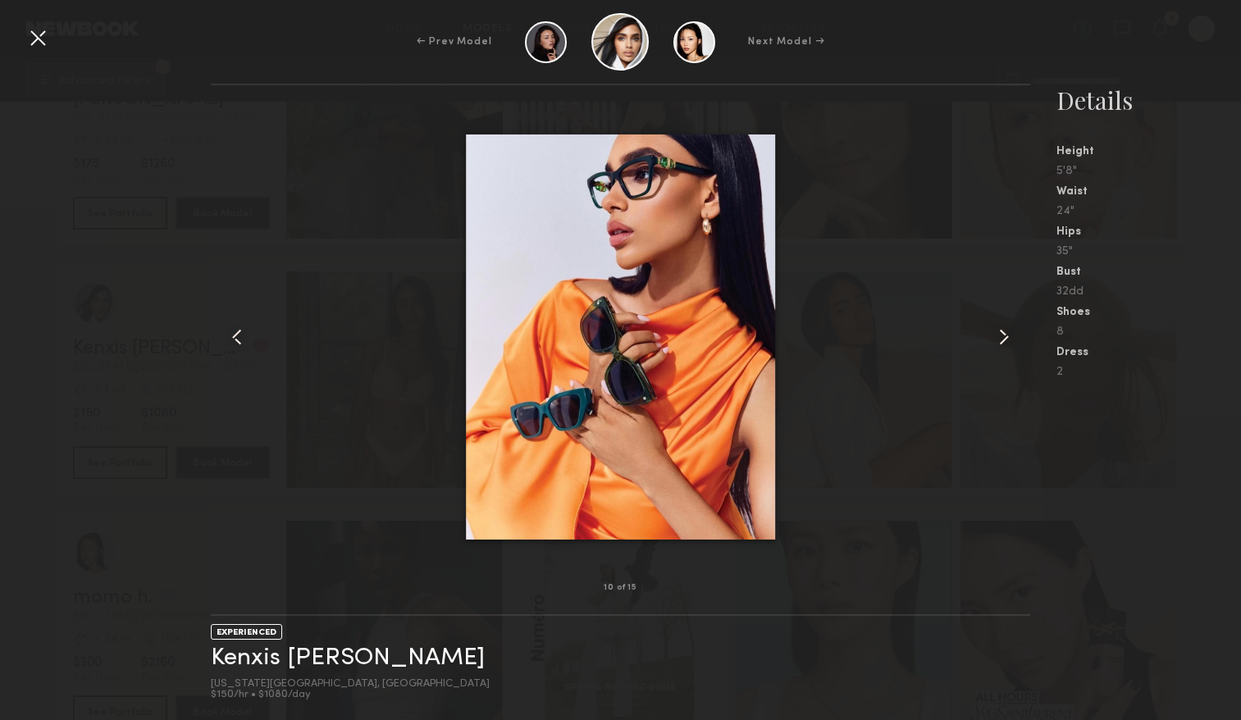
click at [1005, 335] on common-icon at bounding box center [1003, 337] width 26 height 26
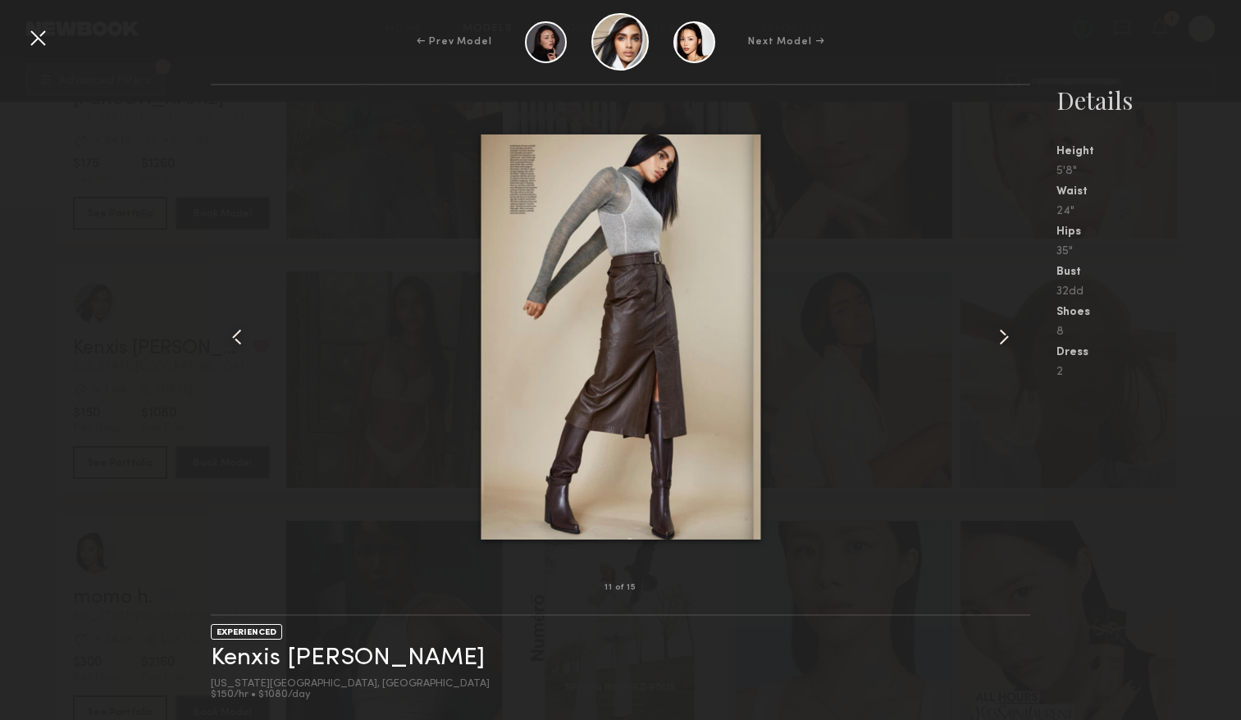
click at [1184, 47] on div "← Prev Model Next Model →" at bounding box center [620, 41] width 1241 height 57
click at [50, 45] on div at bounding box center [38, 38] width 26 height 26
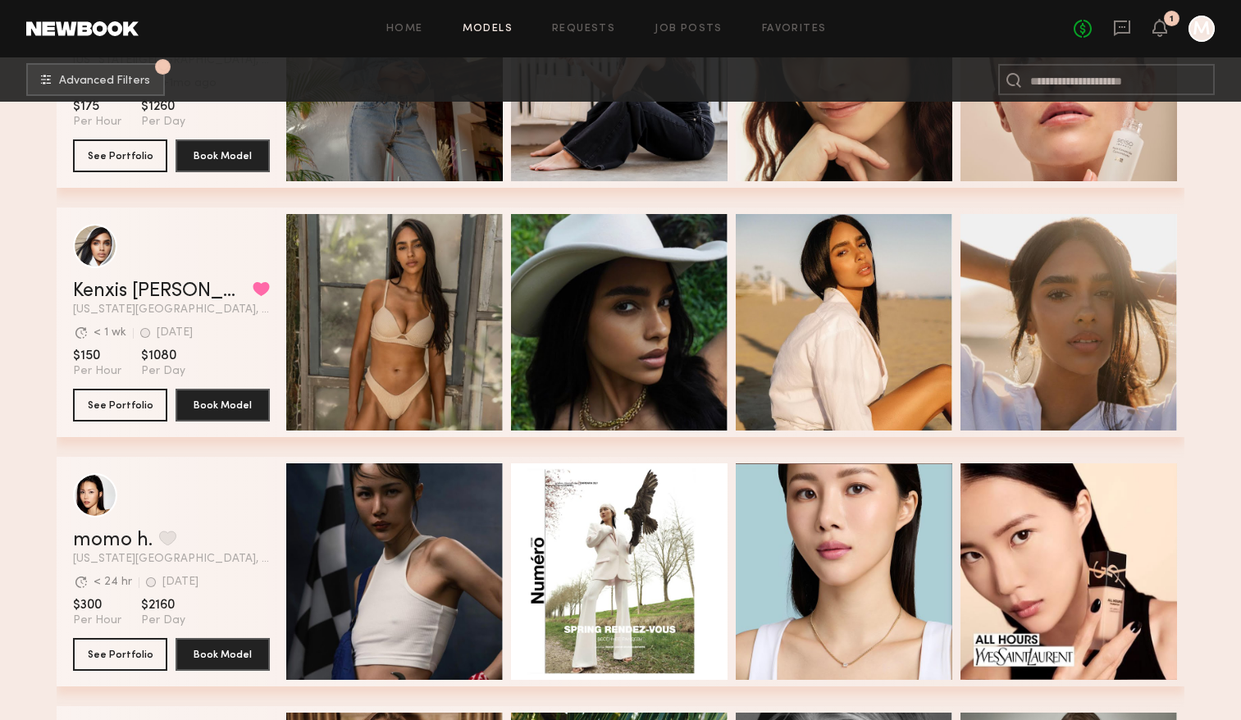
scroll to position [2338, 0]
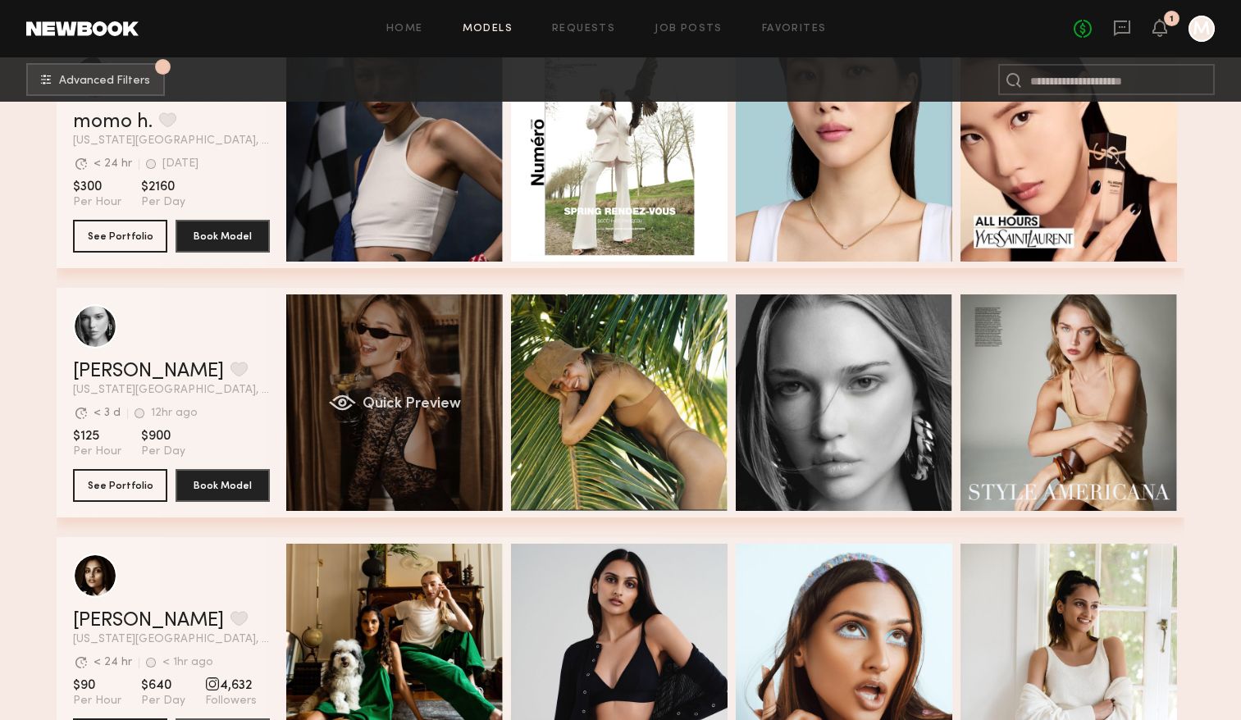
click at [366, 472] on div "Quick Preview" at bounding box center [394, 402] width 216 height 216
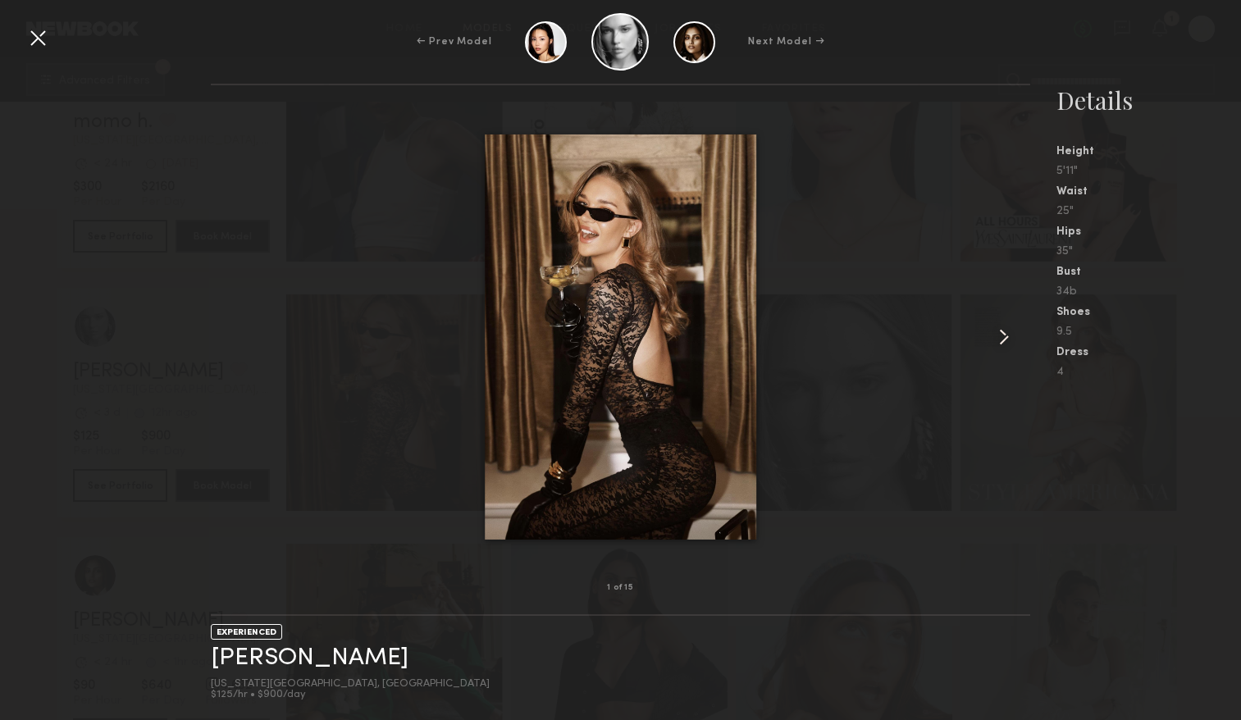
click at [996, 344] on common-icon at bounding box center [1003, 337] width 26 height 26
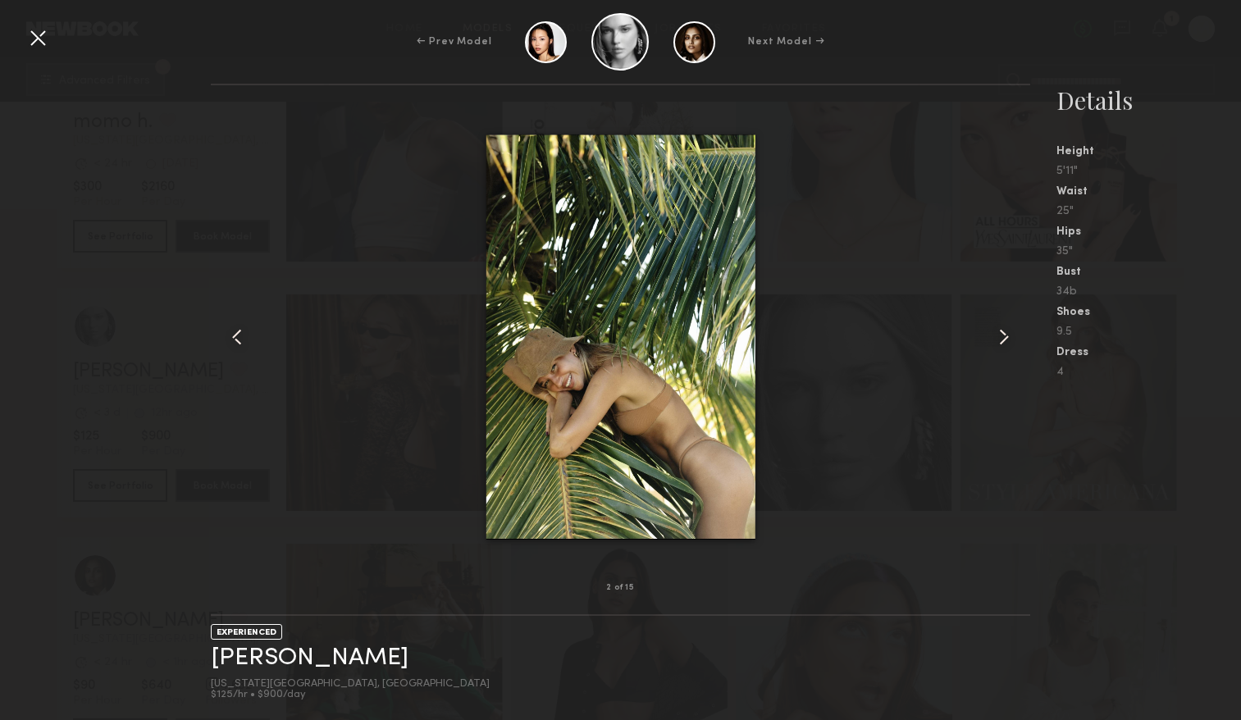
click at [996, 345] on common-icon at bounding box center [1003, 337] width 26 height 26
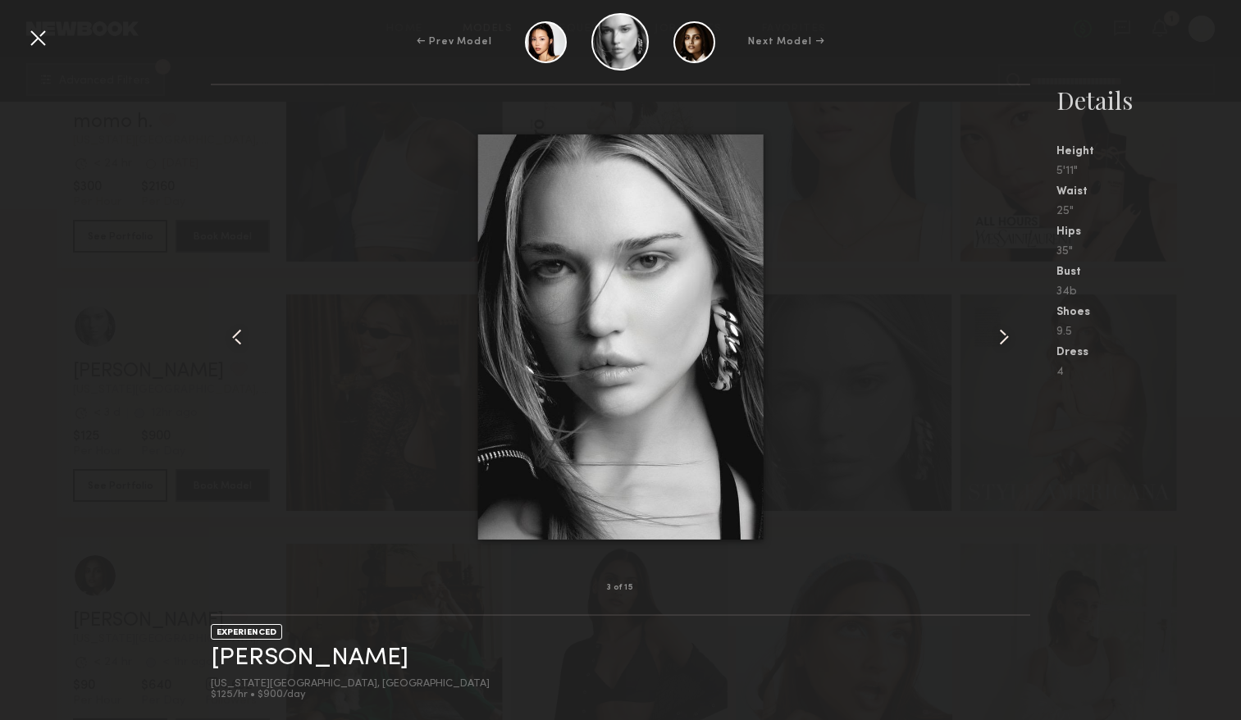
click at [996, 345] on common-icon at bounding box center [1003, 337] width 26 height 26
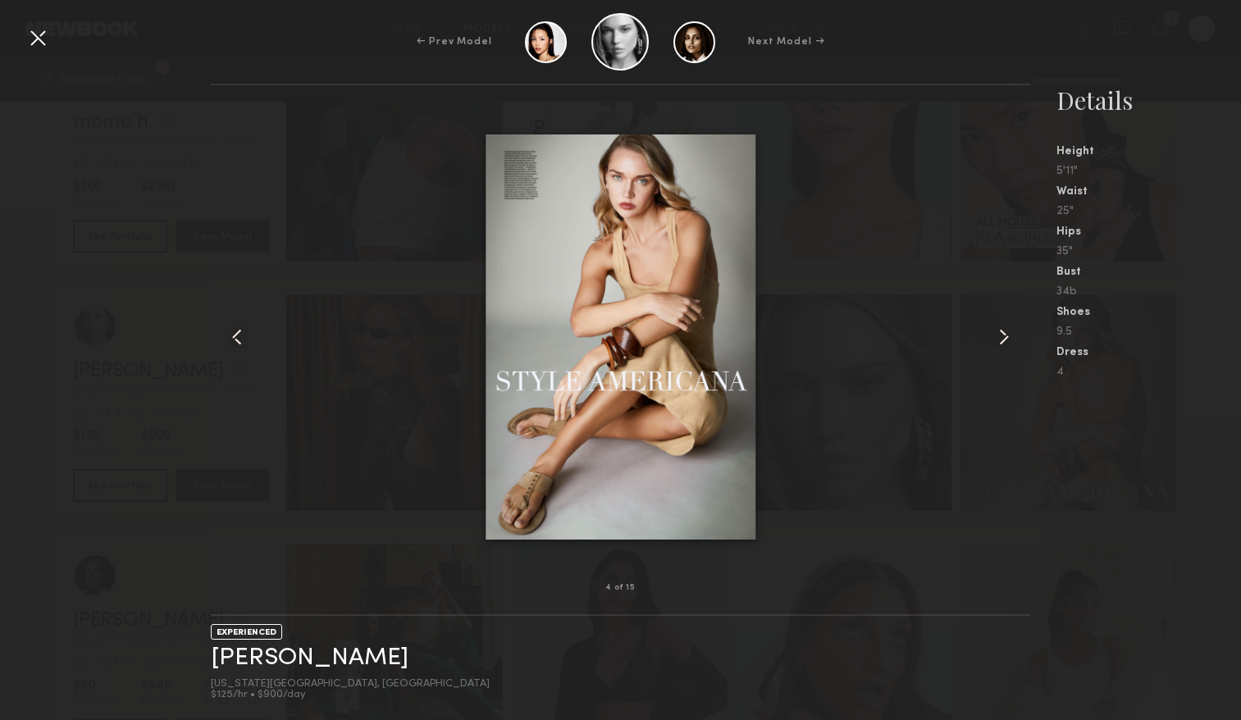
click at [996, 345] on common-icon at bounding box center [1003, 337] width 26 height 26
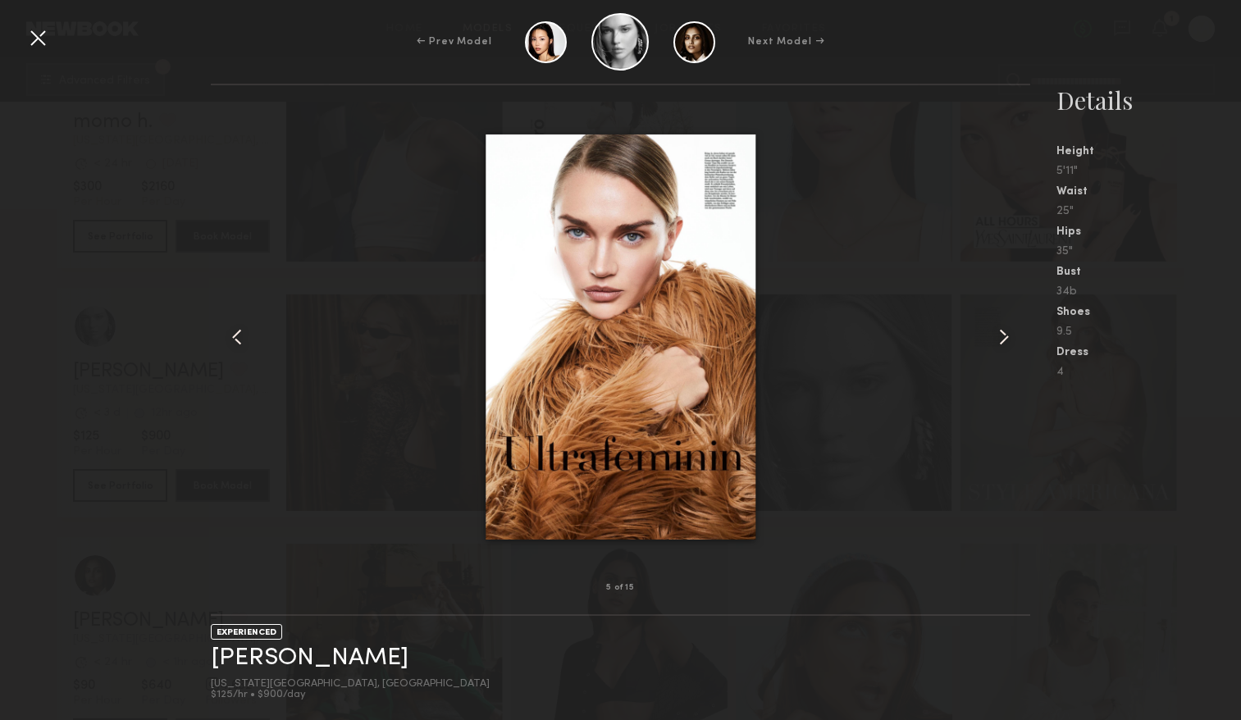
click at [996, 345] on common-icon at bounding box center [1003, 337] width 26 height 26
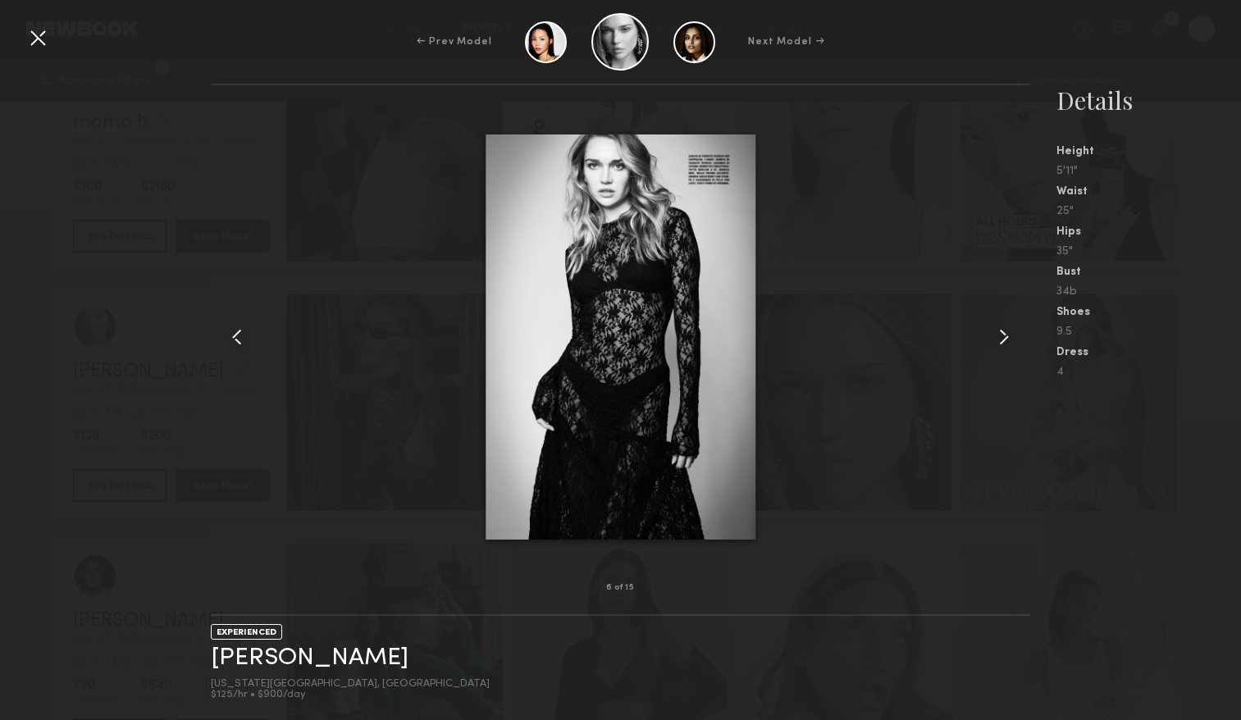
click at [996, 345] on common-icon at bounding box center [1003, 337] width 26 height 26
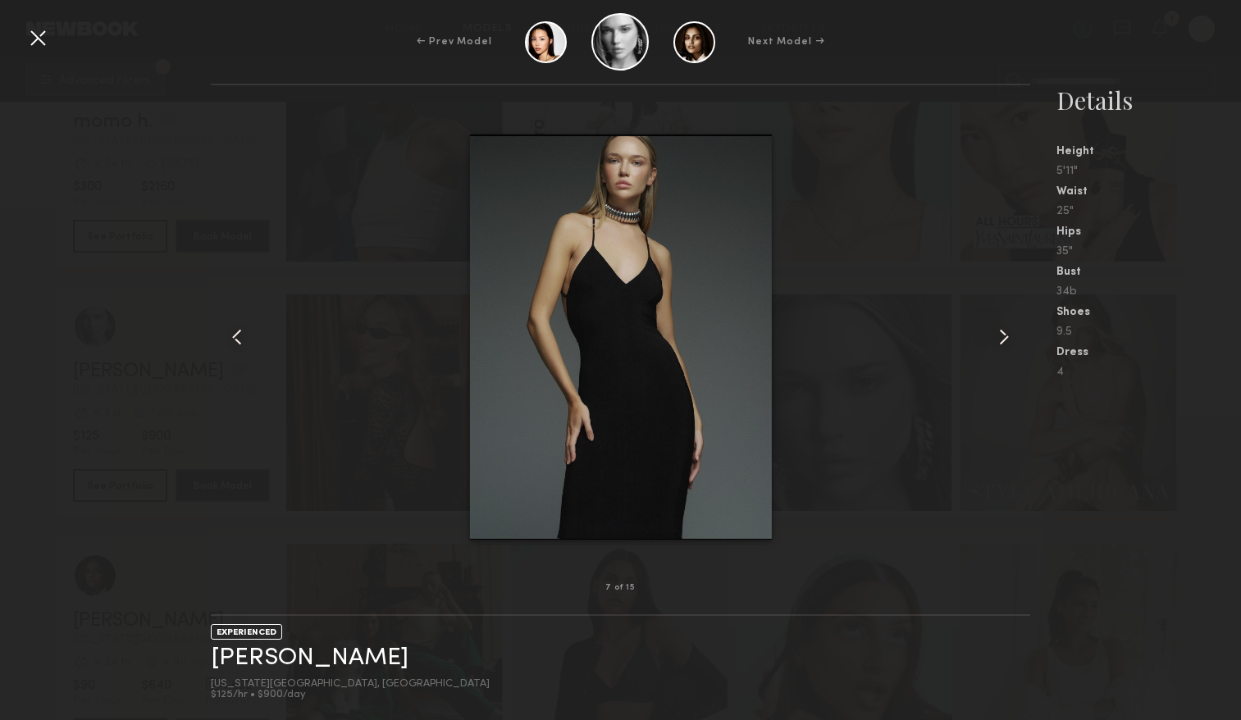
click at [996, 345] on common-icon at bounding box center [1003, 337] width 26 height 26
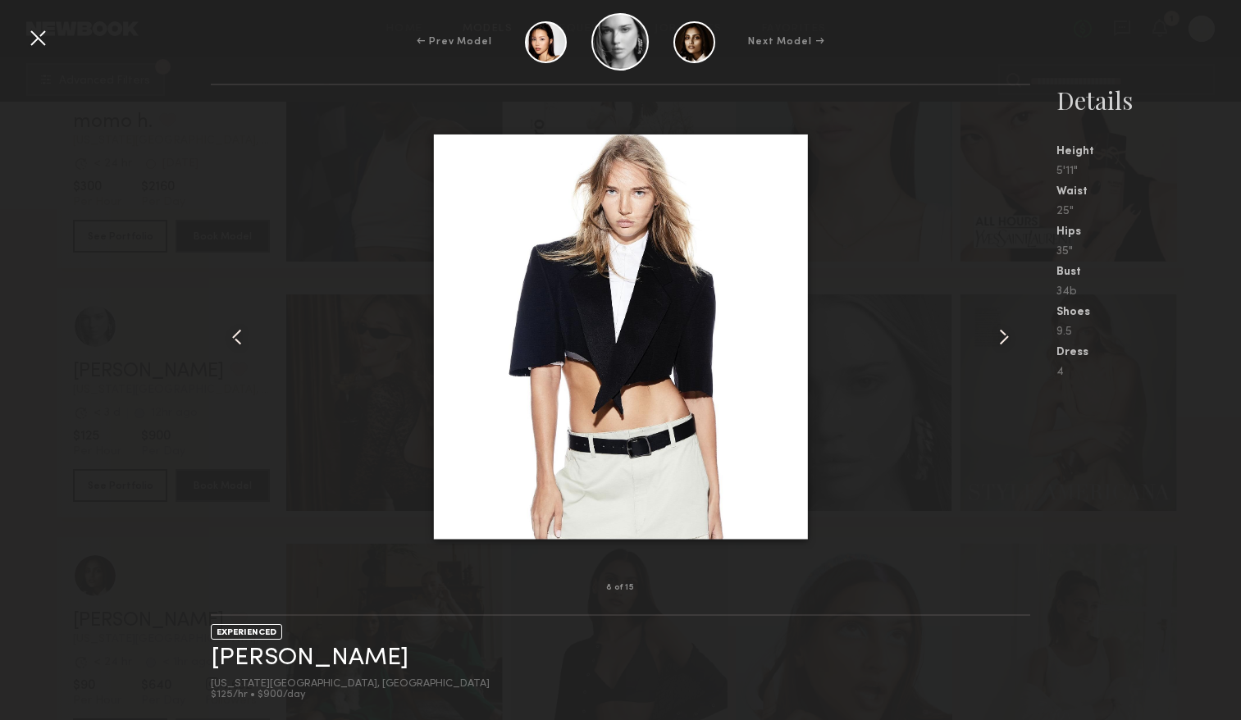
click at [996, 345] on common-icon at bounding box center [1003, 337] width 26 height 26
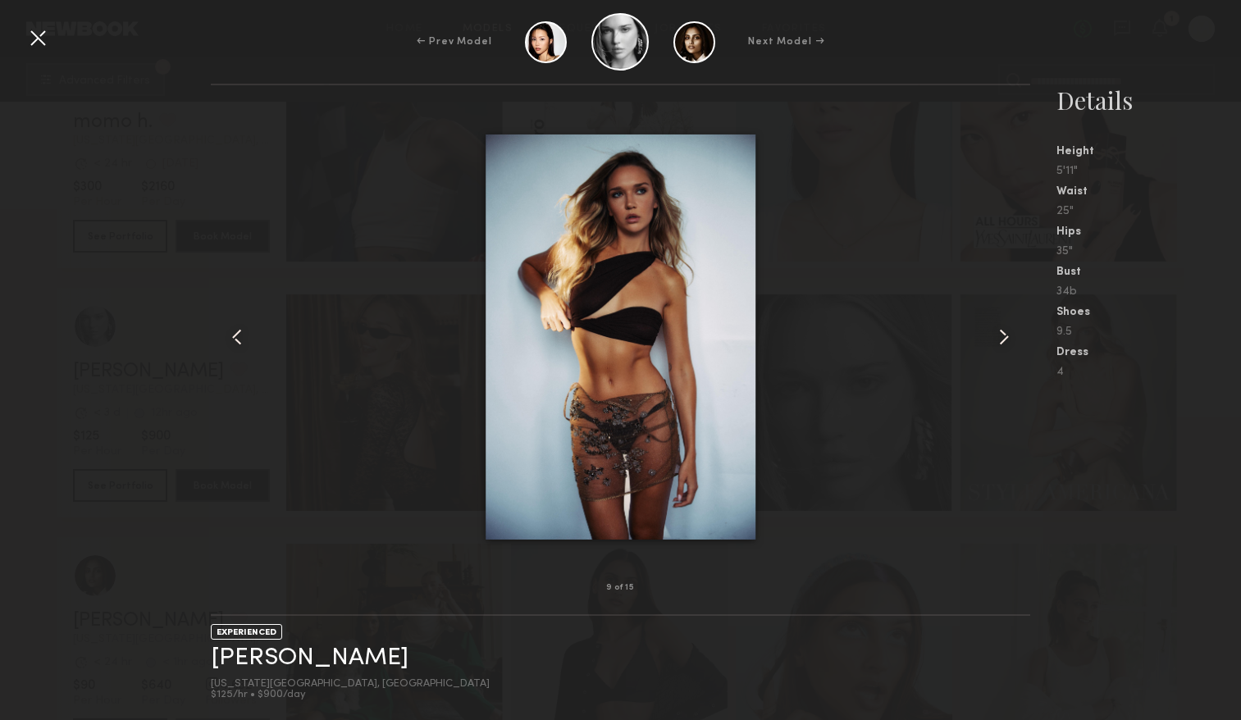
click at [996, 345] on common-icon at bounding box center [1003, 337] width 26 height 26
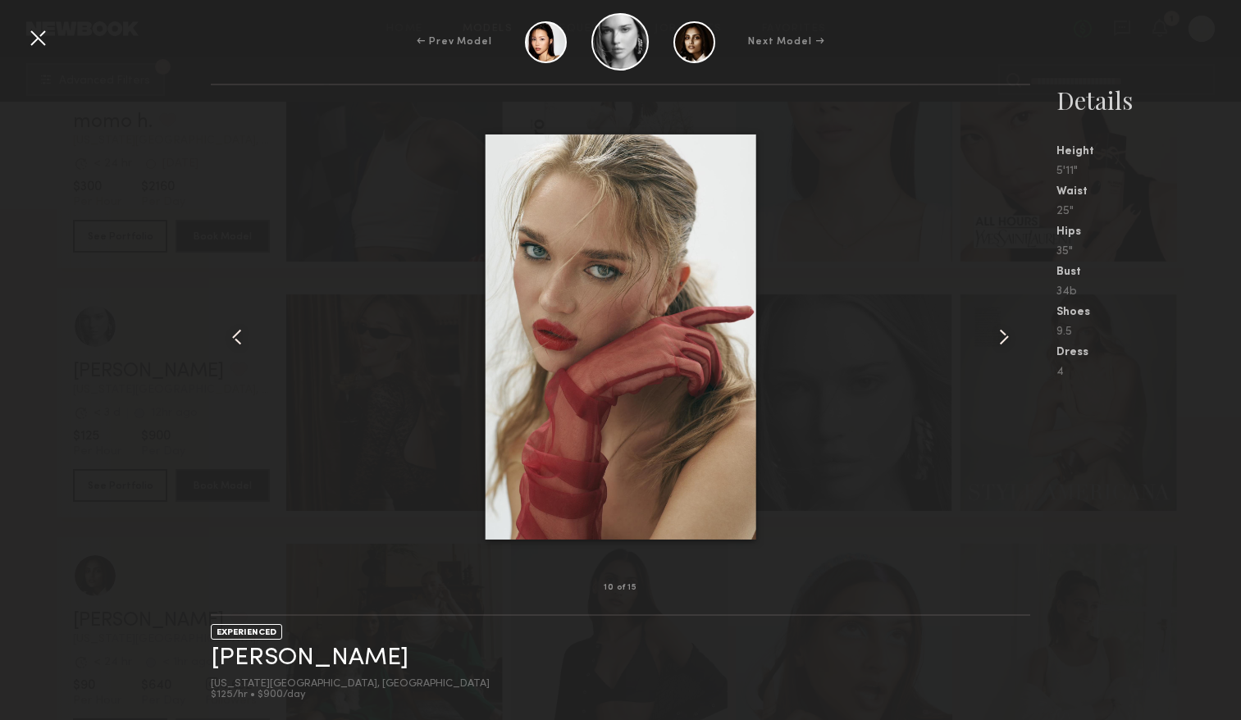
click at [996, 345] on common-icon at bounding box center [1003, 337] width 26 height 26
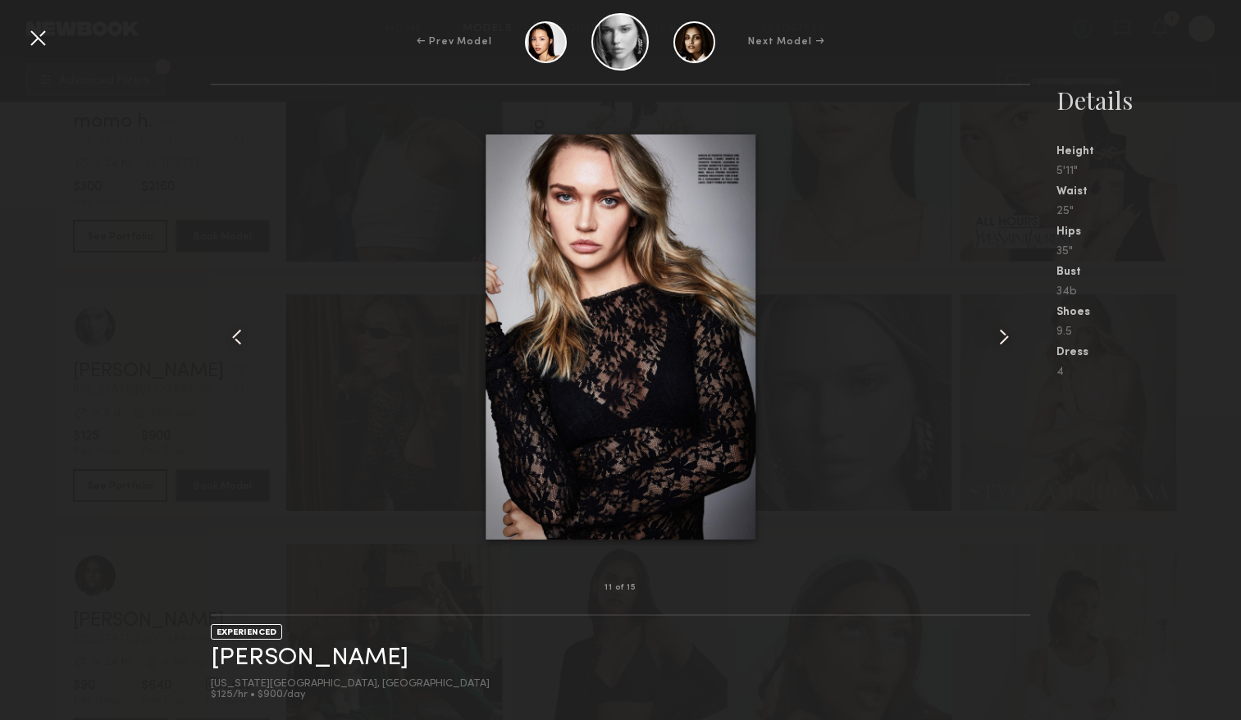
click at [996, 345] on common-icon at bounding box center [1003, 337] width 26 height 26
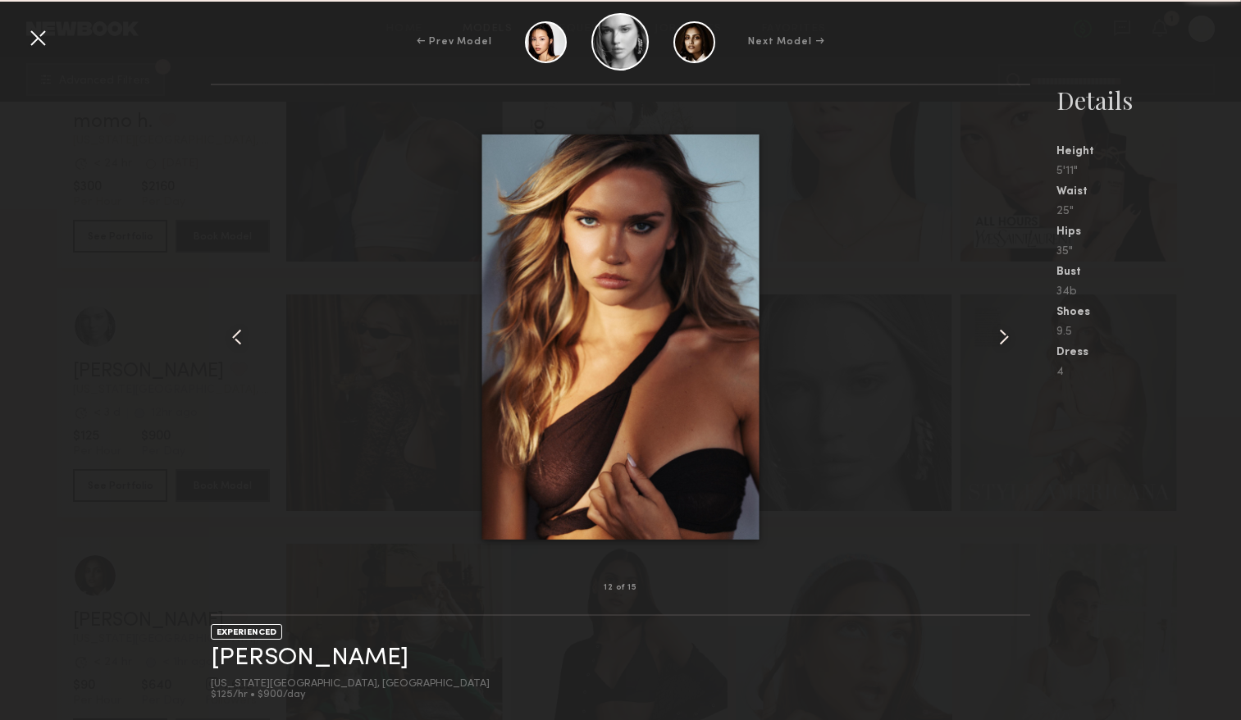
click at [996, 345] on common-icon at bounding box center [1003, 337] width 26 height 26
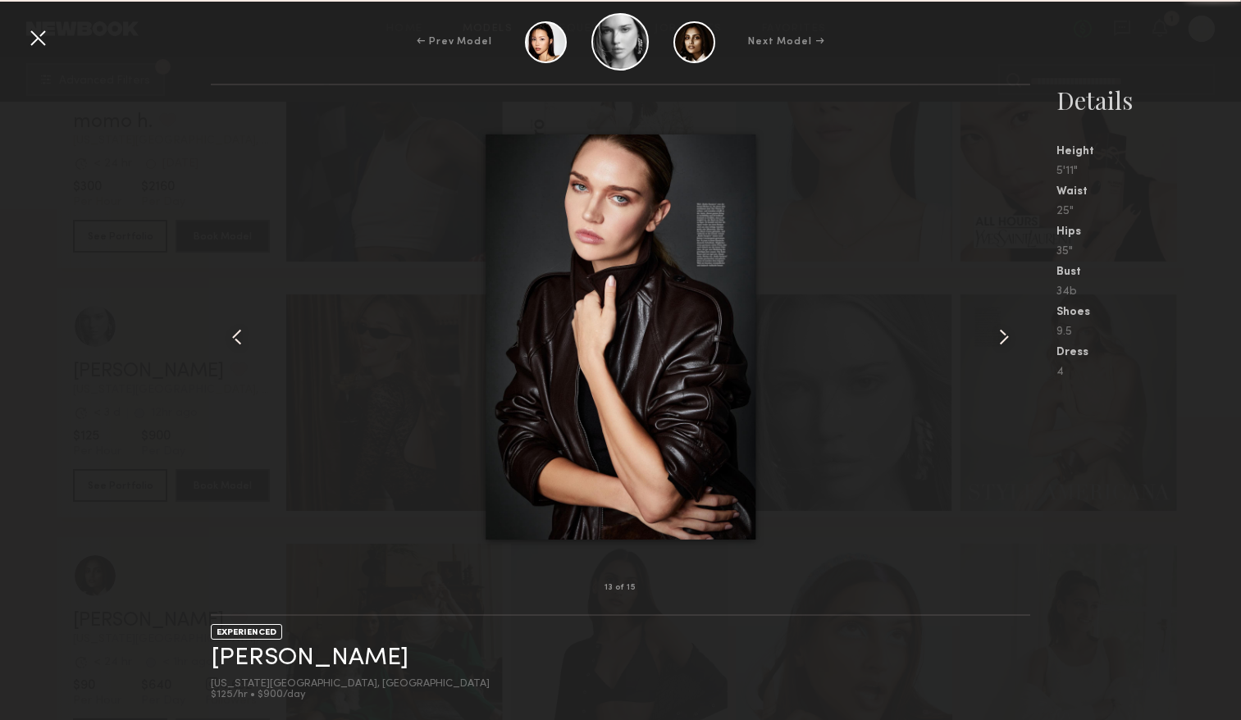
click at [996, 345] on common-icon at bounding box center [1003, 337] width 26 height 26
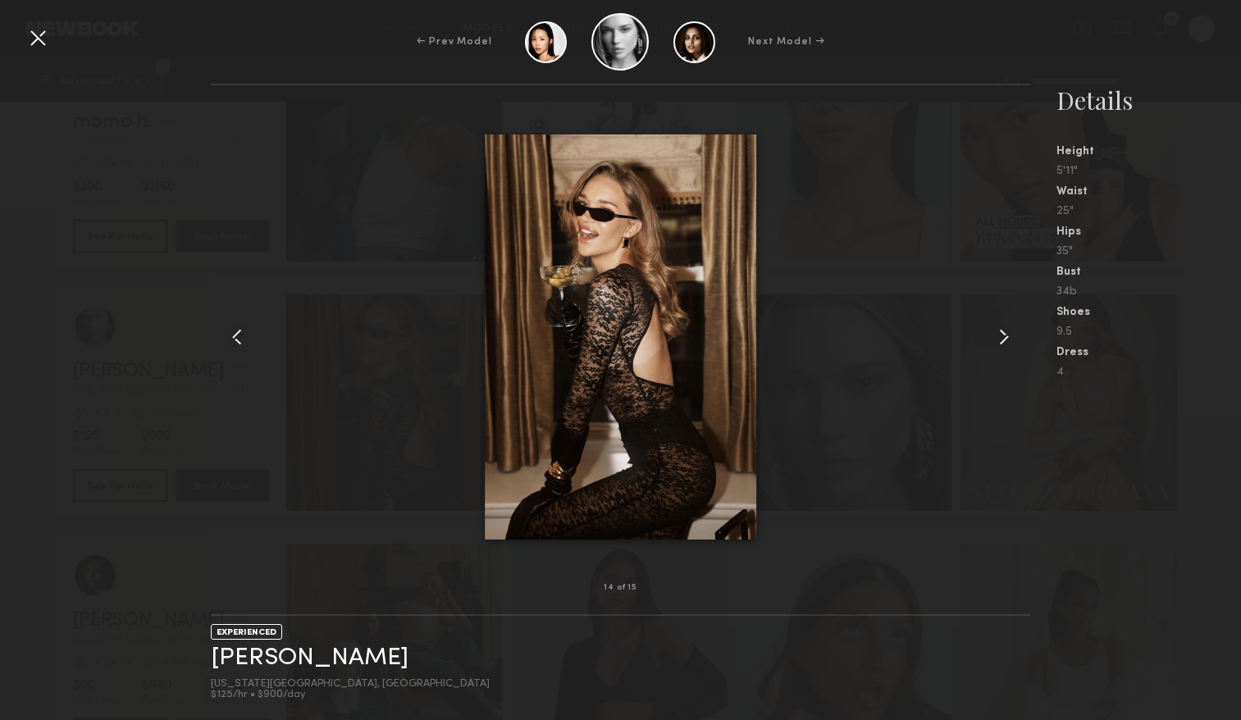
click at [996, 345] on common-icon at bounding box center [1003, 337] width 26 height 26
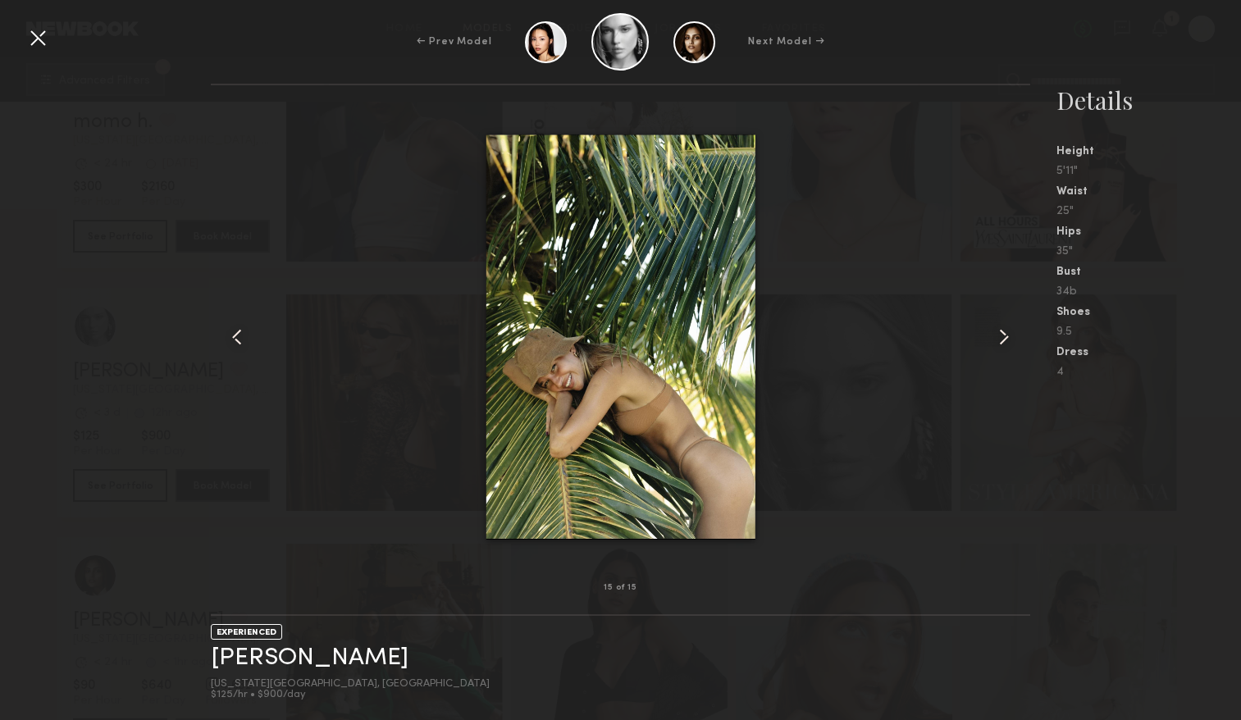
click at [968, 282] on div at bounding box center [620, 337] width 819 height 450
click at [39, 36] on div at bounding box center [38, 38] width 26 height 26
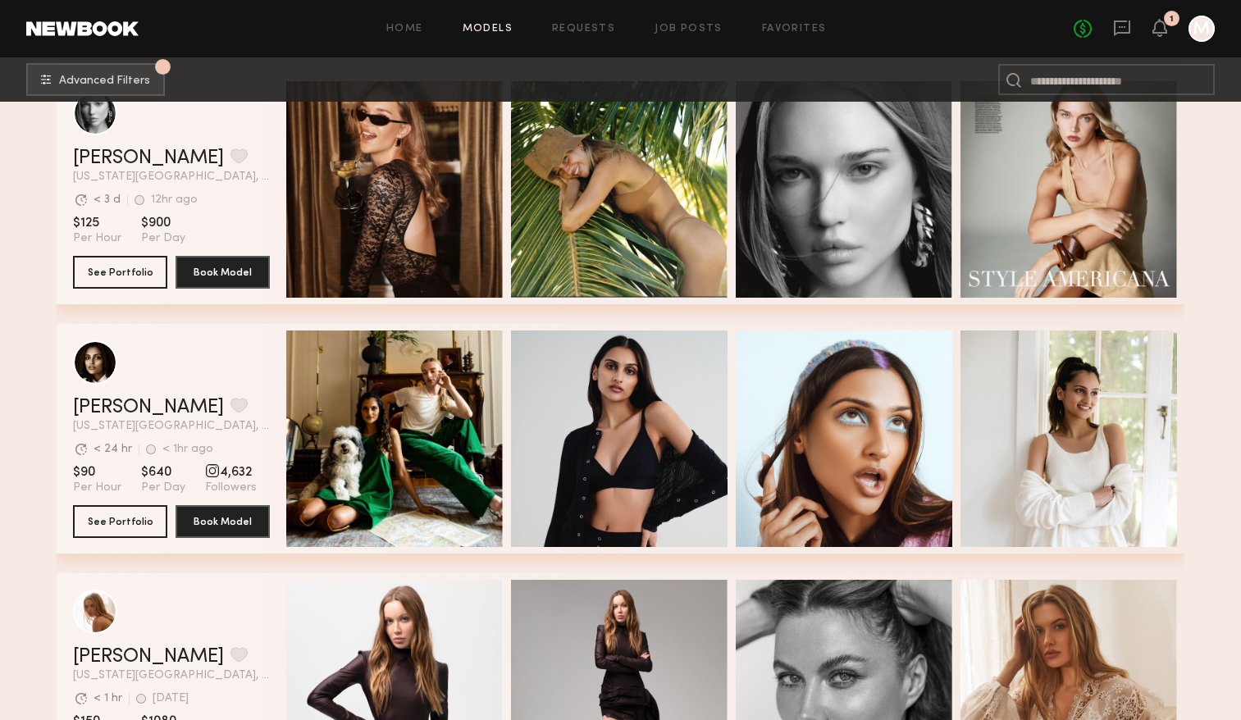
scroll to position [2791, 0]
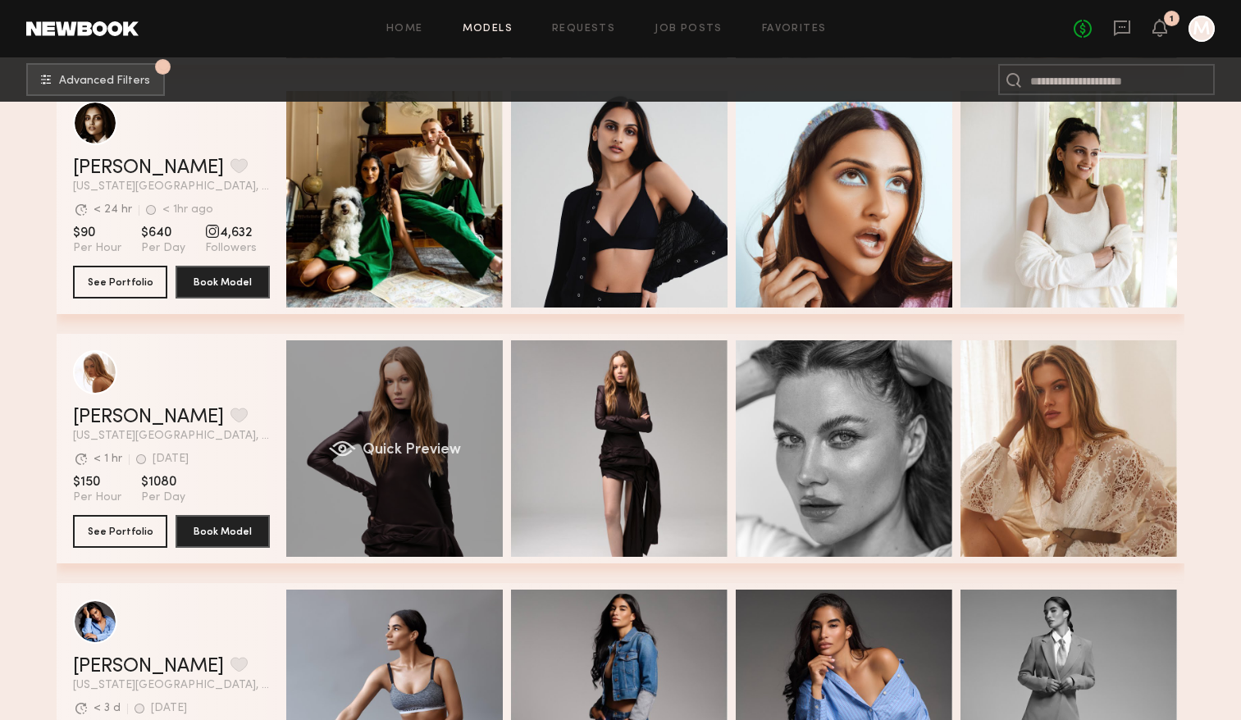
click at [358, 458] on div "Quick Preview" at bounding box center [394, 448] width 216 height 216
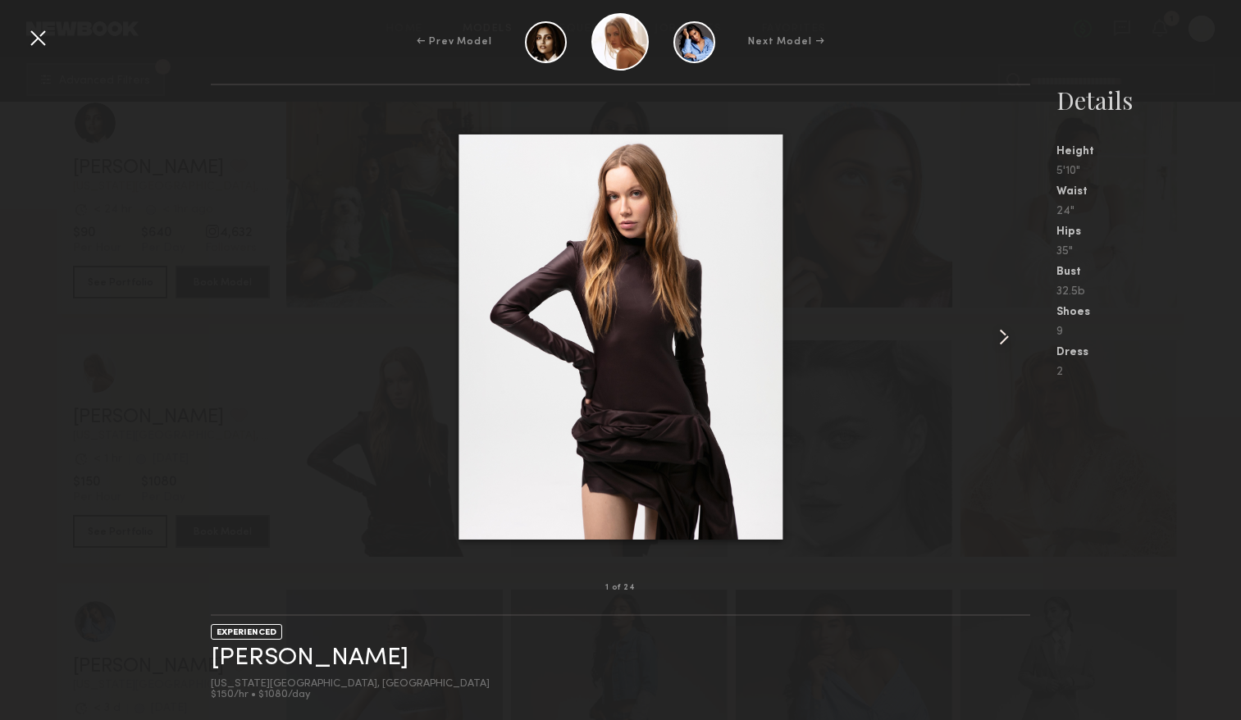
click at [1004, 331] on common-icon at bounding box center [1003, 337] width 26 height 26
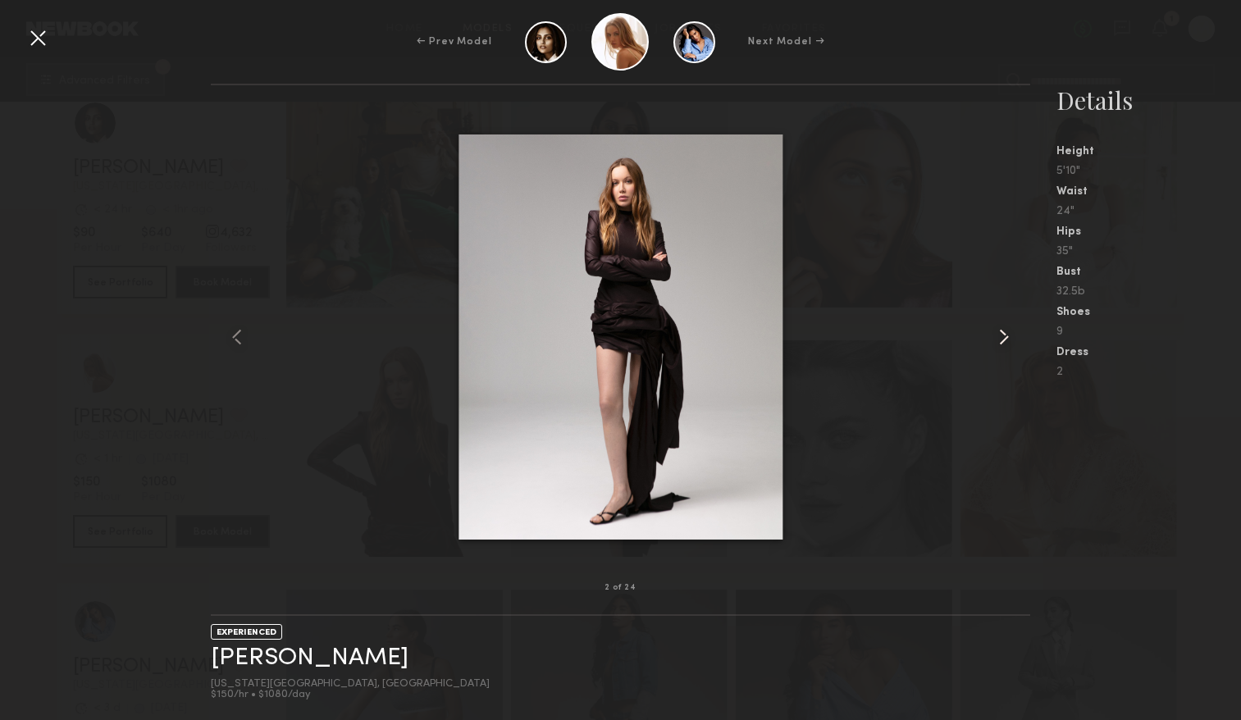
click at [1004, 331] on common-icon at bounding box center [1003, 337] width 26 height 26
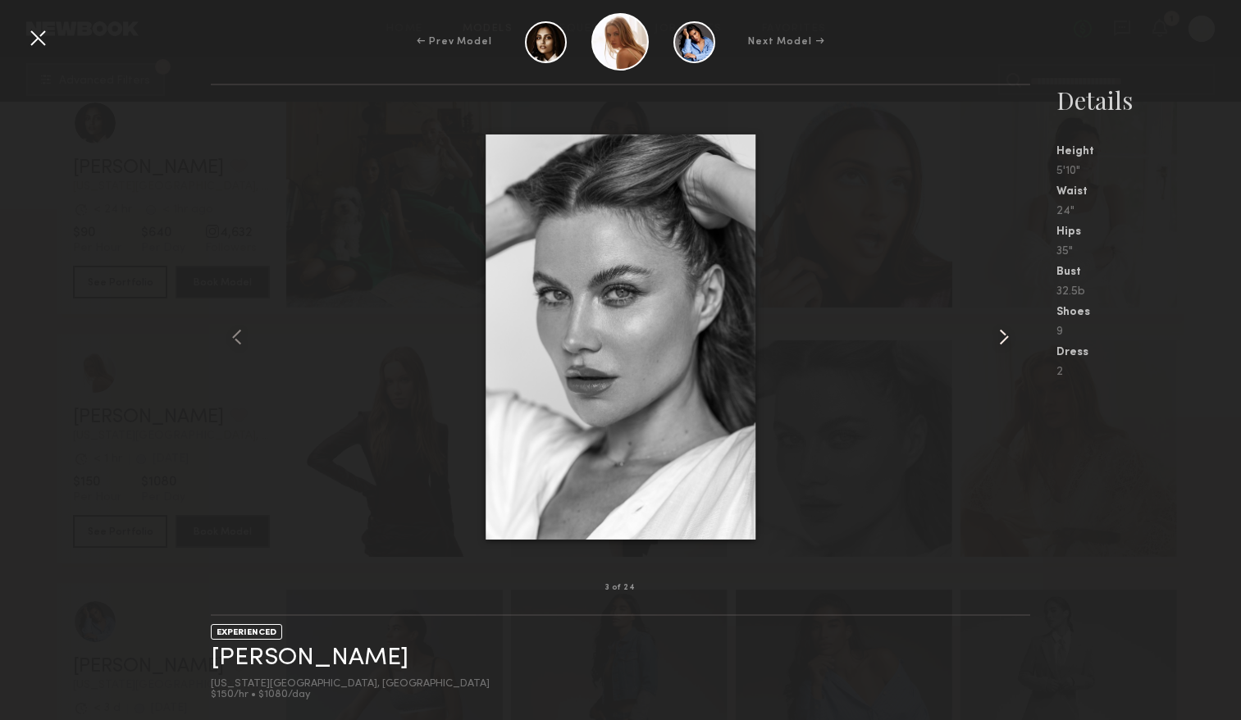
click at [1004, 331] on common-icon at bounding box center [1003, 337] width 26 height 26
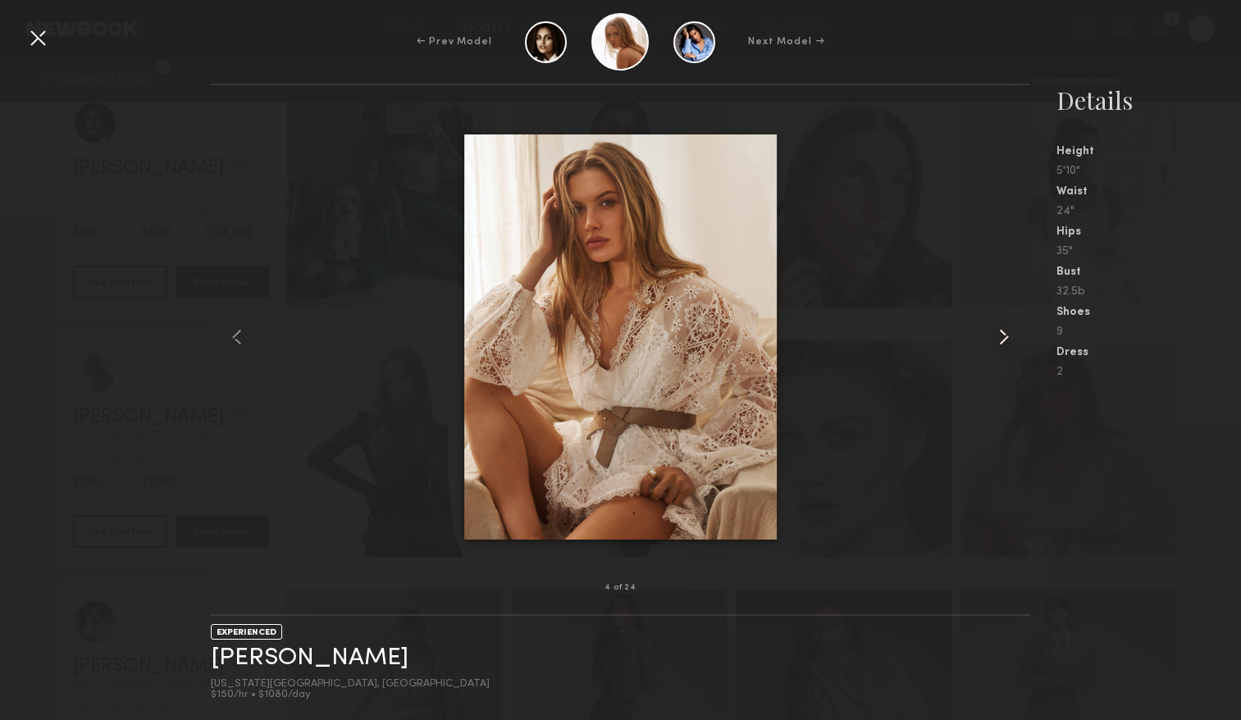
click at [1004, 332] on common-icon at bounding box center [1003, 337] width 26 height 26
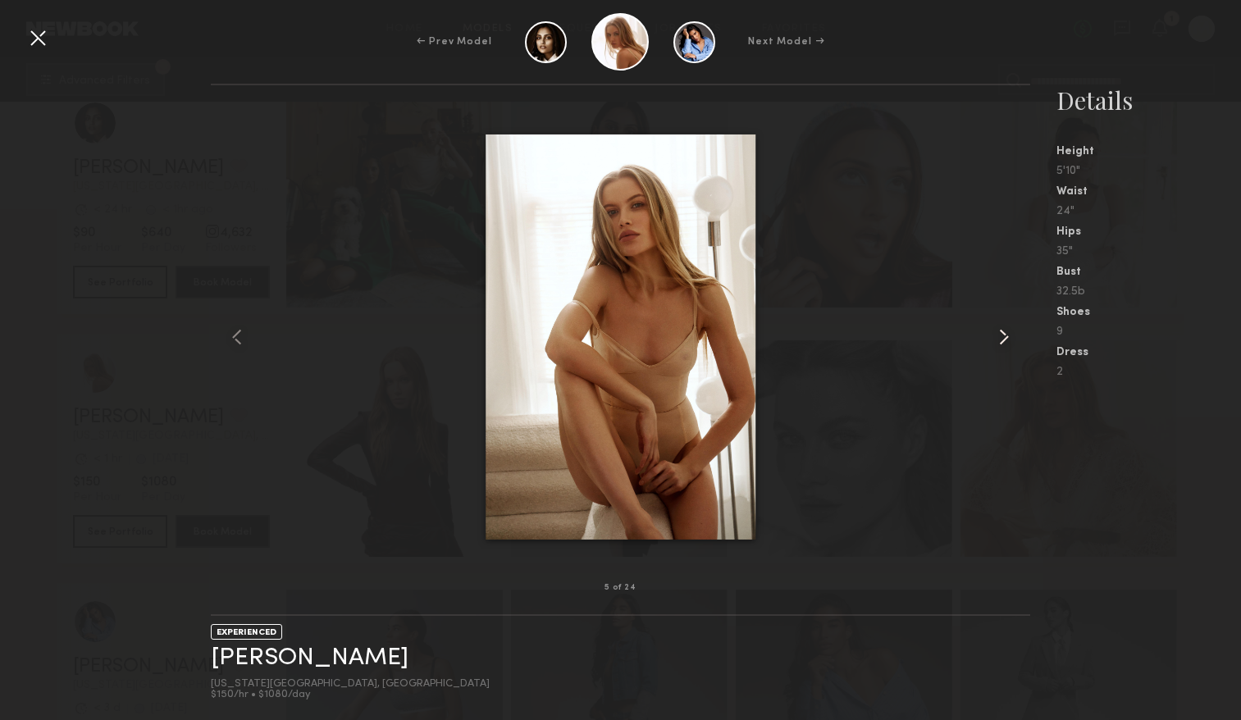
click at [1004, 332] on common-icon at bounding box center [1003, 337] width 26 height 26
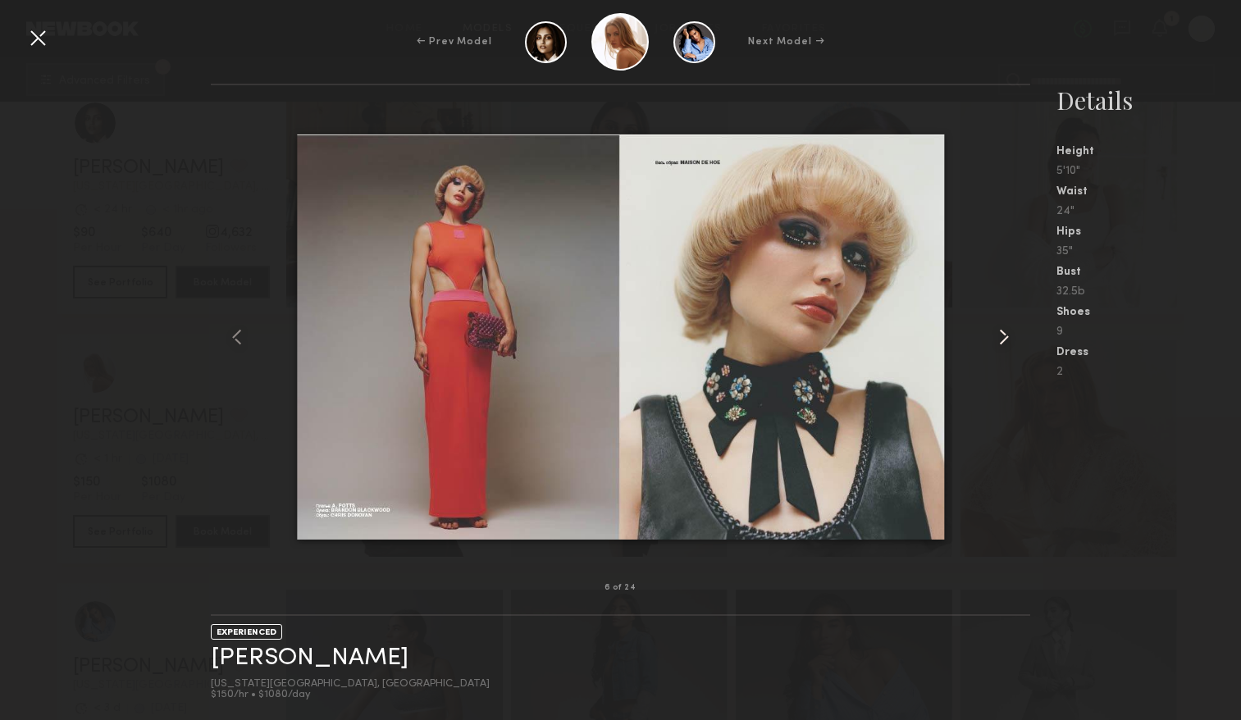
click at [1004, 332] on common-icon at bounding box center [1003, 337] width 26 height 26
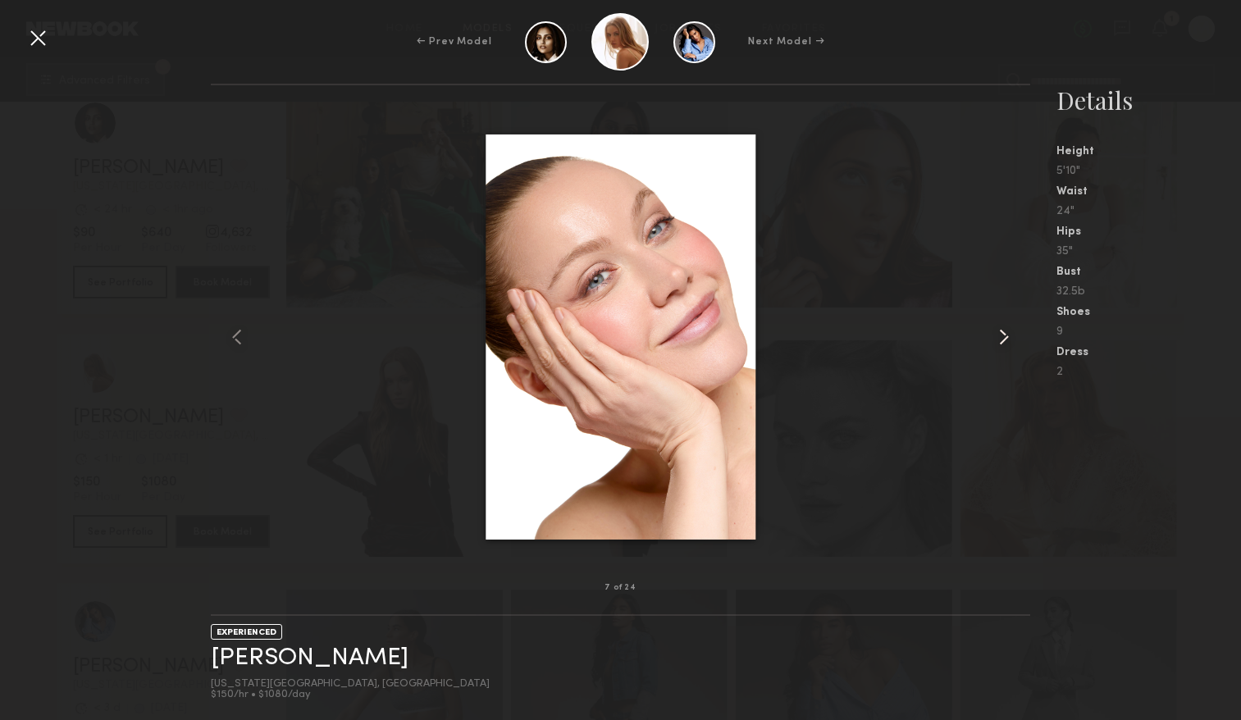
click at [1004, 332] on common-icon at bounding box center [1003, 337] width 26 height 26
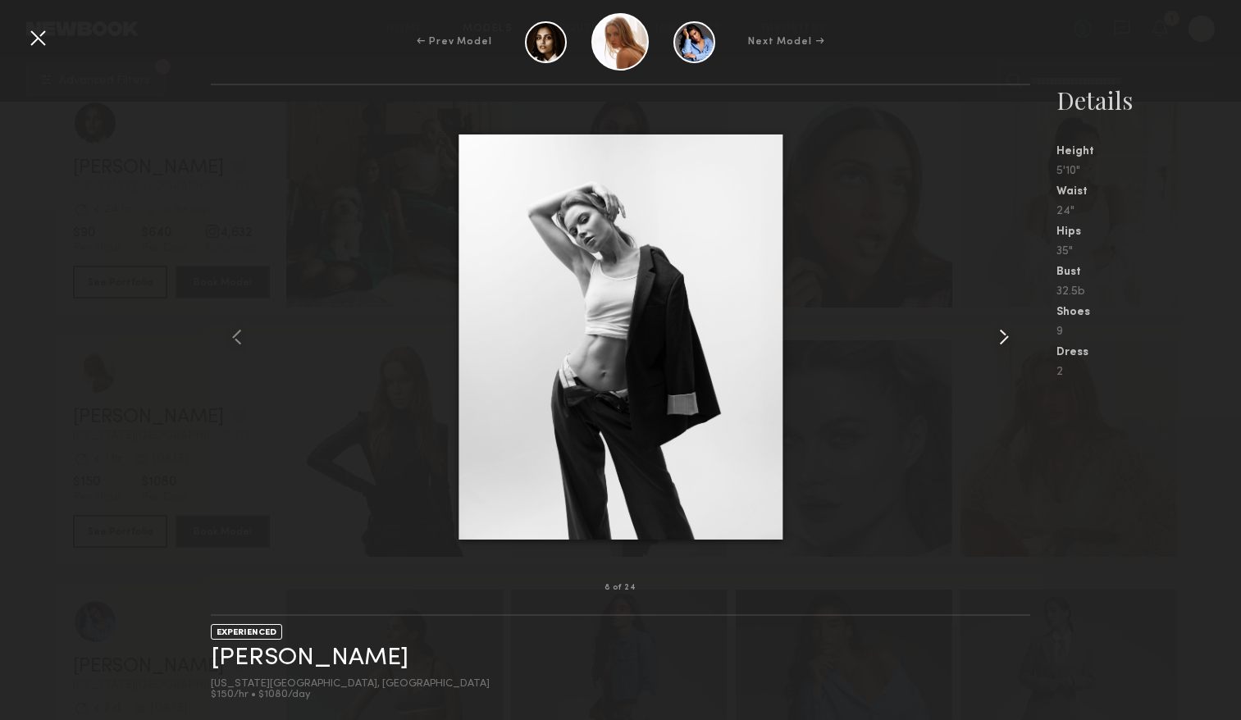
click at [1004, 332] on common-icon at bounding box center [1003, 337] width 26 height 26
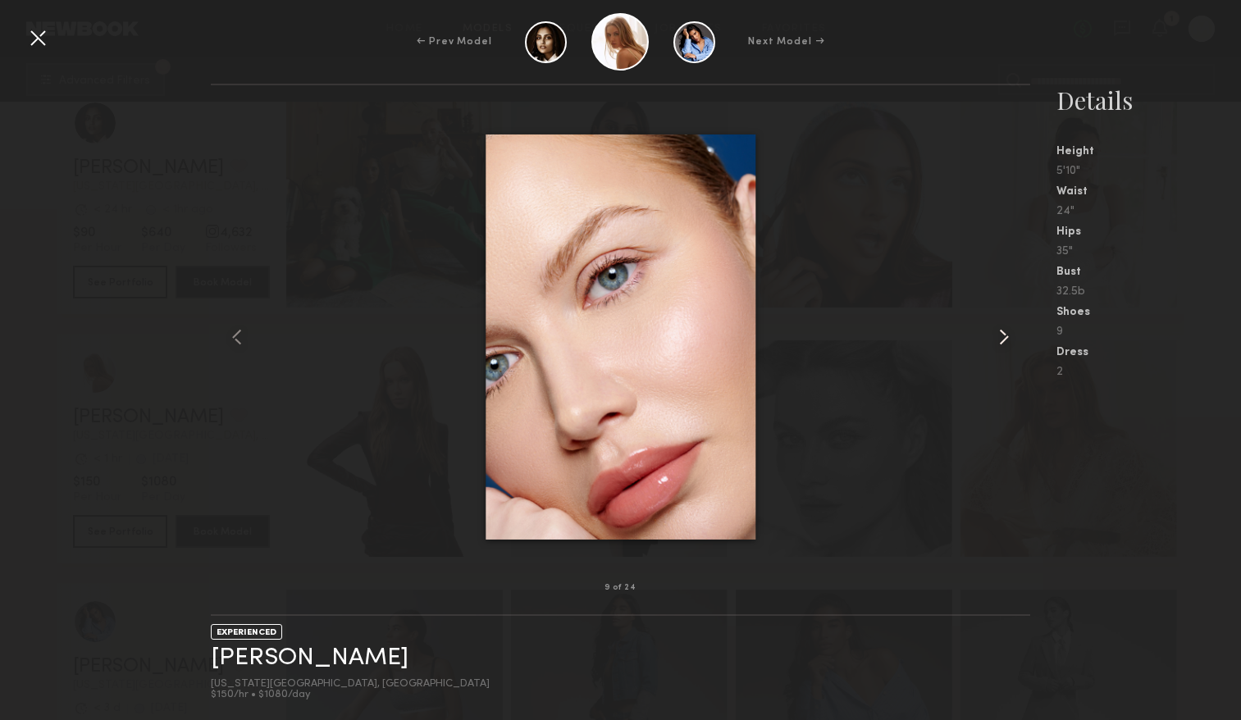
click at [1004, 332] on common-icon at bounding box center [1003, 337] width 26 height 26
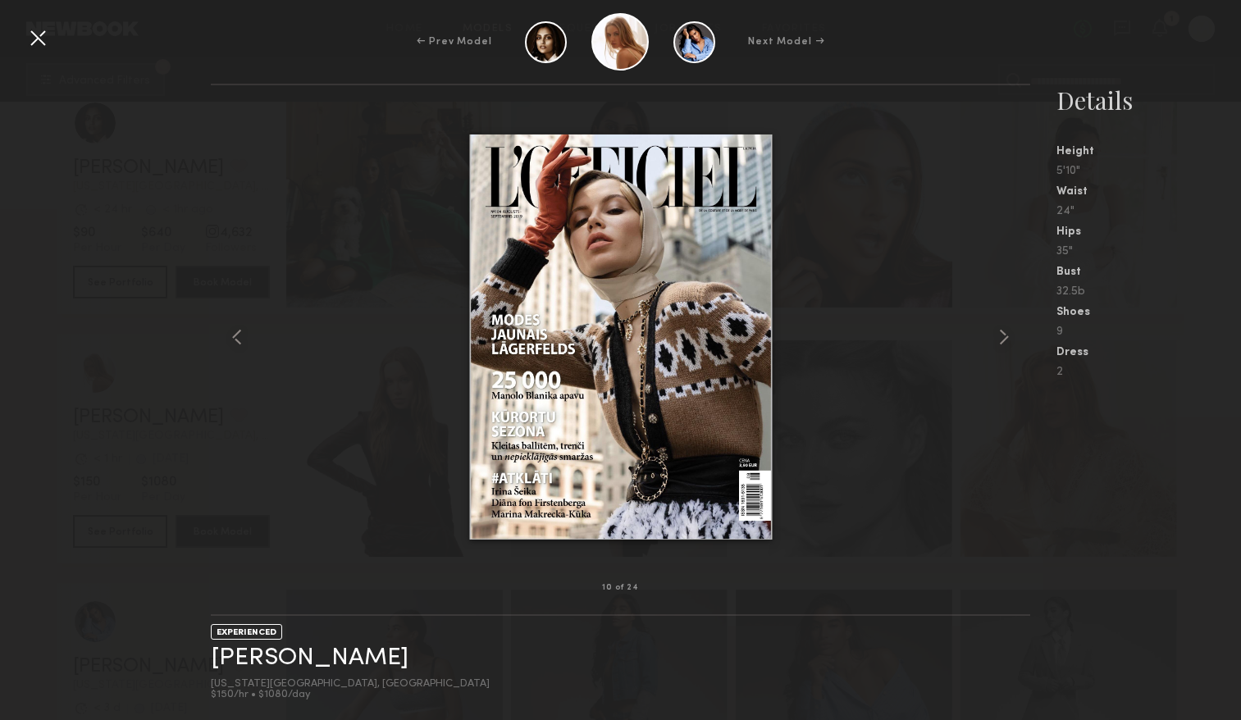
click at [37, 40] on div at bounding box center [38, 38] width 26 height 26
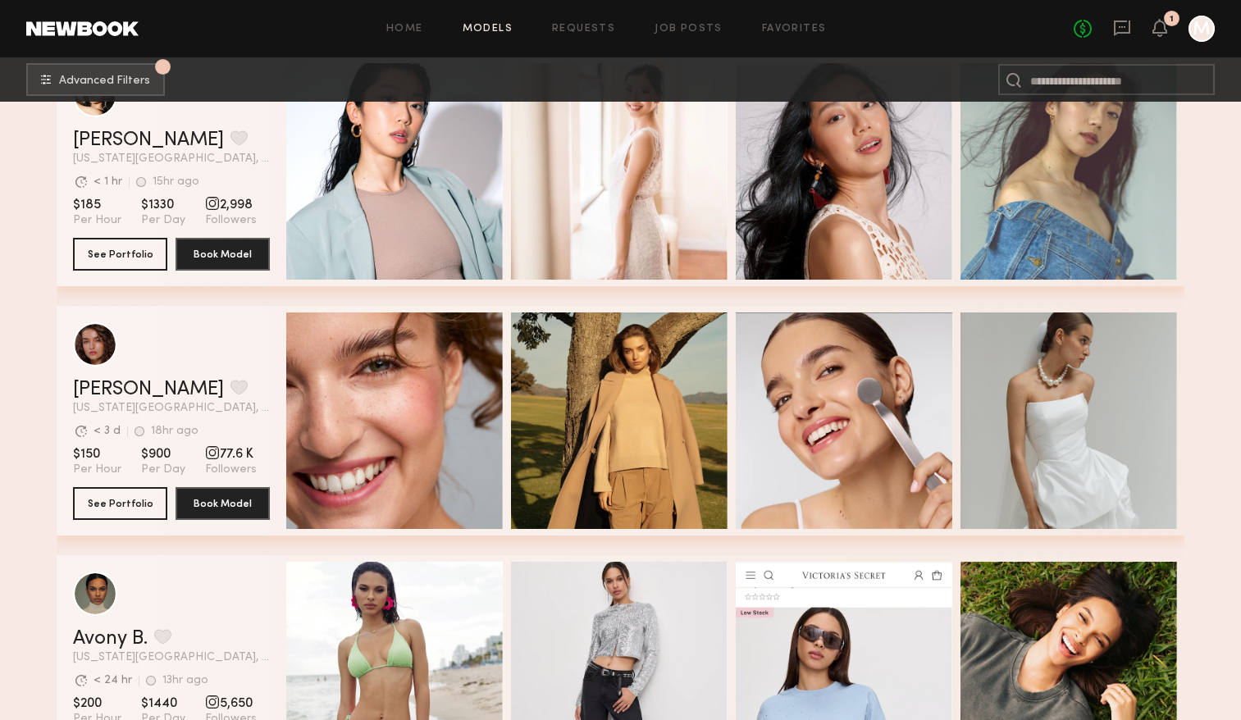
scroll to position [4192, 0]
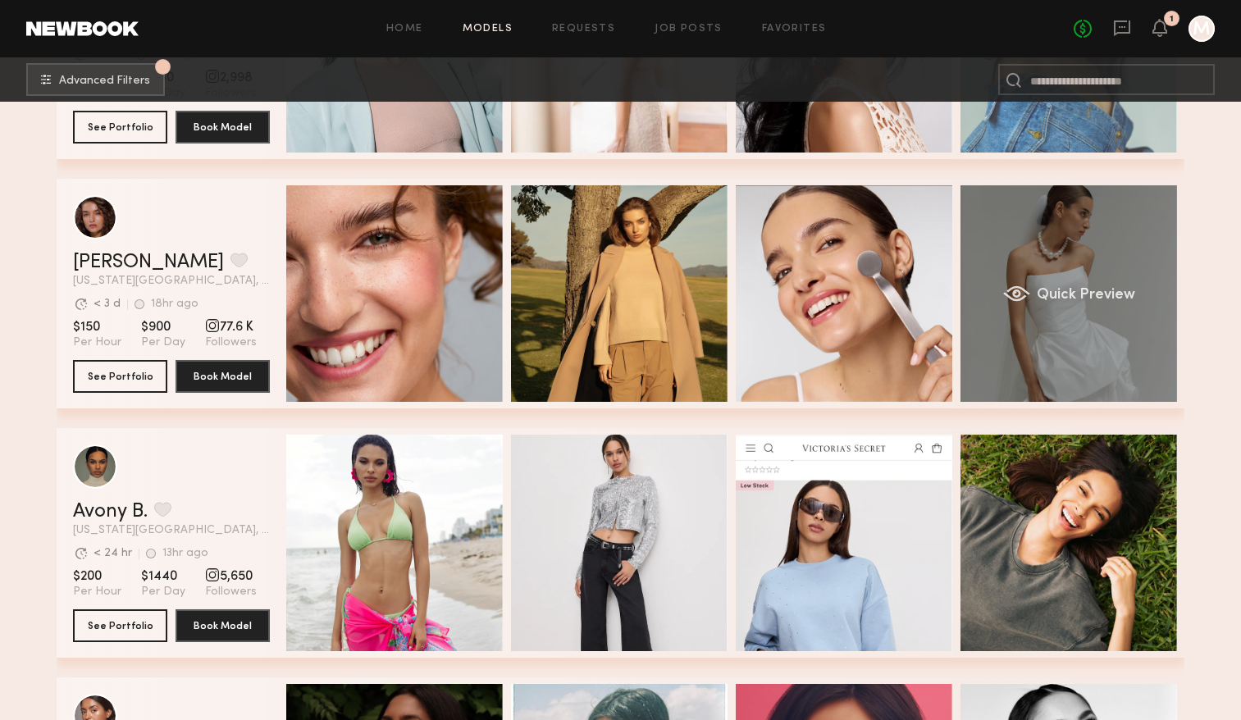
click at [1099, 258] on div "Quick Preview" at bounding box center [1068, 293] width 216 height 216
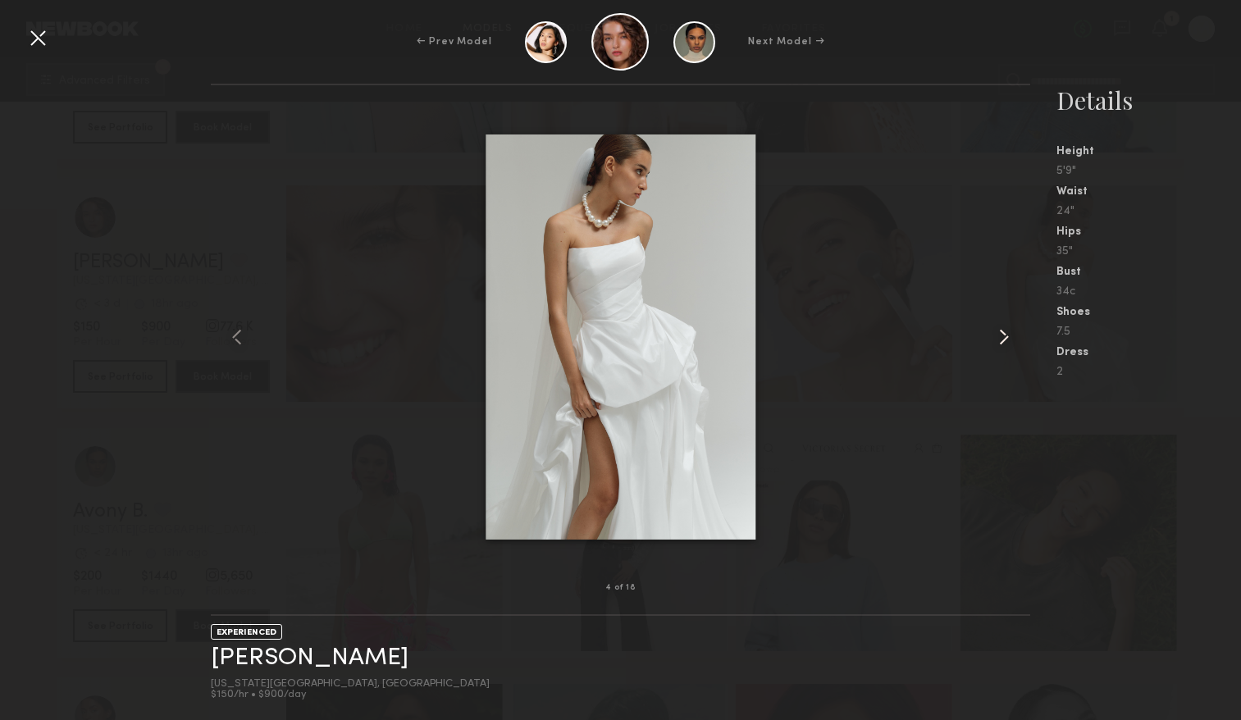
click at [995, 335] on common-icon at bounding box center [1003, 337] width 26 height 26
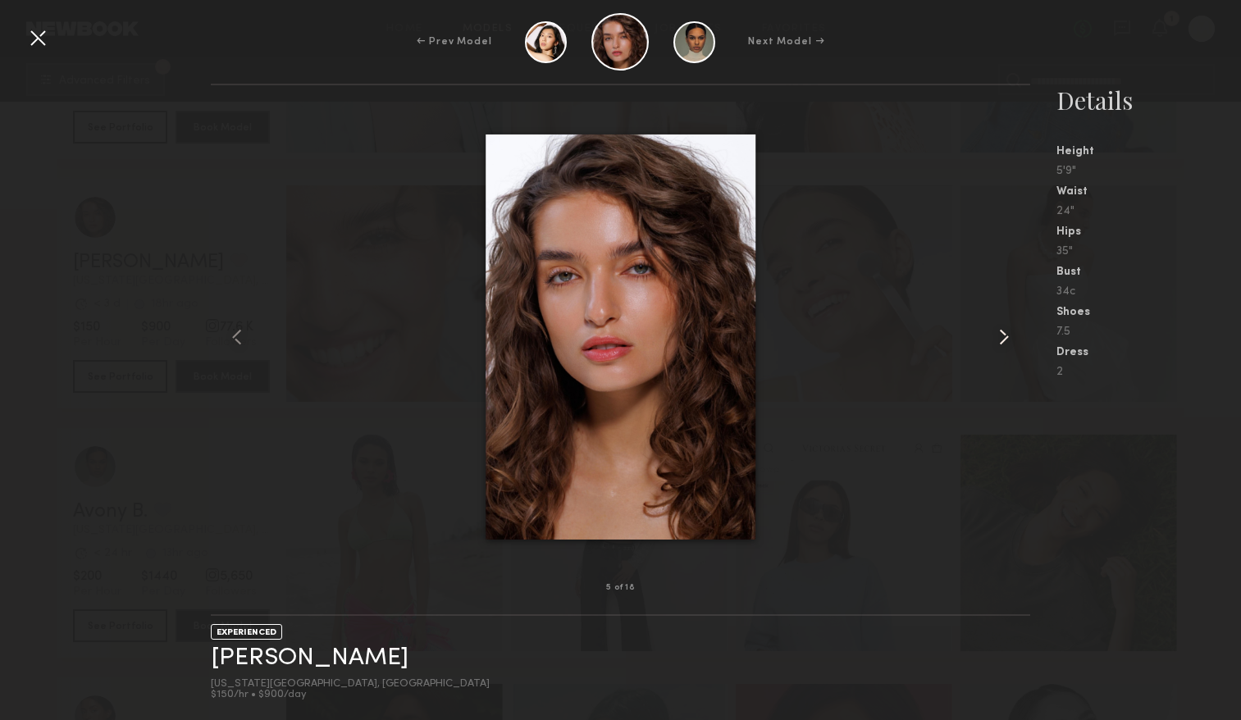
click at [995, 335] on common-icon at bounding box center [1003, 337] width 26 height 26
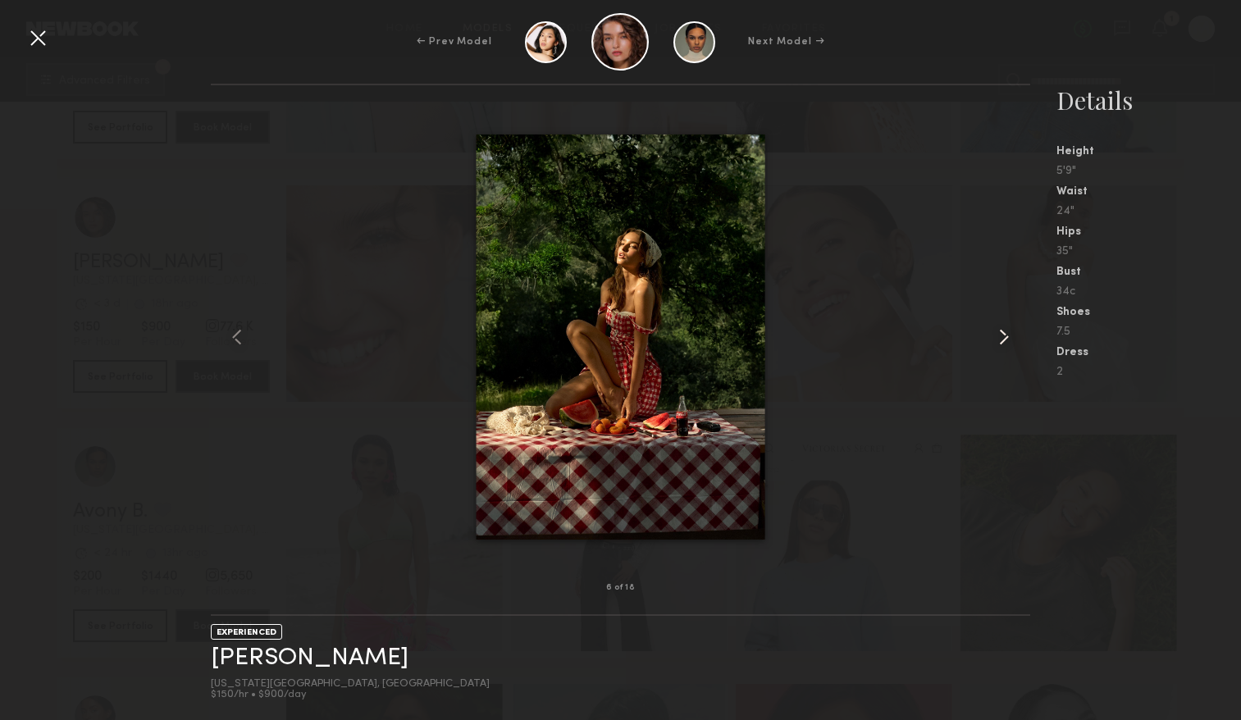
click at [995, 335] on common-icon at bounding box center [1003, 337] width 26 height 26
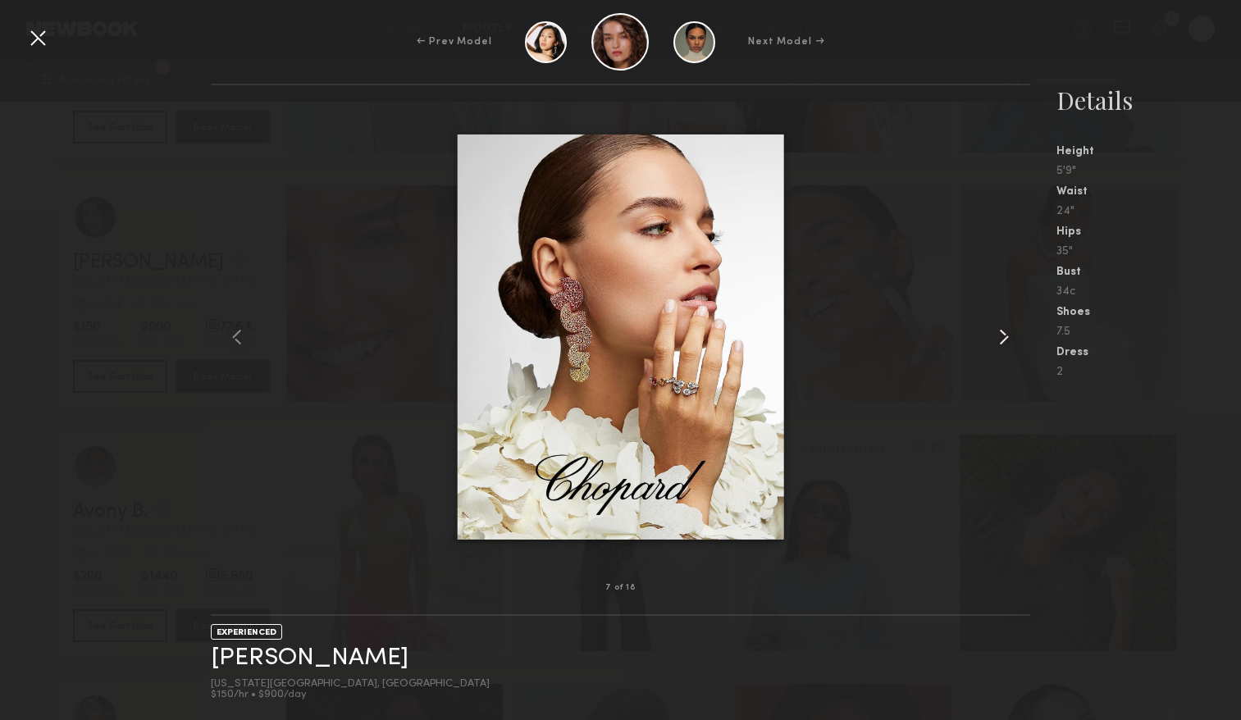
click at [995, 335] on common-icon at bounding box center [1003, 337] width 26 height 26
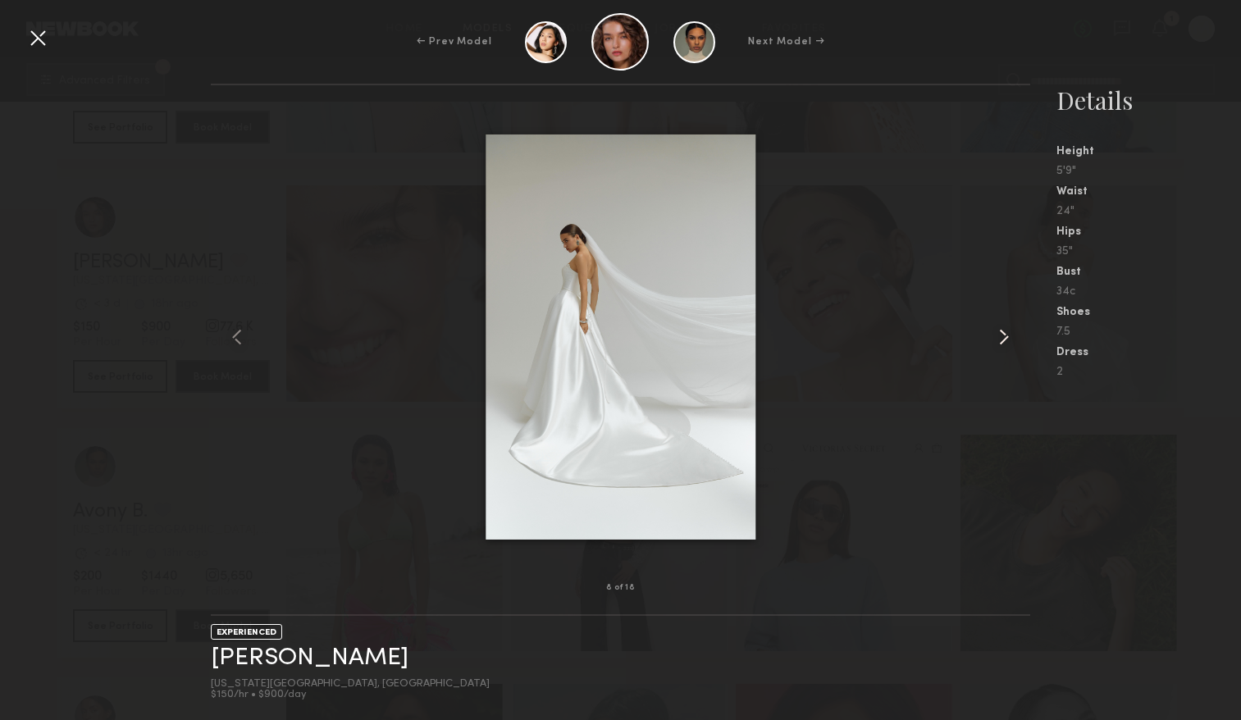
click at [995, 335] on common-icon at bounding box center [1003, 337] width 26 height 26
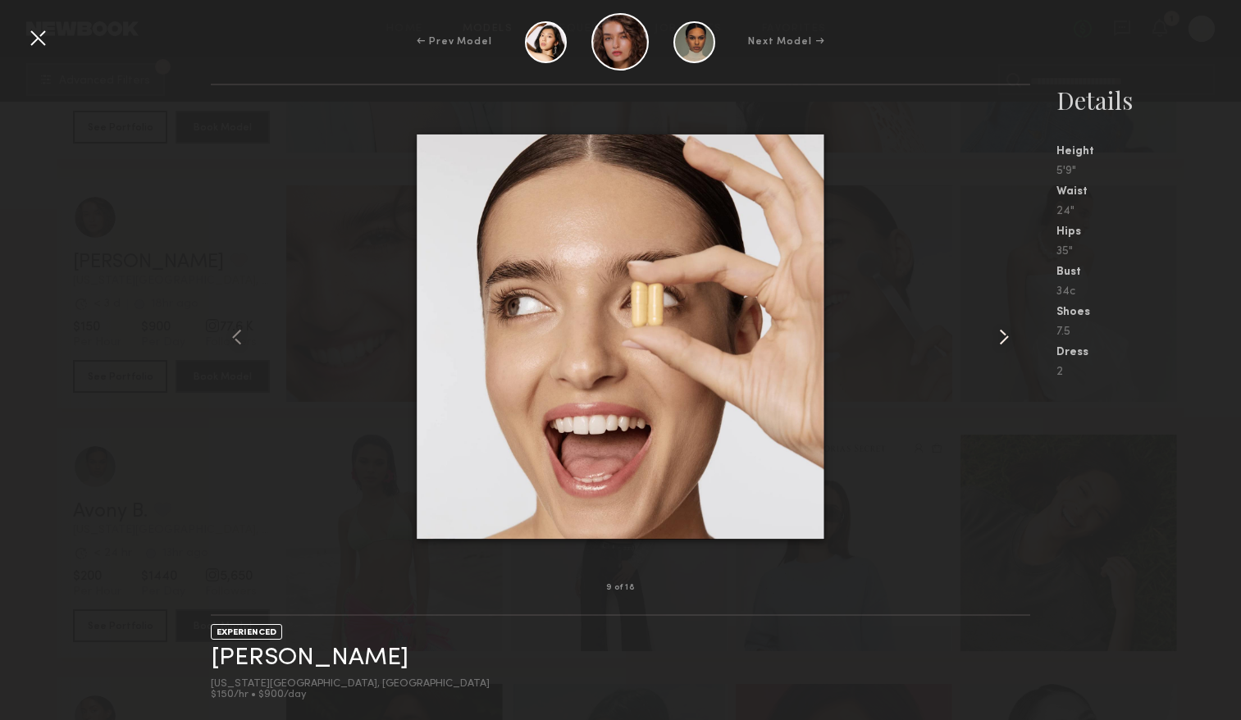
click at [995, 335] on common-icon at bounding box center [1003, 337] width 26 height 26
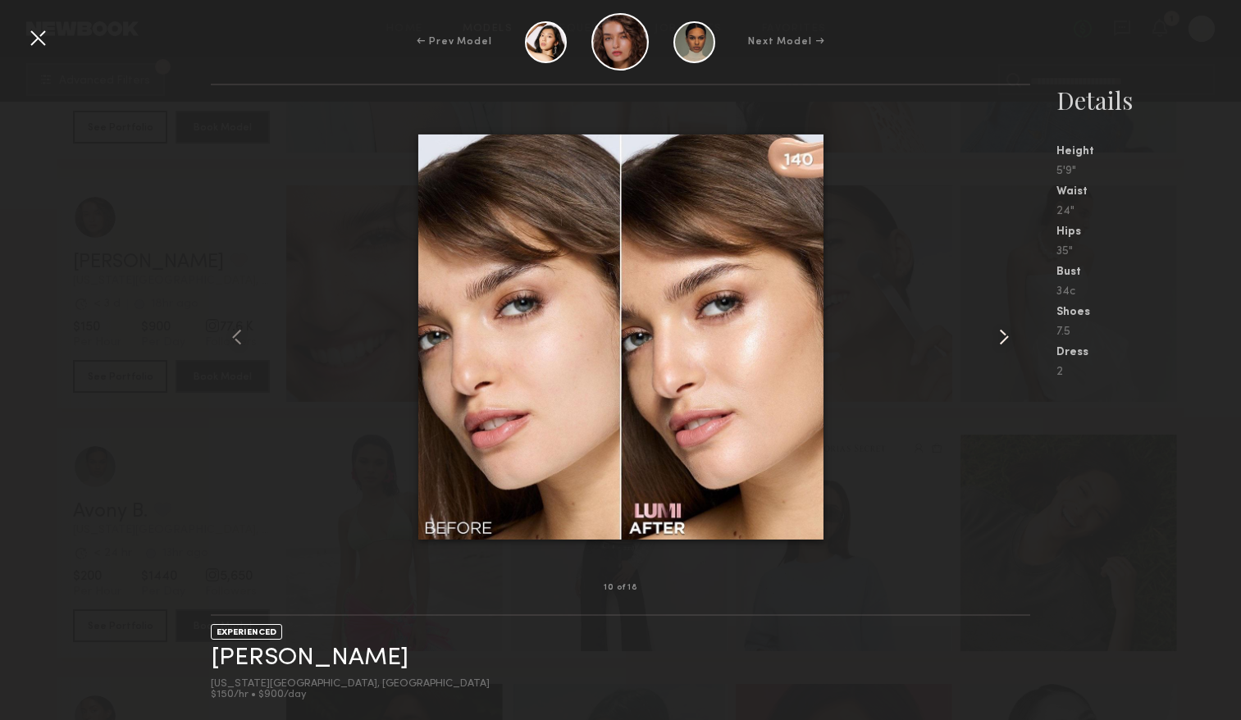
click at [995, 335] on common-icon at bounding box center [1003, 337] width 26 height 26
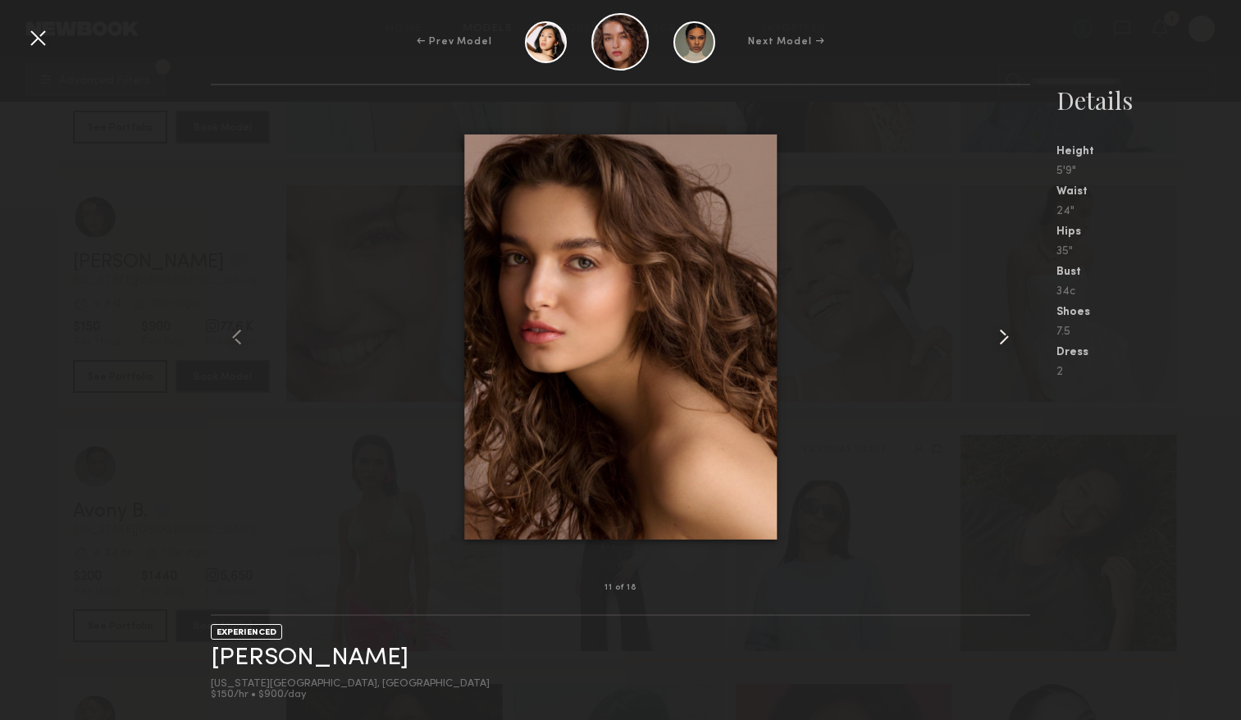
click at [995, 335] on common-icon at bounding box center [1003, 337] width 26 height 26
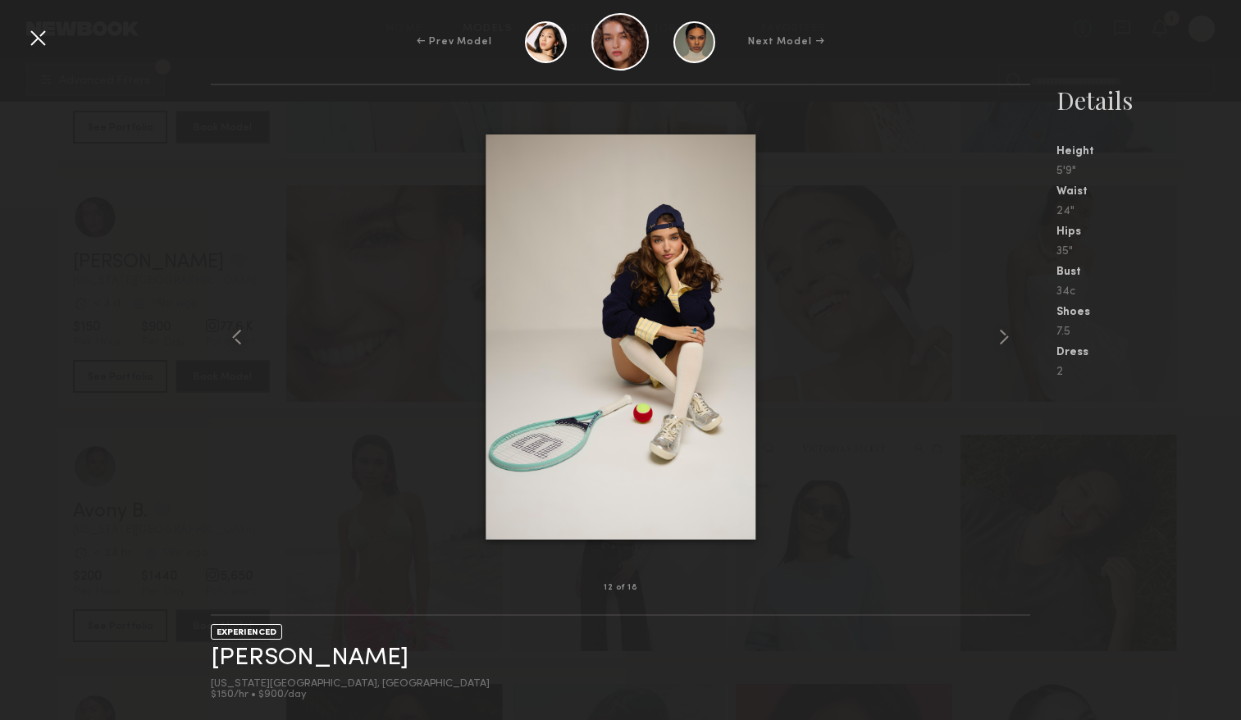
click at [43, 39] on div at bounding box center [38, 38] width 26 height 26
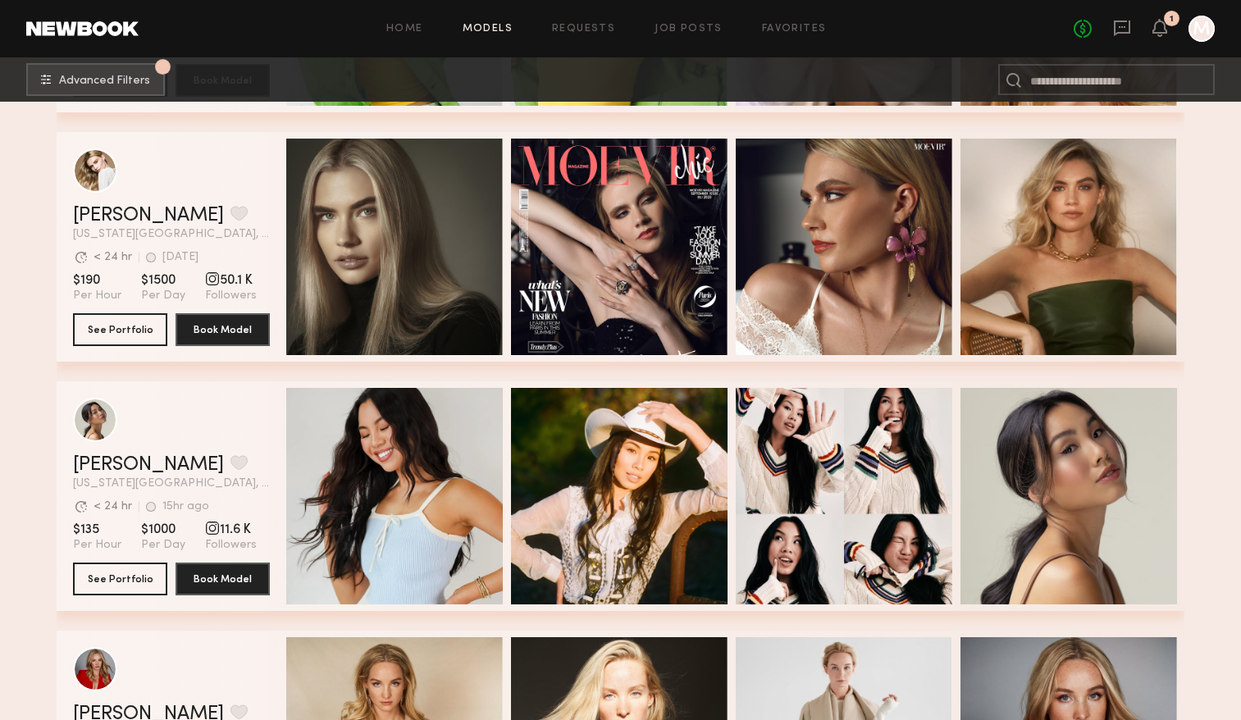
scroll to position [8491, 0]
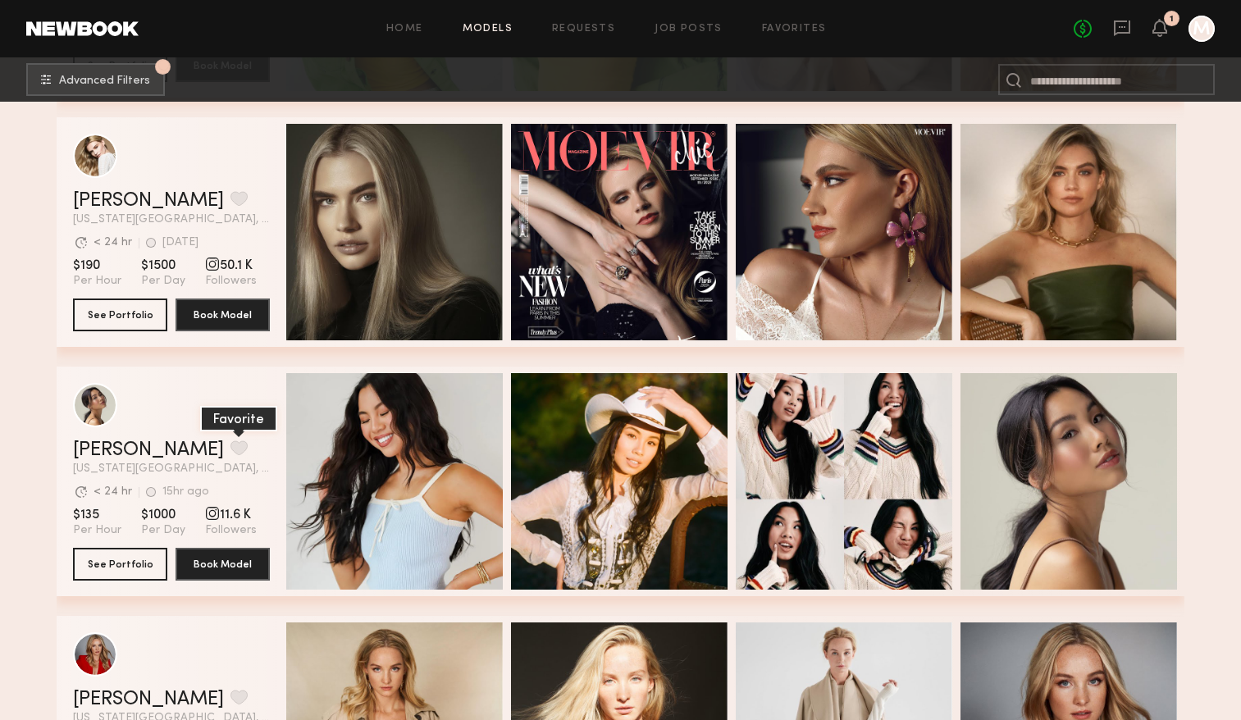
click at [230, 447] on button "grid" at bounding box center [238, 447] width 17 height 15
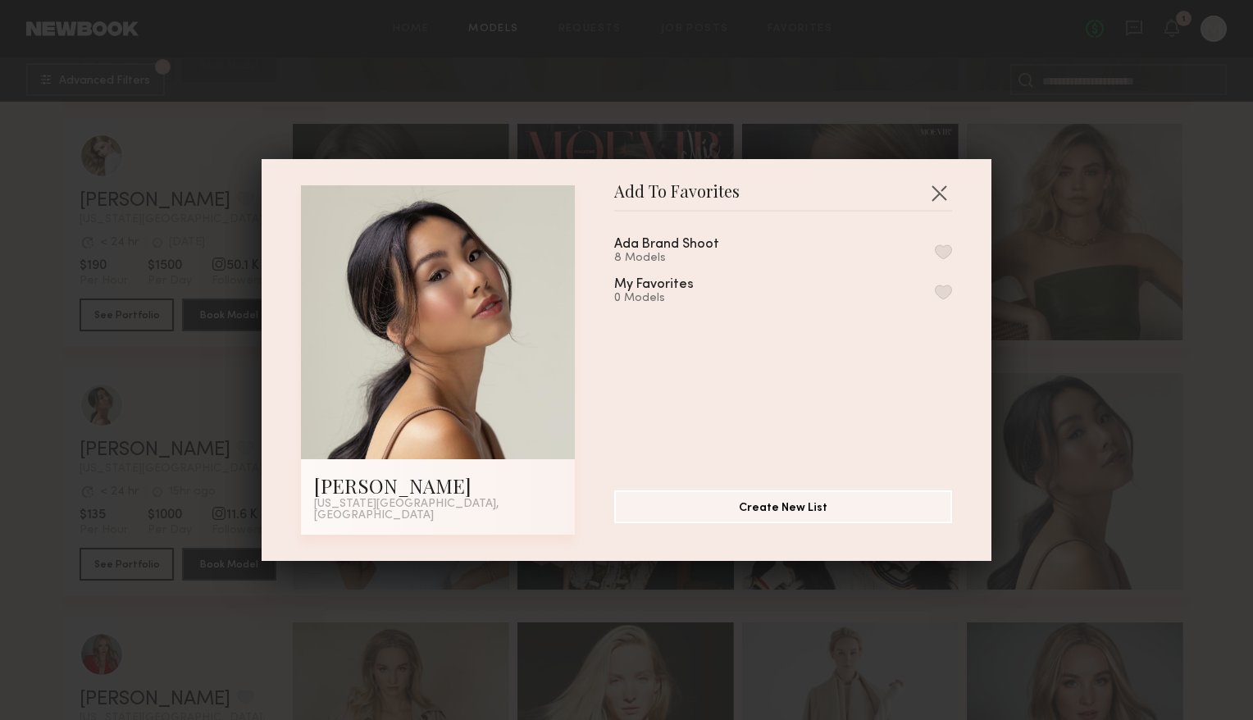
click at [935, 259] on button "button" at bounding box center [943, 251] width 17 height 15
click at [932, 196] on button "button" at bounding box center [939, 193] width 26 height 26
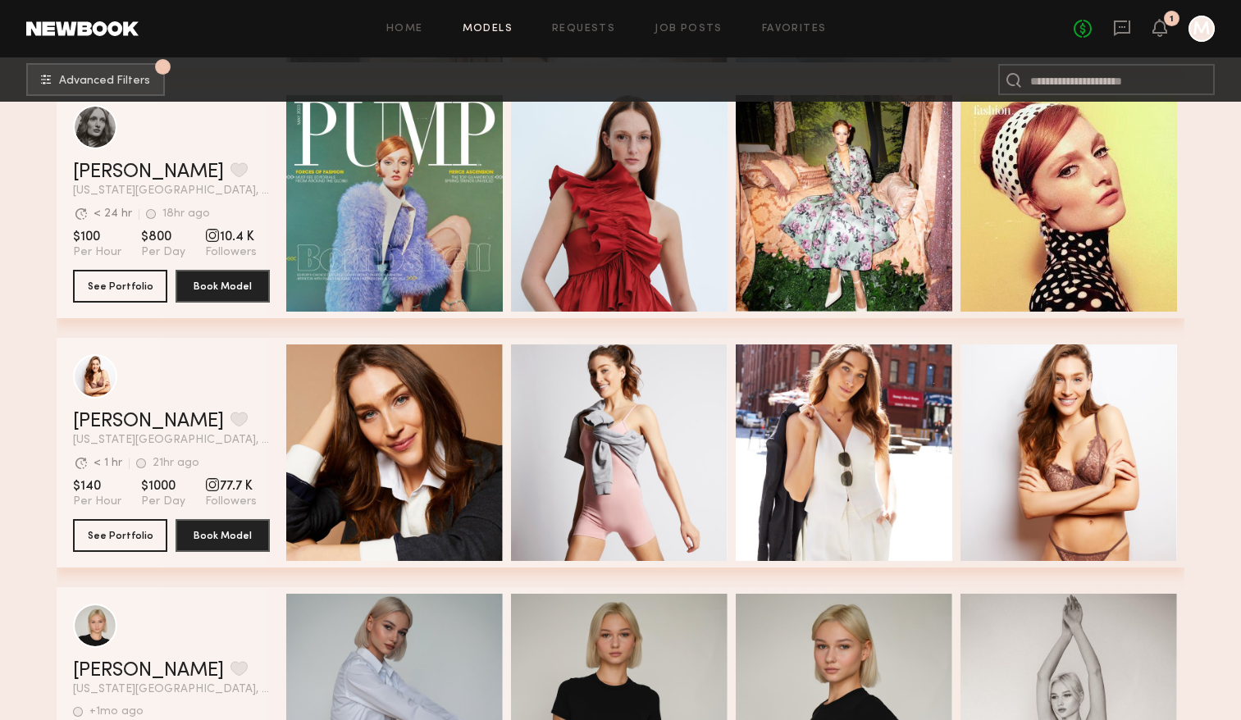
scroll to position [9443, 0]
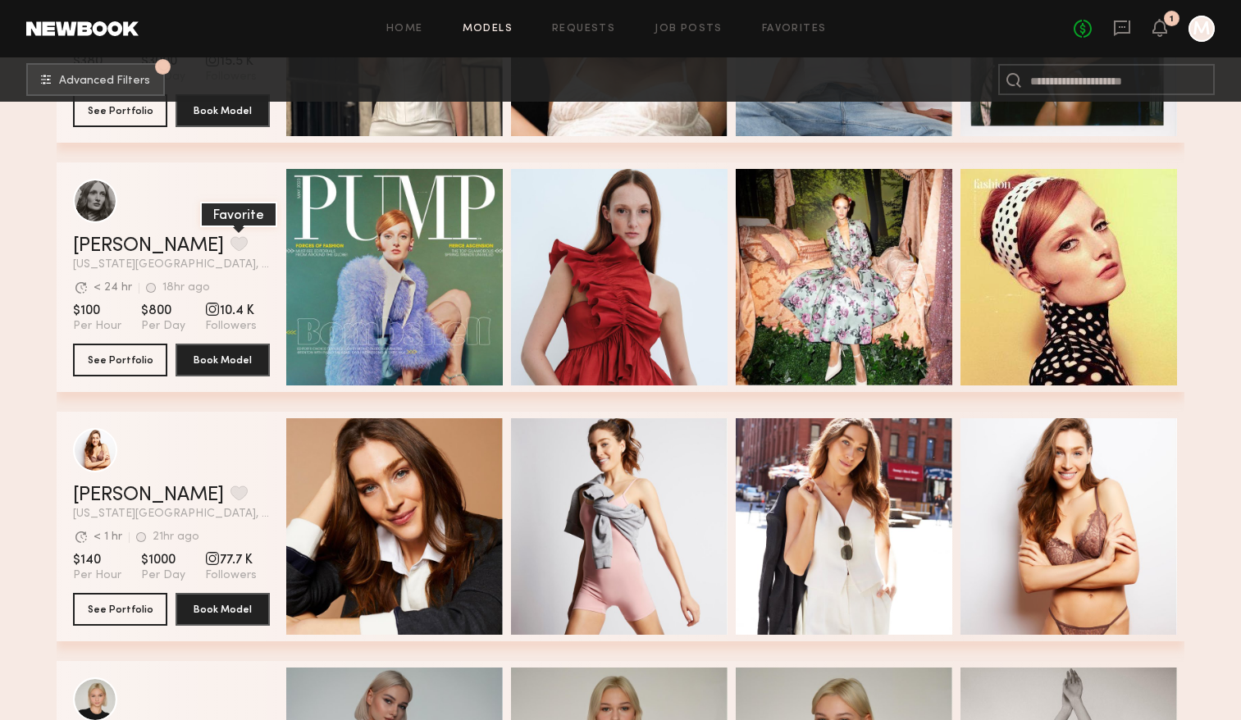
click at [230, 239] on button "grid" at bounding box center [238, 243] width 17 height 15
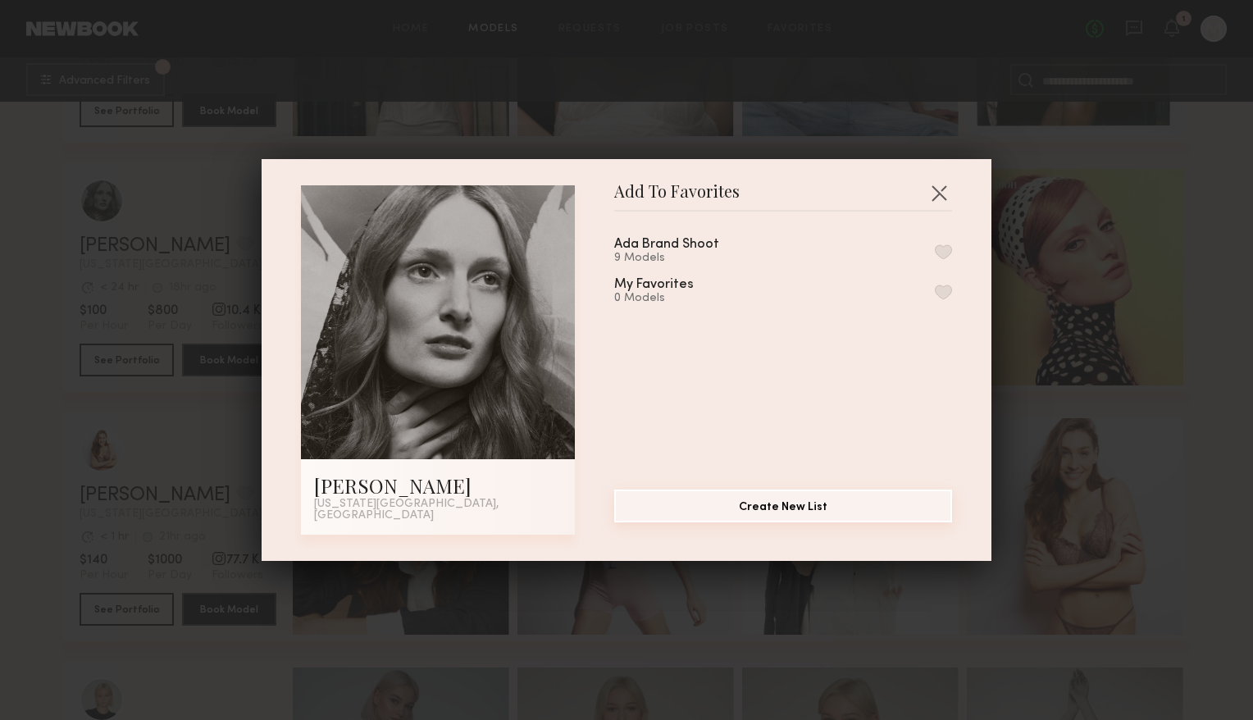
click at [691, 513] on button "Create New List" at bounding box center [783, 505] width 338 height 33
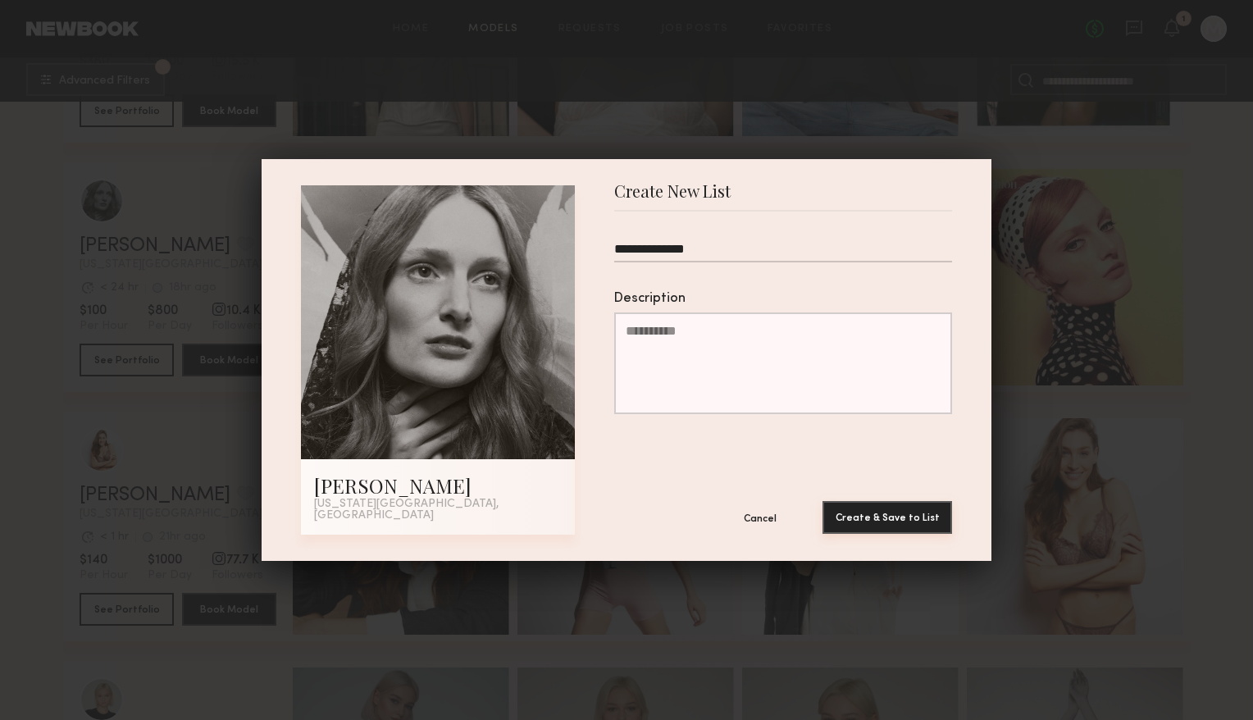
type input "**********"
click at [873, 510] on button "Create & Save to List" at bounding box center [887, 517] width 130 height 33
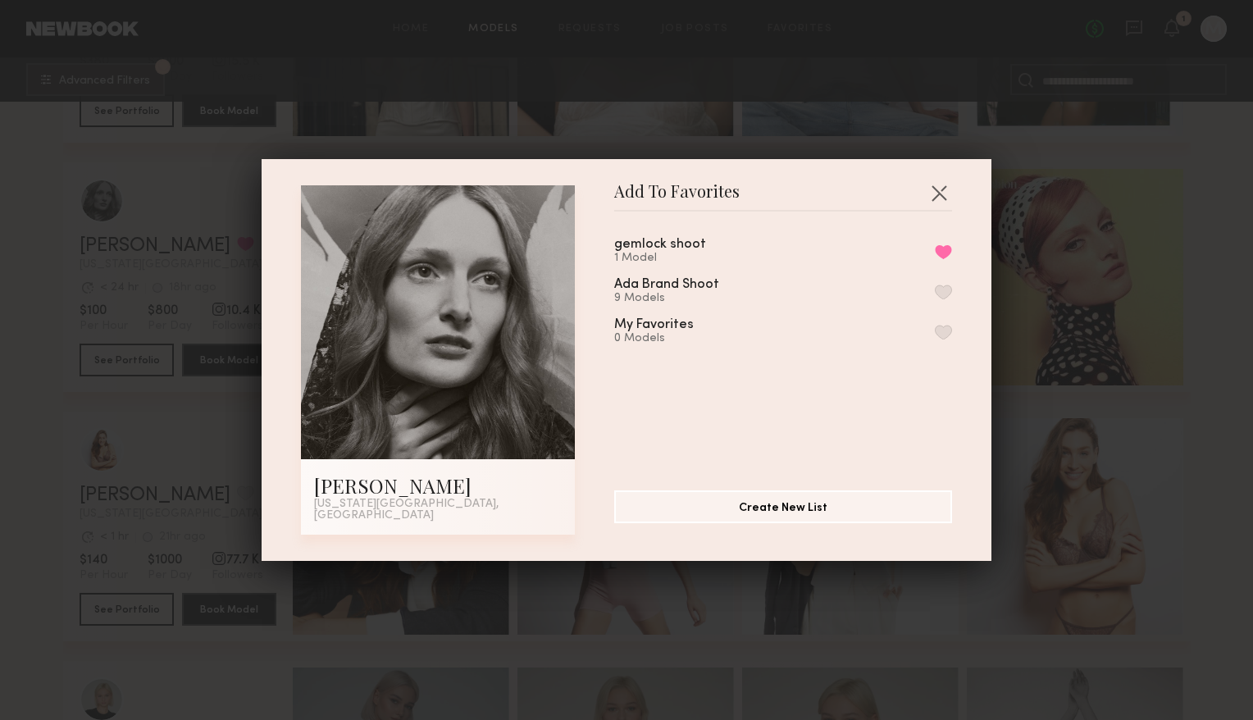
click at [1065, 421] on div "Add To Favorites Rebecca H. New York City, NY Add To Favorites gemlock shoot 1 …" at bounding box center [626, 360] width 1253 height 720
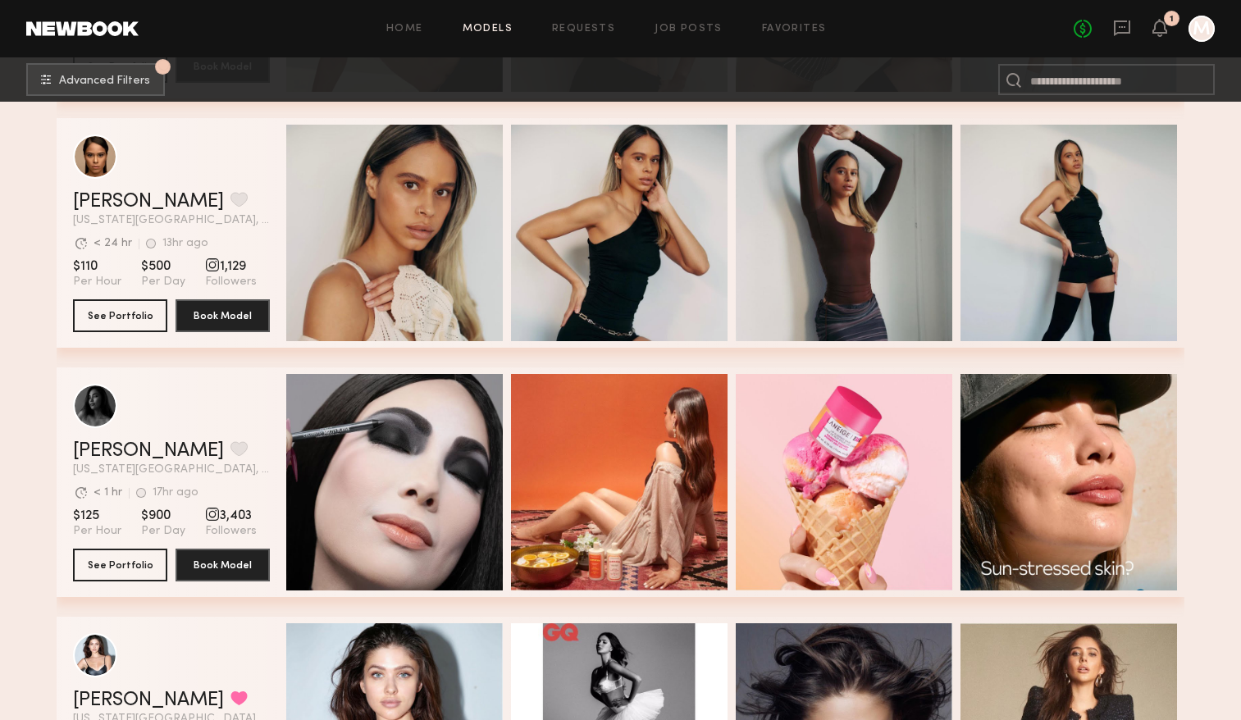
scroll to position [12066, 0]
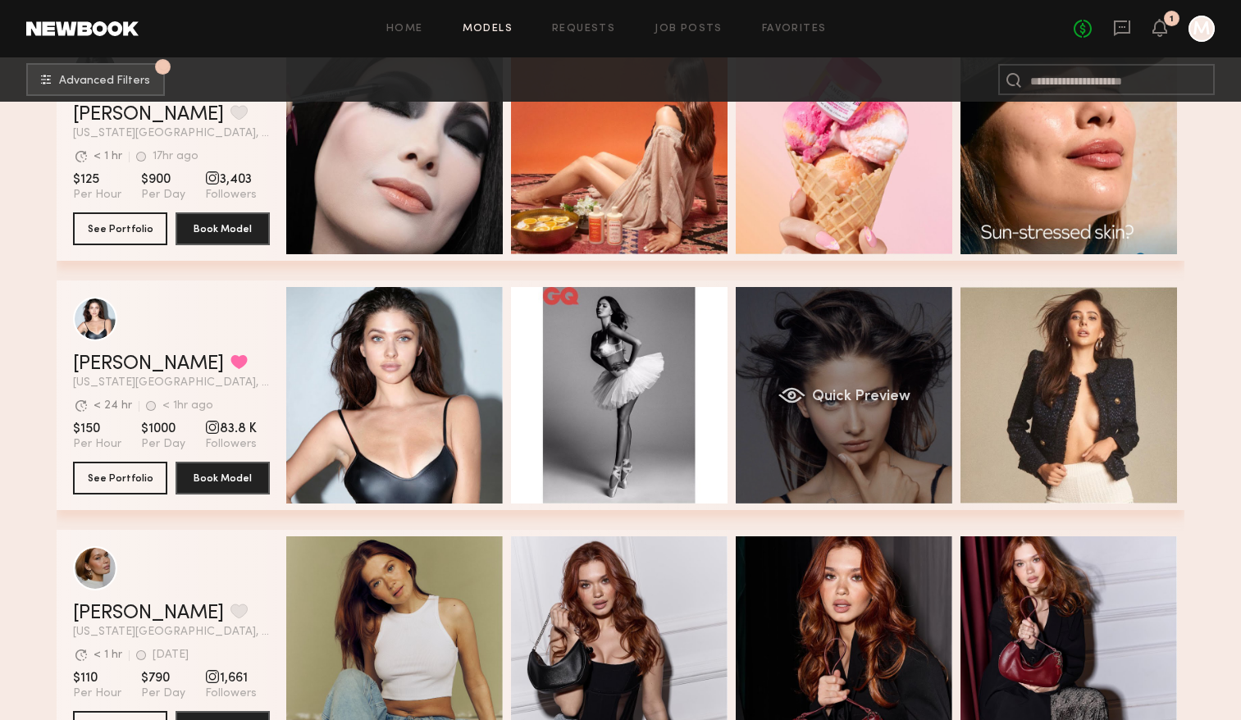
click at [872, 429] on div "Quick Preview" at bounding box center [843, 395] width 216 height 216
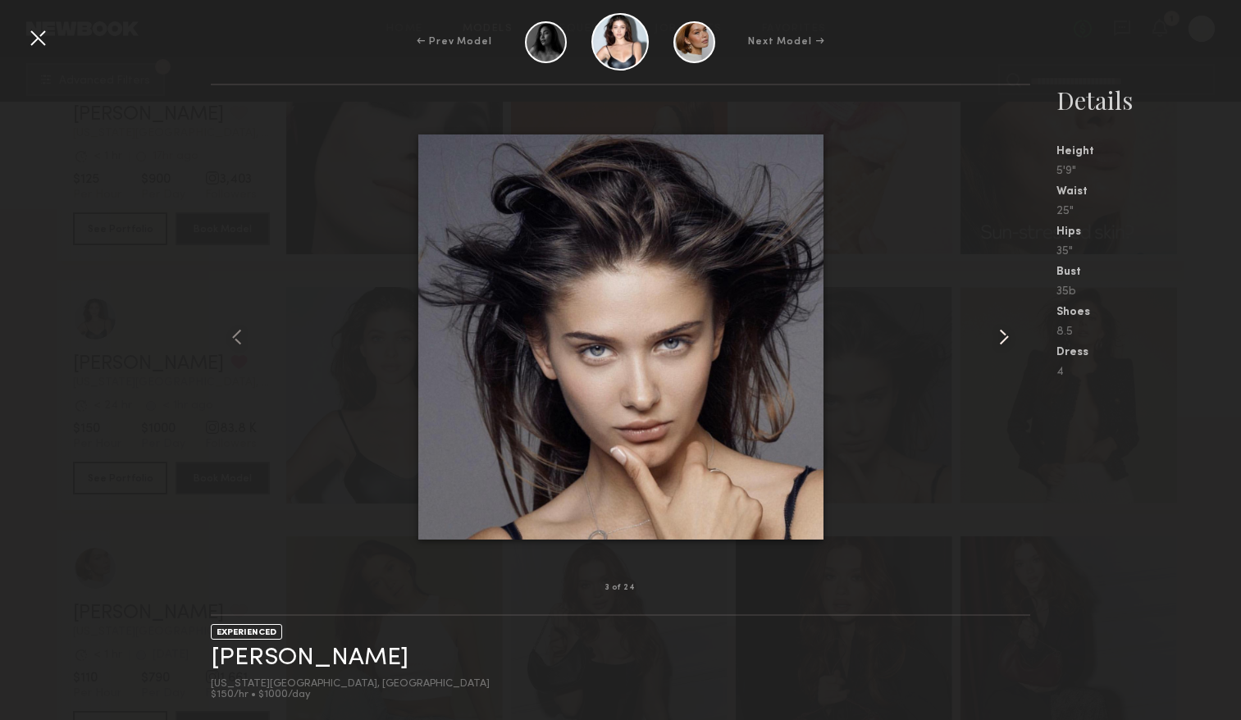
click at [997, 335] on common-icon at bounding box center [1003, 337] width 26 height 26
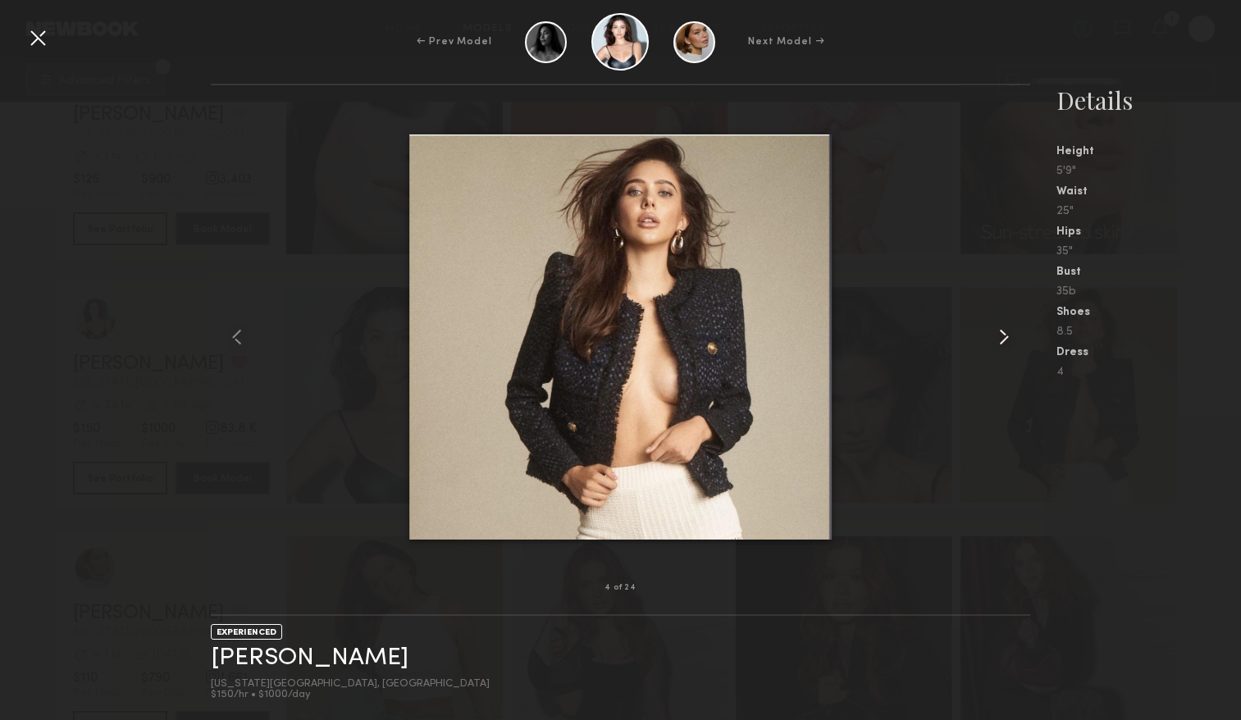
click at [997, 335] on common-icon at bounding box center [1003, 337] width 26 height 26
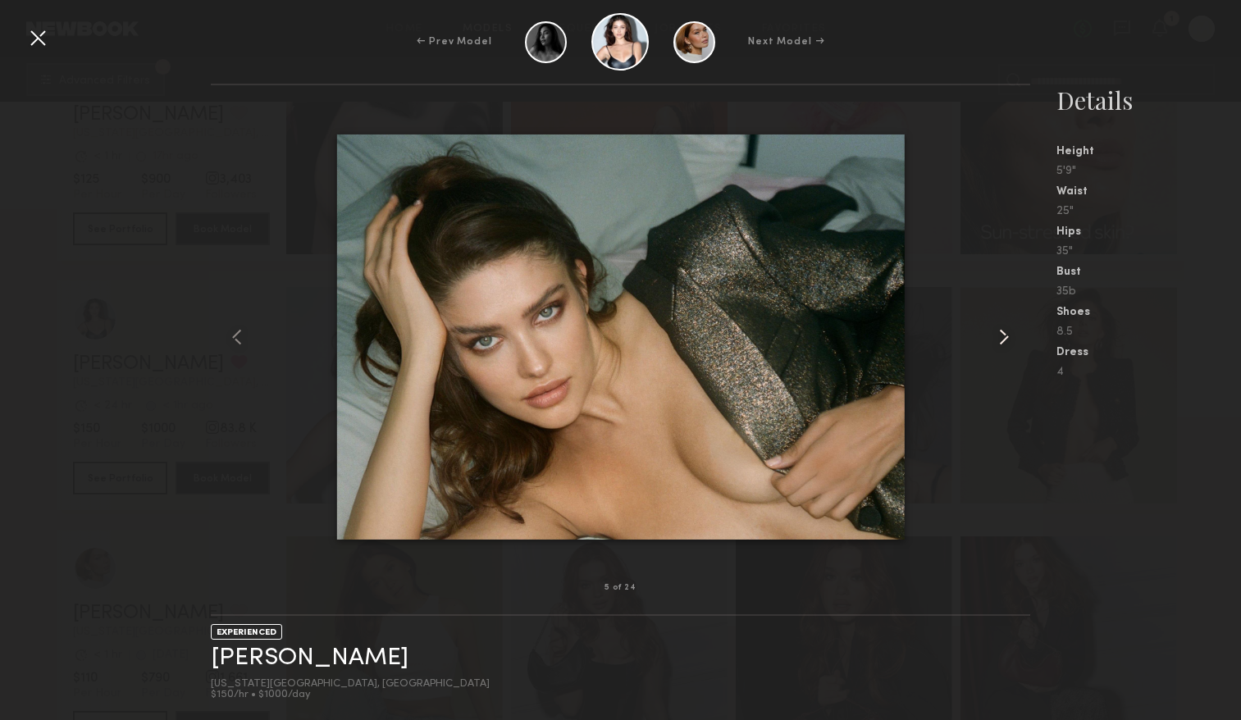
click at [997, 336] on common-icon at bounding box center [1003, 337] width 26 height 26
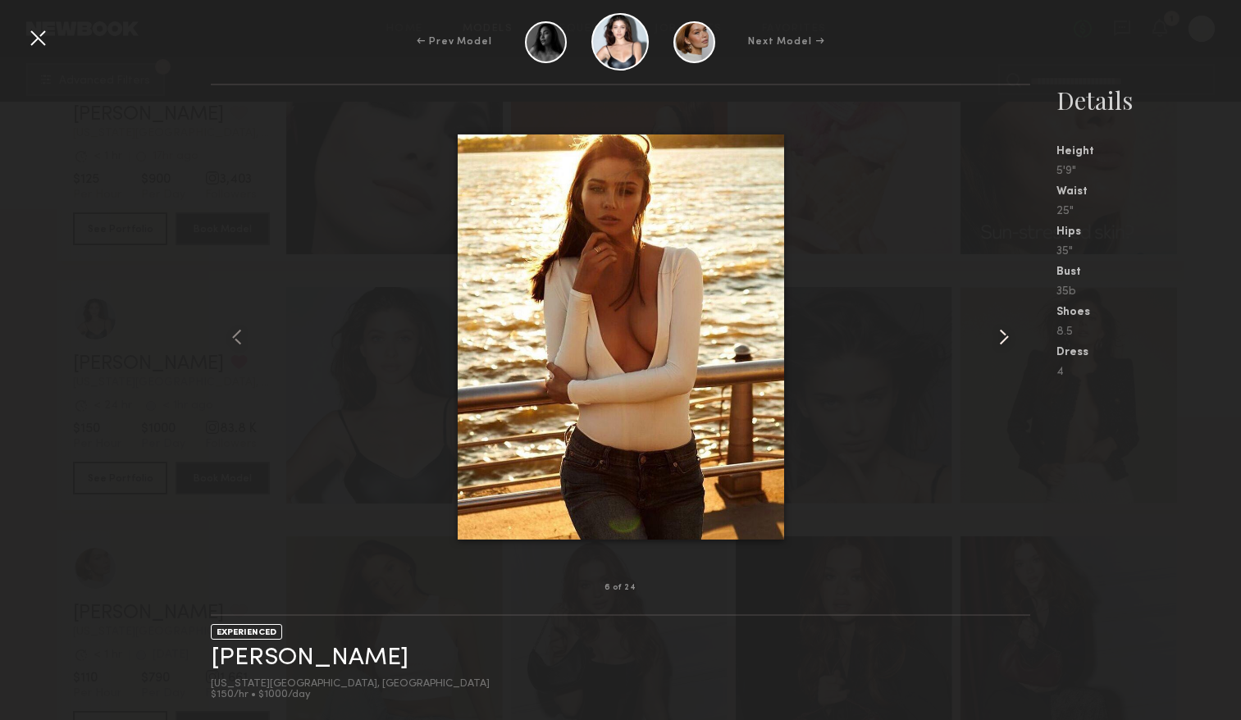
click at [997, 336] on common-icon at bounding box center [1003, 337] width 26 height 26
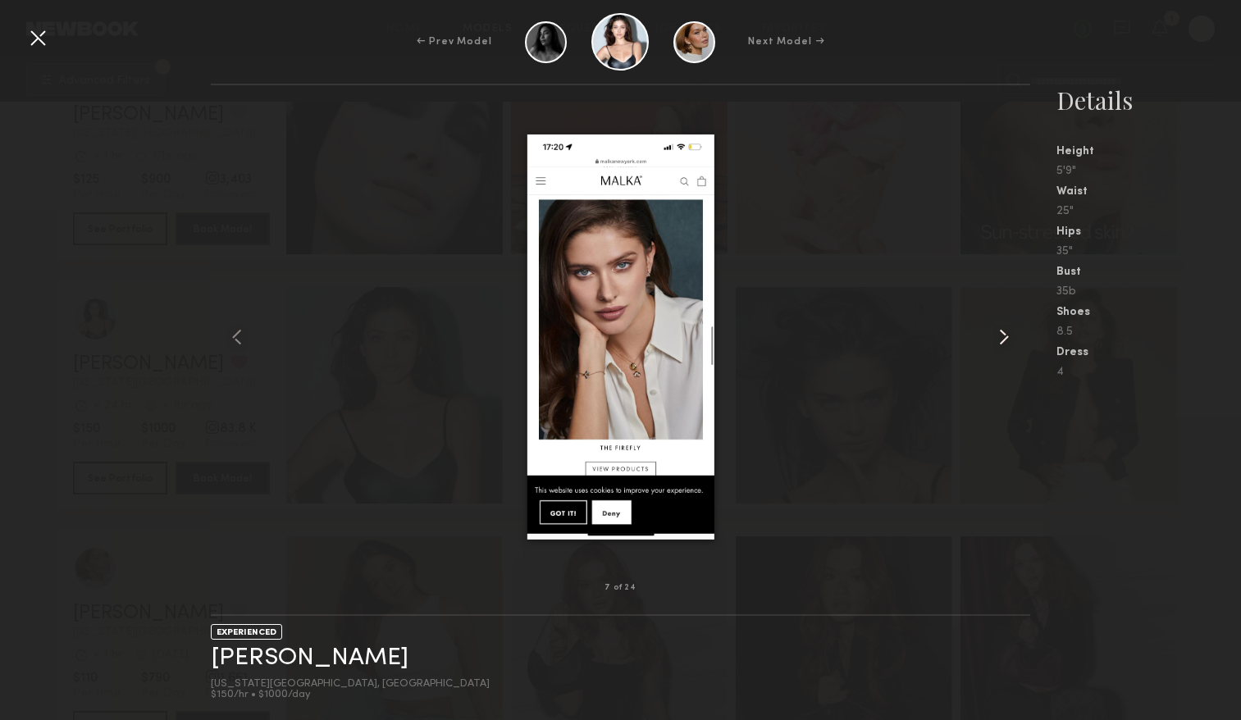
click at [997, 336] on common-icon at bounding box center [1003, 337] width 26 height 26
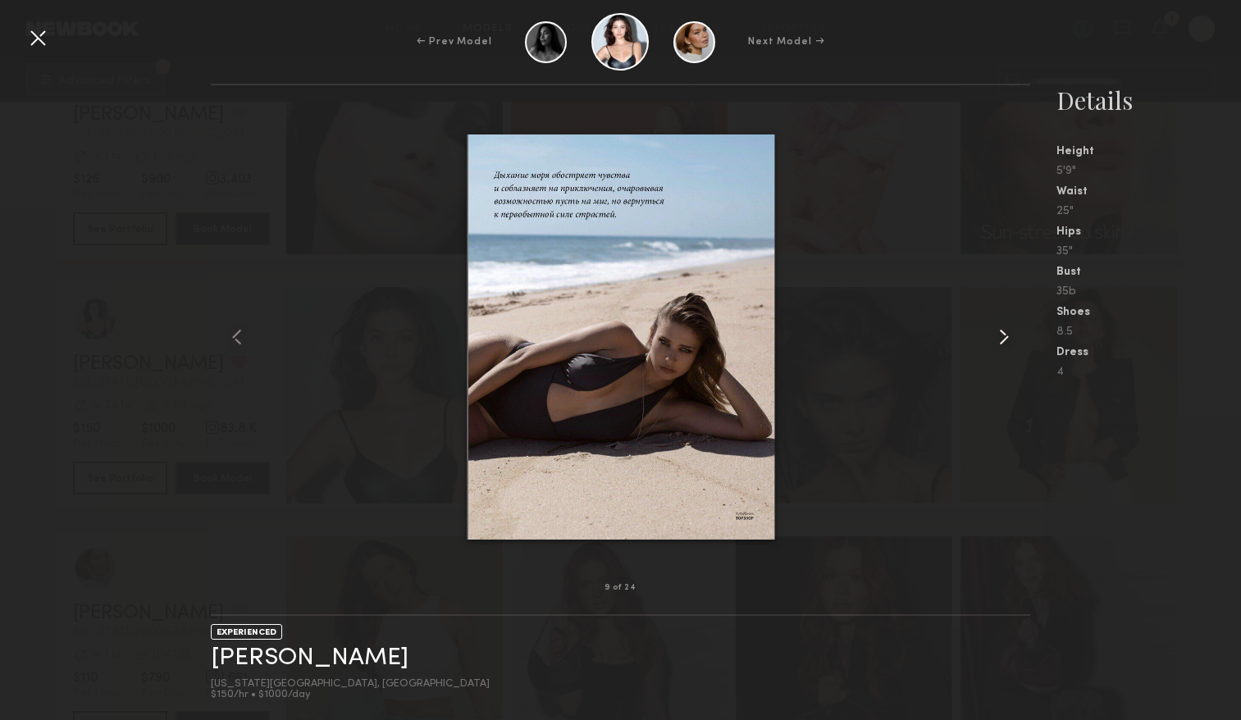
click at [997, 337] on common-icon at bounding box center [1003, 337] width 26 height 26
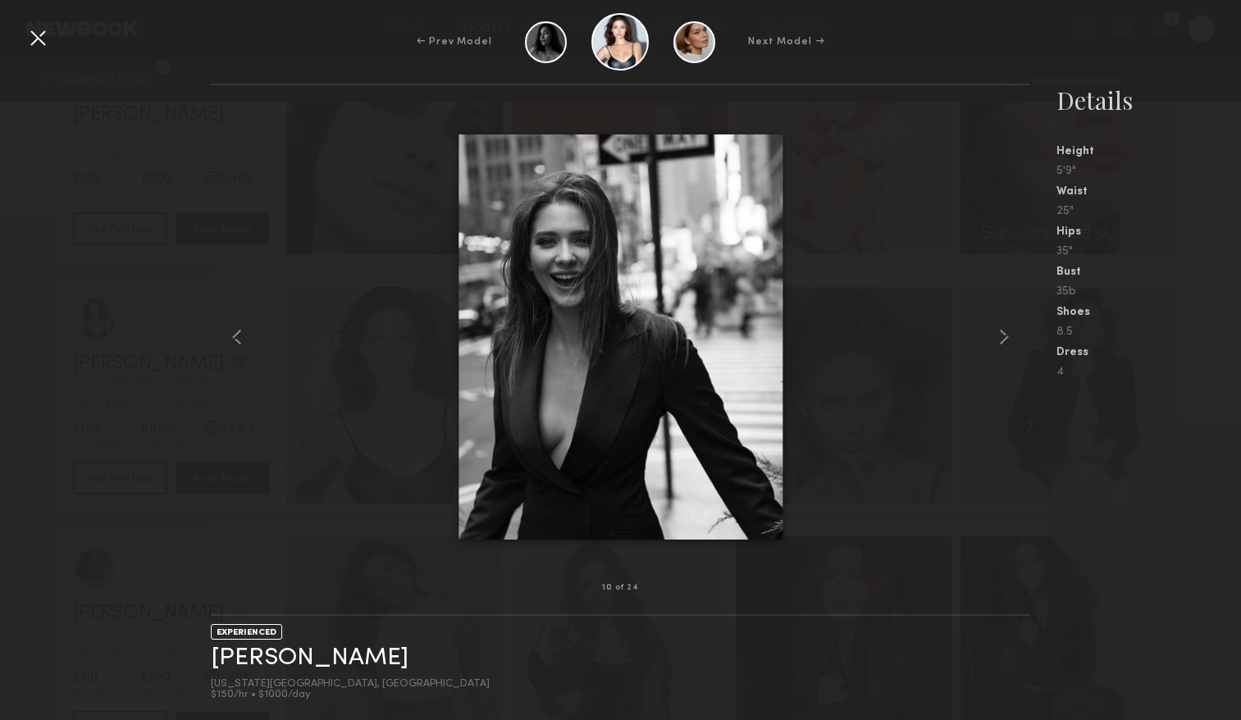
click at [40, 34] on div at bounding box center [38, 38] width 26 height 26
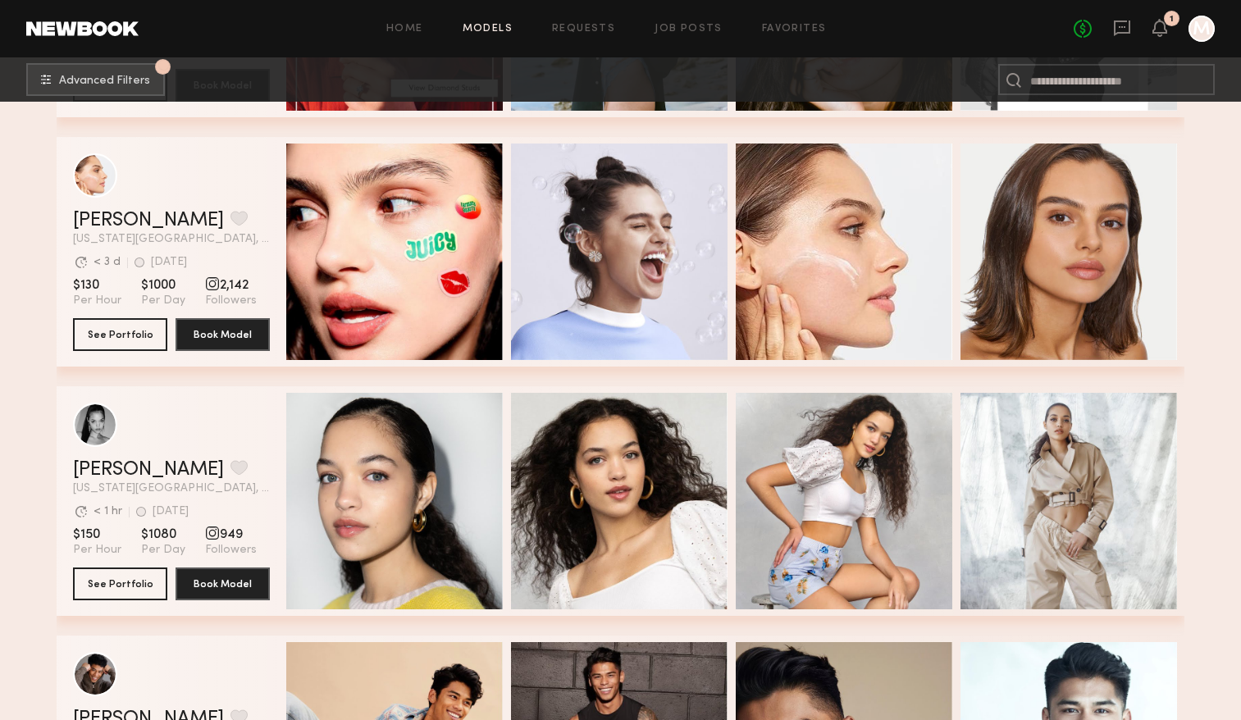
scroll to position [21439, 0]
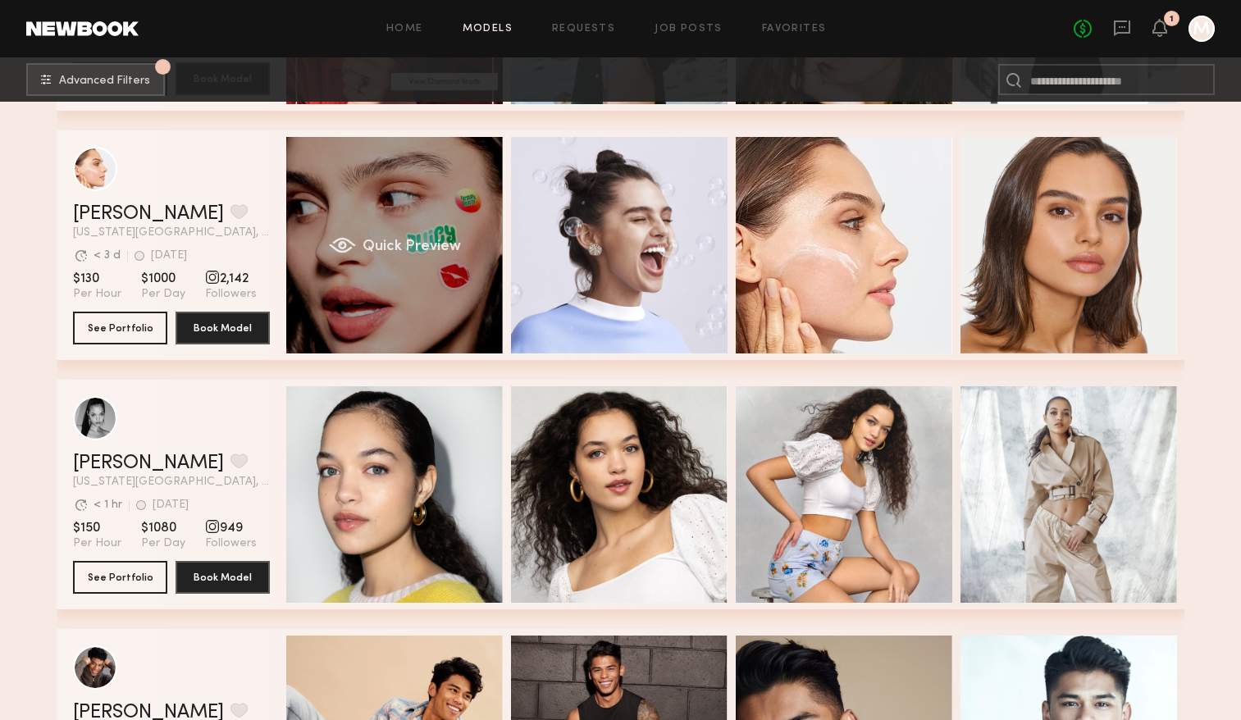
click at [337, 263] on div "Quick Preview" at bounding box center [394, 245] width 216 height 216
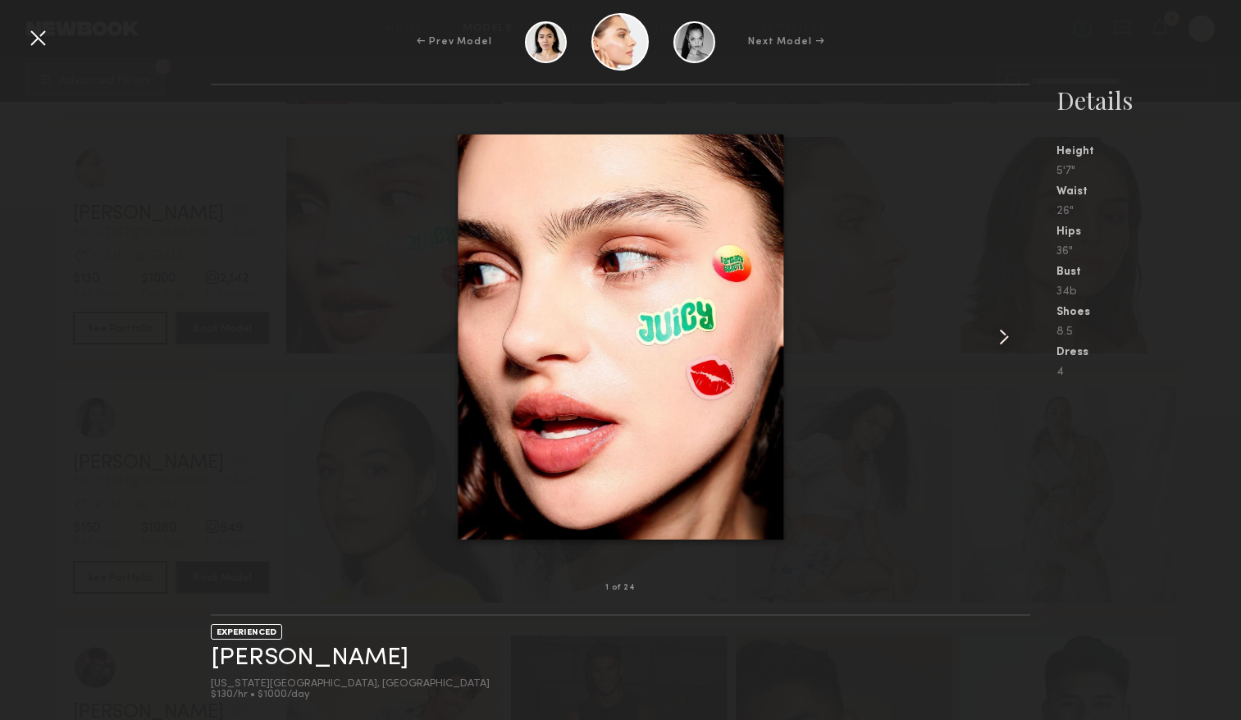
click at [1001, 342] on common-icon at bounding box center [1003, 337] width 26 height 26
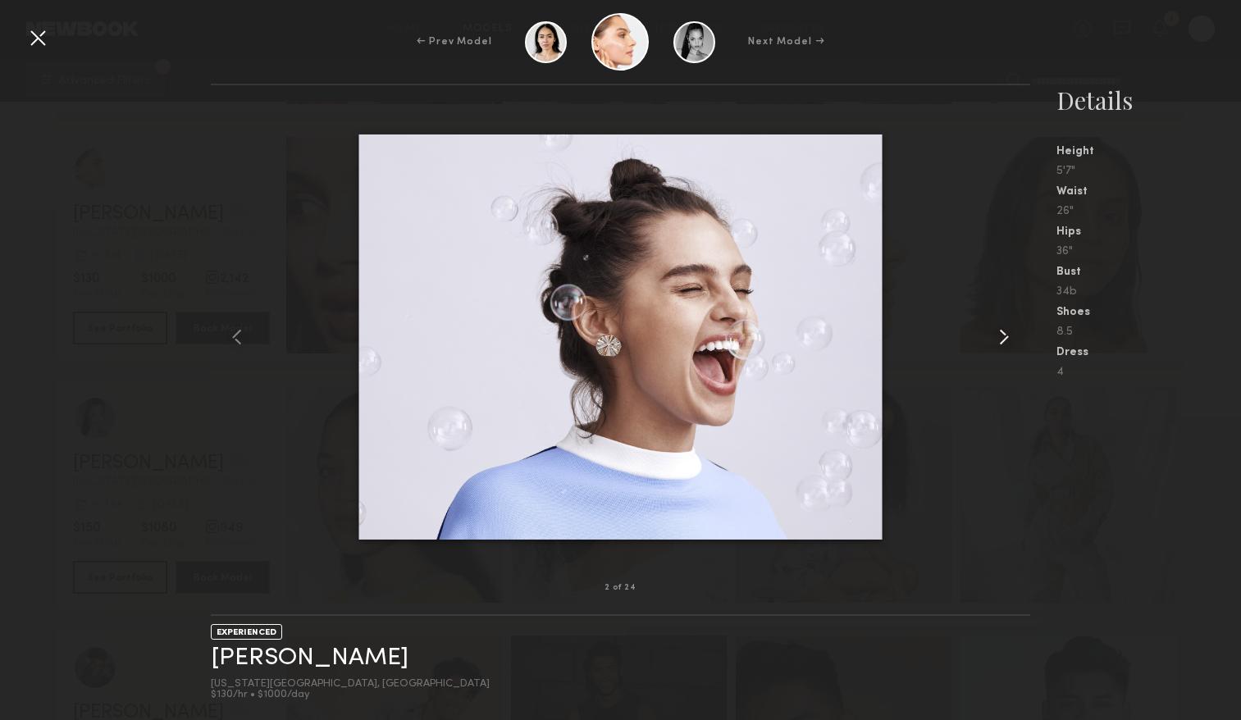
click at [1001, 342] on common-icon at bounding box center [1003, 337] width 26 height 26
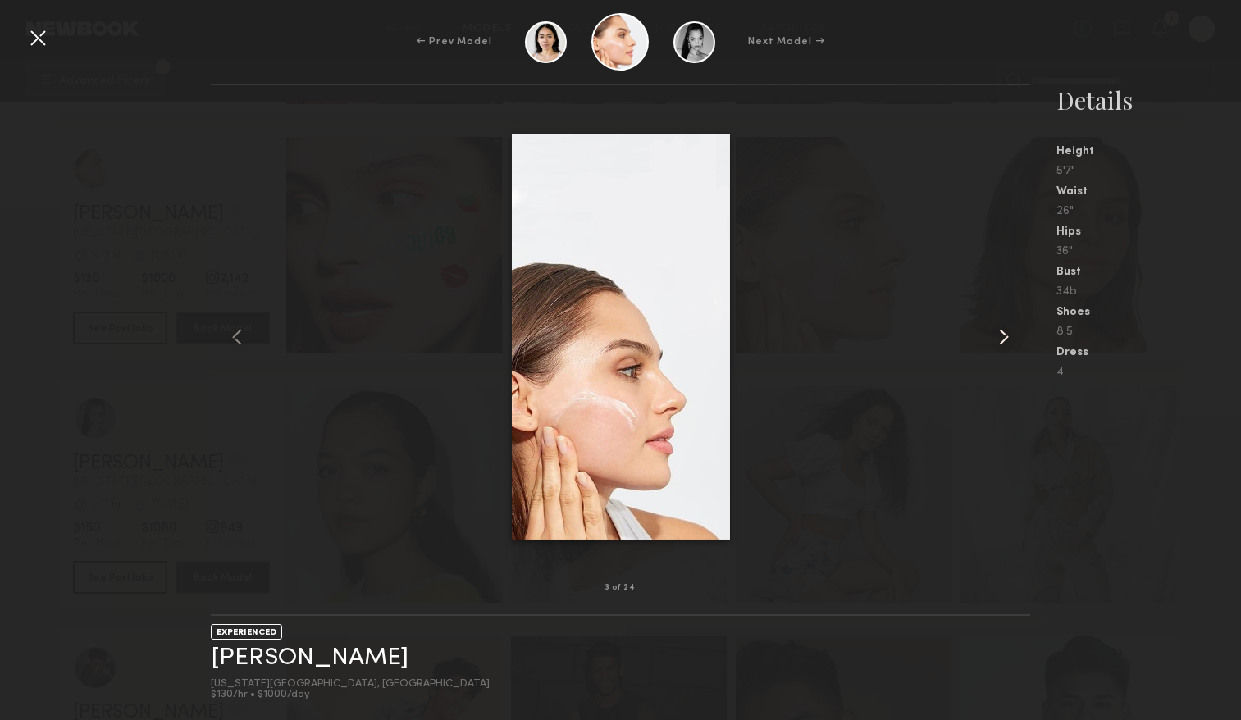
click at [1001, 342] on common-icon at bounding box center [1003, 337] width 26 height 26
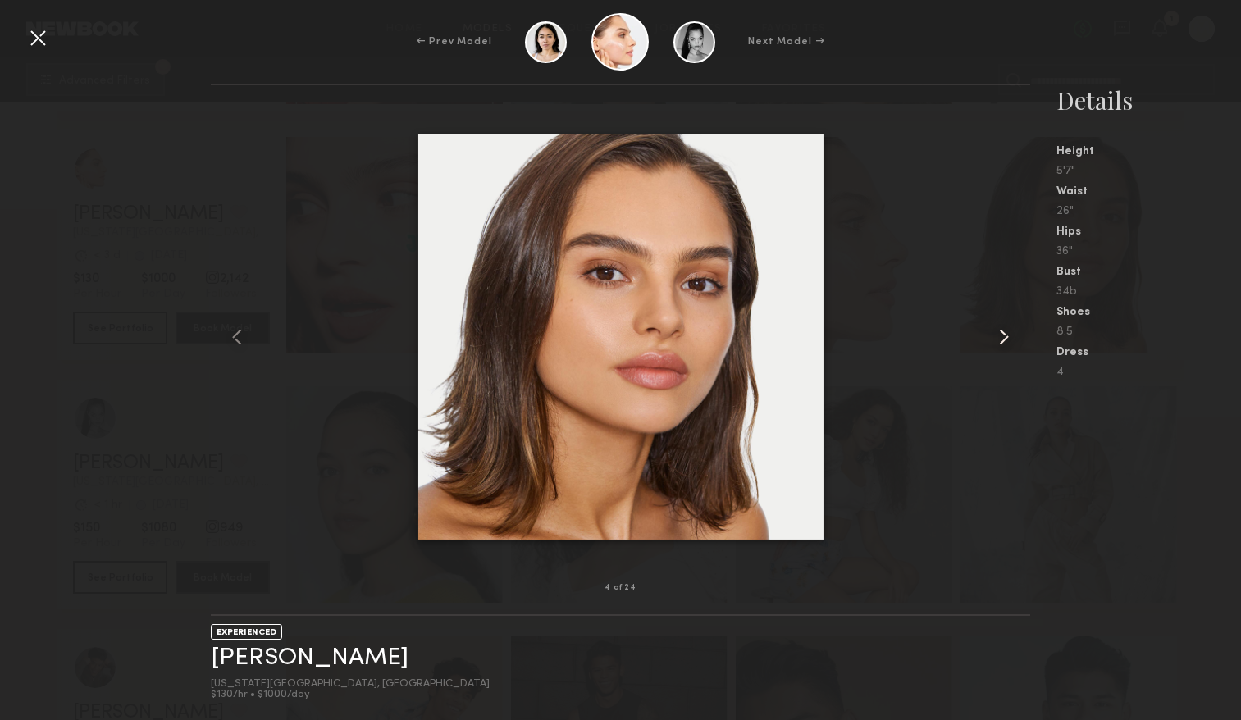
click at [1001, 342] on common-icon at bounding box center [1003, 337] width 26 height 26
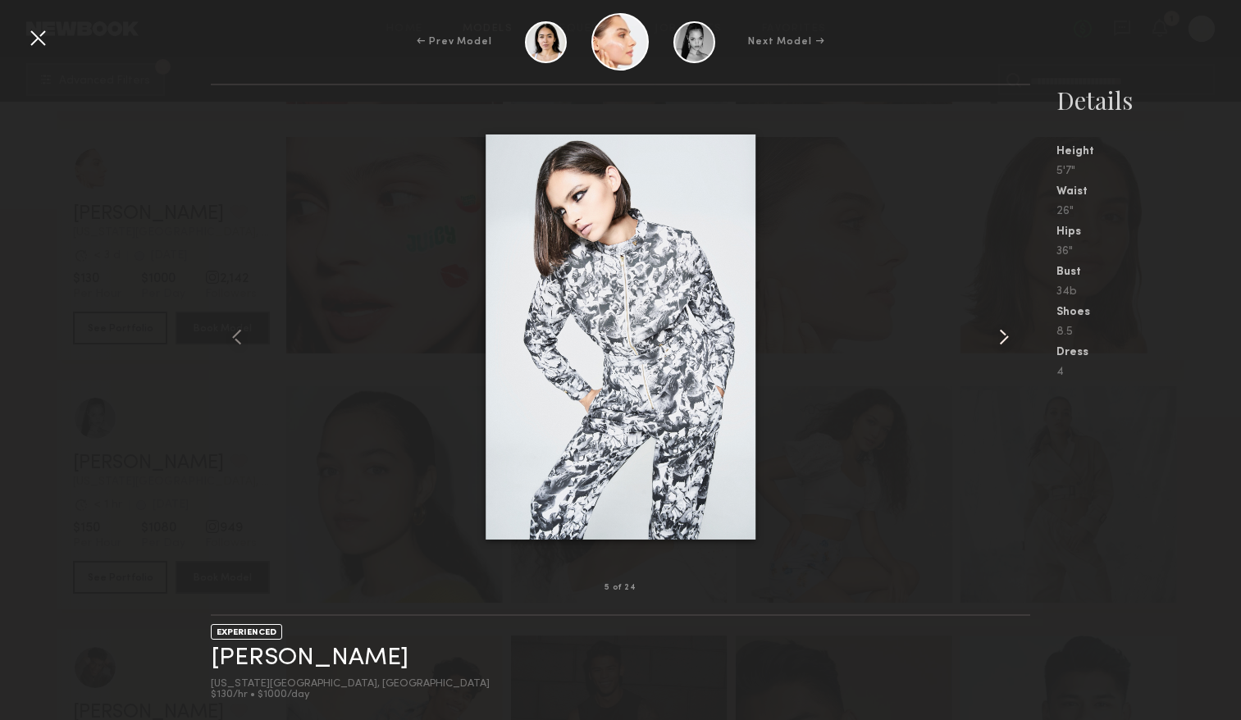
click at [1001, 342] on common-icon at bounding box center [1003, 337] width 26 height 26
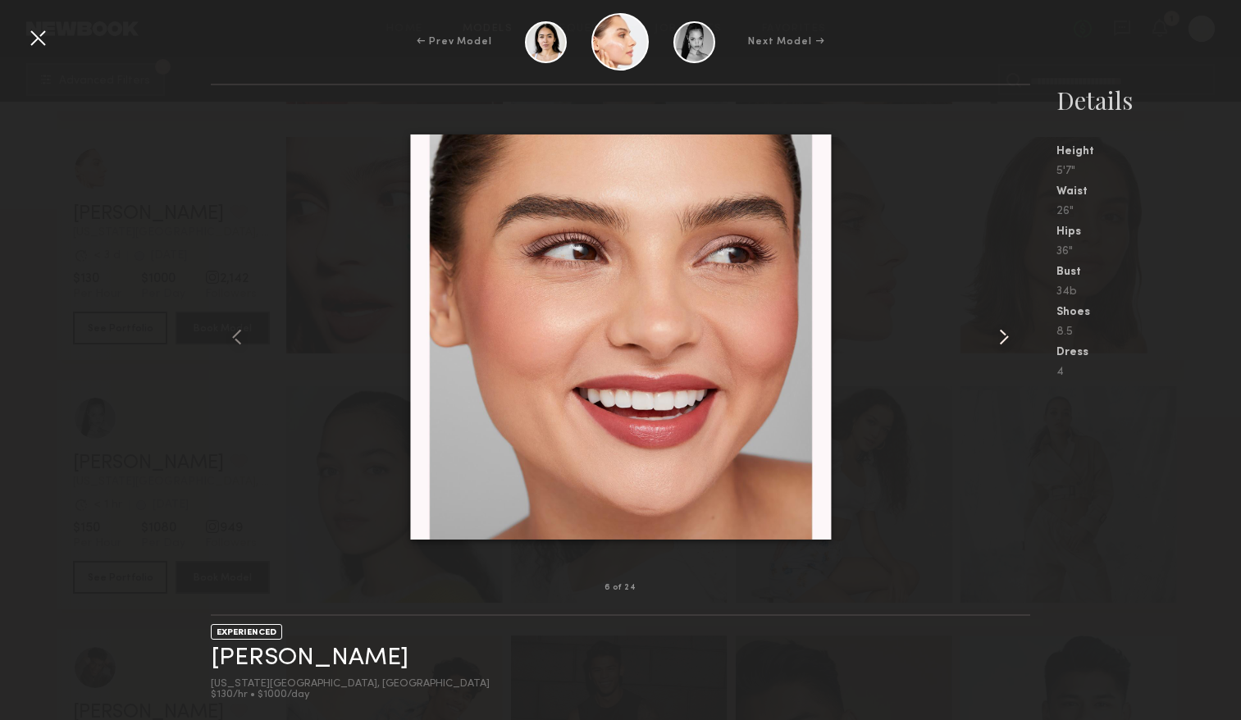
click at [1001, 342] on common-icon at bounding box center [1003, 337] width 26 height 26
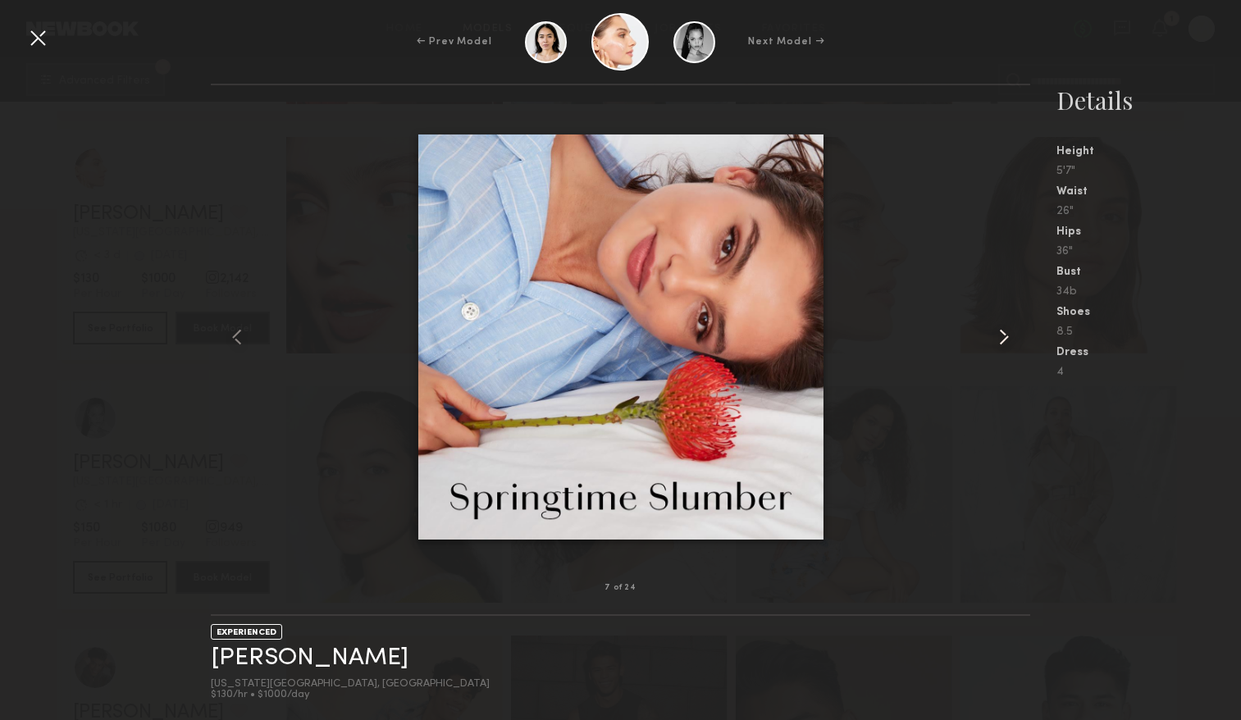
click at [1001, 342] on common-icon at bounding box center [1003, 337] width 26 height 26
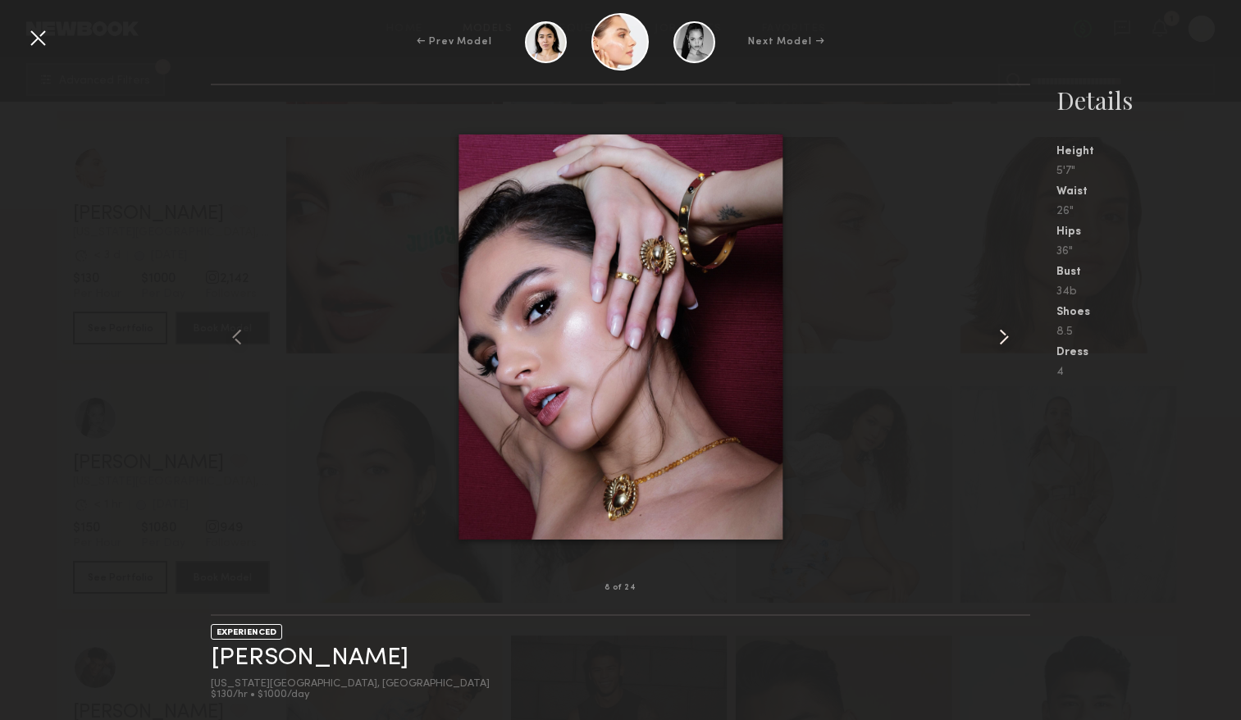
click at [1001, 342] on common-icon at bounding box center [1003, 337] width 26 height 26
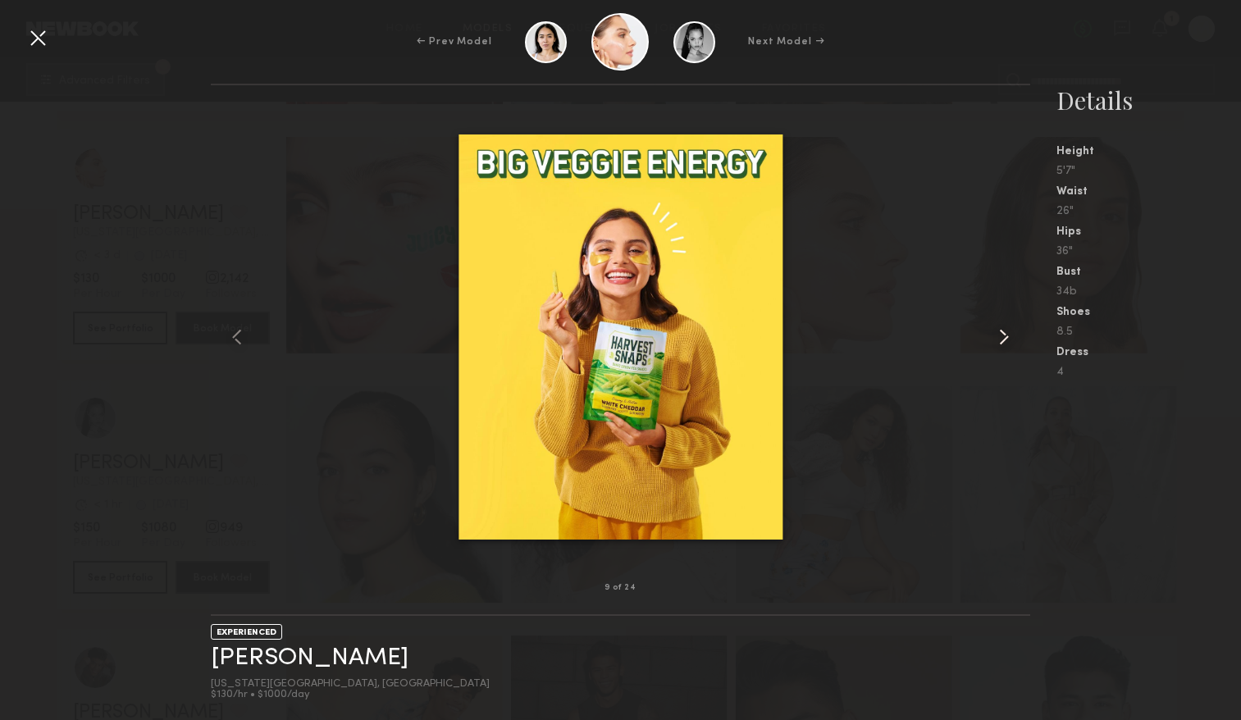
click at [1001, 342] on common-icon at bounding box center [1003, 337] width 26 height 26
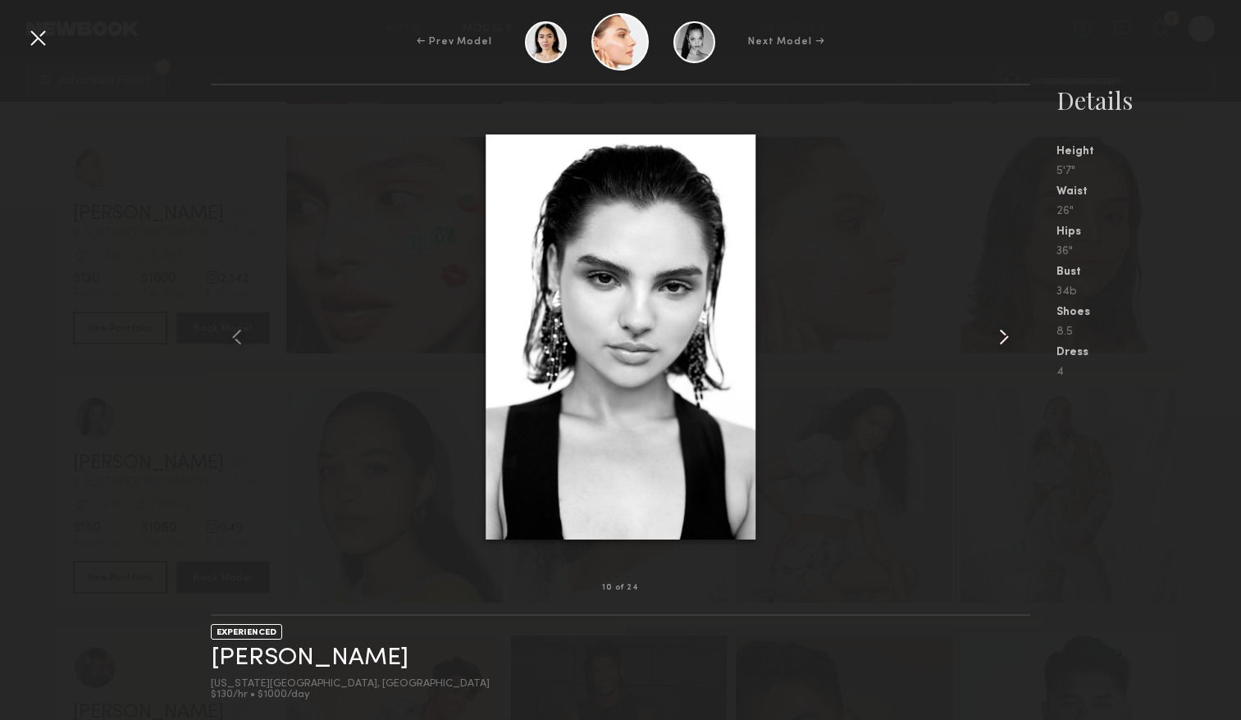
click at [1001, 342] on common-icon at bounding box center [1003, 337] width 26 height 26
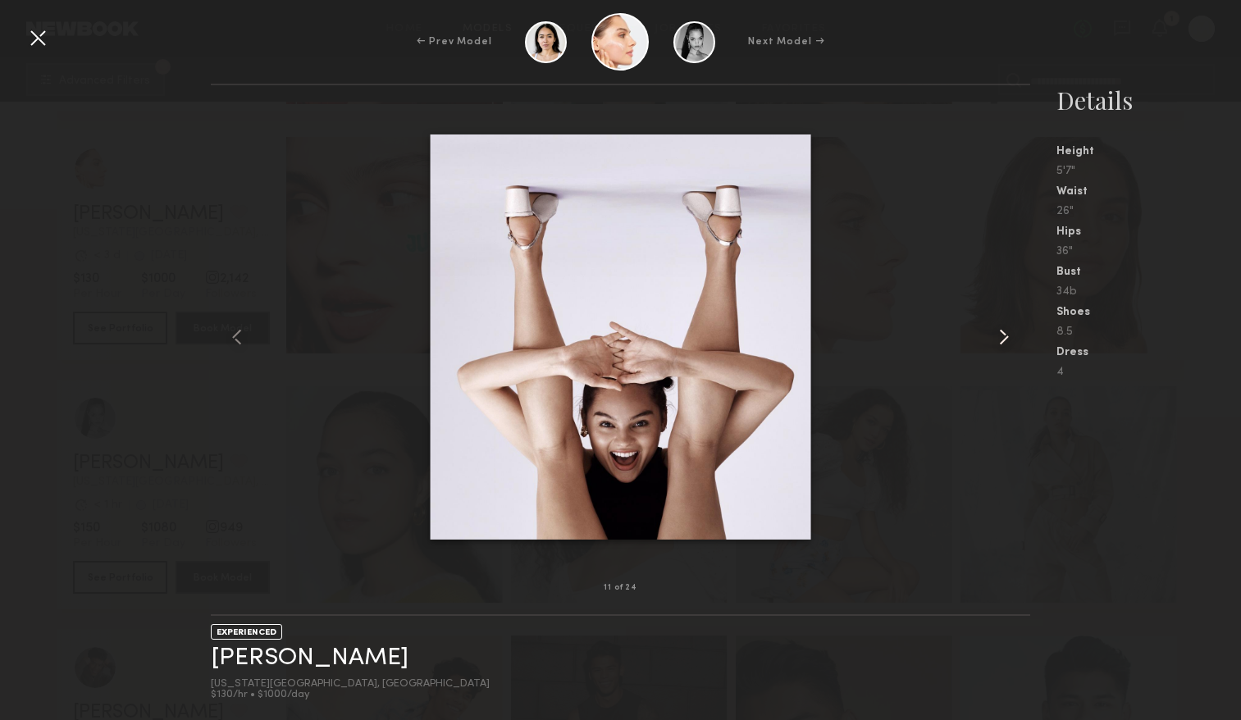
click at [1001, 342] on common-icon at bounding box center [1003, 337] width 26 height 26
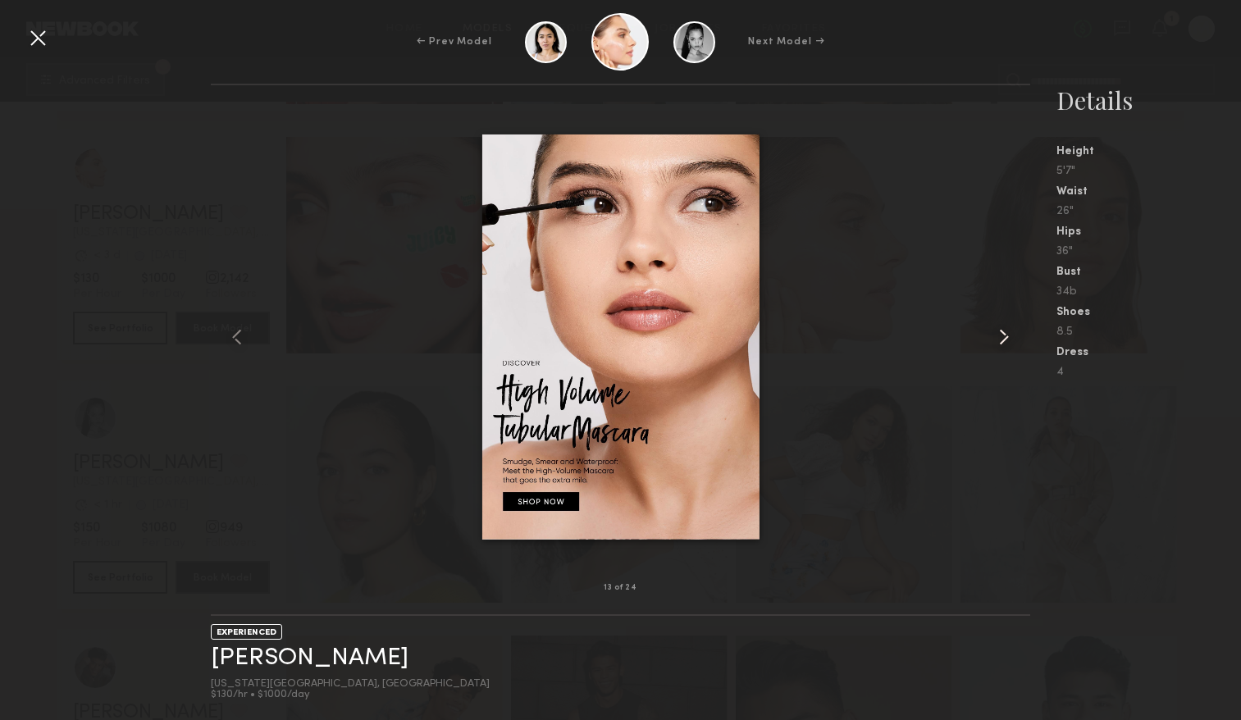
click at [1001, 342] on common-icon at bounding box center [1003, 337] width 26 height 26
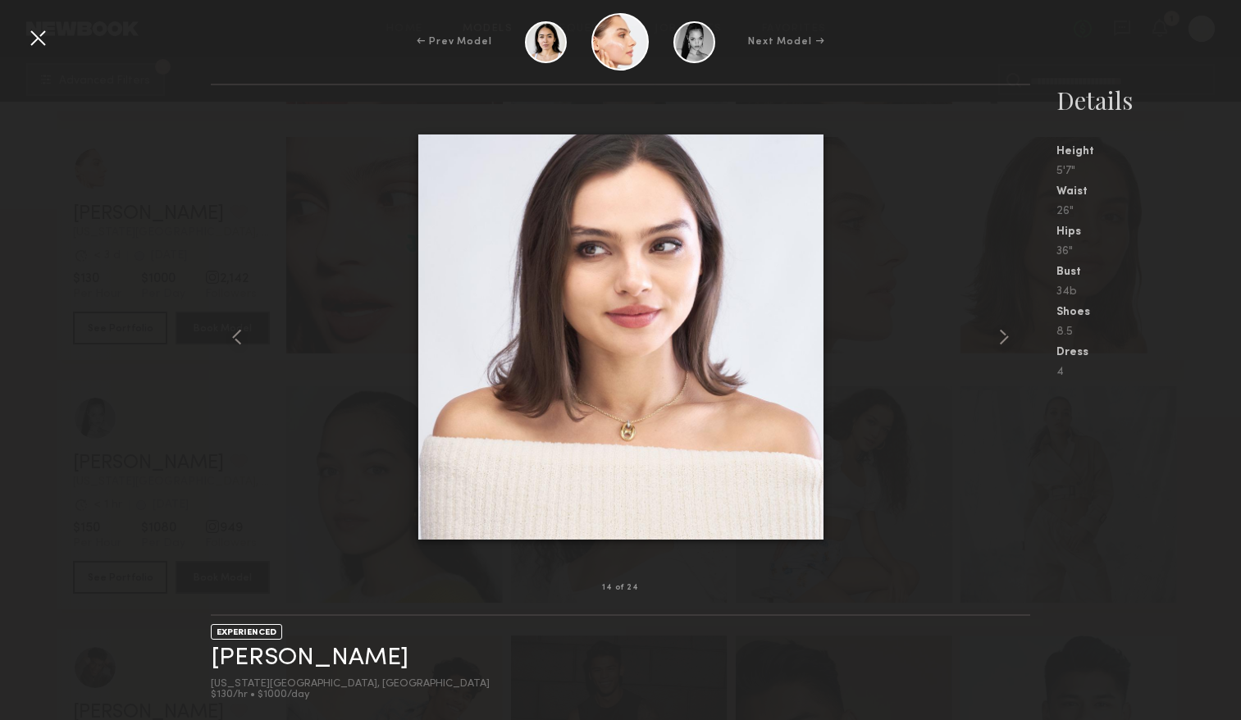
click at [33, 53] on div "← Prev Model Next Model →" at bounding box center [620, 41] width 1241 height 57
click at [35, 38] on div at bounding box center [38, 38] width 26 height 26
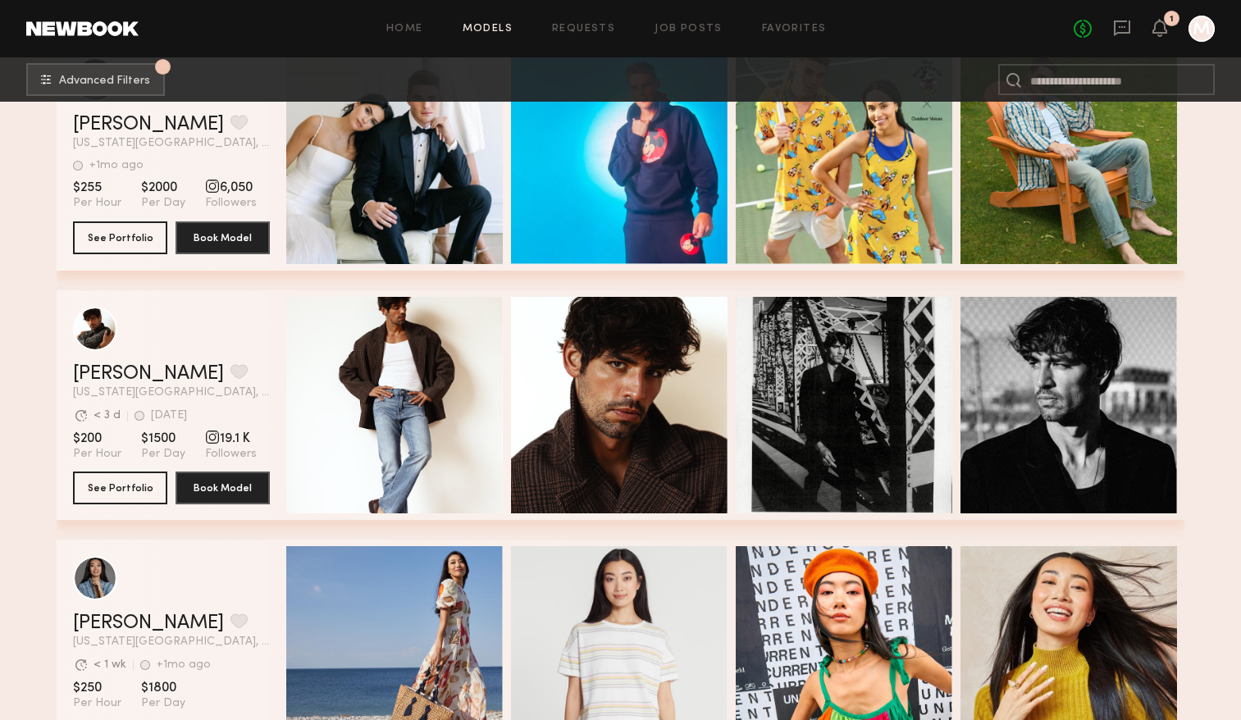
scroll to position [22530, 0]
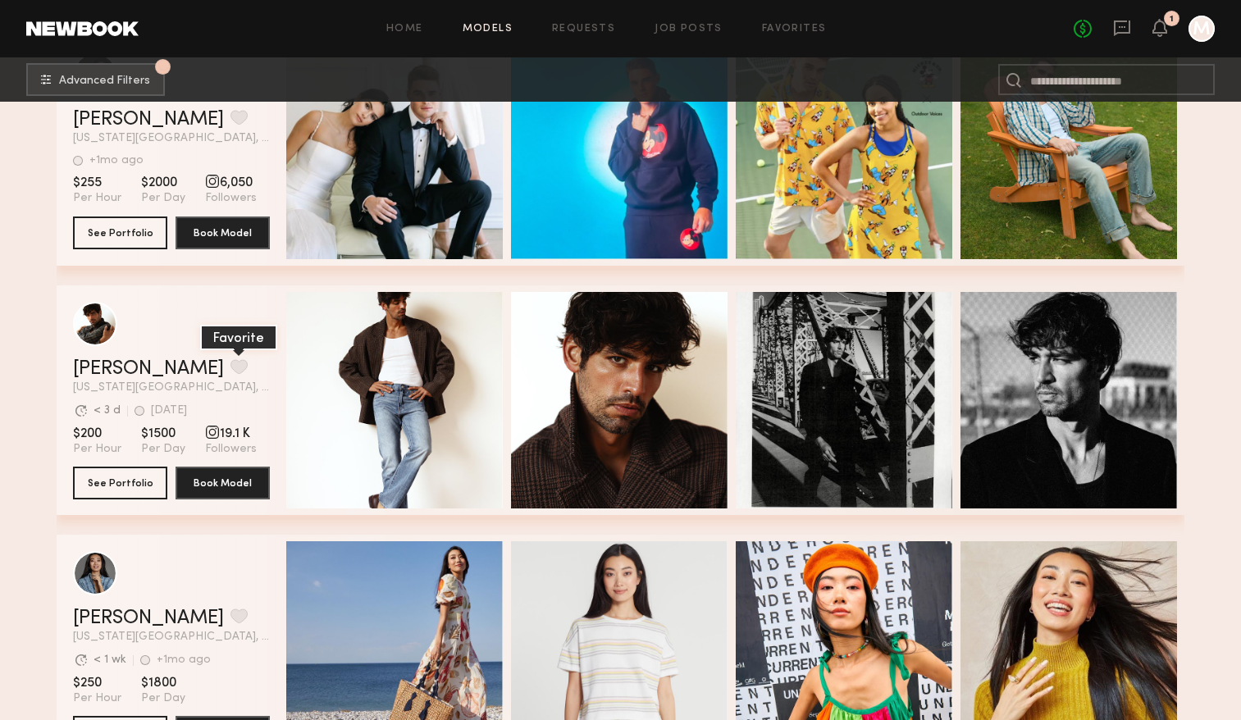
click at [230, 362] on button "grid" at bounding box center [238, 366] width 17 height 15
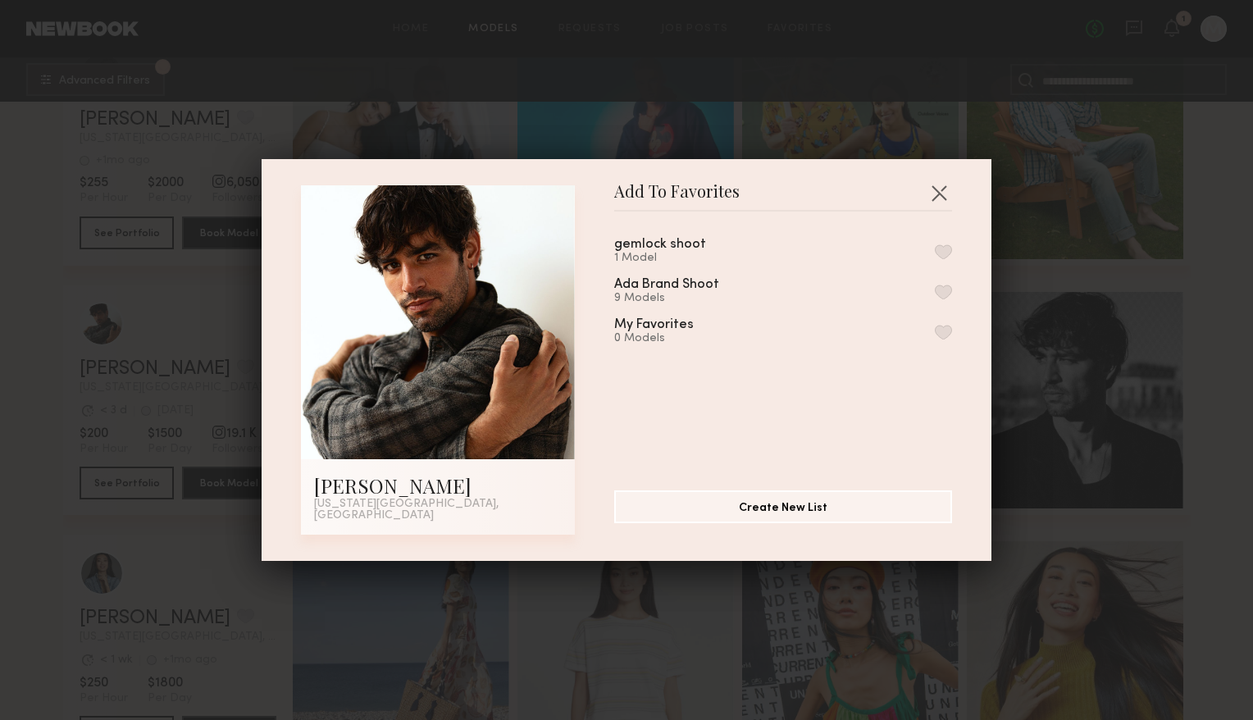
click at [935, 297] on button "button" at bounding box center [943, 292] width 17 height 15
click at [927, 196] on button "button" at bounding box center [939, 193] width 26 height 26
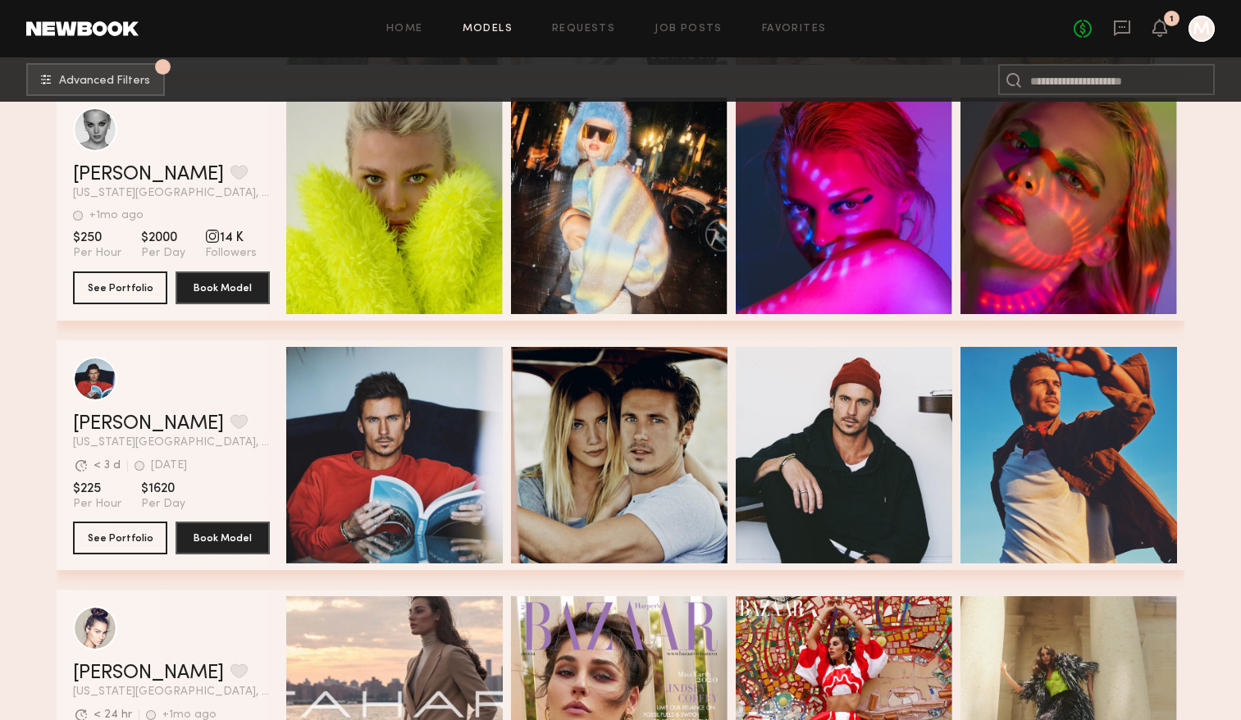
scroll to position [28110, 0]
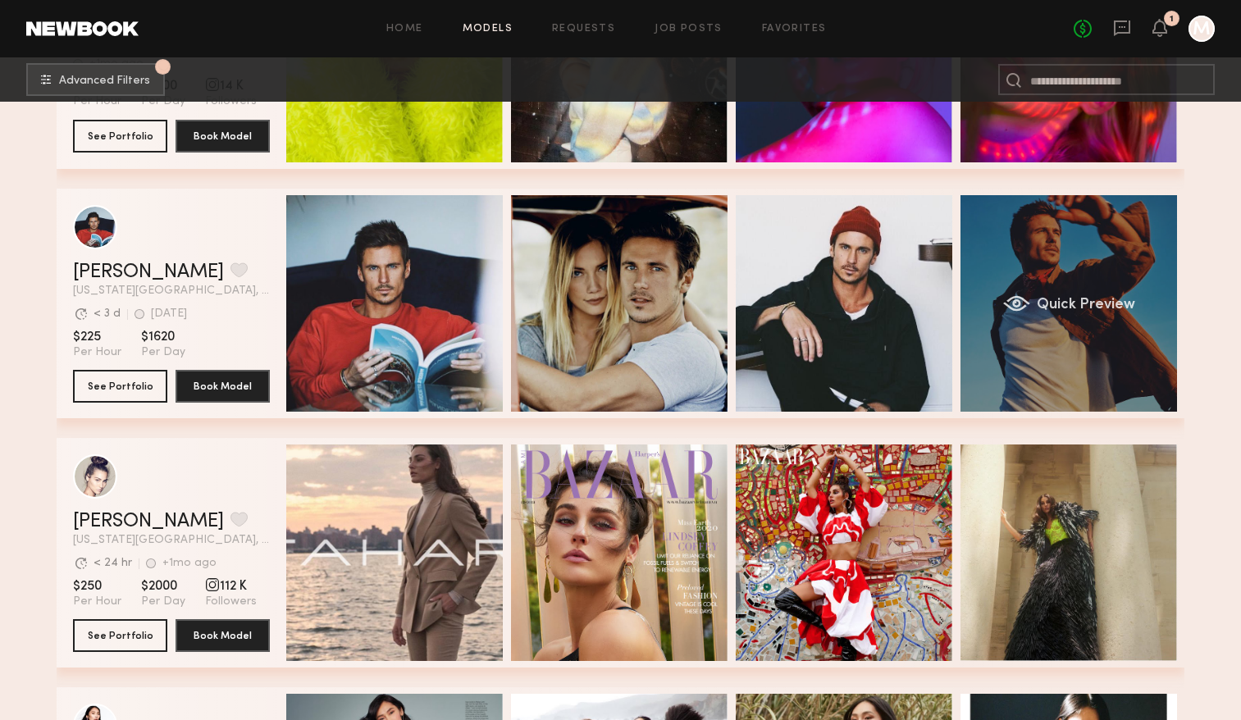
click at [1144, 265] on div "Quick Preview" at bounding box center [1068, 303] width 216 height 216
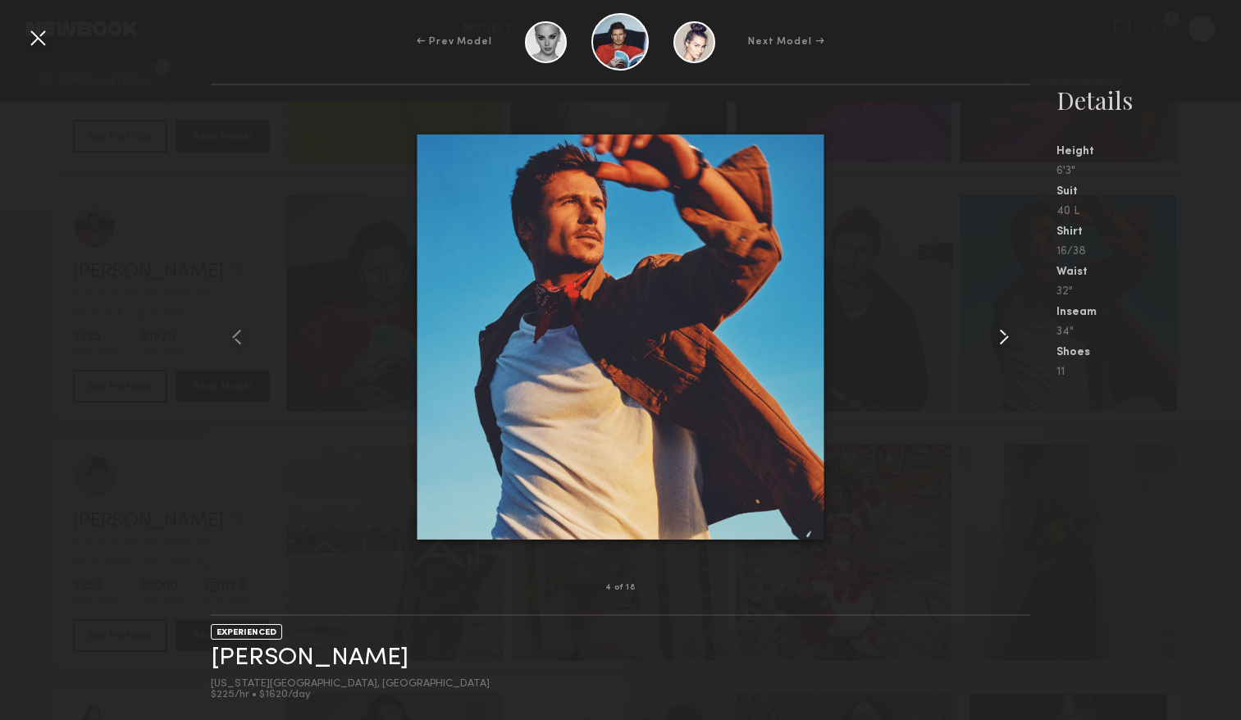
click at [1006, 343] on common-icon at bounding box center [1003, 337] width 26 height 26
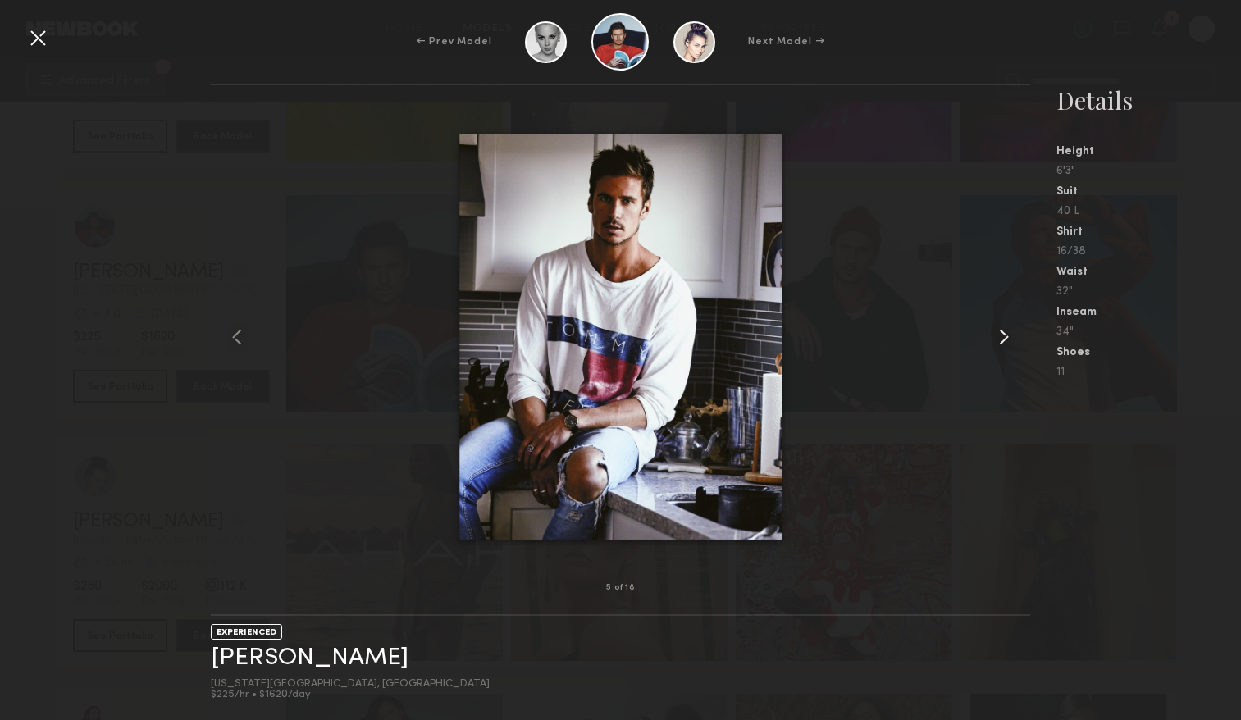
click at [1006, 343] on common-icon at bounding box center [1003, 337] width 26 height 26
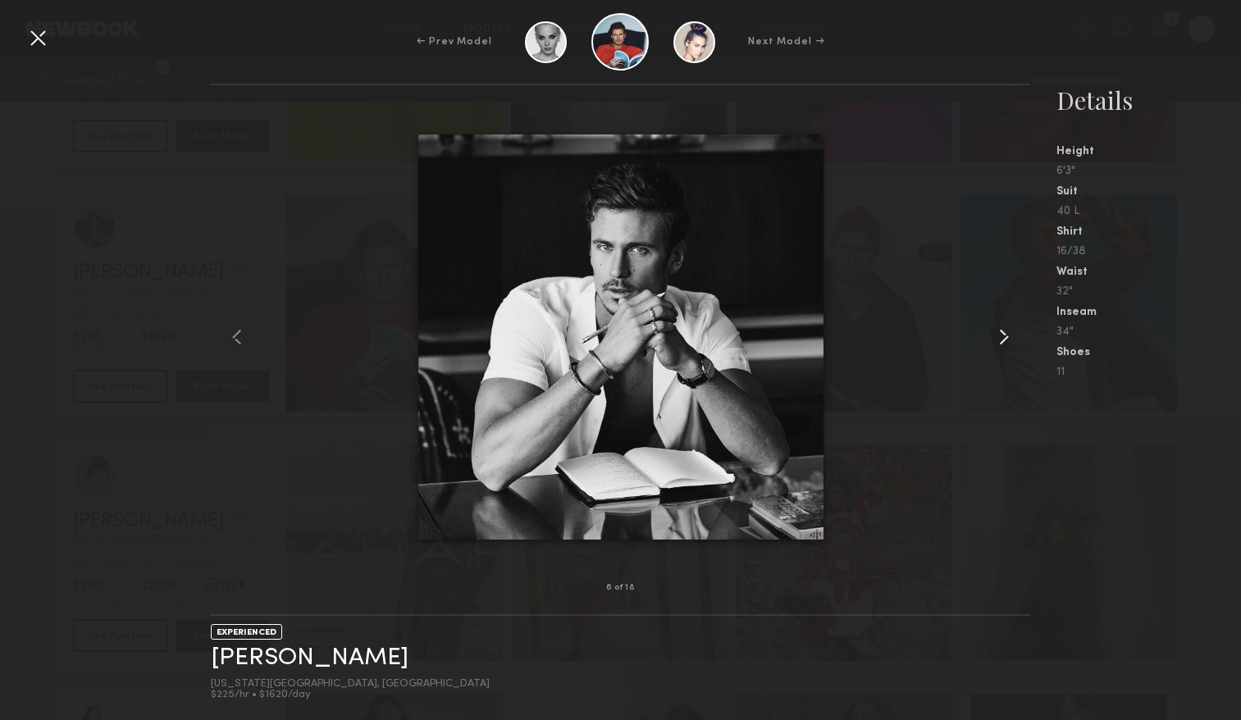
click at [1006, 343] on common-icon at bounding box center [1003, 337] width 26 height 26
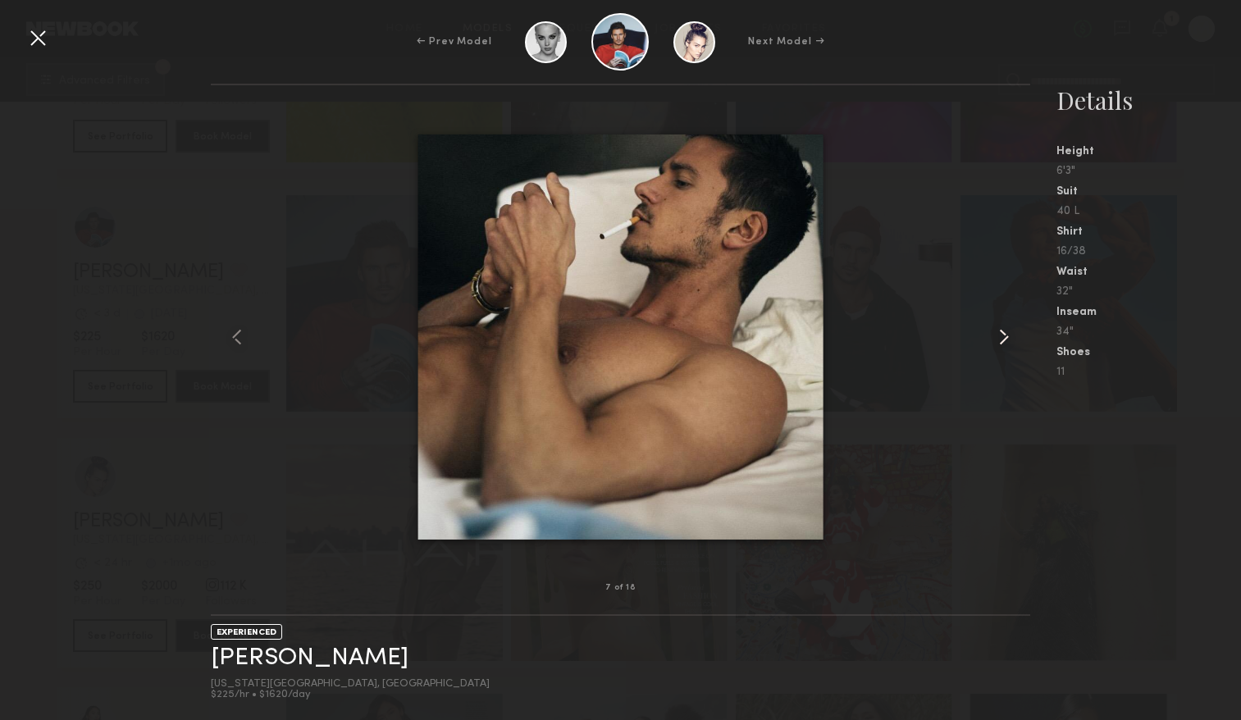
click at [1006, 343] on common-icon at bounding box center [1003, 337] width 26 height 26
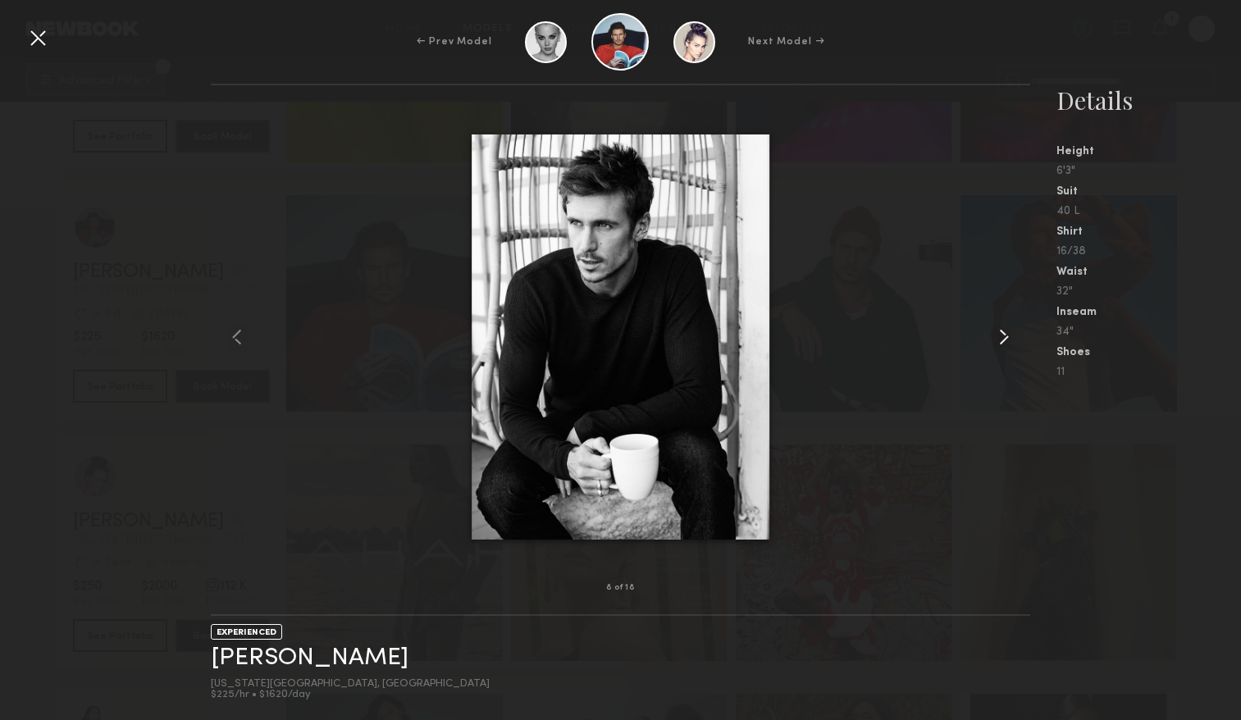
click at [1006, 343] on common-icon at bounding box center [1003, 337] width 26 height 26
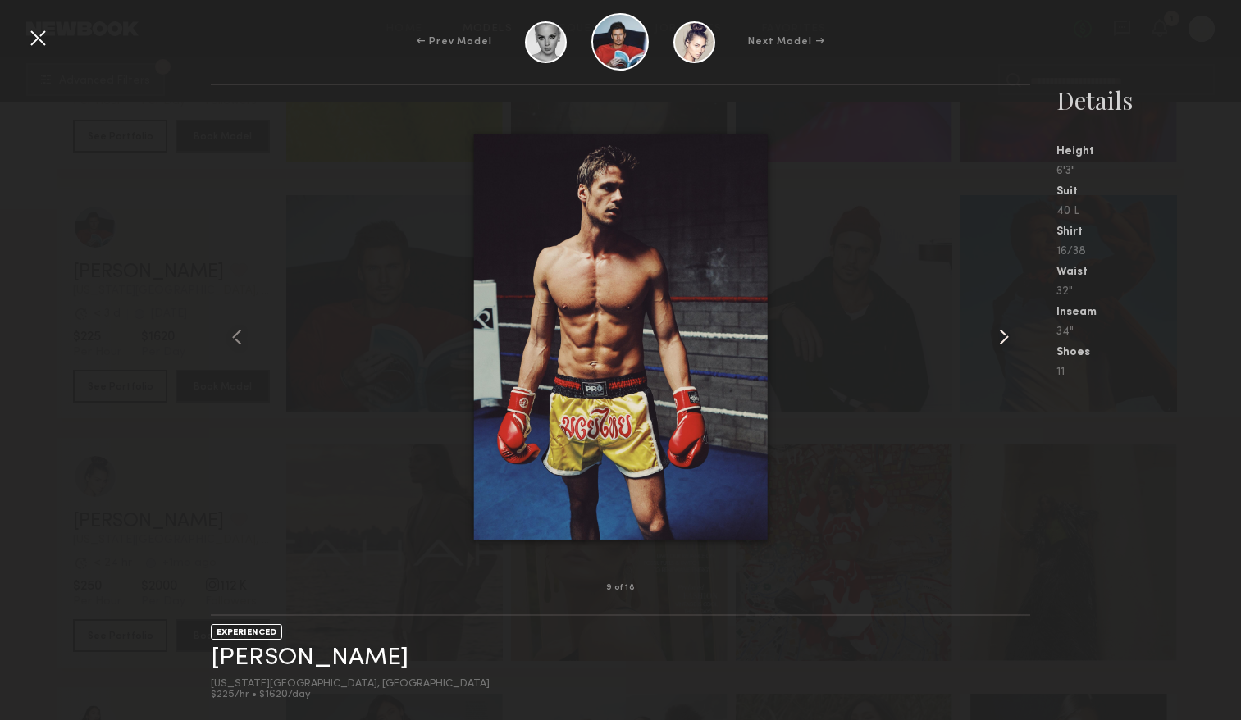
click at [1007, 338] on common-icon at bounding box center [1003, 337] width 26 height 26
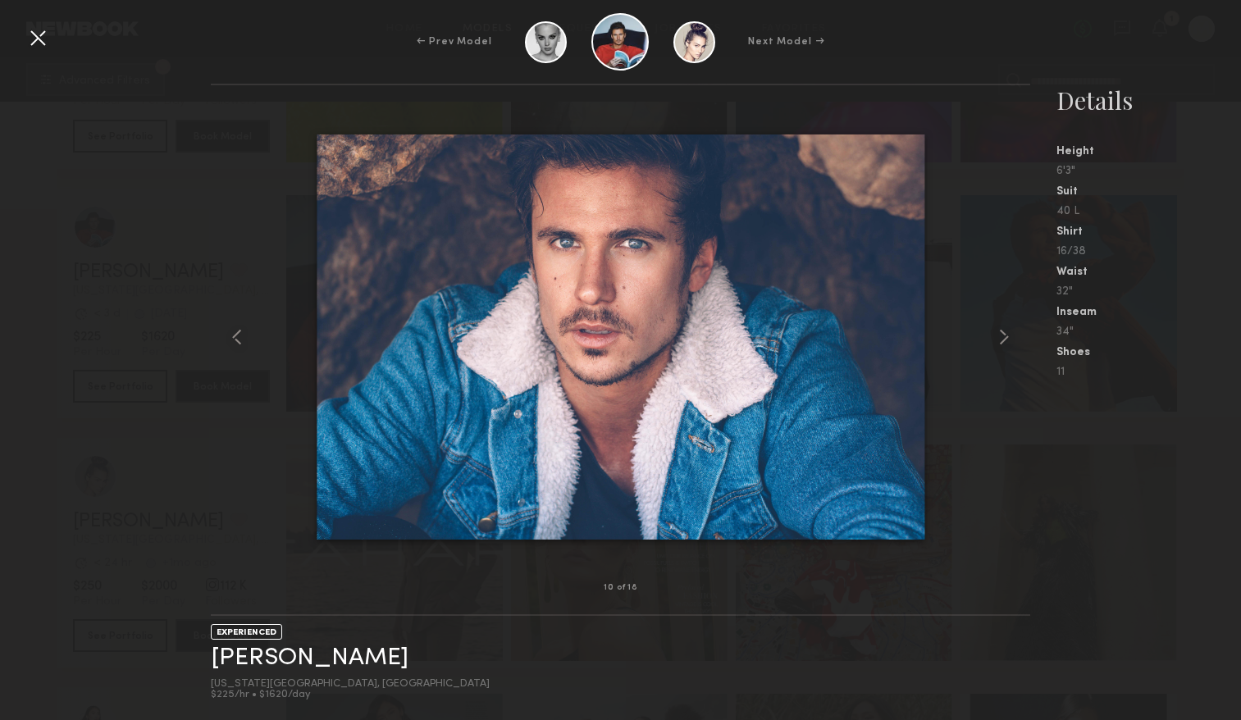
click at [28, 40] on div at bounding box center [38, 38] width 26 height 26
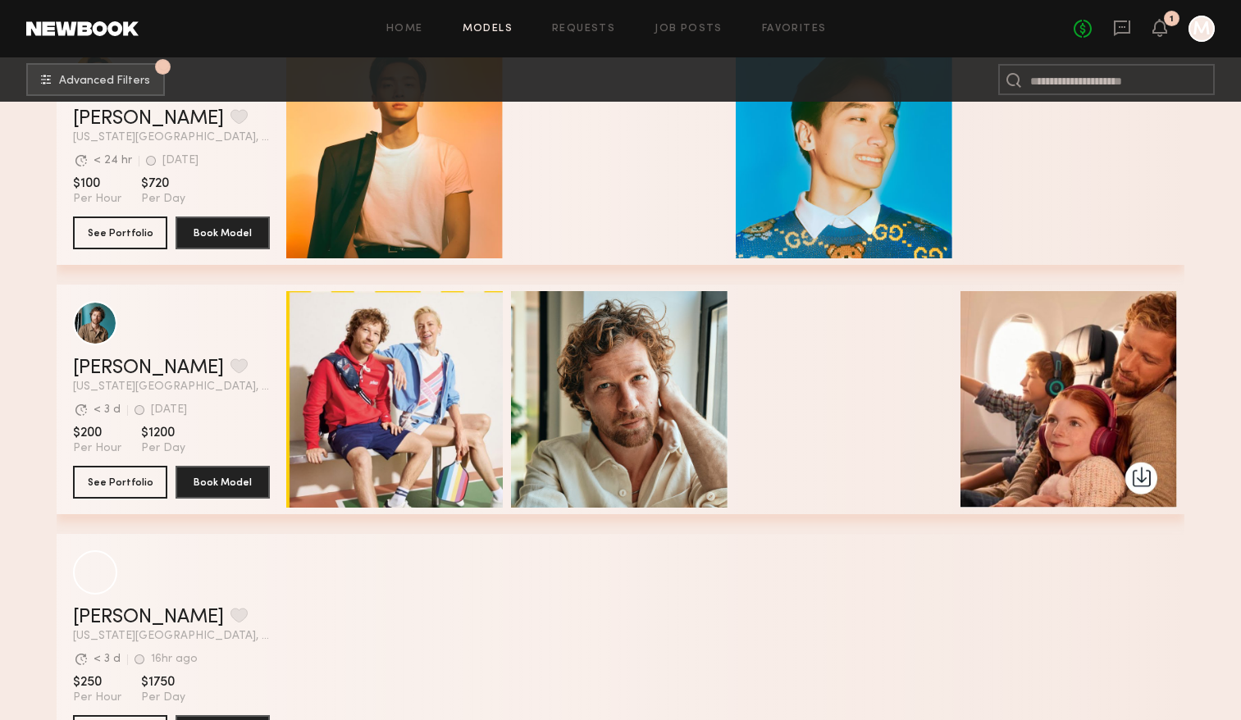
scroll to position [31256, 0]
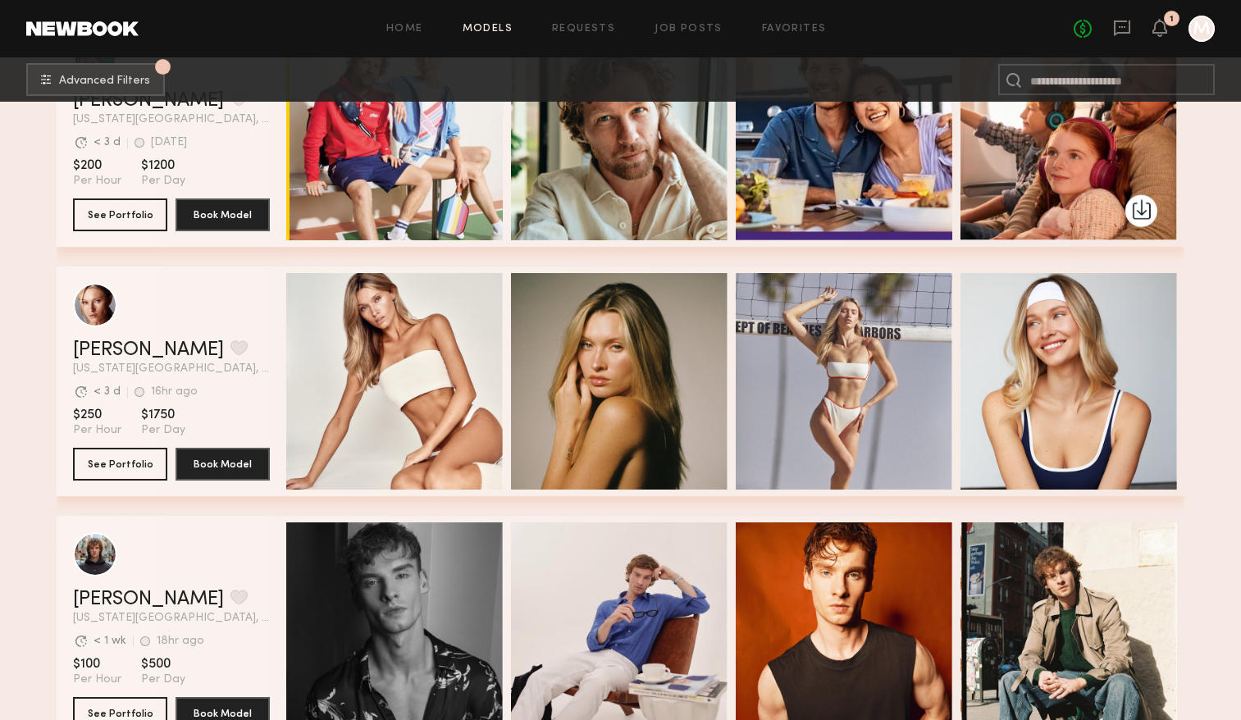
scroll to position [31527, 0]
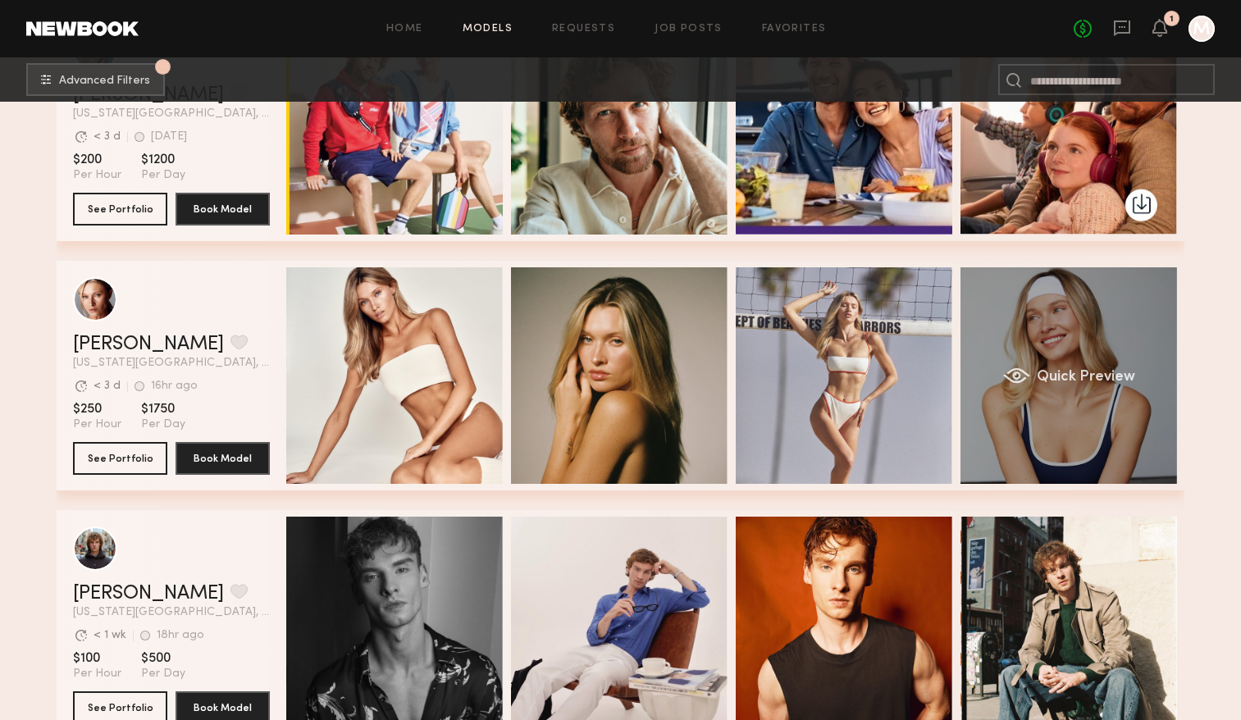
click at [1072, 378] on span "Quick Preview" at bounding box center [1085, 377] width 98 height 15
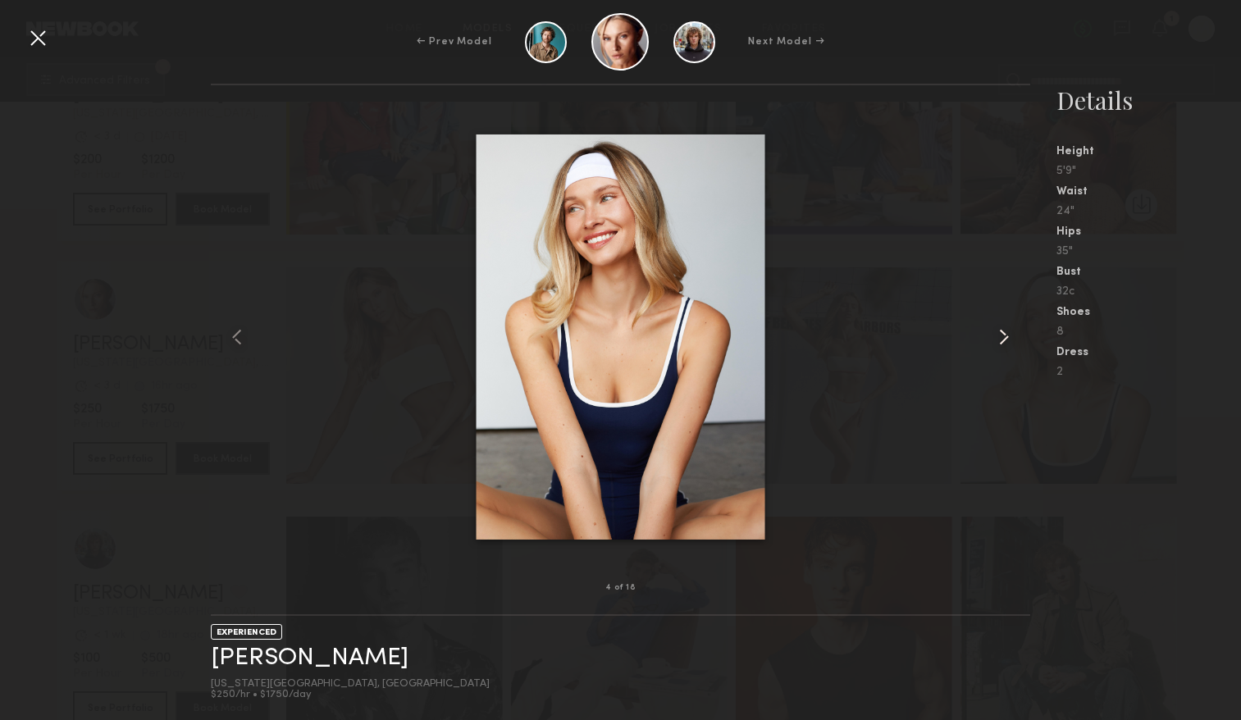
click at [1013, 340] on common-icon at bounding box center [1003, 337] width 26 height 26
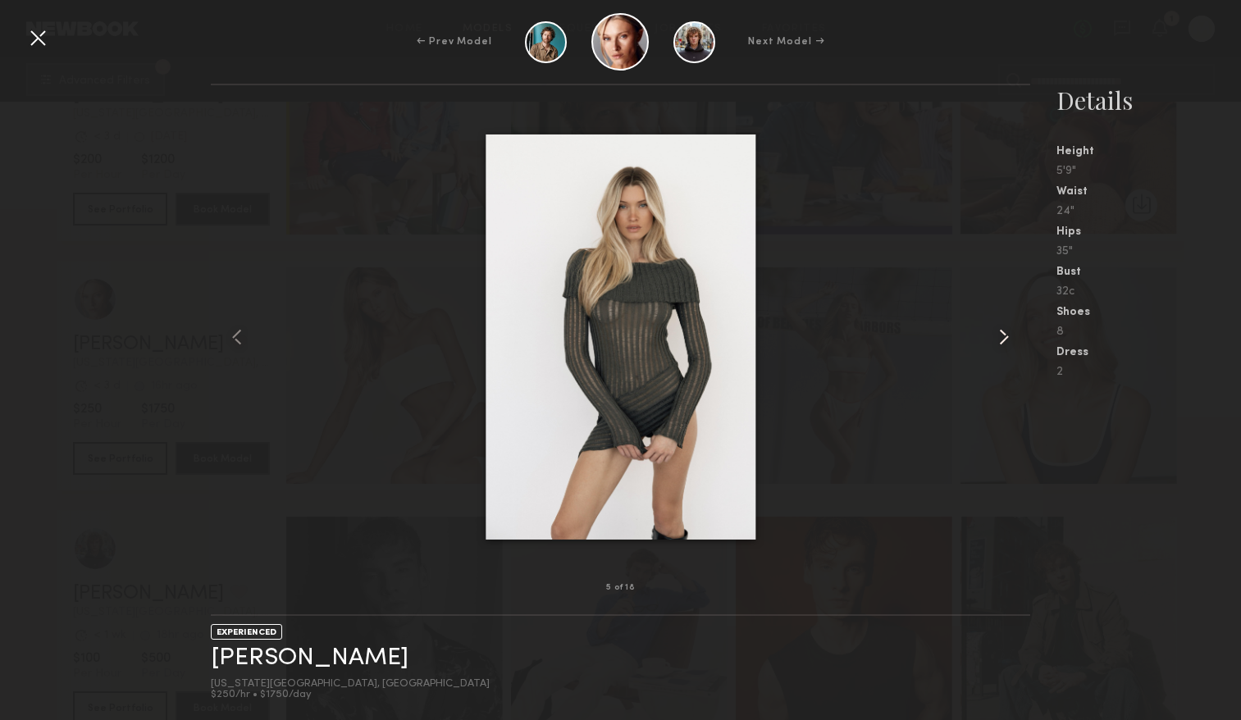
click at [1013, 340] on common-icon at bounding box center [1003, 337] width 26 height 26
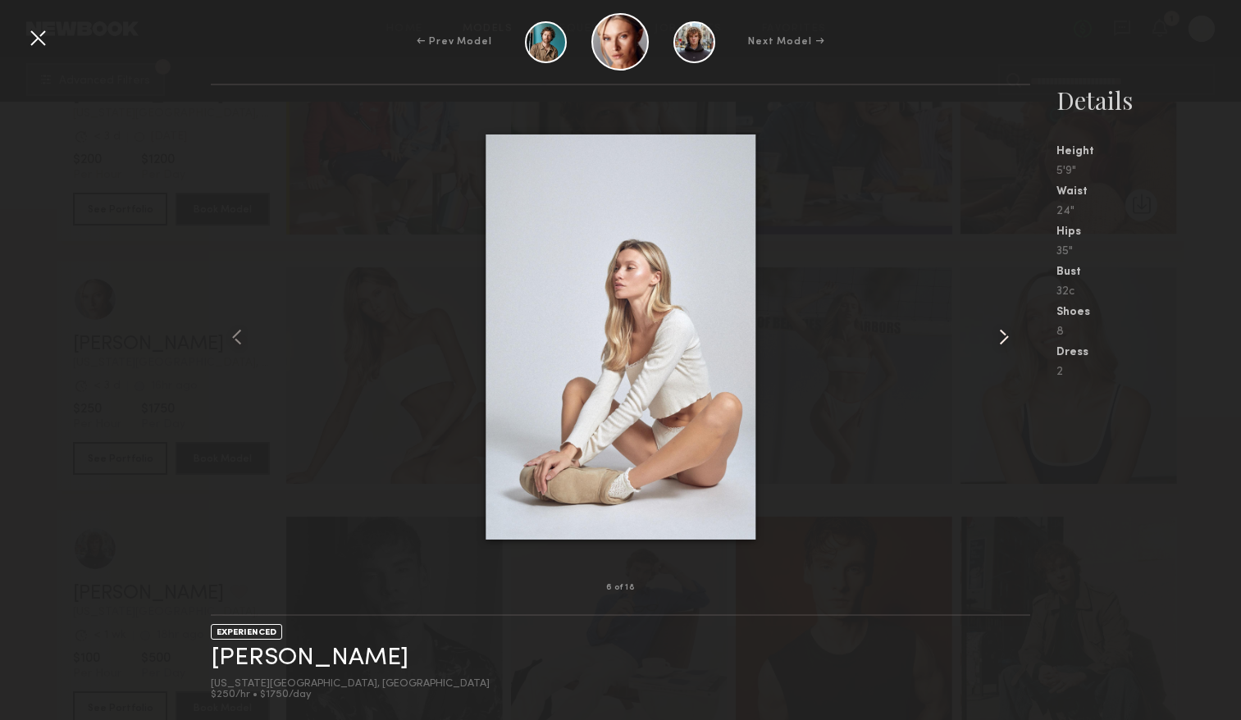
click at [1013, 340] on common-icon at bounding box center [1003, 337] width 26 height 26
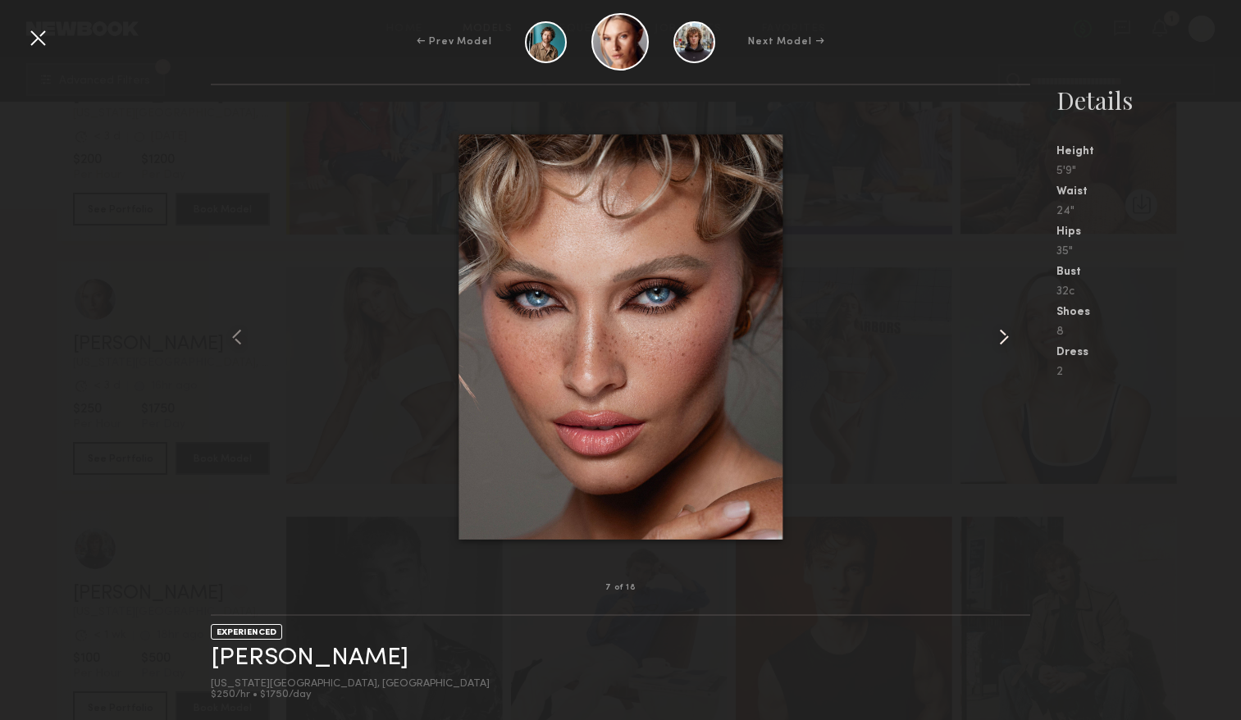
click at [1013, 340] on common-icon at bounding box center [1003, 337] width 26 height 26
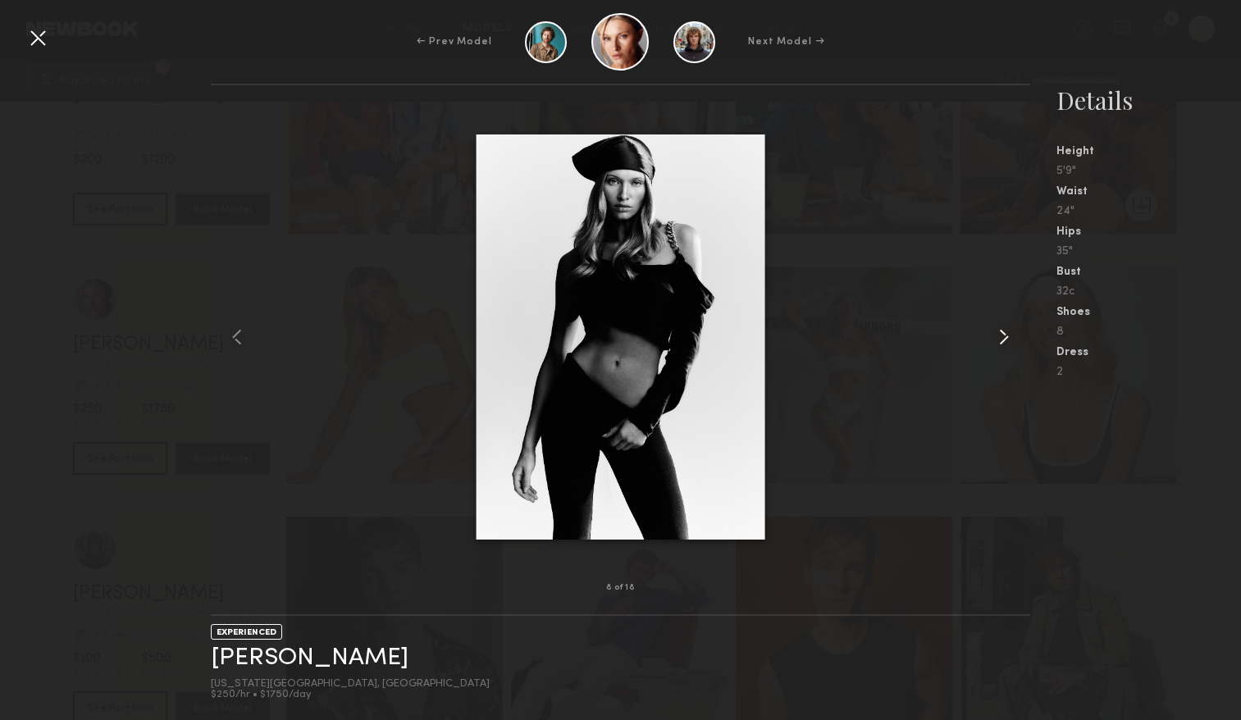
click at [1013, 340] on common-icon at bounding box center [1003, 337] width 26 height 26
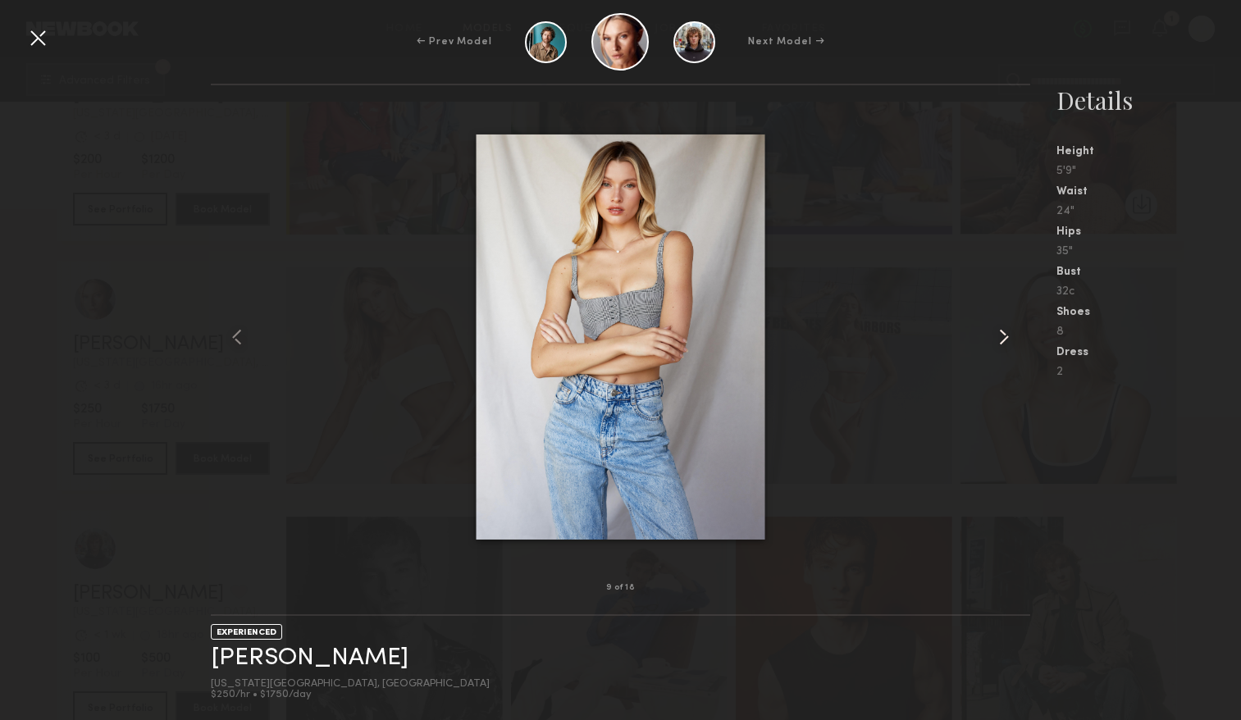
click at [1013, 340] on common-icon at bounding box center [1003, 337] width 26 height 26
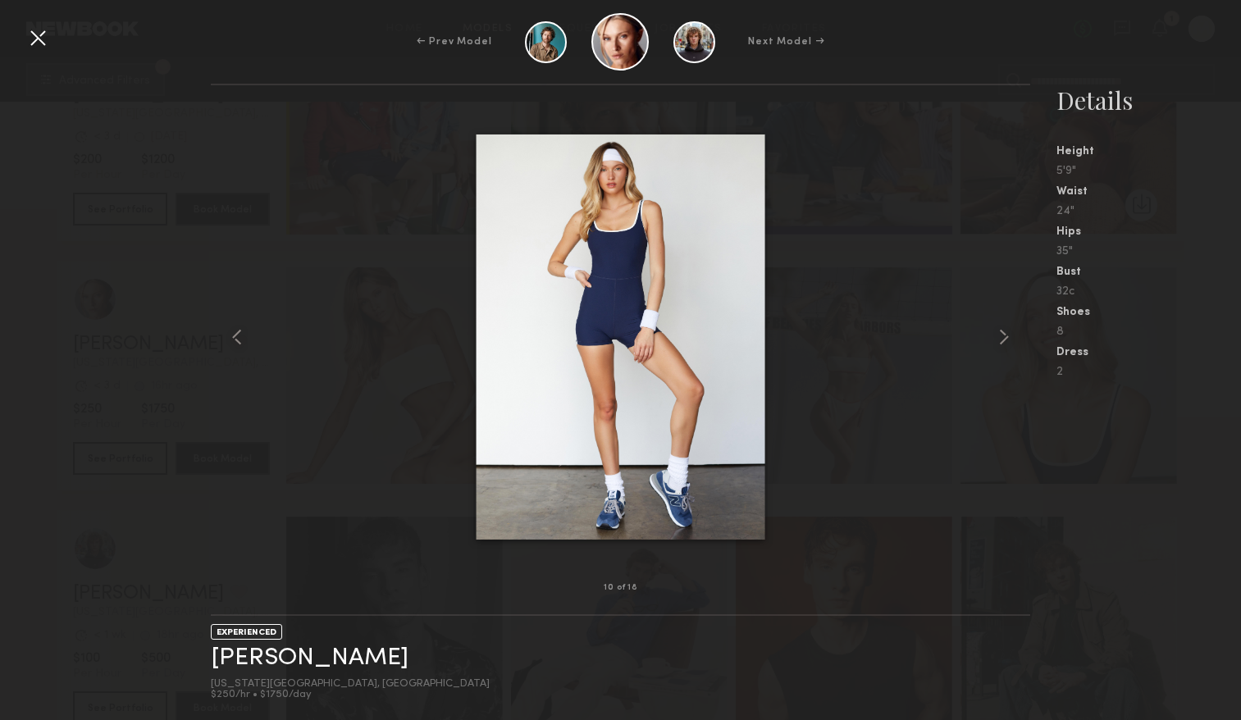
click at [47, 30] on div at bounding box center [38, 38] width 26 height 26
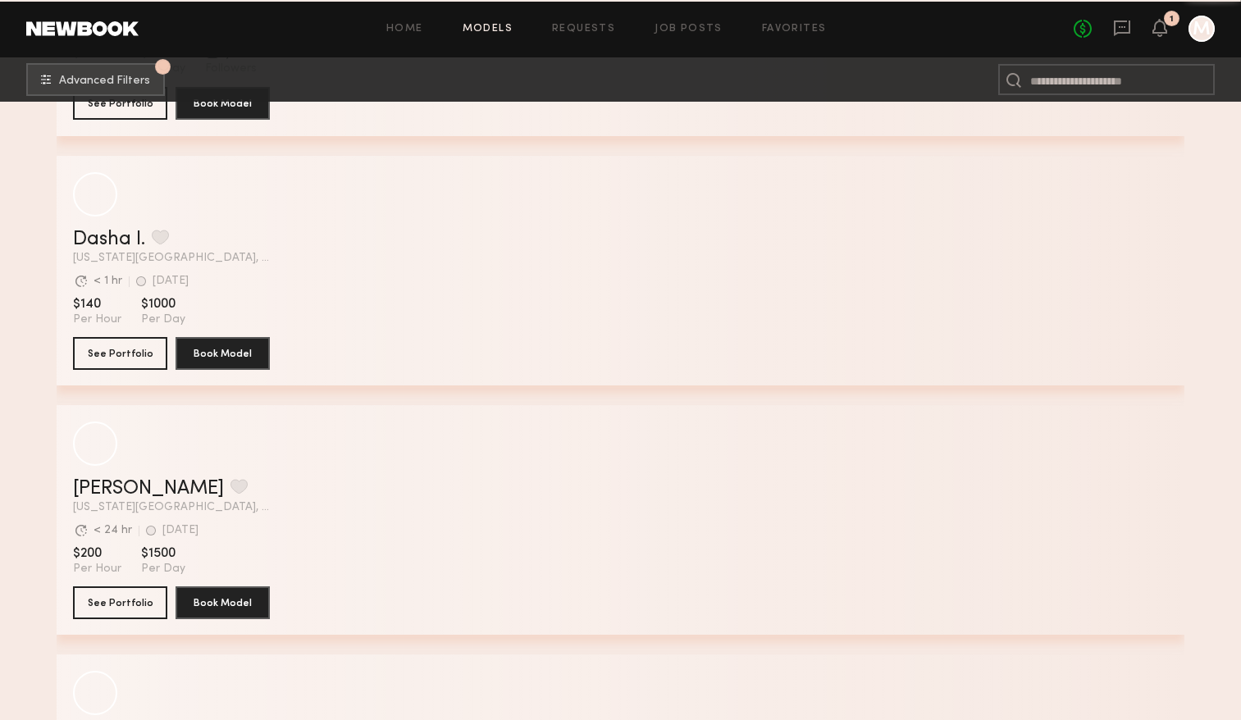
scroll to position [41616, 0]
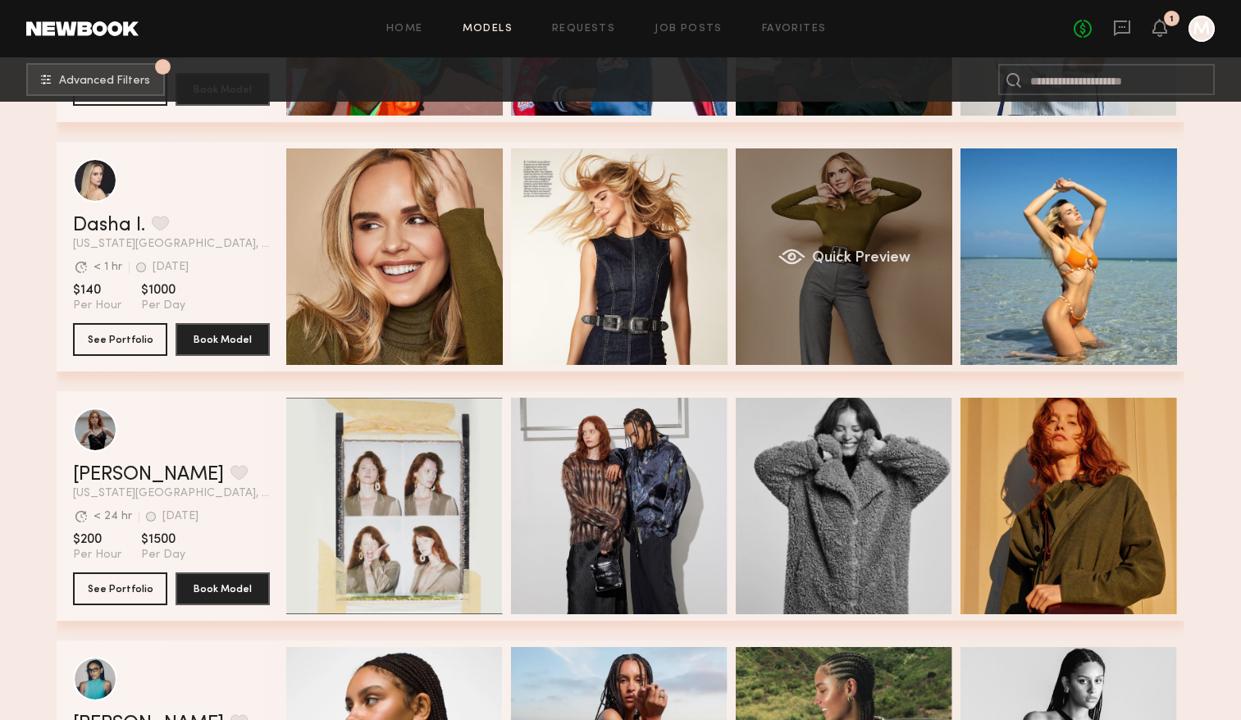
click at [849, 234] on div "Quick Preview" at bounding box center [843, 256] width 216 height 216
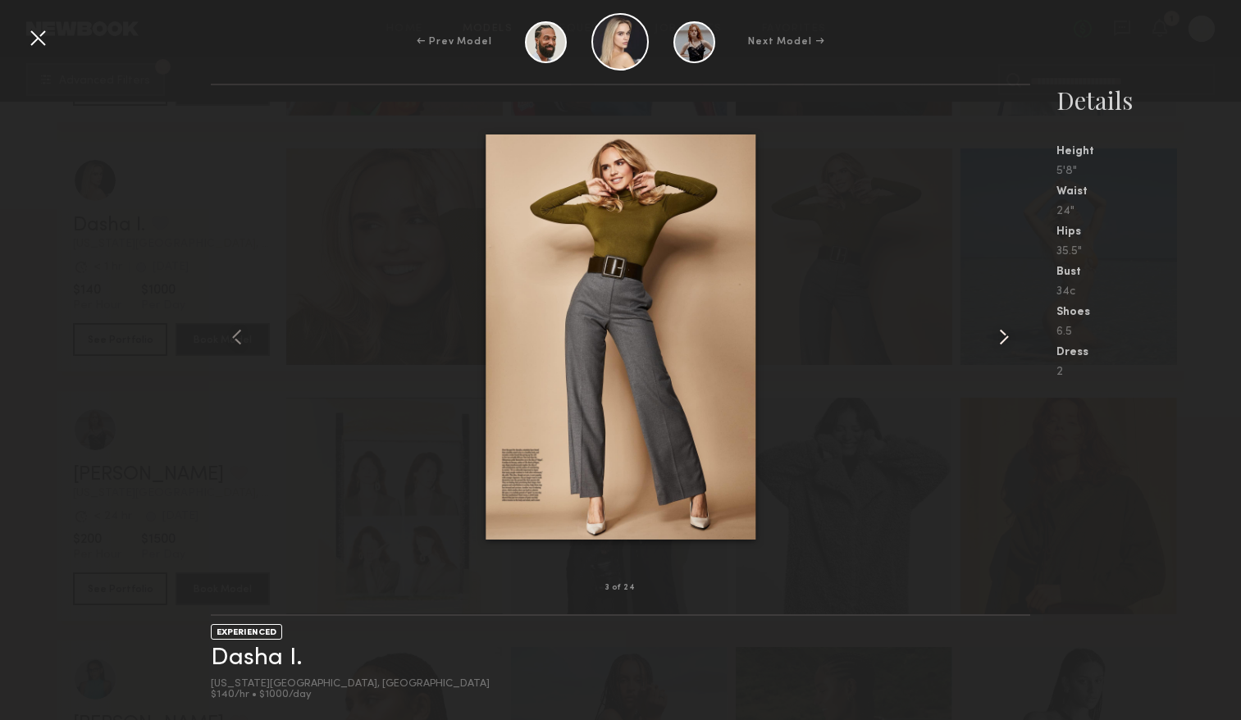
click at [1007, 345] on common-icon at bounding box center [1003, 337] width 26 height 26
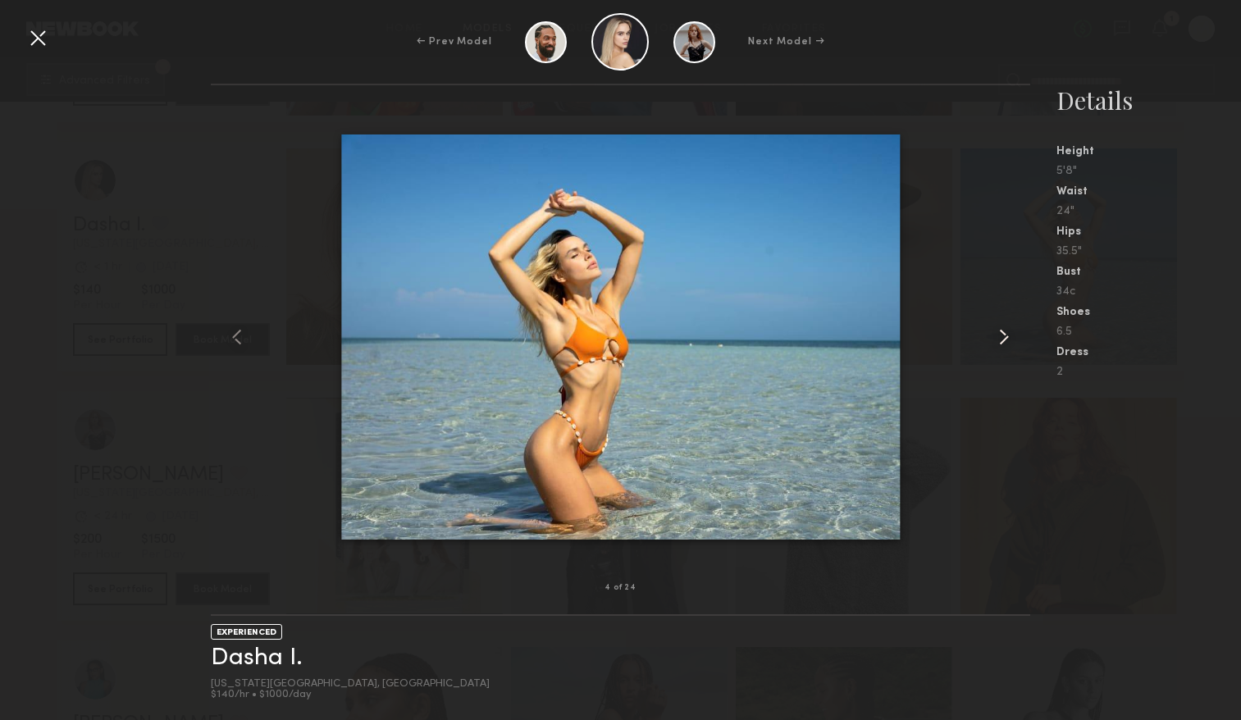
click at [1006, 346] on common-icon at bounding box center [1003, 337] width 26 height 26
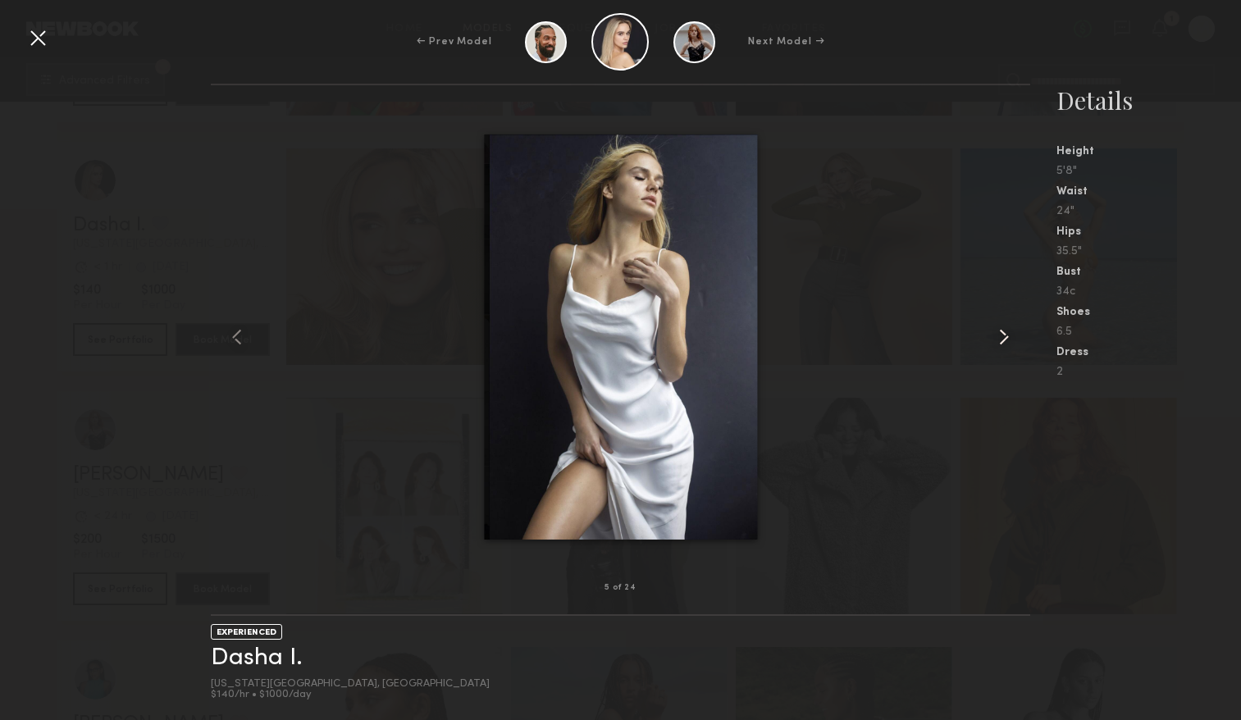
click at [1006, 347] on common-icon at bounding box center [1003, 337] width 26 height 26
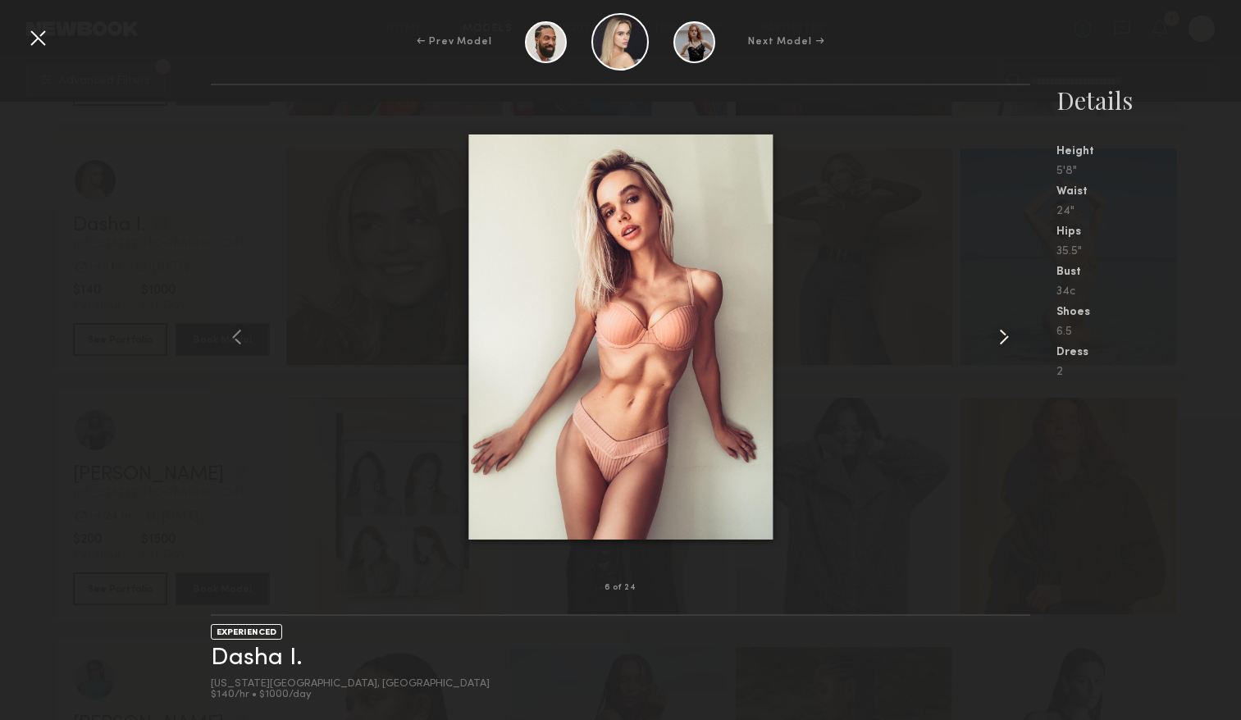
click at [1006, 347] on common-icon at bounding box center [1003, 337] width 26 height 26
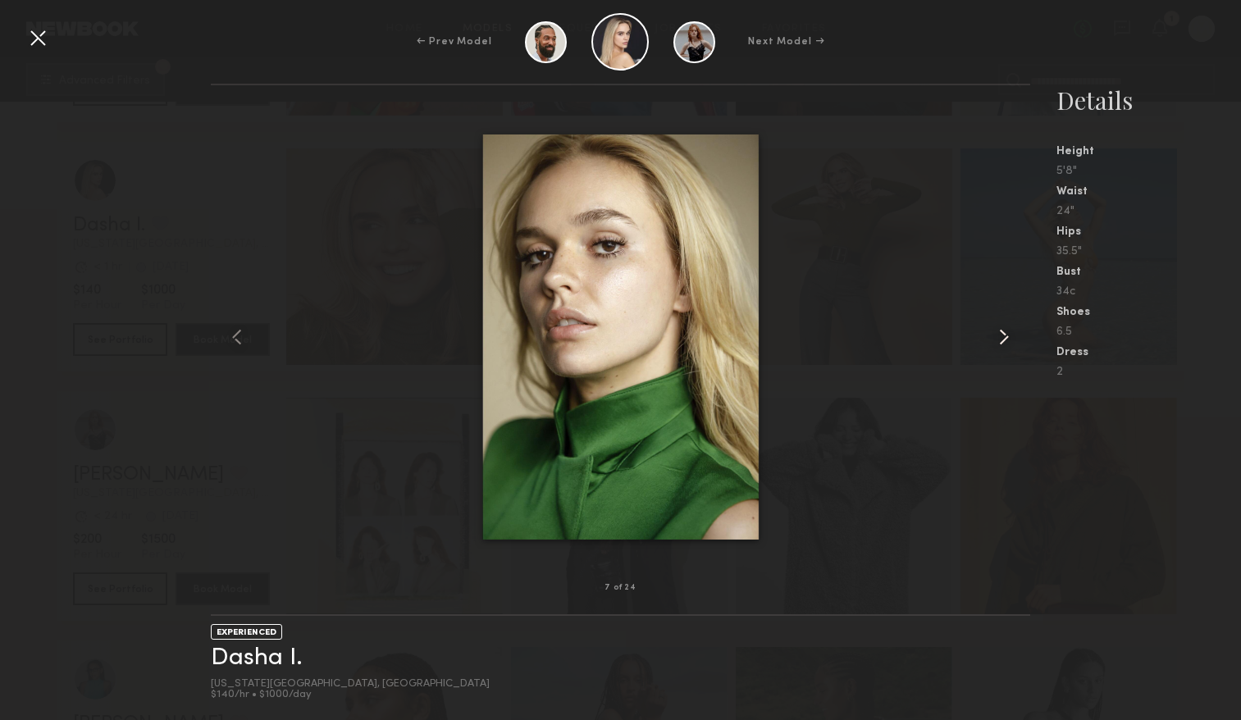
click at [1006, 347] on common-icon at bounding box center [1003, 337] width 26 height 26
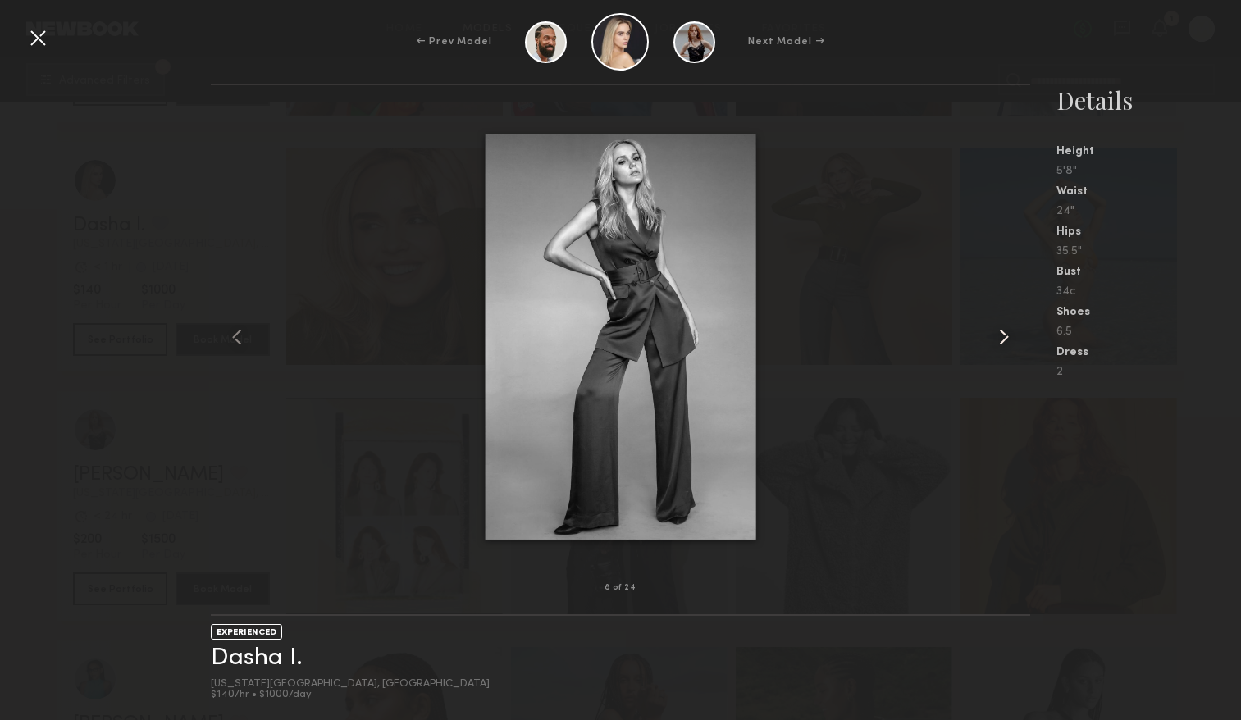
click at [1006, 347] on common-icon at bounding box center [1003, 337] width 26 height 26
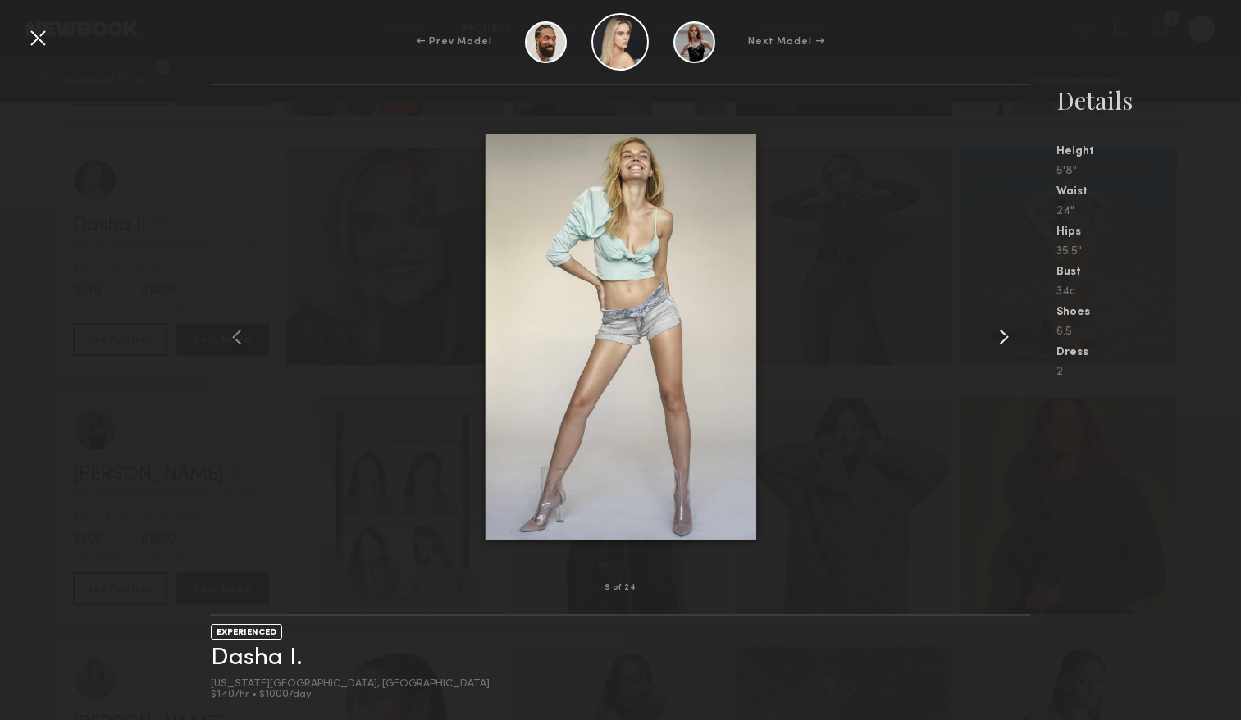
click at [1006, 347] on common-icon at bounding box center [1003, 337] width 26 height 26
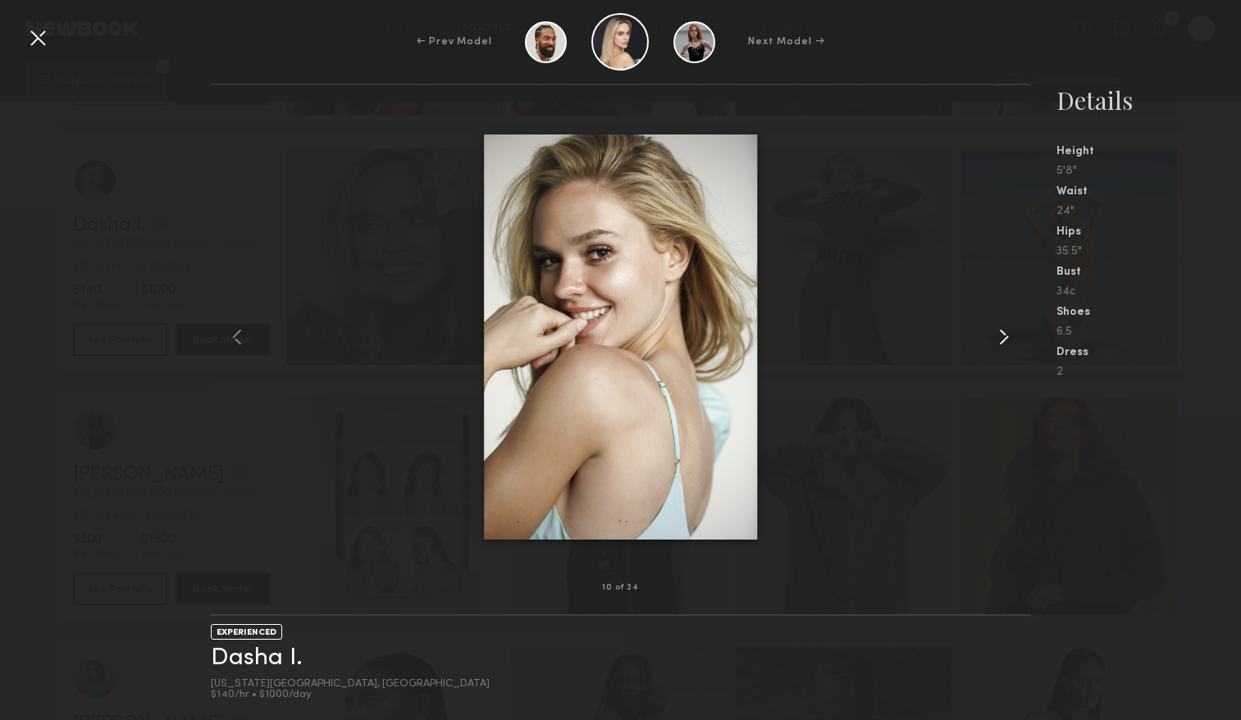
click at [1006, 348] on common-icon at bounding box center [1003, 337] width 26 height 26
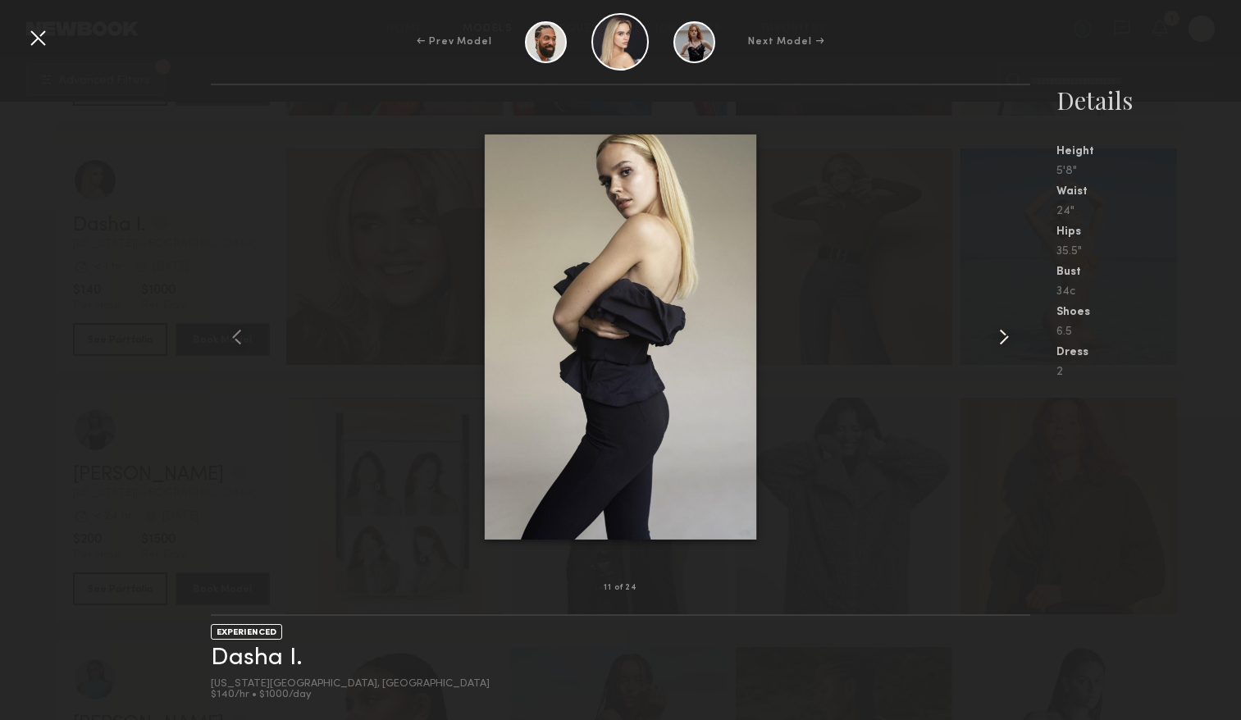
click at [1006, 348] on common-icon at bounding box center [1003, 337] width 26 height 26
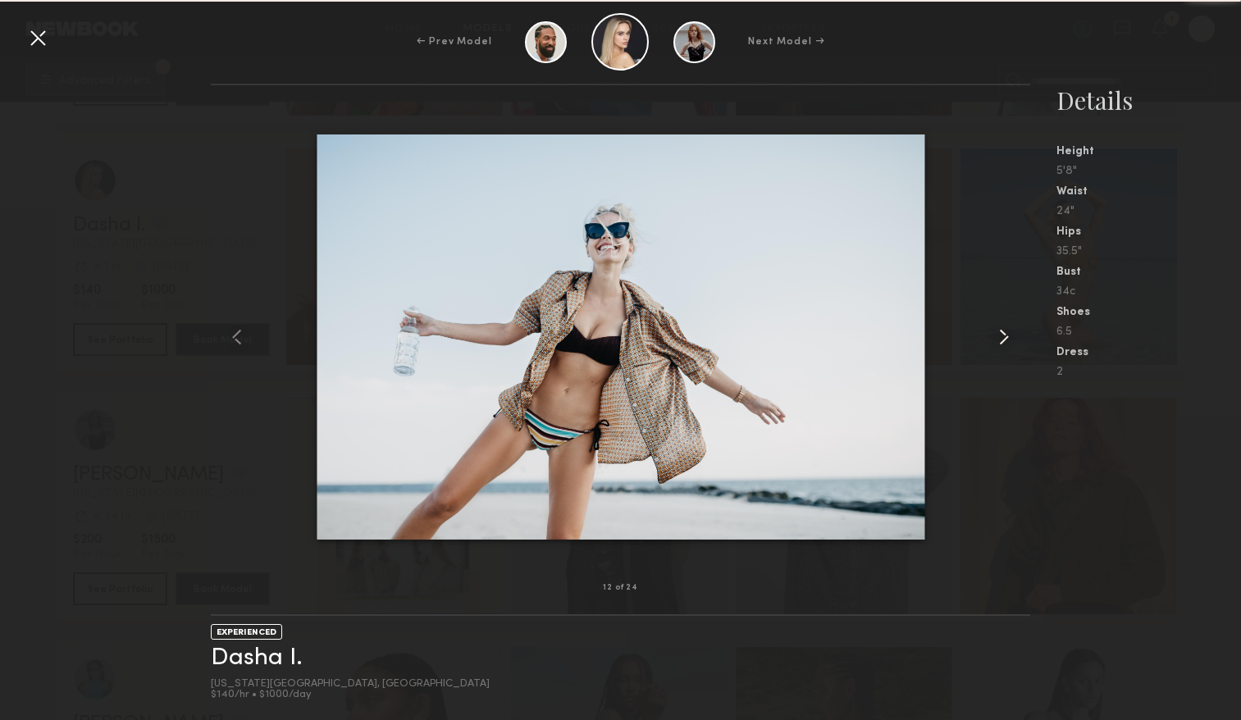
click at [1006, 348] on common-icon at bounding box center [1003, 337] width 26 height 26
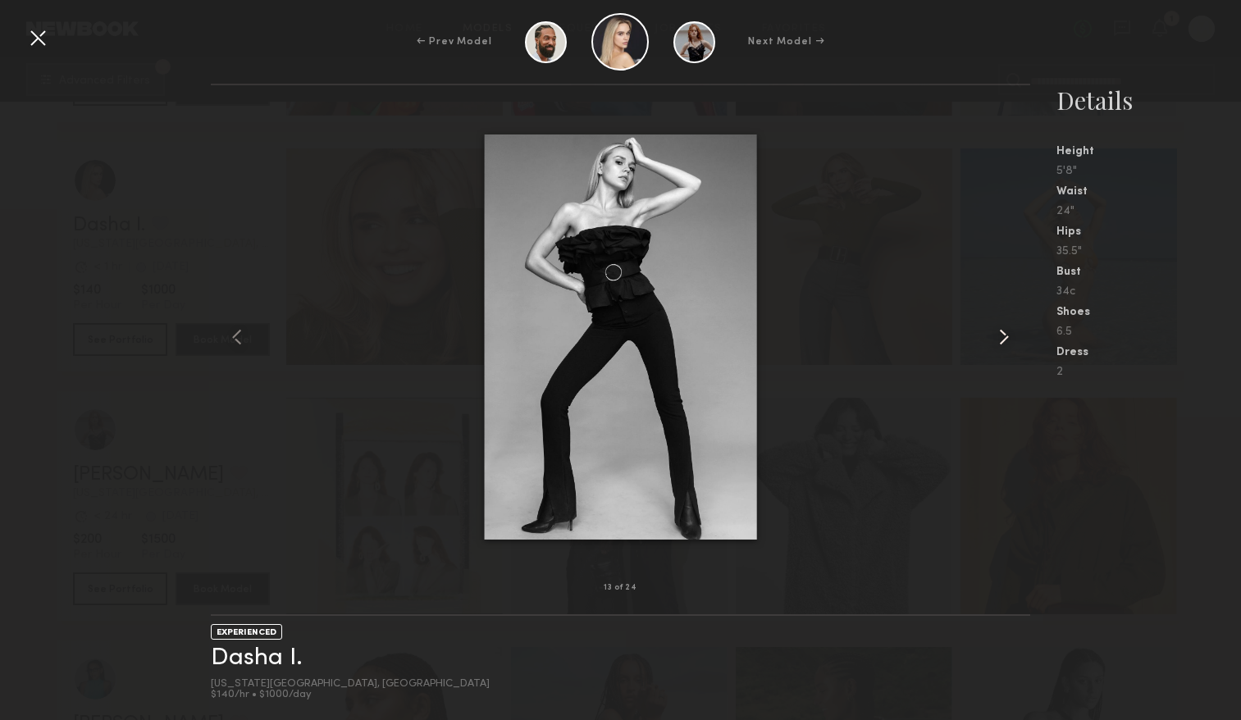
click at [1006, 348] on common-icon at bounding box center [1003, 337] width 26 height 26
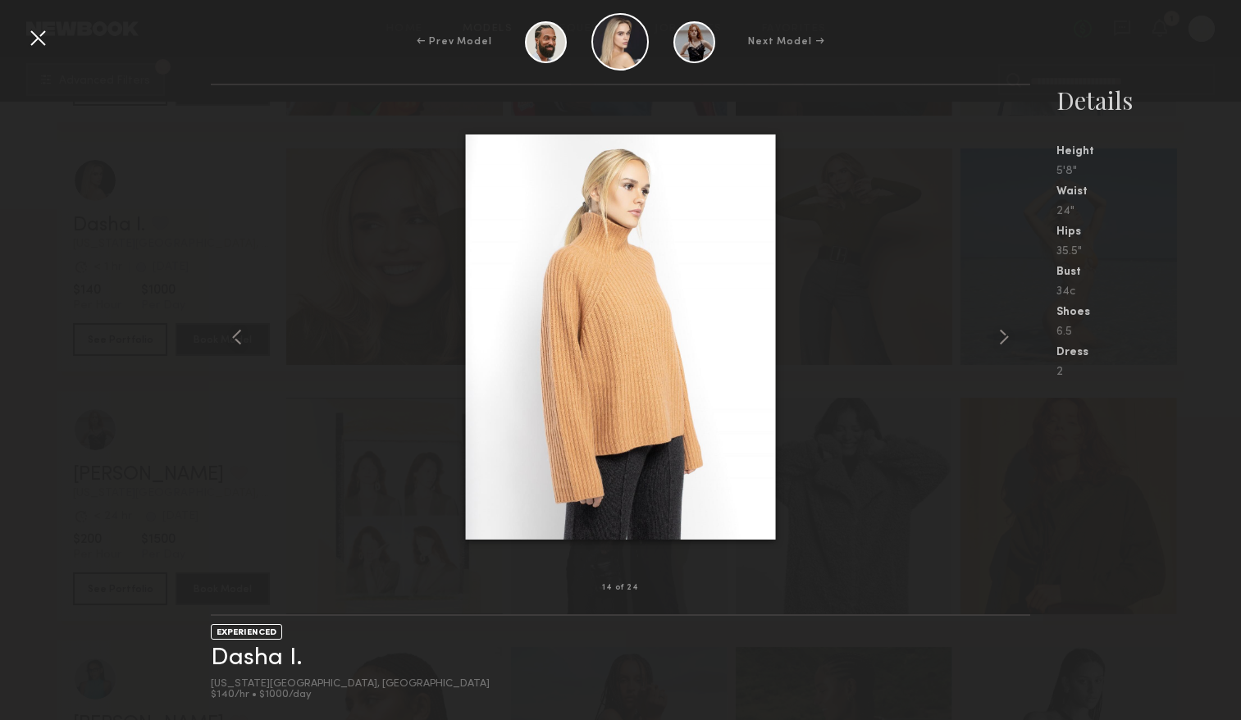
click at [34, 39] on div at bounding box center [38, 38] width 26 height 26
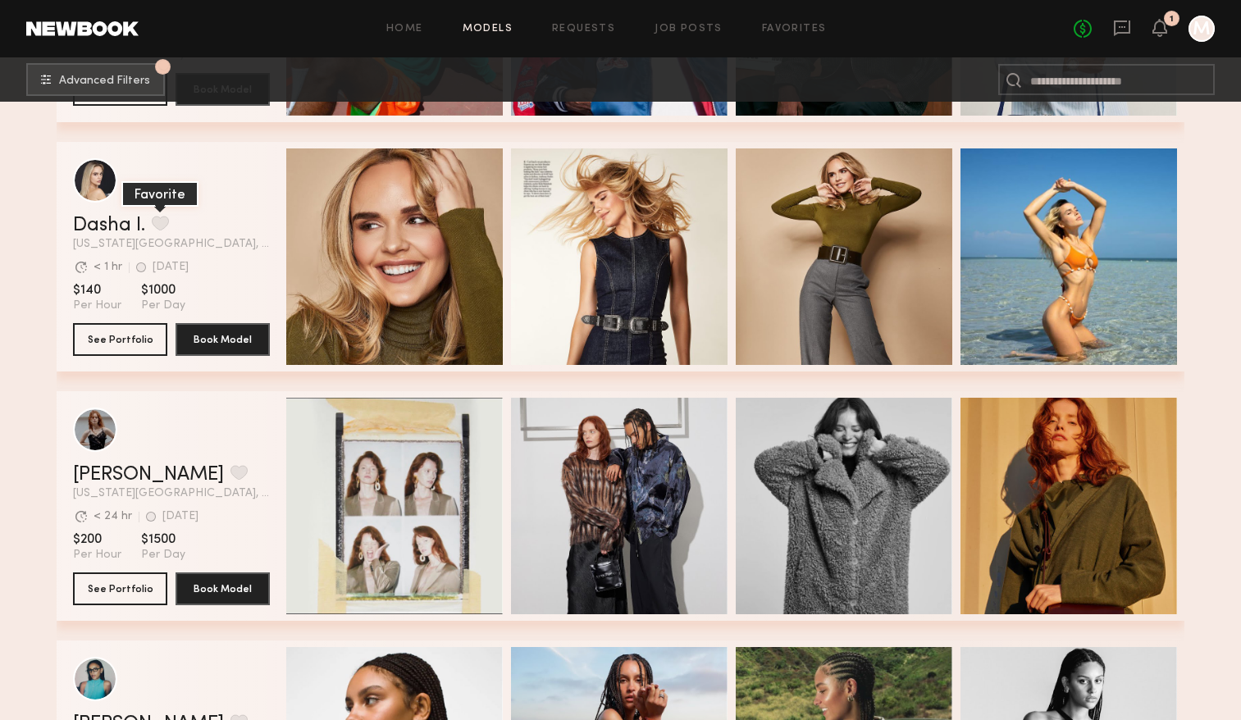
click at [158, 220] on button "grid" at bounding box center [160, 223] width 17 height 15
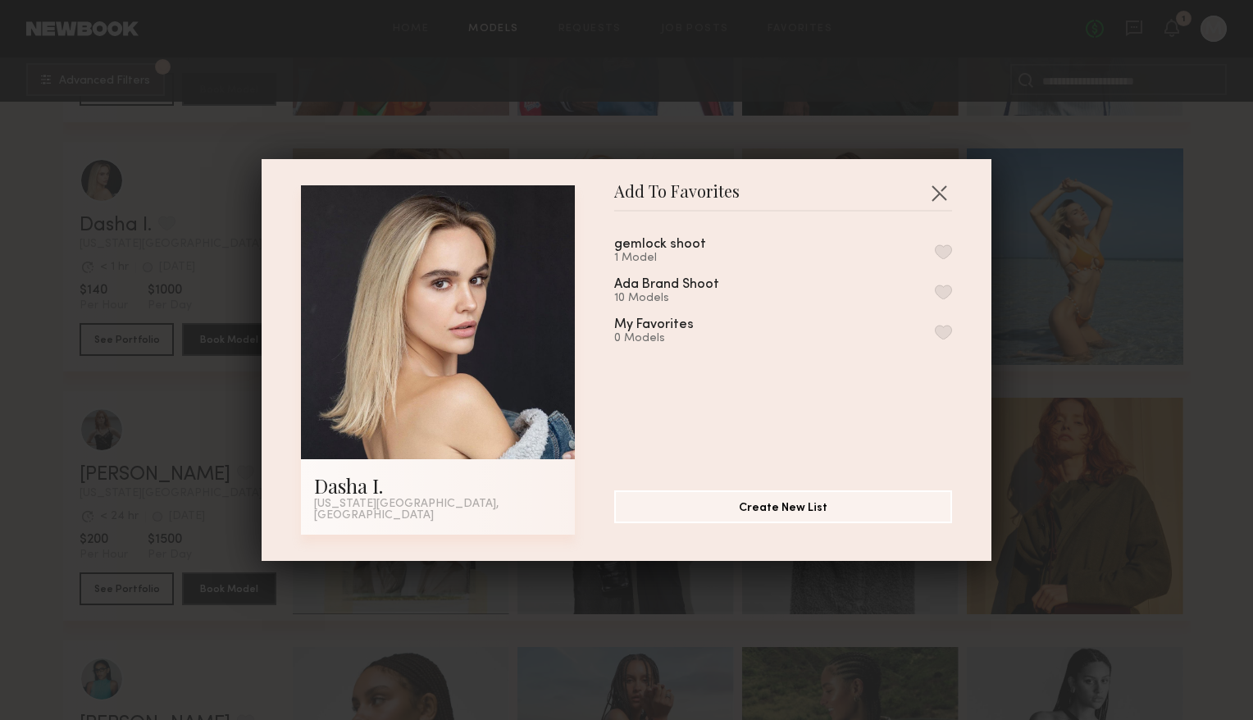
click at [935, 294] on button "button" at bounding box center [943, 292] width 17 height 15
click at [936, 189] on button "button" at bounding box center [939, 193] width 26 height 26
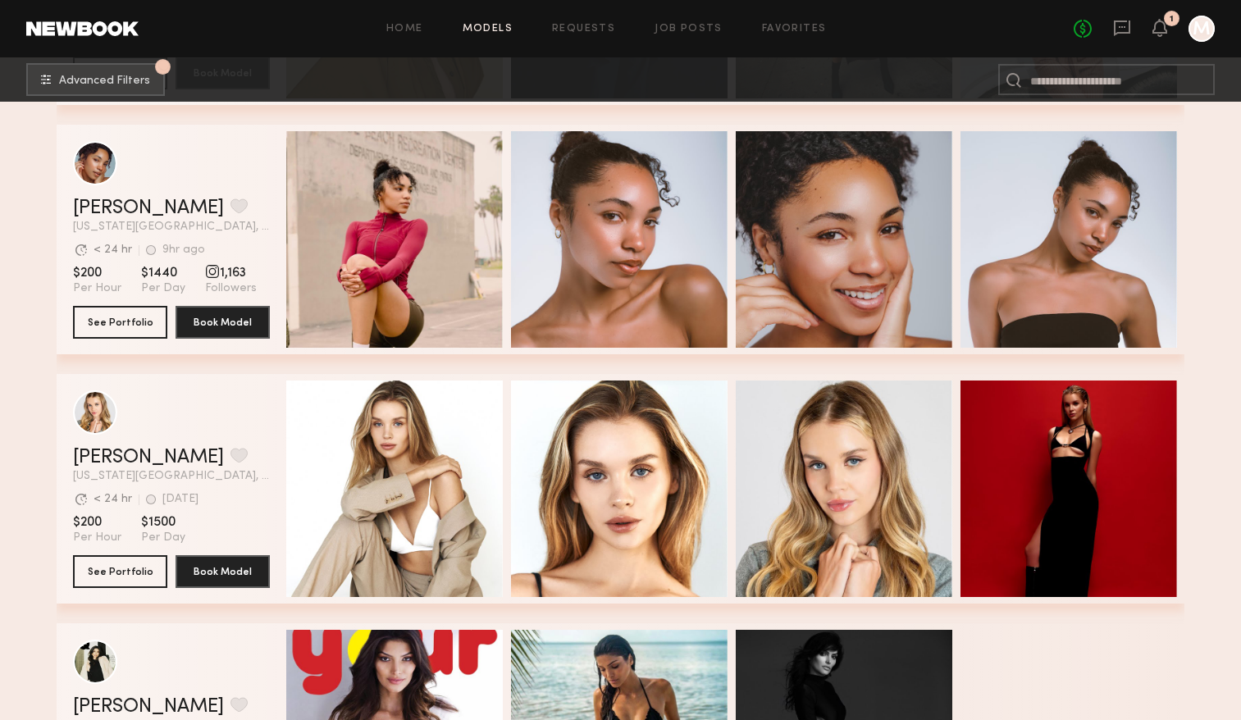
scroll to position [50114, 0]
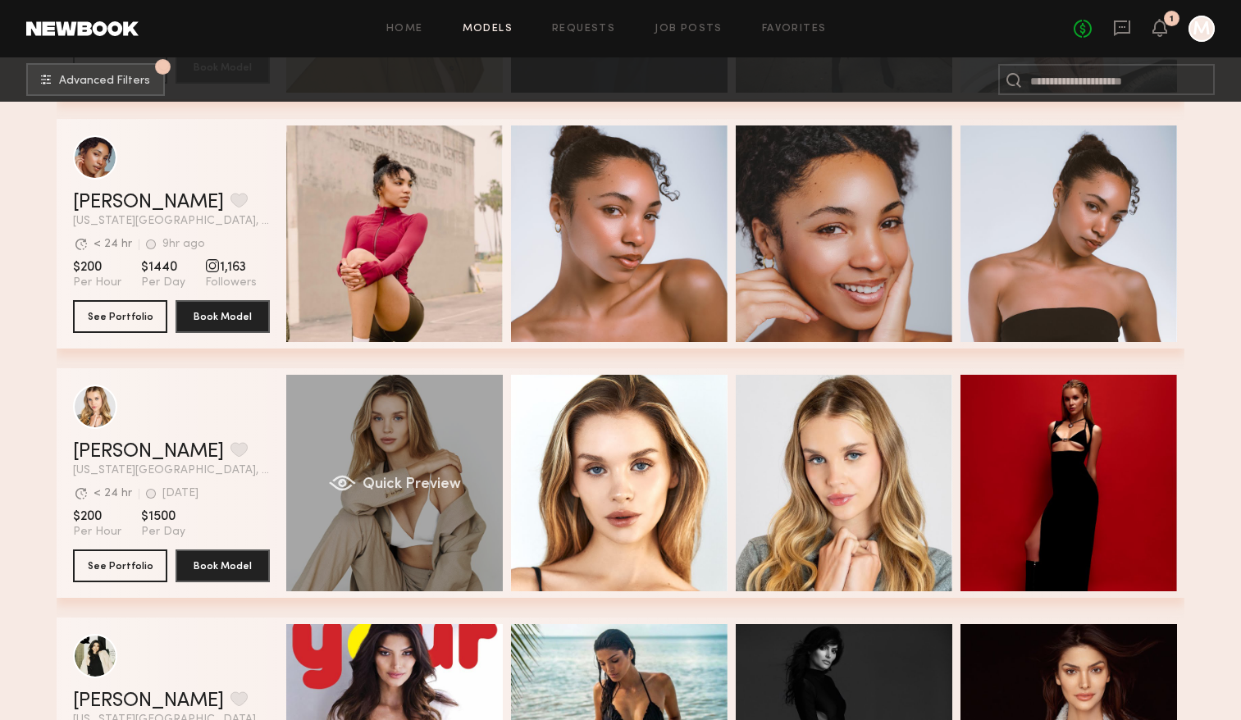
click at [397, 520] on div "Quick Preview" at bounding box center [394, 483] width 216 height 216
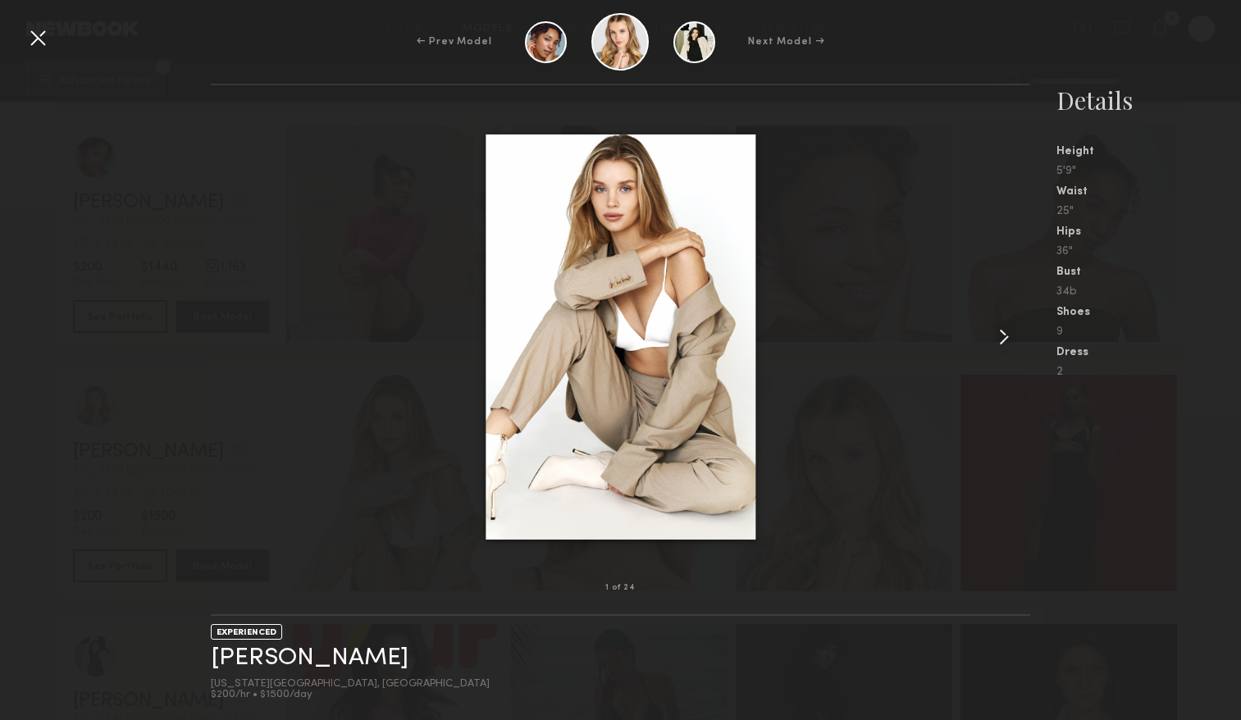
click at [994, 334] on common-icon at bounding box center [1003, 337] width 26 height 26
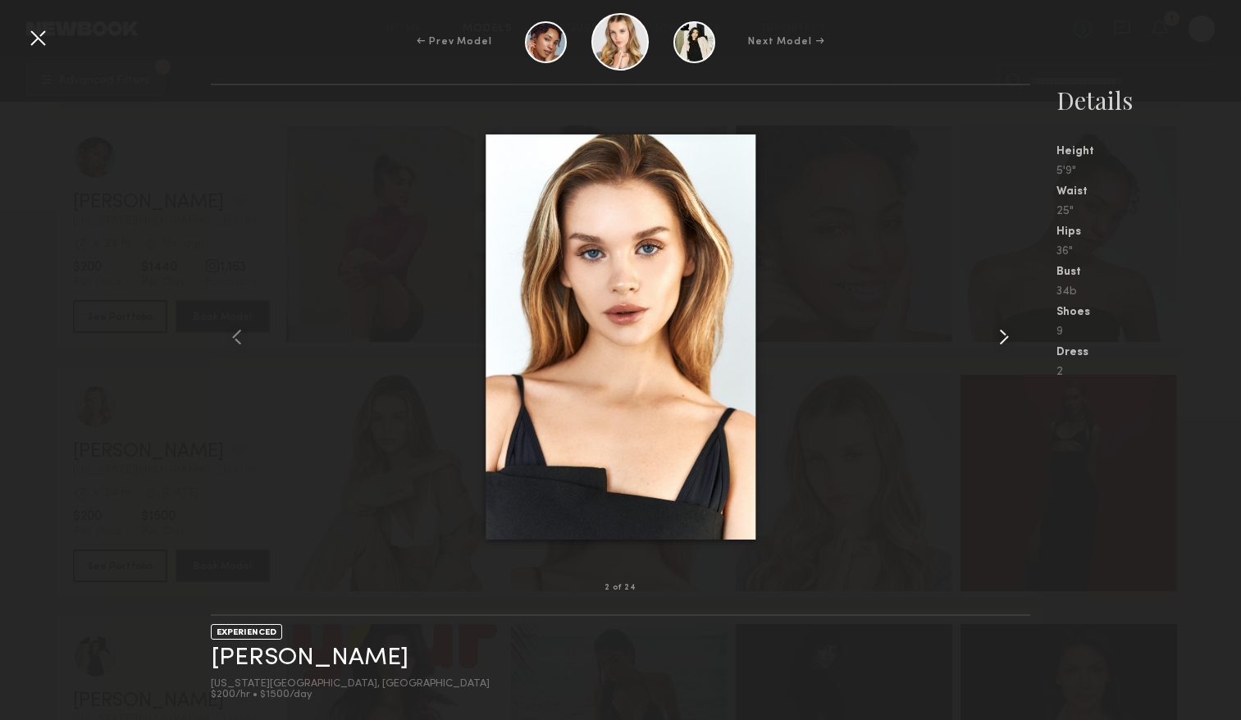
click at [995, 335] on common-icon at bounding box center [1003, 337] width 26 height 26
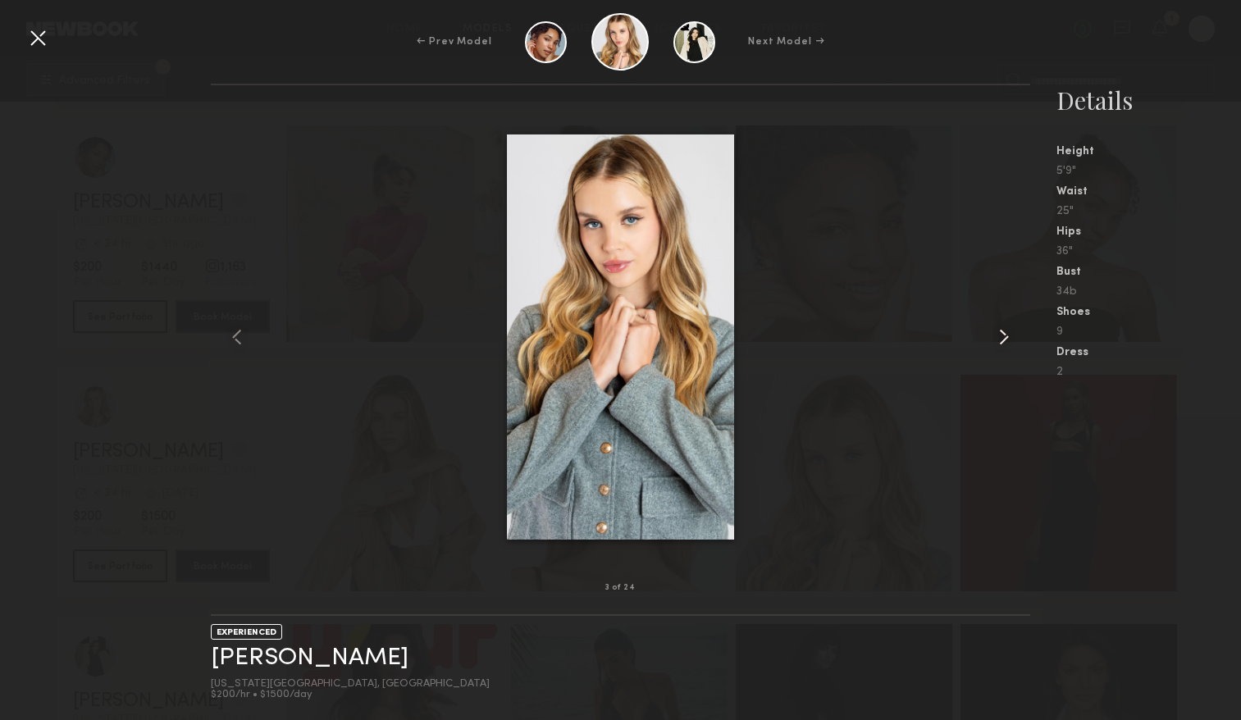
click at [995, 335] on common-icon at bounding box center [1003, 337] width 26 height 26
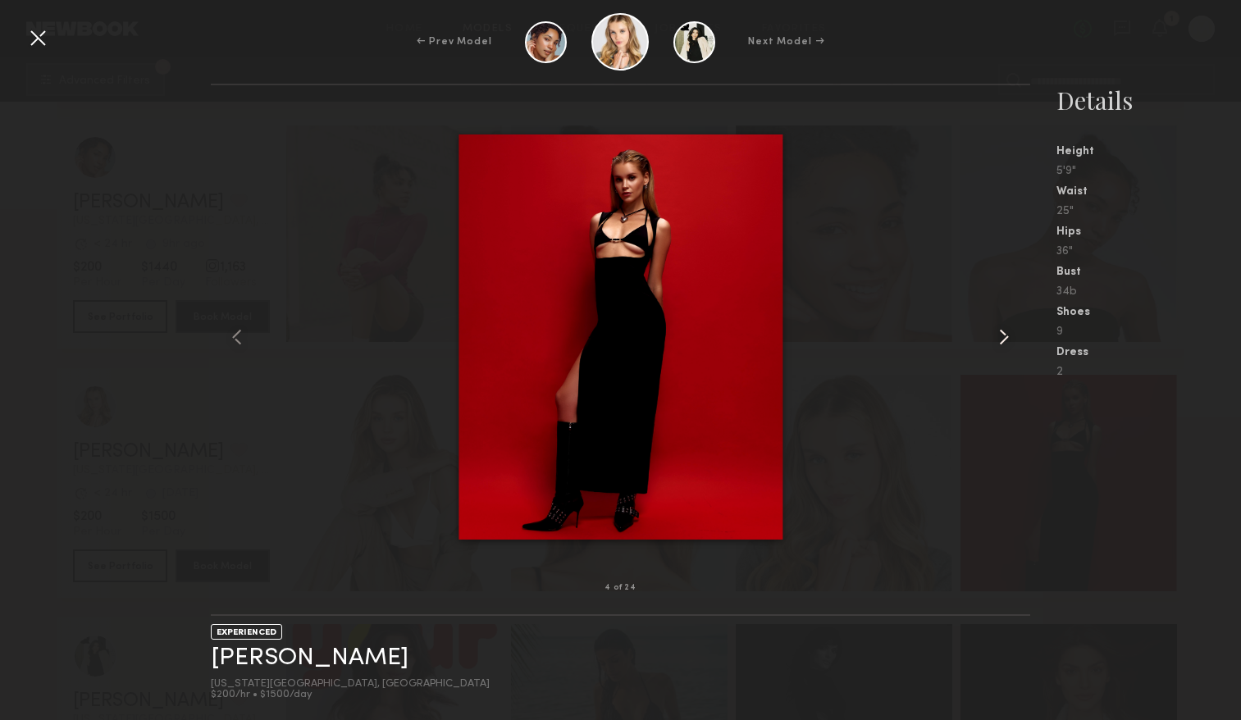
click at [995, 335] on common-icon at bounding box center [1003, 337] width 26 height 26
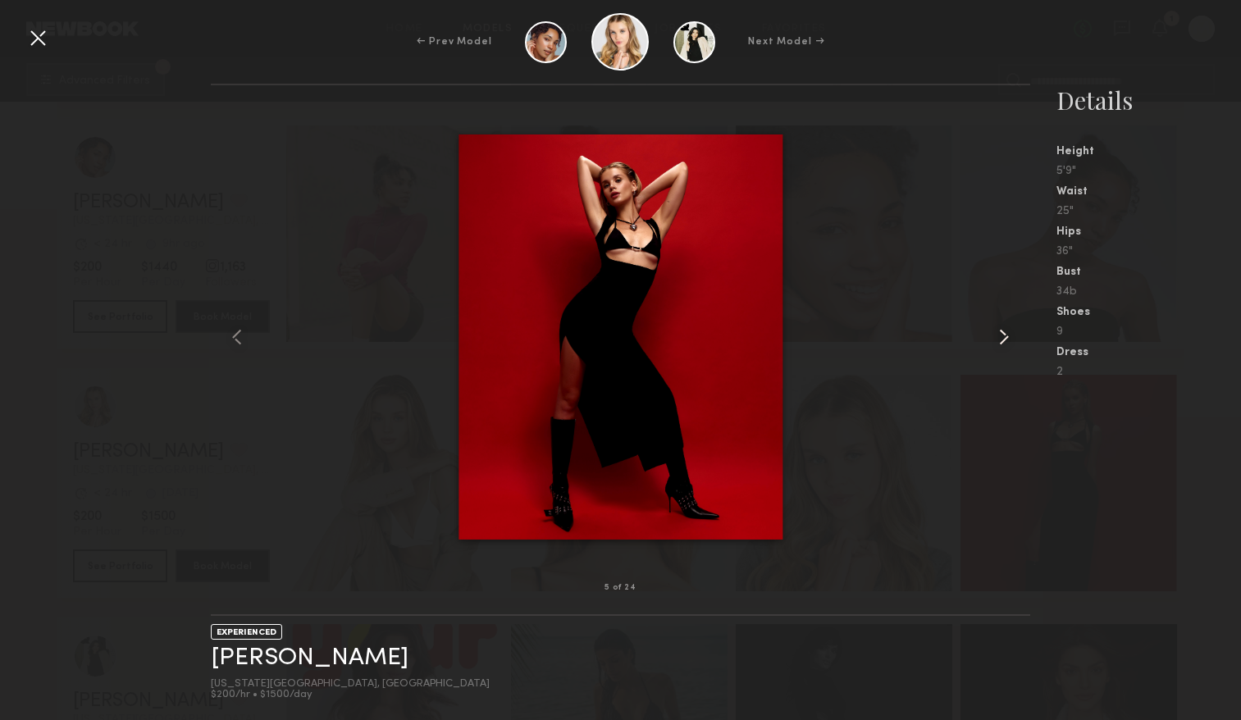
click at [995, 335] on common-icon at bounding box center [1003, 337] width 26 height 26
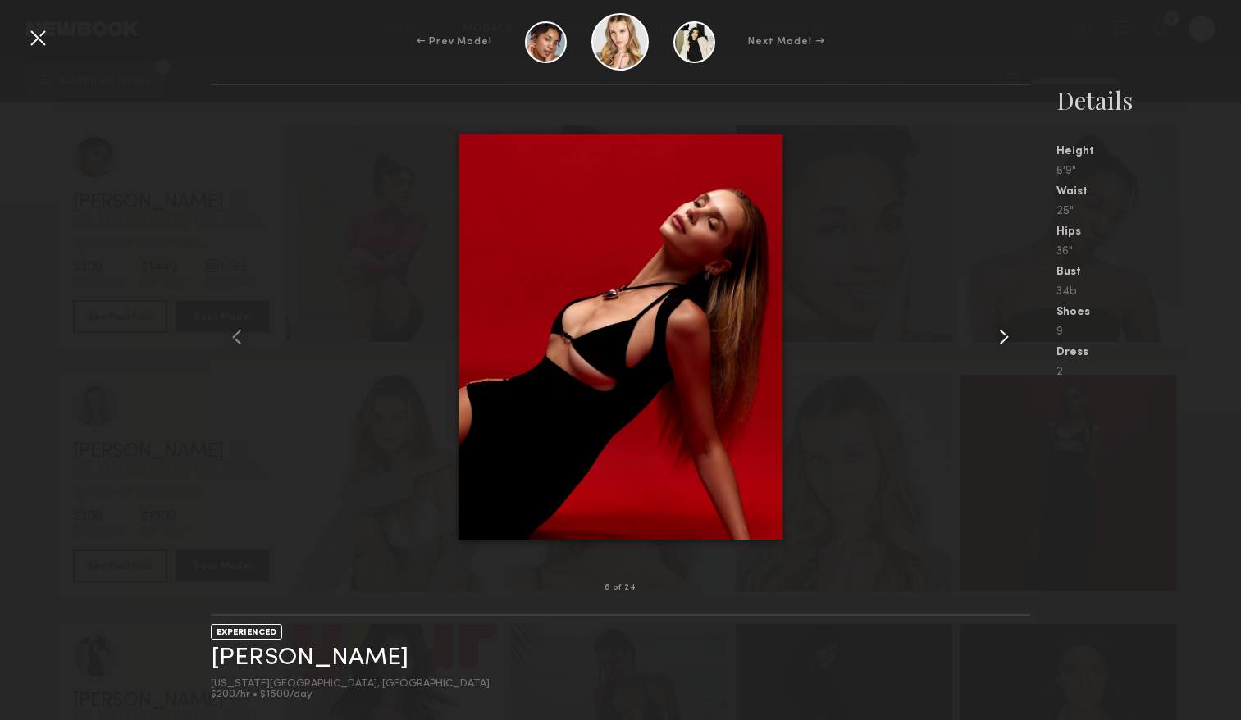
click at [995, 335] on common-icon at bounding box center [1003, 337] width 26 height 26
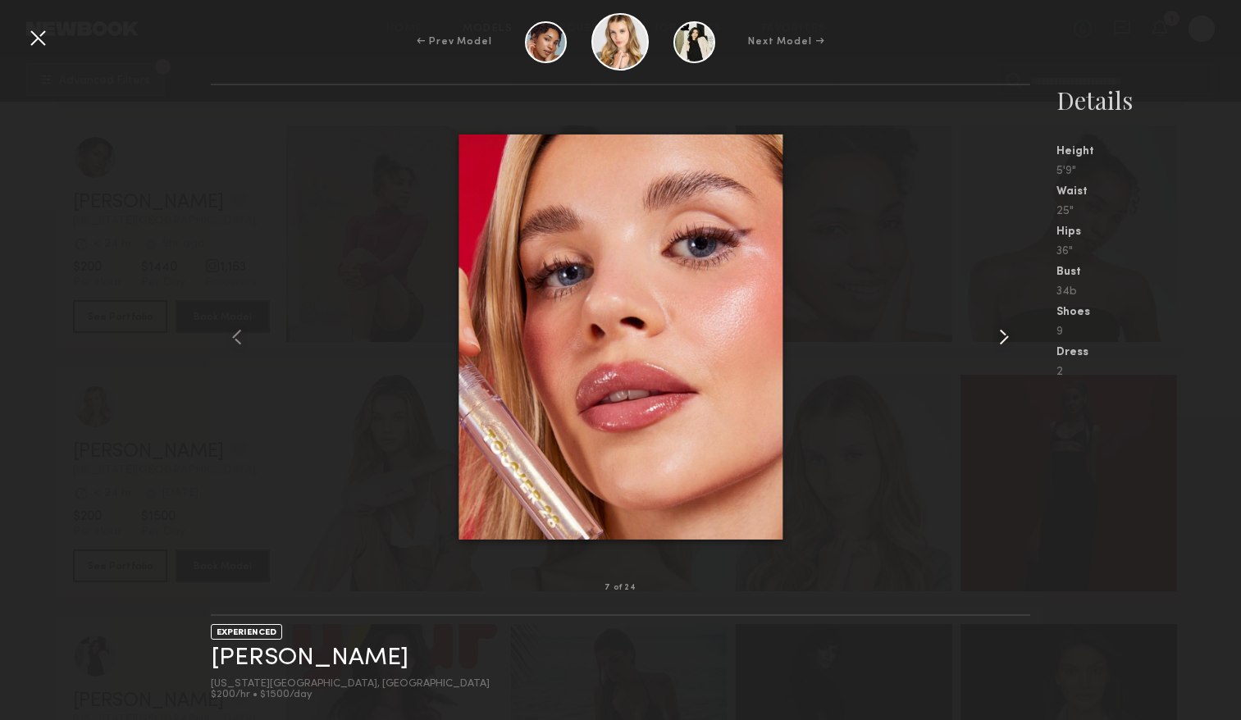
click at [995, 335] on common-icon at bounding box center [1003, 337] width 26 height 26
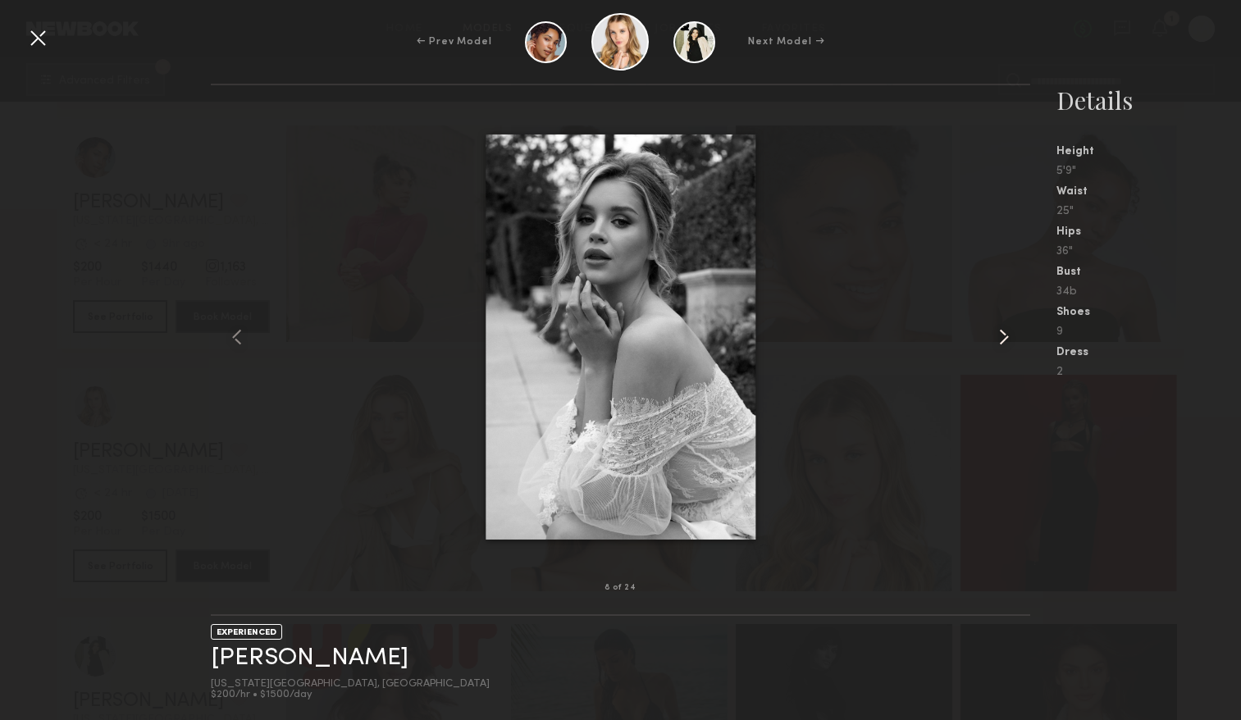
click at [995, 335] on common-icon at bounding box center [1003, 337] width 26 height 26
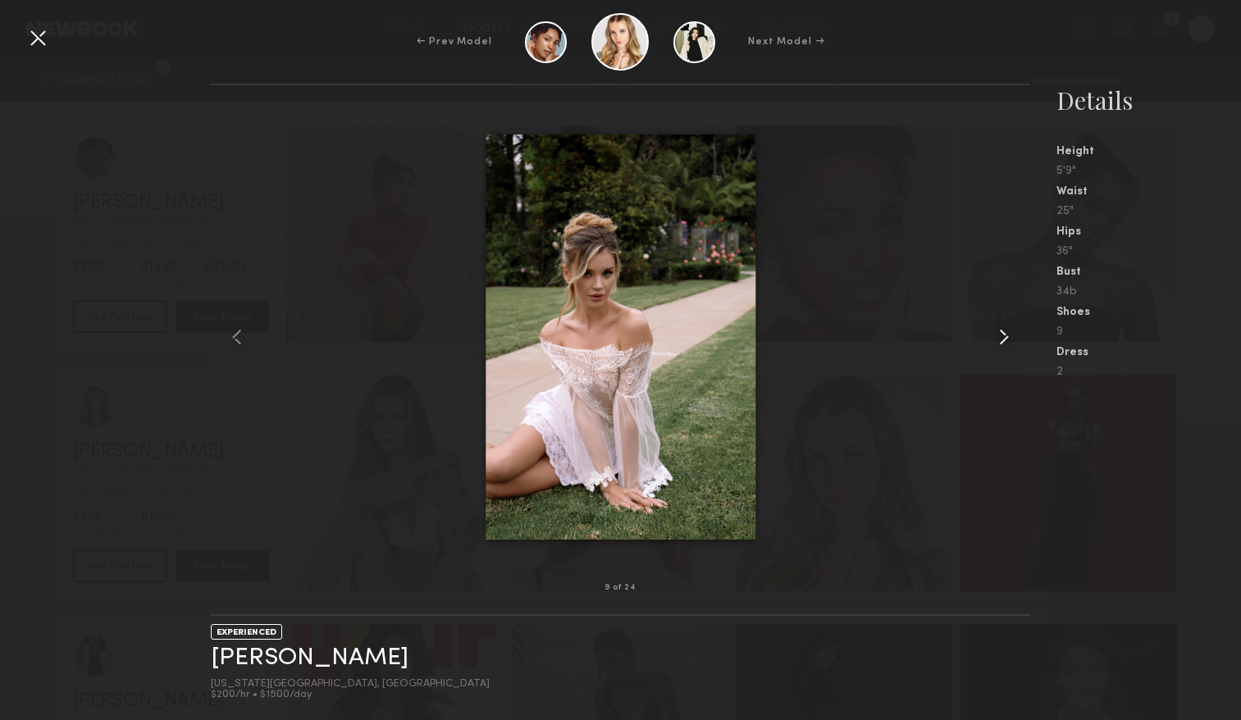
click at [995, 335] on common-icon at bounding box center [1003, 337] width 26 height 26
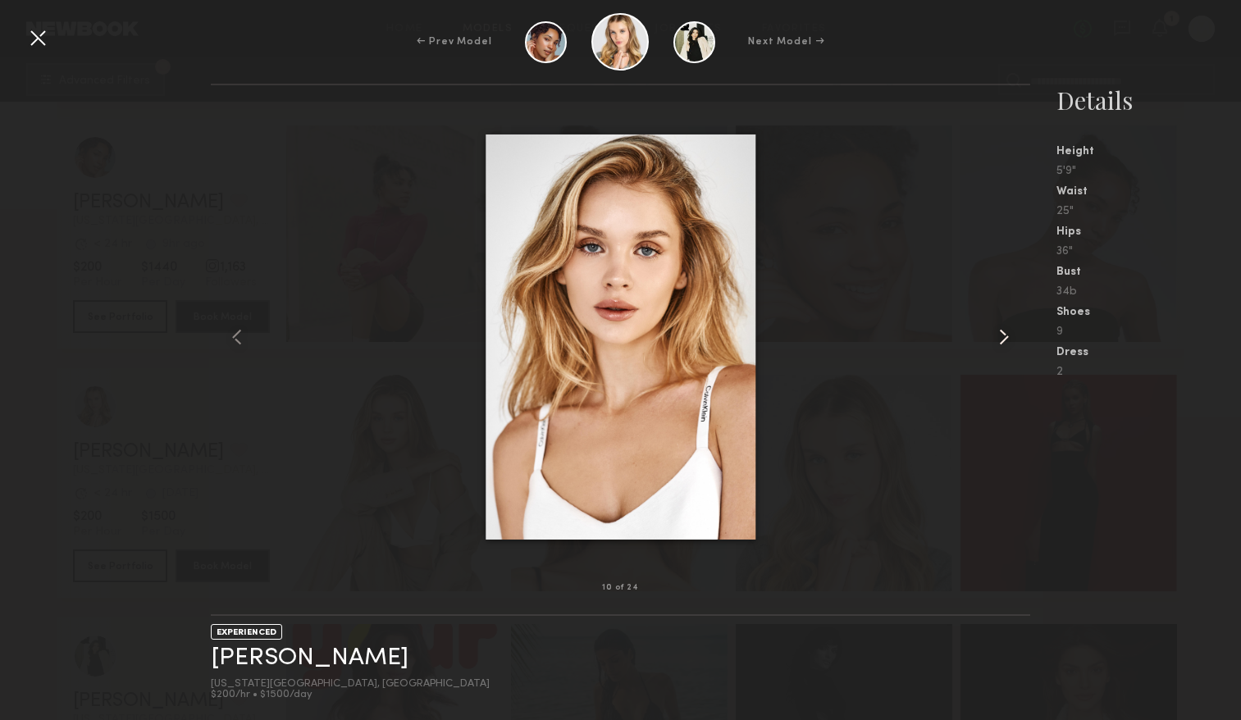
click at [995, 335] on common-icon at bounding box center [1003, 337] width 26 height 26
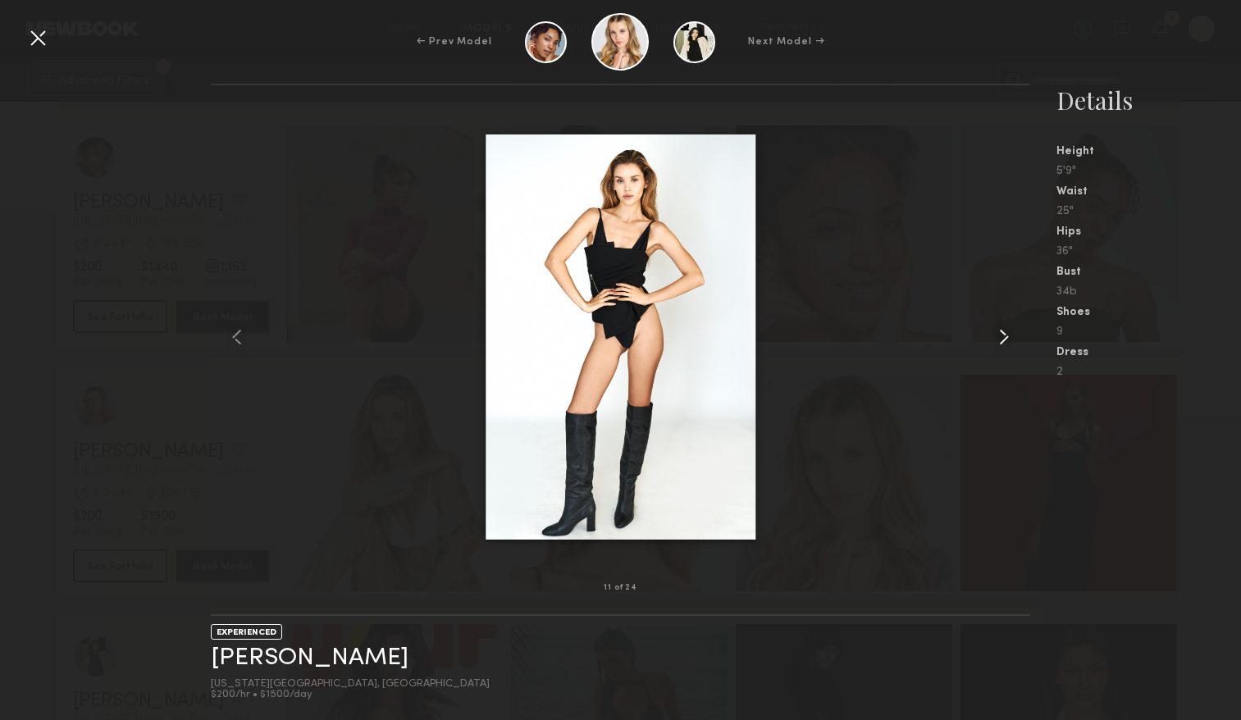
click at [995, 335] on common-icon at bounding box center [1003, 337] width 26 height 26
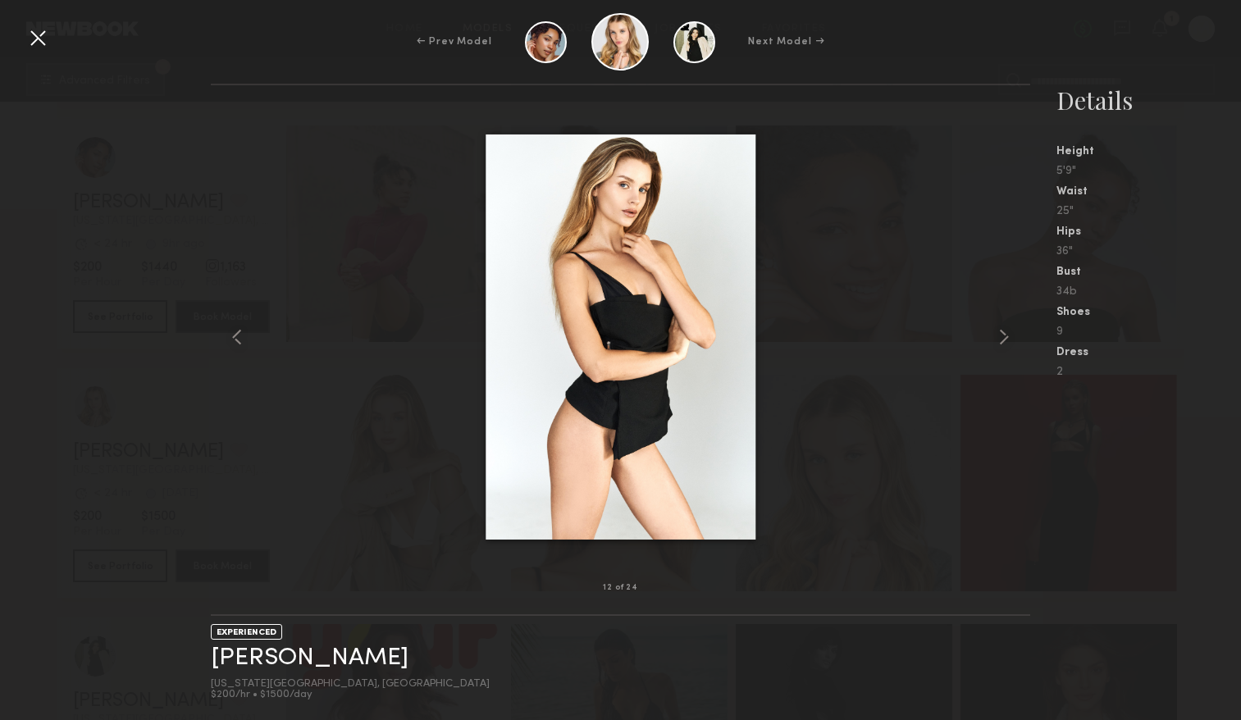
click at [52, 42] on div "← Prev Model Next Model →" at bounding box center [620, 41] width 1241 height 57
click at [37, 34] on div at bounding box center [38, 38] width 26 height 26
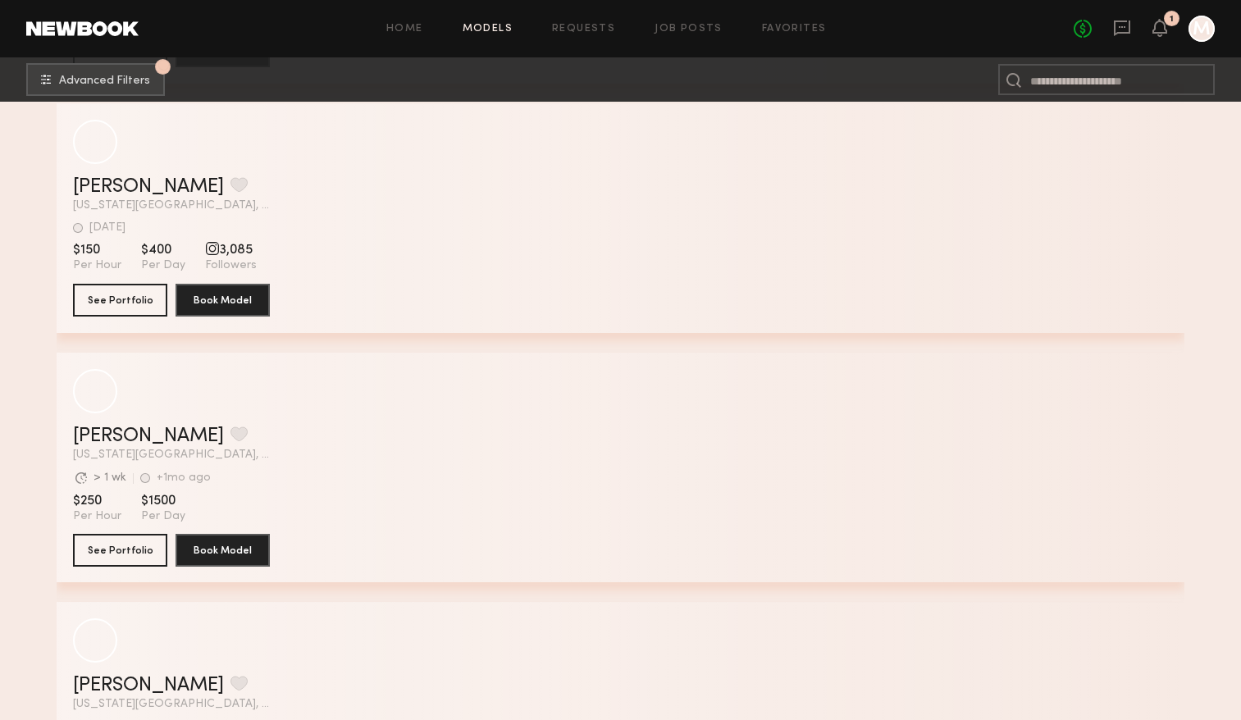
scroll to position [60074, 0]
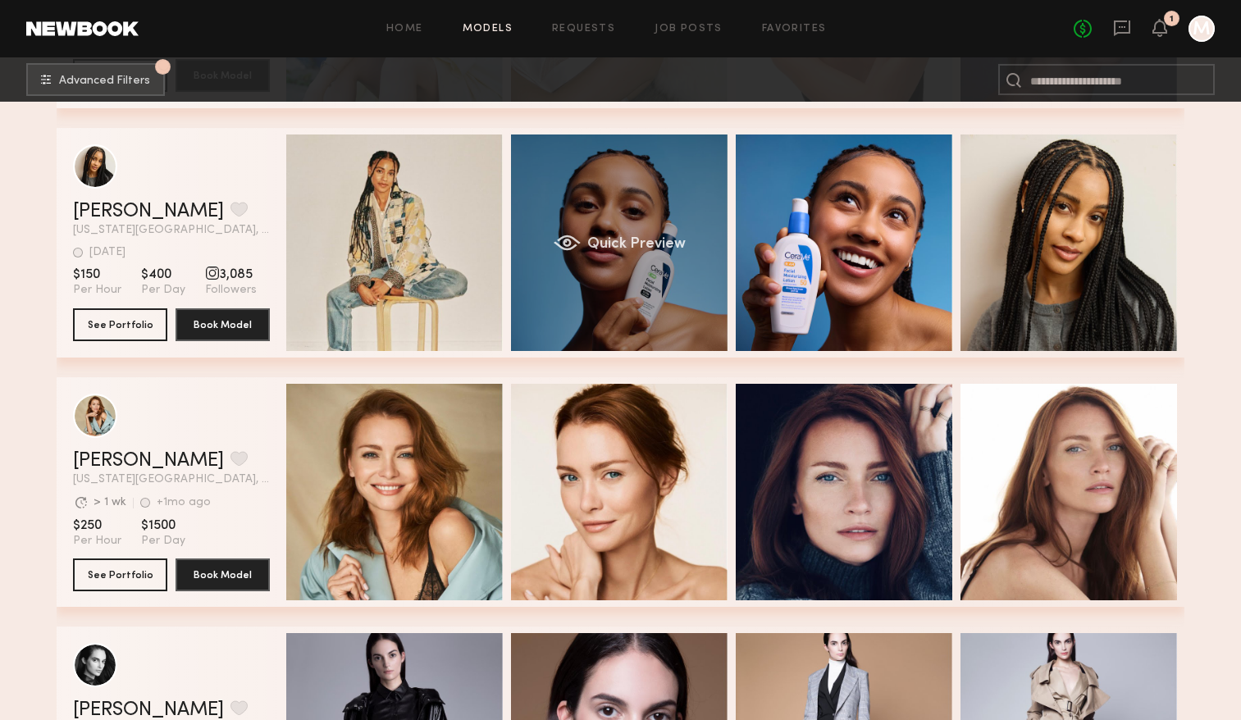
click at [658, 238] on span "Quick Preview" at bounding box center [636, 244] width 98 height 15
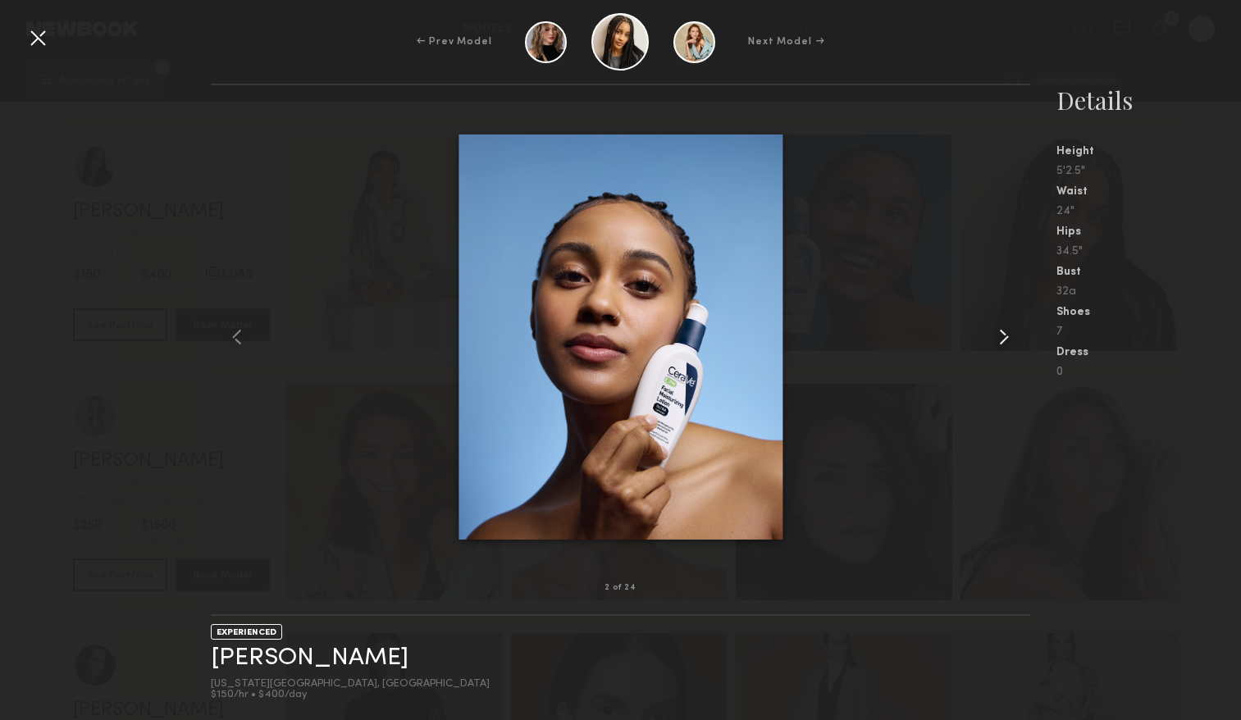
click at [999, 335] on common-icon at bounding box center [1003, 337] width 26 height 26
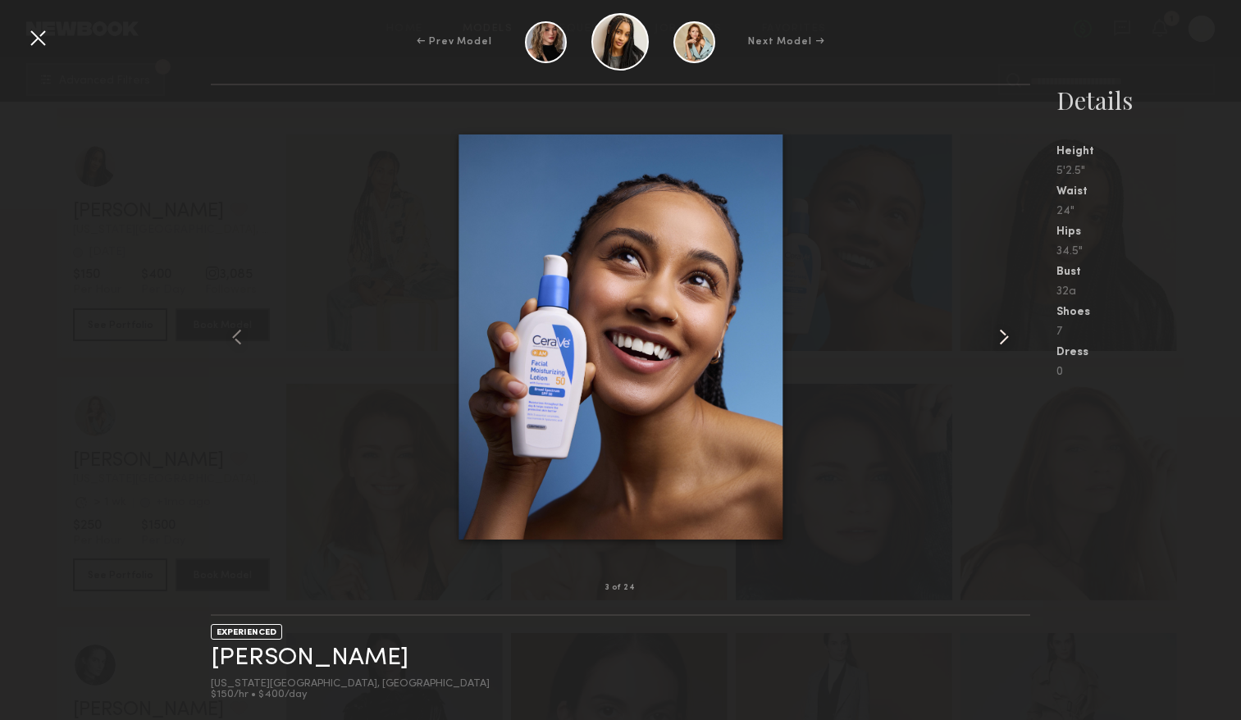
click at [998, 335] on common-icon at bounding box center [1003, 337] width 26 height 26
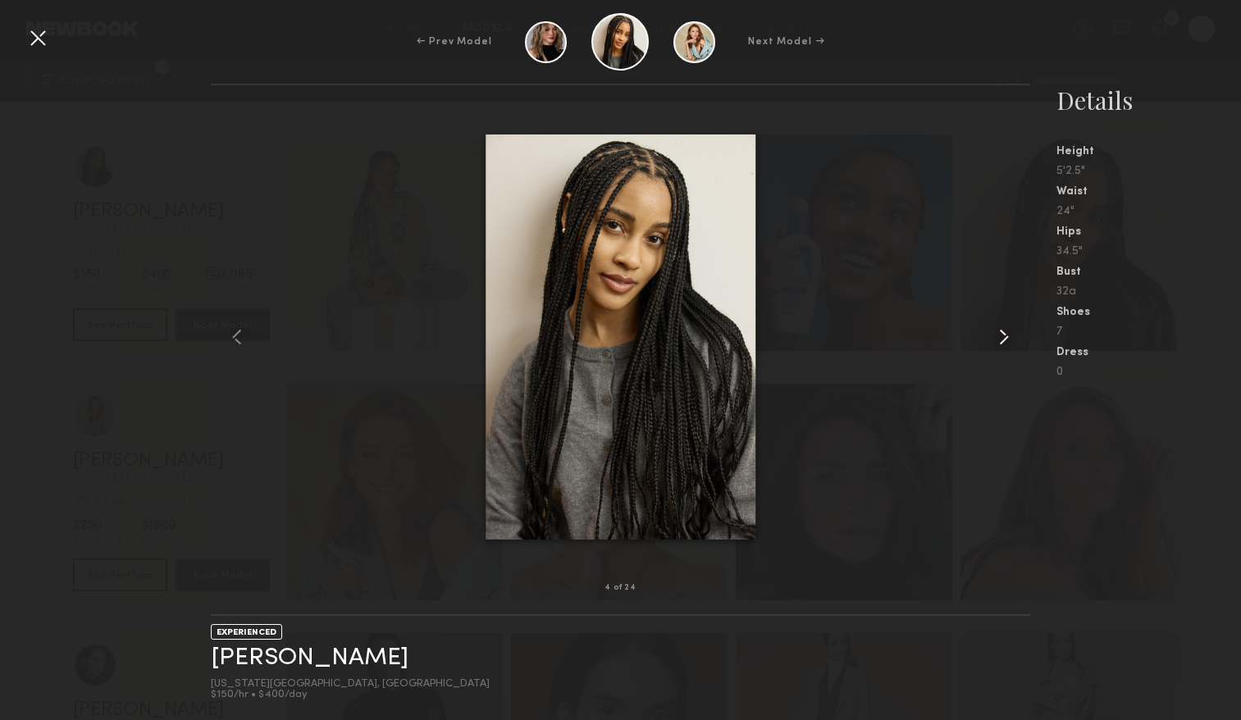
click at [998, 335] on common-icon at bounding box center [1003, 337] width 26 height 26
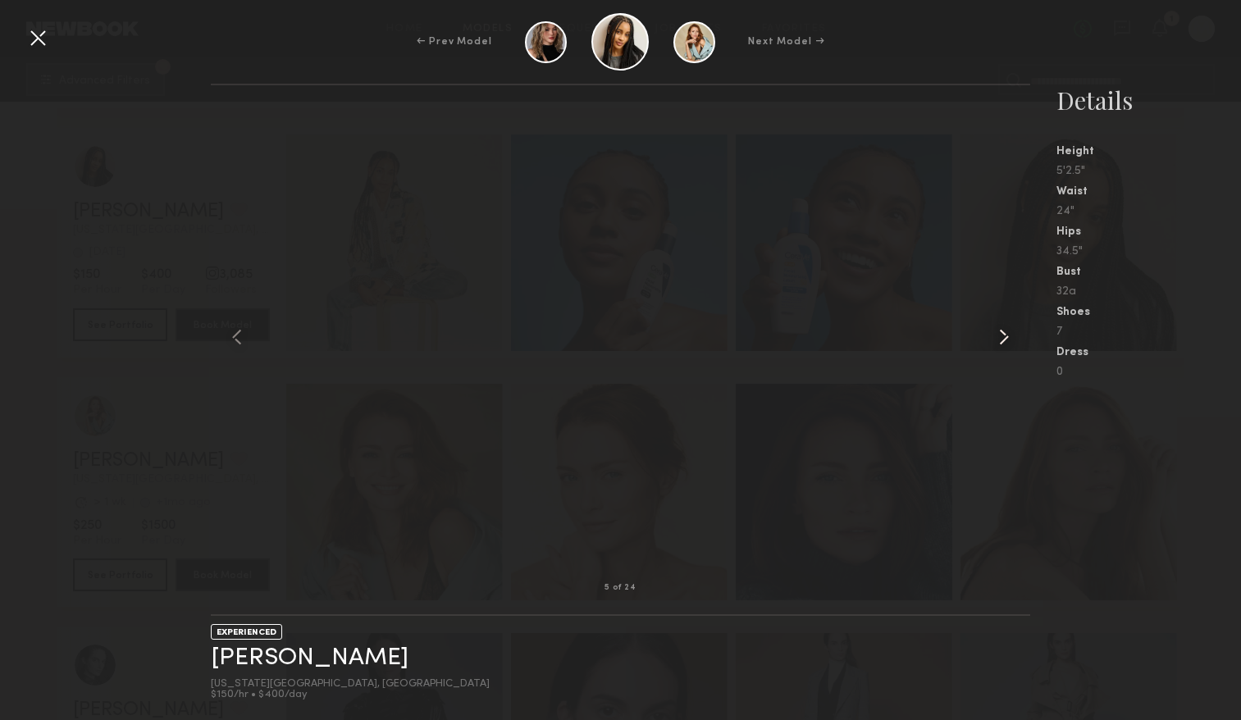
click at [998, 335] on common-icon at bounding box center [1003, 337] width 26 height 26
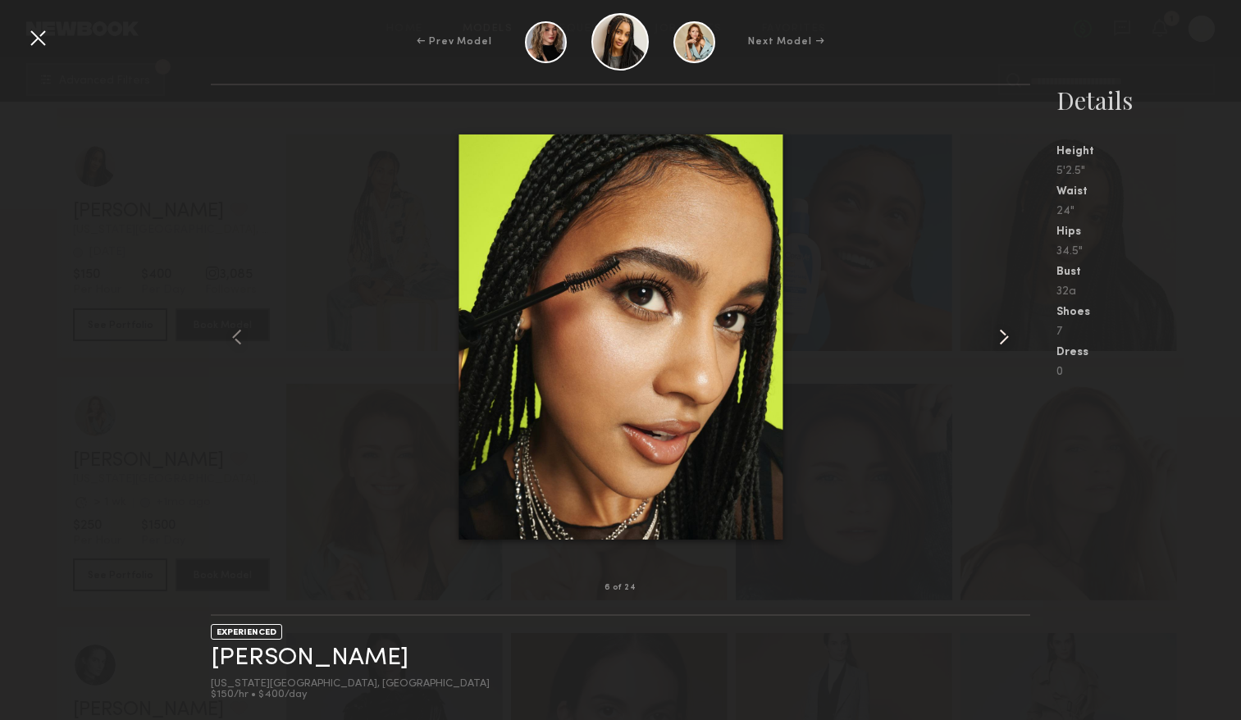
click at [998, 335] on common-icon at bounding box center [1003, 337] width 26 height 26
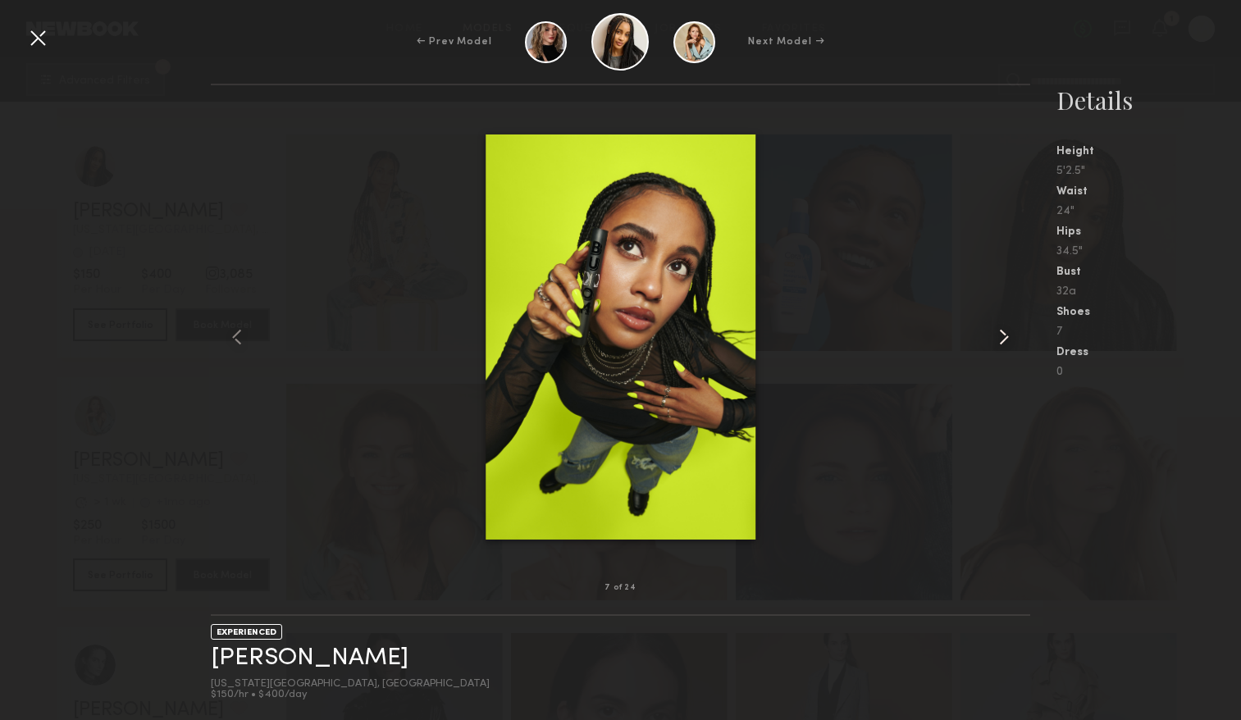
click at [998, 335] on common-icon at bounding box center [1003, 337] width 26 height 26
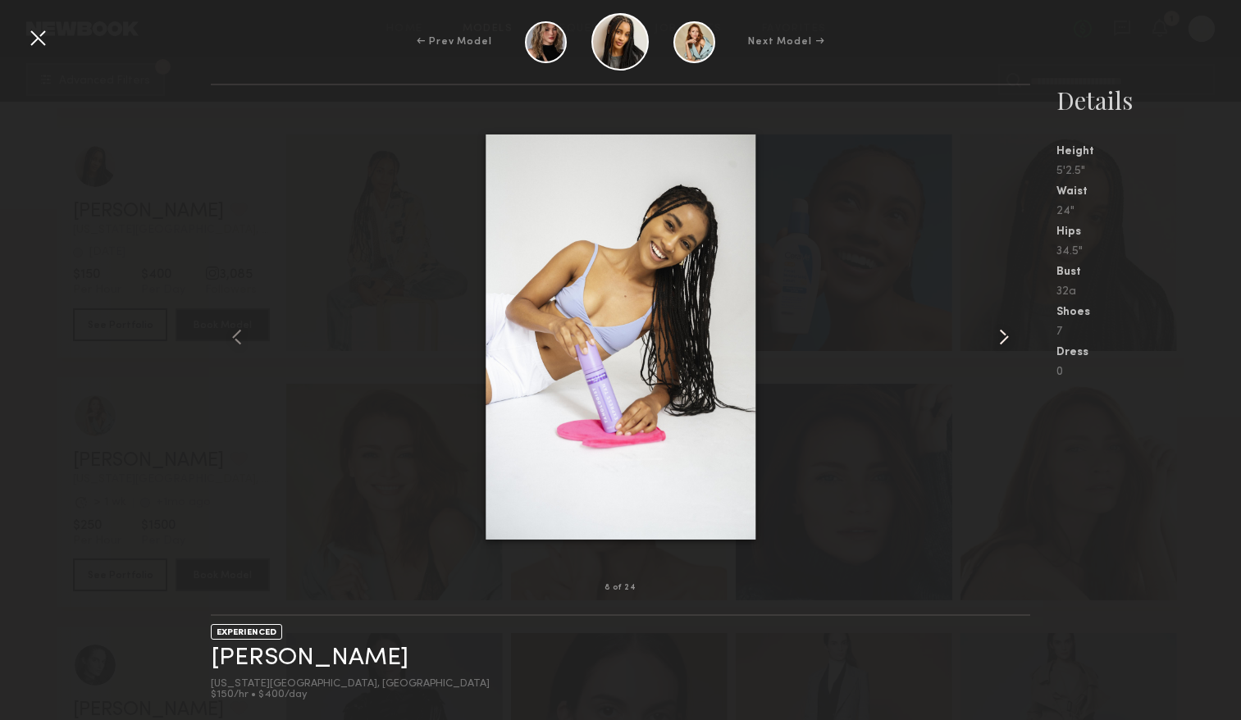
click at [998, 336] on common-icon at bounding box center [1003, 337] width 26 height 26
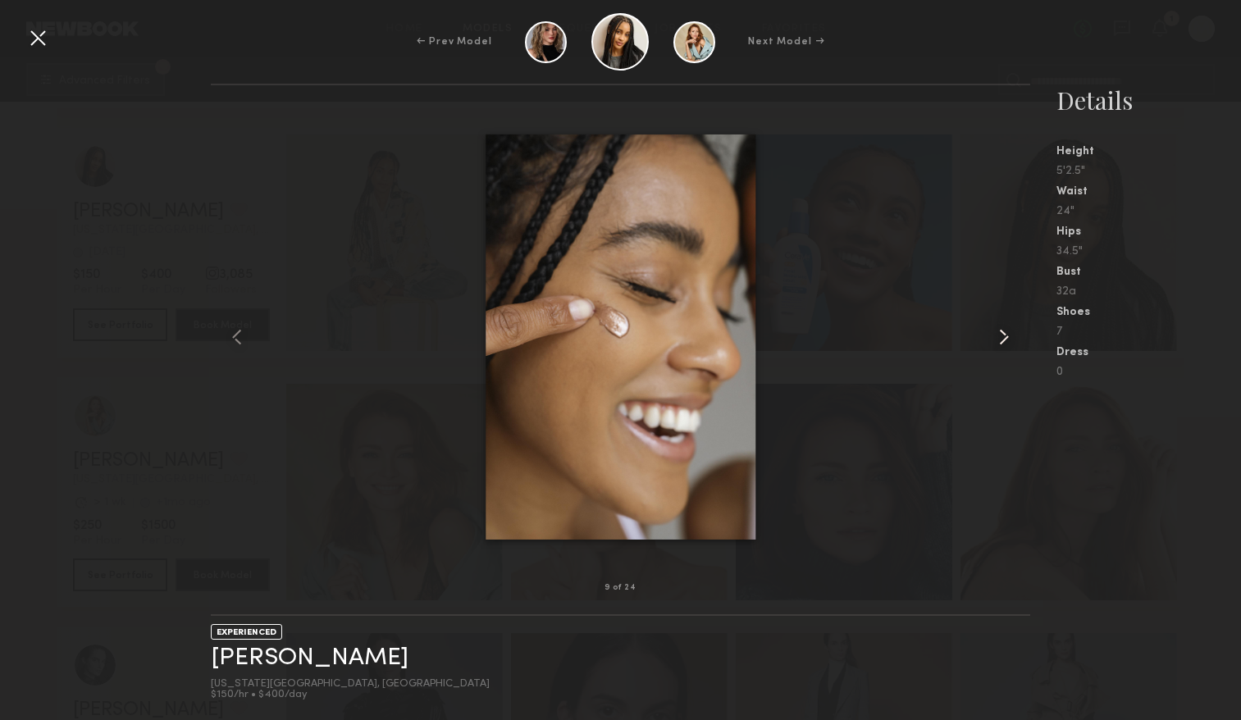
click at [998, 336] on common-icon at bounding box center [1003, 337] width 26 height 26
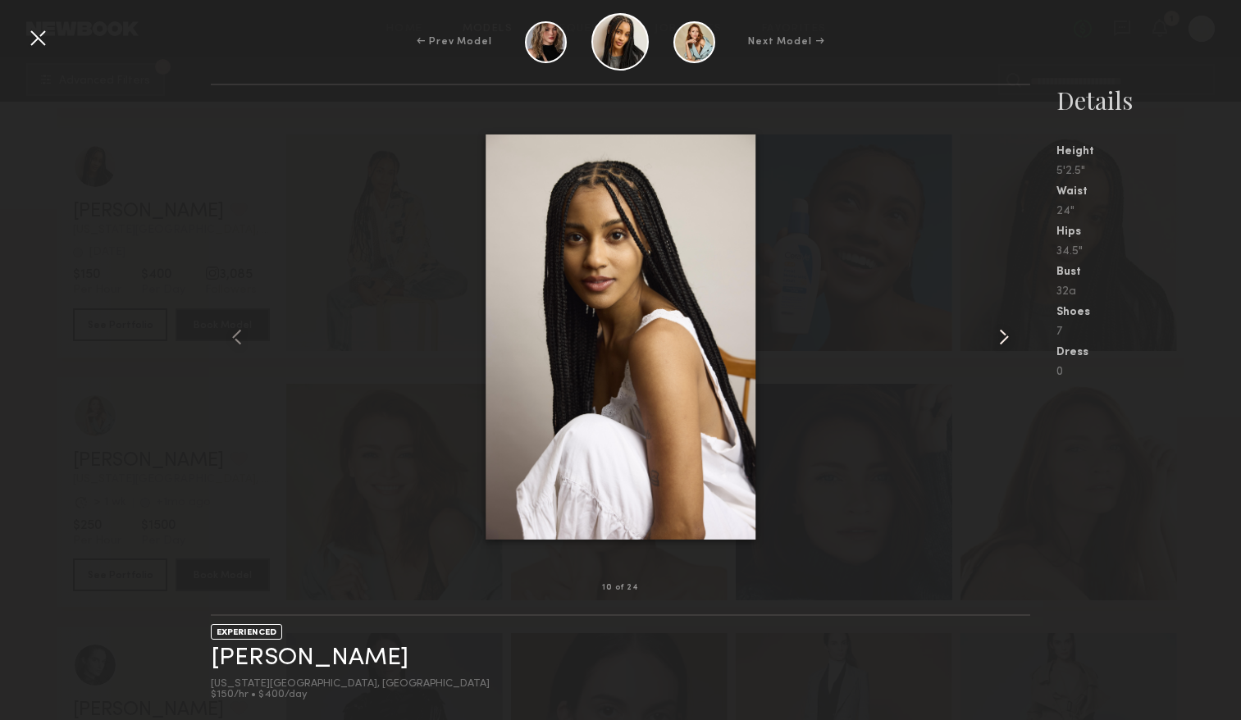
click at [998, 336] on common-icon at bounding box center [1003, 337] width 26 height 26
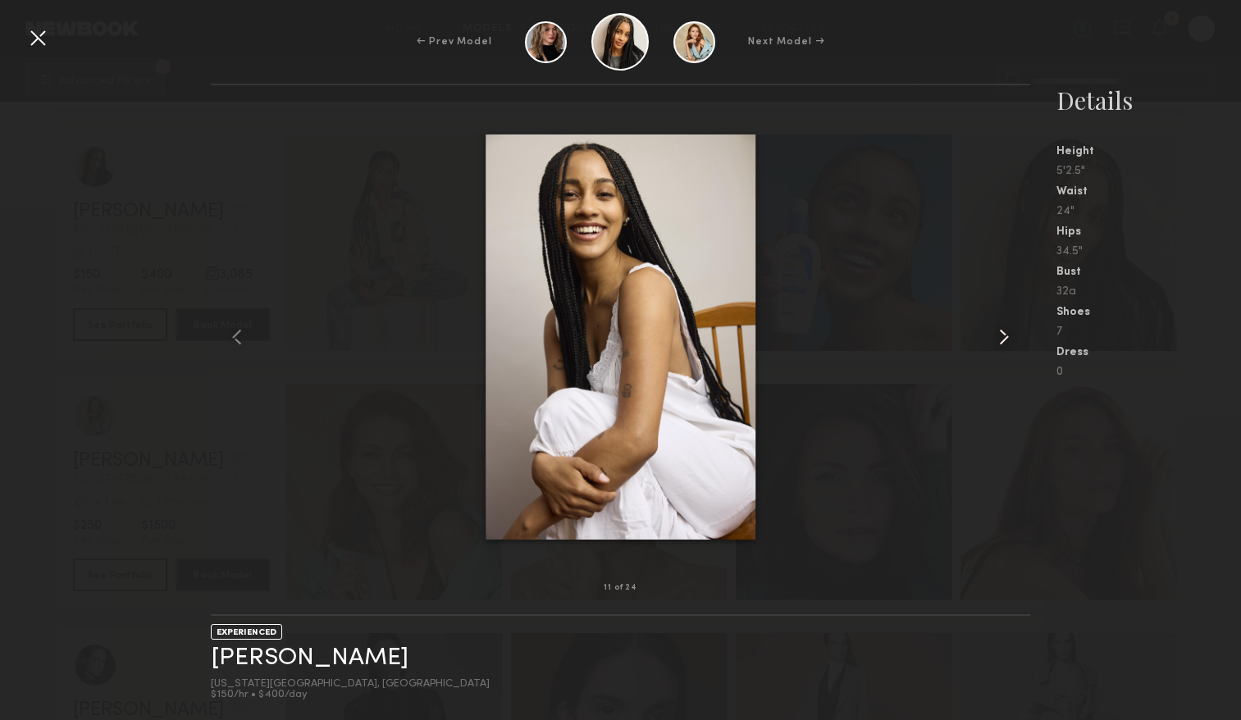
click at [998, 336] on common-icon at bounding box center [1003, 337] width 26 height 26
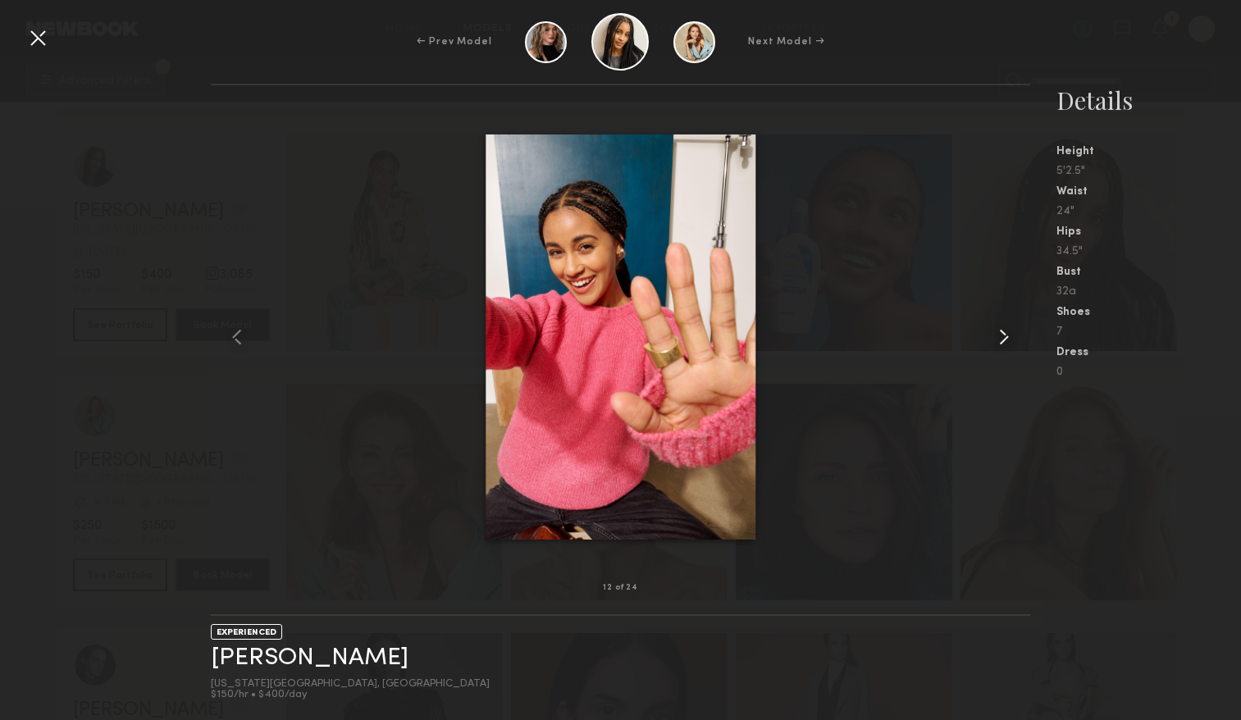
click at [998, 336] on common-icon at bounding box center [1003, 337] width 26 height 26
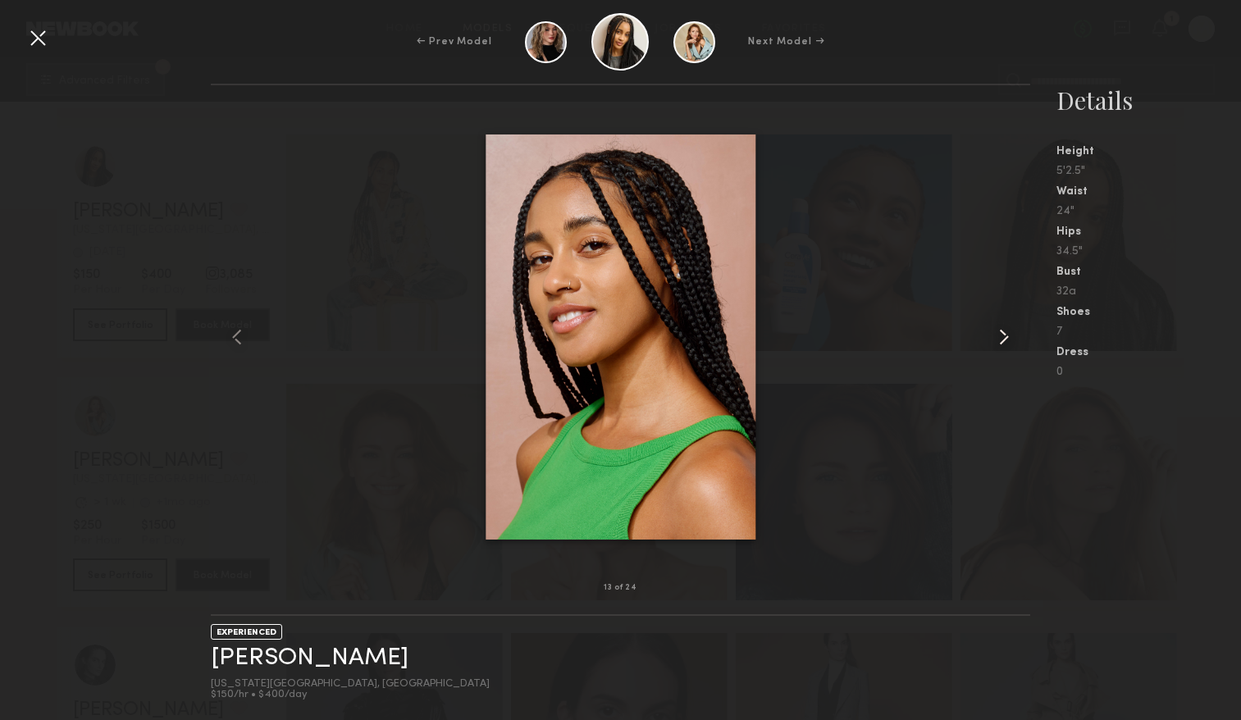
click at [998, 337] on common-icon at bounding box center [1003, 337] width 26 height 26
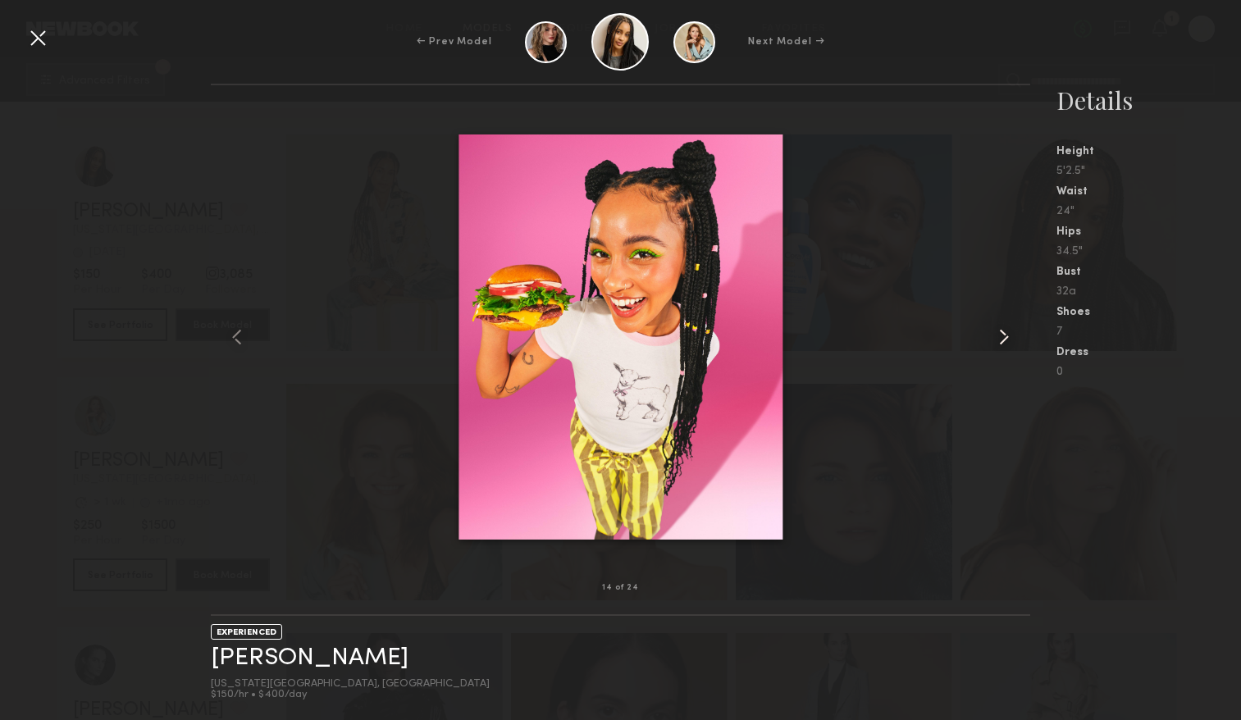
click at [998, 337] on common-icon at bounding box center [1003, 337] width 26 height 26
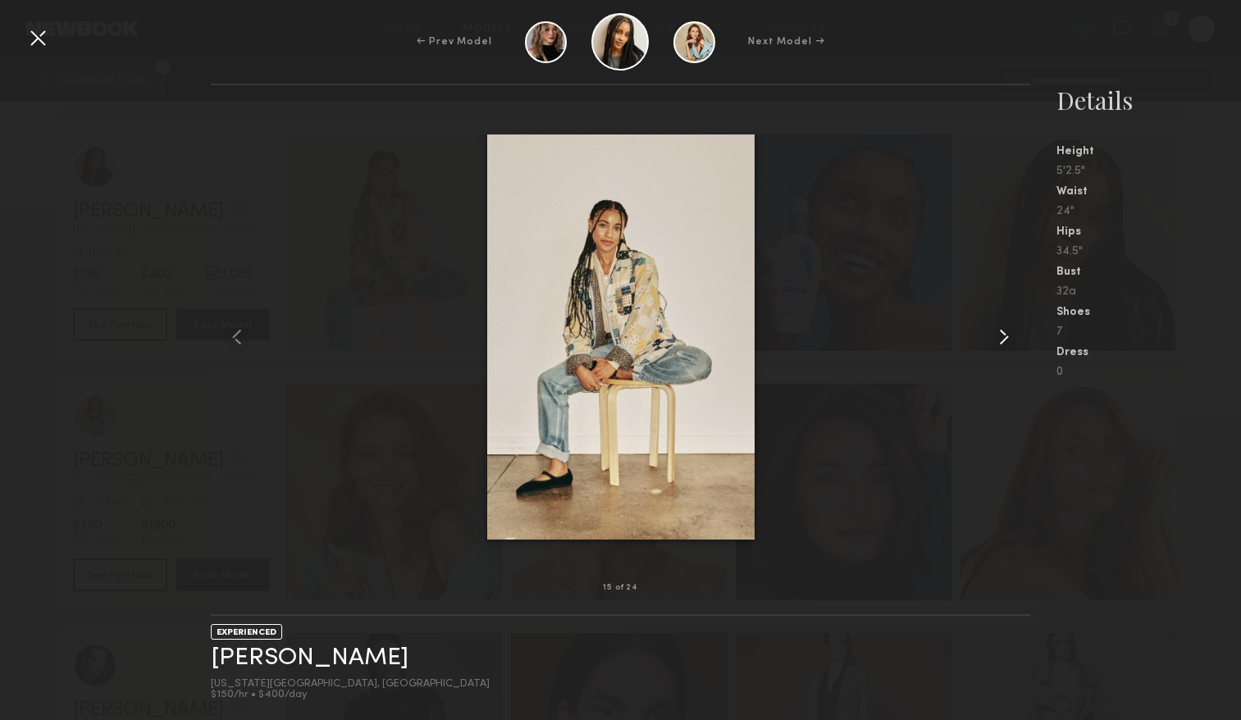
click at [998, 338] on common-icon at bounding box center [1003, 337] width 26 height 26
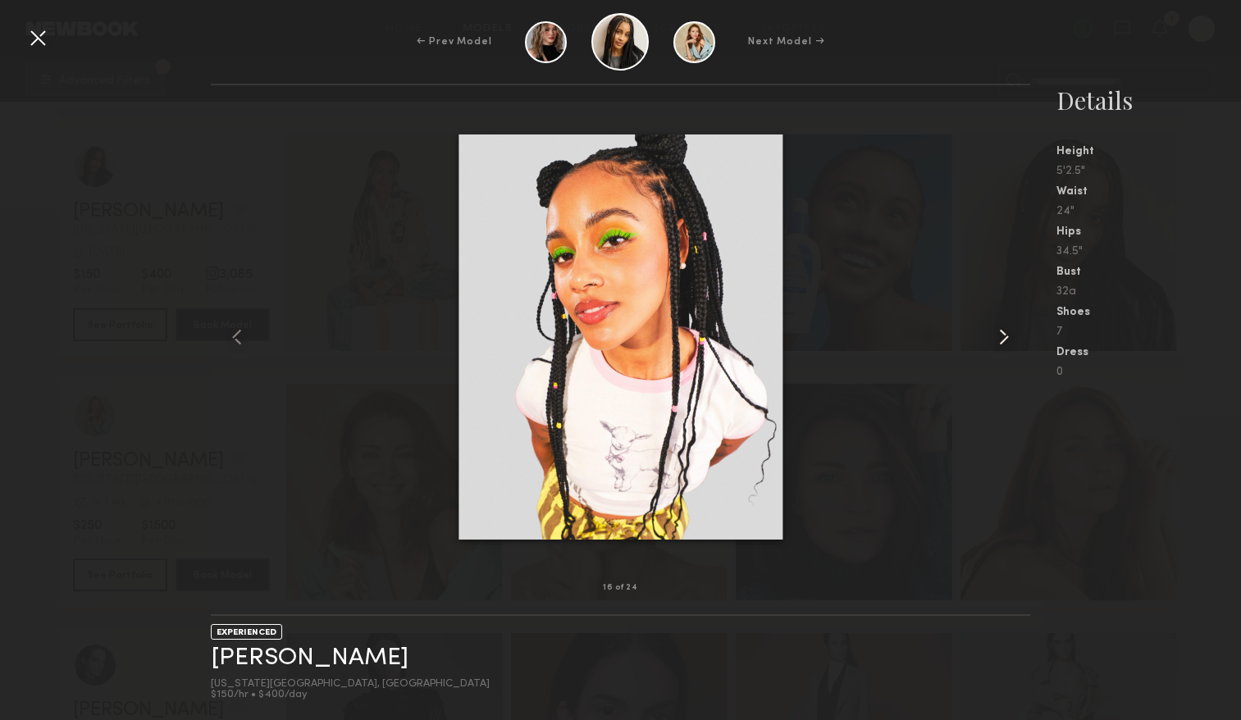
click at [999, 339] on common-icon at bounding box center [1003, 337] width 26 height 26
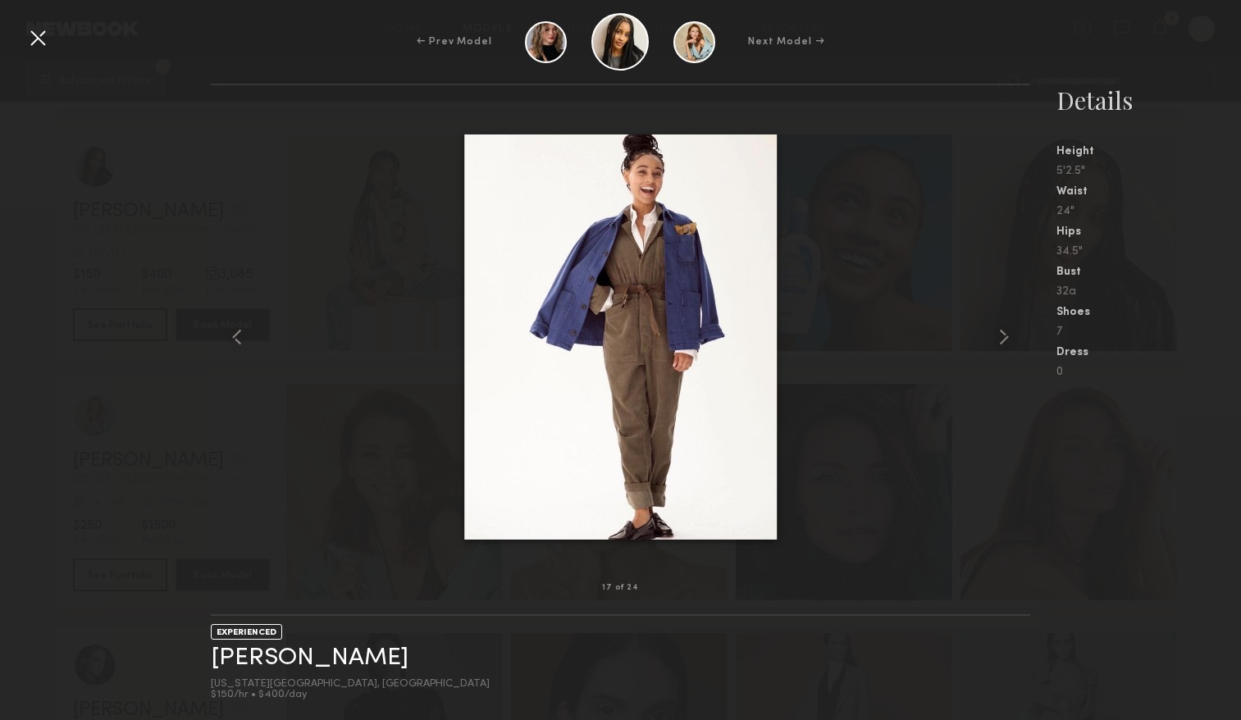
click at [45, 38] on div at bounding box center [38, 38] width 26 height 26
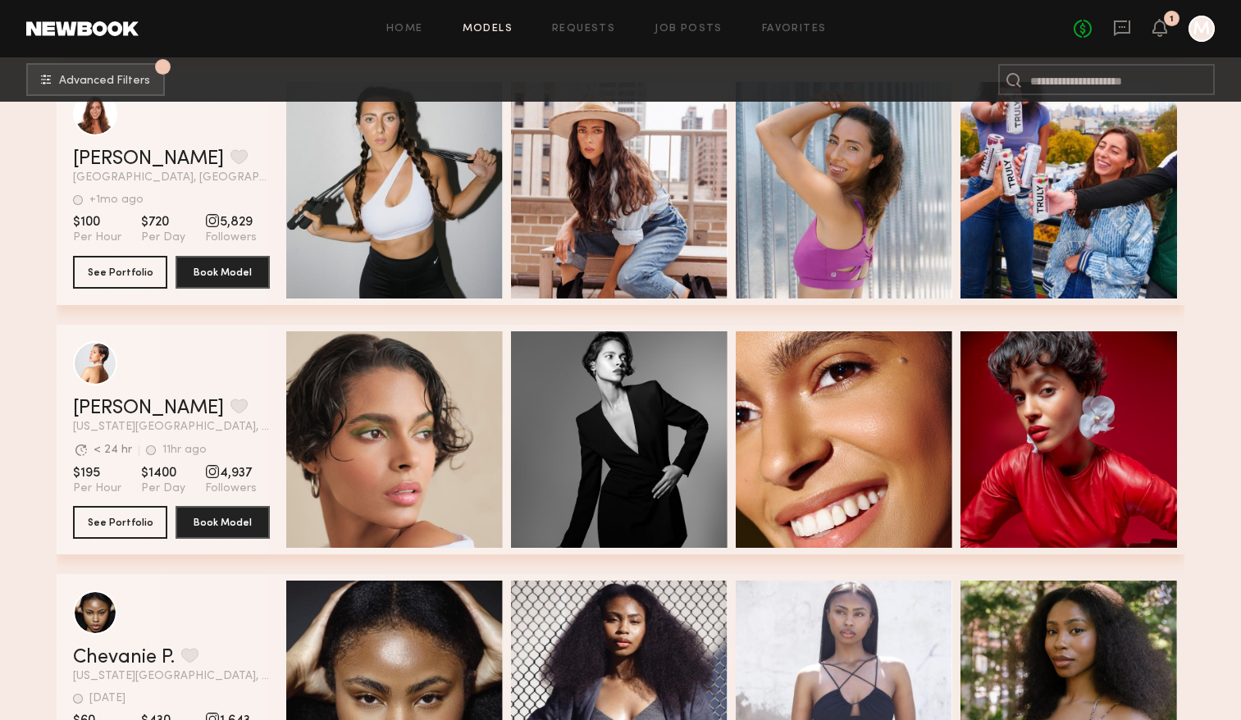
scroll to position [63123, 0]
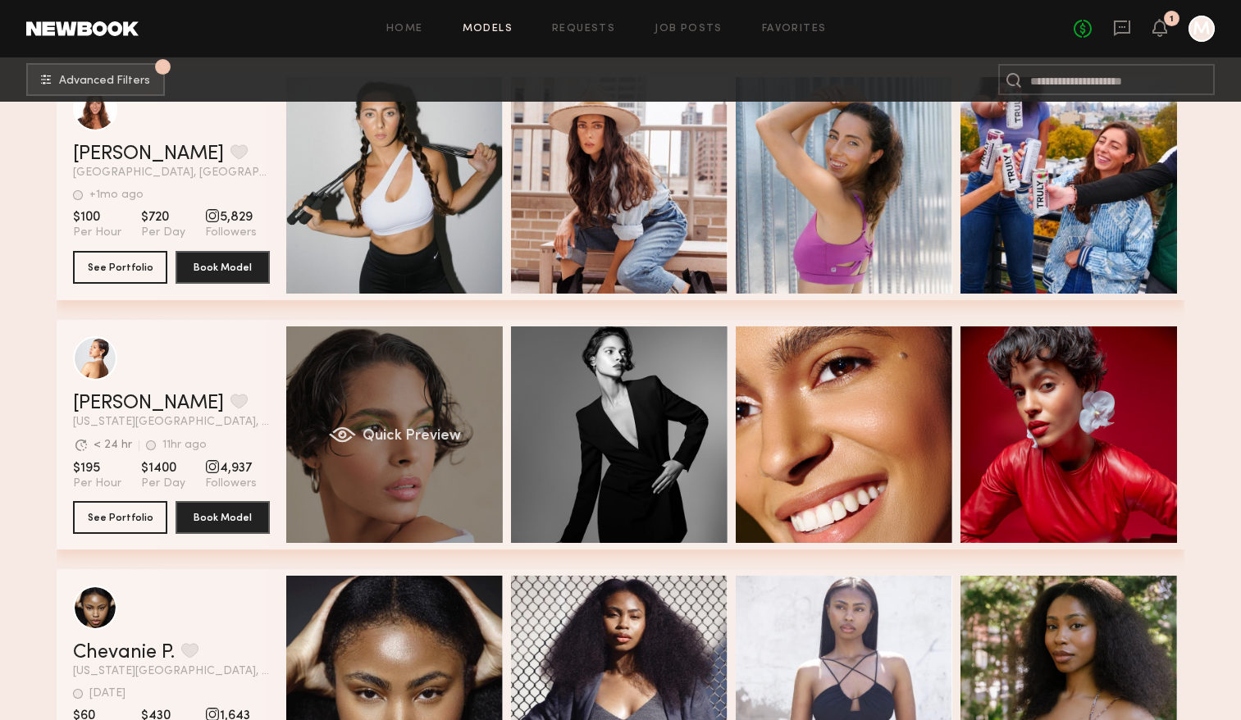
click at [417, 437] on span "Quick Preview" at bounding box center [411, 436] width 98 height 15
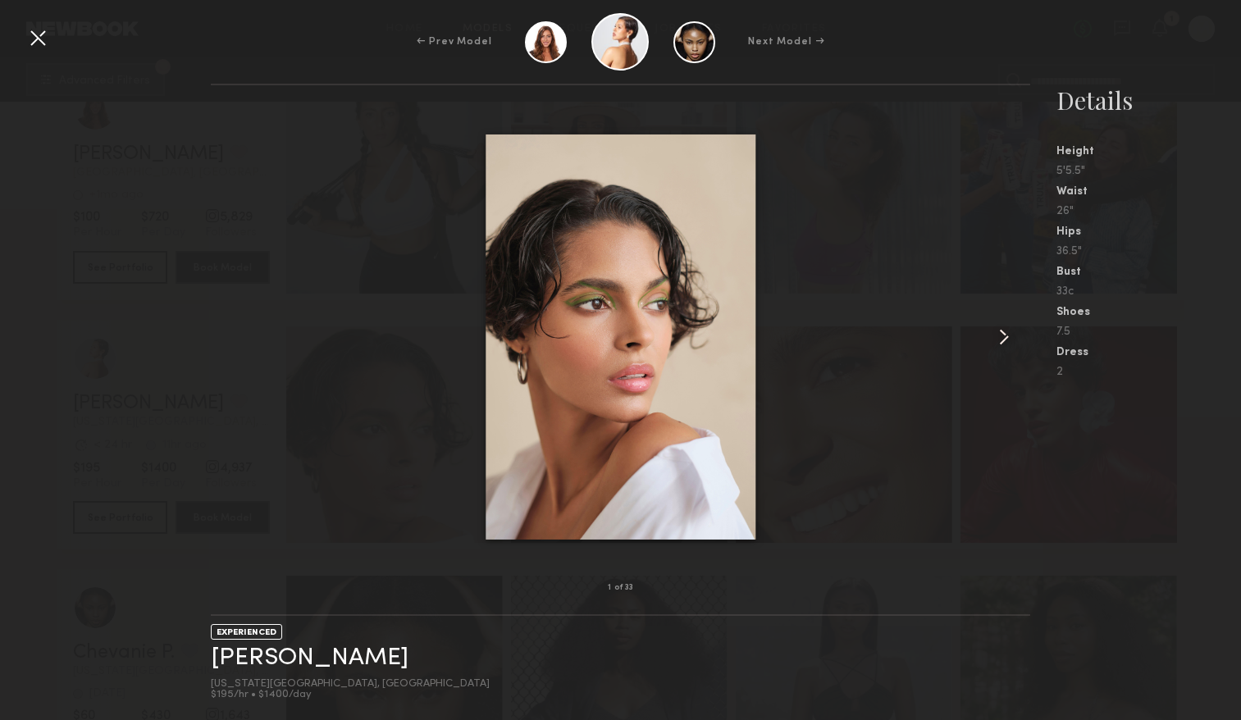
click at [999, 336] on common-icon at bounding box center [1003, 337] width 26 height 26
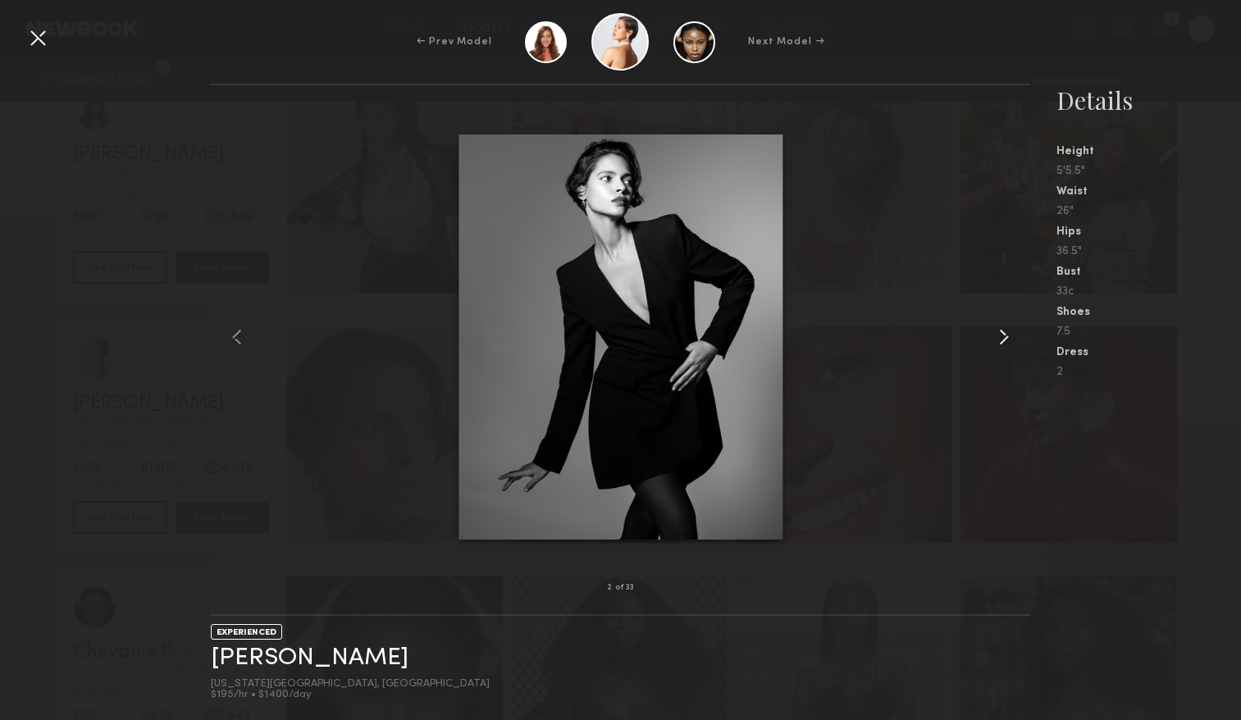
click at [999, 336] on common-icon at bounding box center [1003, 337] width 26 height 26
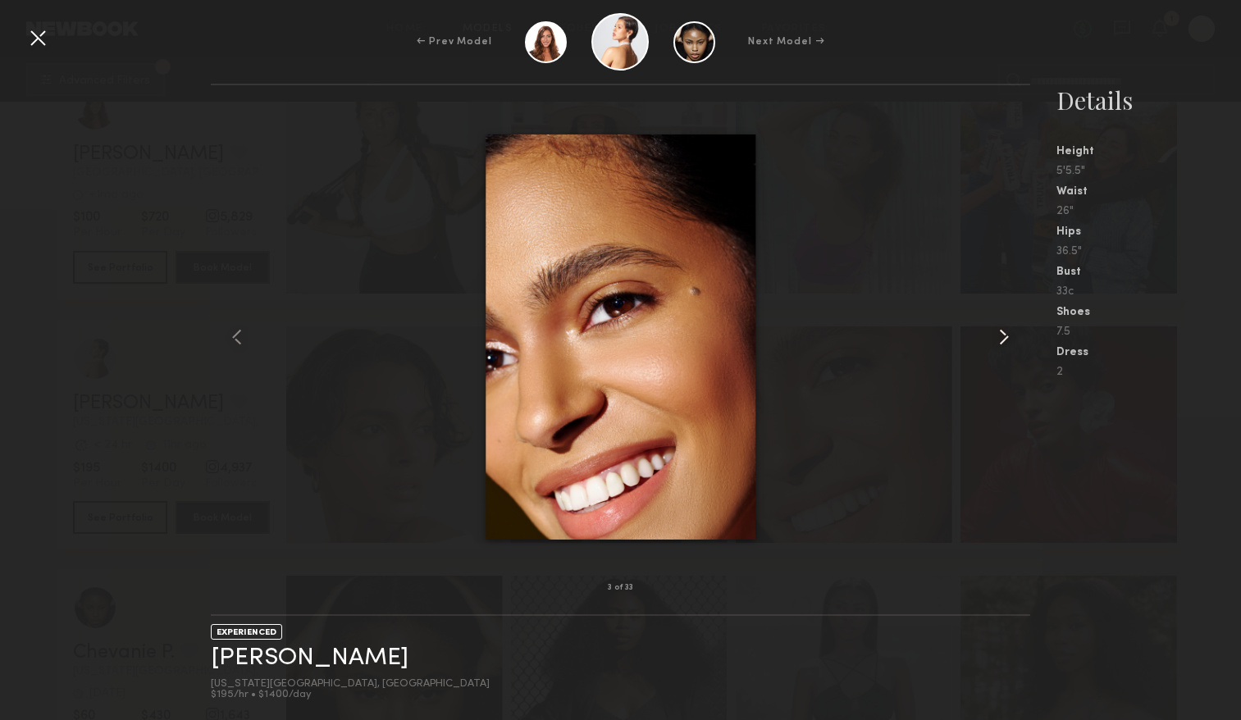
click at [999, 336] on common-icon at bounding box center [1003, 337] width 26 height 26
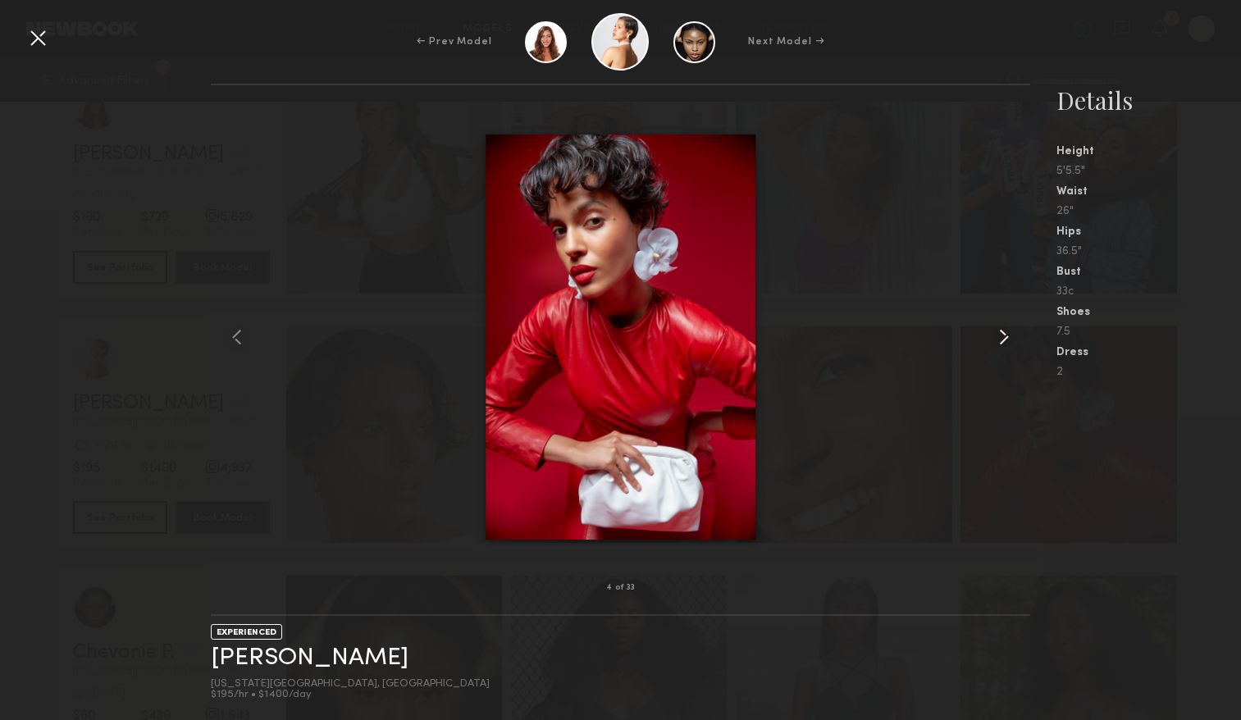
click at [999, 336] on common-icon at bounding box center [1003, 337] width 26 height 26
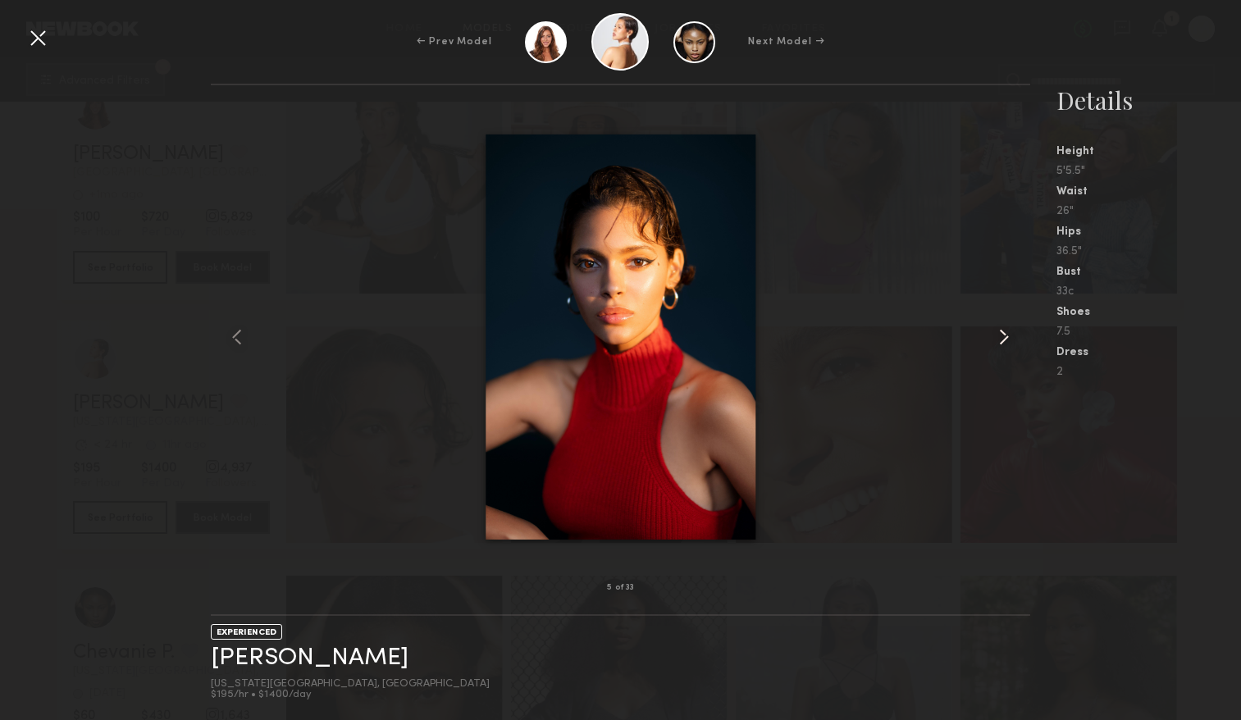
click at [999, 336] on common-icon at bounding box center [1003, 337] width 26 height 26
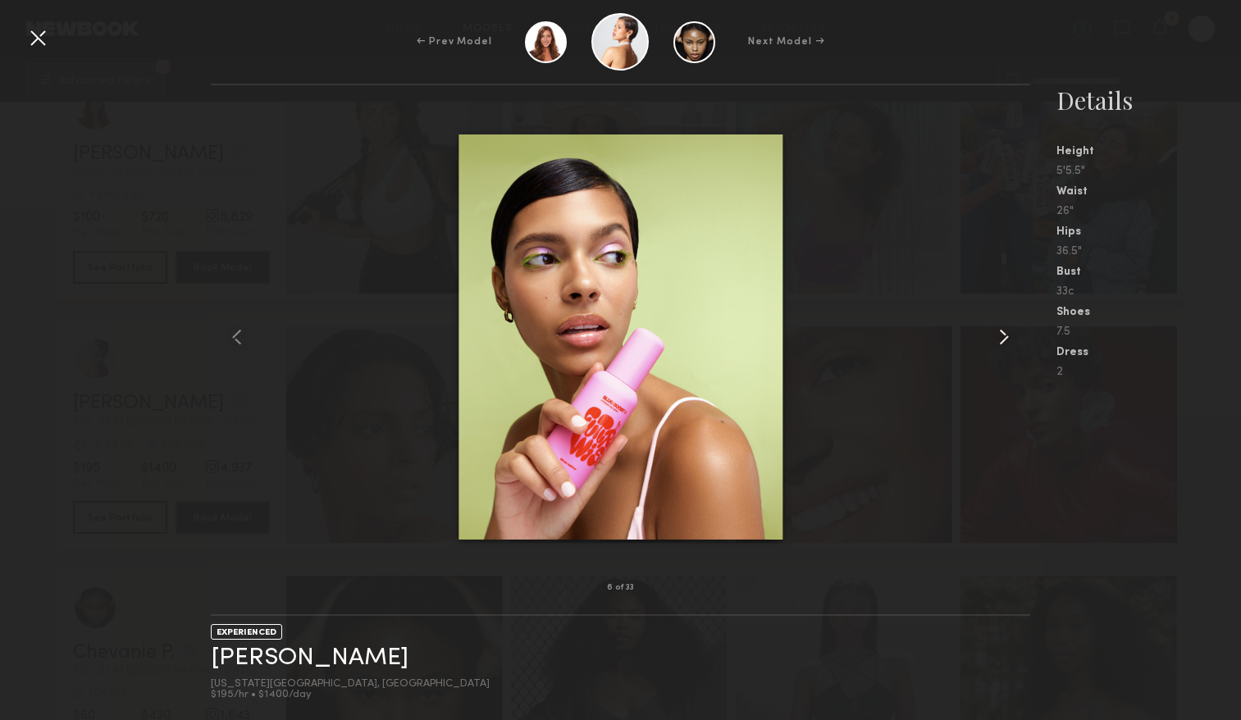
click at [999, 336] on common-icon at bounding box center [1003, 337] width 26 height 26
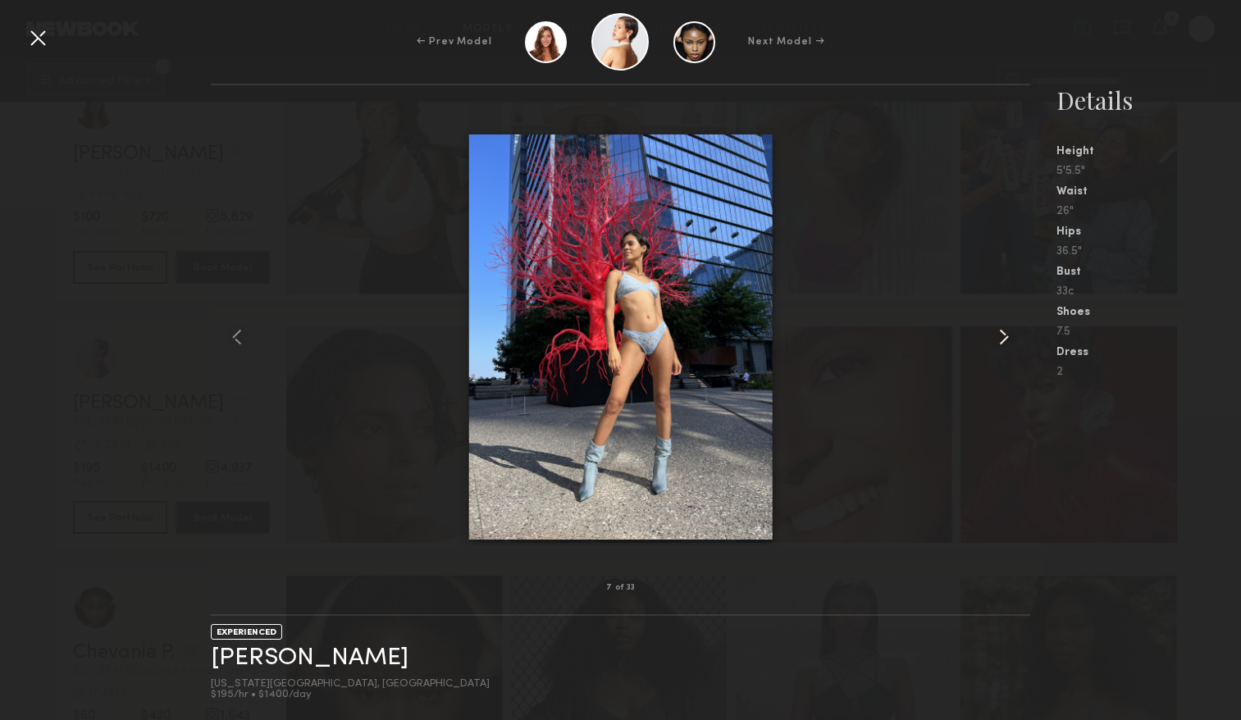
click at [999, 336] on common-icon at bounding box center [1003, 337] width 26 height 26
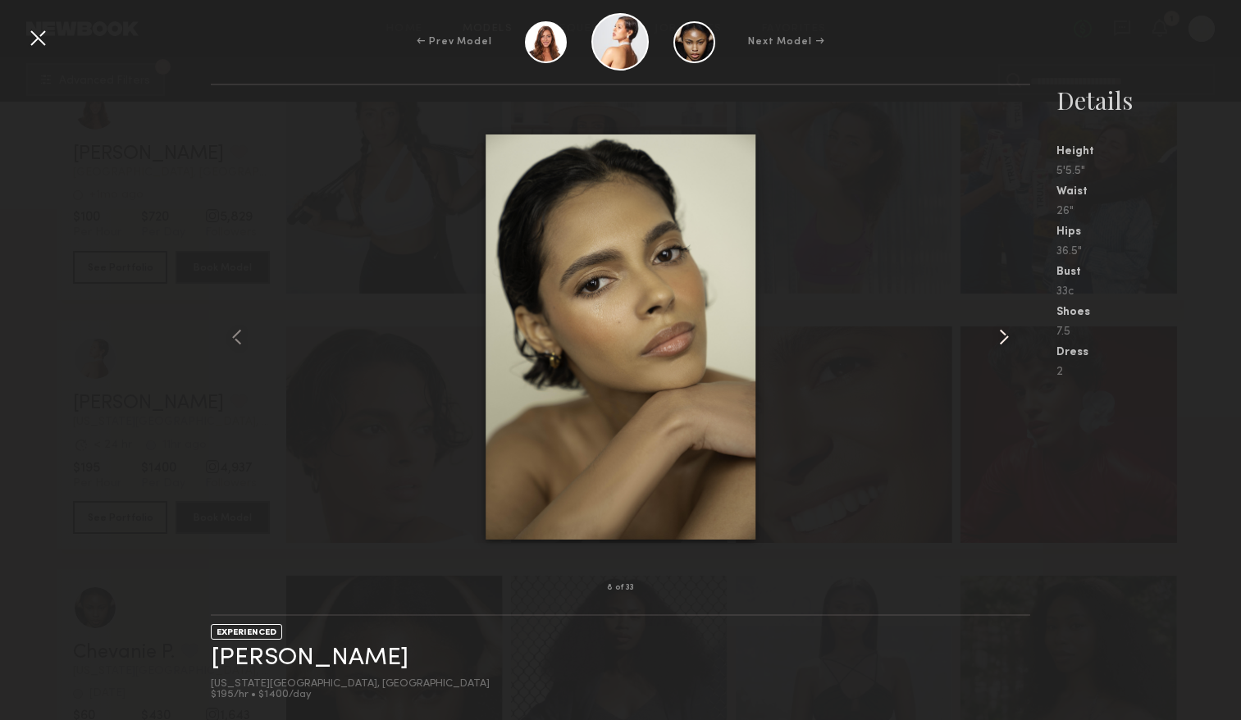
click at [999, 336] on common-icon at bounding box center [1003, 337] width 26 height 26
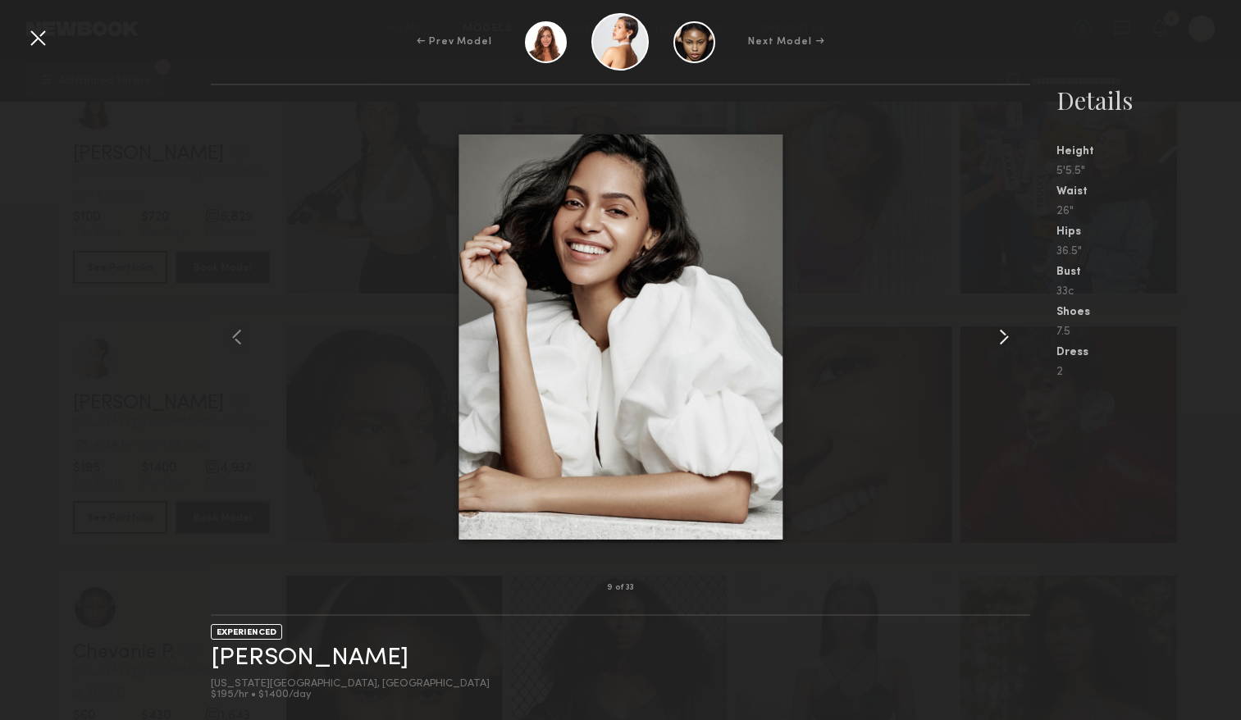
click at [999, 337] on common-icon at bounding box center [1003, 337] width 26 height 26
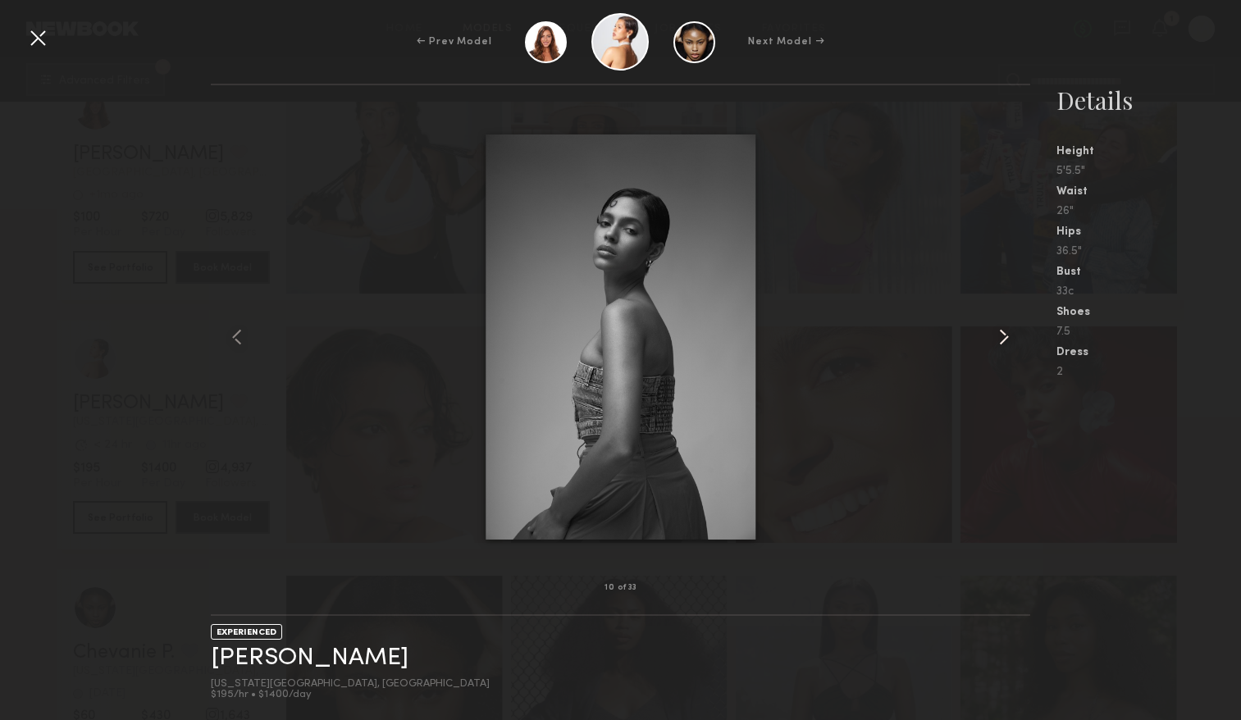
click at [999, 337] on common-icon at bounding box center [1003, 337] width 26 height 26
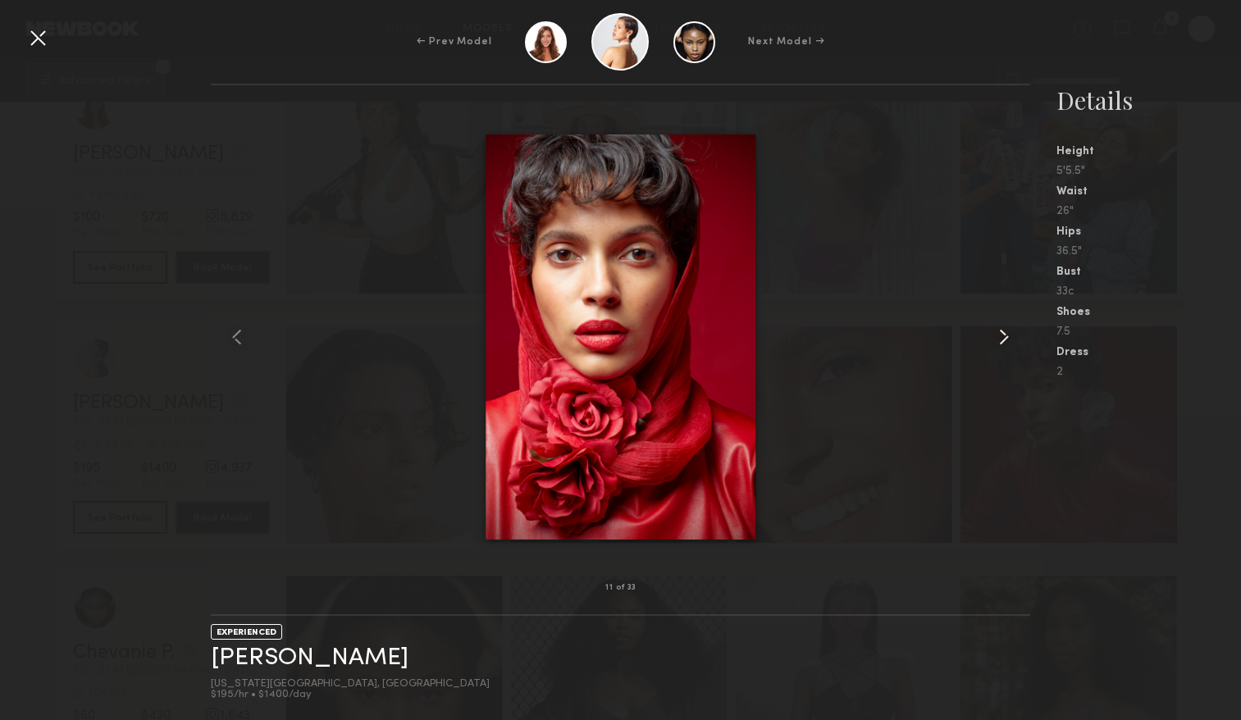
click at [999, 337] on common-icon at bounding box center [1003, 337] width 26 height 26
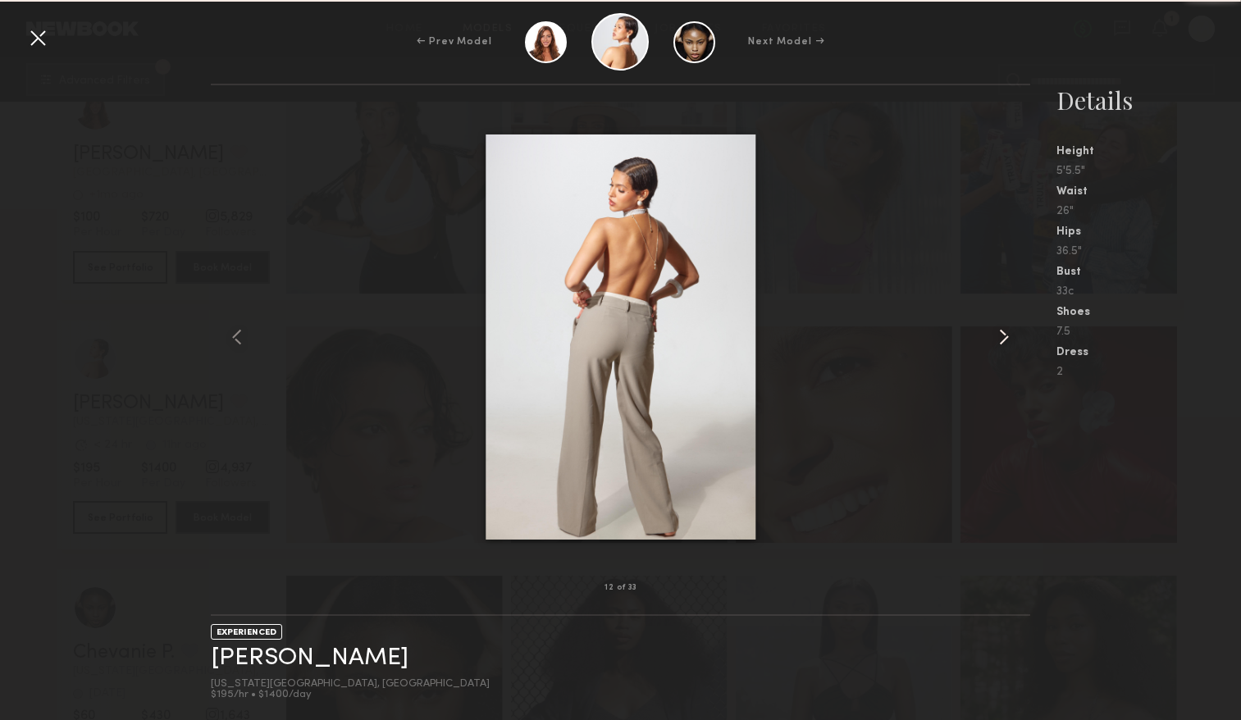
click at [999, 337] on common-icon at bounding box center [1003, 337] width 26 height 26
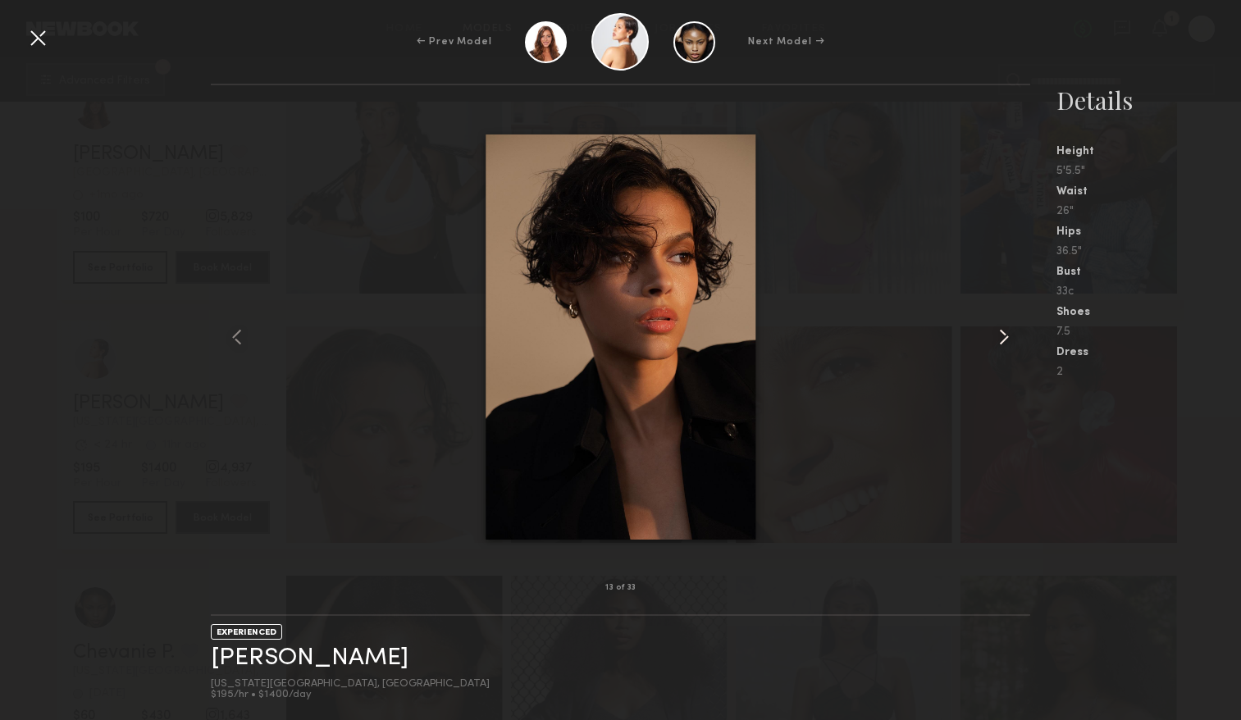
click at [999, 337] on common-icon at bounding box center [1003, 337] width 26 height 26
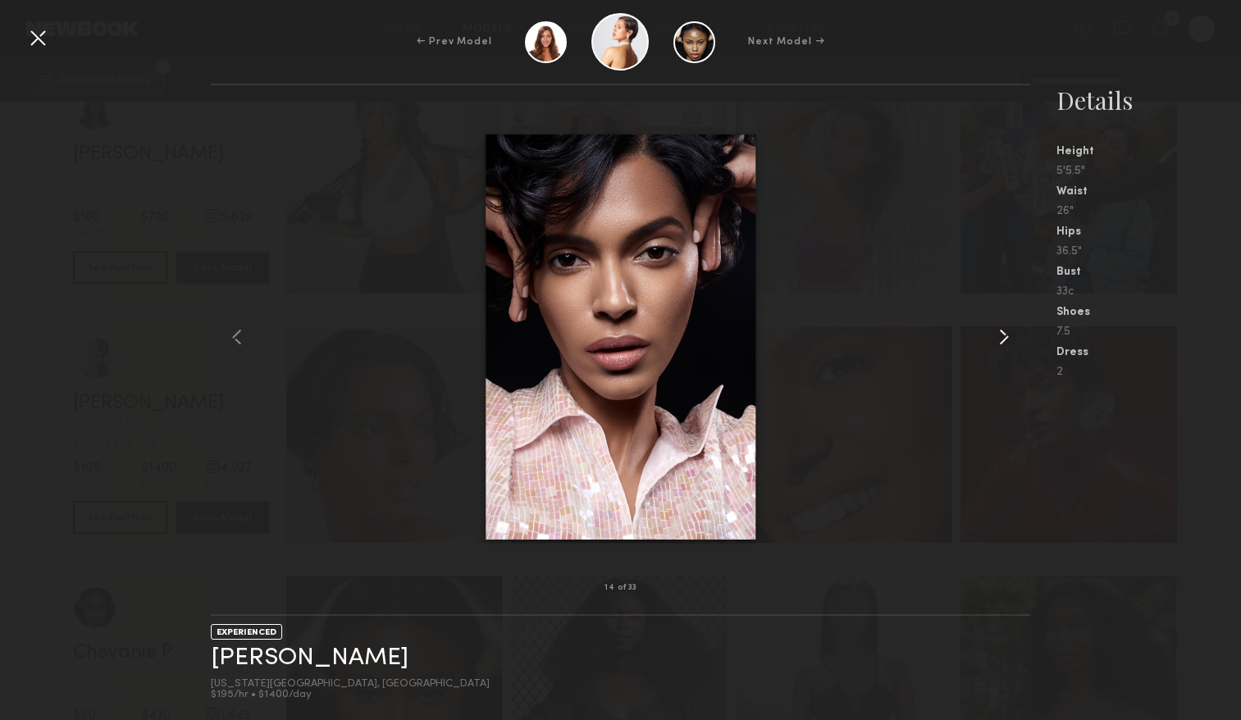
click at [999, 337] on common-icon at bounding box center [1003, 337] width 26 height 26
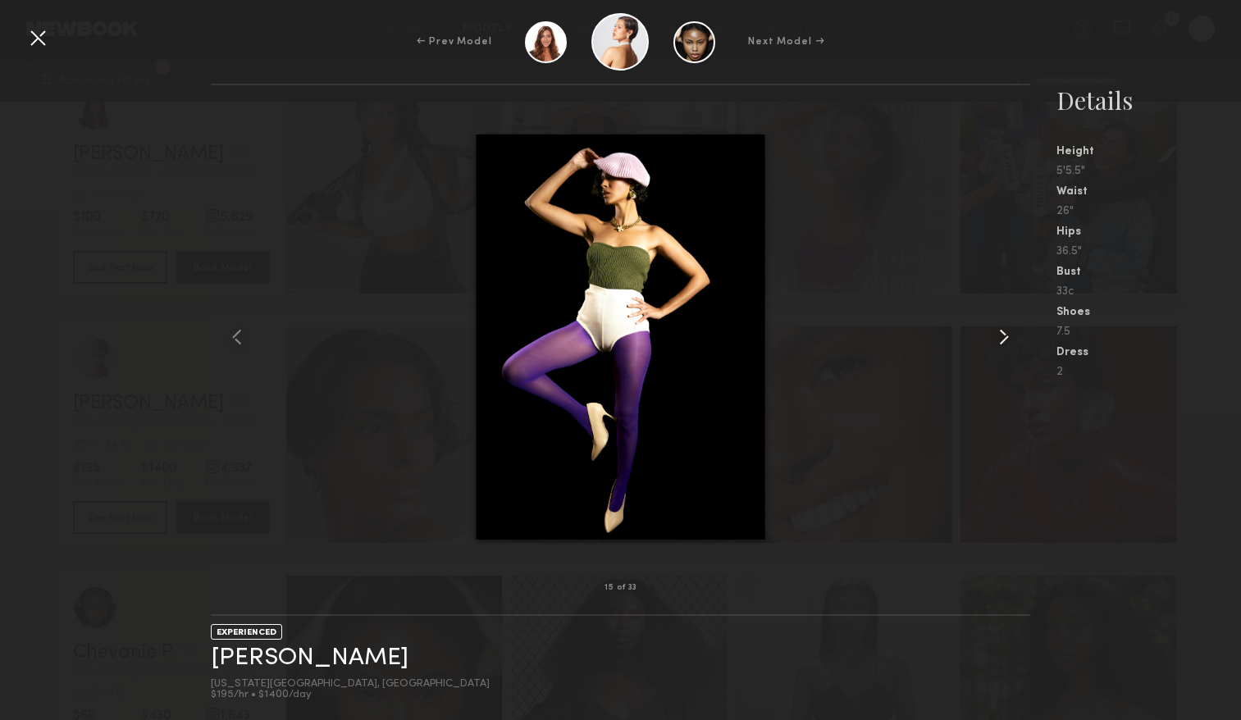
click at [999, 338] on common-icon at bounding box center [1003, 337] width 26 height 26
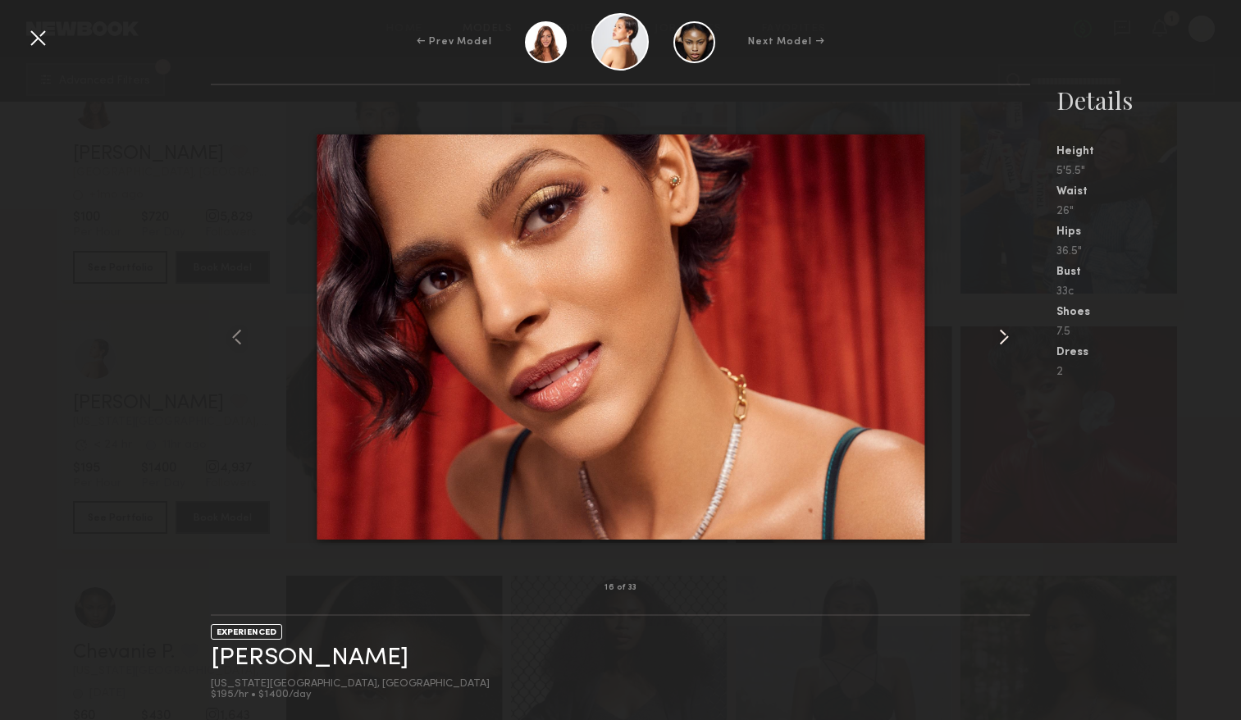
click at [999, 338] on common-icon at bounding box center [1003, 337] width 26 height 26
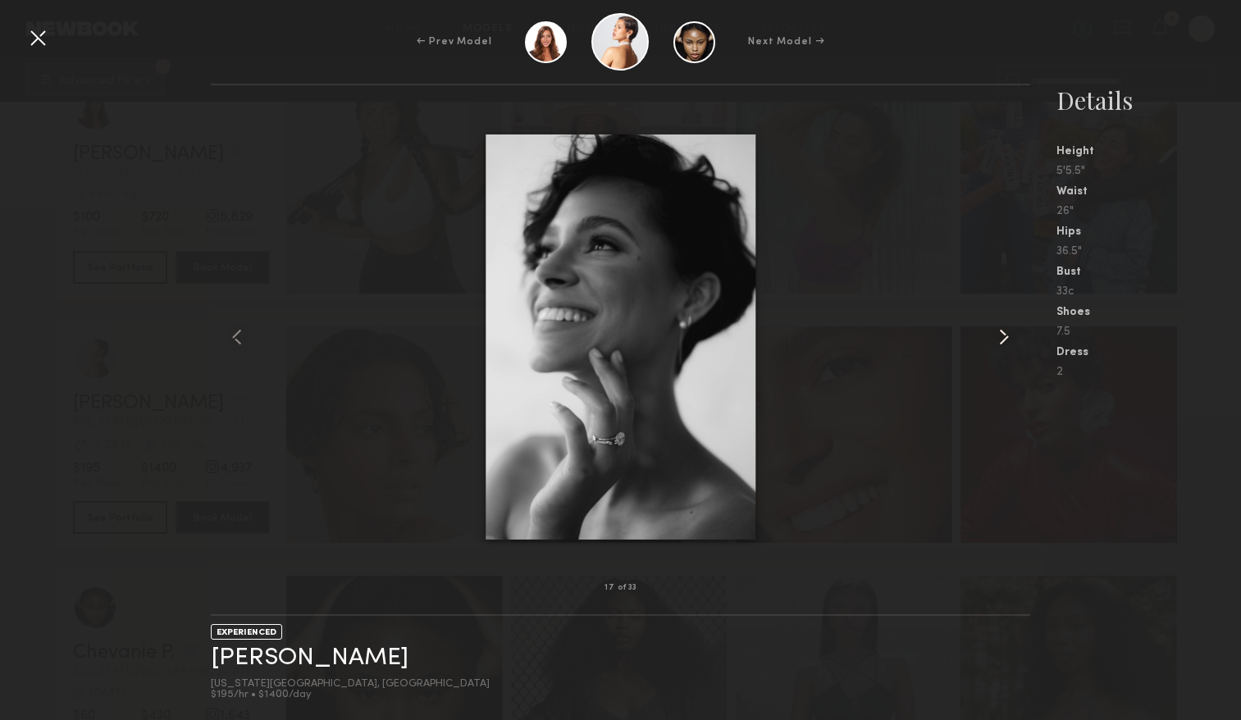
click at [999, 339] on common-icon at bounding box center [1003, 337] width 26 height 26
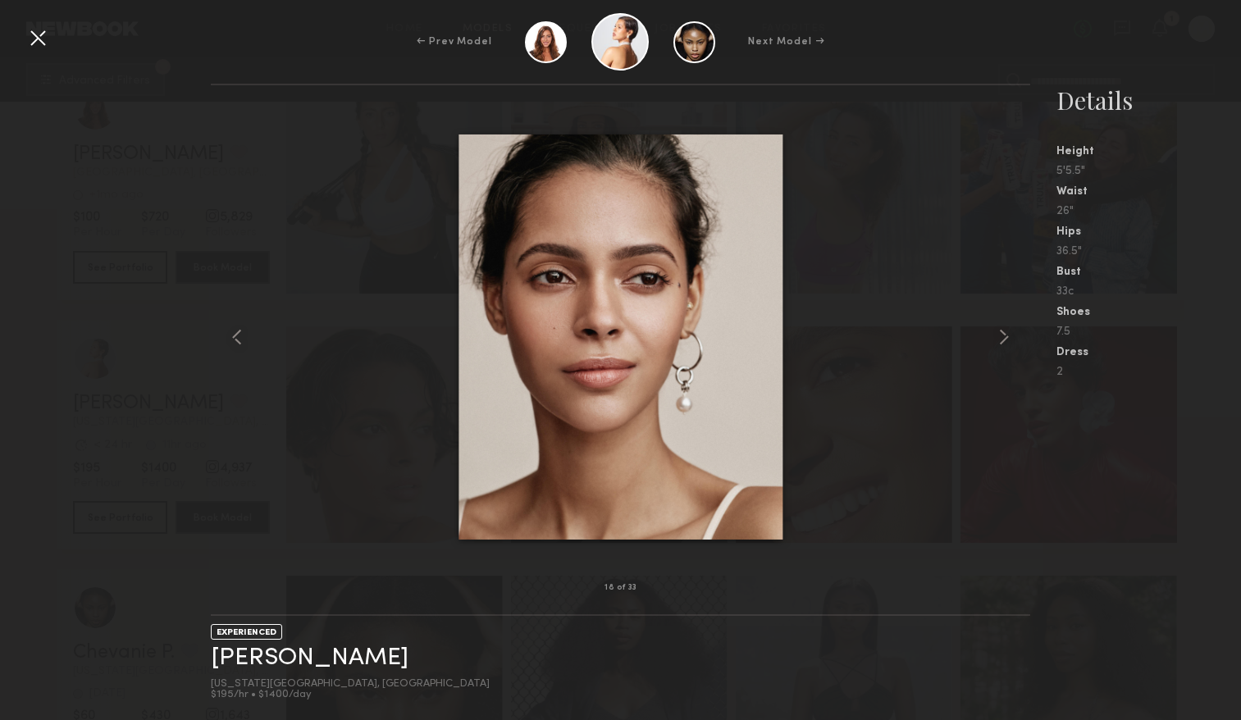
click at [40, 39] on div at bounding box center [38, 38] width 26 height 26
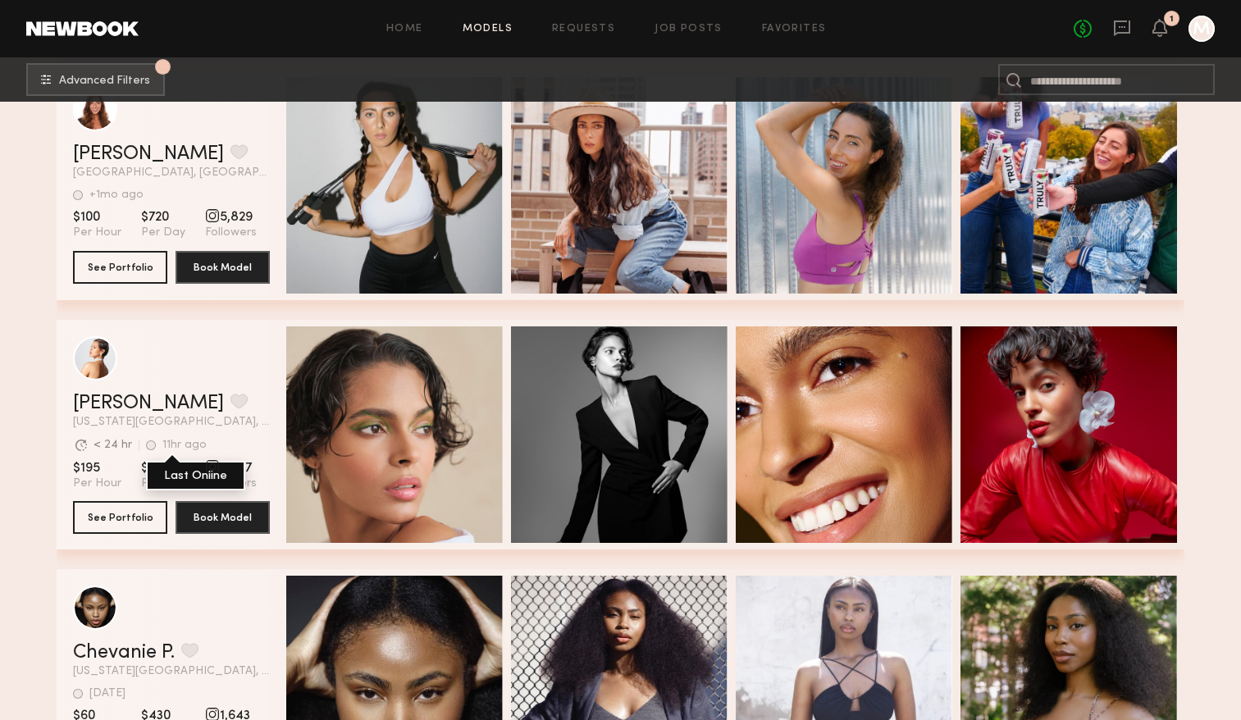
click at [146, 447] on div "grid" at bounding box center [151, 445] width 10 height 10
click at [152, 445] on div "grid" at bounding box center [151, 445] width 10 height 10
click at [230, 397] on button "grid" at bounding box center [238, 401] width 17 height 15
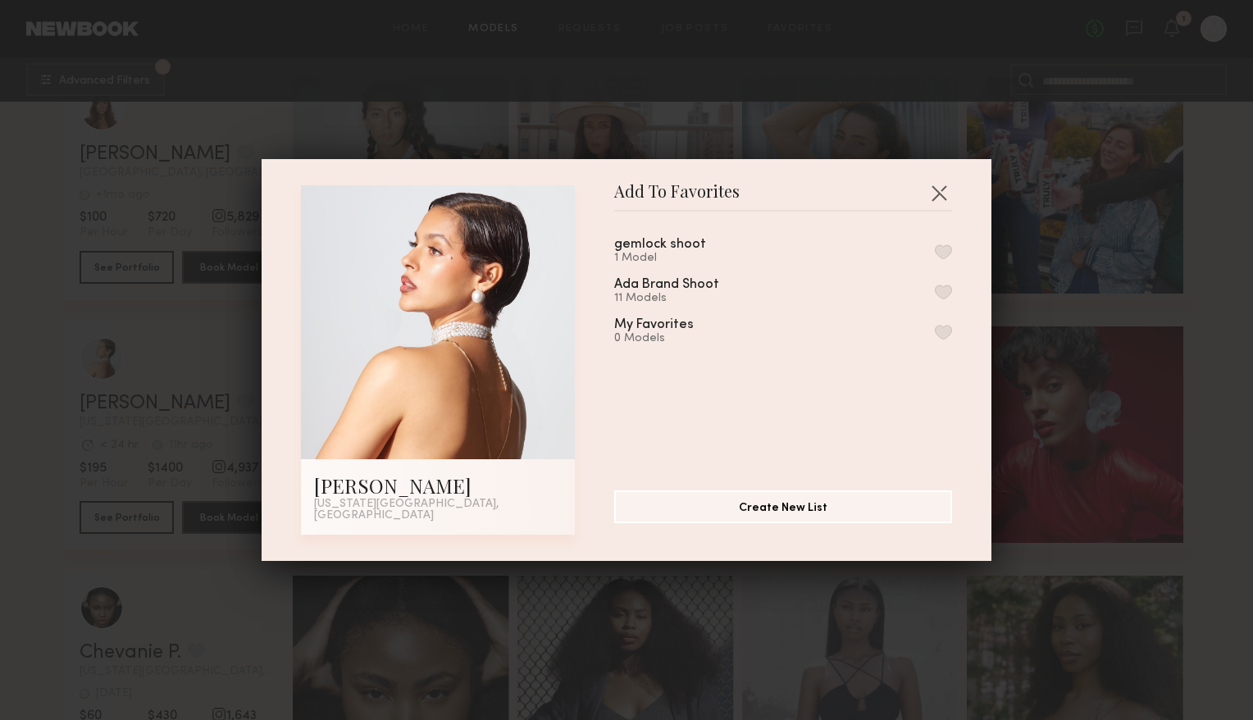
click at [935, 298] on button "button" at bounding box center [943, 292] width 17 height 15
click at [774, 508] on button "Create New List" at bounding box center [783, 505] width 338 height 33
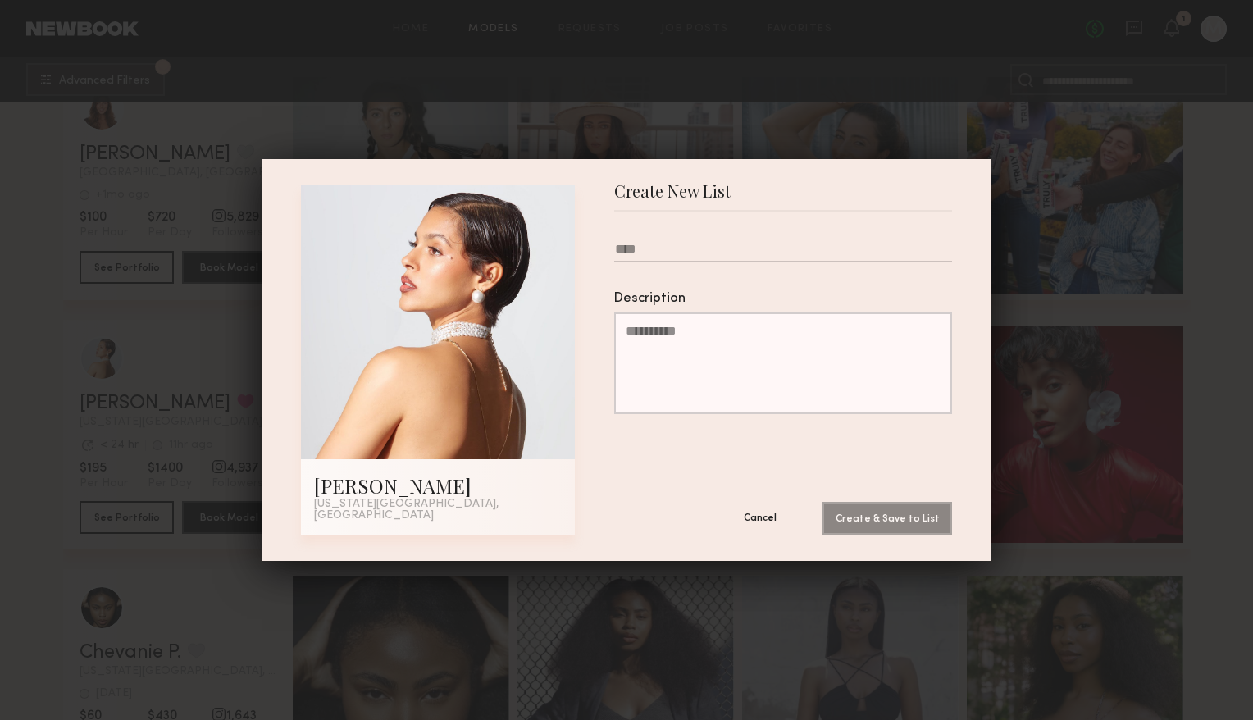
click at [767, 512] on button "Cancel" at bounding box center [760, 517] width 98 height 33
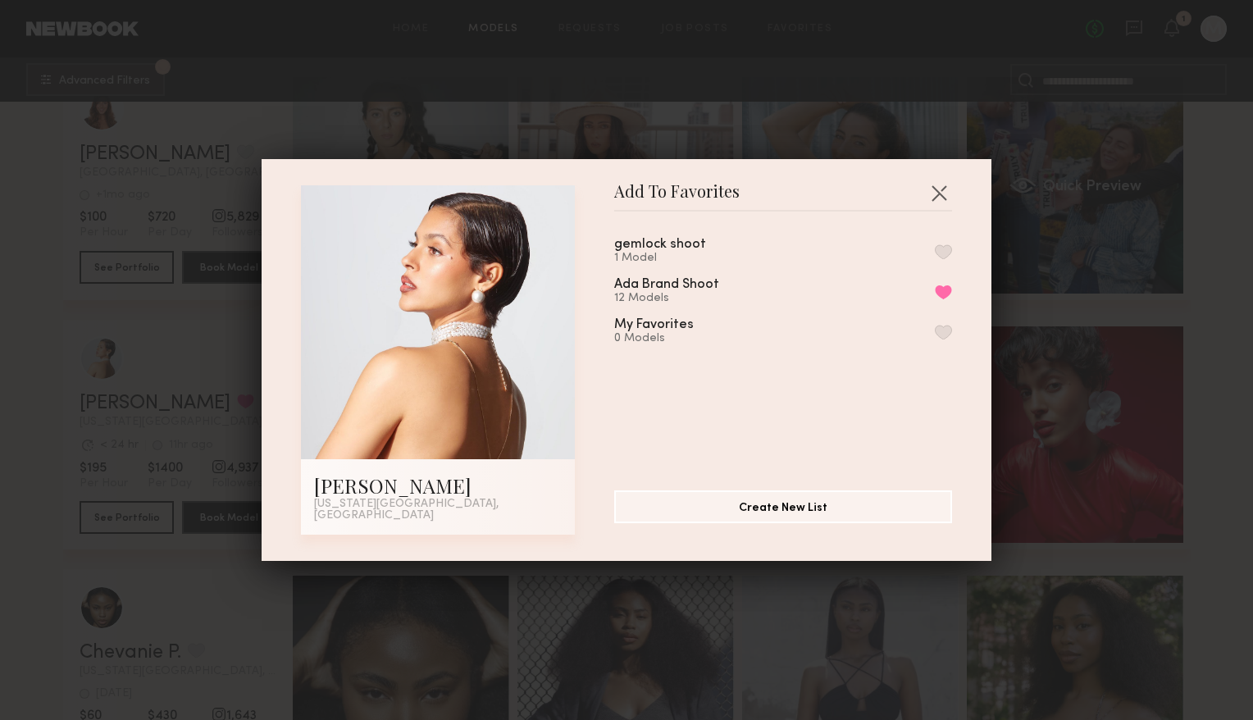
click at [1116, 257] on div "Add To Favorites Gissell D. New York City, NY Add To Favorites gemlock shoot 1 …" at bounding box center [626, 360] width 1253 height 720
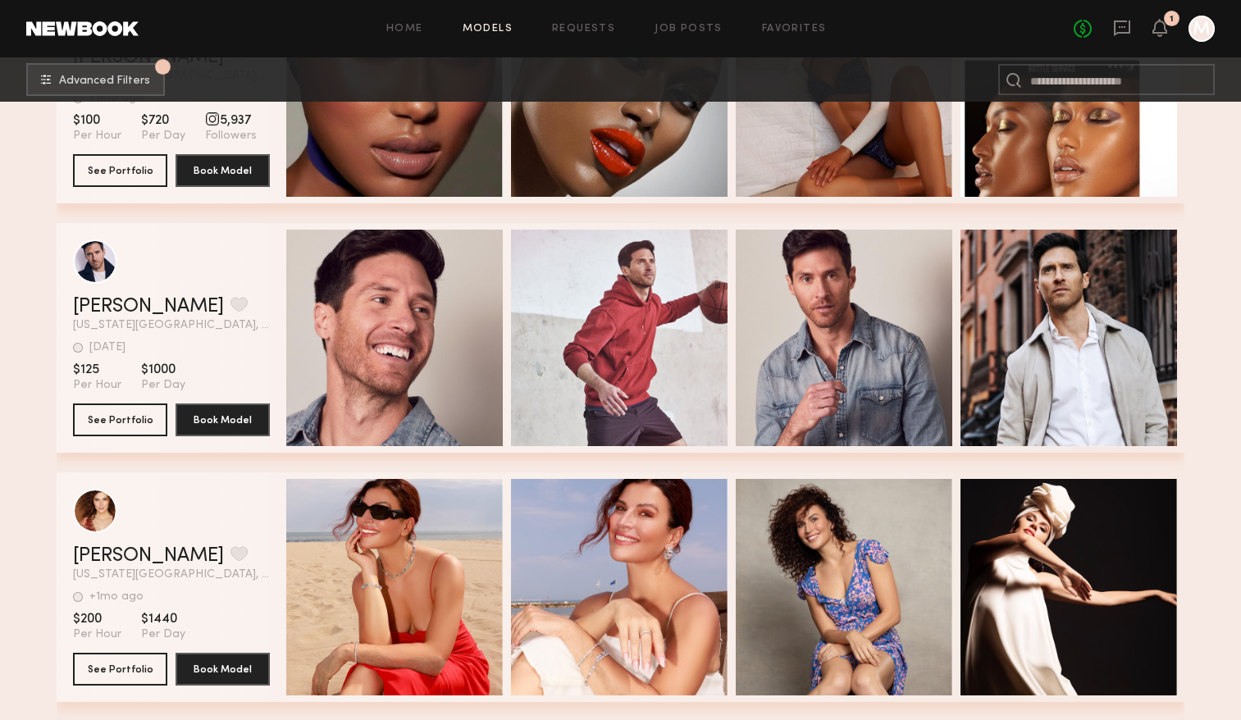
scroll to position [74448, 0]
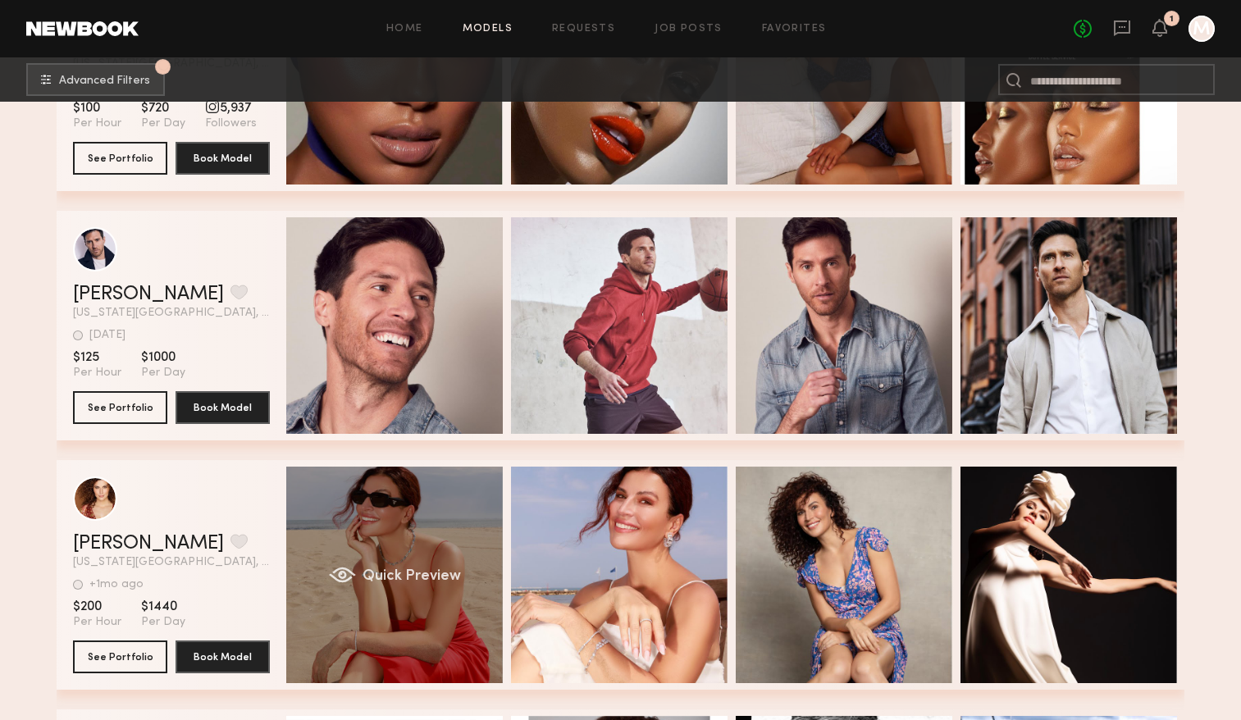
click at [435, 617] on div "Quick Preview" at bounding box center [394, 575] width 216 height 216
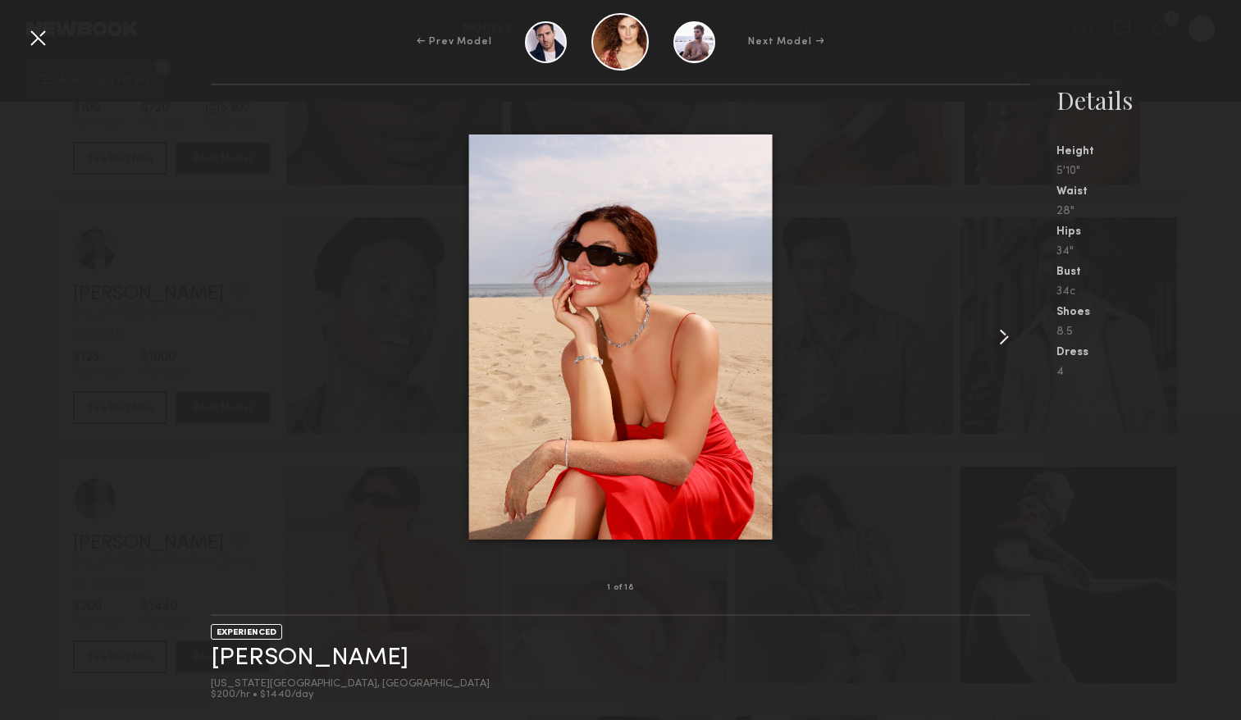
click at [1025, 322] on div at bounding box center [1013, 337] width 33 height 450
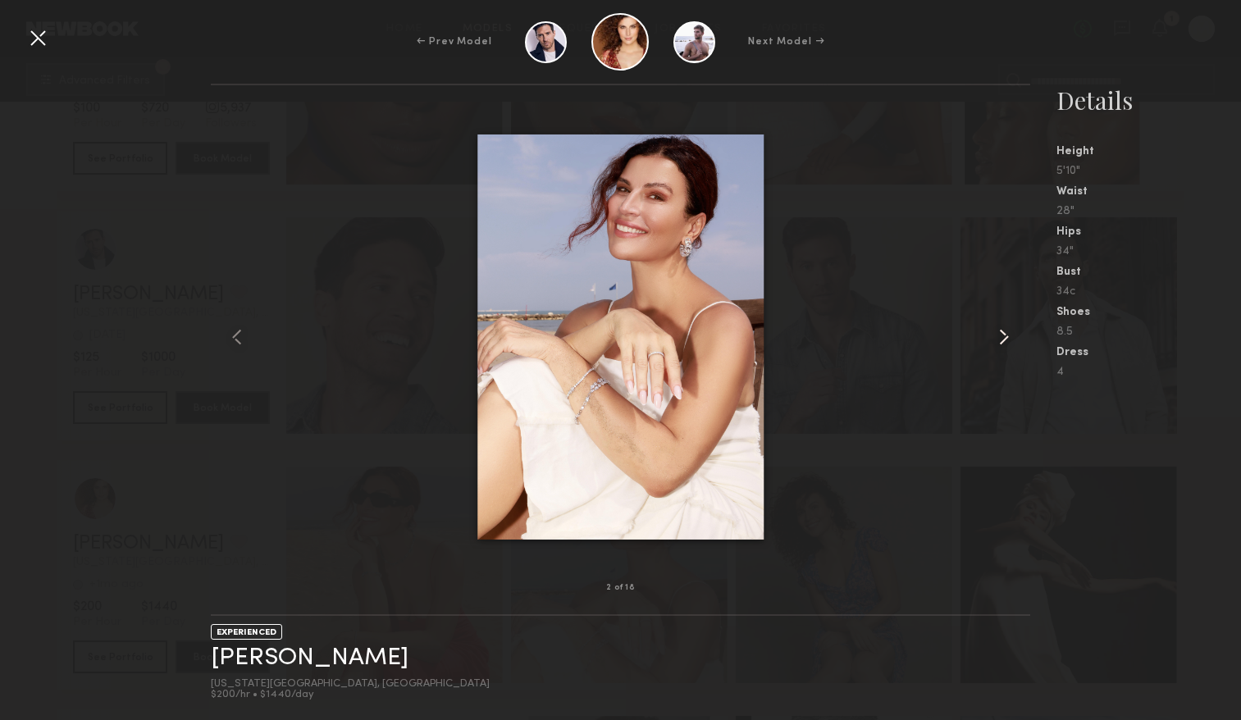
click at [1012, 324] on common-icon at bounding box center [1003, 337] width 26 height 26
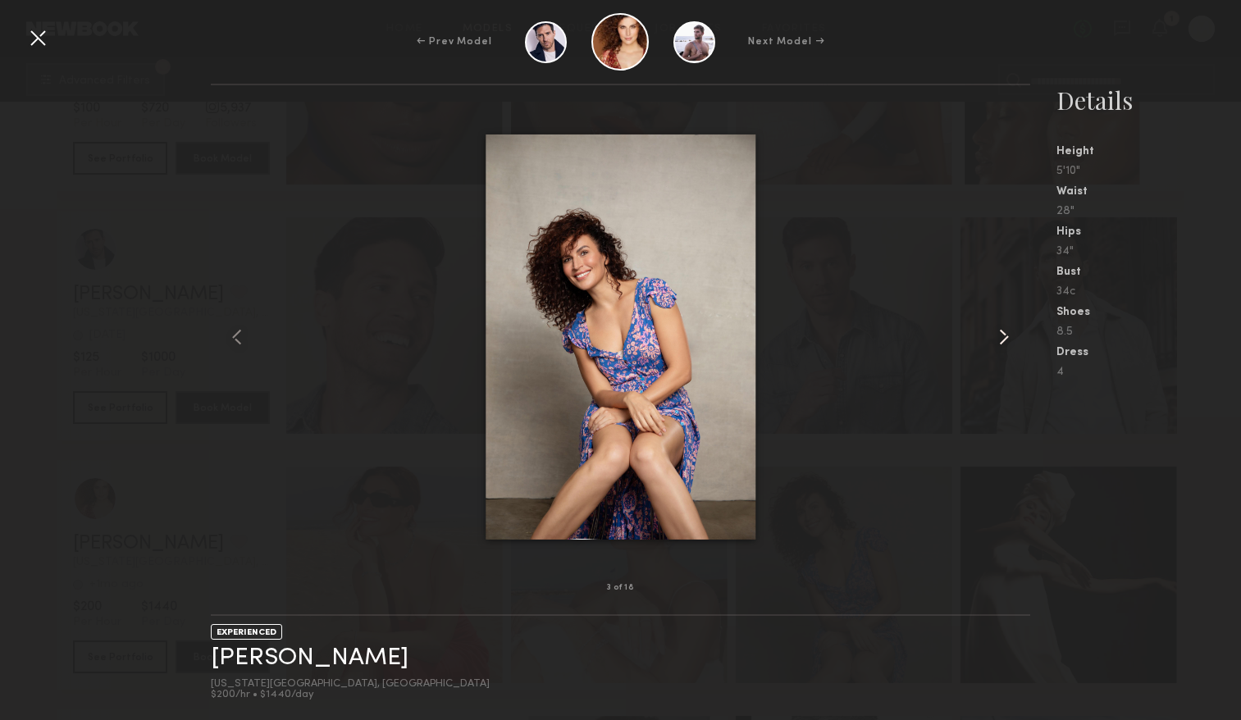
click at [1012, 324] on common-icon at bounding box center [1003, 337] width 26 height 26
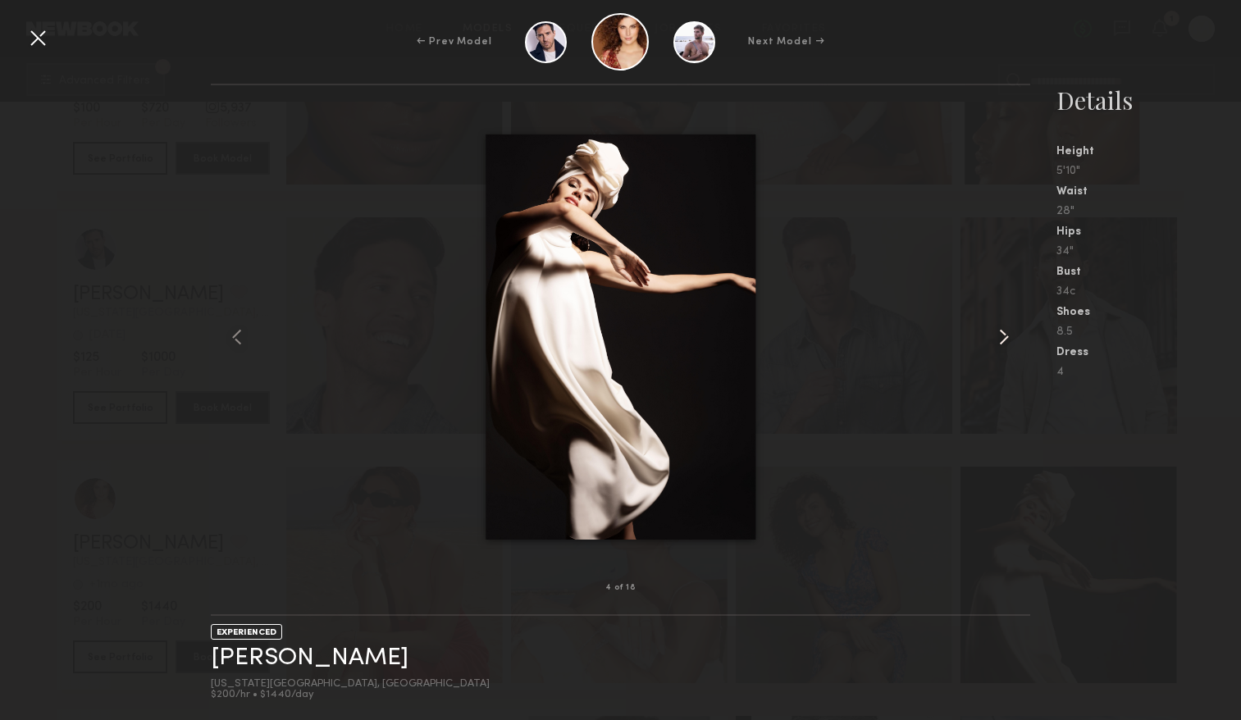
click at [1012, 324] on common-icon at bounding box center [1003, 337] width 26 height 26
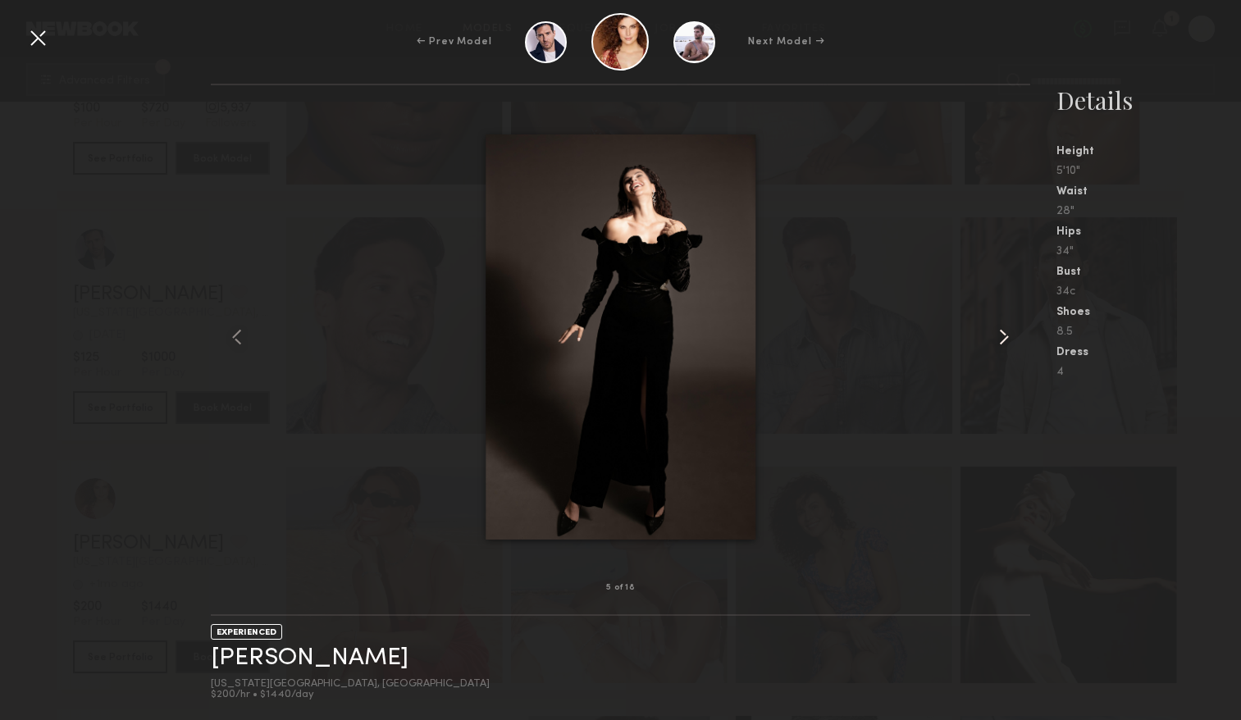
click at [1012, 324] on common-icon at bounding box center [1003, 337] width 26 height 26
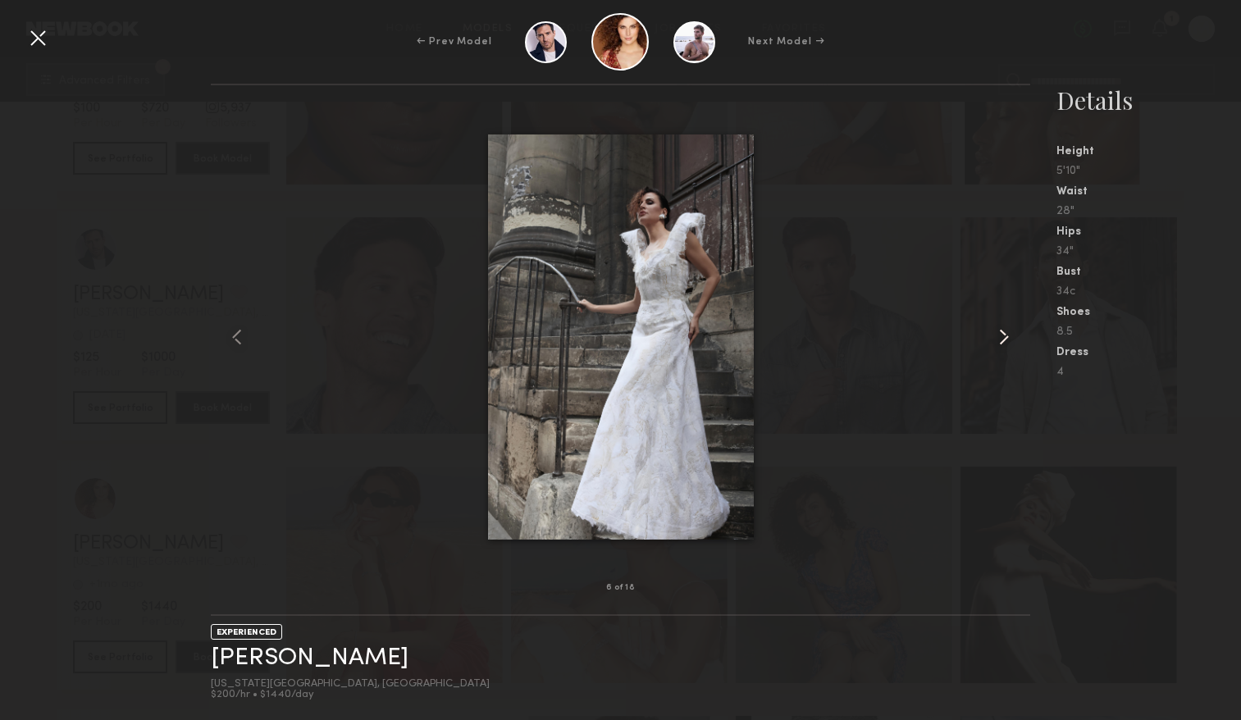
click at [1012, 324] on common-icon at bounding box center [1003, 337] width 26 height 26
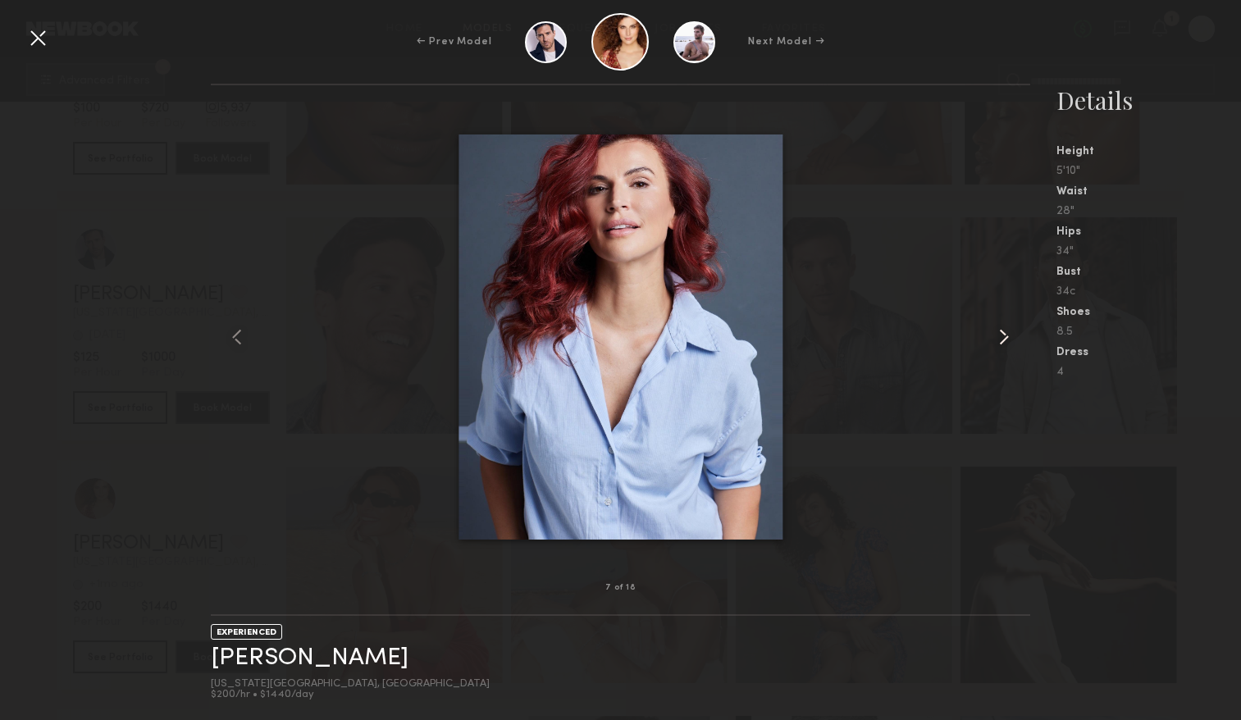
click at [1012, 324] on common-icon at bounding box center [1003, 337] width 26 height 26
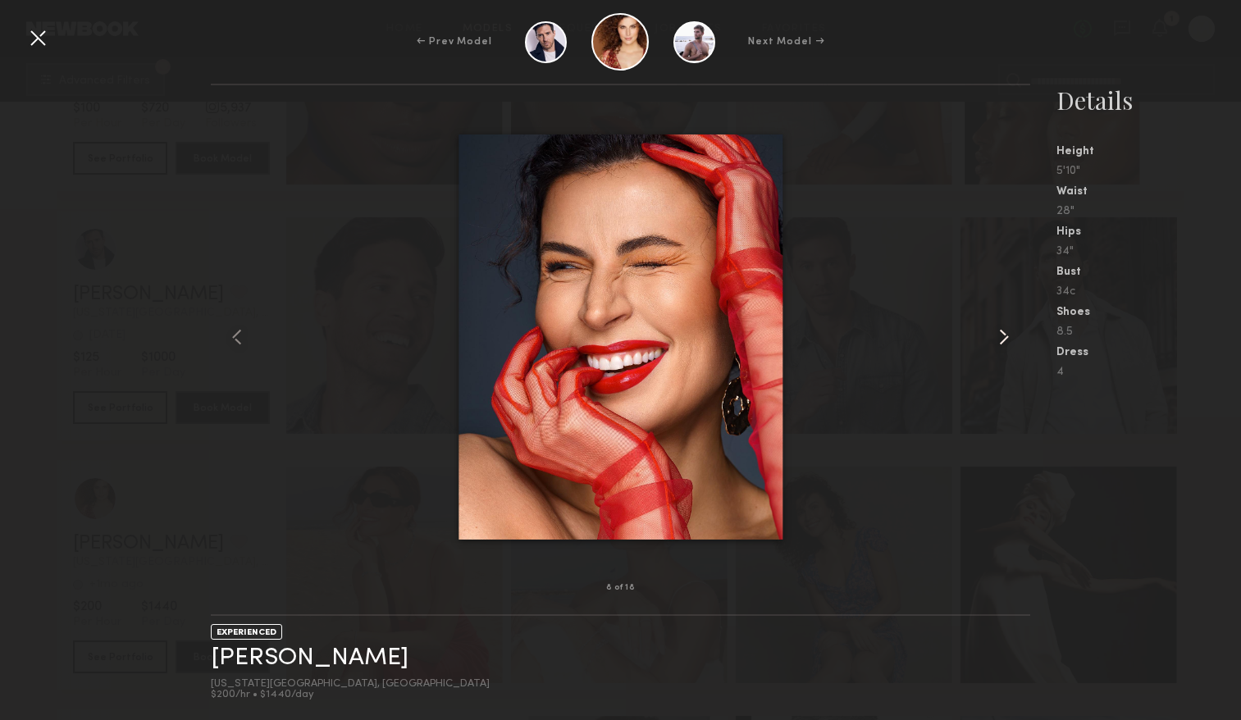
click at [1012, 324] on common-icon at bounding box center [1003, 337] width 26 height 26
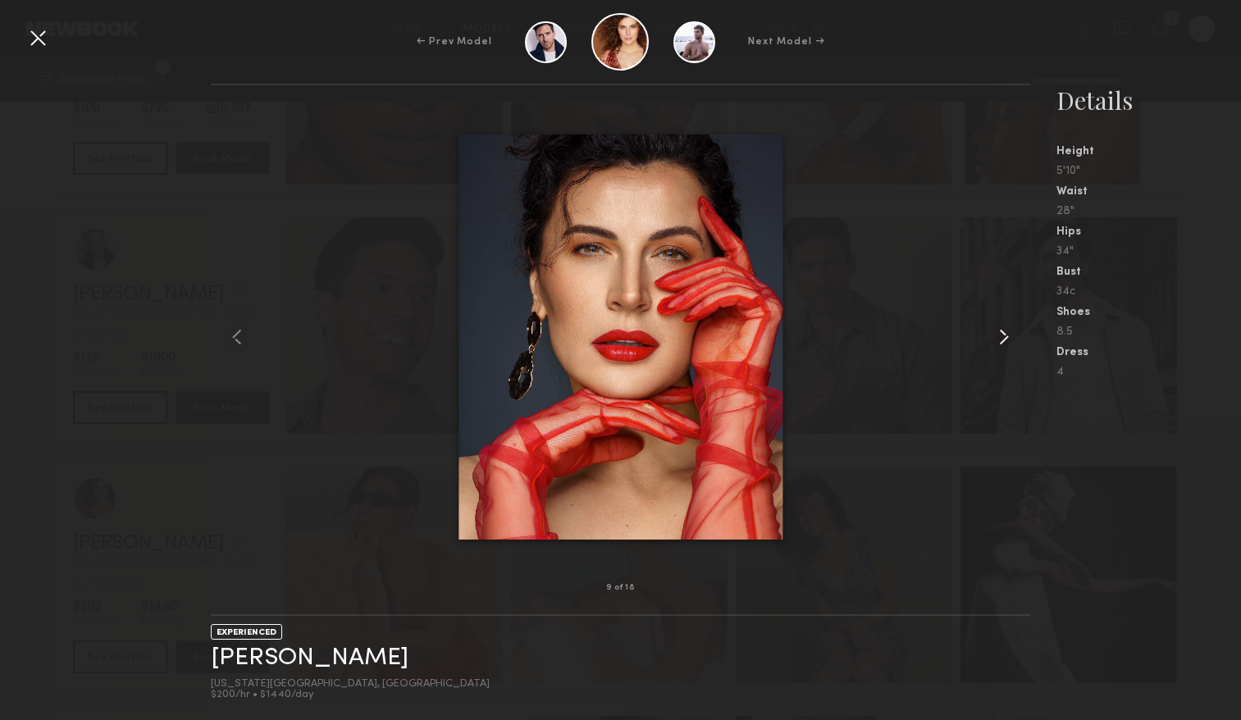
click at [1005, 341] on common-icon at bounding box center [1003, 337] width 26 height 26
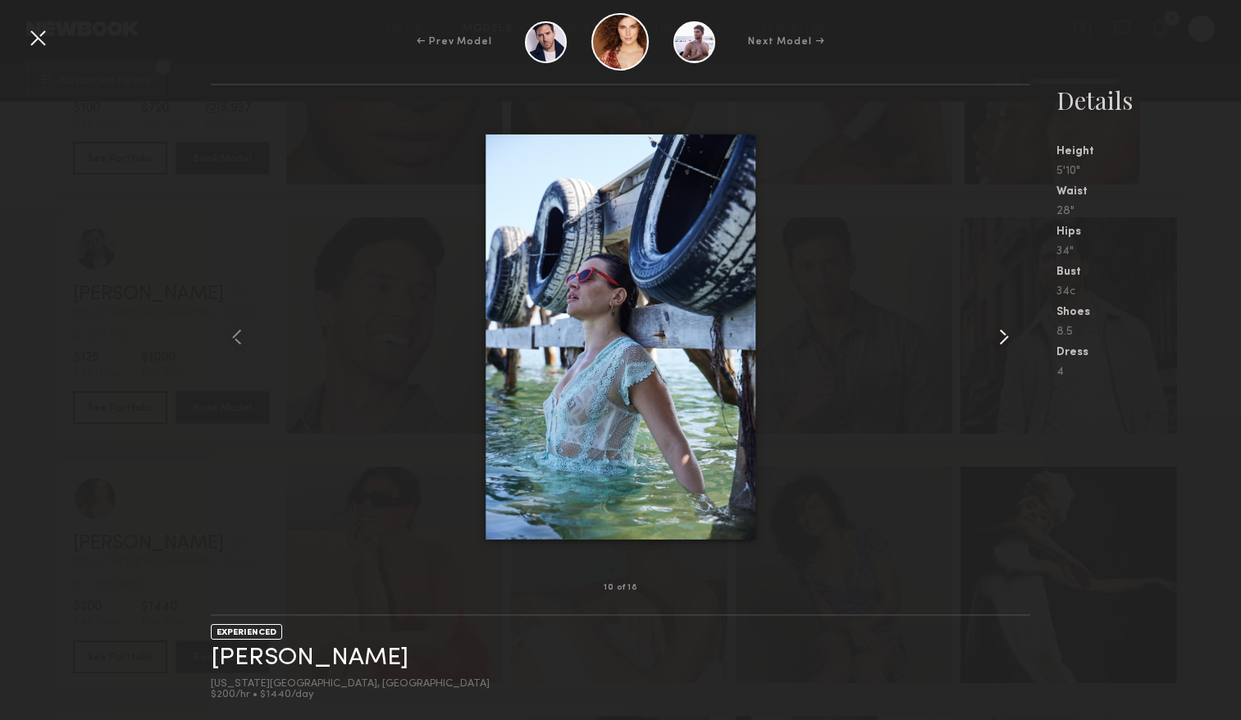
click at [1005, 341] on common-icon at bounding box center [1003, 337] width 26 height 26
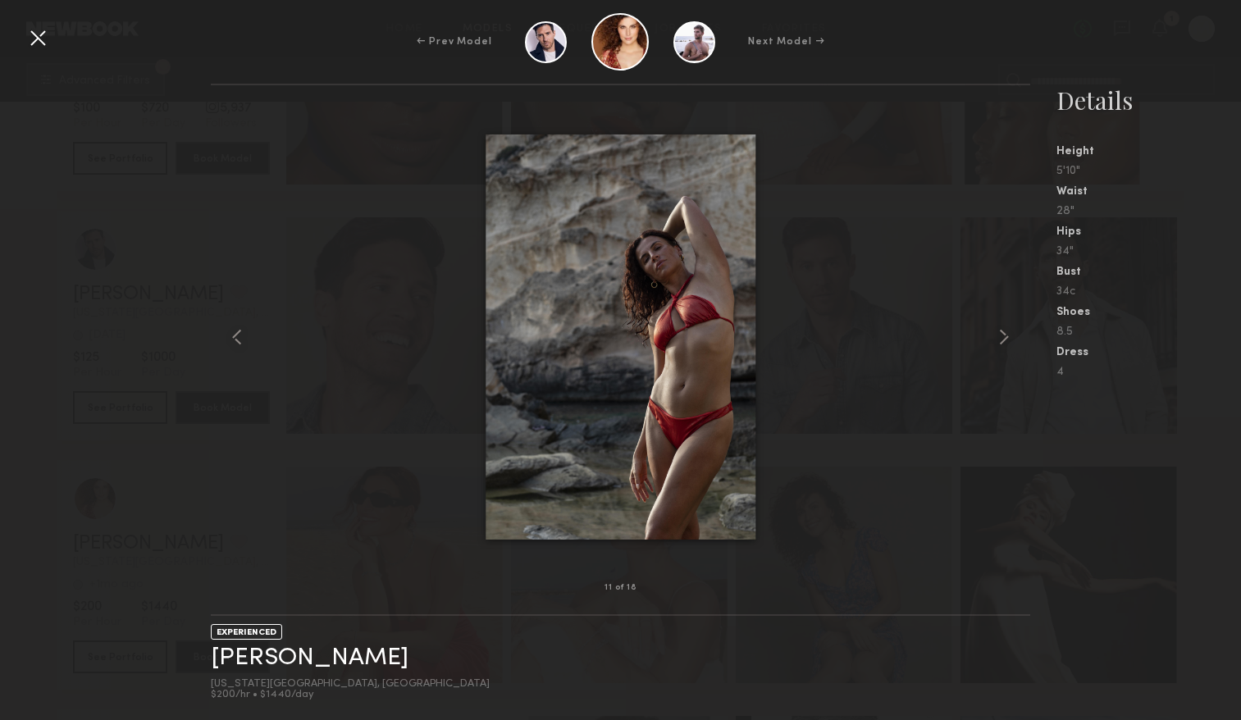
click at [34, 26] on div at bounding box center [38, 38] width 26 height 26
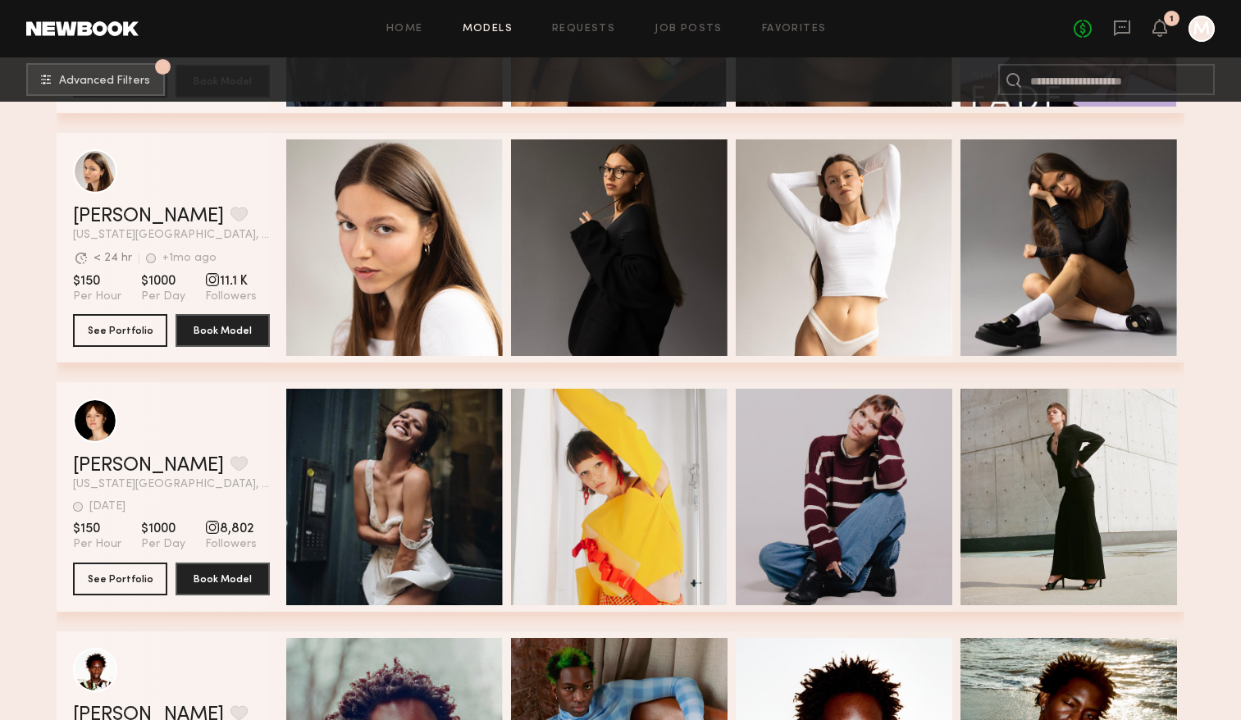
scroll to position [76271, 0]
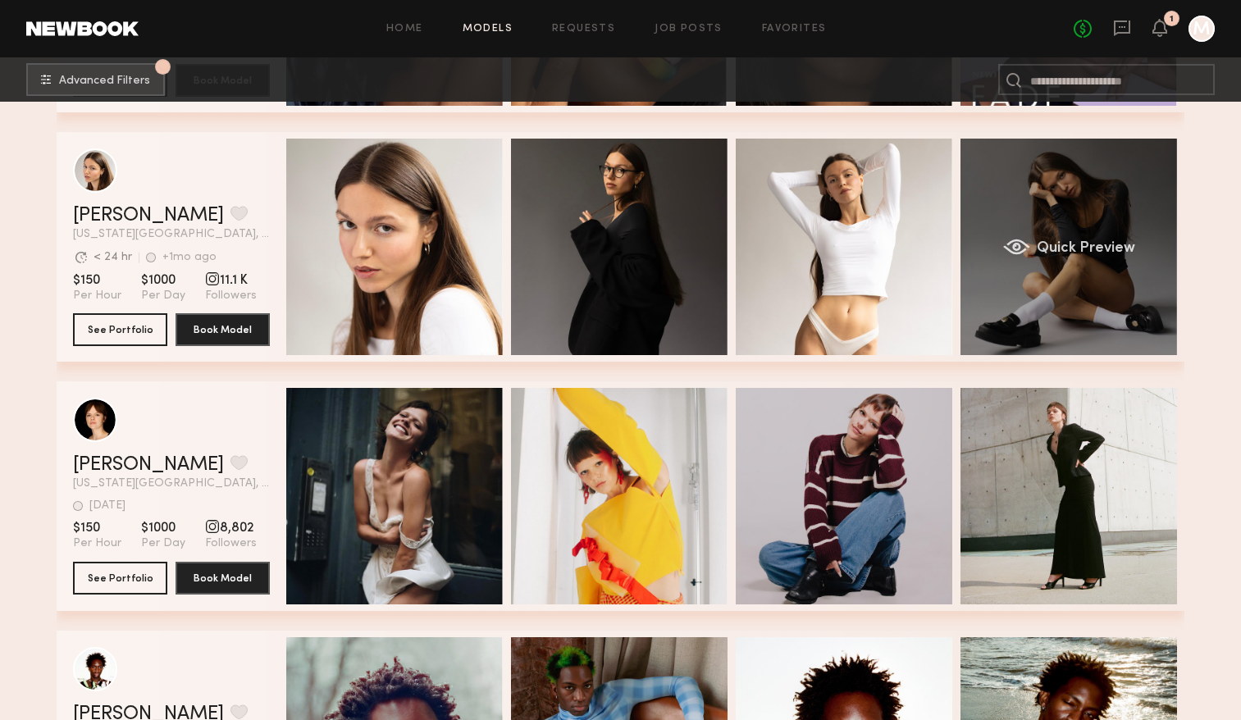
click at [1029, 240] on div "grid" at bounding box center [1016, 247] width 27 height 16
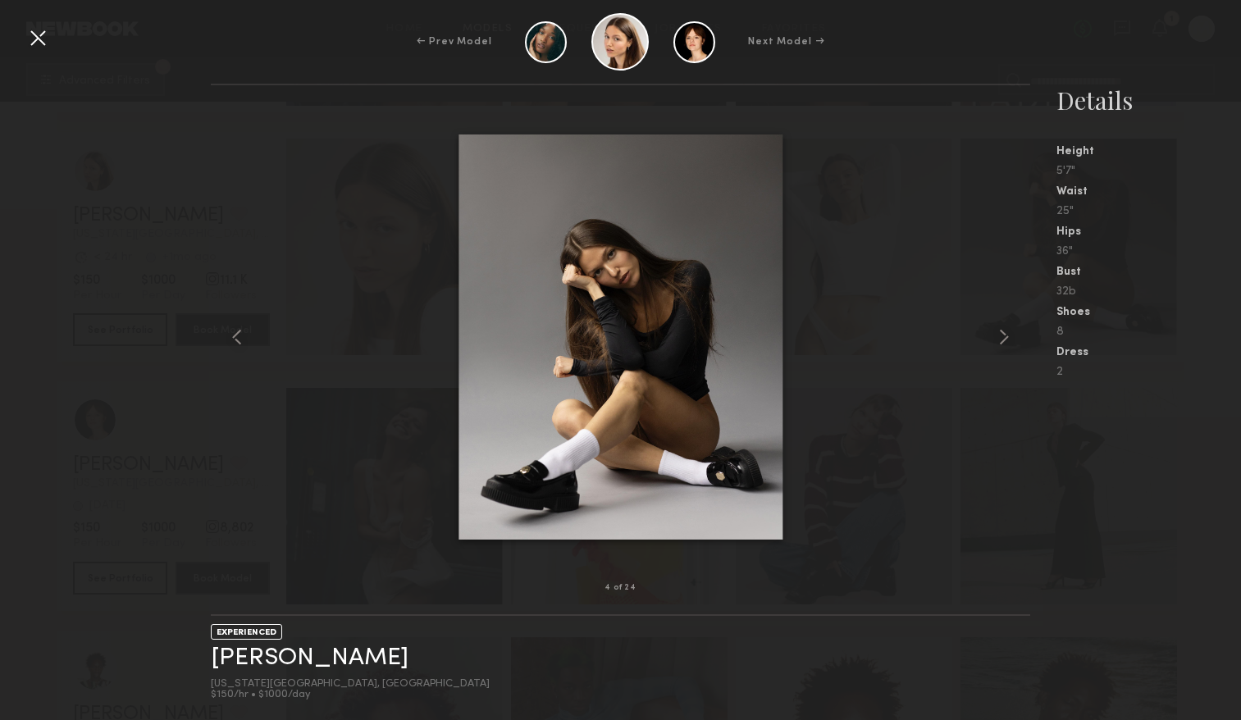
click at [986, 343] on div at bounding box center [620, 337] width 819 height 450
click at [987, 343] on div at bounding box center [620, 337] width 819 height 450
click at [995, 343] on common-icon at bounding box center [1003, 337] width 26 height 26
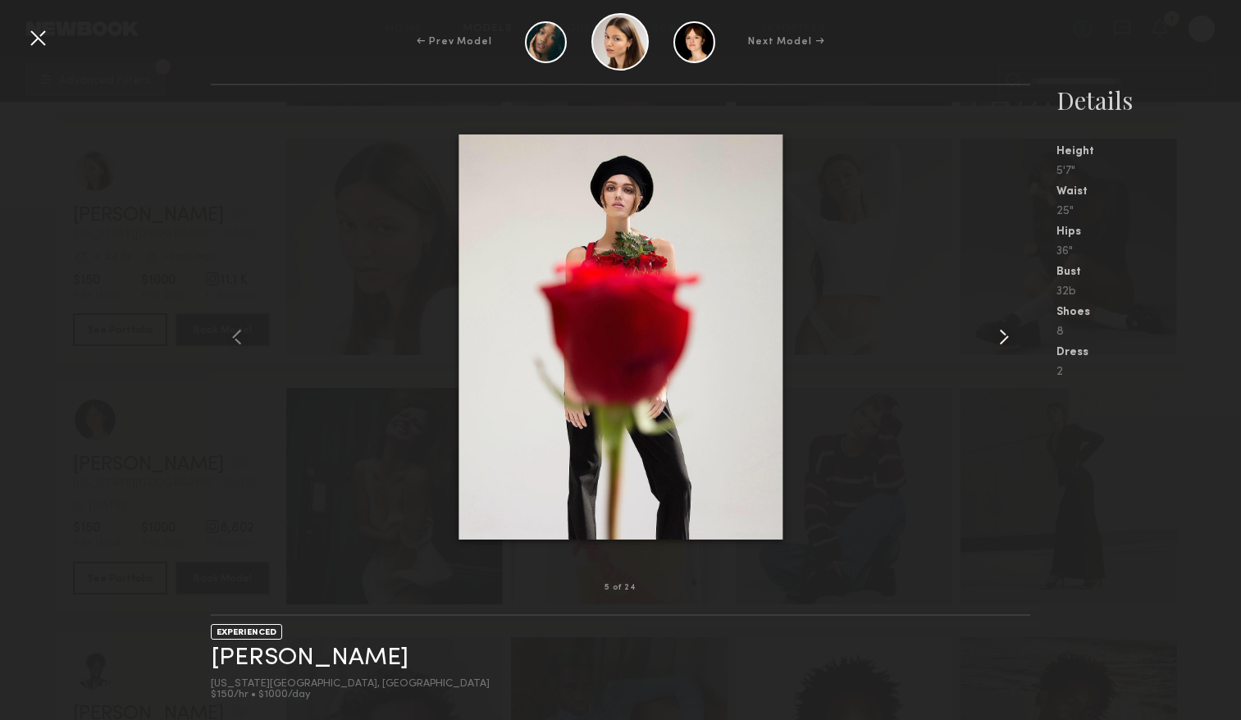
click at [995, 343] on common-icon at bounding box center [1003, 337] width 26 height 26
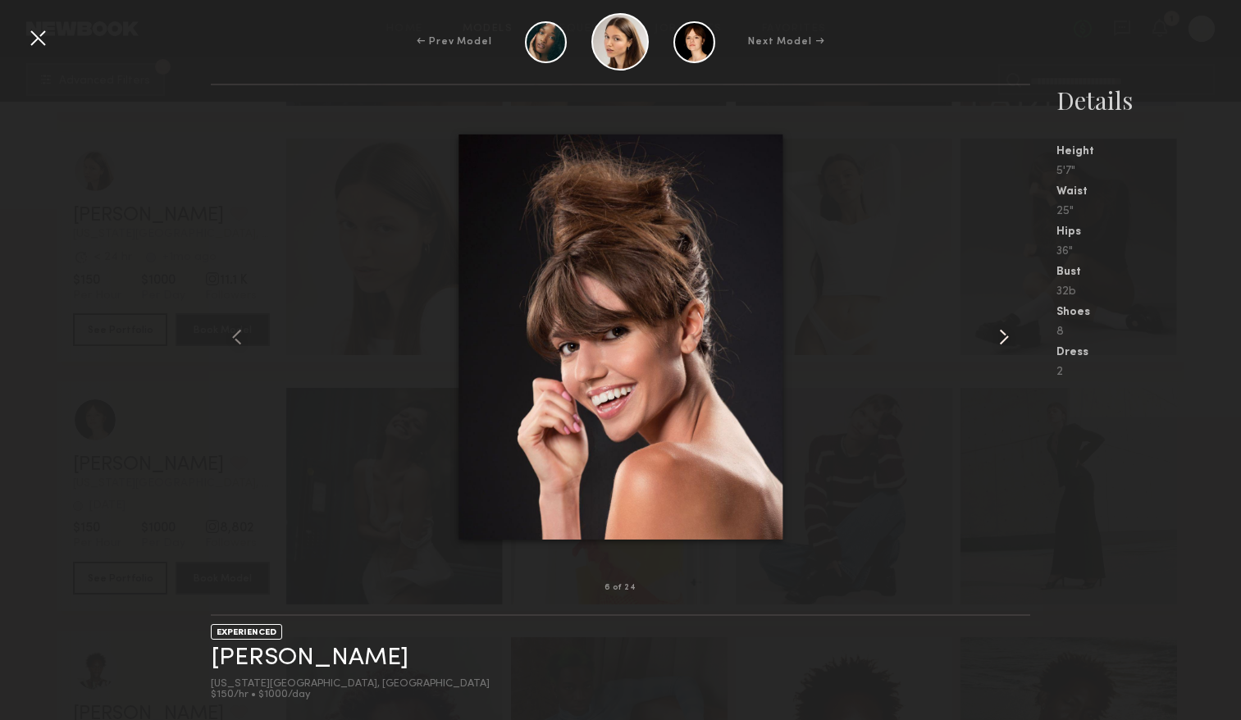
click at [995, 343] on common-icon at bounding box center [1003, 337] width 26 height 26
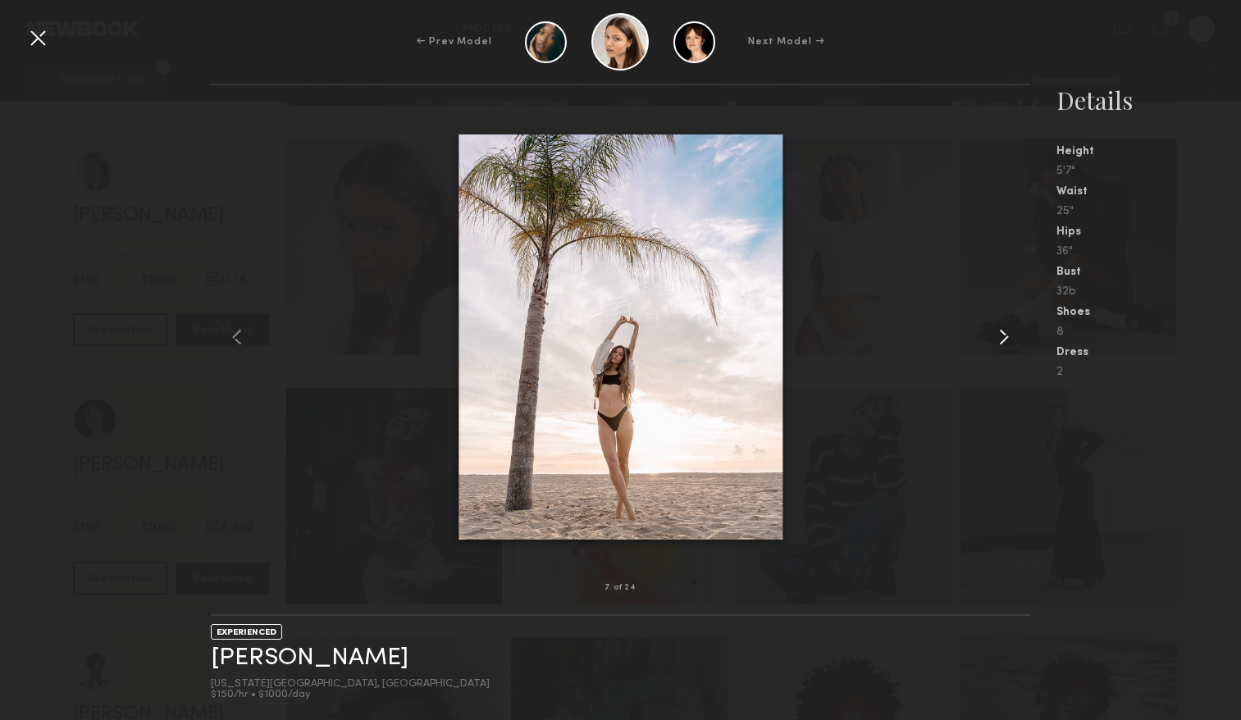
click at [995, 343] on common-icon at bounding box center [1003, 337] width 26 height 26
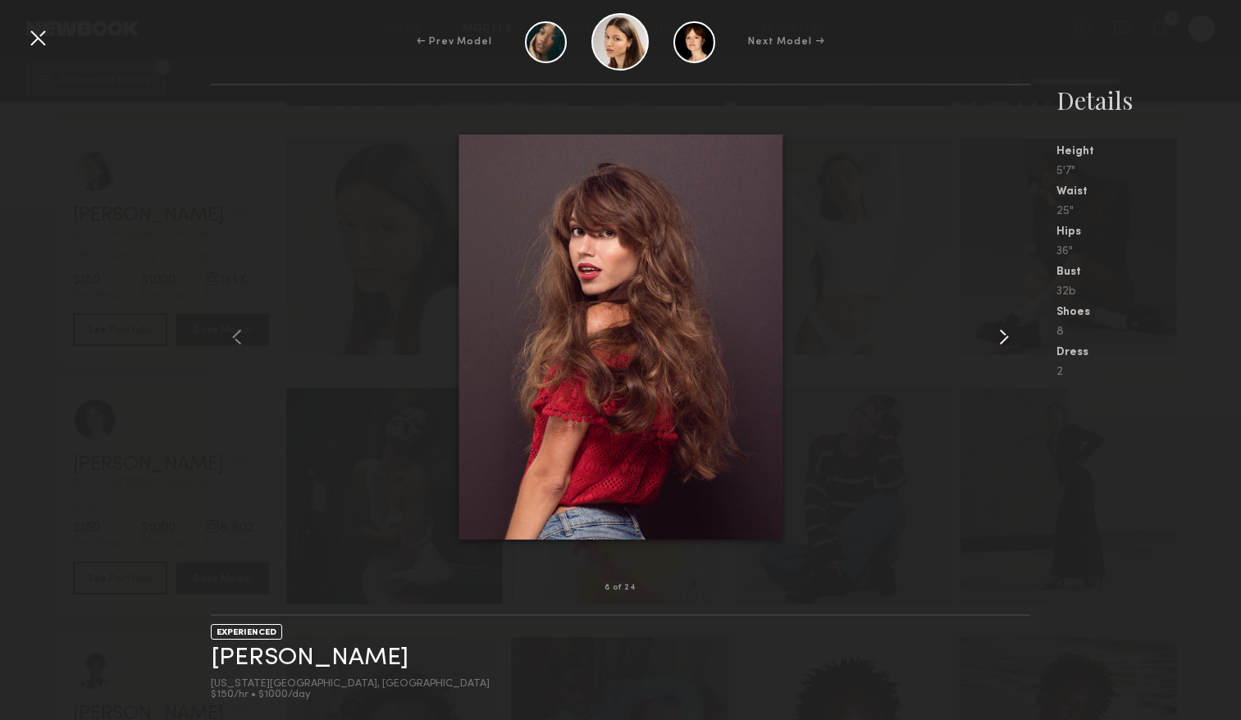
click at [995, 343] on common-icon at bounding box center [1003, 337] width 26 height 26
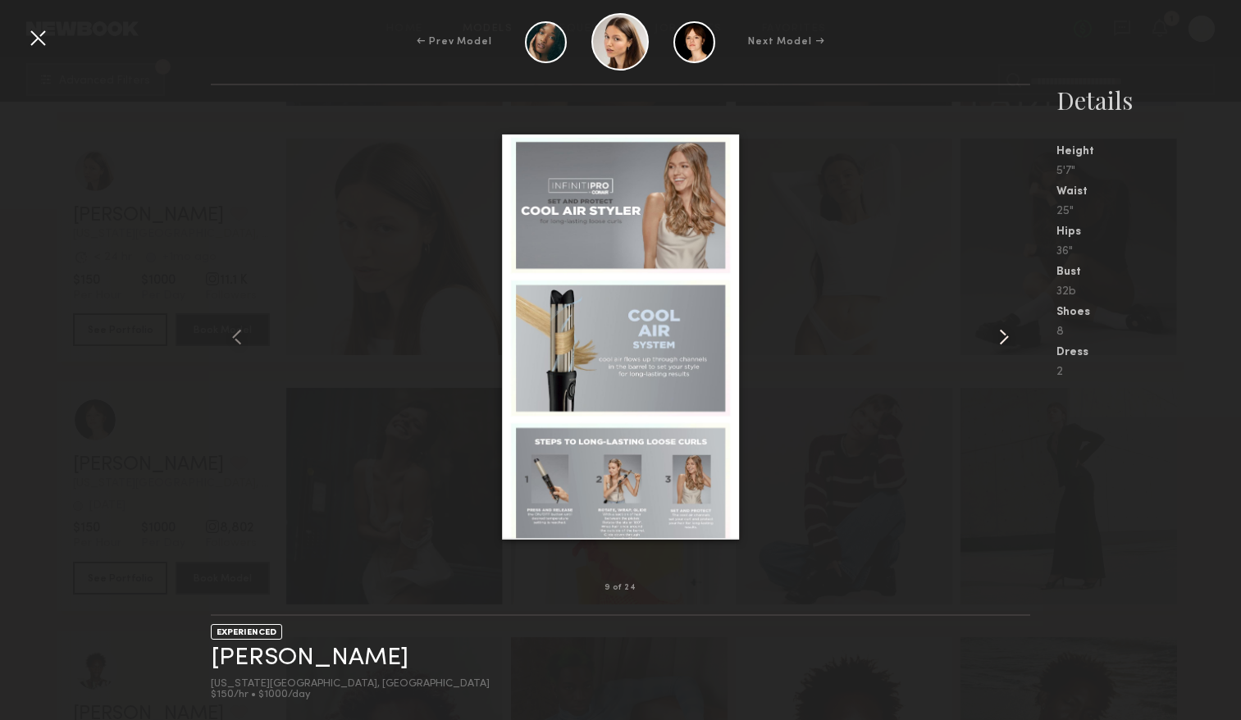
click at [995, 343] on common-icon at bounding box center [1003, 337] width 26 height 26
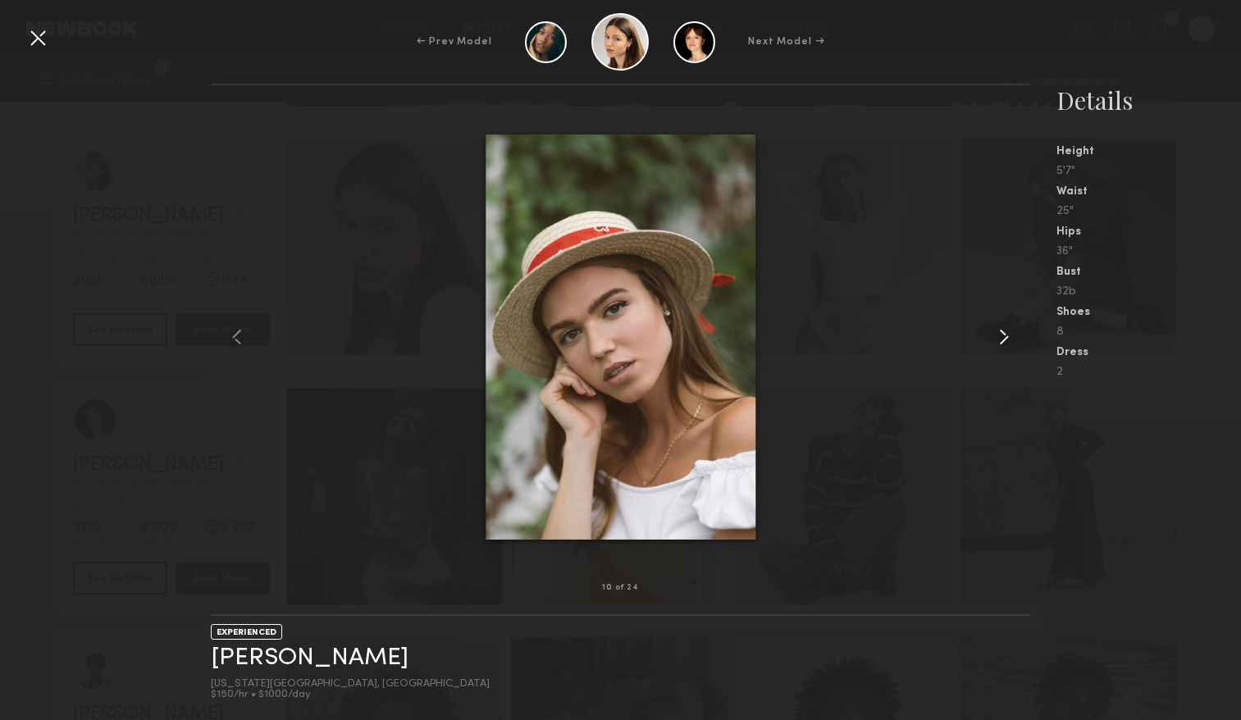
click at [995, 343] on common-icon at bounding box center [1003, 337] width 26 height 26
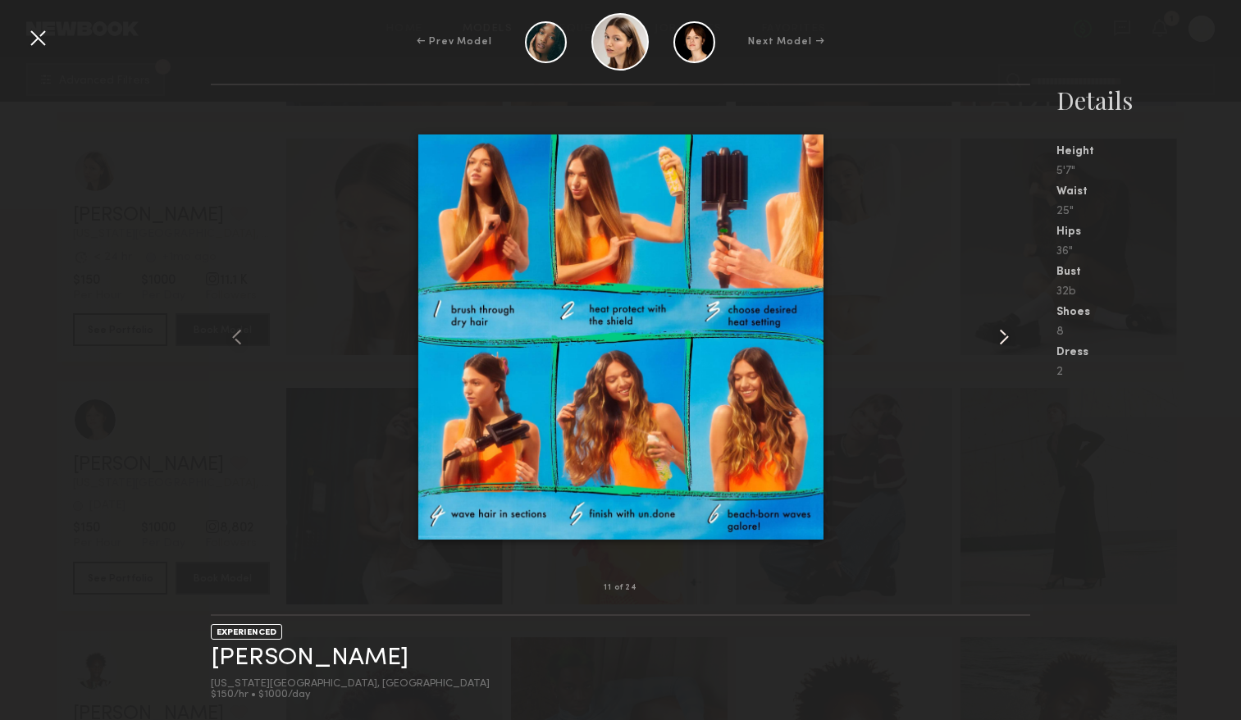
click at [995, 343] on common-icon at bounding box center [1003, 337] width 26 height 26
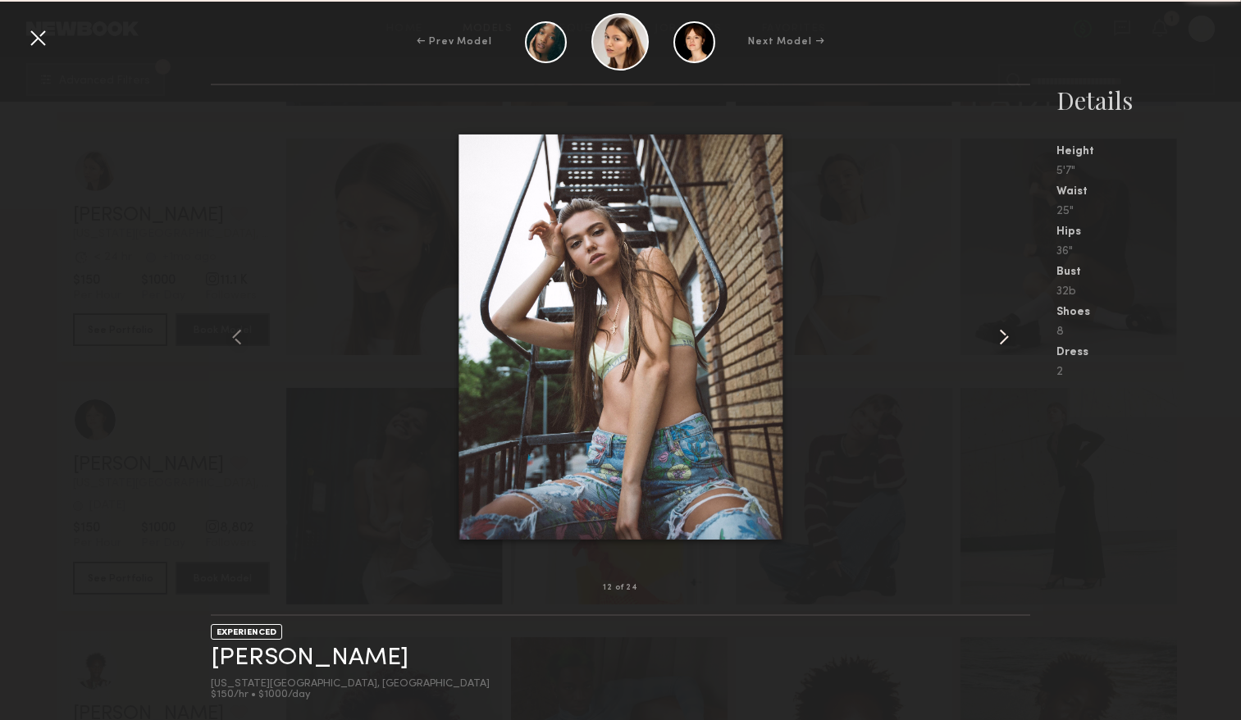
click at [995, 343] on common-icon at bounding box center [1003, 337] width 26 height 26
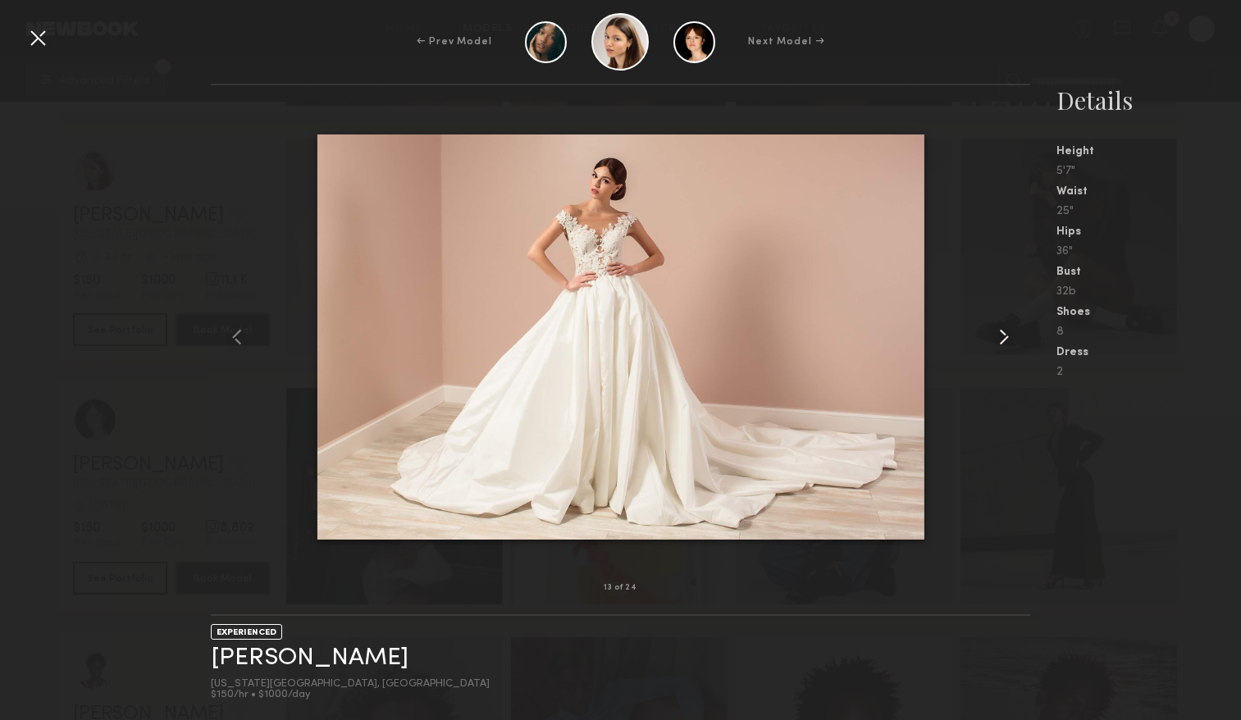
click at [995, 343] on common-icon at bounding box center [1003, 337] width 26 height 26
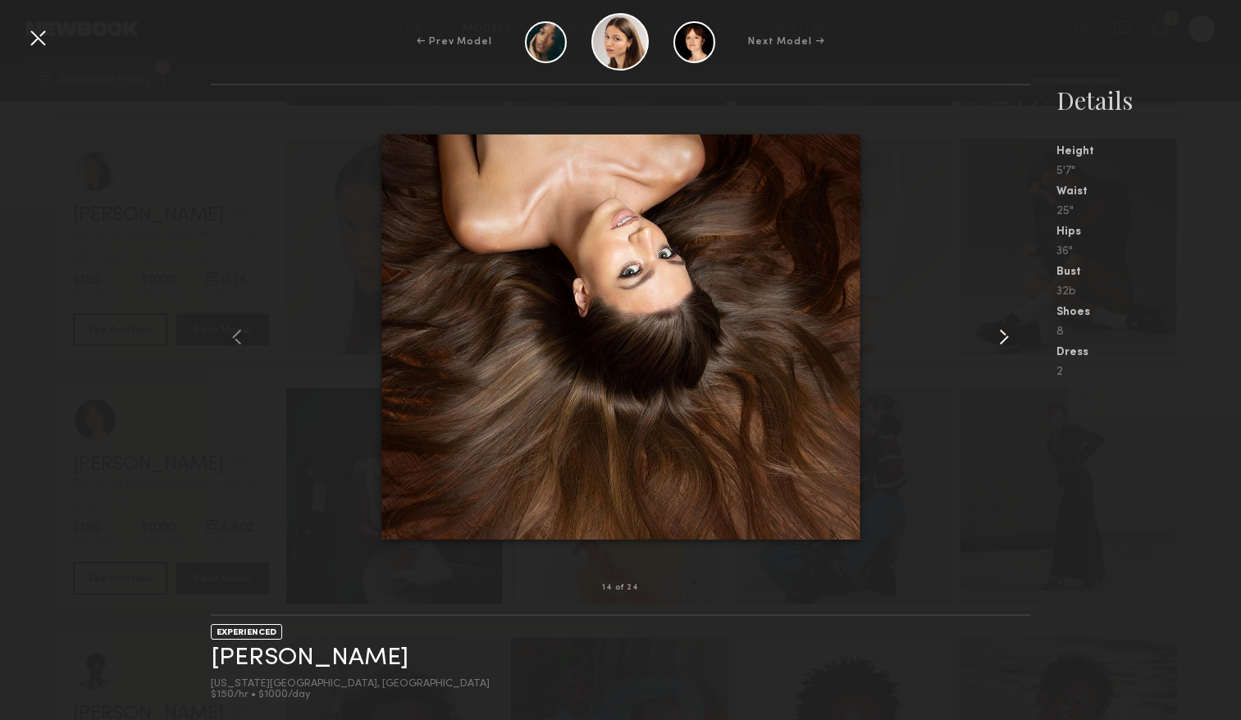
click at [995, 343] on common-icon at bounding box center [1003, 337] width 26 height 26
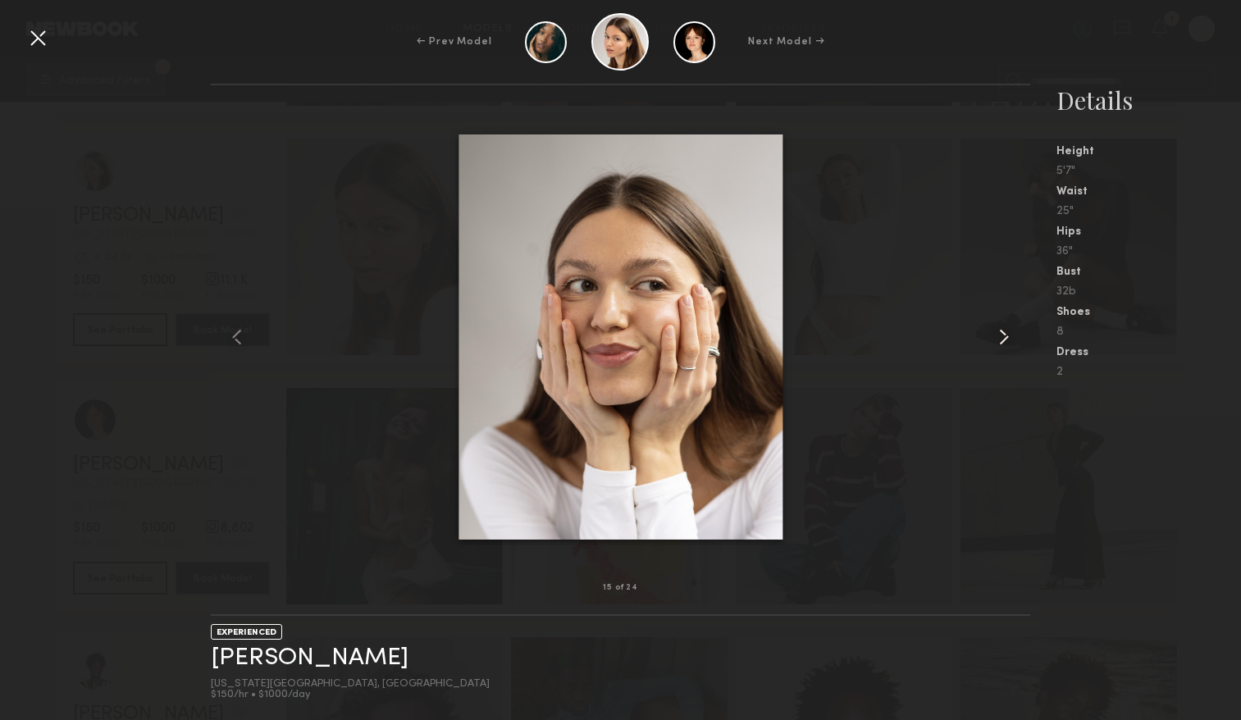
click at [995, 343] on common-icon at bounding box center [1003, 337] width 26 height 26
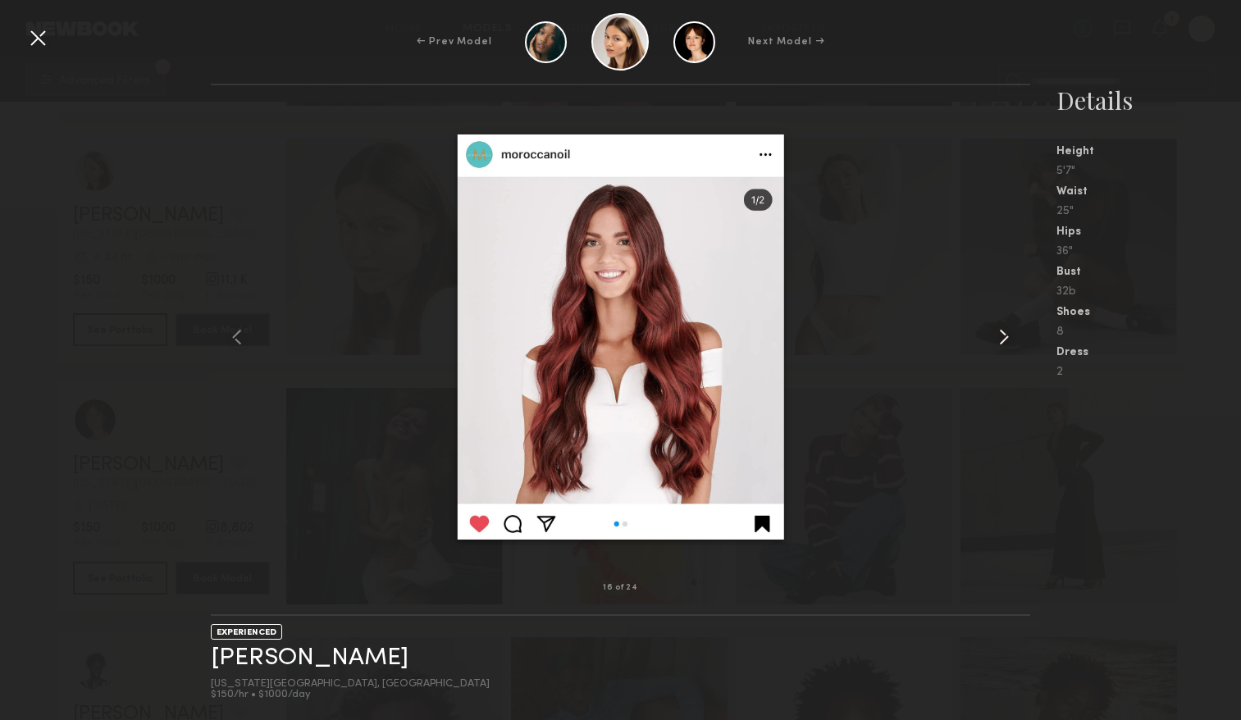
click at [995, 343] on common-icon at bounding box center [1003, 337] width 26 height 26
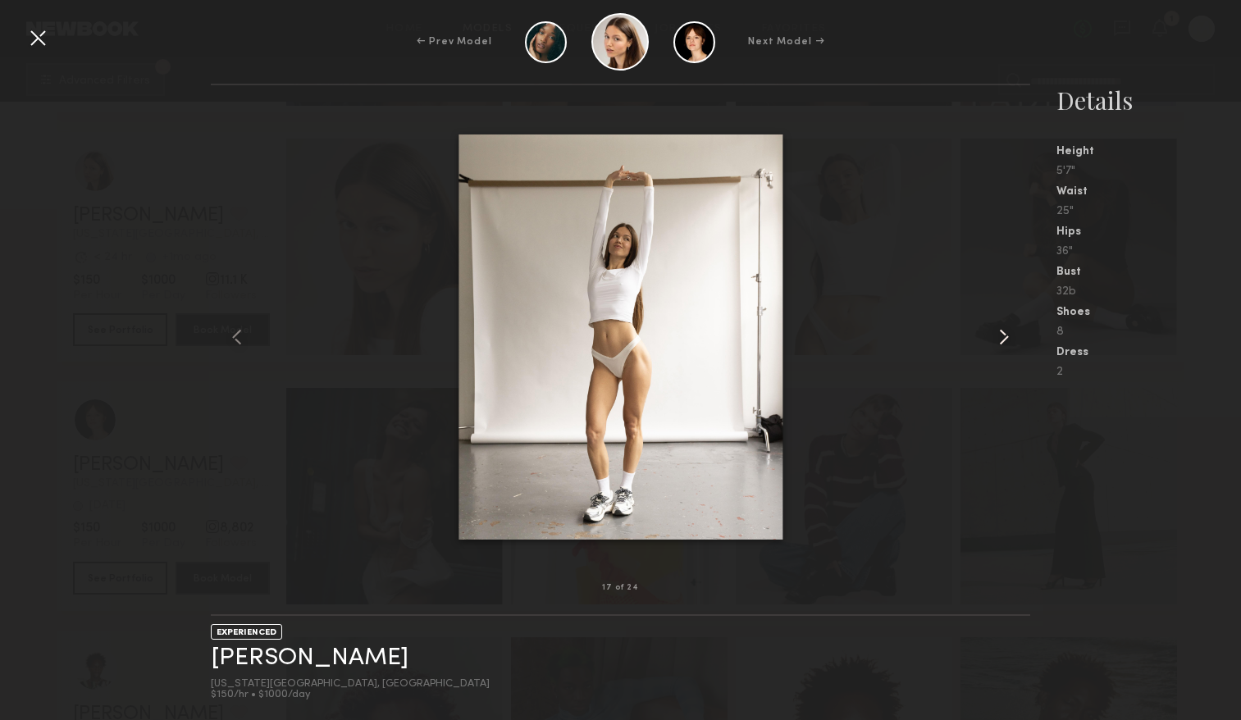
click at [995, 343] on common-icon at bounding box center [1003, 337] width 26 height 26
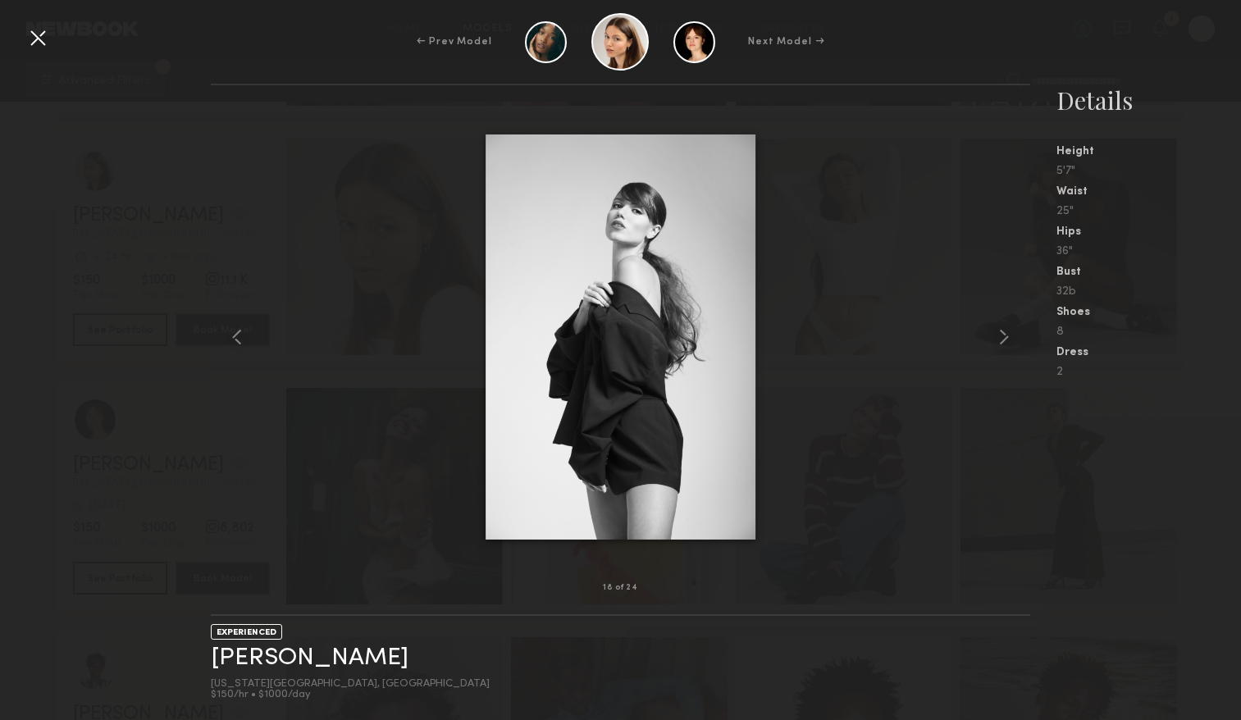
click at [18, 34] on div "← Prev Model Next Model →" at bounding box center [620, 41] width 1241 height 57
click at [30, 34] on div at bounding box center [38, 38] width 26 height 26
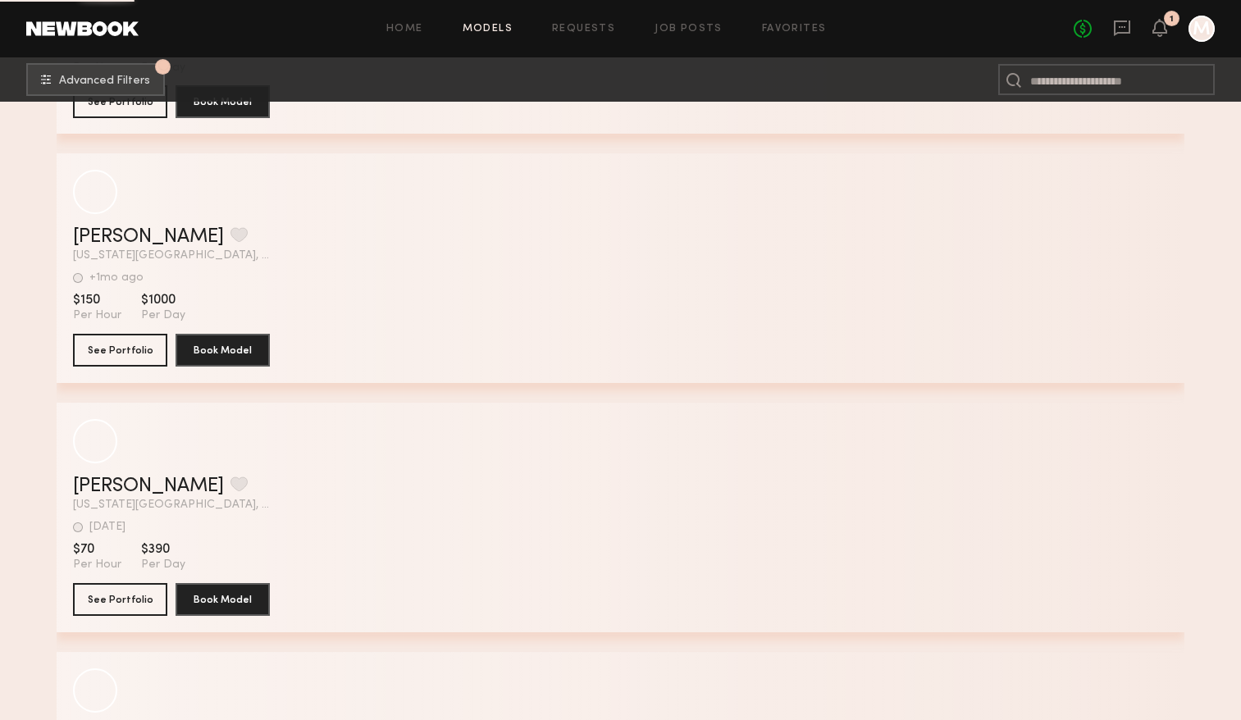
scroll to position [88599, 0]
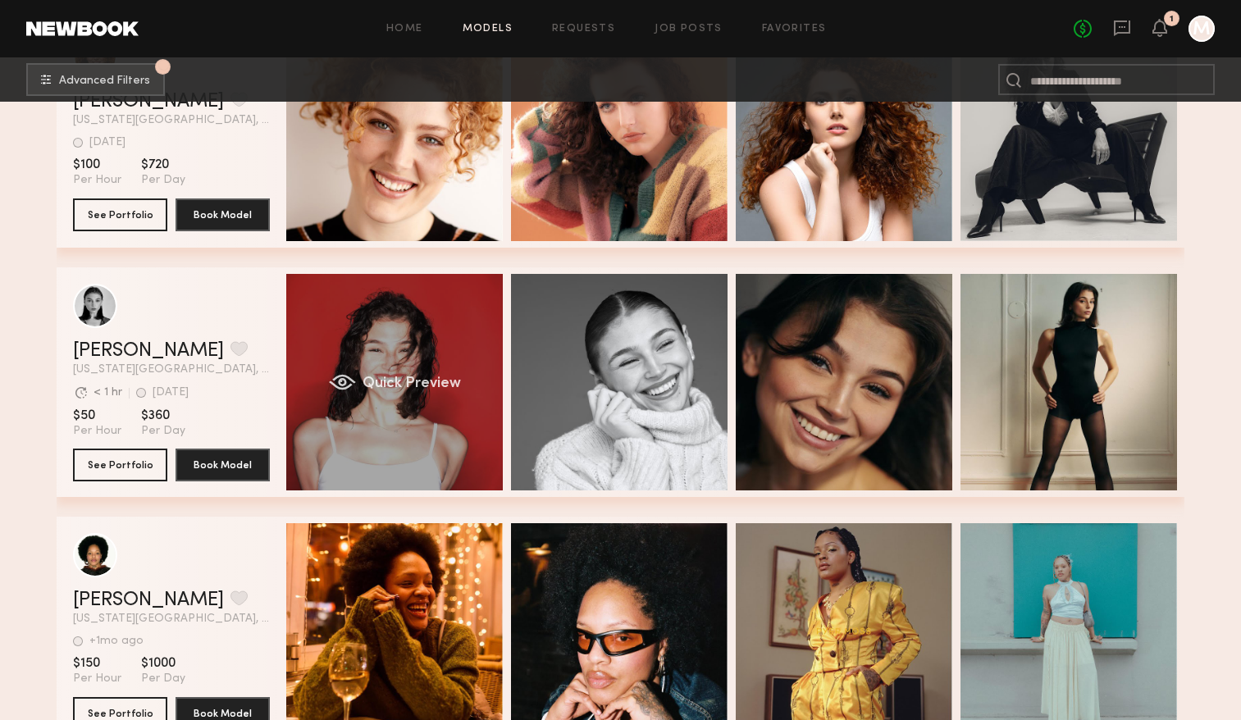
click at [375, 426] on div "Quick Preview" at bounding box center [394, 382] width 216 height 216
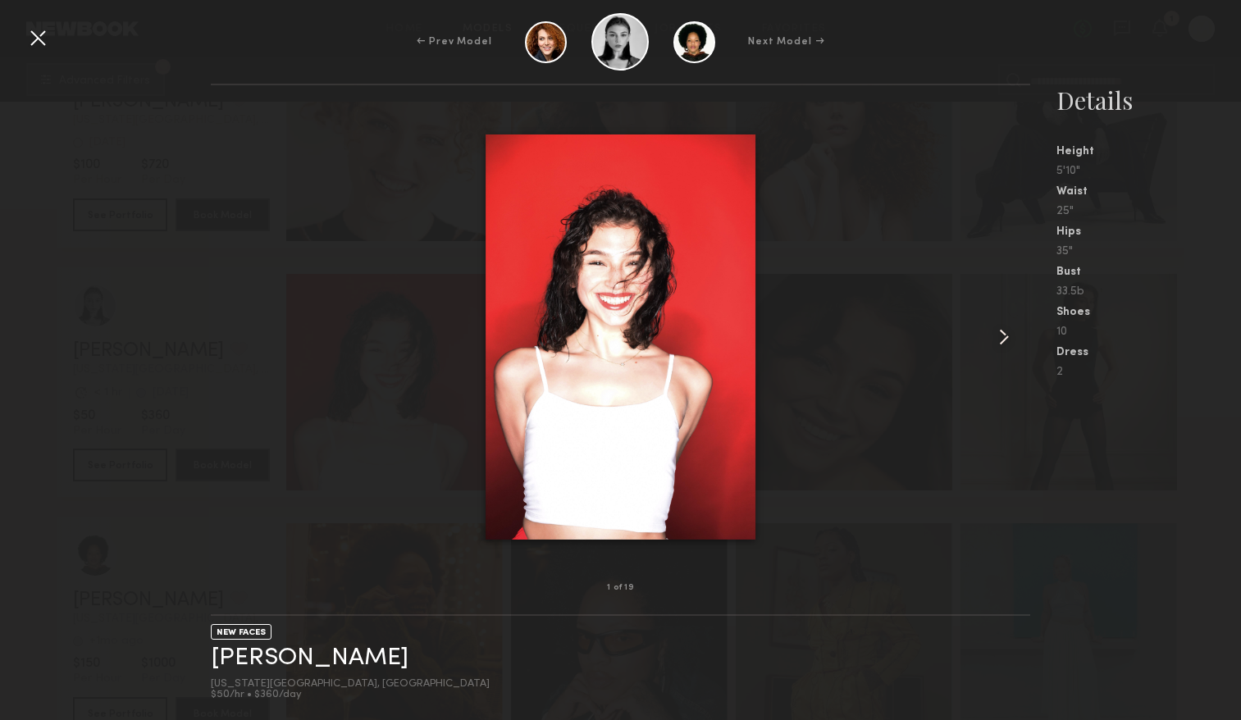
click at [1004, 335] on common-icon at bounding box center [1003, 337] width 26 height 26
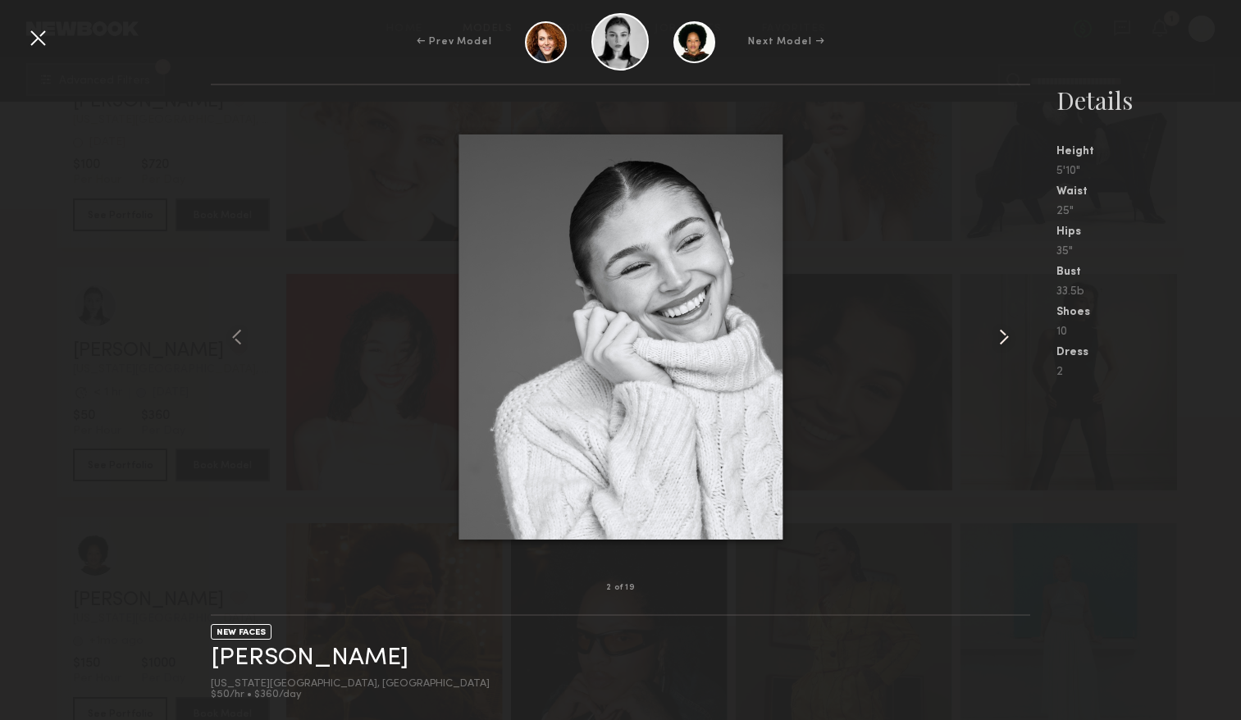
click at [1004, 333] on common-icon at bounding box center [1003, 337] width 26 height 26
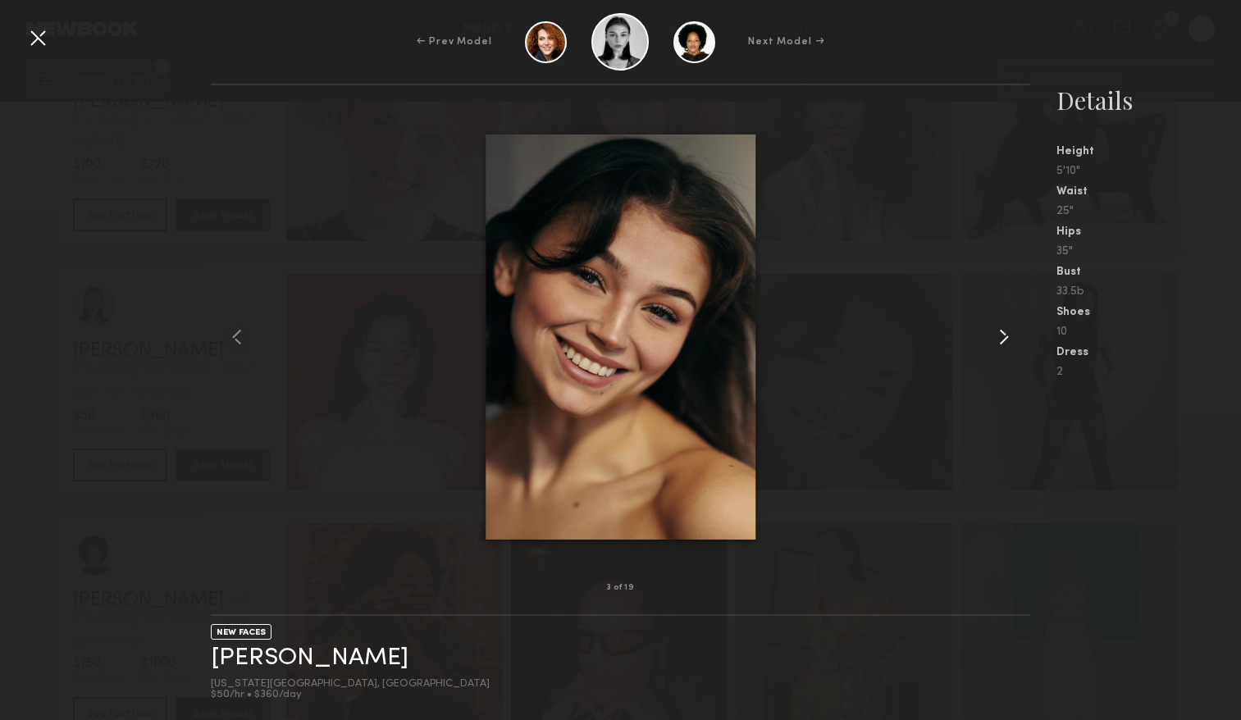
click at [1004, 333] on common-icon at bounding box center [1003, 337] width 26 height 26
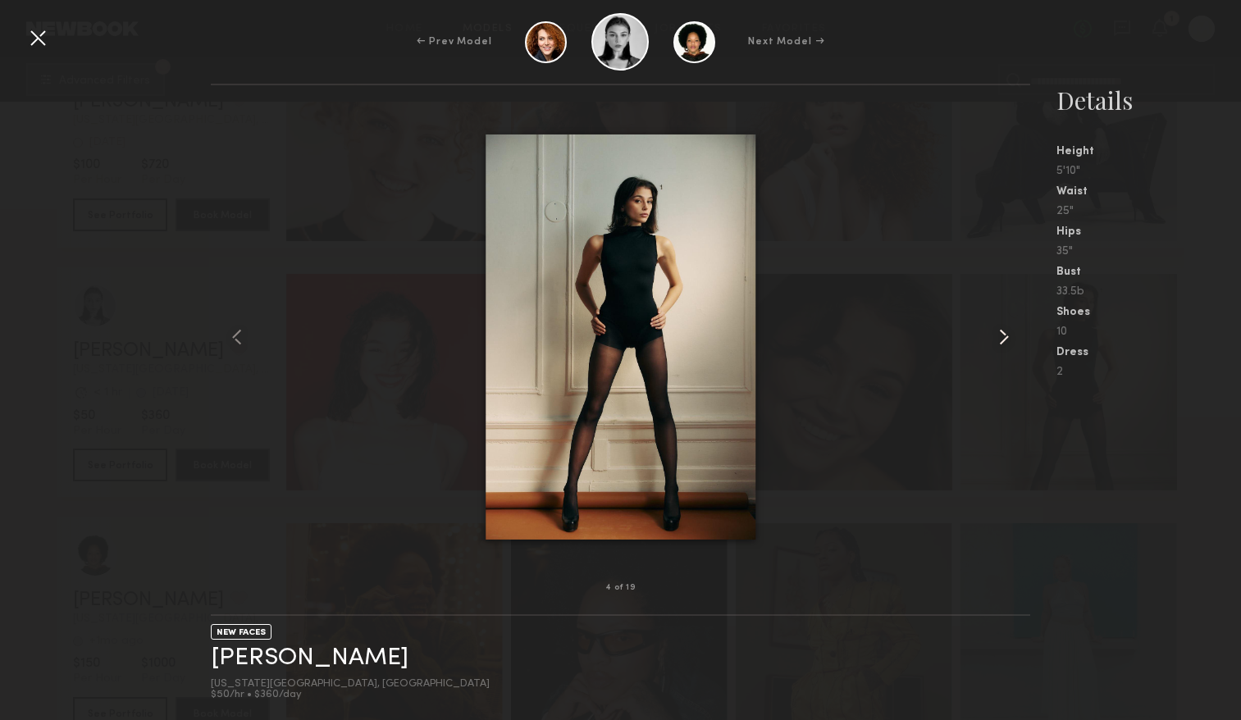
click at [1004, 333] on common-icon at bounding box center [1003, 337] width 26 height 26
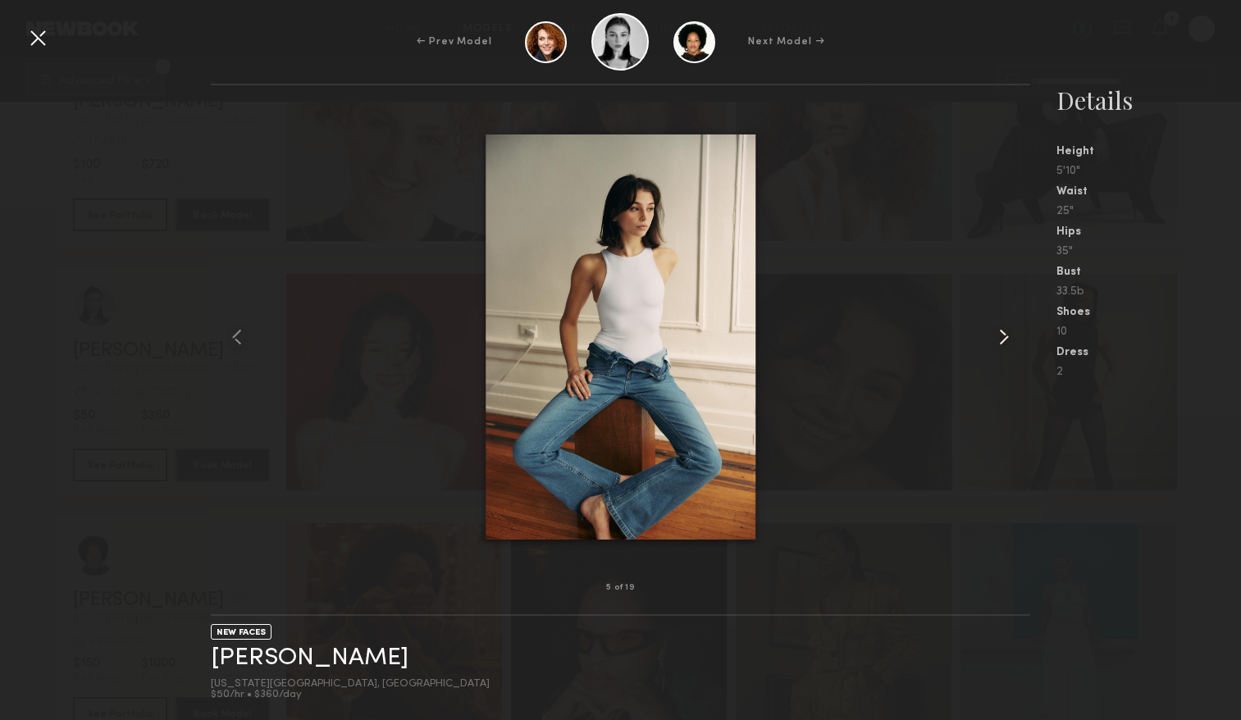
click at [1004, 333] on common-icon at bounding box center [1003, 337] width 26 height 26
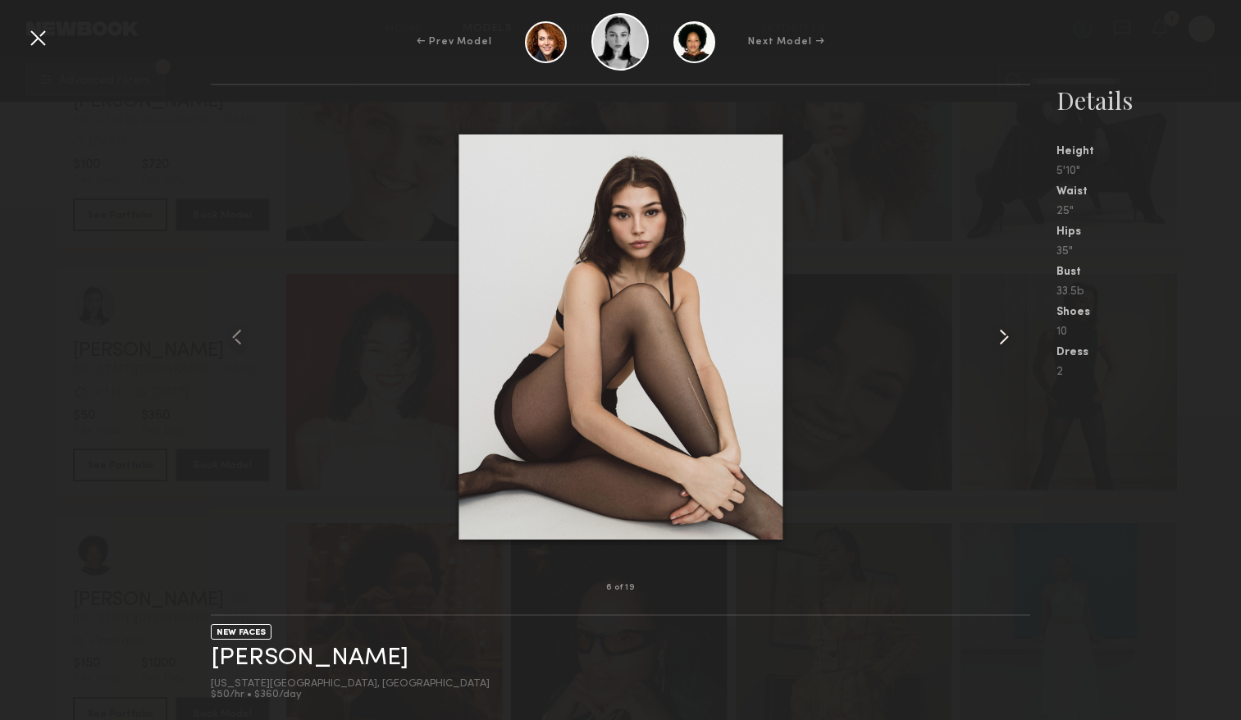
click at [1004, 333] on common-icon at bounding box center [1003, 337] width 26 height 26
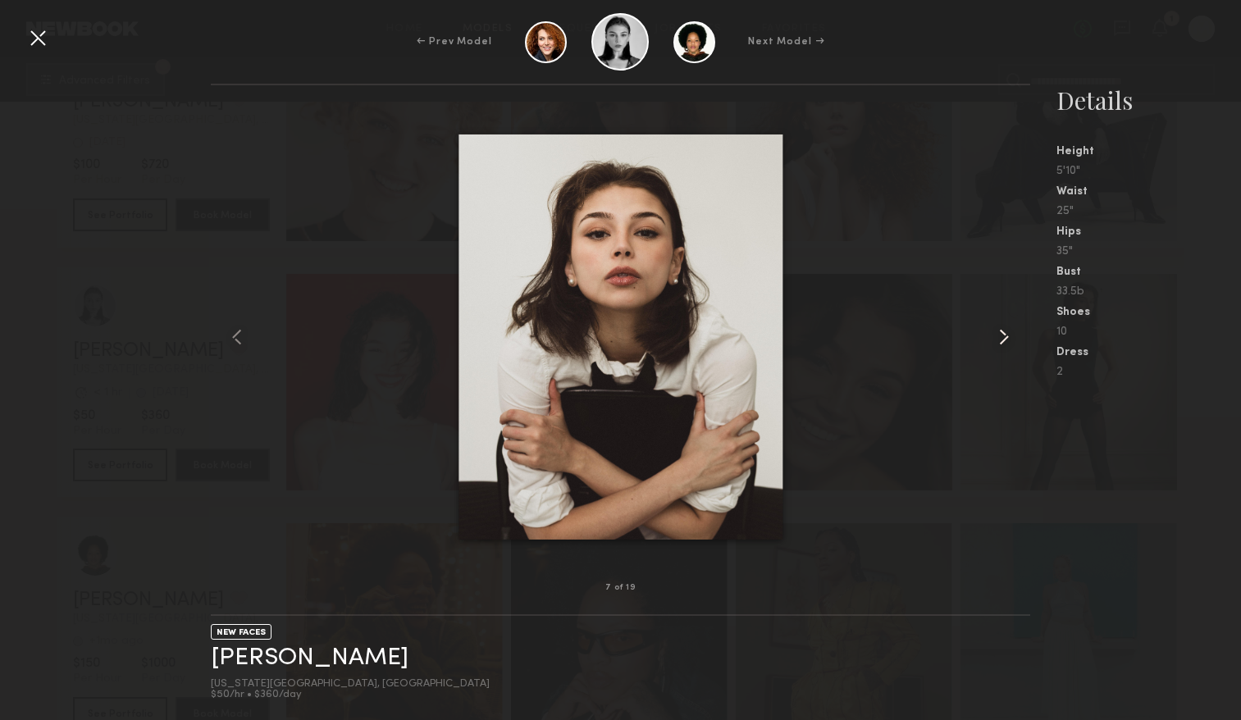
click at [1004, 333] on common-icon at bounding box center [1003, 337] width 26 height 26
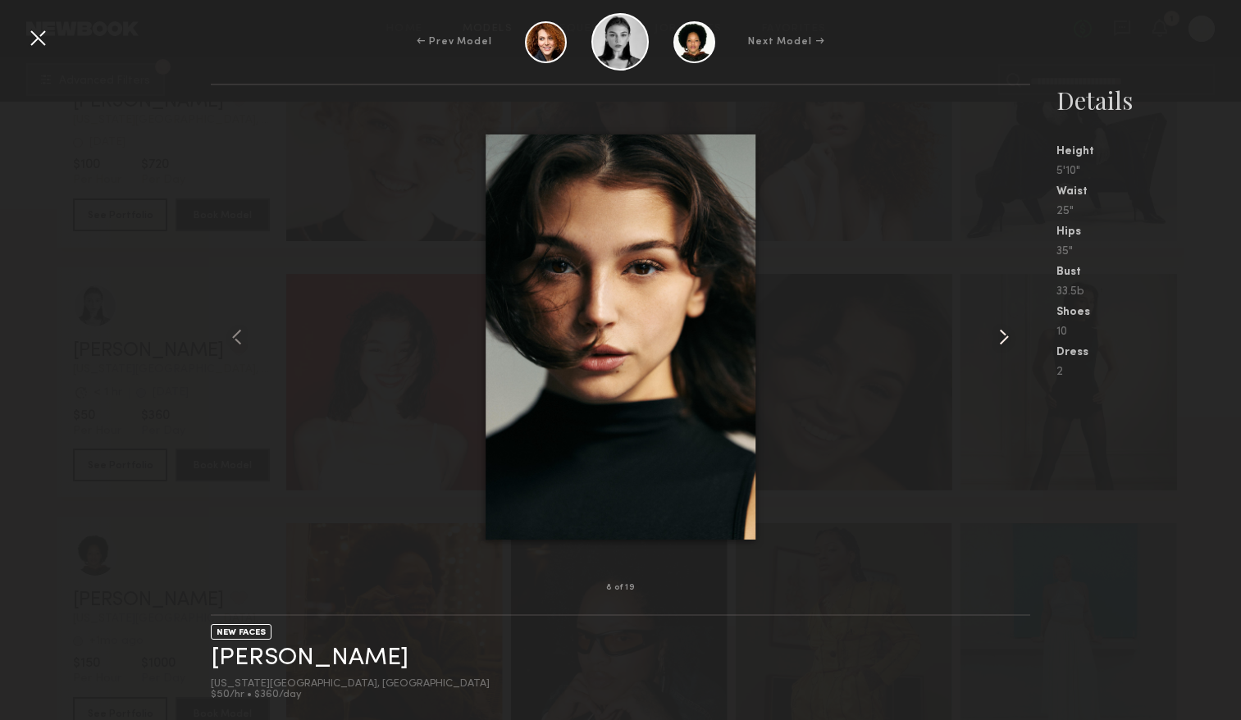
click at [1004, 334] on common-icon at bounding box center [1003, 337] width 26 height 26
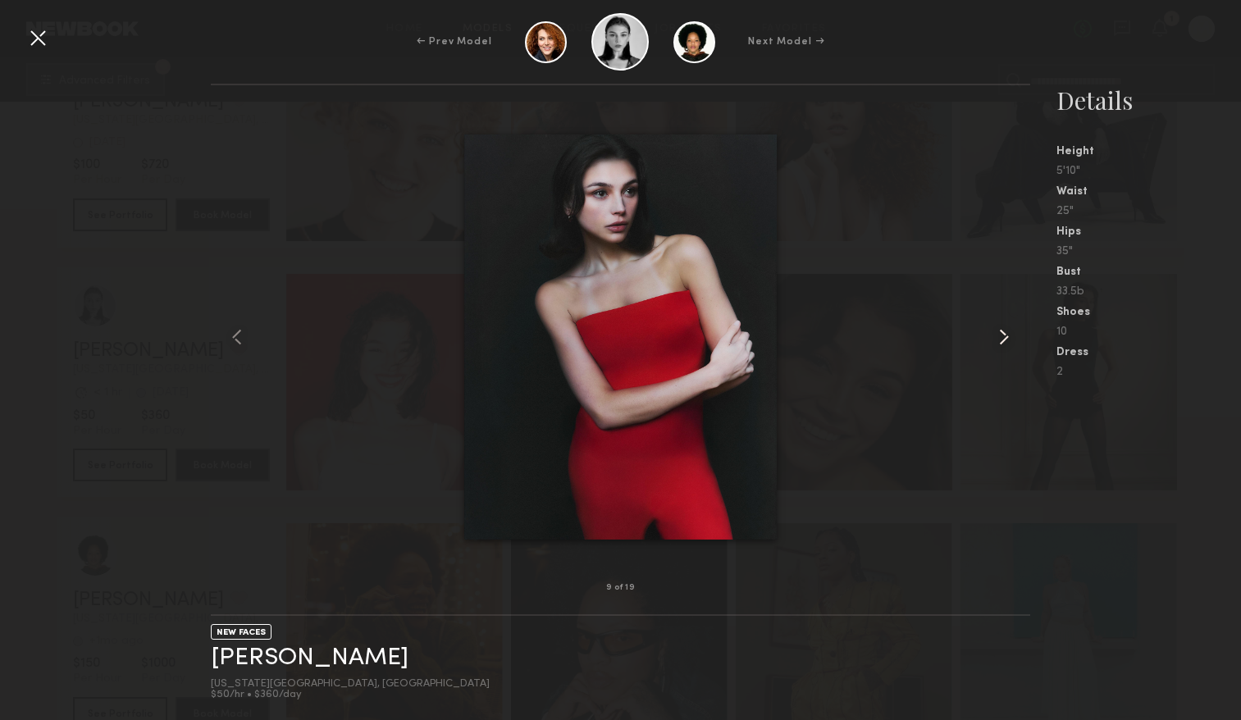
click at [1004, 334] on common-icon at bounding box center [1003, 337] width 26 height 26
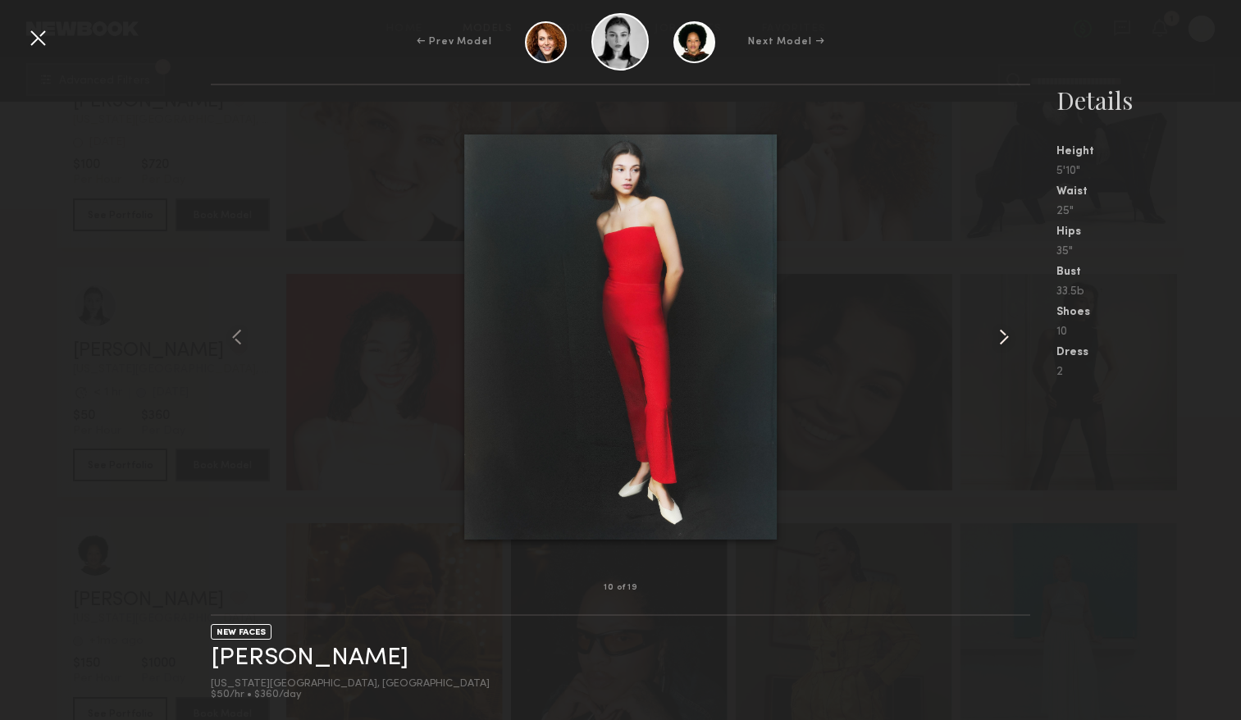
click at [1004, 334] on common-icon at bounding box center [1003, 337] width 26 height 26
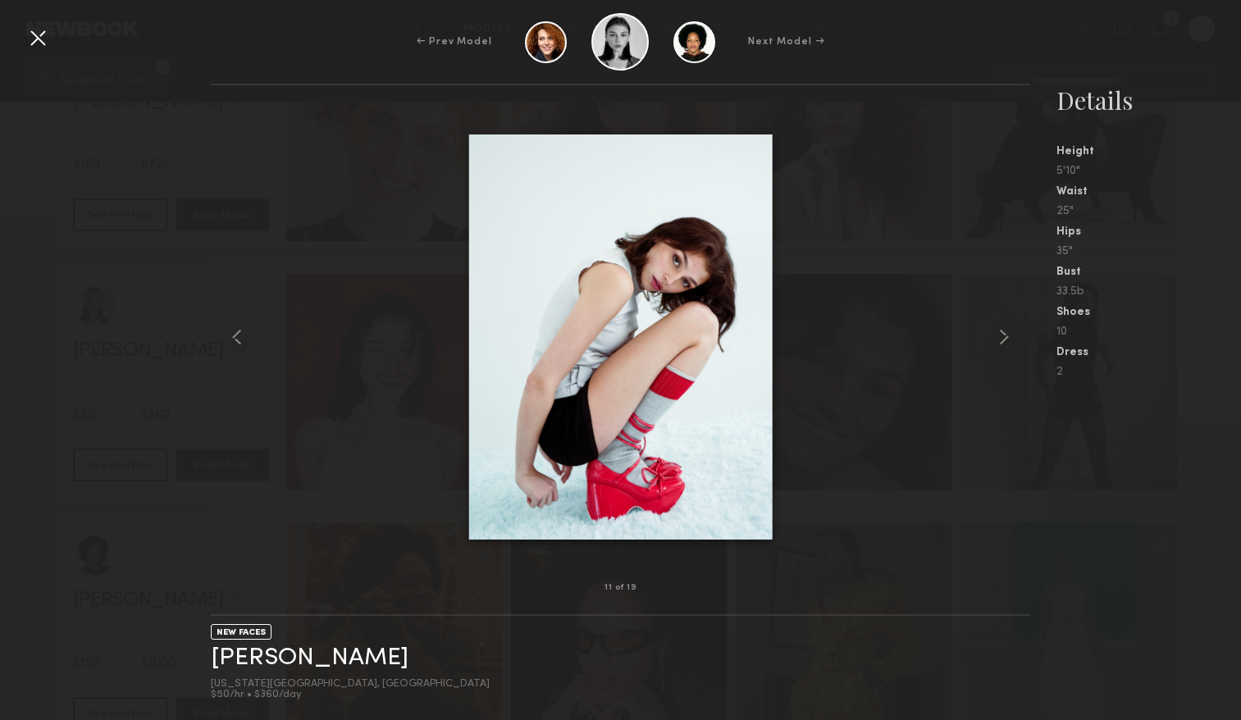
click at [27, 34] on div at bounding box center [38, 38] width 26 height 26
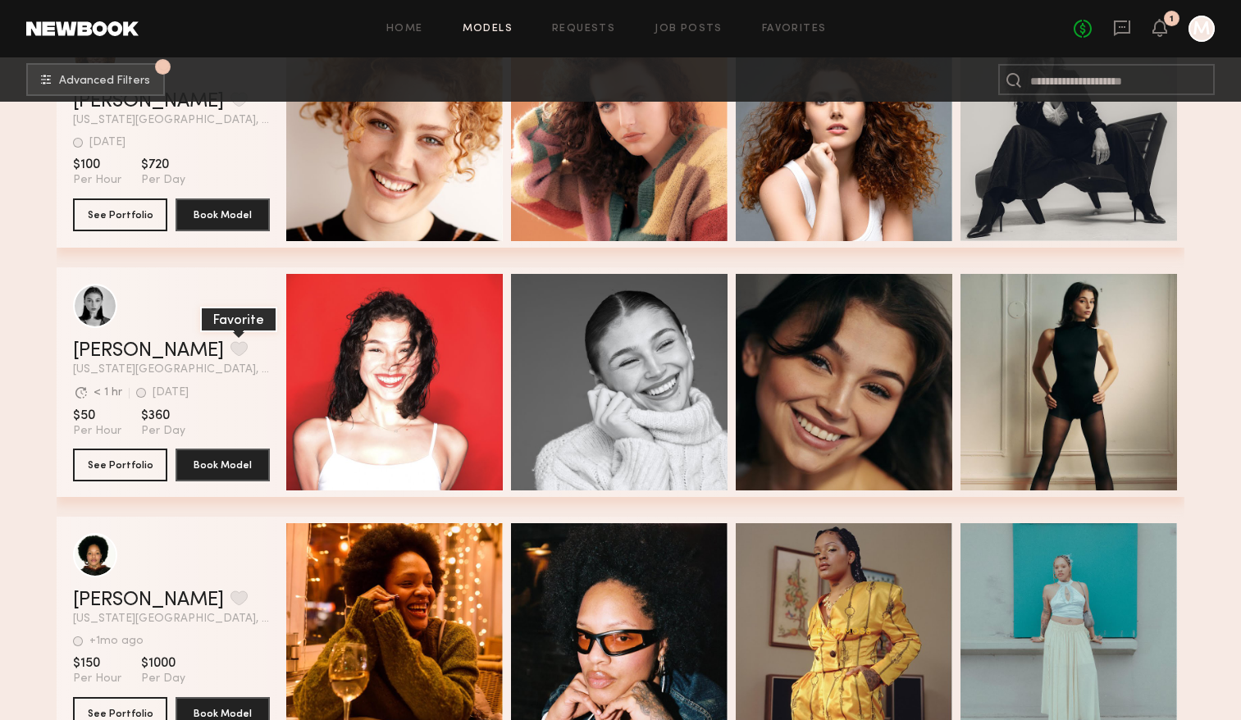
click at [230, 356] on button "grid" at bounding box center [238, 348] width 17 height 15
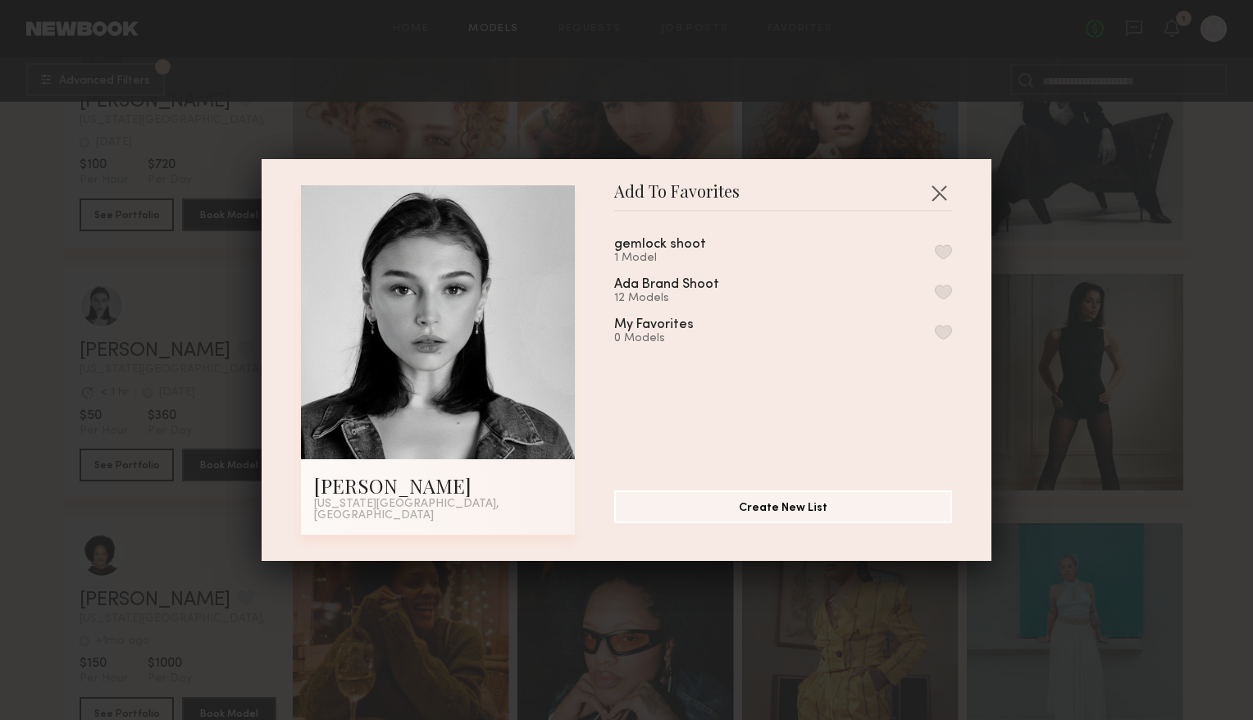
click at [935, 259] on button "button" at bounding box center [943, 251] width 17 height 15
click at [940, 194] on button "button" at bounding box center [939, 193] width 26 height 26
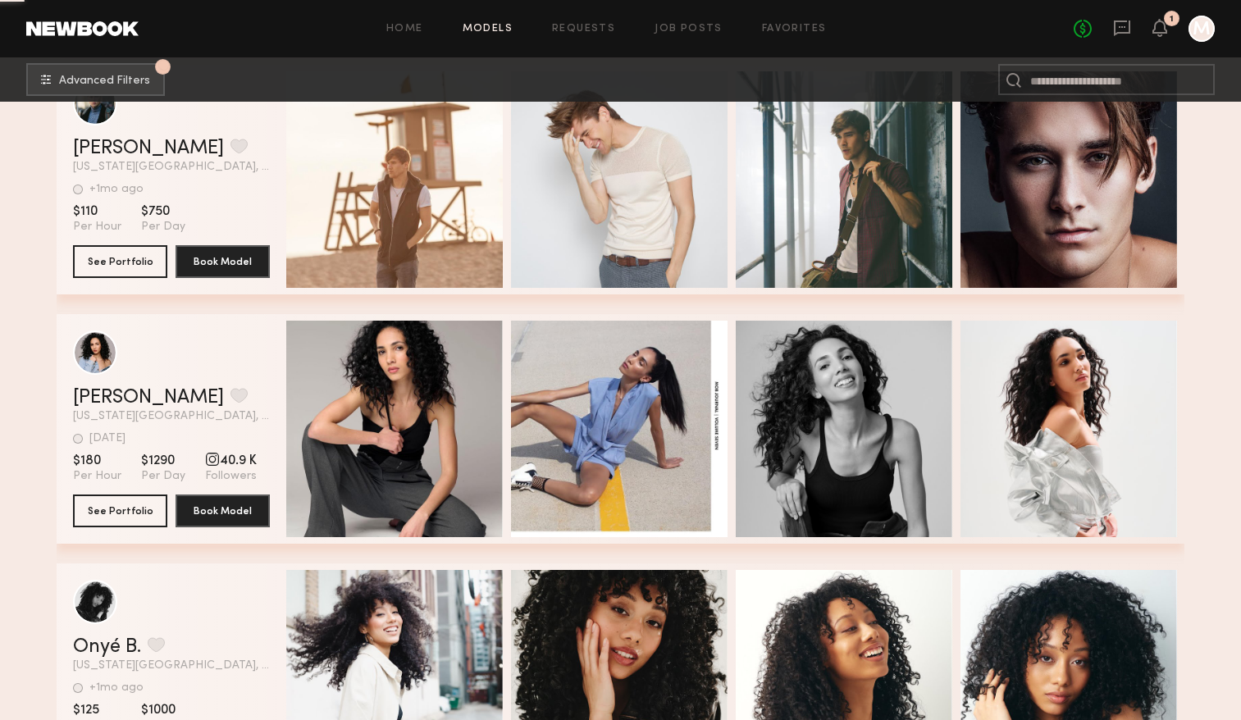
scroll to position [94755, 0]
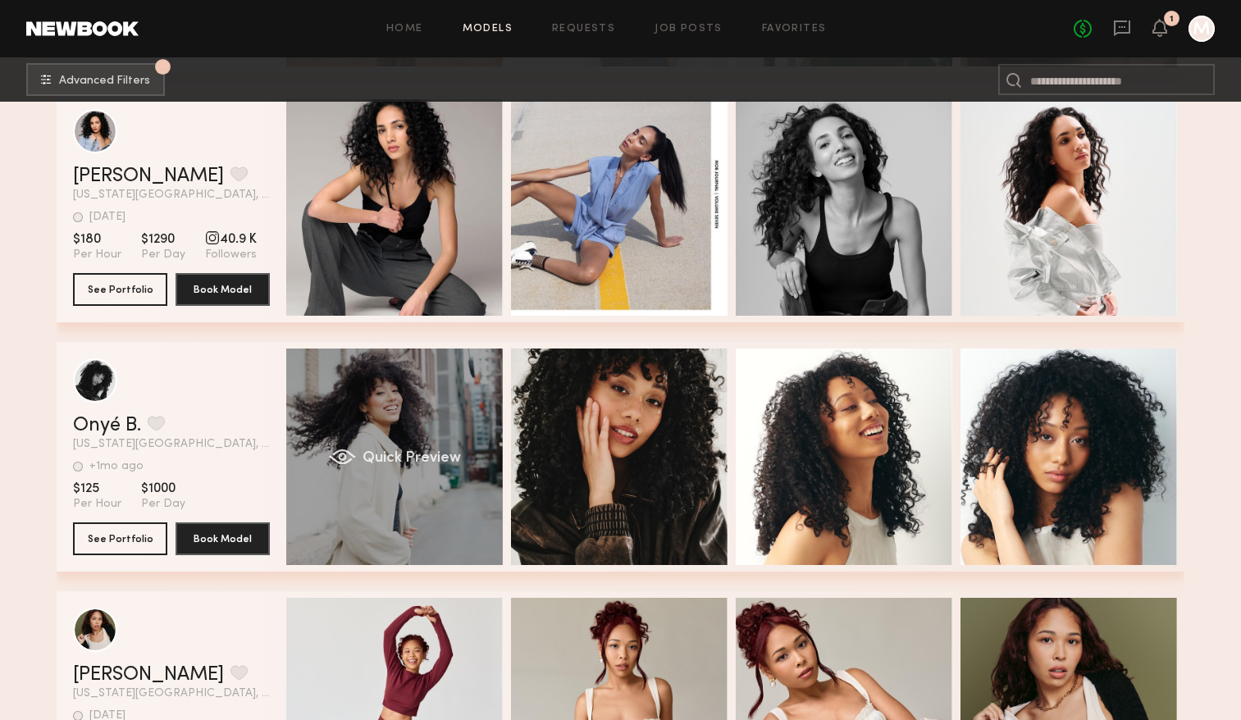
click at [444, 520] on div "Quick Preview" at bounding box center [394, 456] width 216 height 216
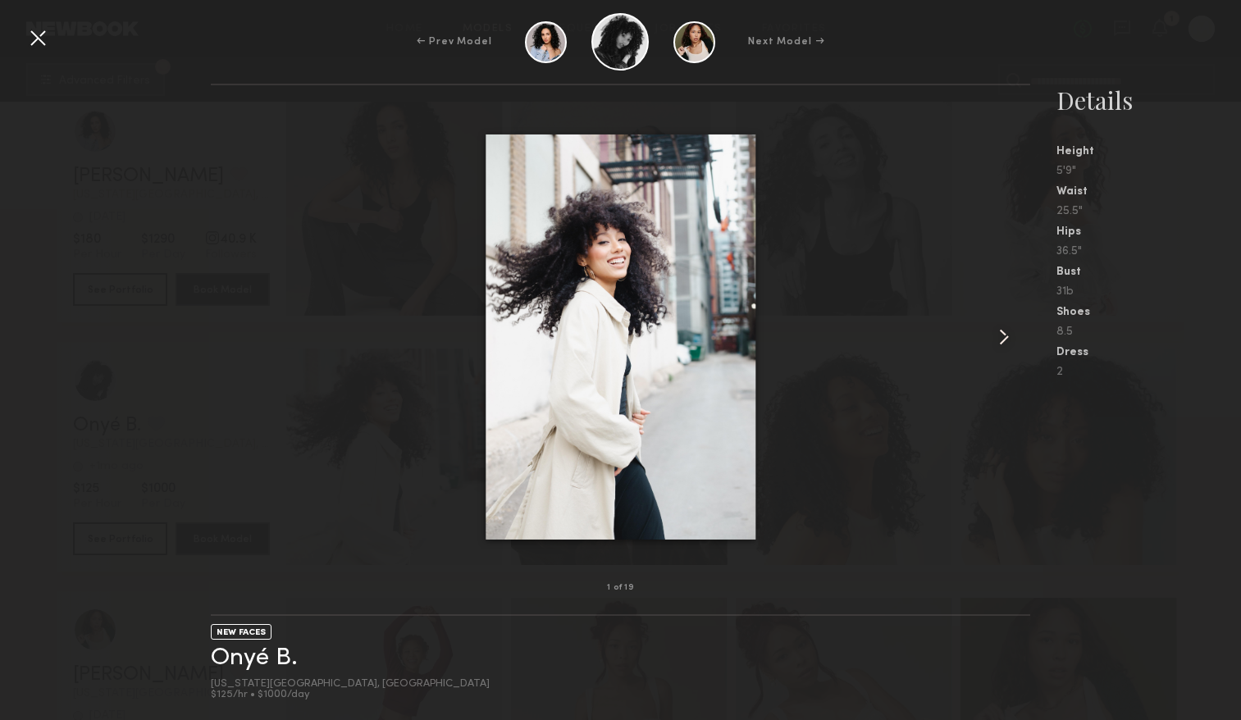
click at [1018, 341] on div at bounding box center [1013, 337] width 33 height 450
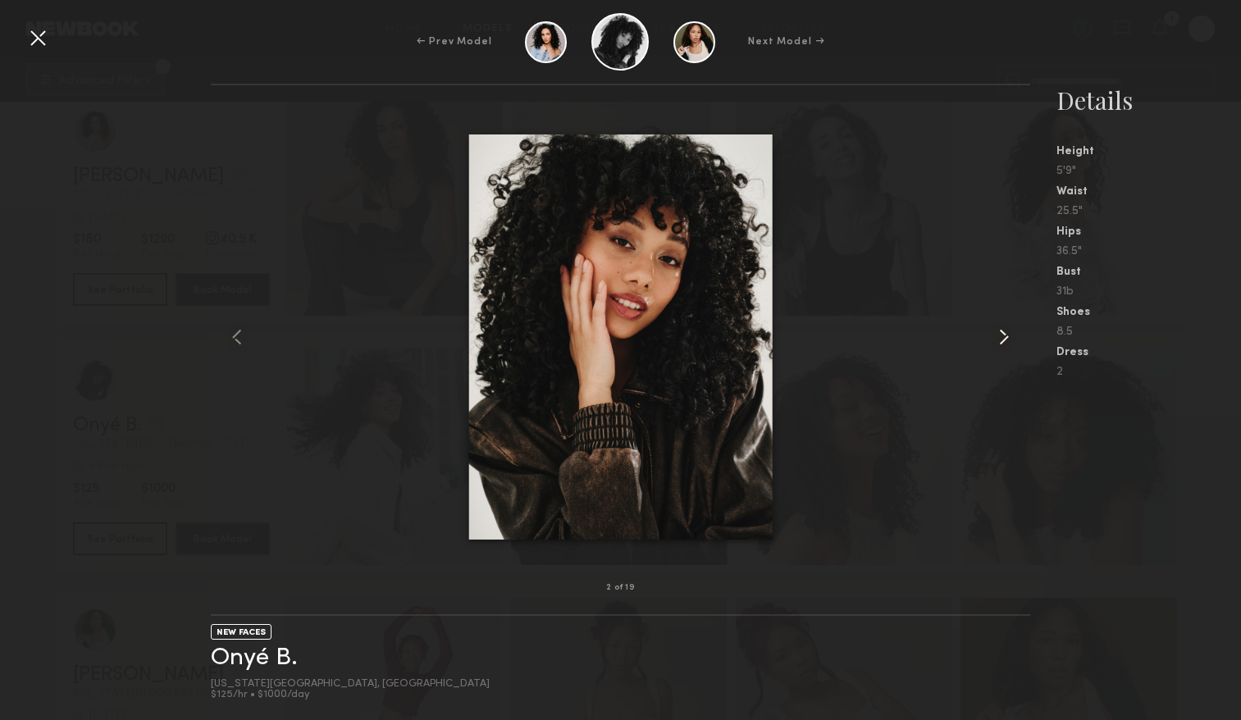
click at [1004, 340] on common-icon at bounding box center [1003, 337] width 26 height 26
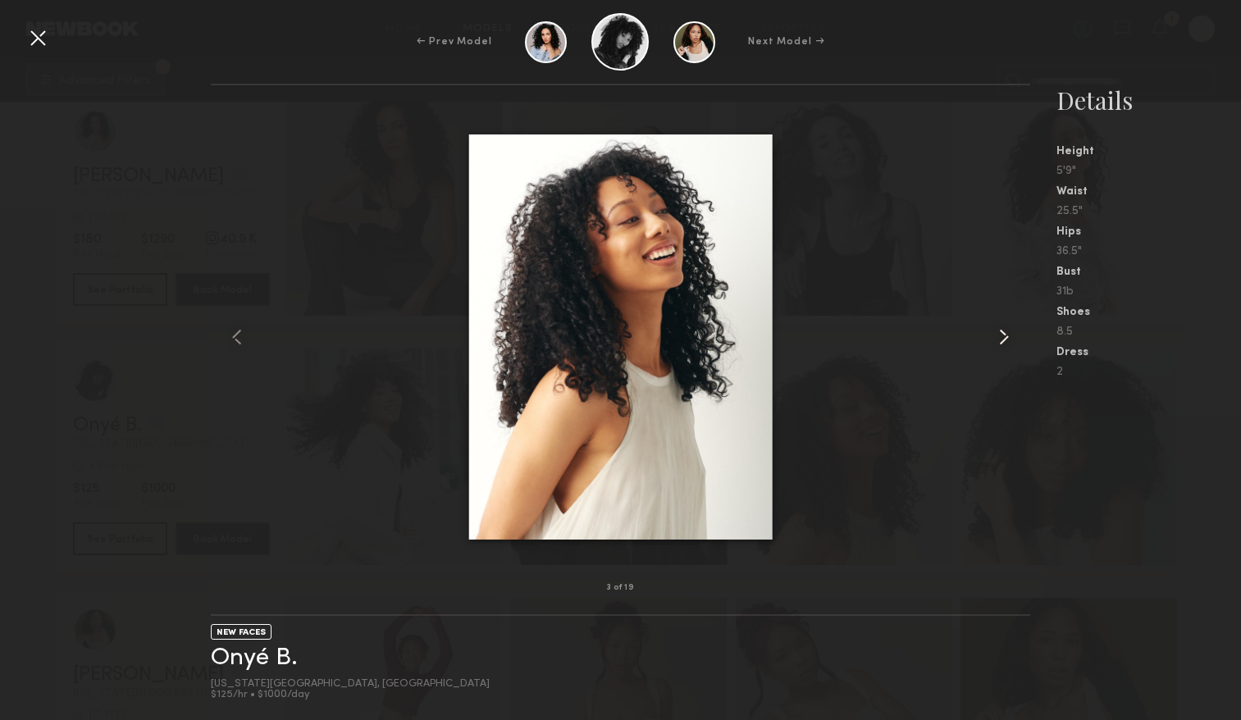
click at [1004, 340] on common-icon at bounding box center [1003, 337] width 26 height 26
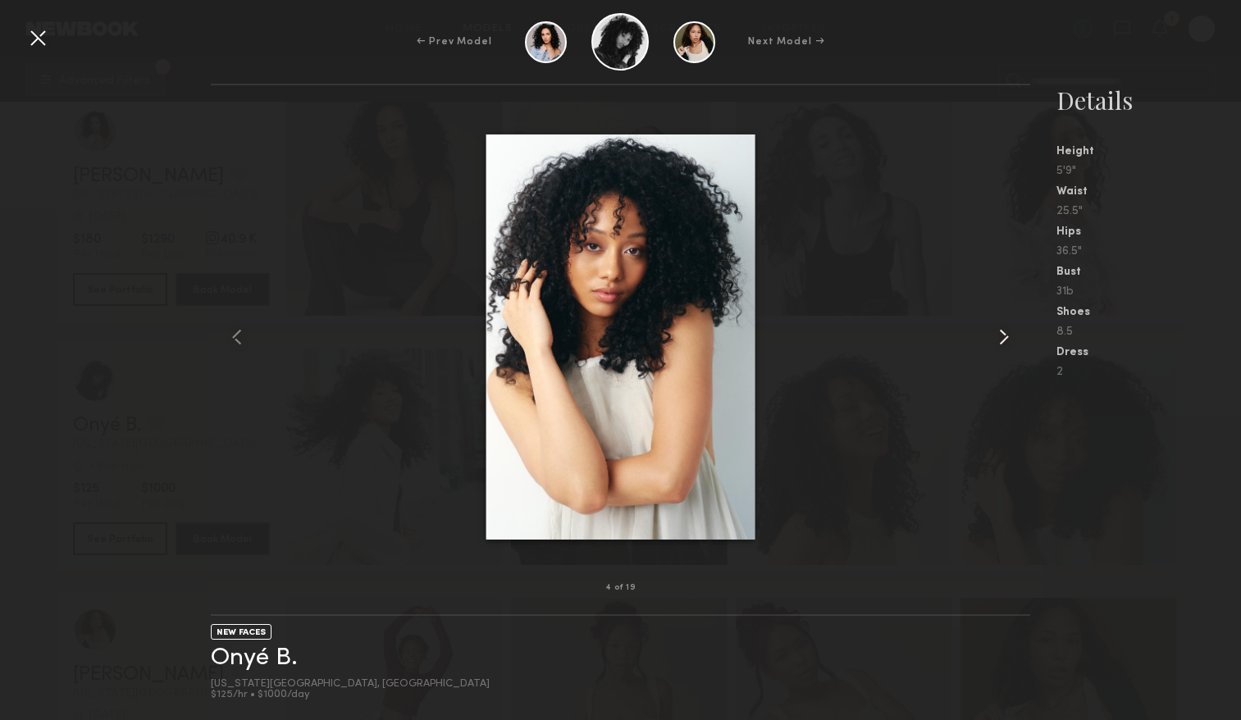
click at [1005, 341] on common-icon at bounding box center [1003, 337] width 26 height 26
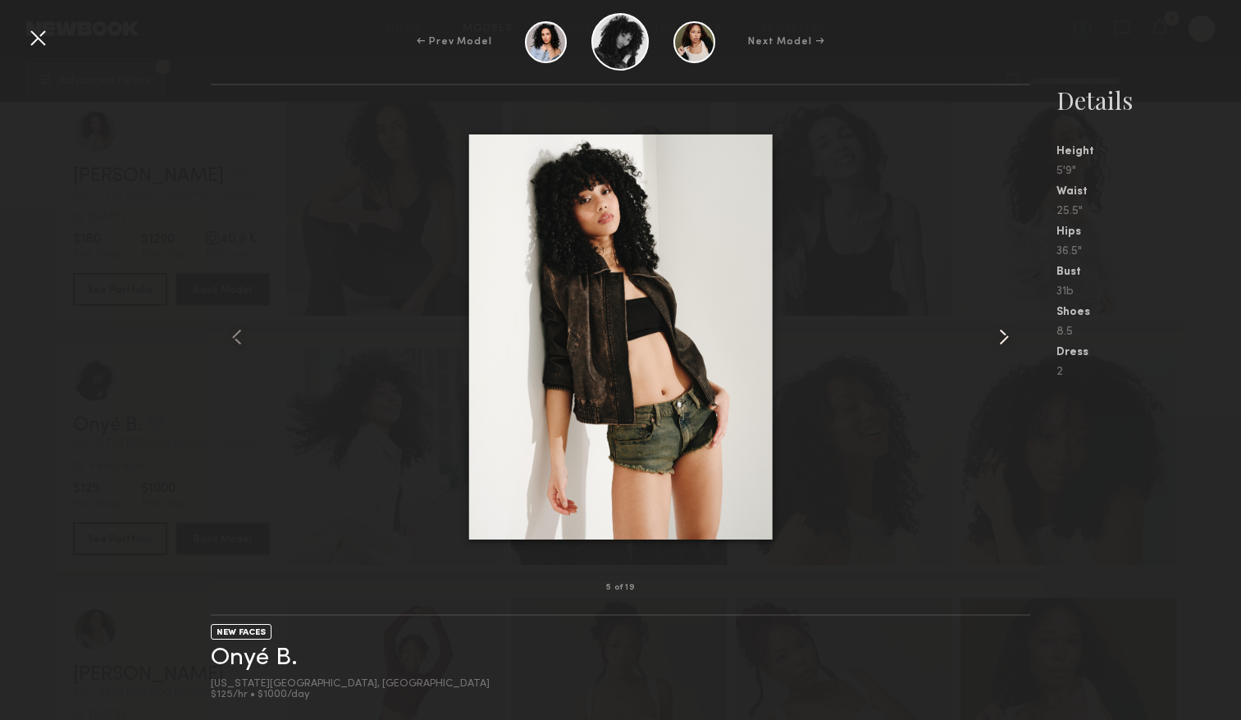
click at [1006, 342] on common-icon at bounding box center [1003, 337] width 26 height 26
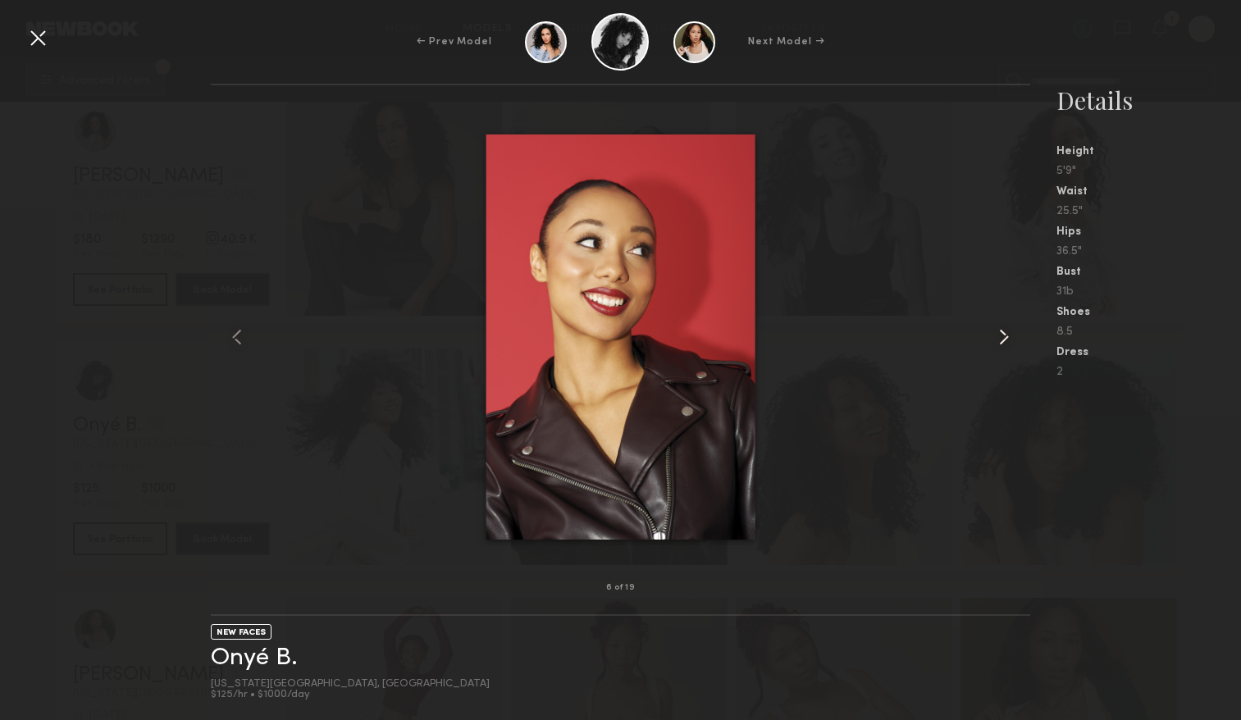
click at [1006, 342] on common-icon at bounding box center [1003, 337] width 26 height 26
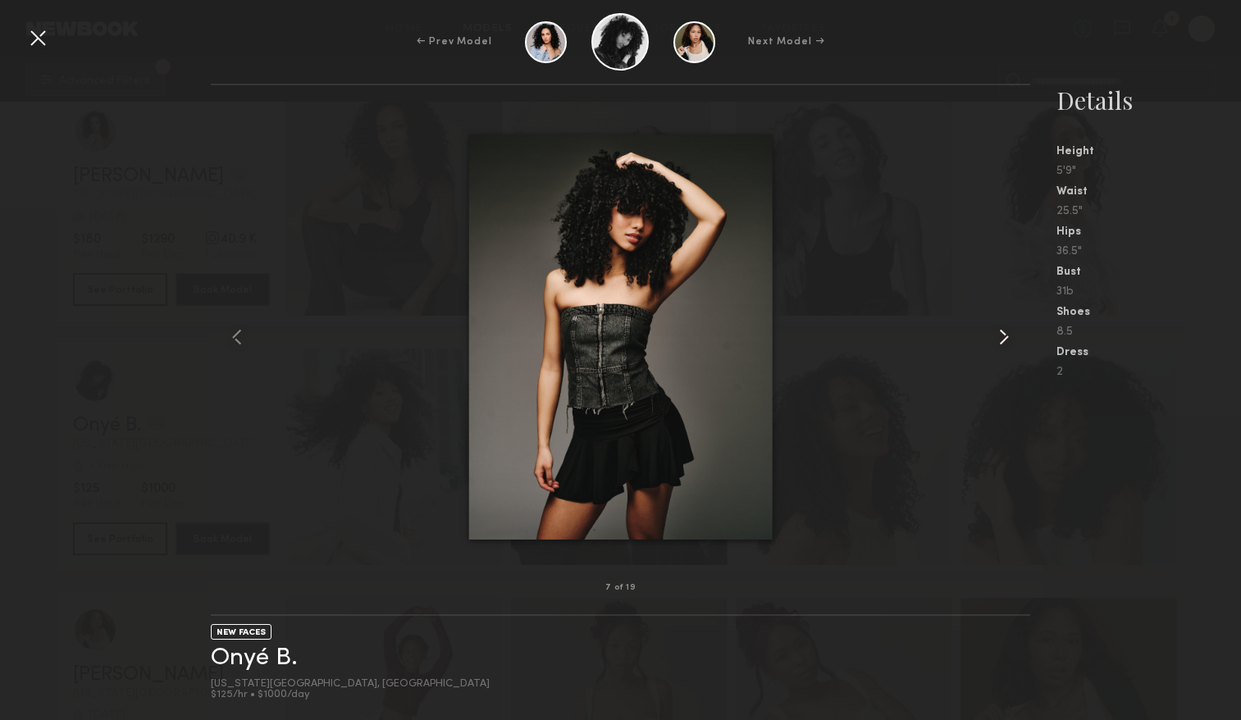
click at [1006, 342] on common-icon at bounding box center [1003, 337] width 26 height 26
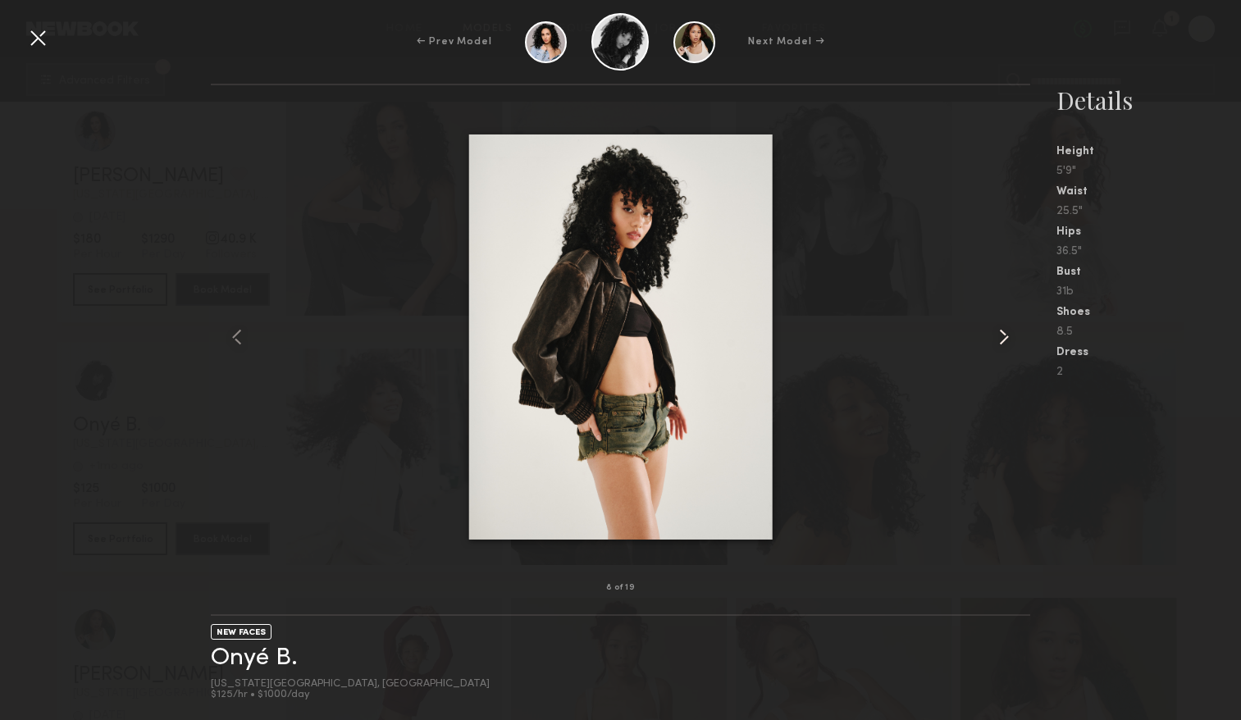
click at [1006, 343] on common-icon at bounding box center [1003, 337] width 26 height 26
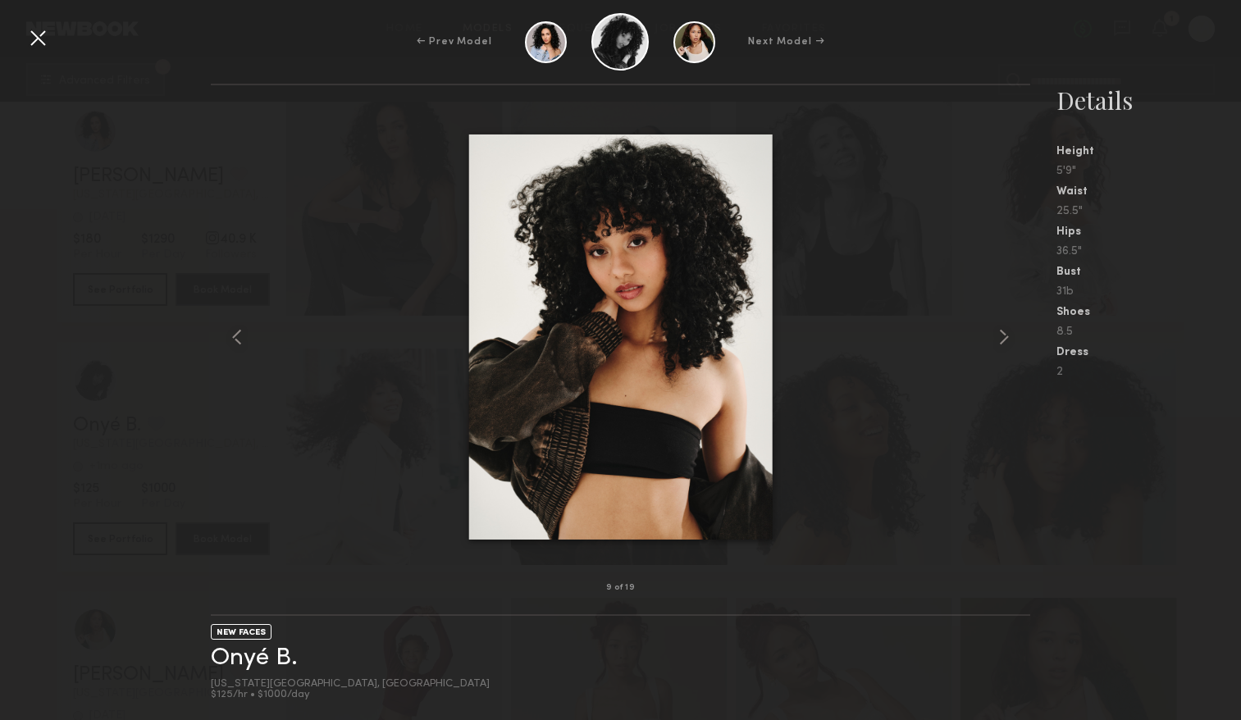
click at [35, 39] on div at bounding box center [38, 38] width 26 height 26
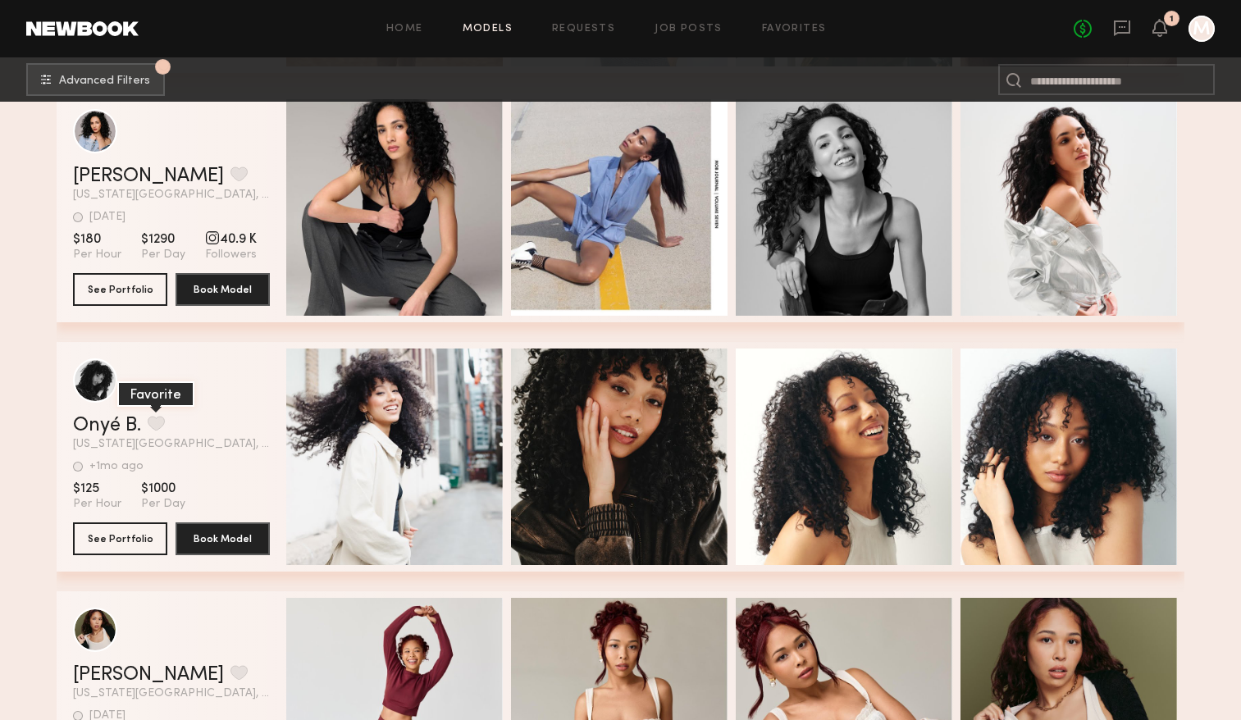
click at [160, 423] on button "grid" at bounding box center [156, 423] width 17 height 15
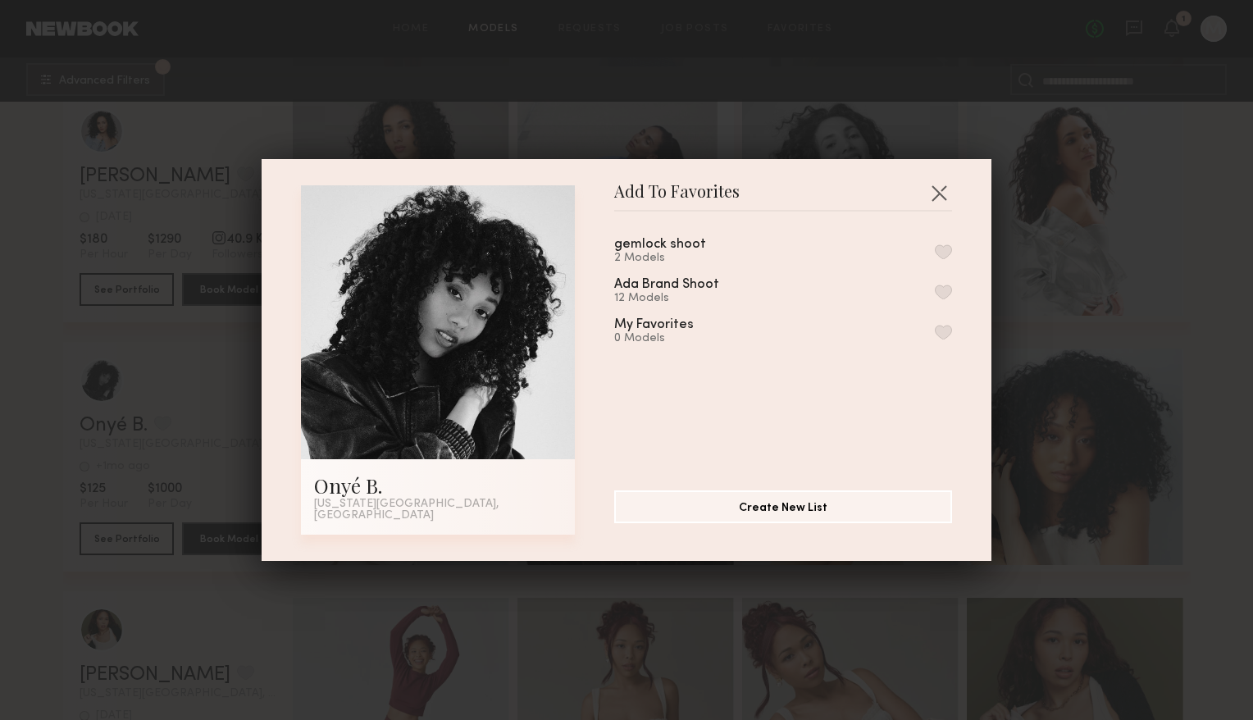
click at [935, 256] on button "button" at bounding box center [943, 251] width 17 height 15
click at [926, 193] on button "button" at bounding box center [939, 193] width 26 height 26
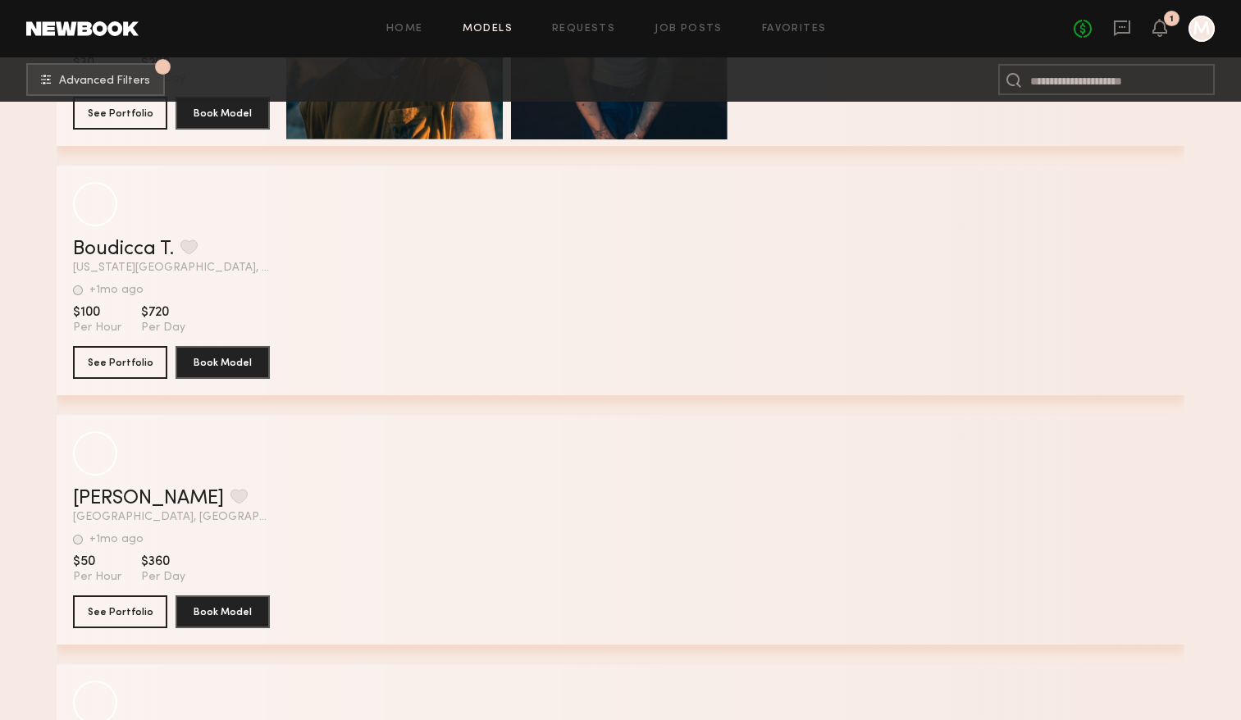
scroll to position [98178, 0]
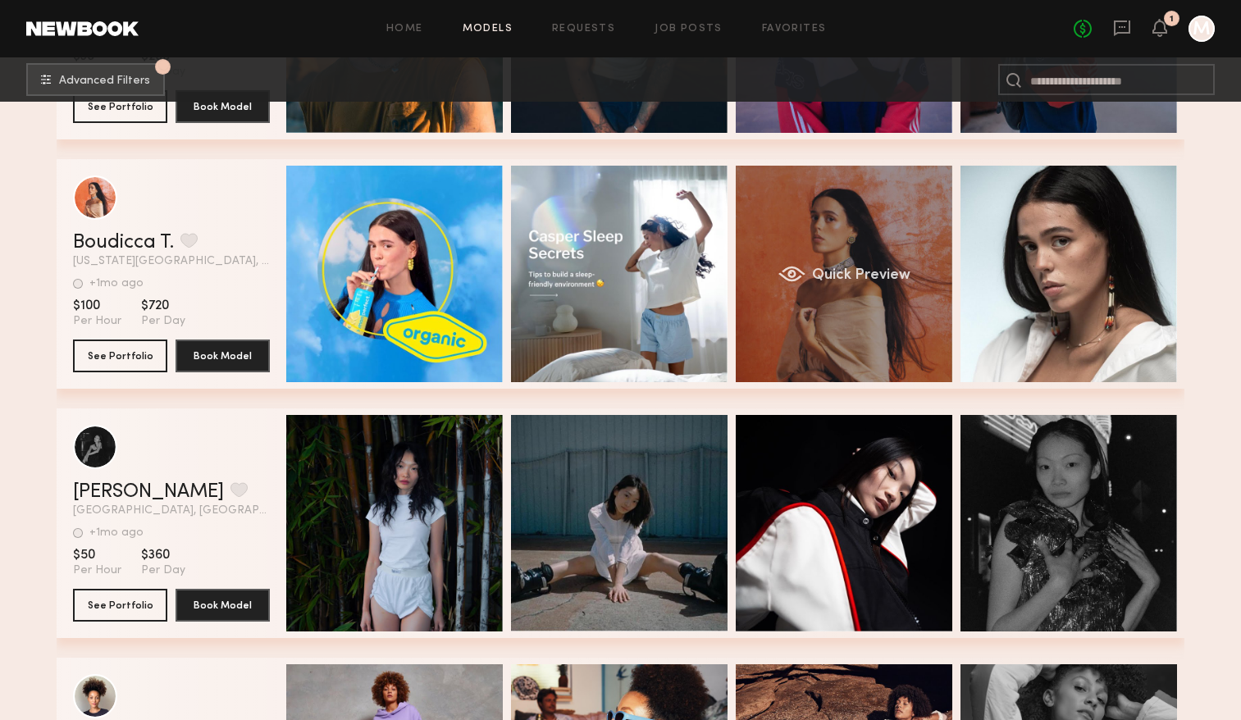
click at [863, 258] on div "Quick Preview" at bounding box center [843, 274] width 216 height 216
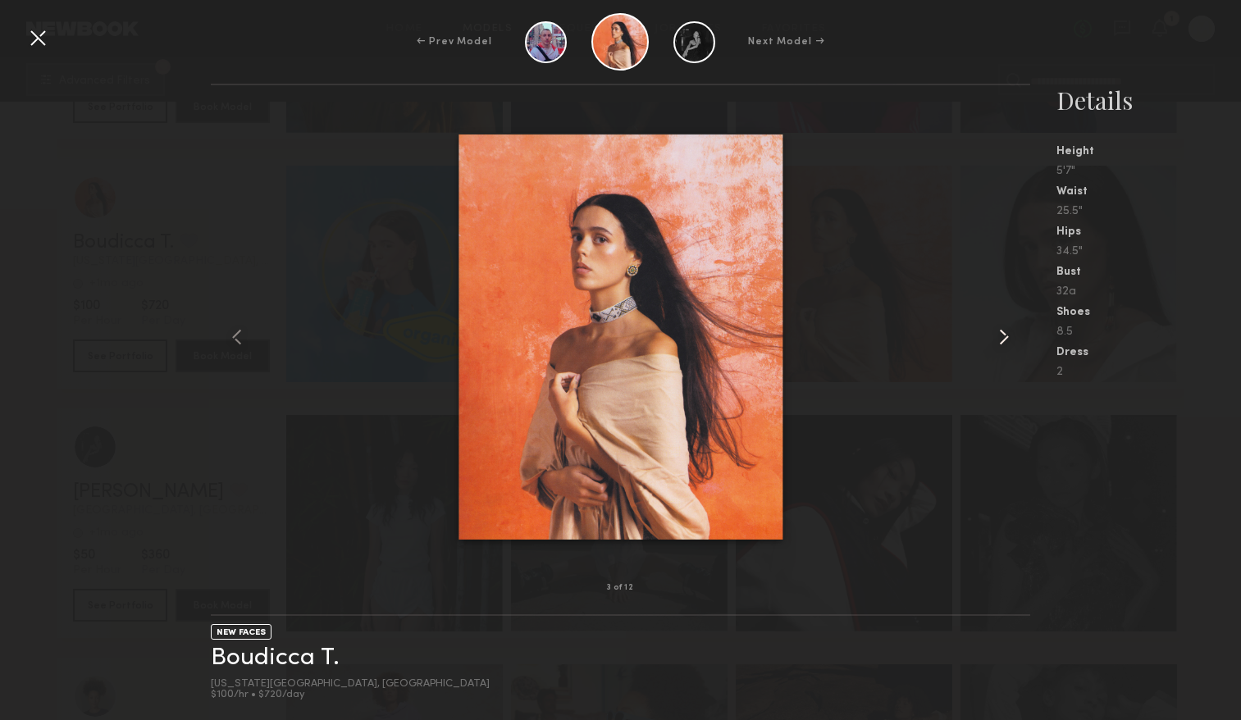
click at [1004, 339] on common-icon at bounding box center [1003, 337] width 26 height 26
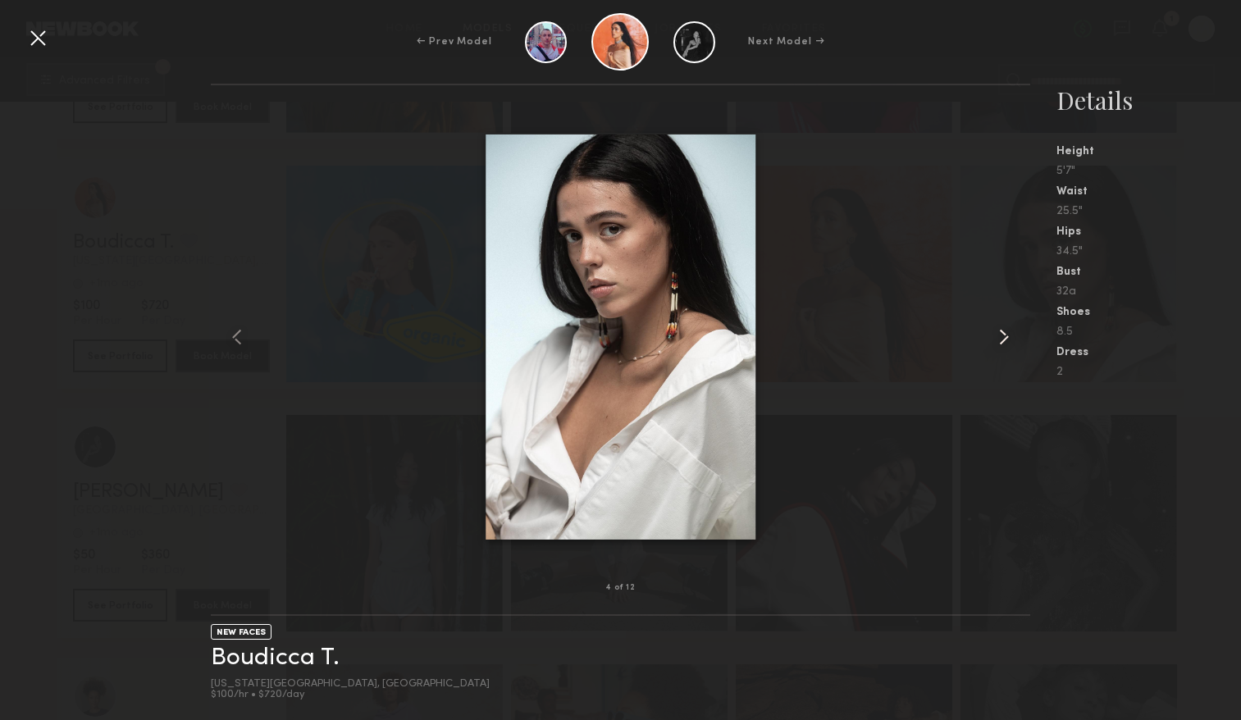
click at [1004, 339] on common-icon at bounding box center [1003, 337] width 26 height 26
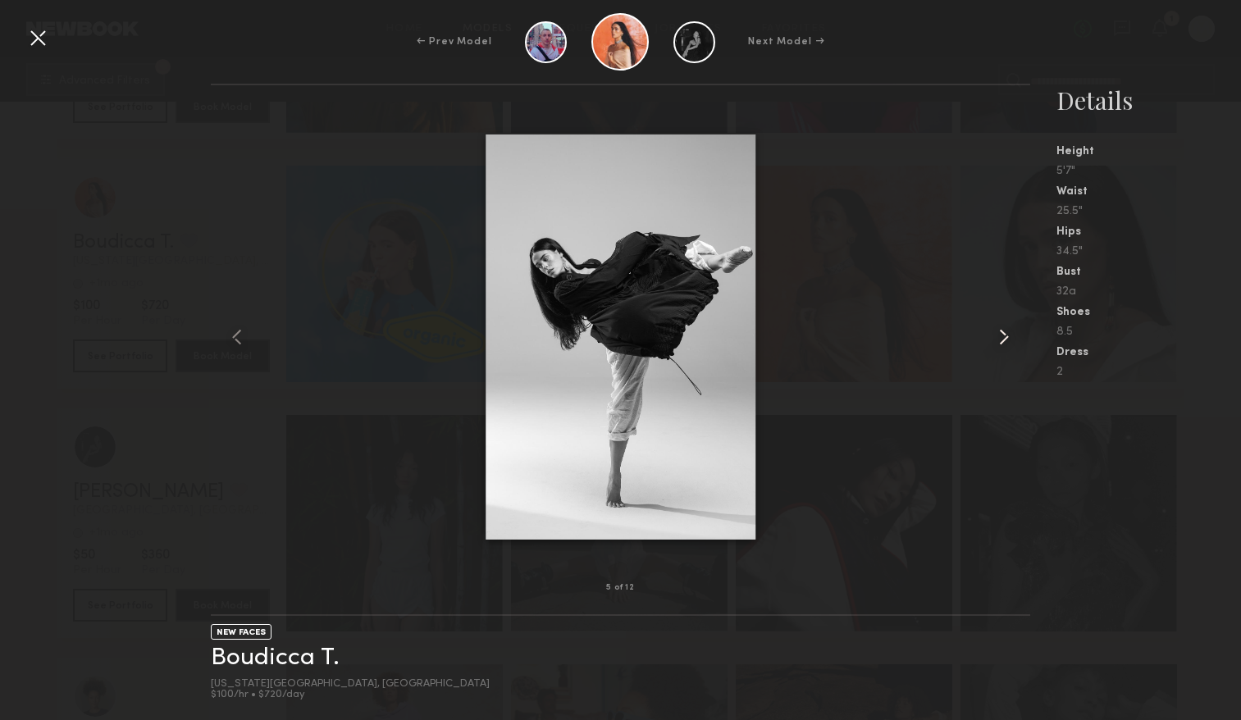
click at [1004, 339] on common-icon at bounding box center [1003, 337] width 26 height 26
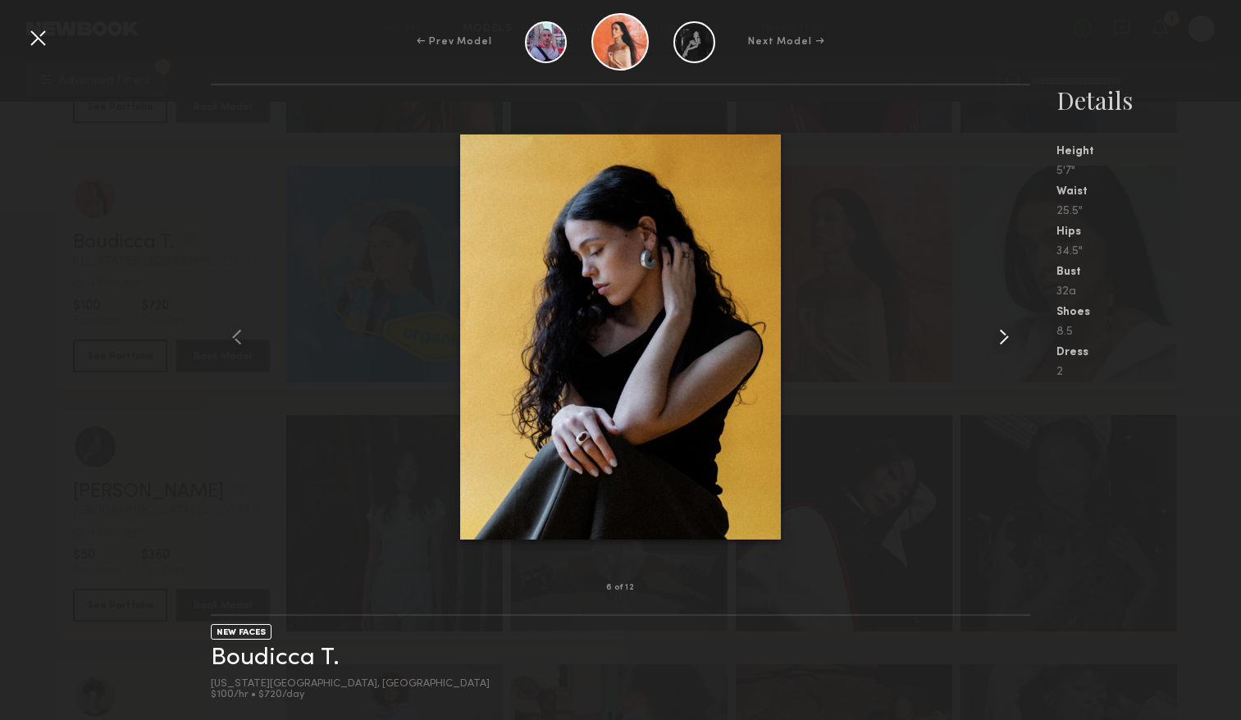
click at [1004, 339] on common-icon at bounding box center [1003, 337] width 26 height 26
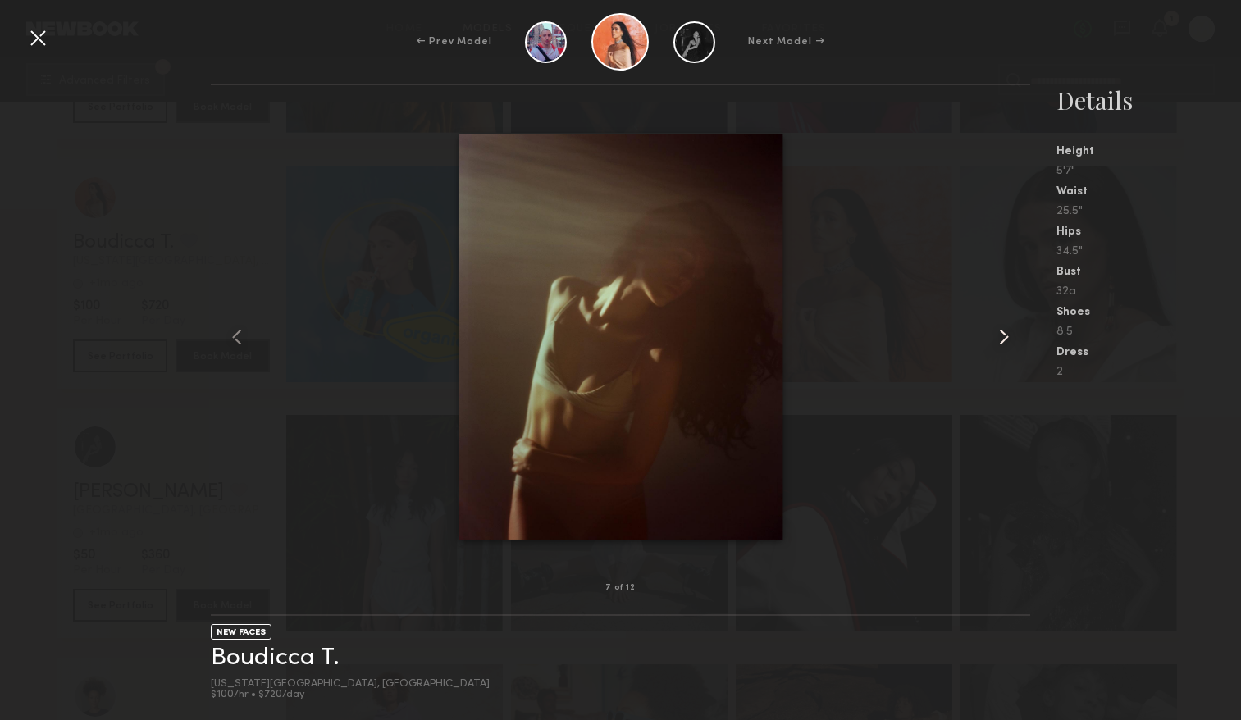
click at [1004, 339] on common-icon at bounding box center [1003, 337] width 26 height 26
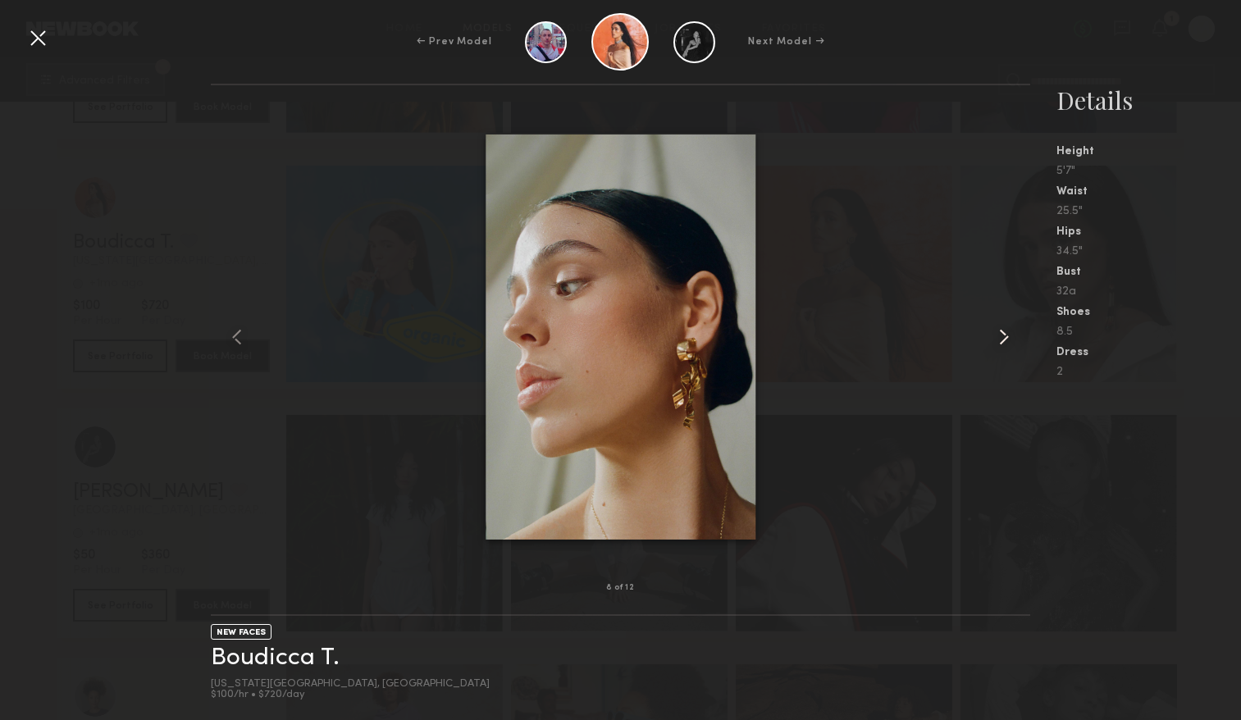
click at [1004, 339] on common-icon at bounding box center [1003, 337] width 26 height 26
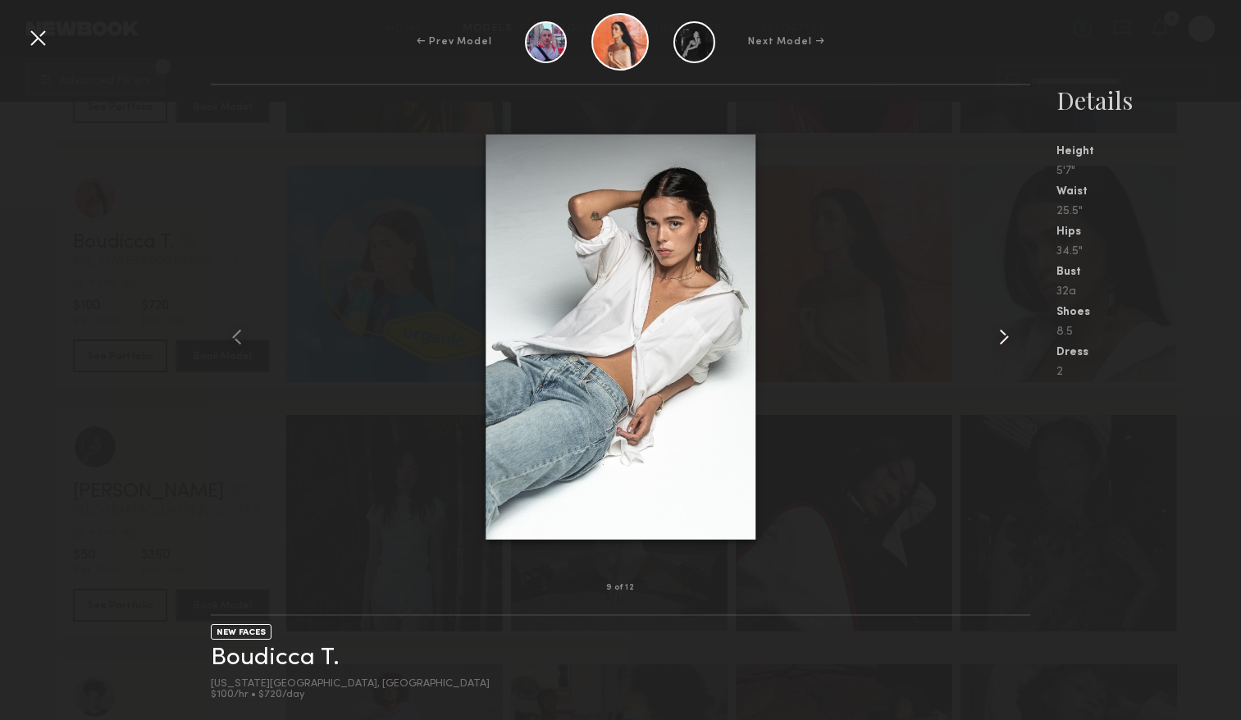
click at [1004, 339] on common-icon at bounding box center [1003, 337] width 26 height 26
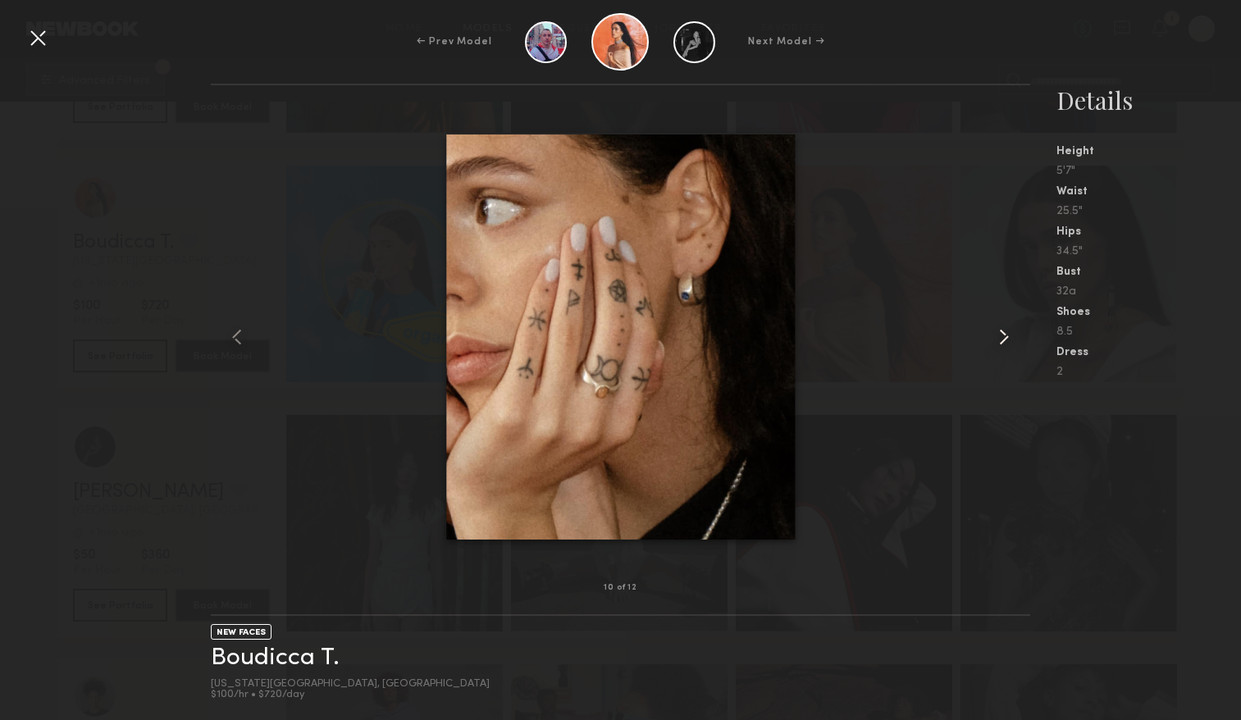
click at [1004, 339] on common-icon at bounding box center [1003, 337] width 26 height 26
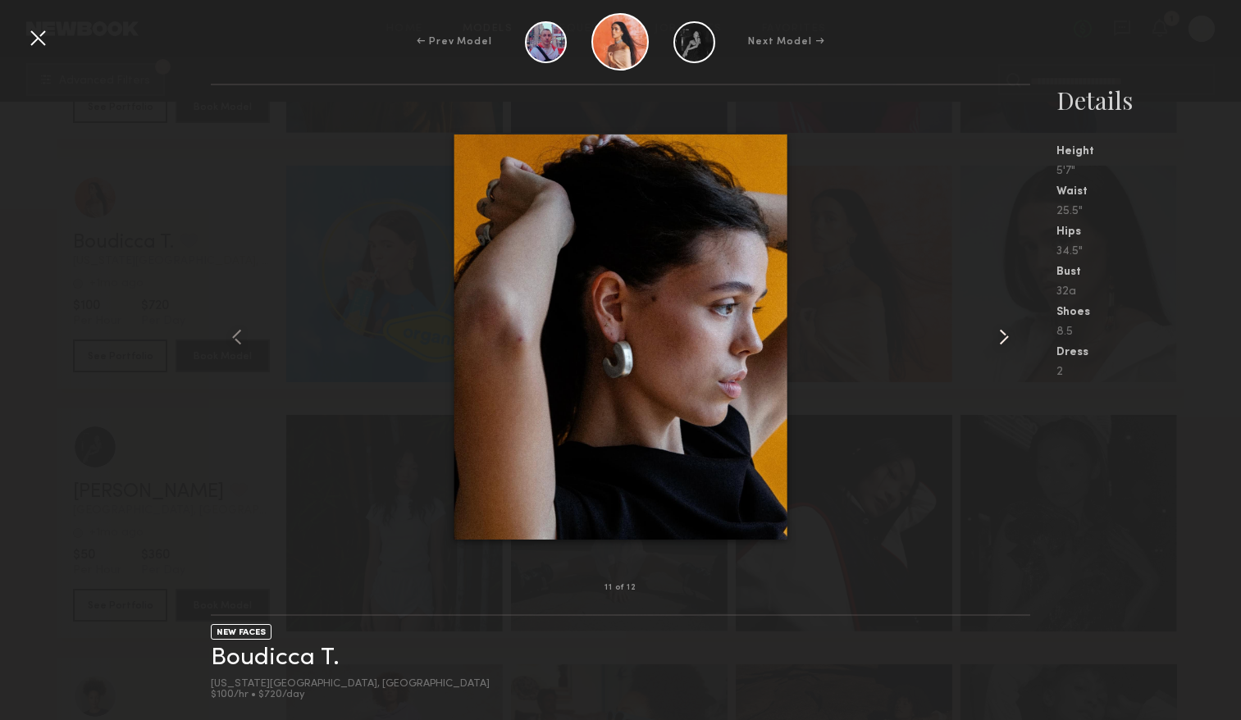
click at [1004, 339] on common-icon at bounding box center [1003, 337] width 26 height 26
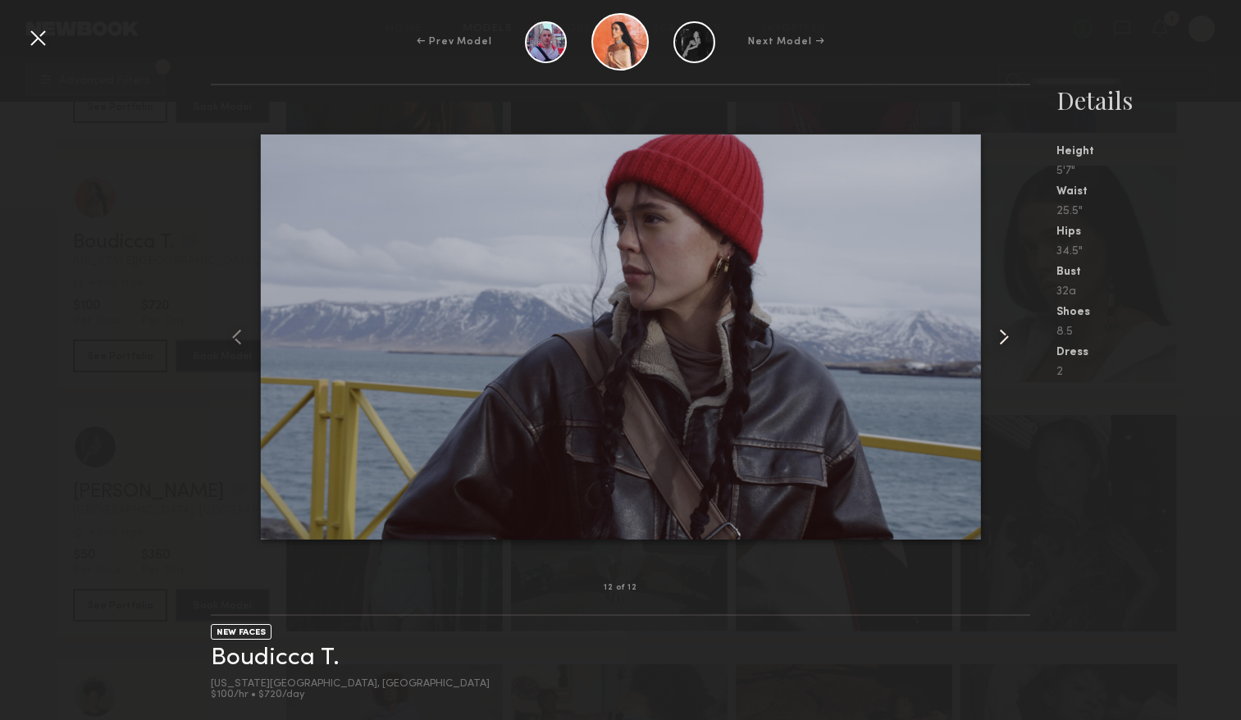
click at [1004, 339] on common-icon at bounding box center [1003, 337] width 26 height 26
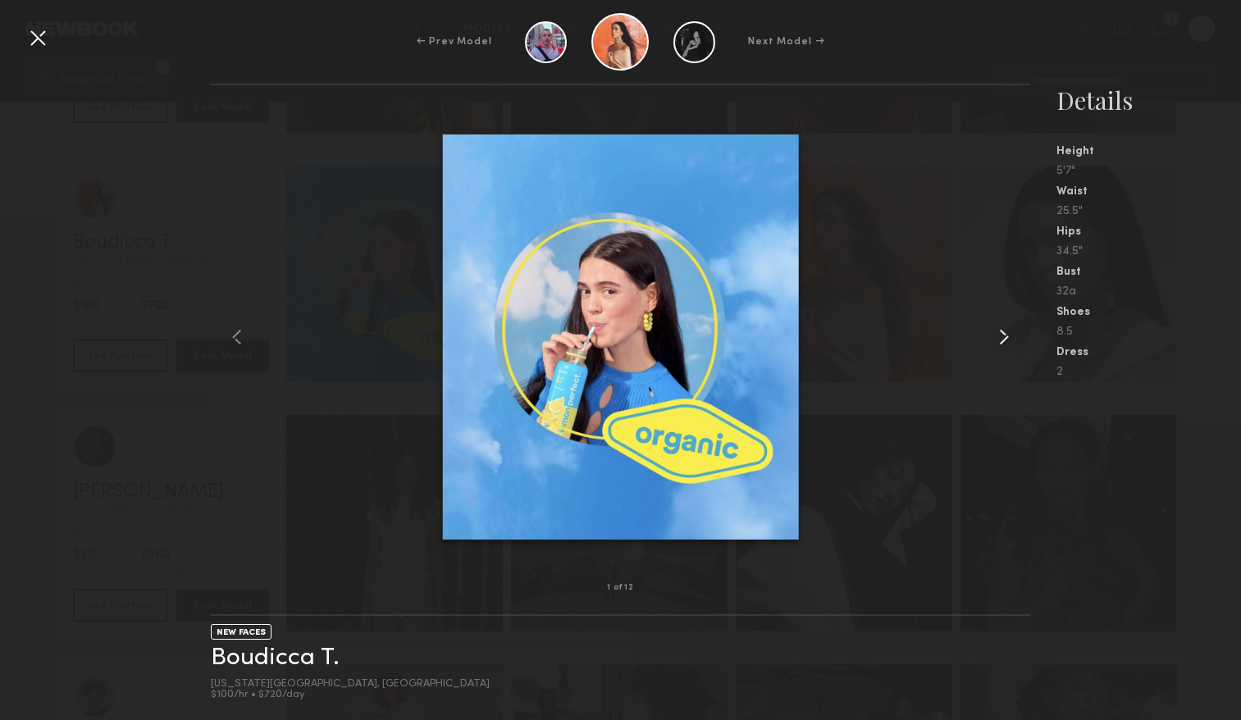
click at [1004, 339] on common-icon at bounding box center [1003, 337] width 26 height 26
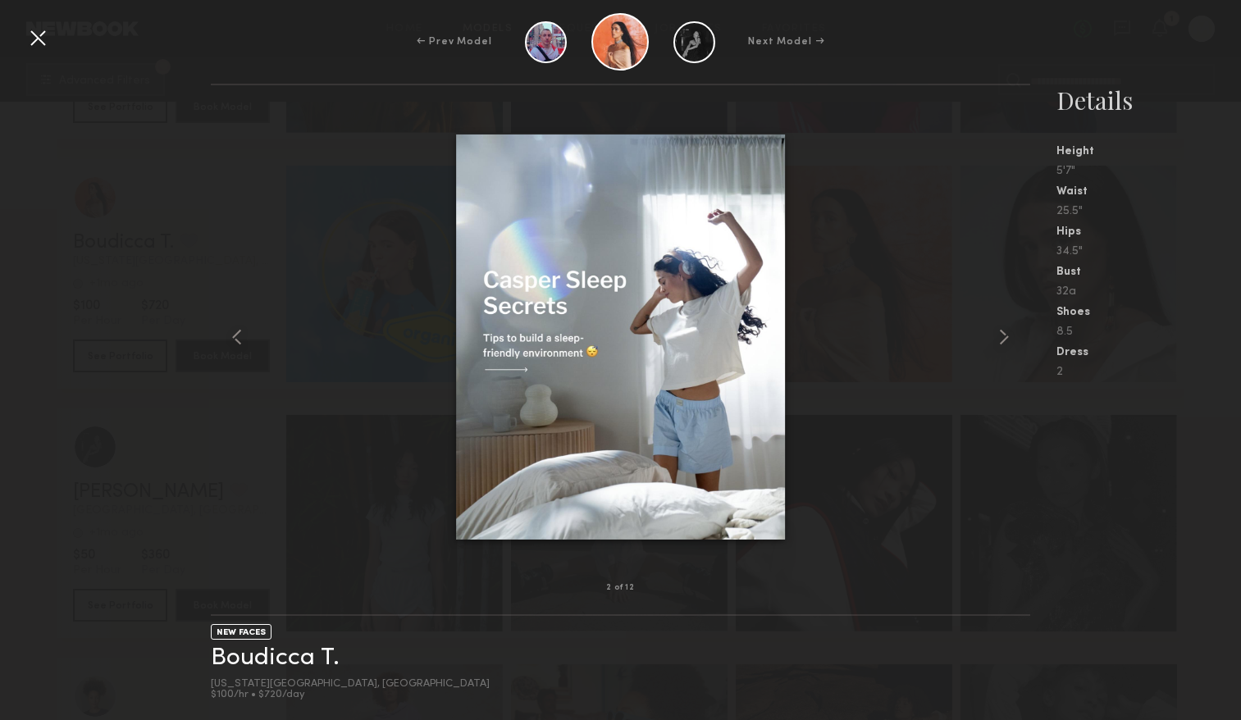
click at [35, 43] on div at bounding box center [38, 38] width 26 height 26
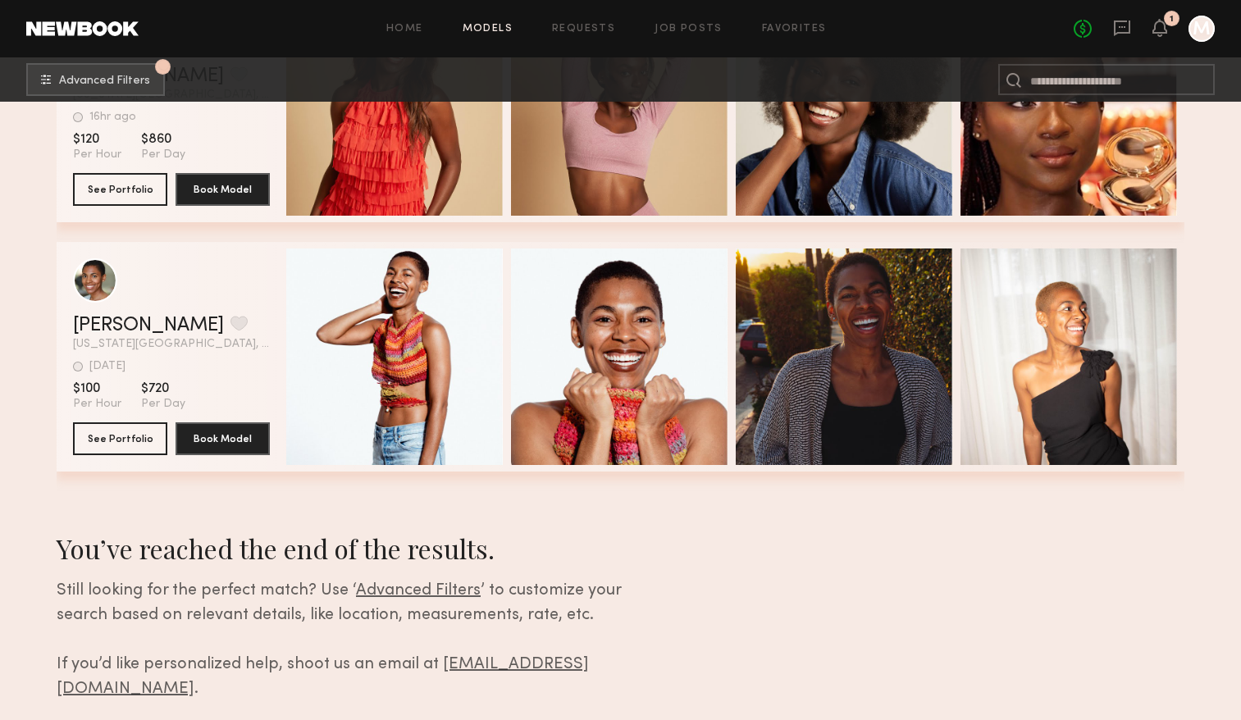
scroll to position [101336, 0]
click at [779, 29] on link "Favorites" at bounding box center [794, 29] width 65 height 11
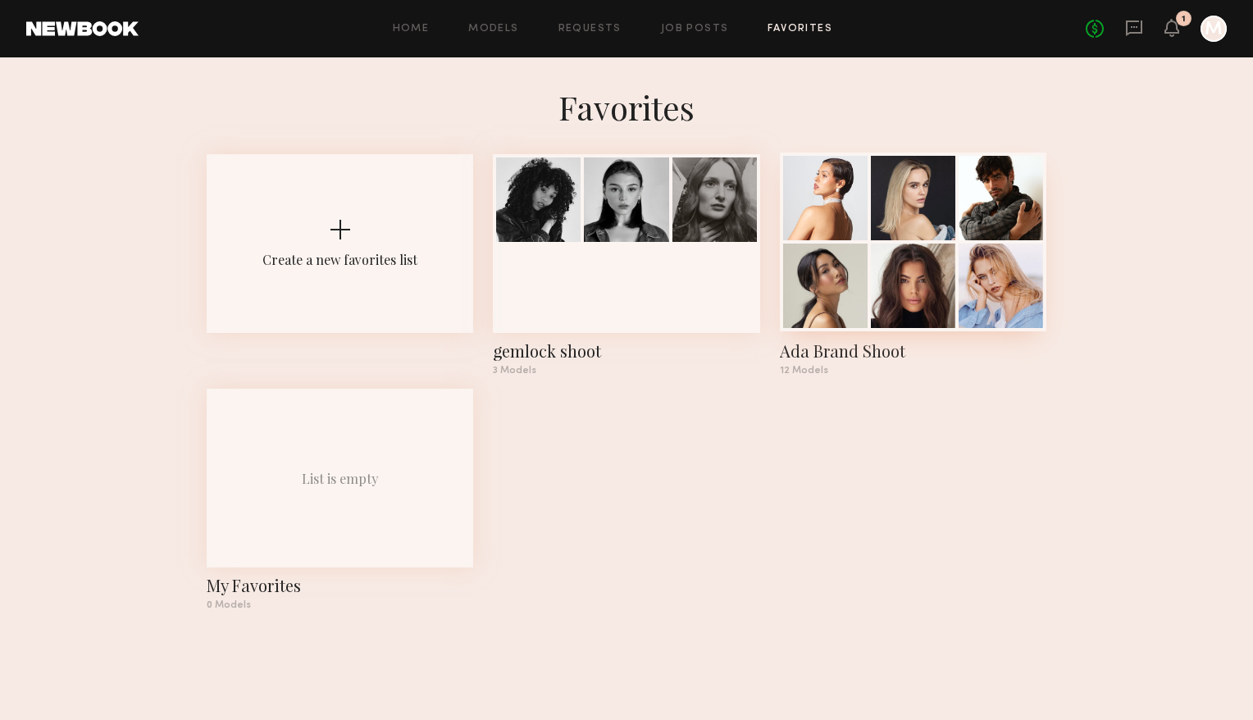
click at [892, 255] on div at bounding box center [913, 286] width 84 height 84
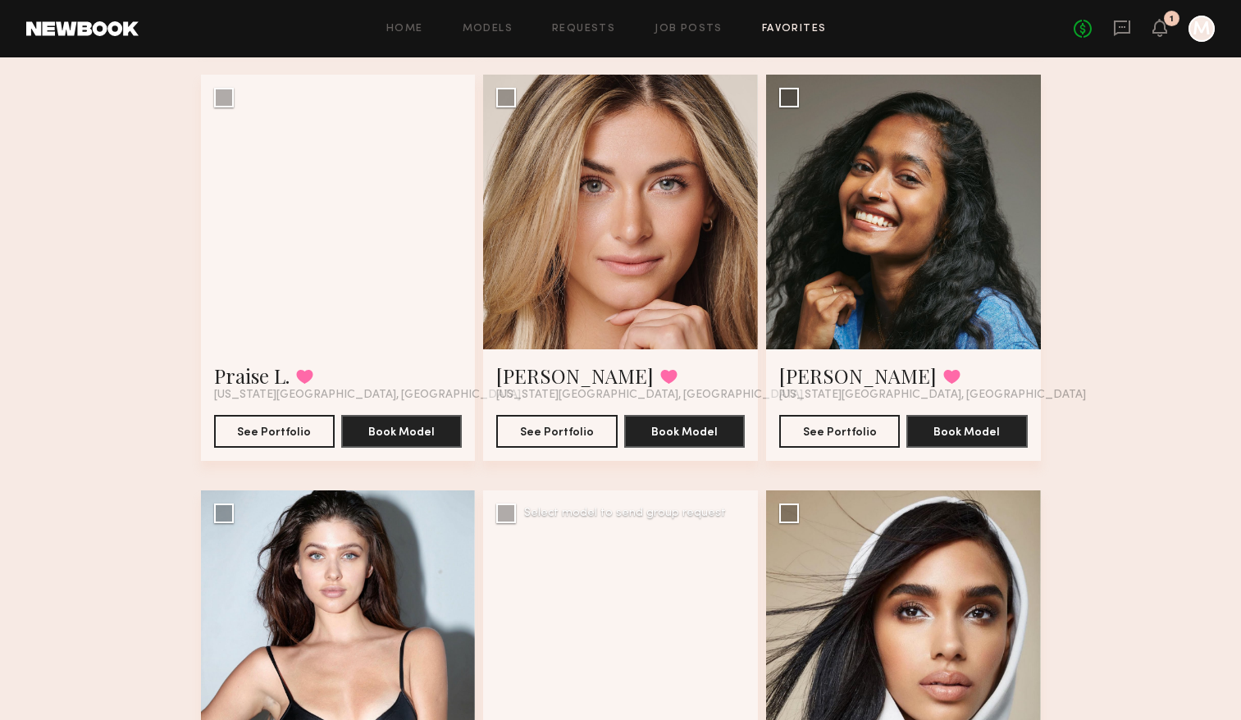
scroll to position [936, 0]
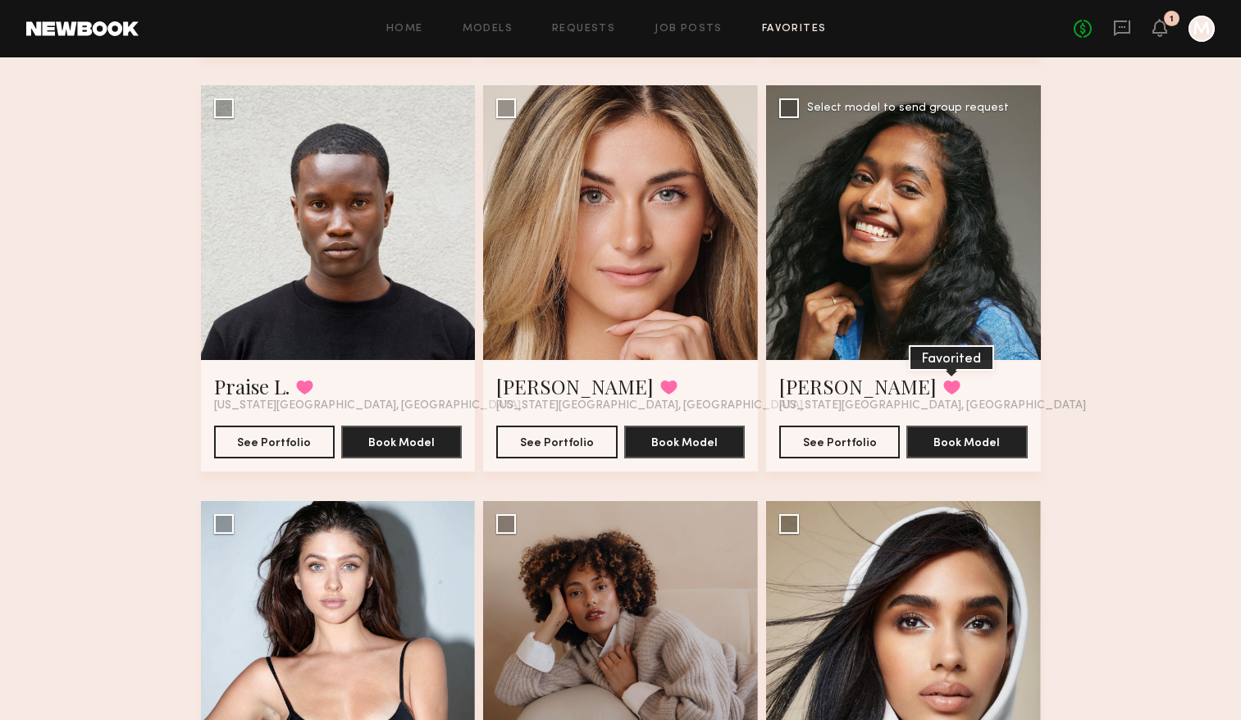
click at [943, 389] on button at bounding box center [951, 387] width 17 height 15
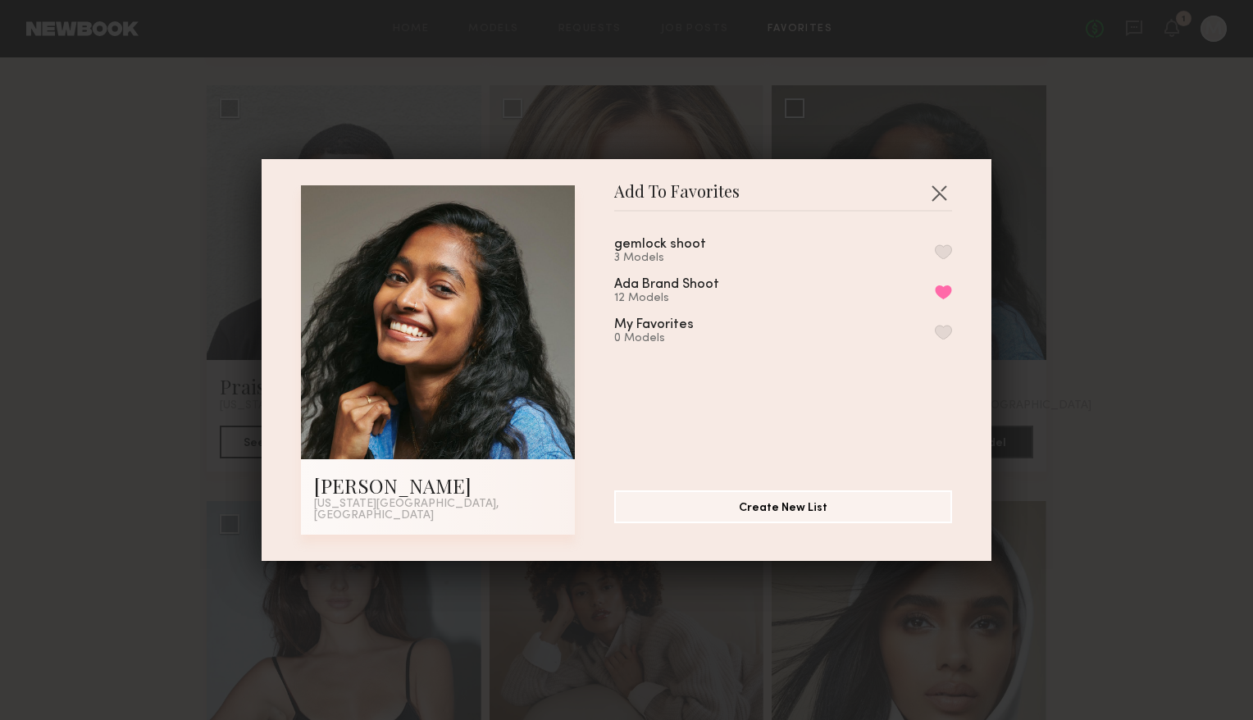
click at [935, 257] on button "button" at bounding box center [943, 251] width 17 height 15
click at [935, 294] on button "Remove from favorite list" at bounding box center [943, 292] width 17 height 15
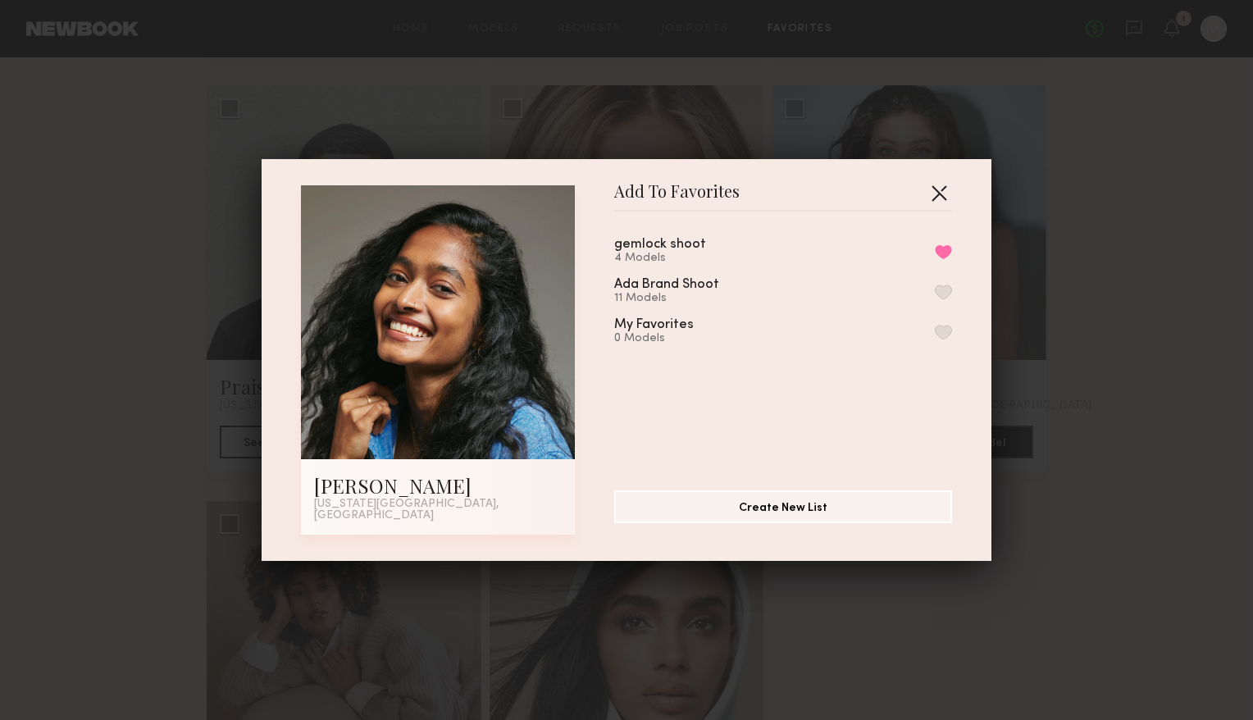
click at [930, 196] on button "button" at bounding box center [939, 193] width 26 height 26
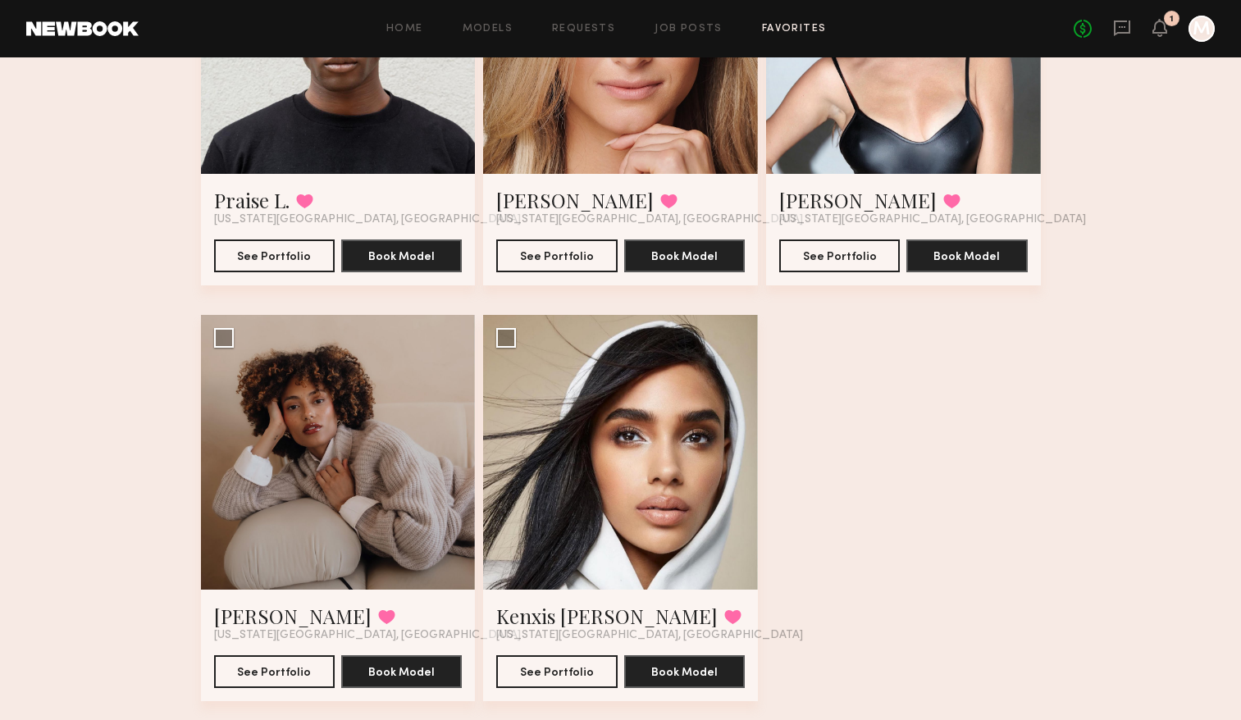
scroll to position [1124, 0]
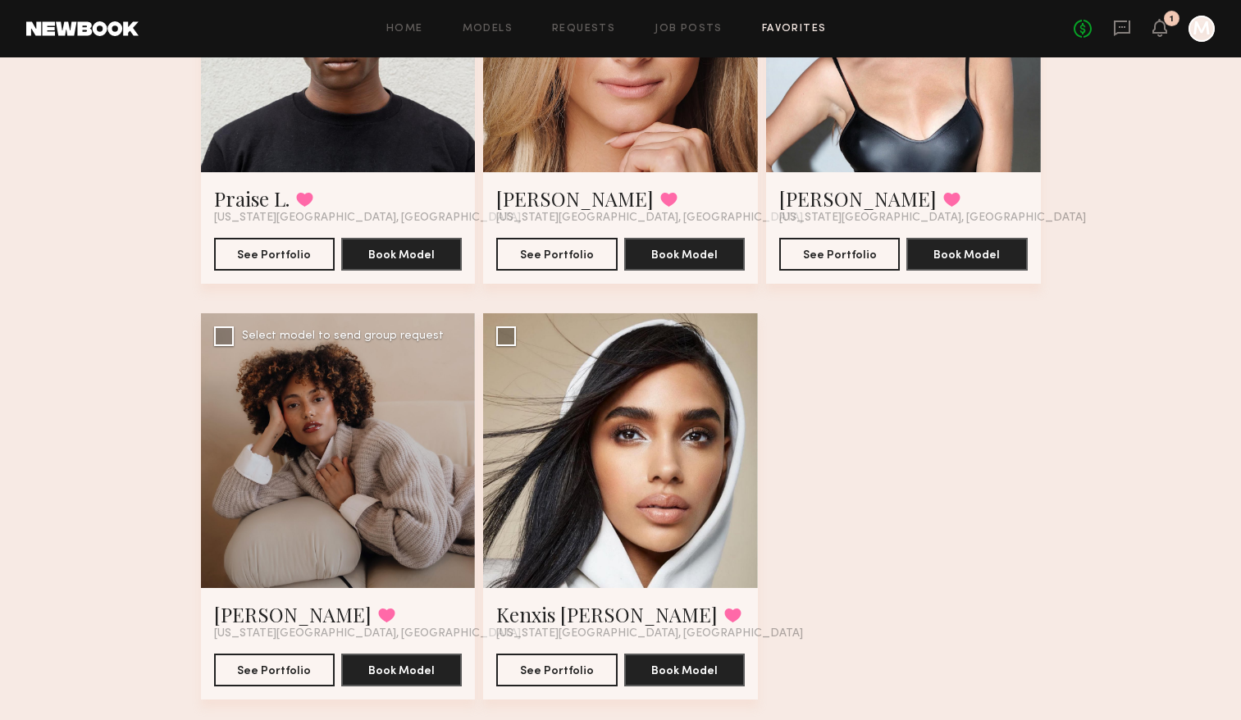
click at [359, 533] on div at bounding box center [338, 450] width 275 height 275
click at [399, 453] on div at bounding box center [338, 450] width 275 height 275
click at [265, 395] on div at bounding box center [338, 450] width 275 height 275
click at [257, 664] on button "See Portfolio" at bounding box center [274, 669] width 121 height 33
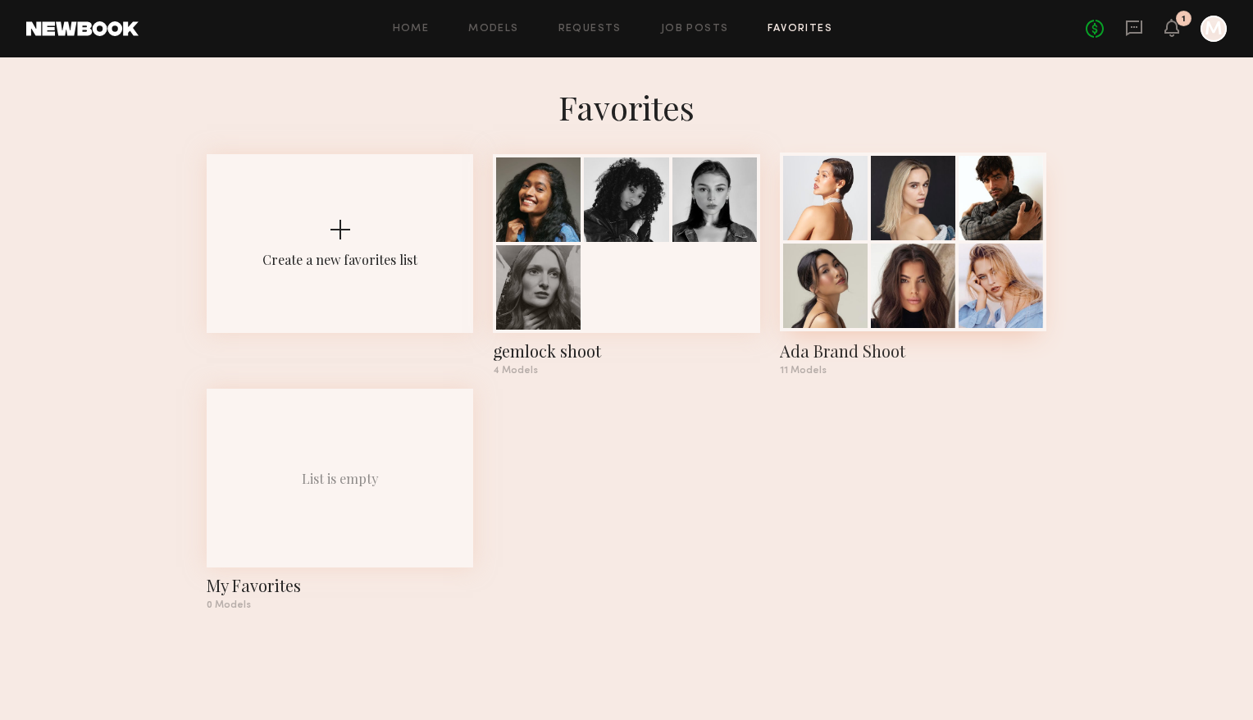
click at [896, 204] on div at bounding box center [913, 198] width 84 height 84
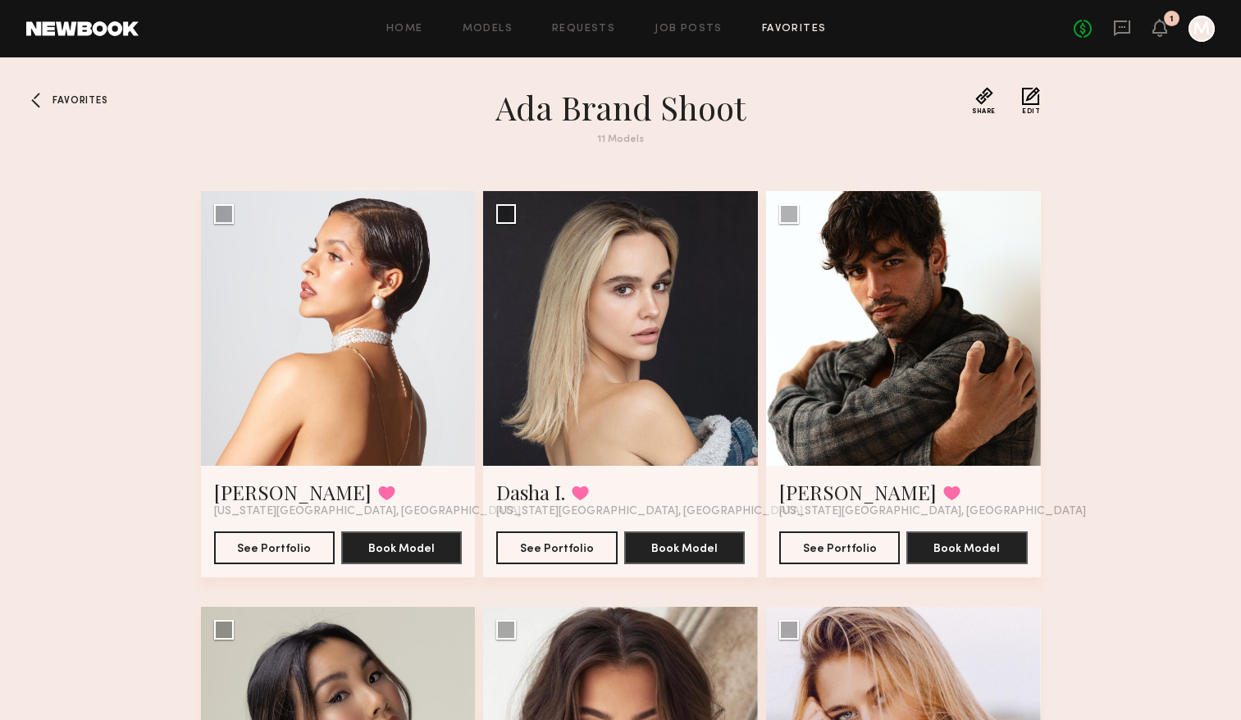
click at [37, 98] on div at bounding box center [39, 100] width 26 height 26
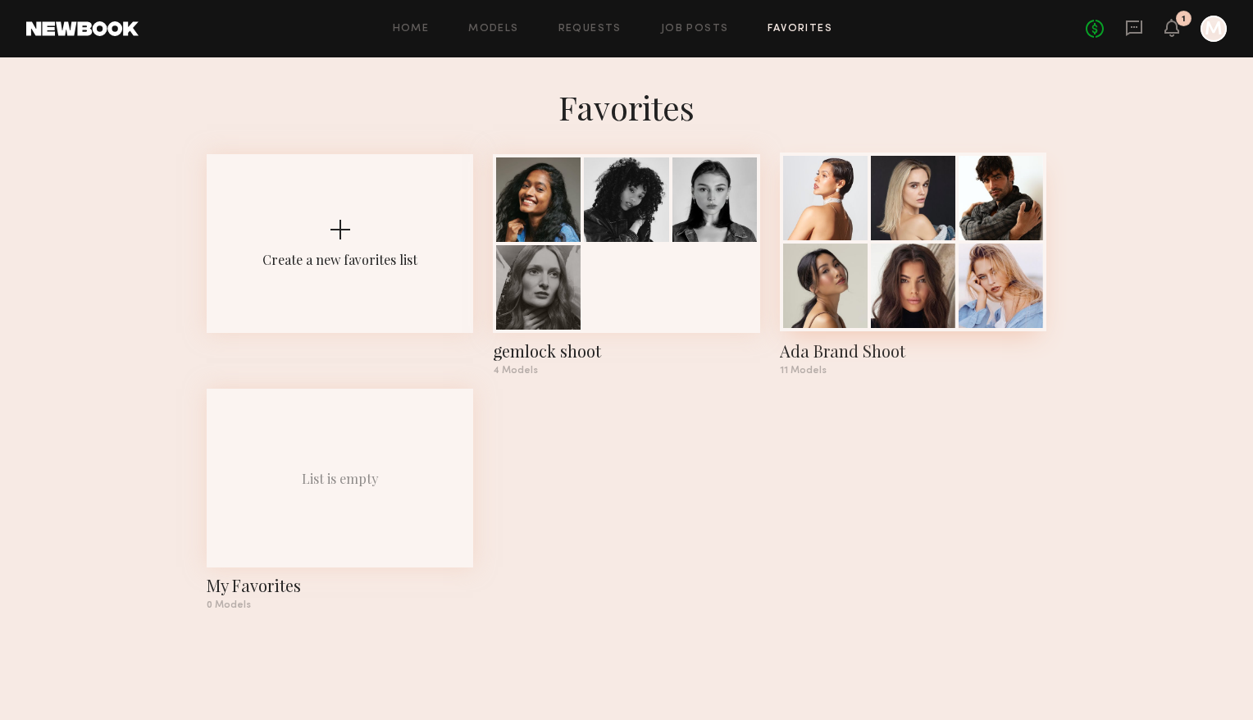
click at [938, 304] on div at bounding box center [913, 286] width 84 height 84
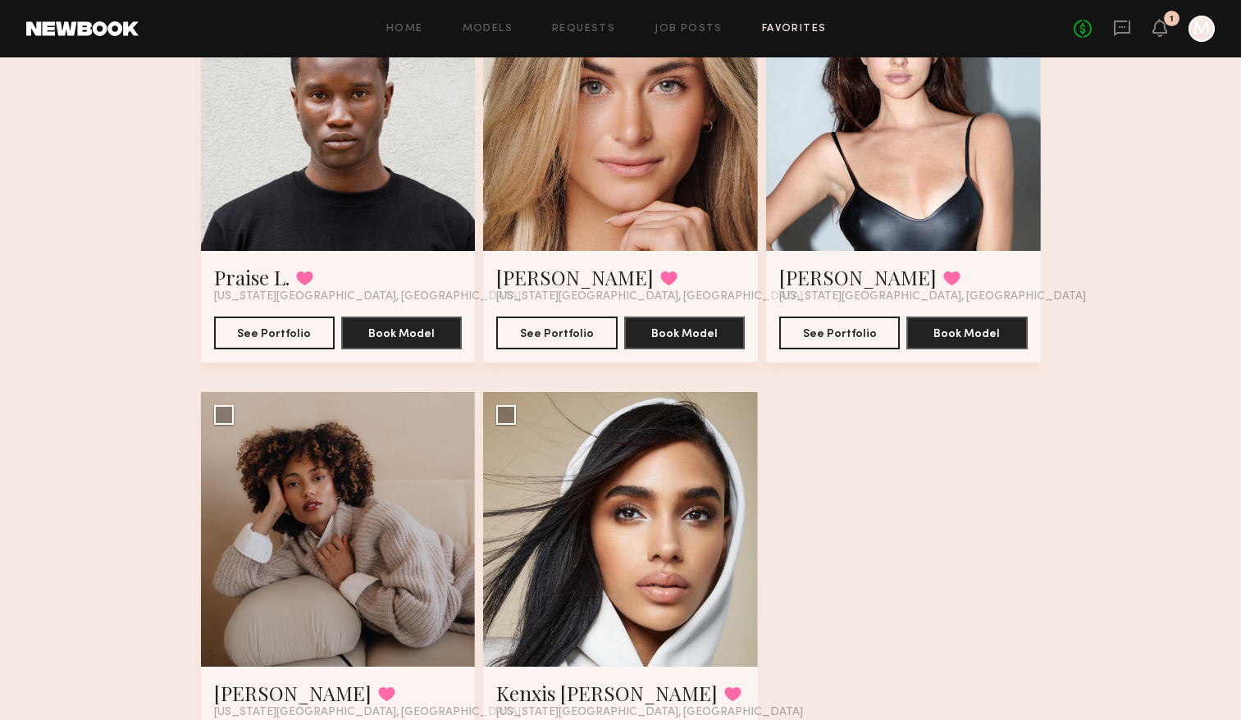
scroll to position [1057, 0]
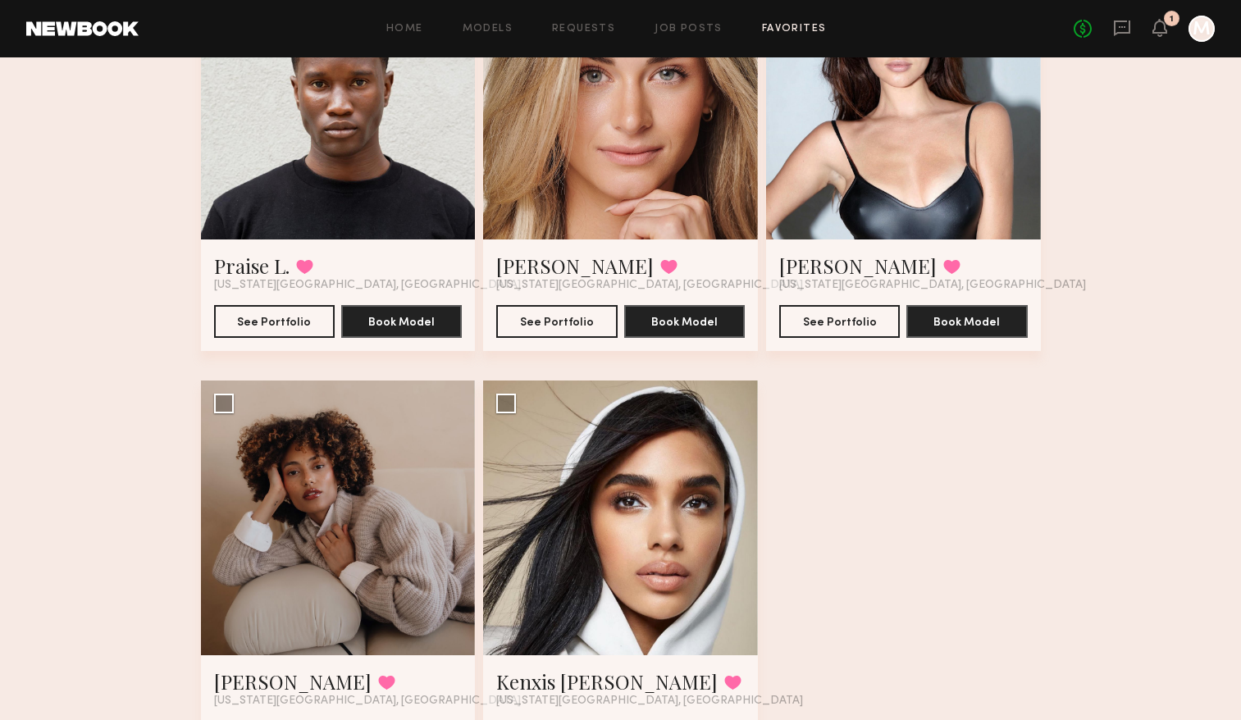
click at [575, 512] on div at bounding box center [620, 517] width 275 height 275
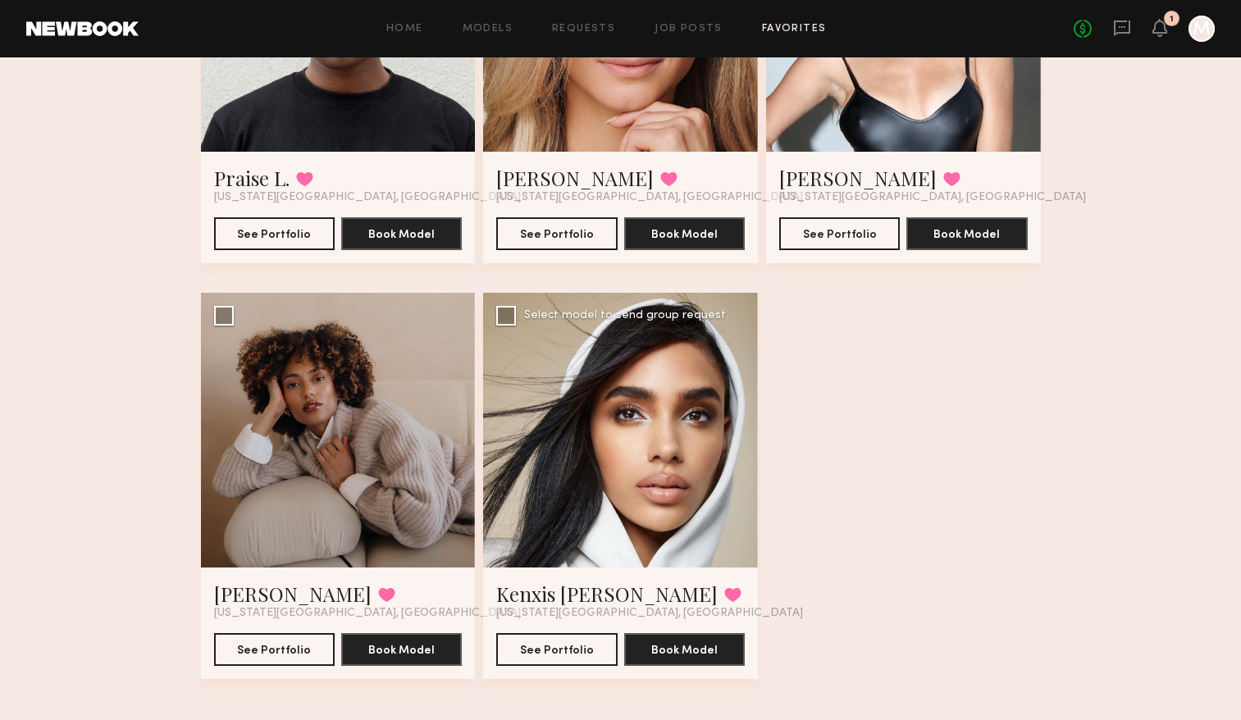
scroll to position [1149, 0]
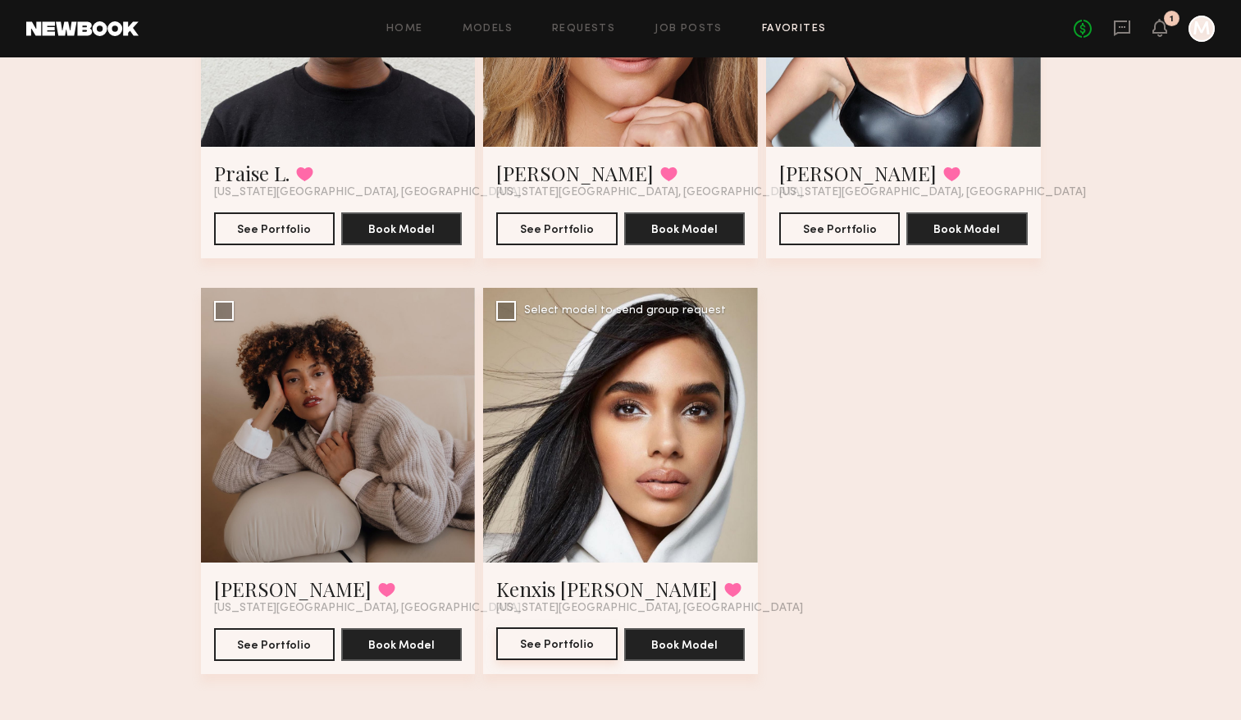
click at [561, 648] on button "See Portfolio" at bounding box center [556, 643] width 121 height 33
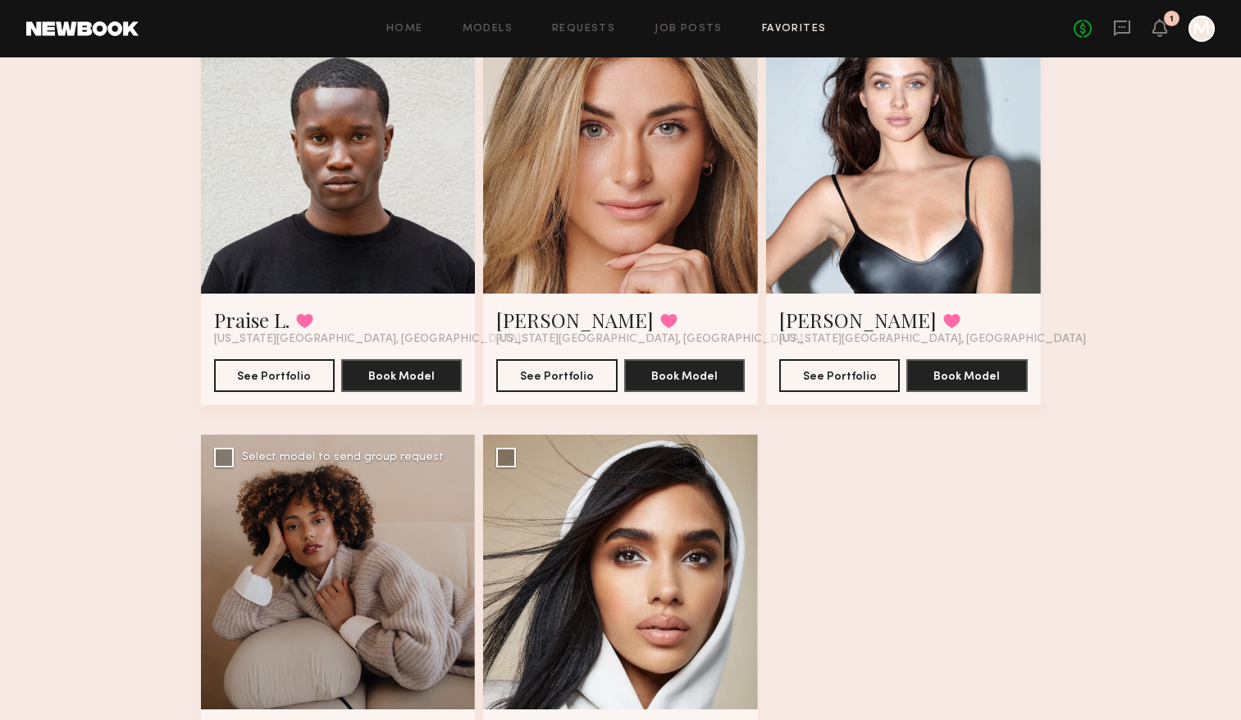
scroll to position [1158, 0]
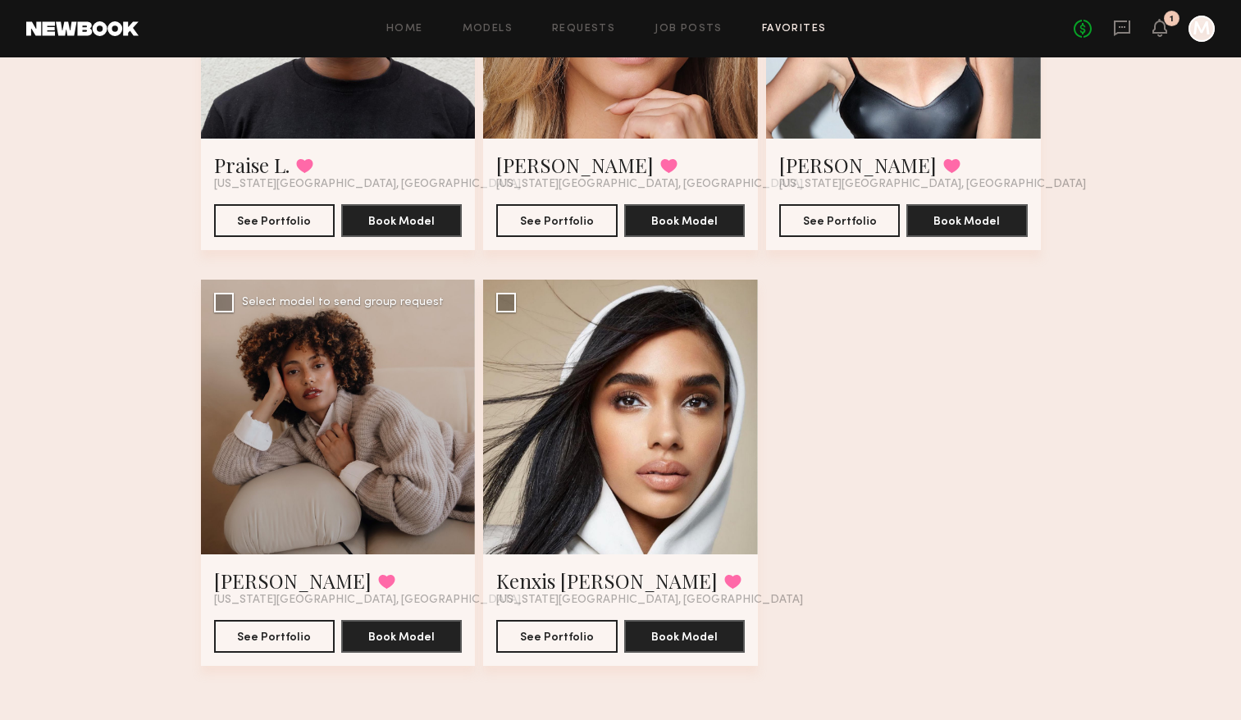
click at [344, 399] on div at bounding box center [338, 417] width 275 height 275
click at [350, 378] on div at bounding box center [338, 417] width 275 height 275
click at [277, 641] on button "See Portfolio" at bounding box center [274, 635] width 121 height 33
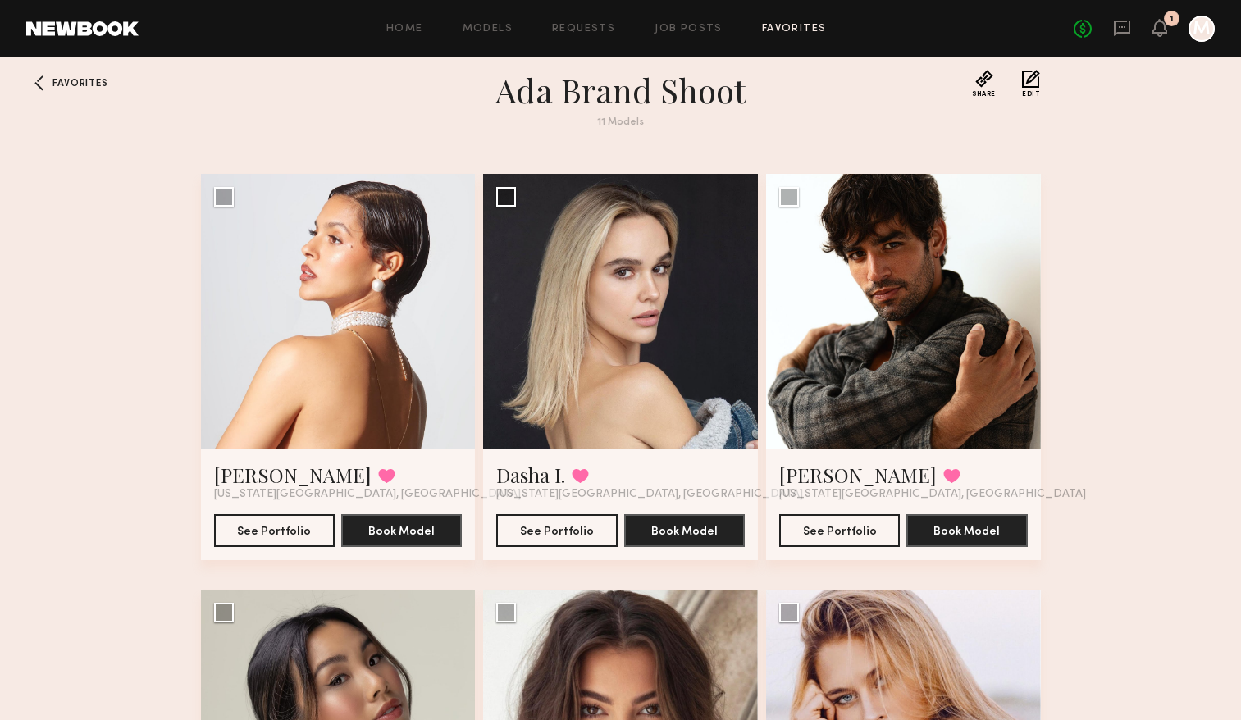
scroll to position [15, 0]
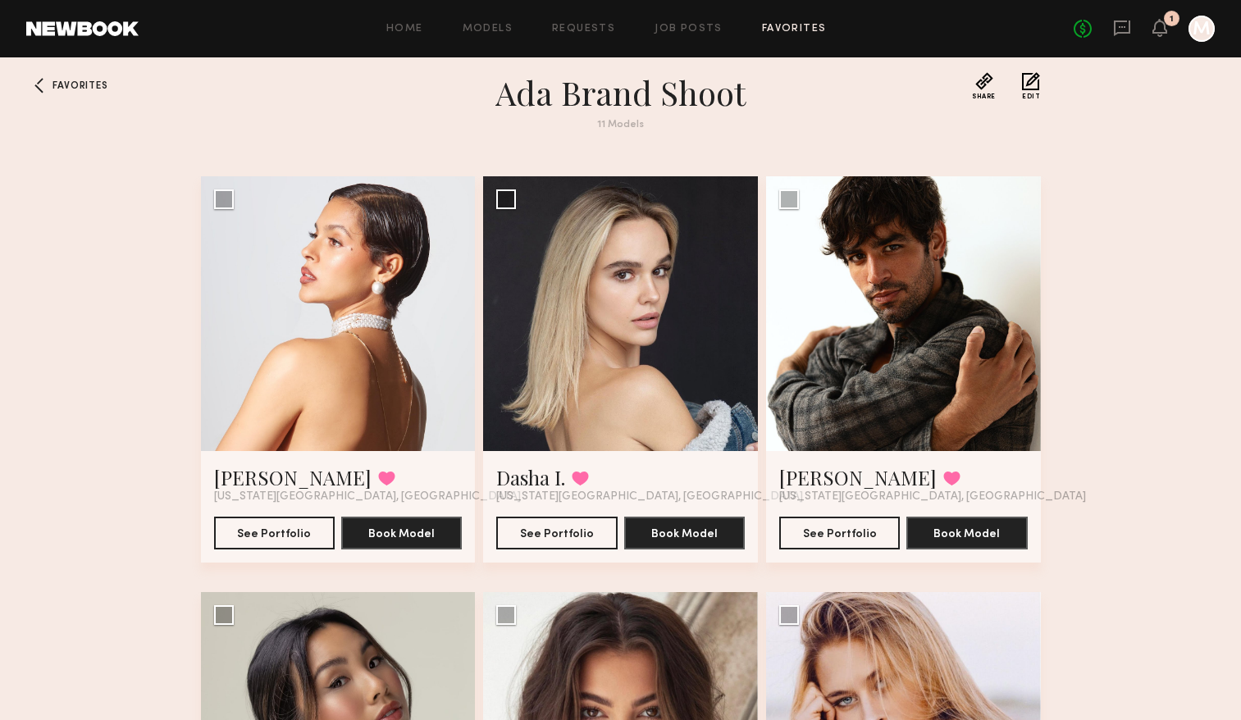
click at [420, 421] on div at bounding box center [338, 313] width 275 height 275
click at [289, 524] on button "See Portfolio" at bounding box center [274, 532] width 121 height 33
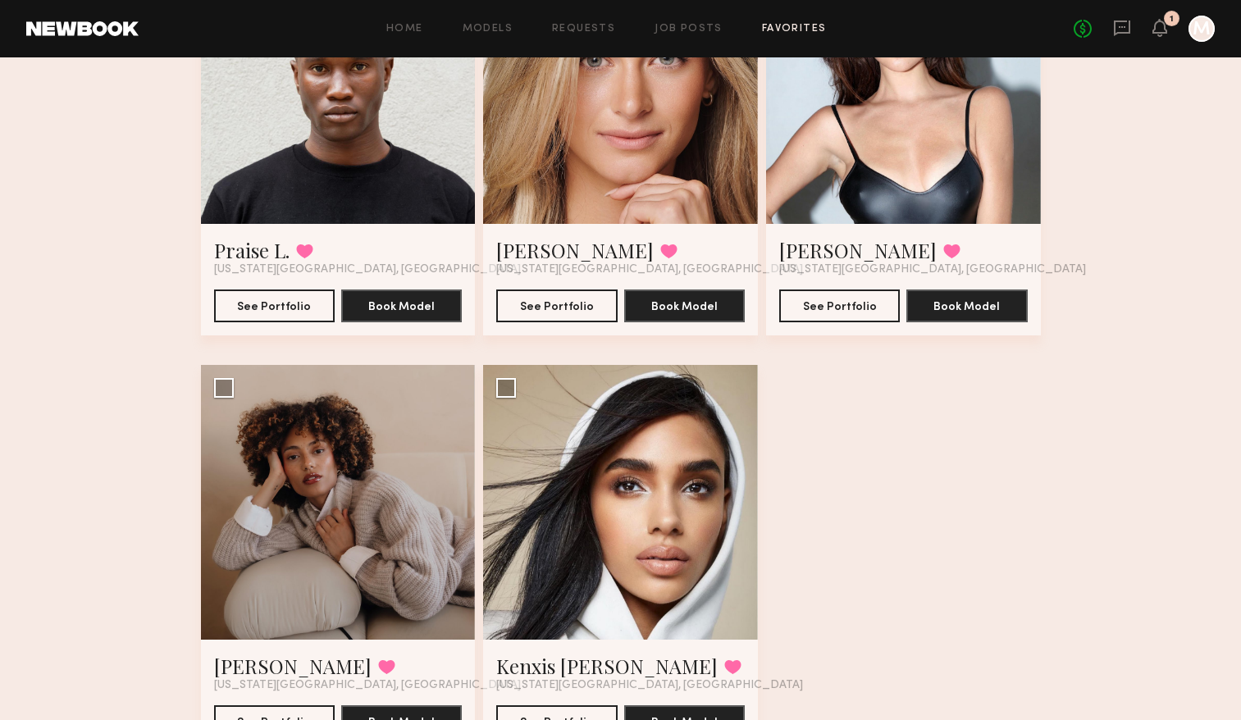
scroll to position [1158, 0]
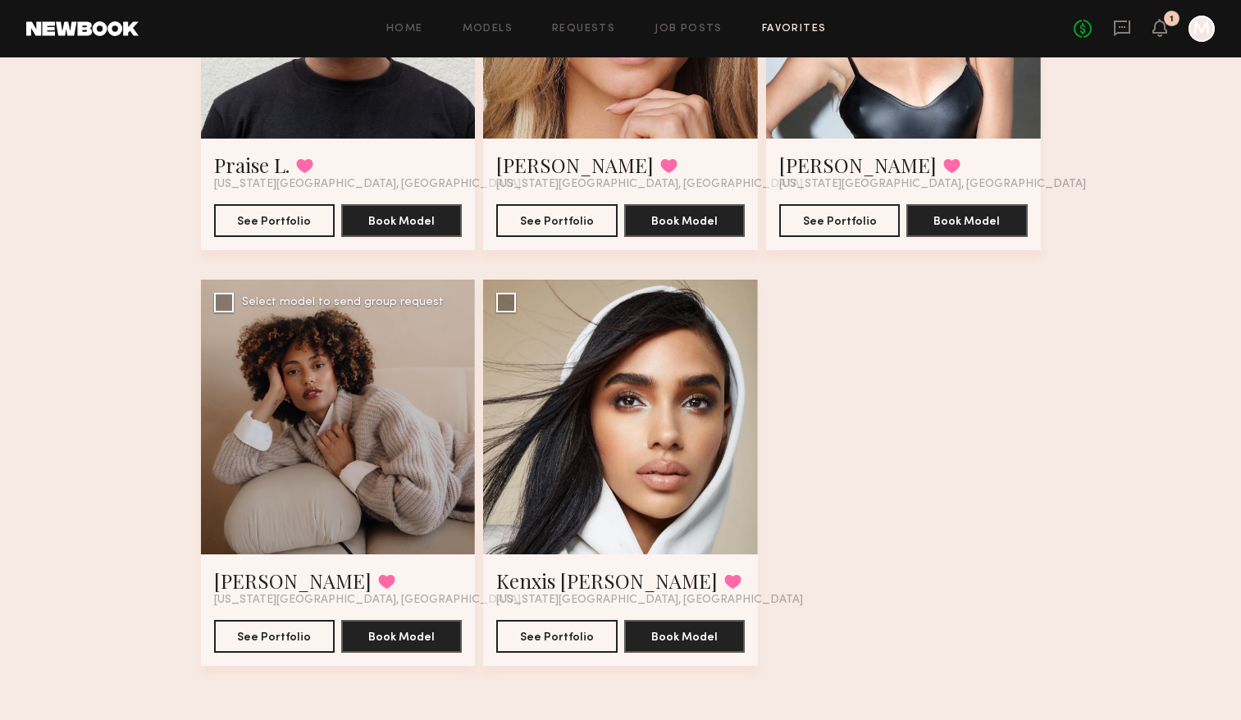
click at [289, 524] on div at bounding box center [338, 417] width 275 height 275
click at [259, 577] on link "Iyanla K." at bounding box center [292, 580] width 157 height 26
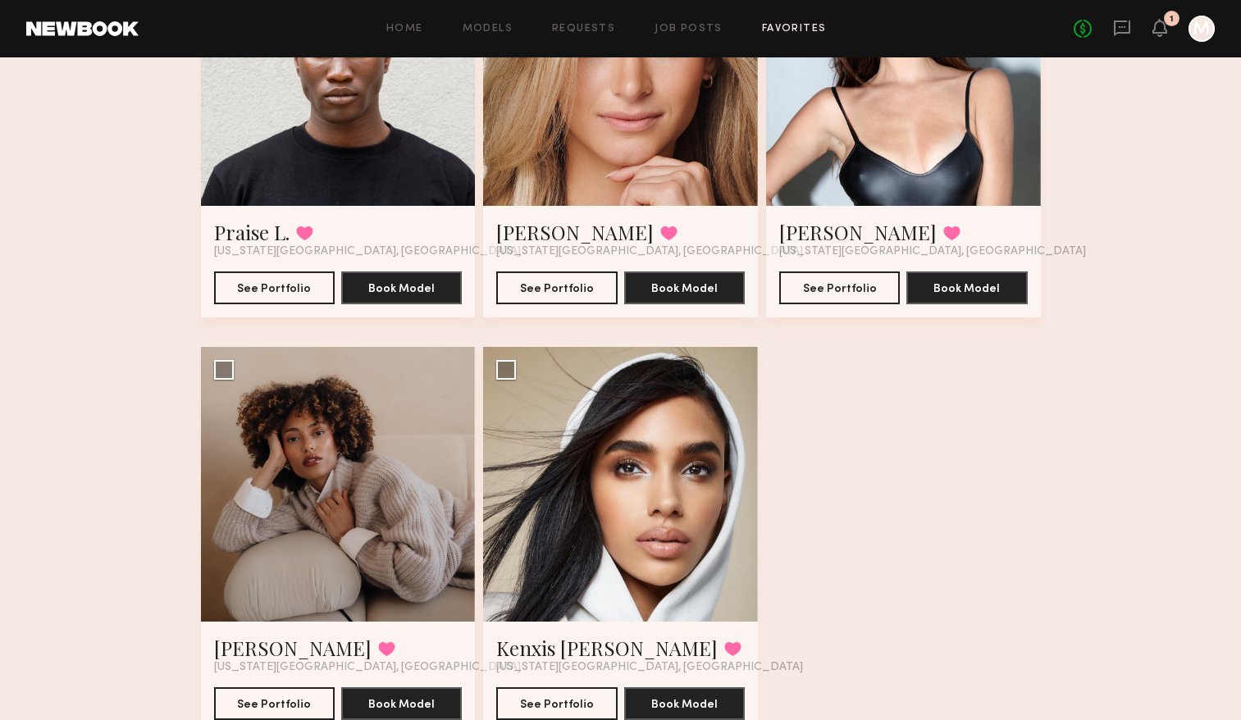
scroll to position [1091, 0]
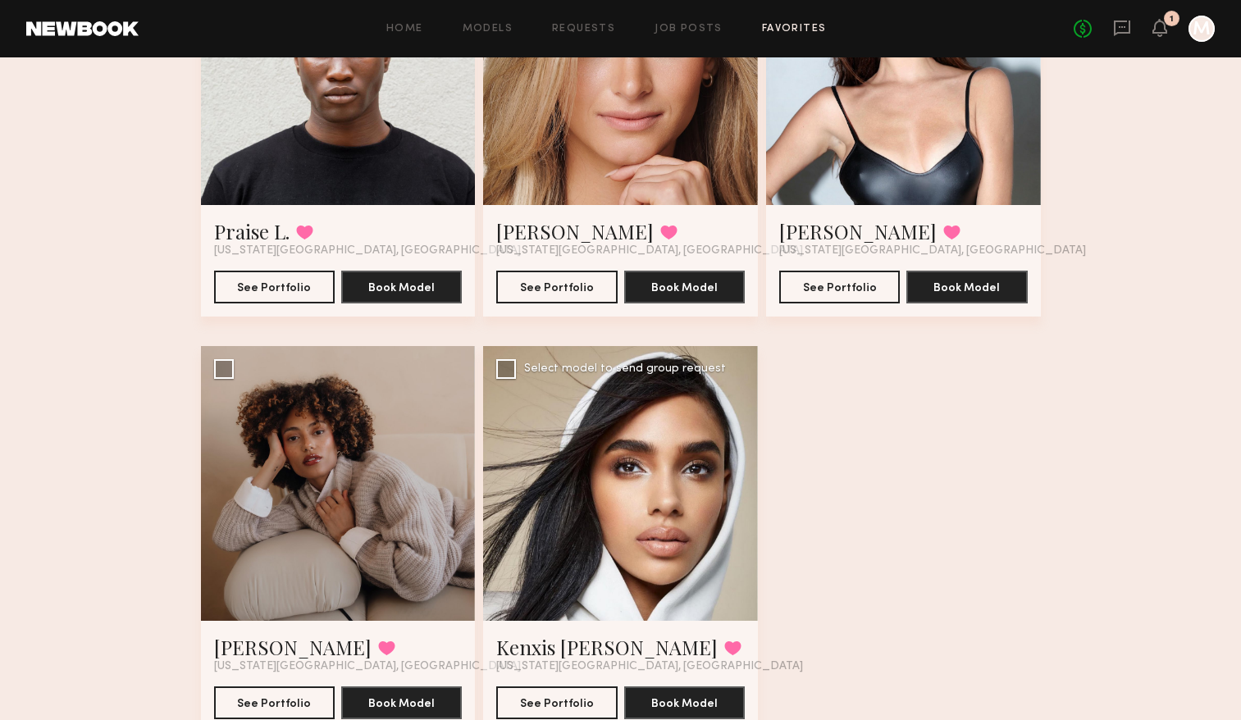
click at [557, 534] on div at bounding box center [620, 483] width 275 height 275
click at [562, 699] on button "See Portfolio" at bounding box center [556, 701] width 121 height 33
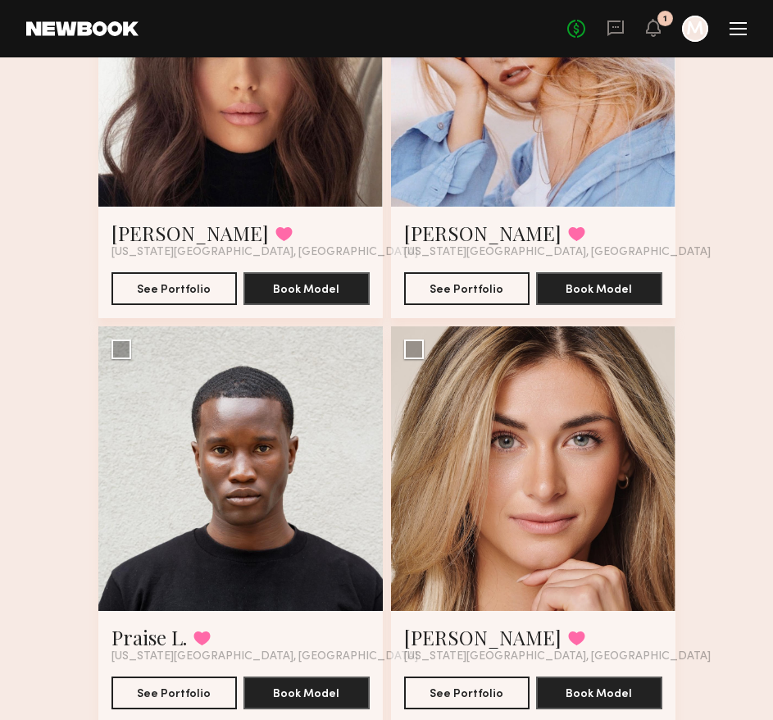
scroll to position [1077, 0]
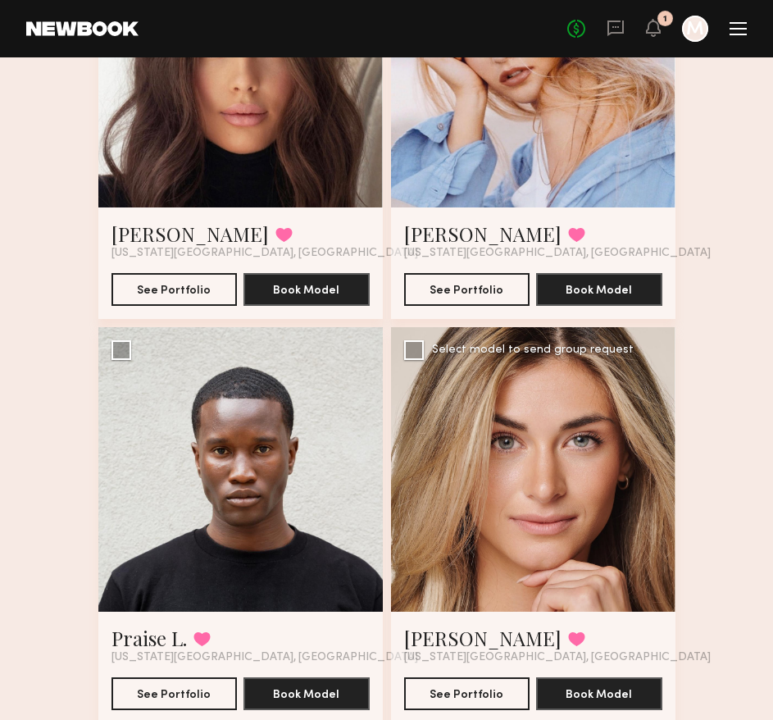
click at [443, 527] on div at bounding box center [533, 469] width 285 height 285
click at [529, 453] on div at bounding box center [533, 469] width 285 height 285
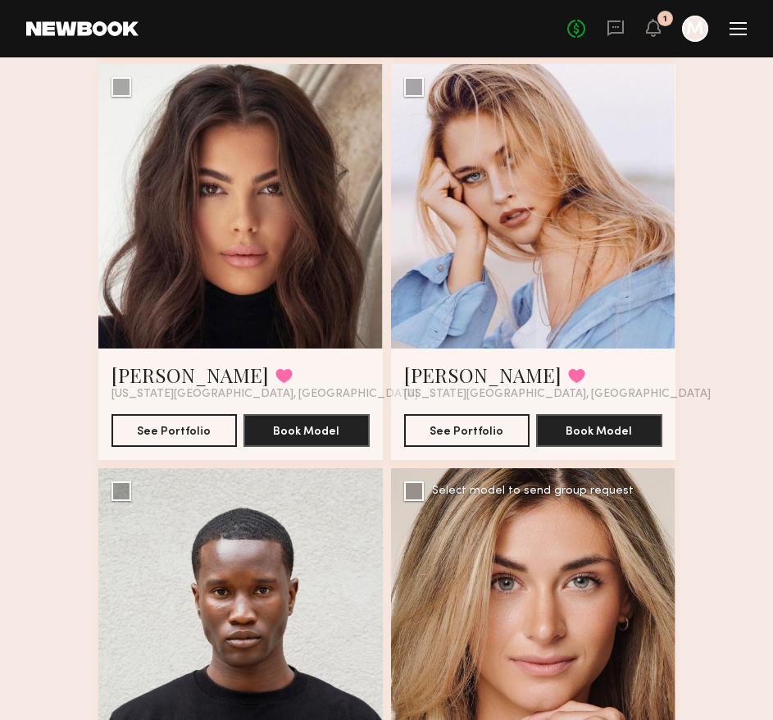
scroll to position [918, 0]
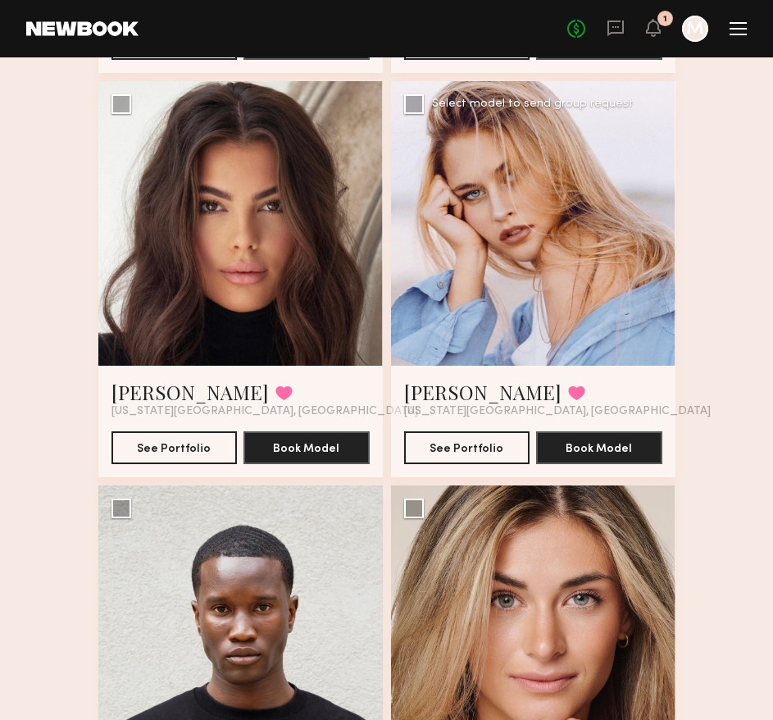
click at [594, 303] on div at bounding box center [533, 223] width 285 height 285
click at [455, 451] on button "See Portfolio" at bounding box center [467, 446] width 126 height 33
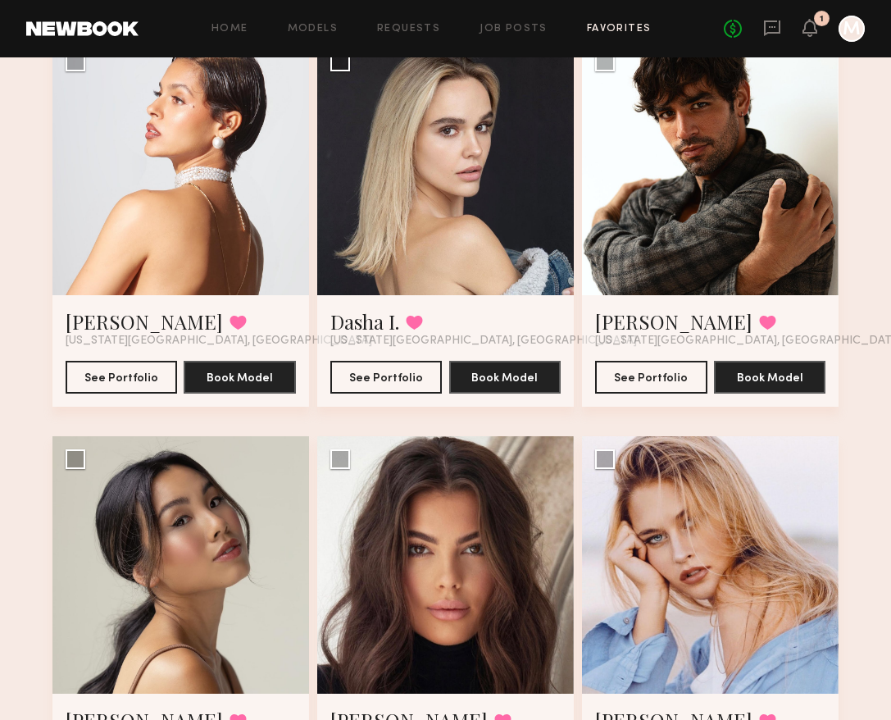
scroll to position [0, 0]
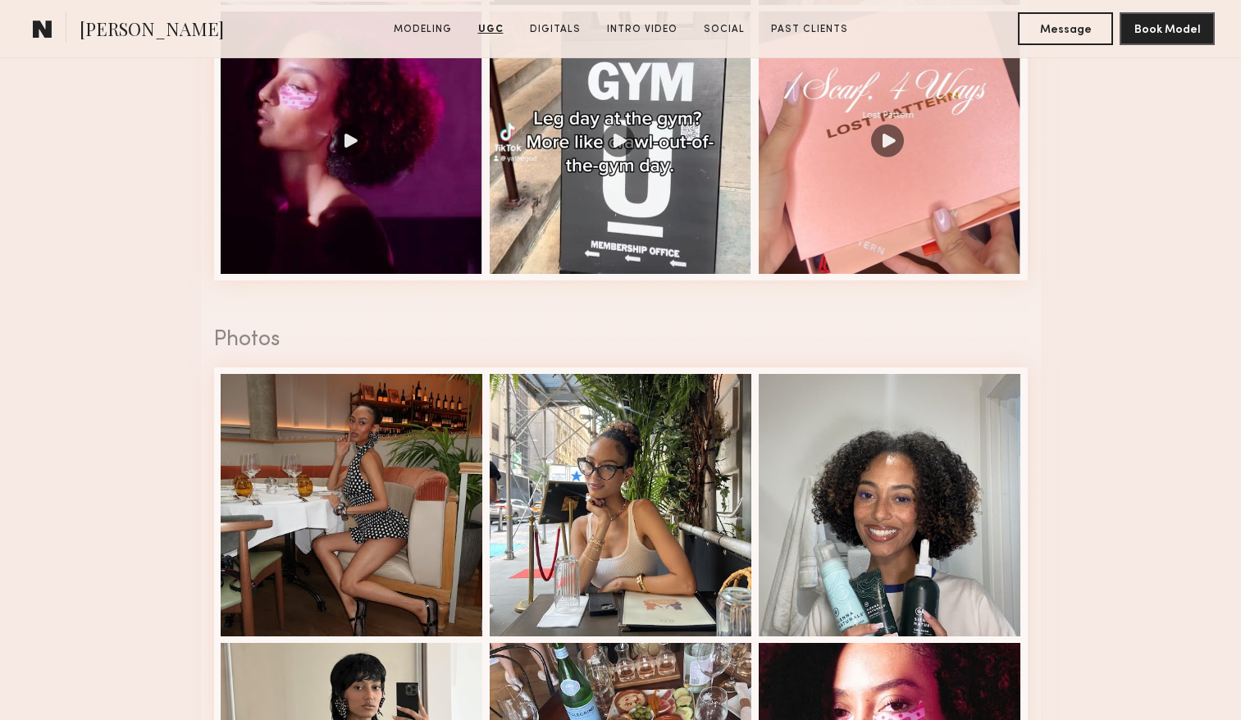
scroll to position [2646, 0]
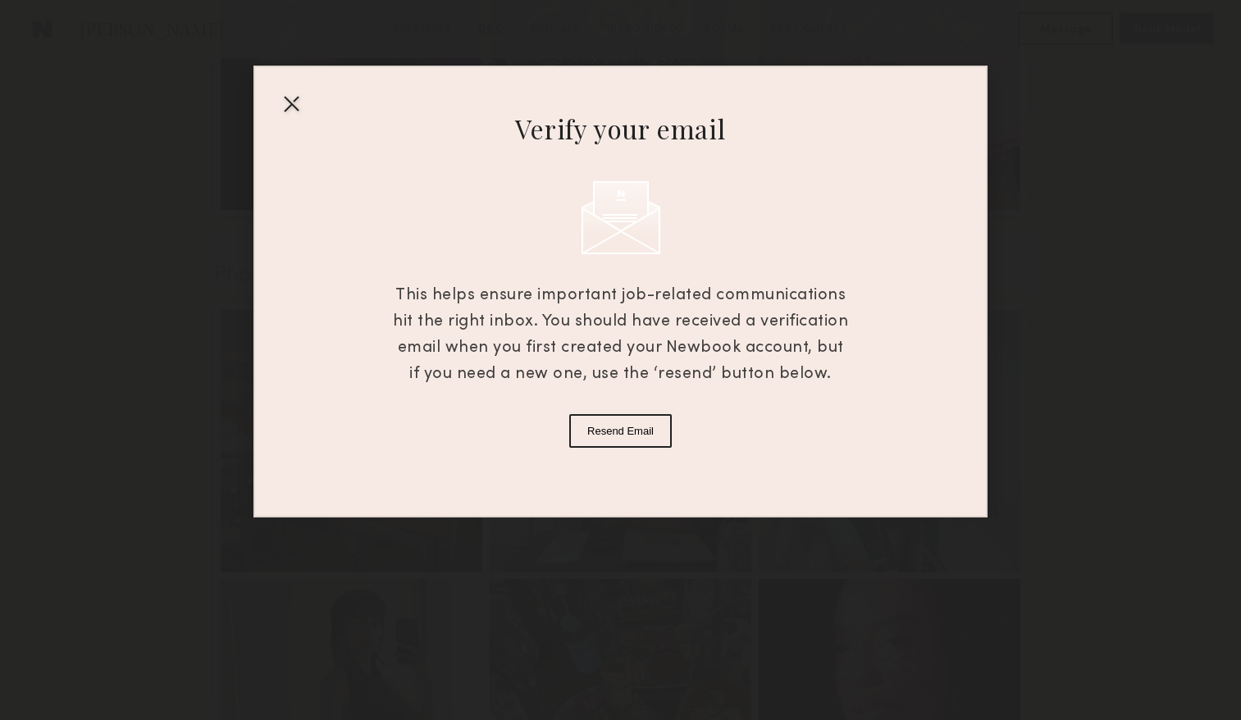
click at [281, 108] on div at bounding box center [291, 103] width 26 height 26
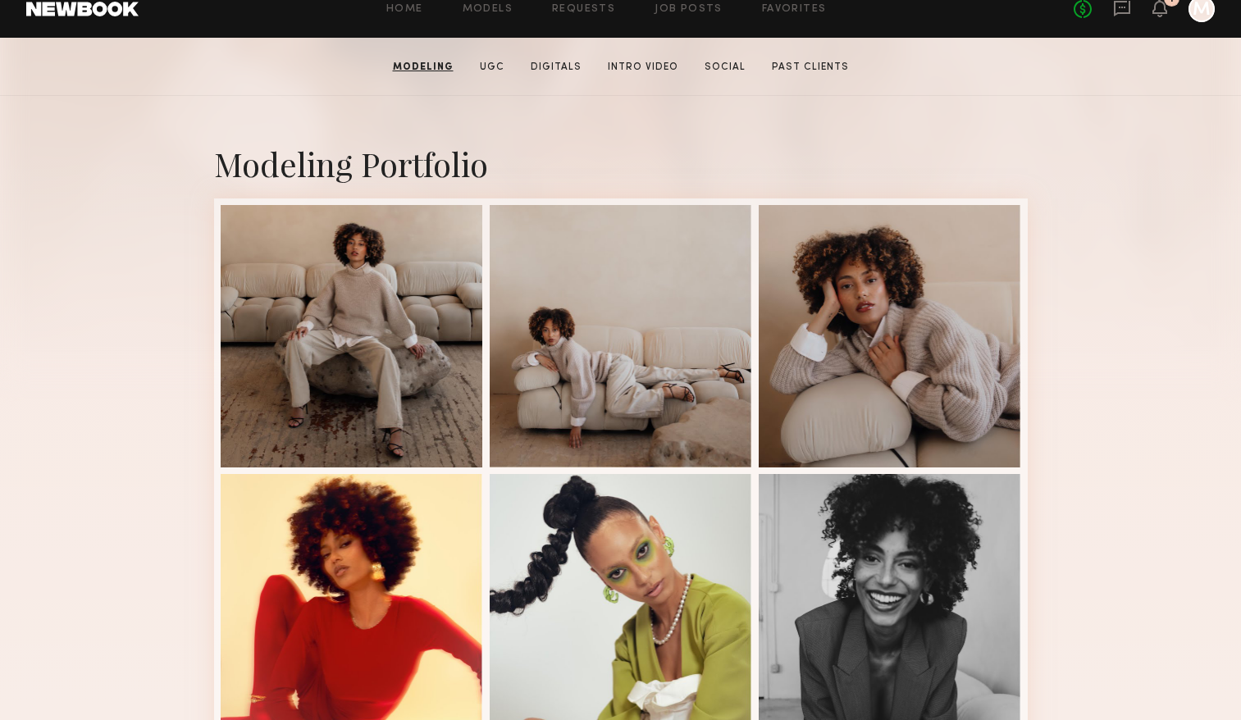
scroll to position [244, 0]
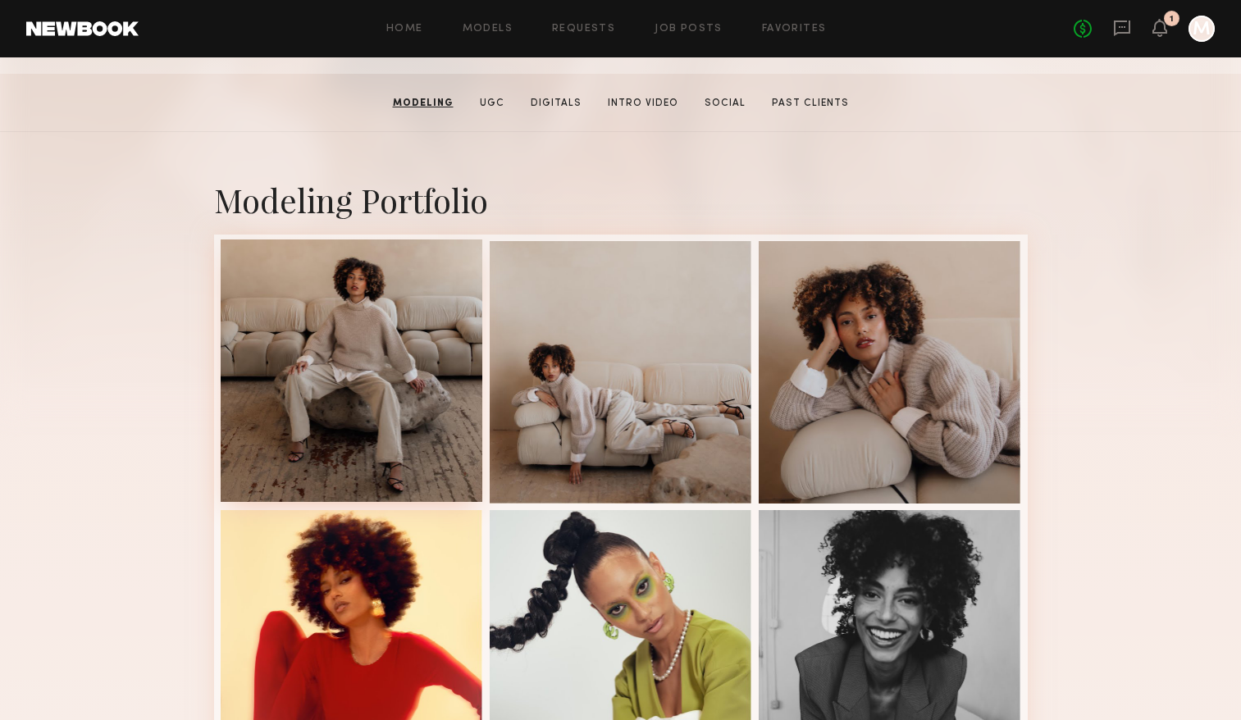
click at [361, 410] on div at bounding box center [352, 370] width 262 height 262
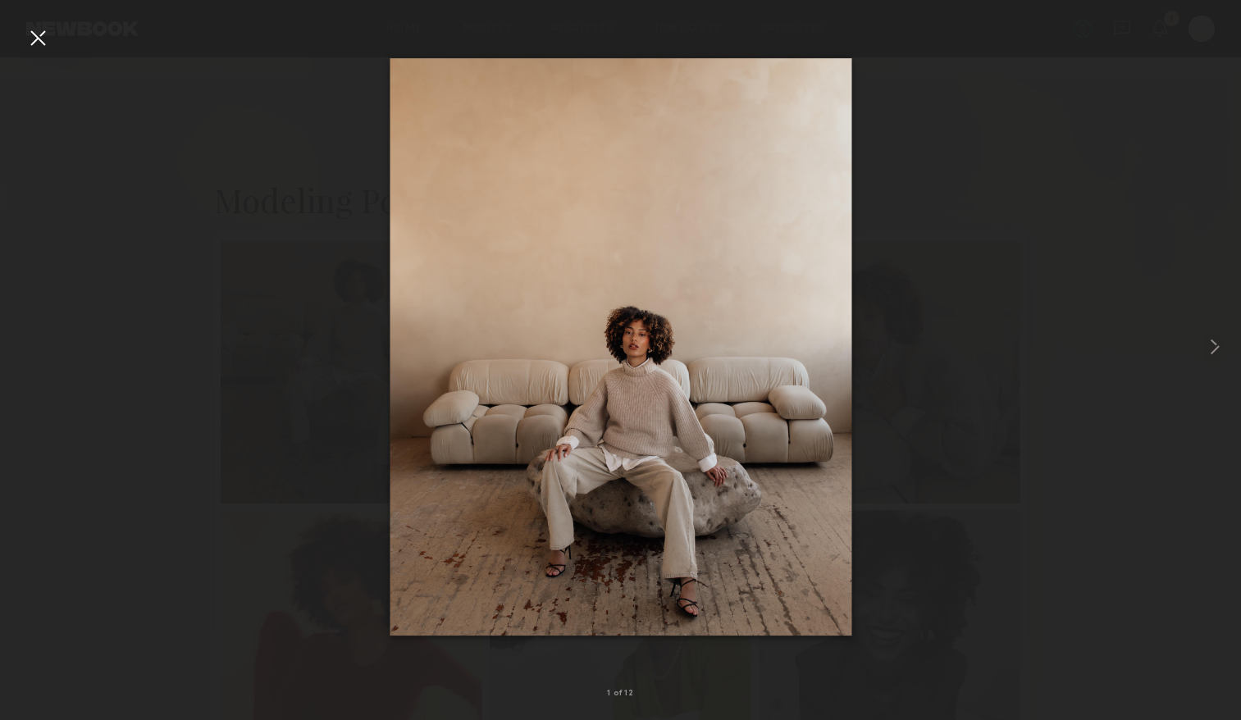
click at [32, 34] on div at bounding box center [38, 38] width 26 height 26
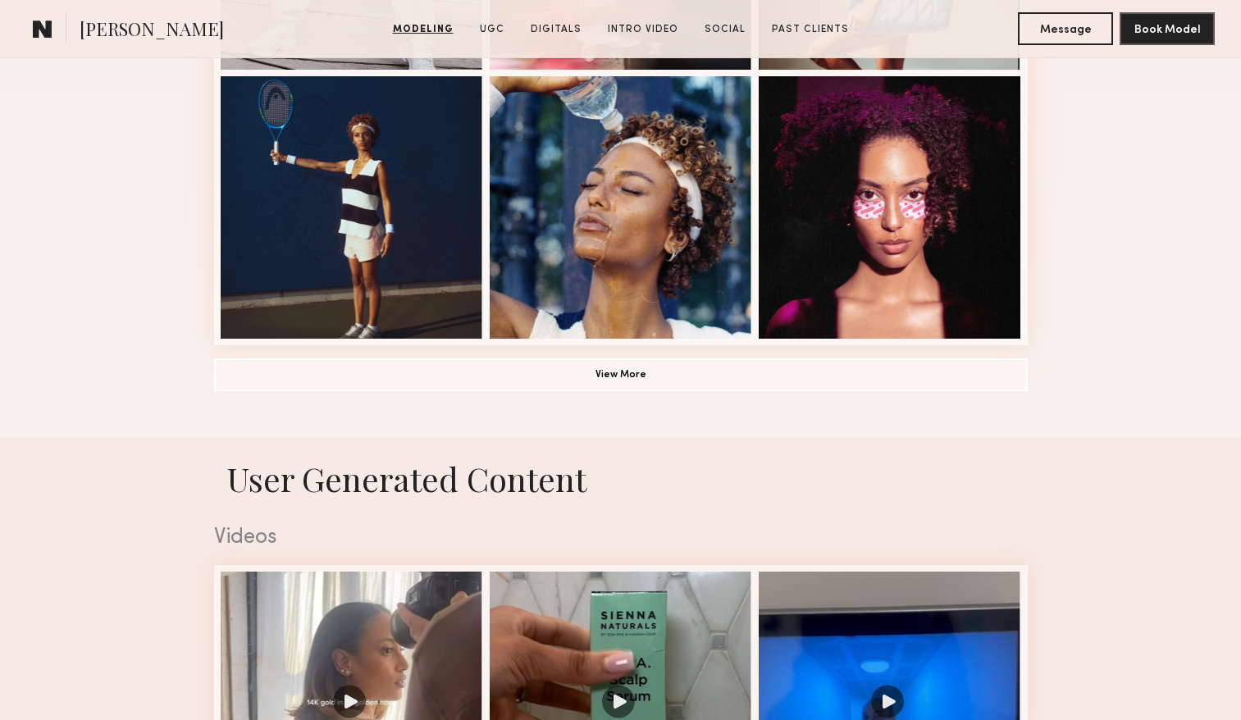
scroll to position [1227, 0]
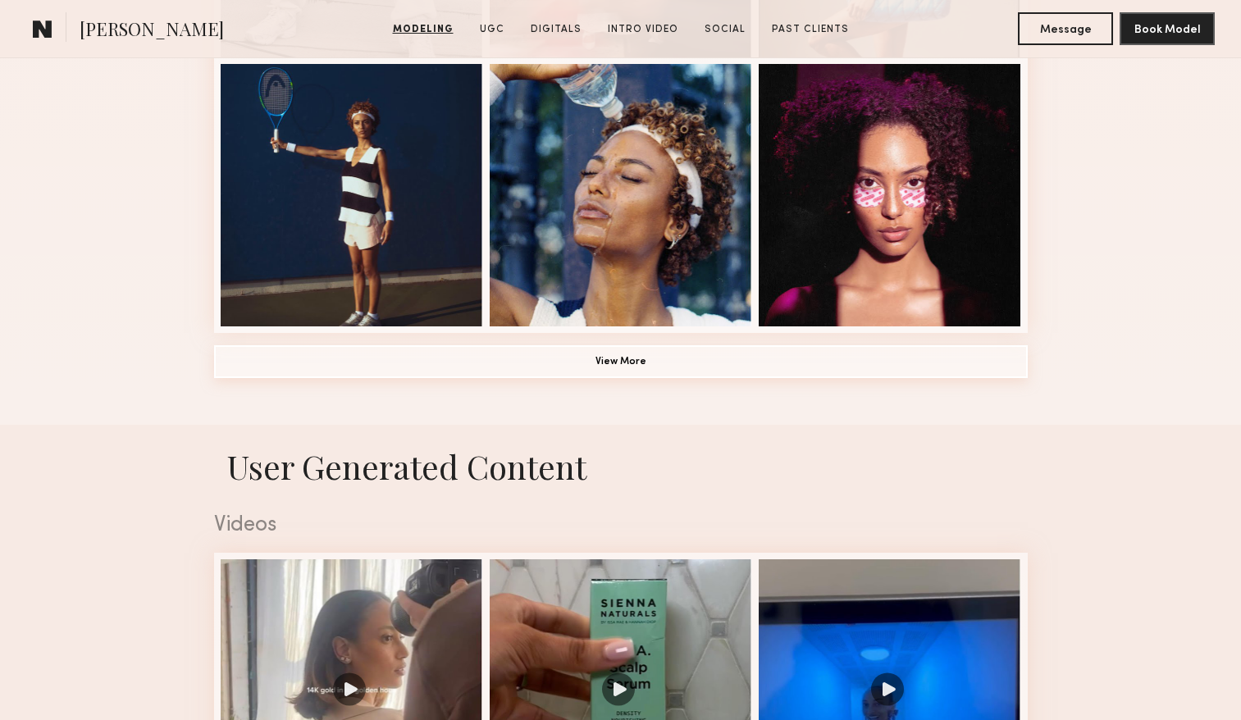
click at [493, 372] on button "View More" at bounding box center [620, 361] width 813 height 33
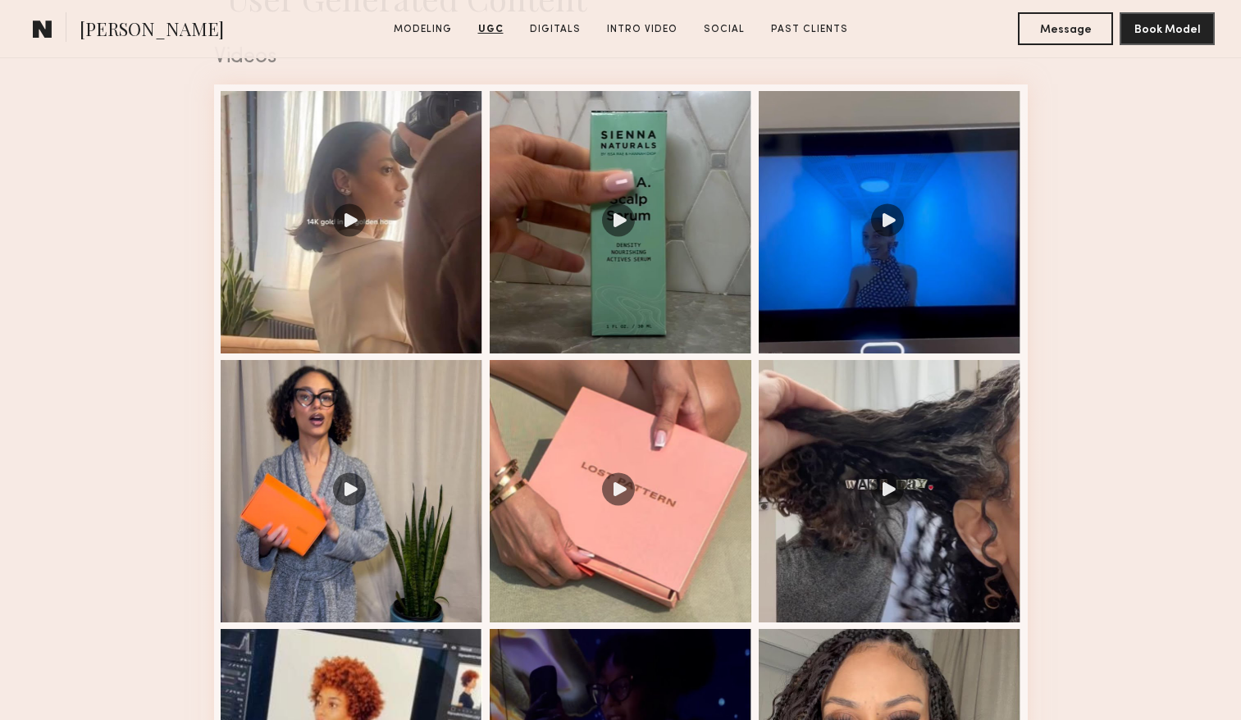
scroll to position [2733, 0]
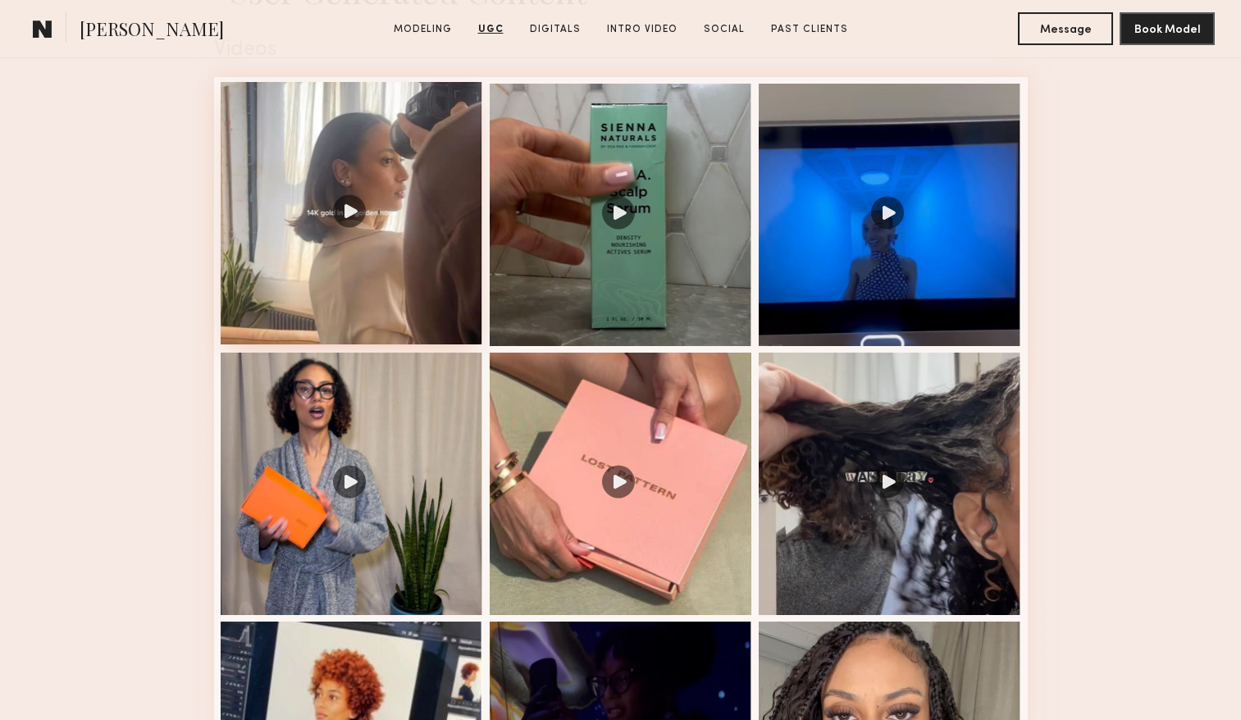
click at [379, 223] on div at bounding box center [352, 213] width 262 height 262
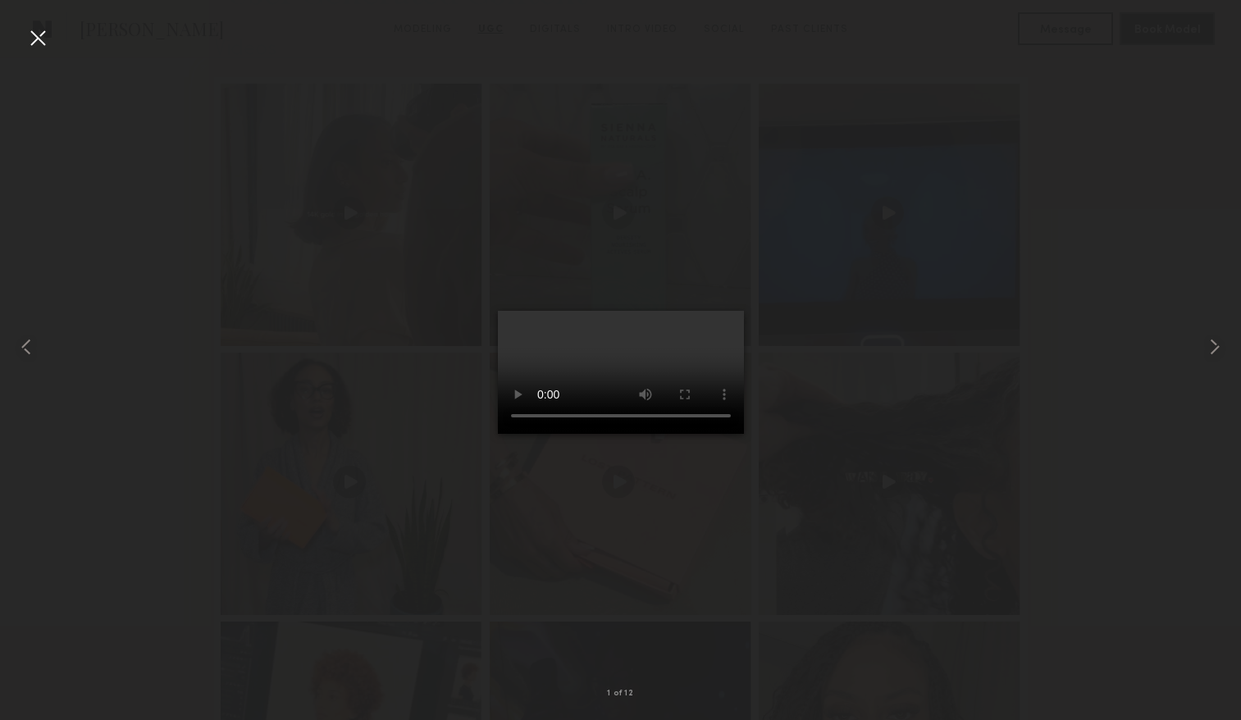
click at [637, 396] on video at bounding box center [621, 372] width 246 height 123
click at [32, 40] on div at bounding box center [38, 38] width 26 height 26
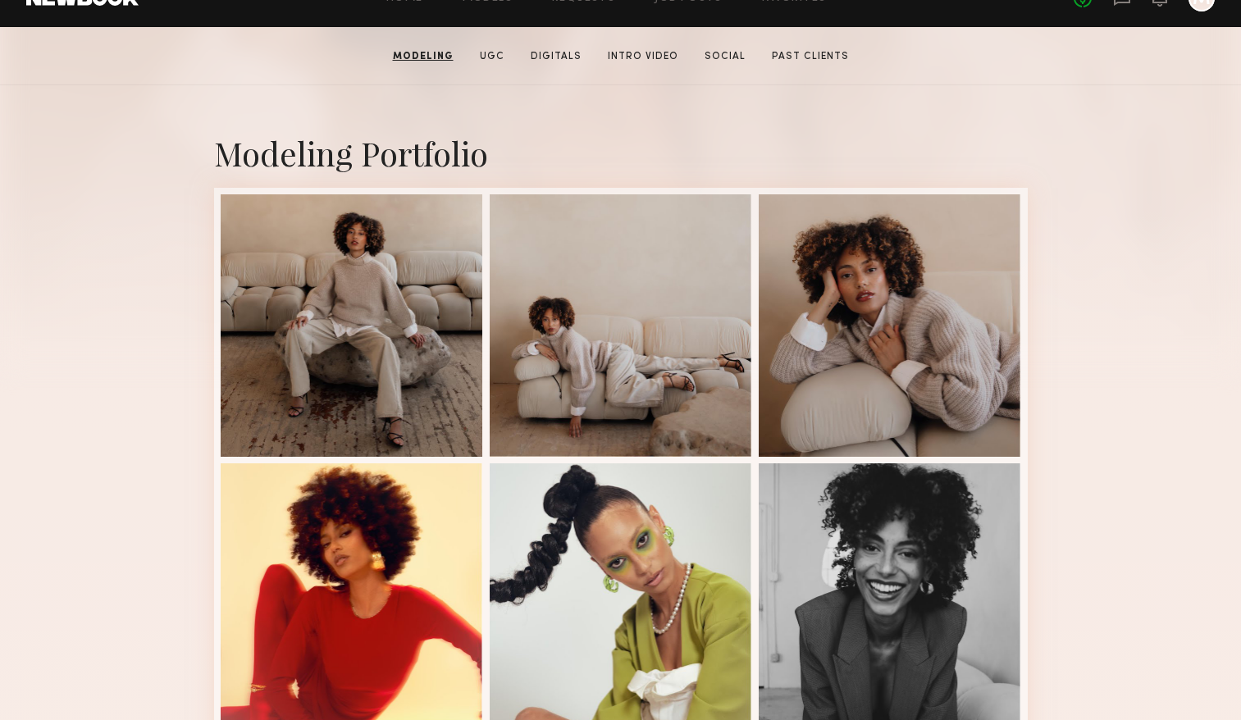
scroll to position [0, 0]
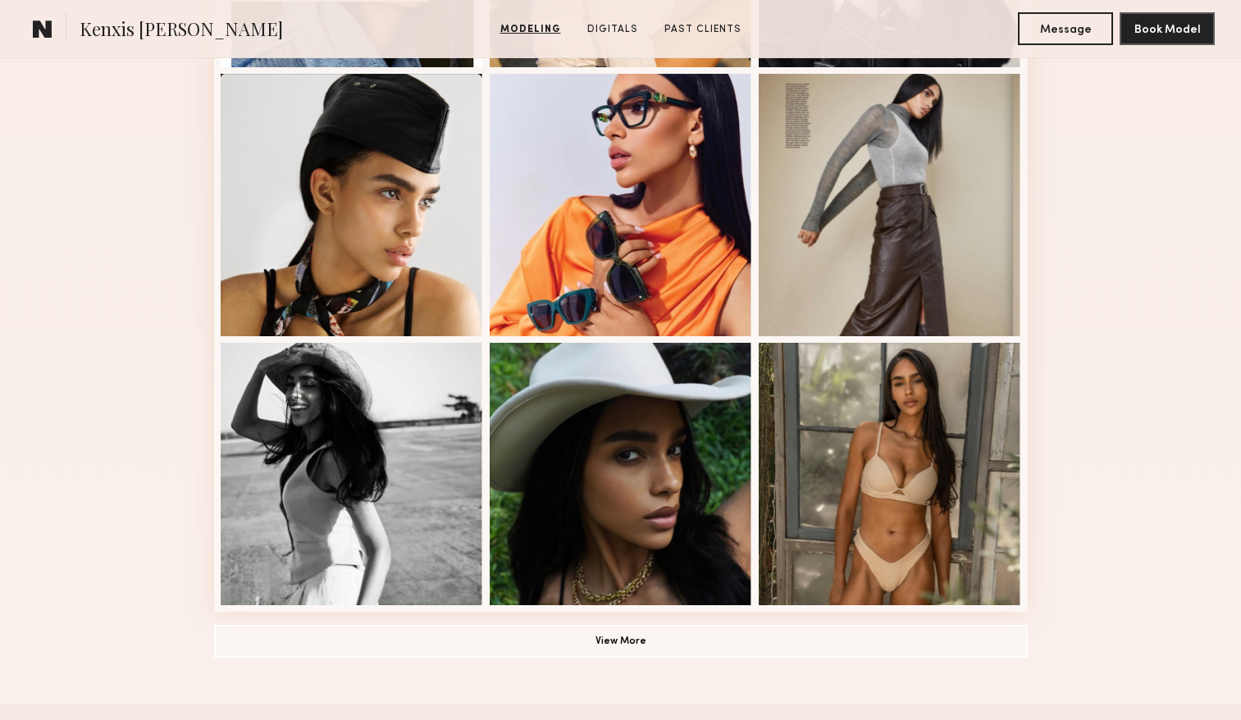
scroll to position [1042, 0]
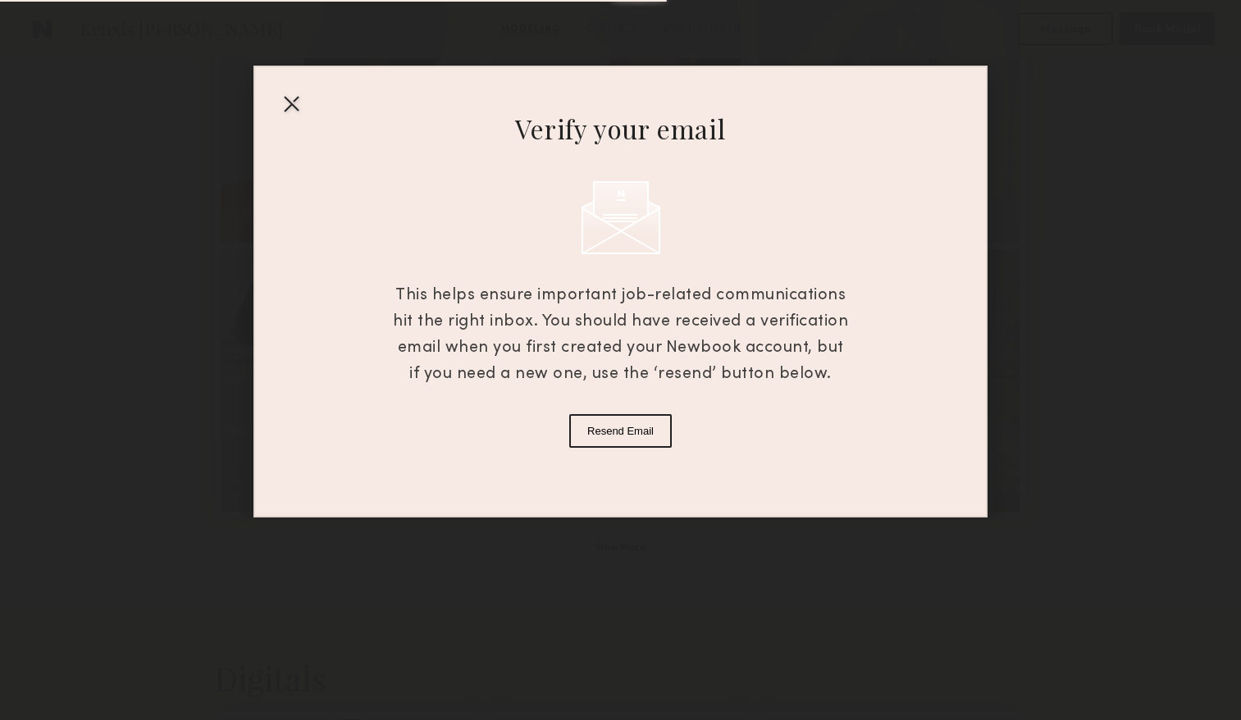
click at [619, 430] on button "Resend Email" at bounding box center [620, 431] width 102 height 34
click at [291, 107] on div at bounding box center [291, 103] width 26 height 26
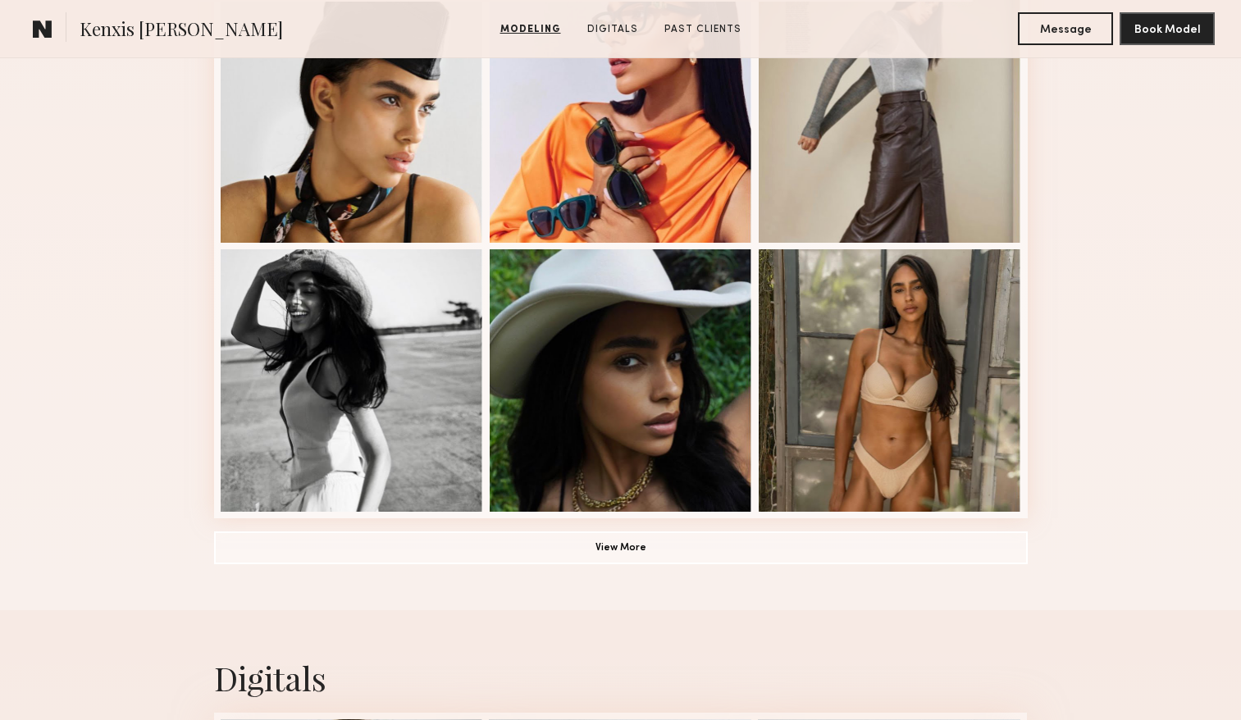
click at [405, 560] on button "View More" at bounding box center [620, 546] width 813 height 33
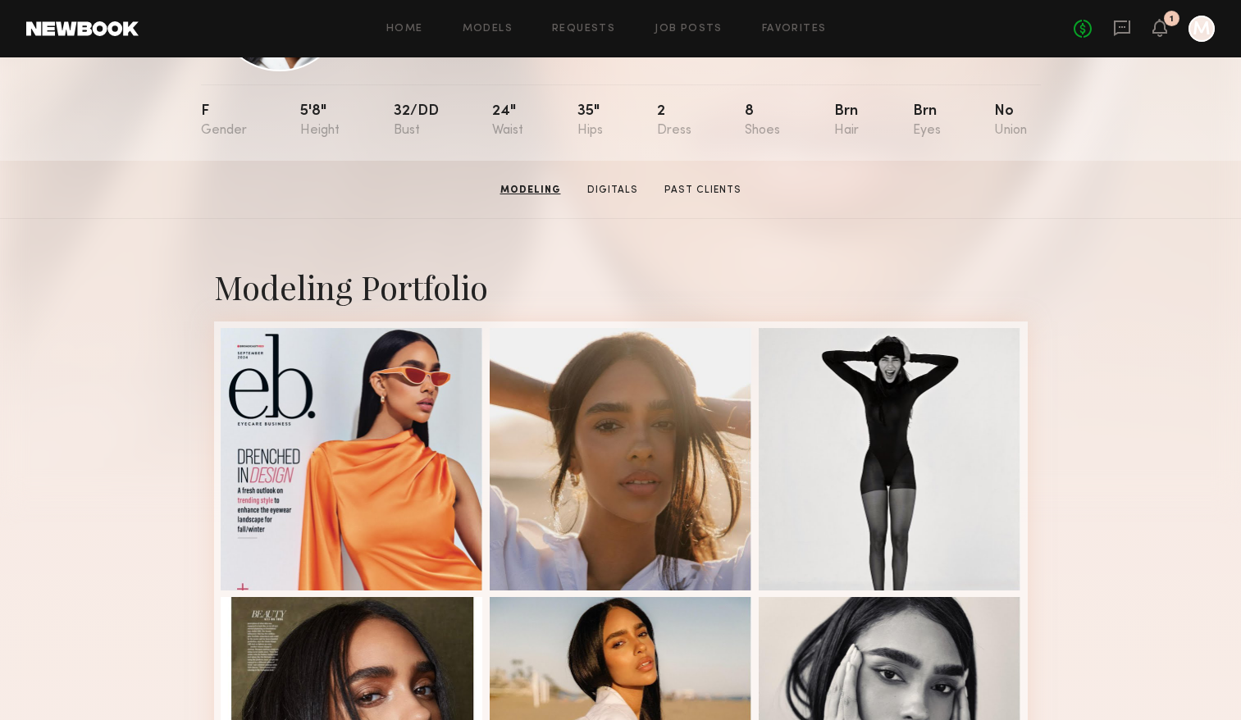
scroll to position [0, 0]
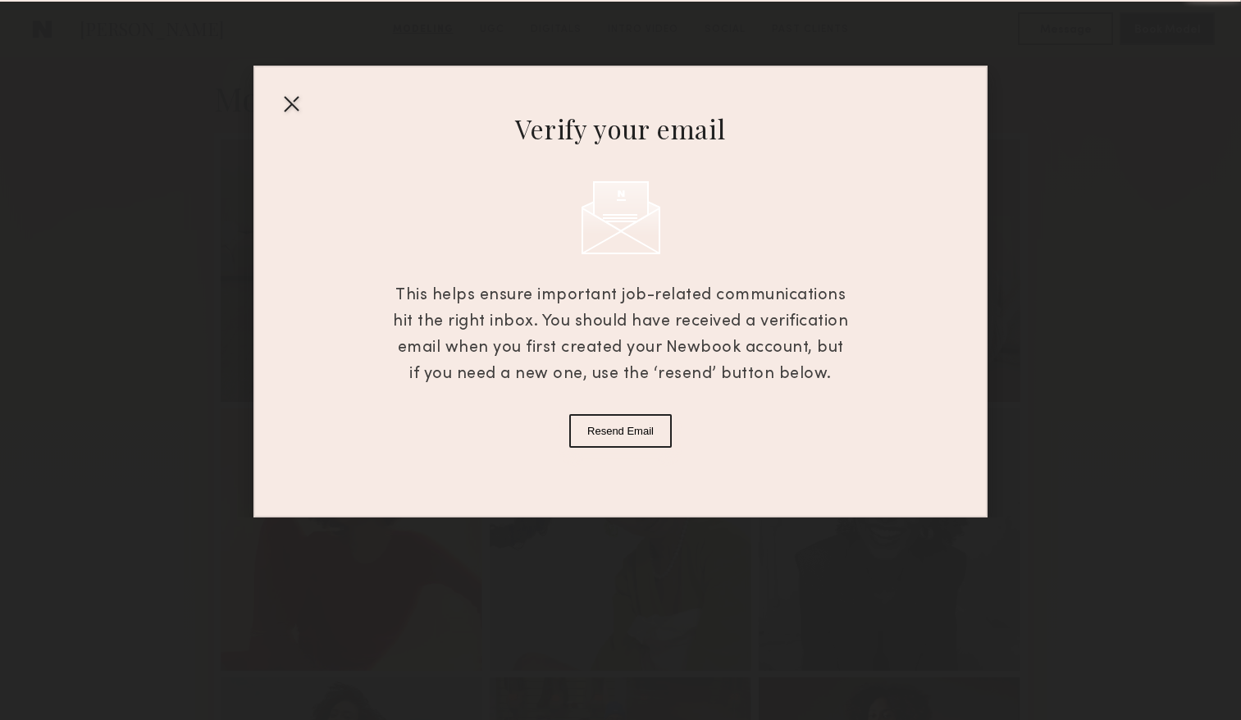
scroll to position [346, 0]
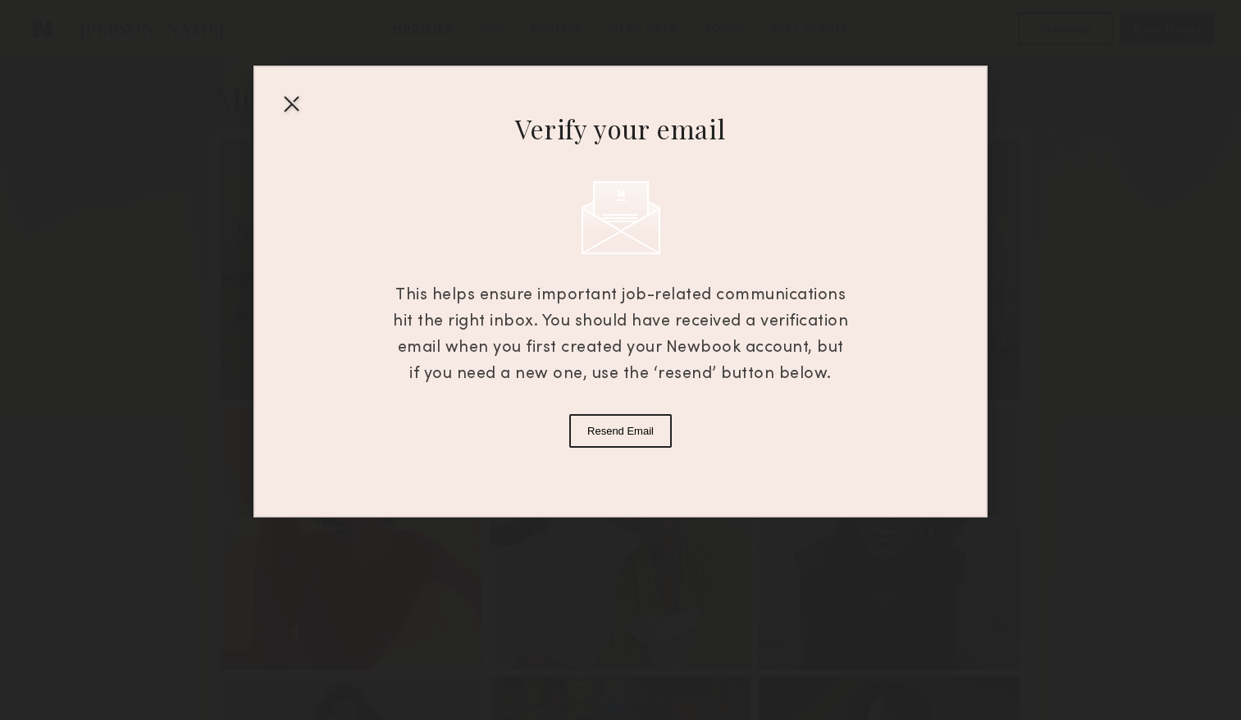
click at [291, 103] on div at bounding box center [291, 103] width 26 height 26
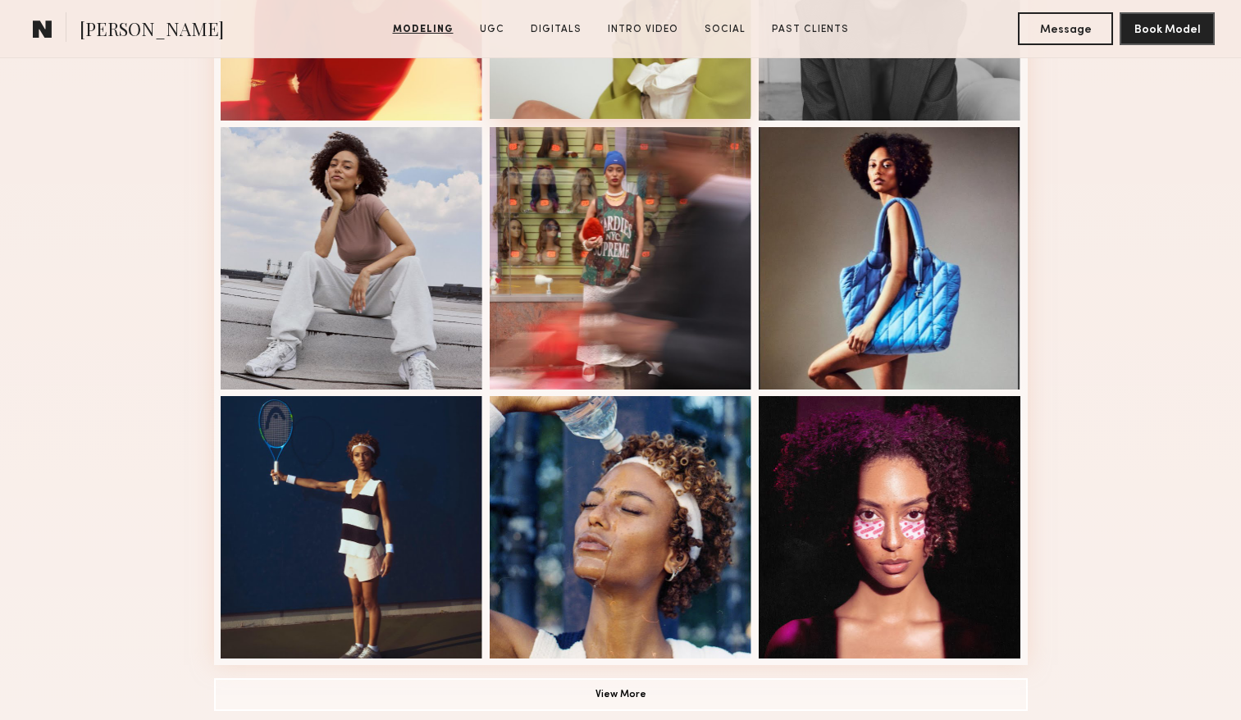
scroll to position [1138, 0]
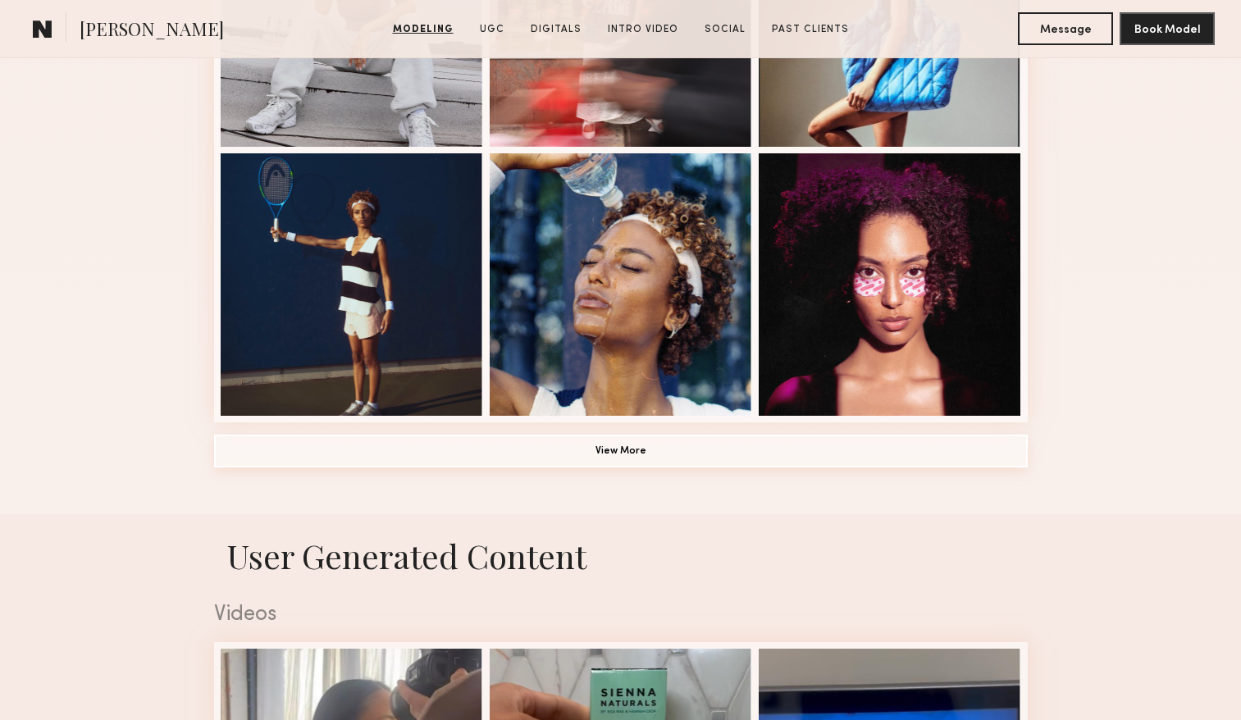
click at [544, 457] on button "View More" at bounding box center [620, 451] width 813 height 33
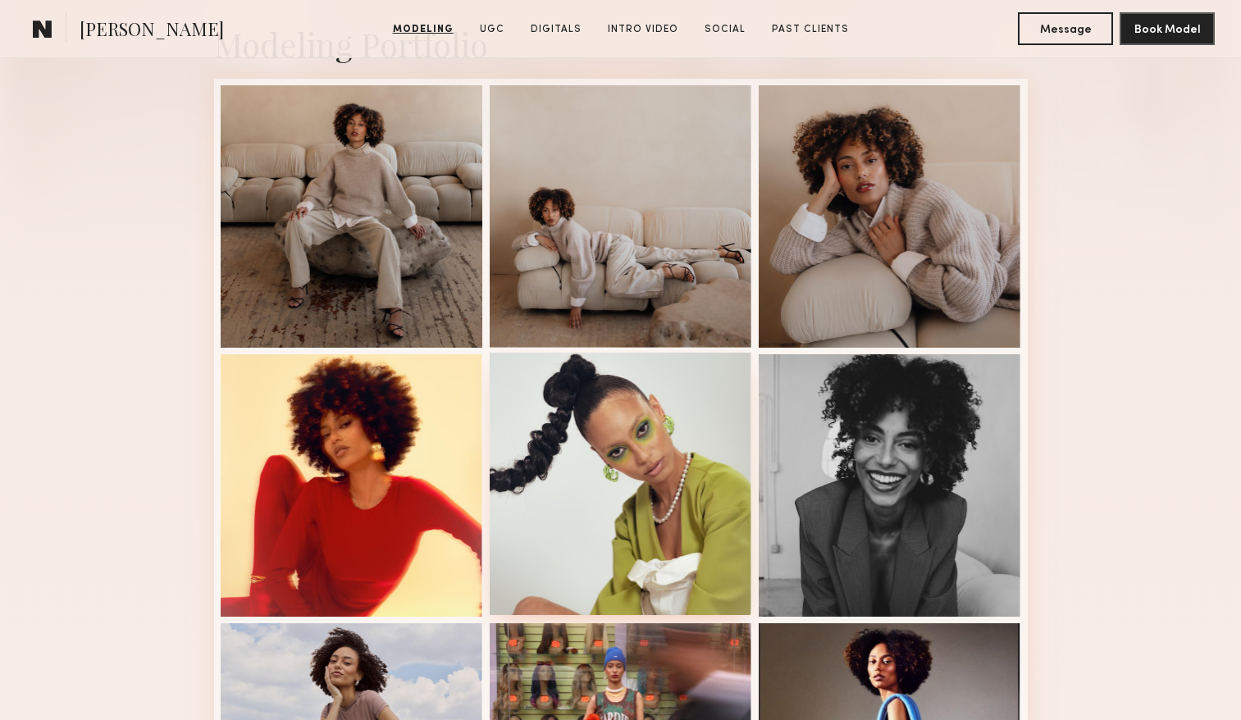
scroll to position [413, 0]
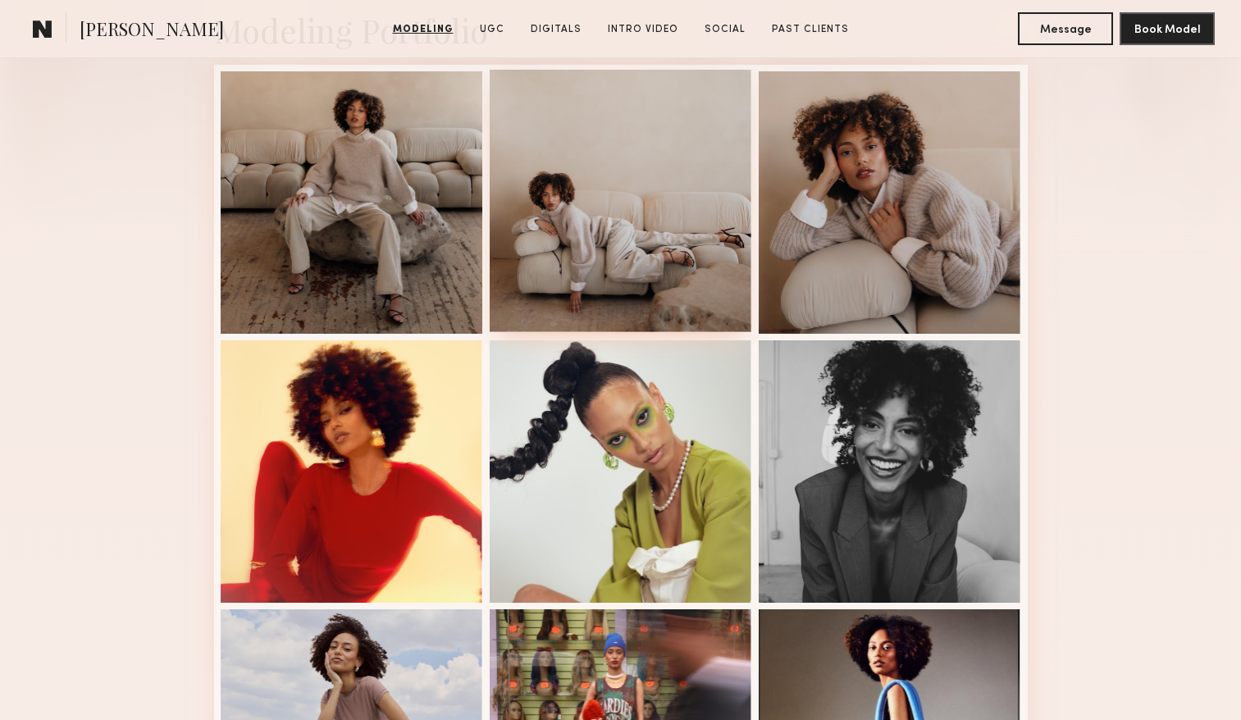
click at [554, 225] on div at bounding box center [620, 201] width 262 height 262
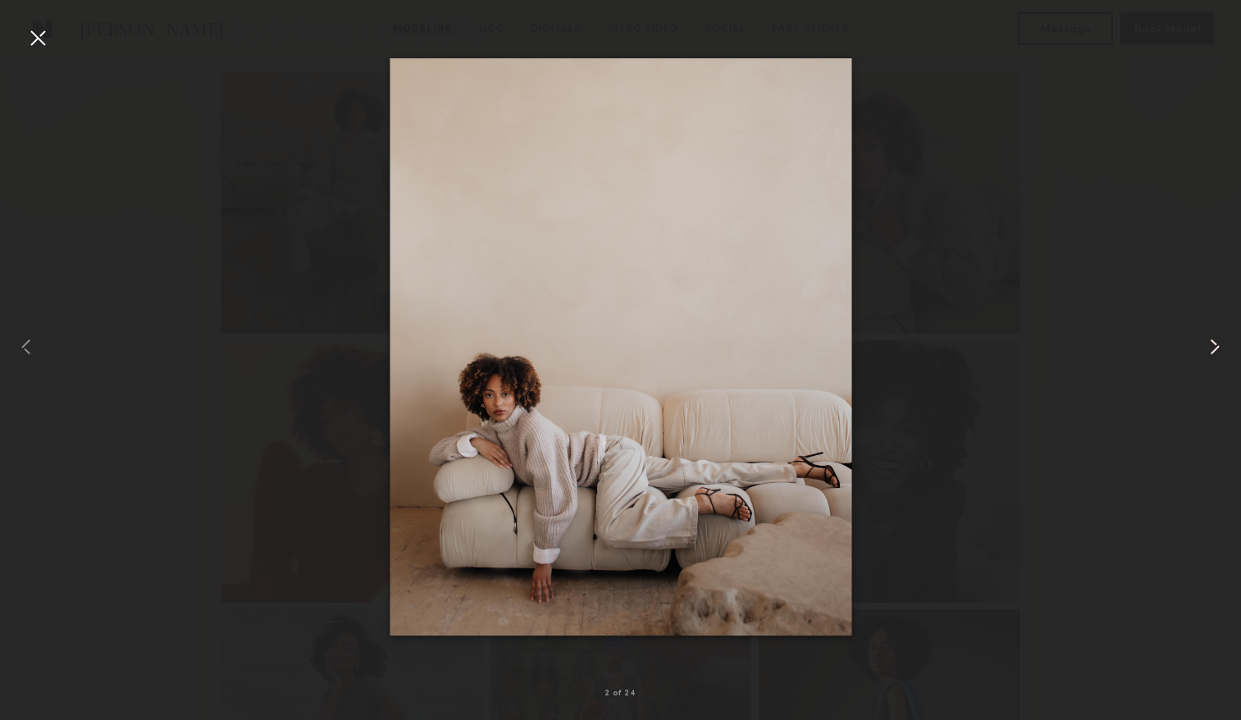
click at [1209, 346] on common-icon at bounding box center [1214, 347] width 26 height 26
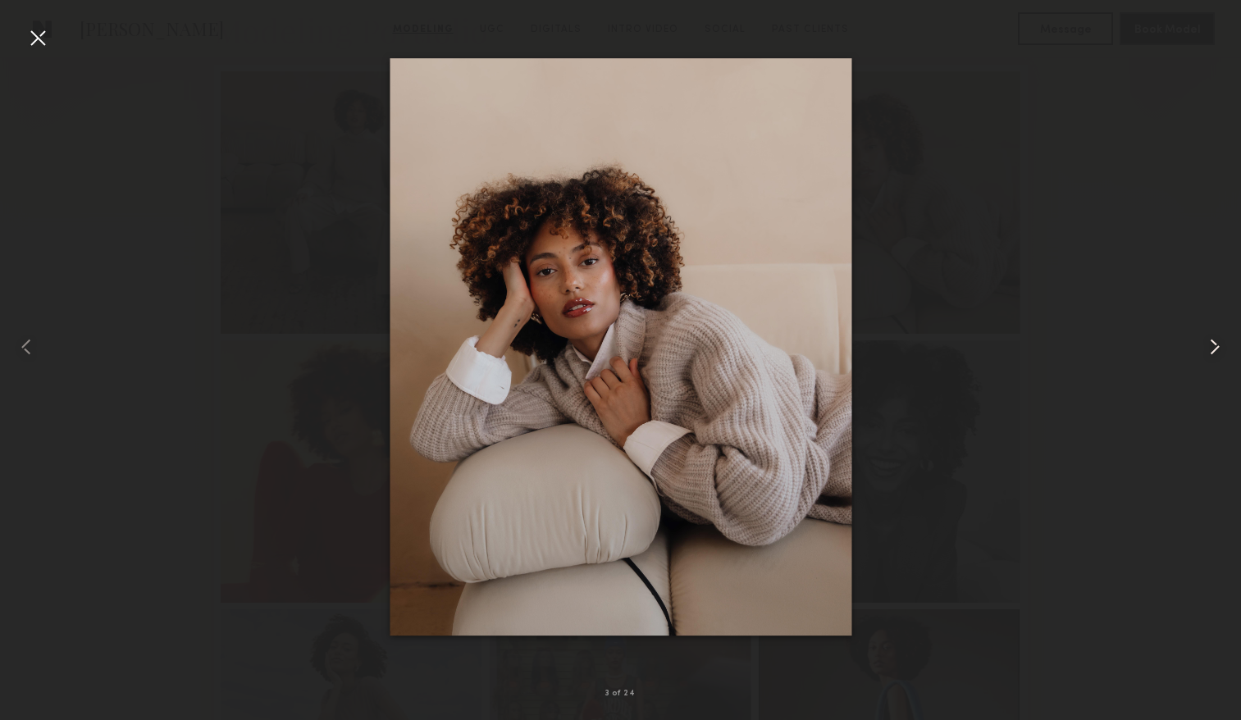
click at [1209, 346] on common-icon at bounding box center [1214, 347] width 26 height 26
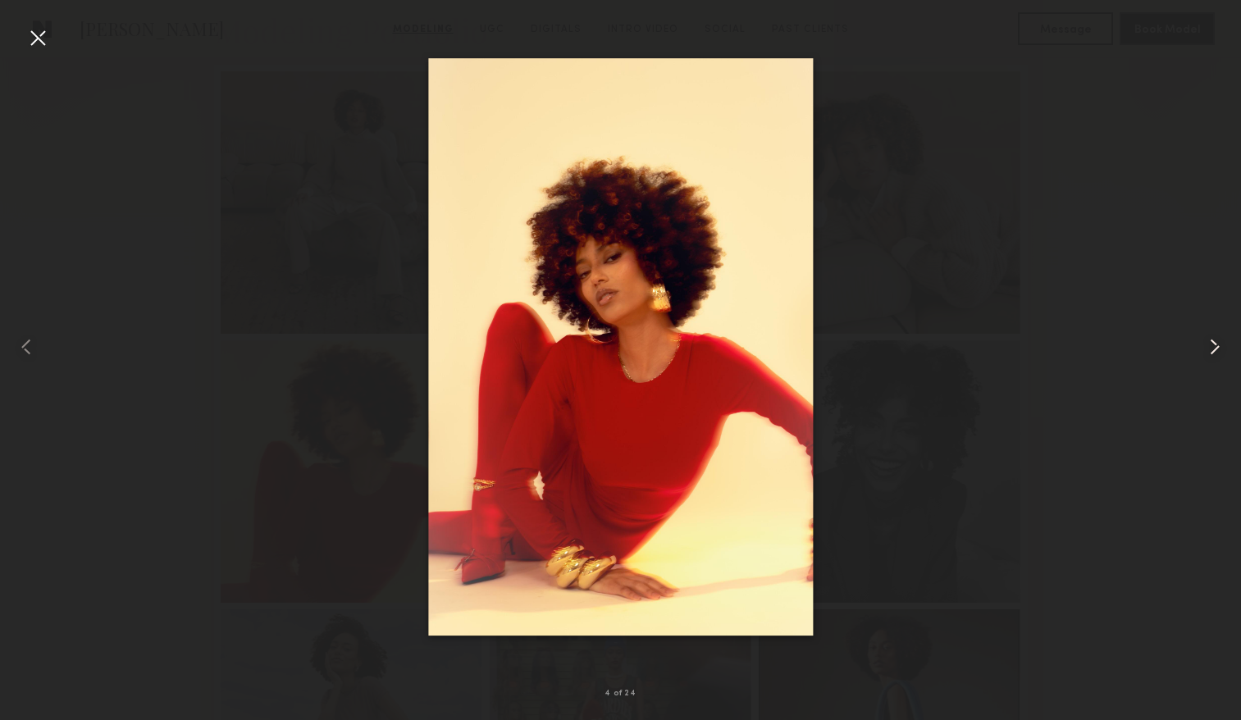
click at [1209, 346] on common-icon at bounding box center [1214, 347] width 26 height 26
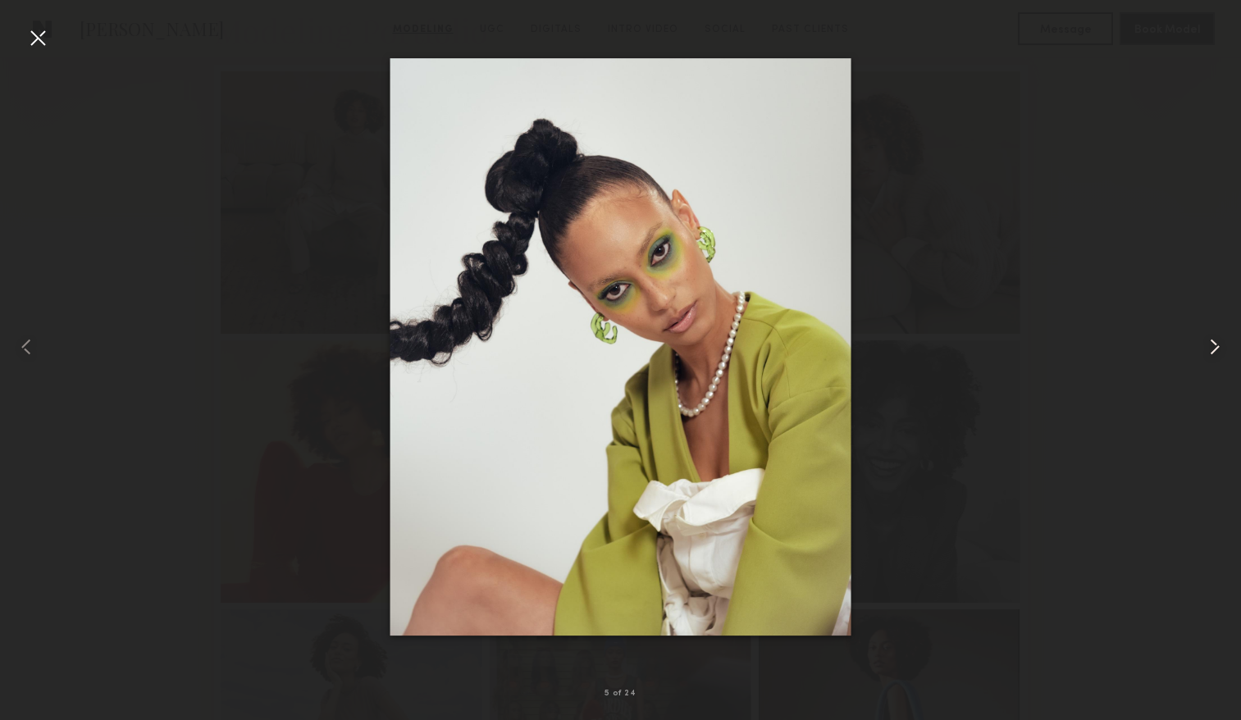
click at [1209, 346] on common-icon at bounding box center [1214, 347] width 26 height 26
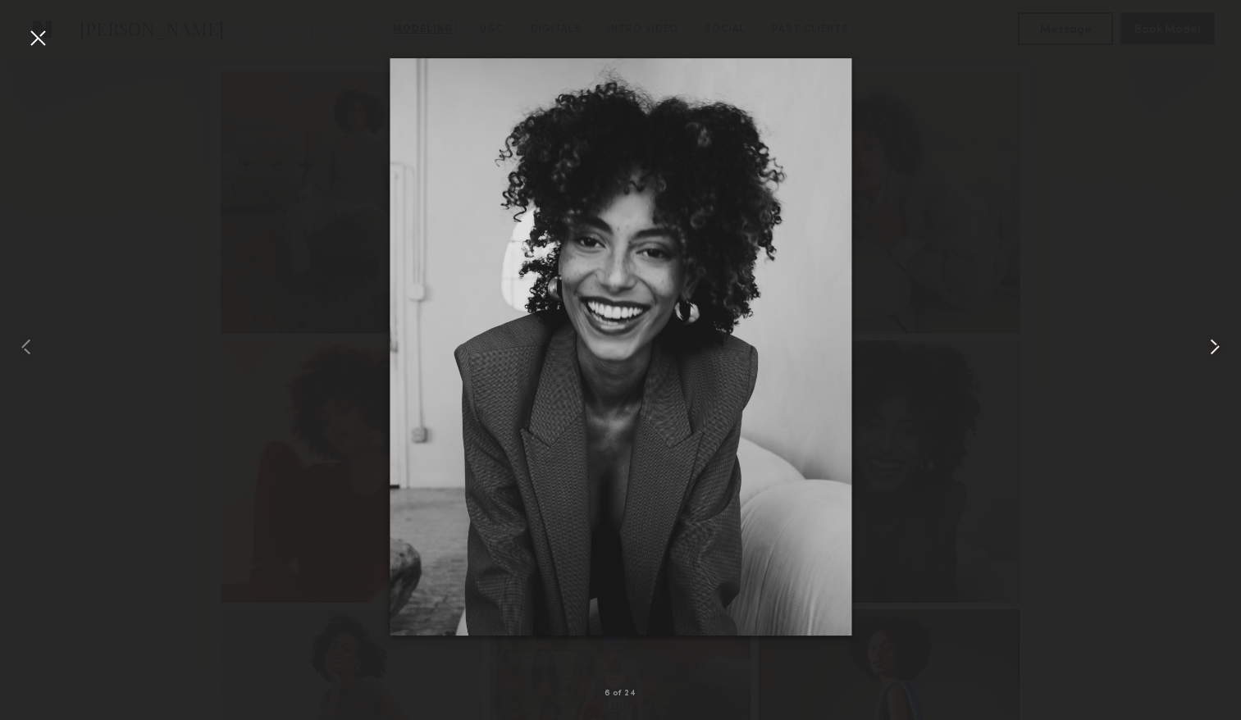
click at [1209, 346] on common-icon at bounding box center [1214, 347] width 26 height 26
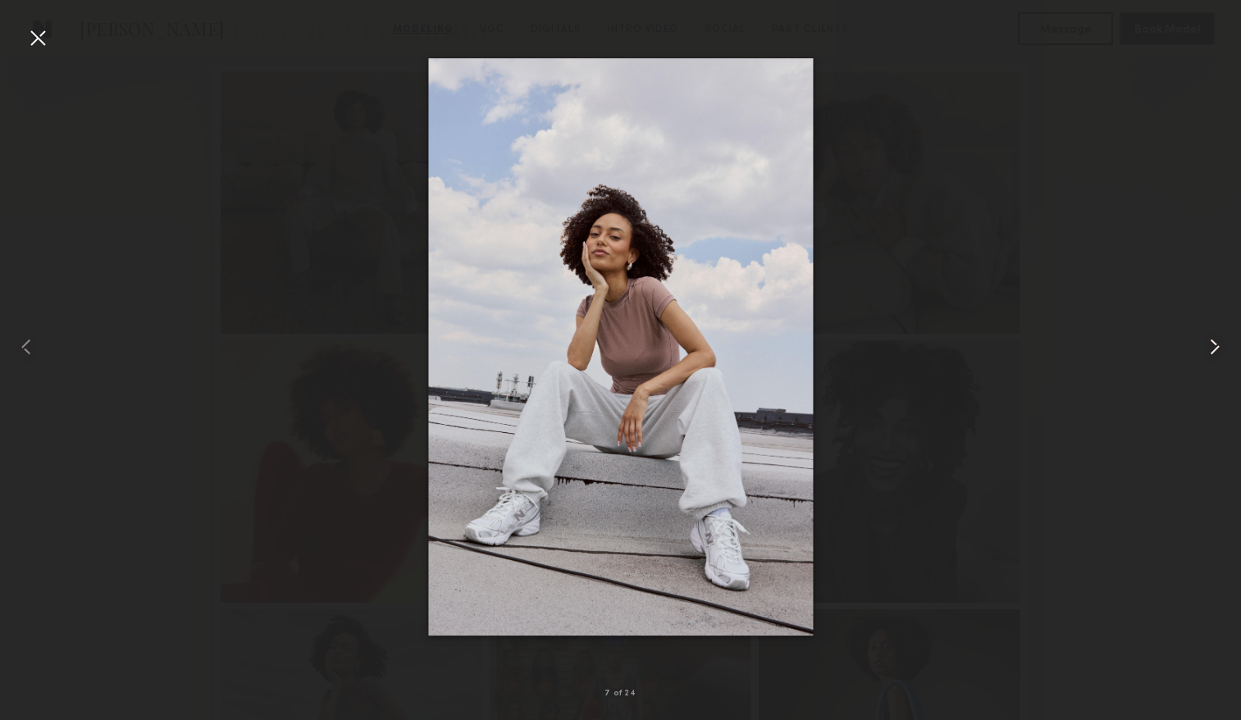
click at [1209, 346] on common-icon at bounding box center [1214, 347] width 26 height 26
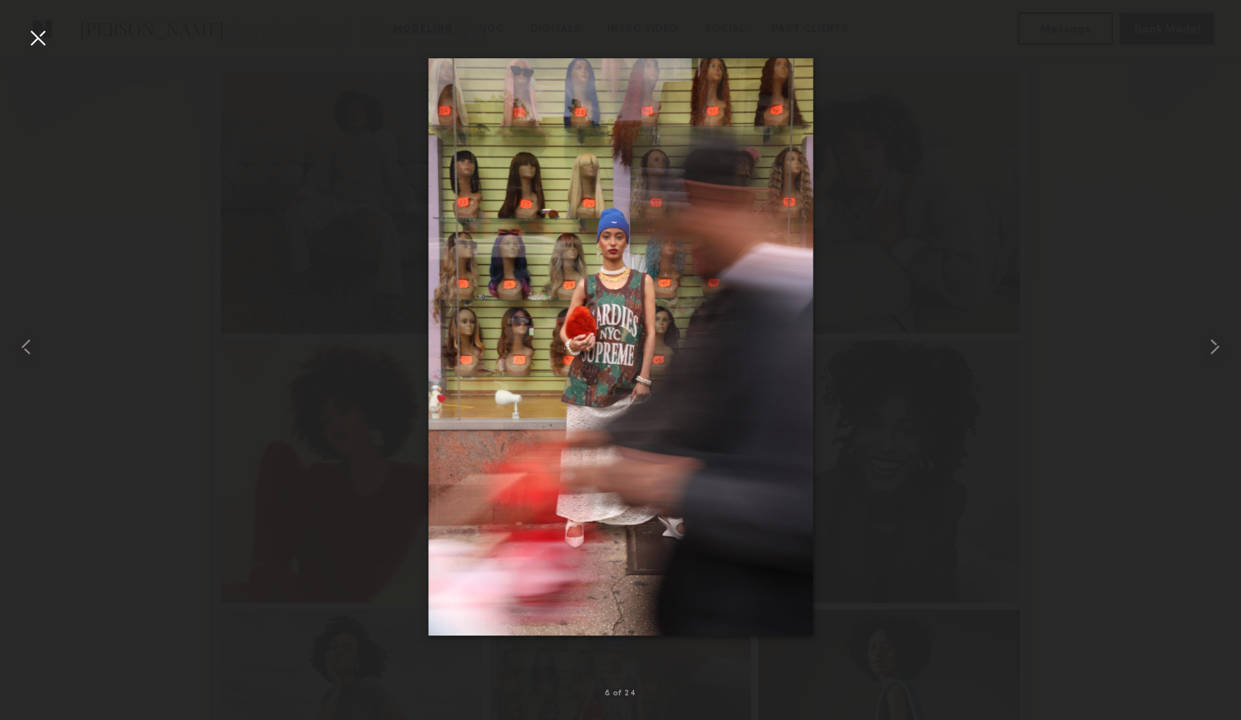
click at [43, 41] on div at bounding box center [38, 38] width 26 height 26
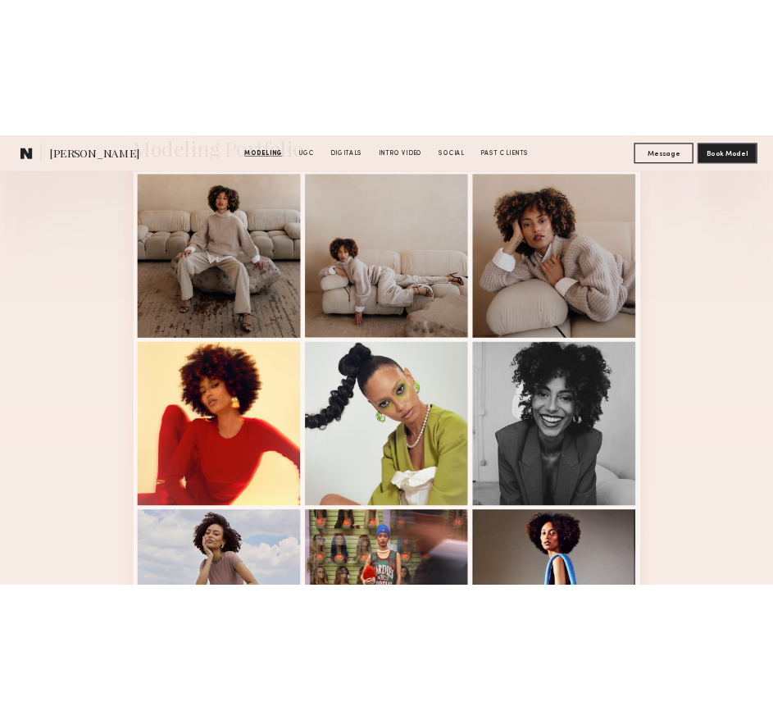
scroll to position [424, 0]
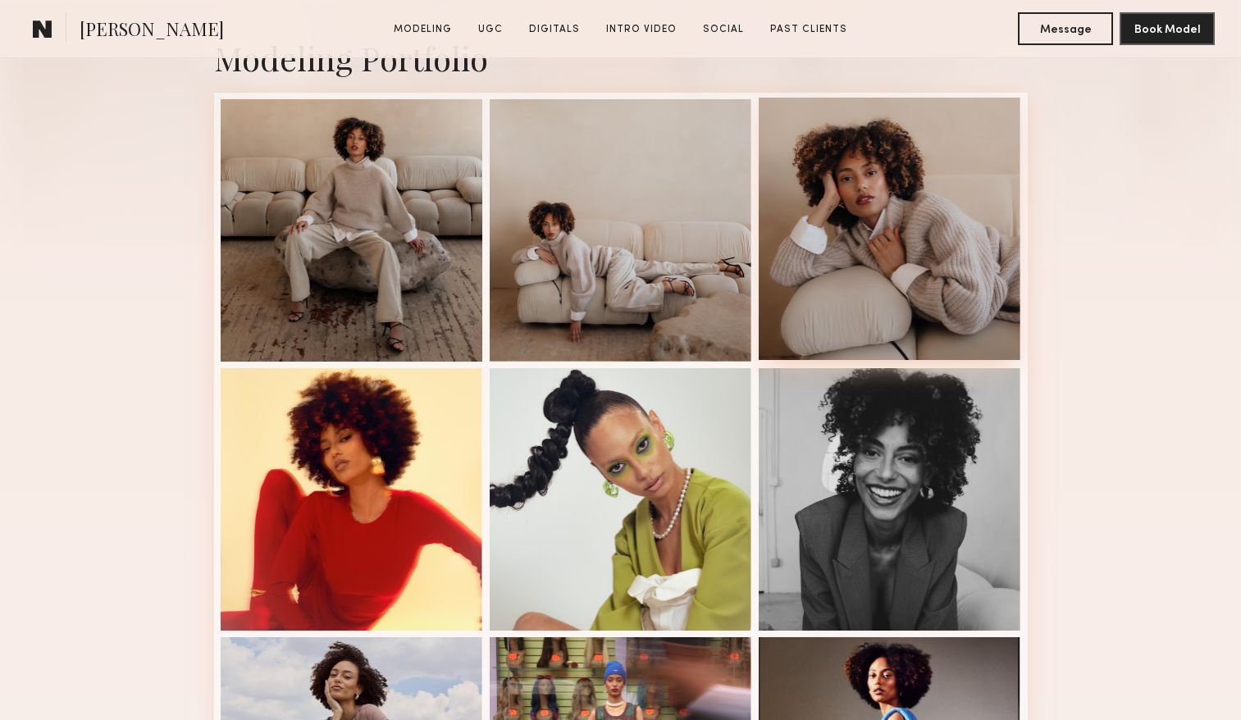
scroll to position [389, 0]
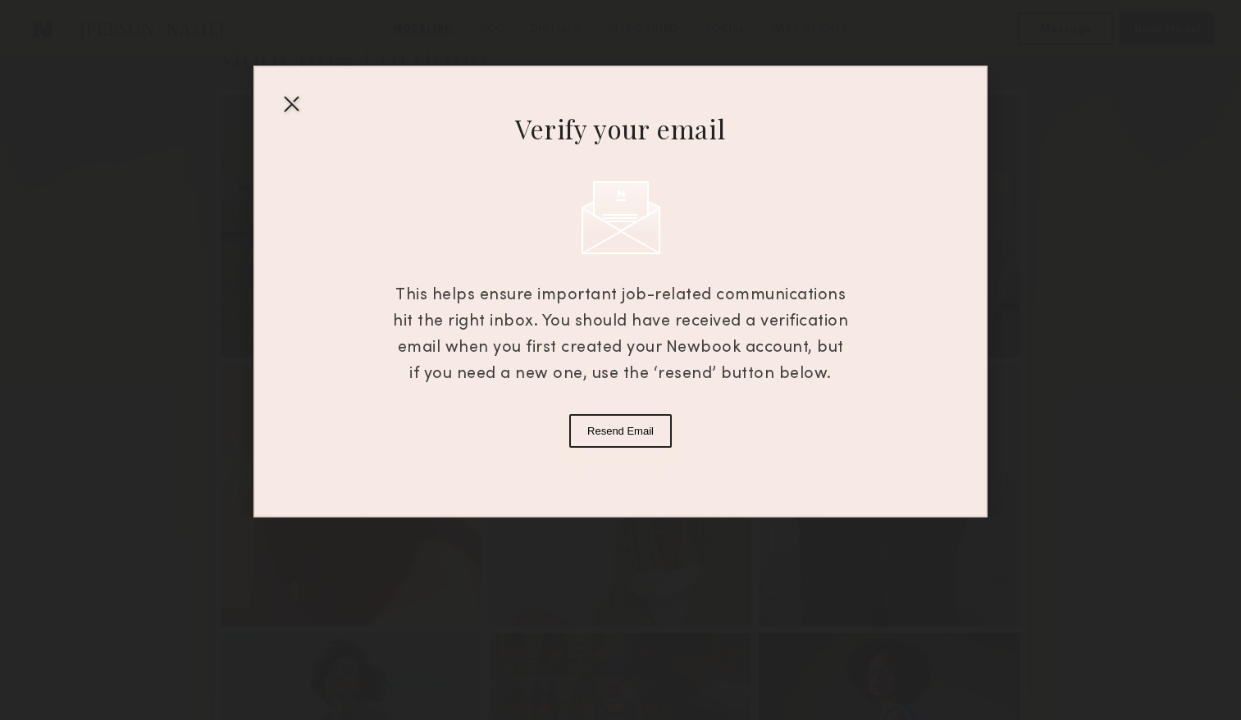
click at [292, 93] on div at bounding box center [291, 103] width 26 height 26
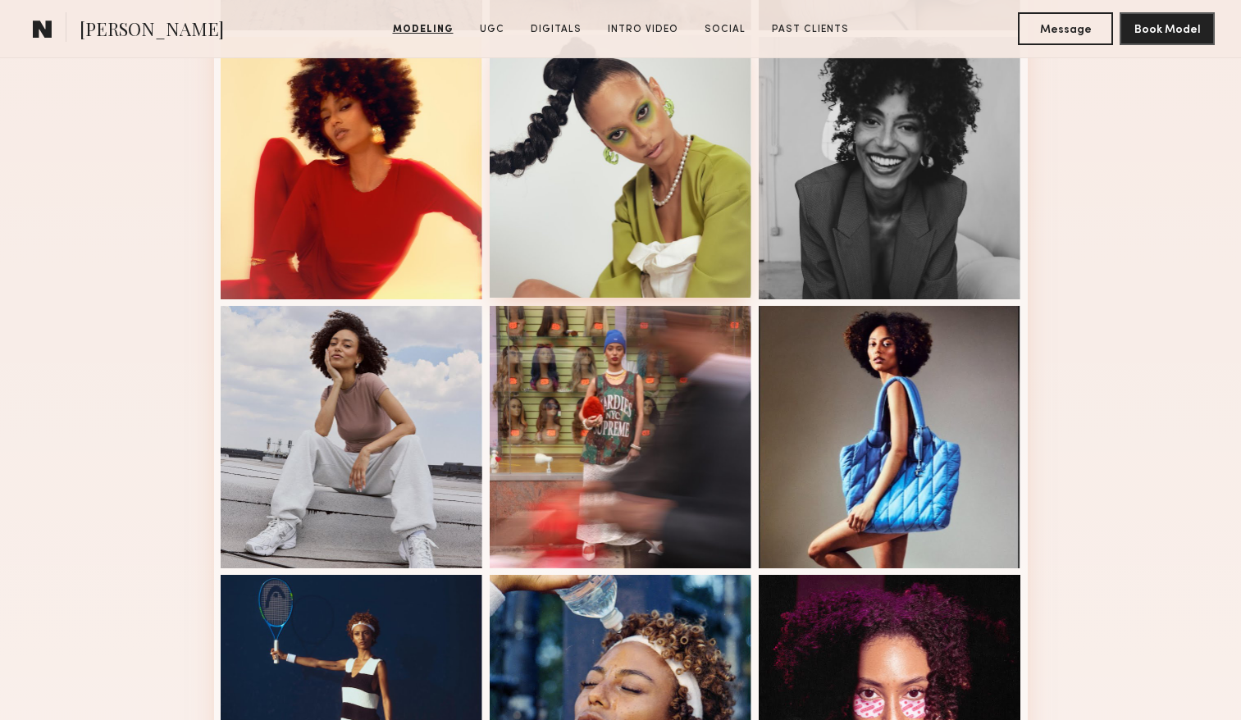
scroll to position [727, 0]
